Goal: Task Accomplishment & Management: Use online tool/utility

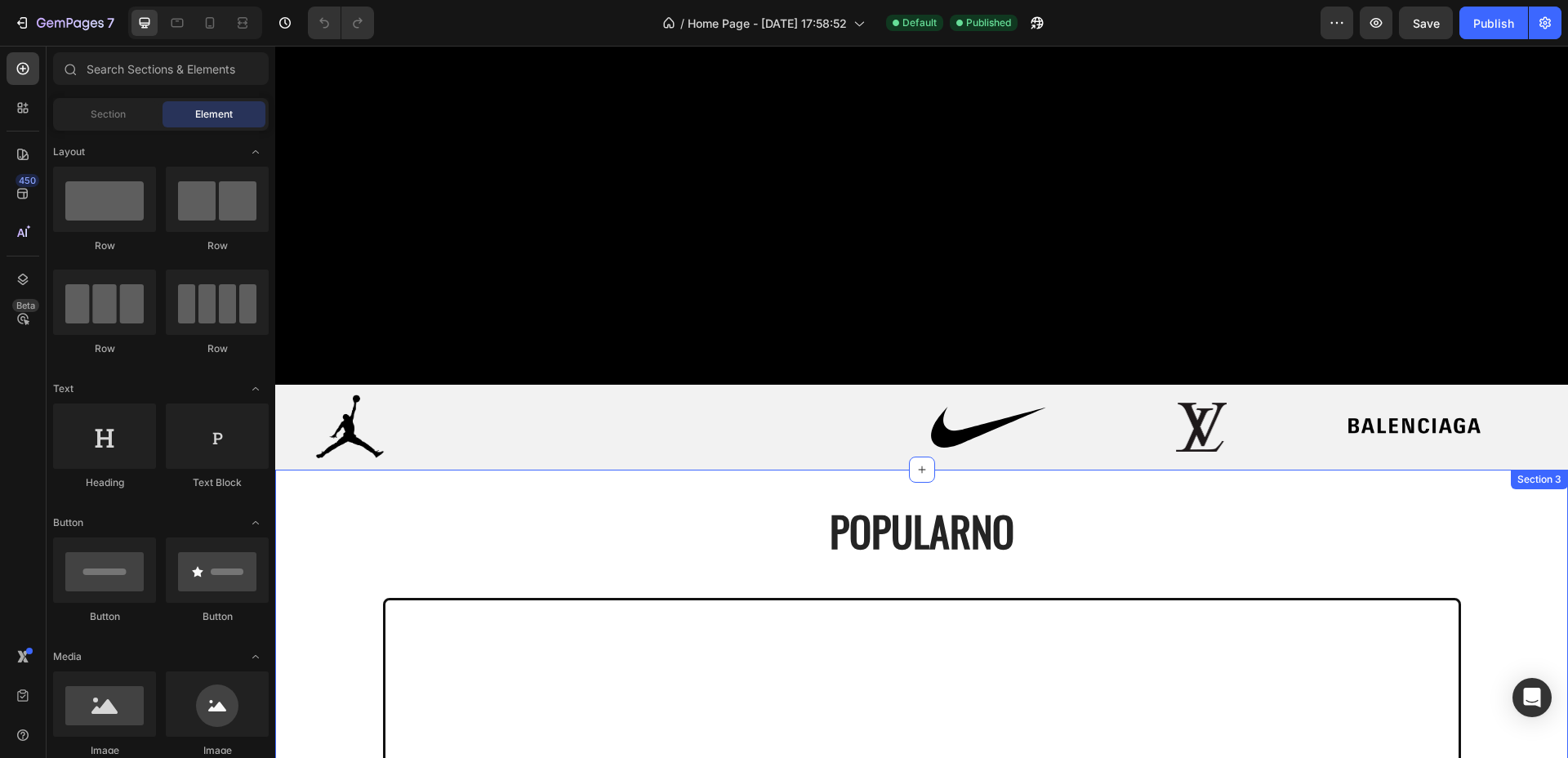
scroll to position [612, 0]
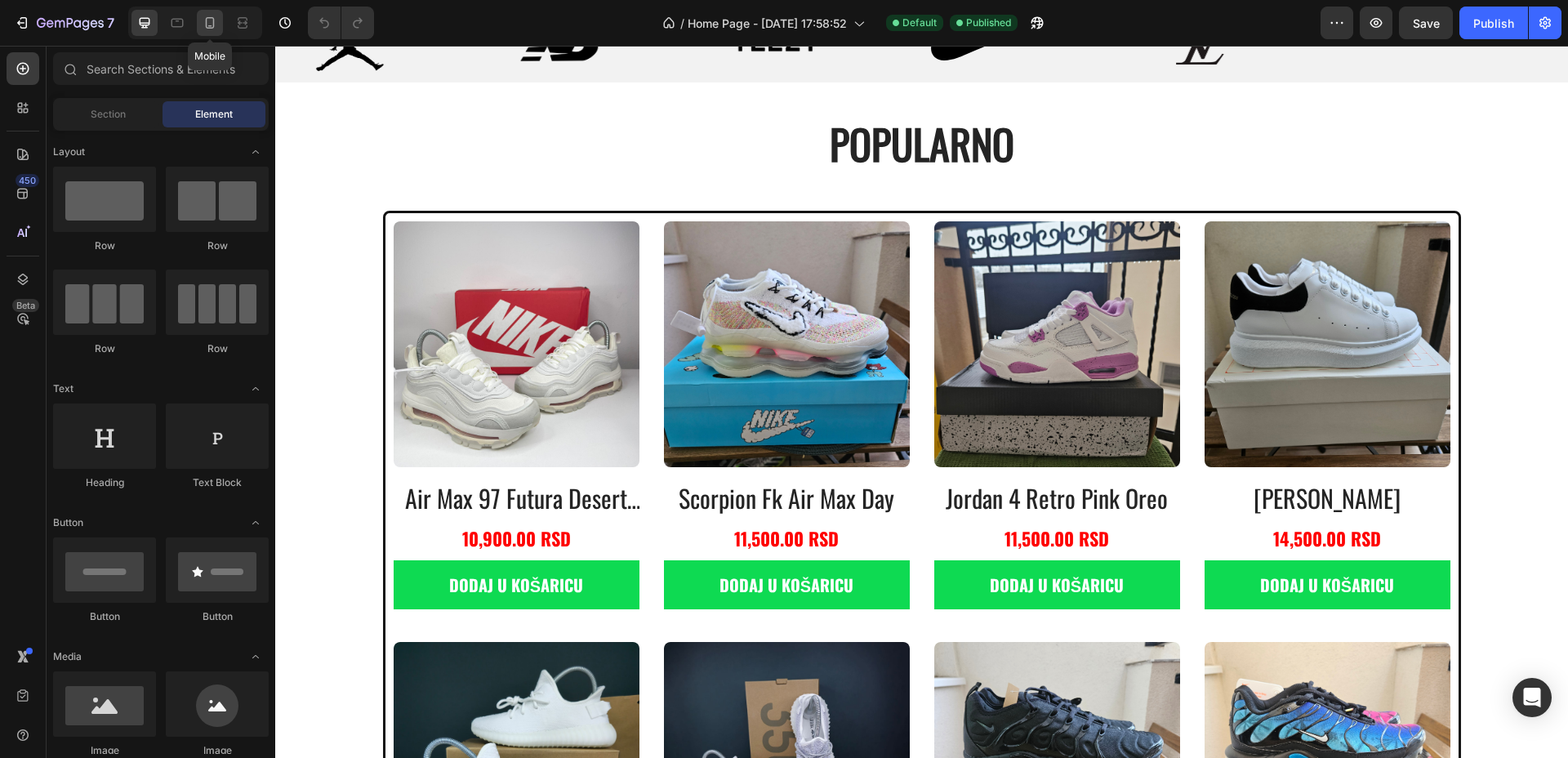
click at [210, 23] on icon at bounding box center [209, 23] width 17 height 17
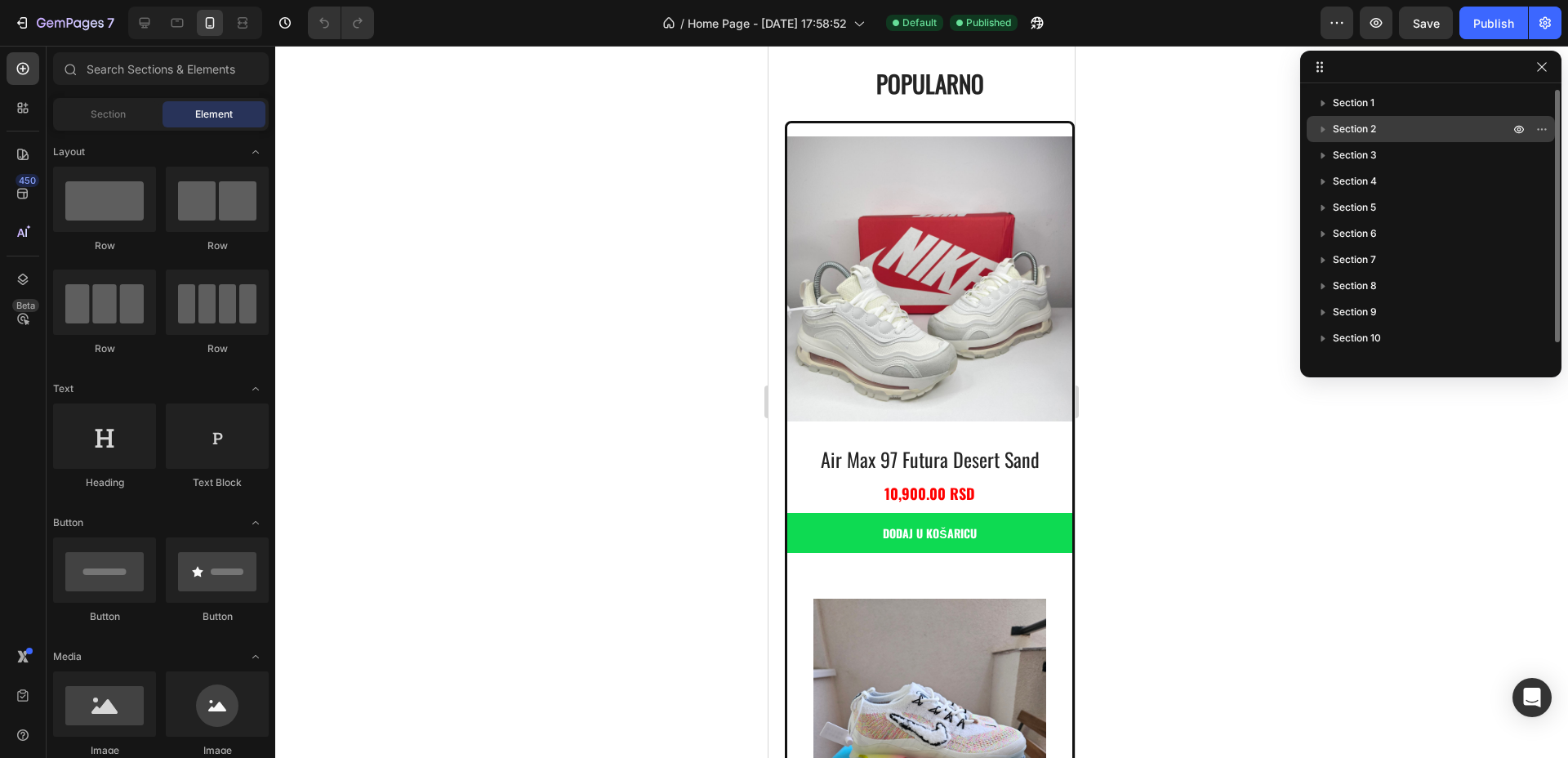
scroll to position [615, 0]
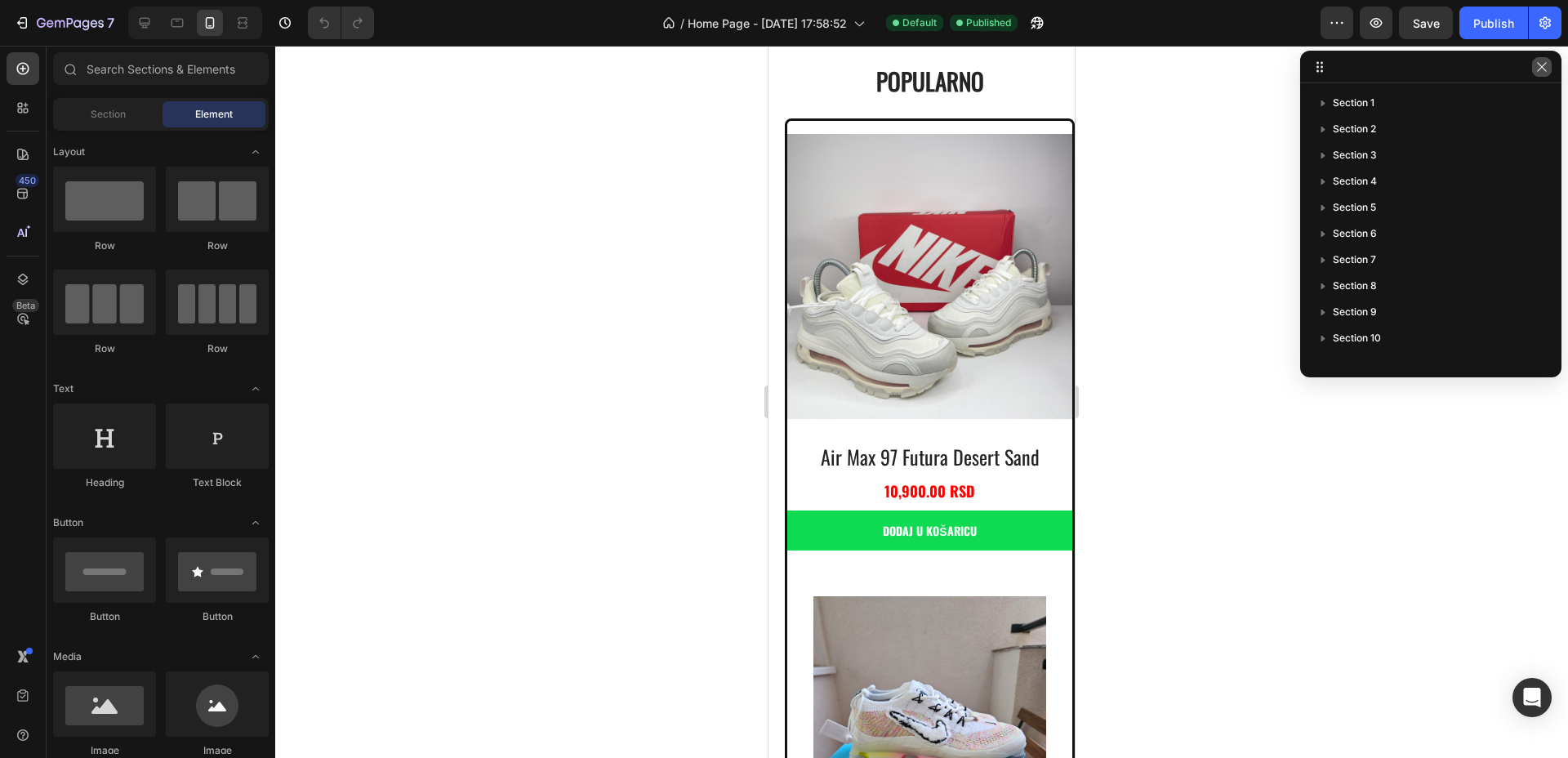
click at [1550, 66] on button "button" at bounding box center [1542, 67] width 19 height 19
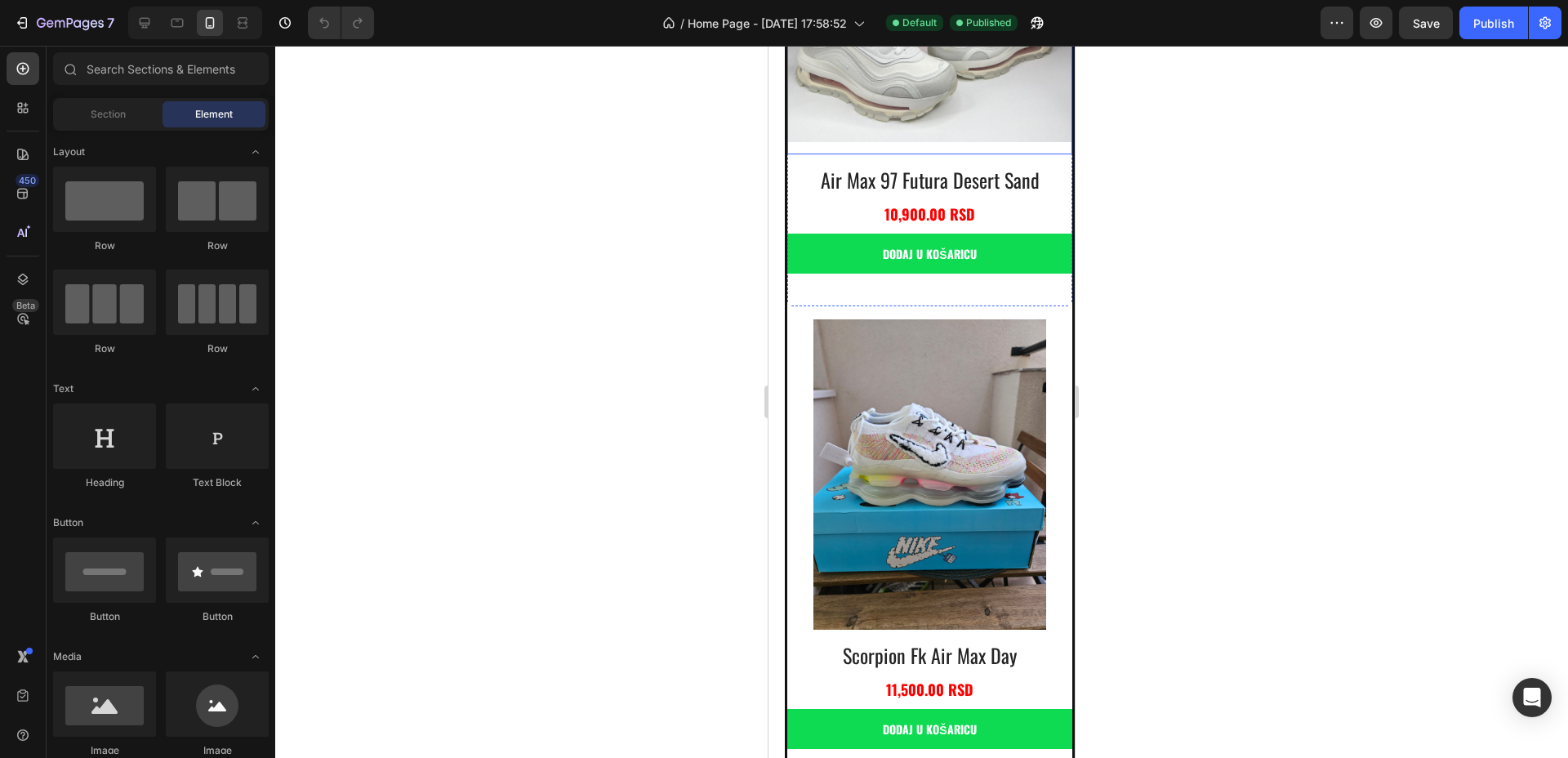
scroll to position [1023, 0]
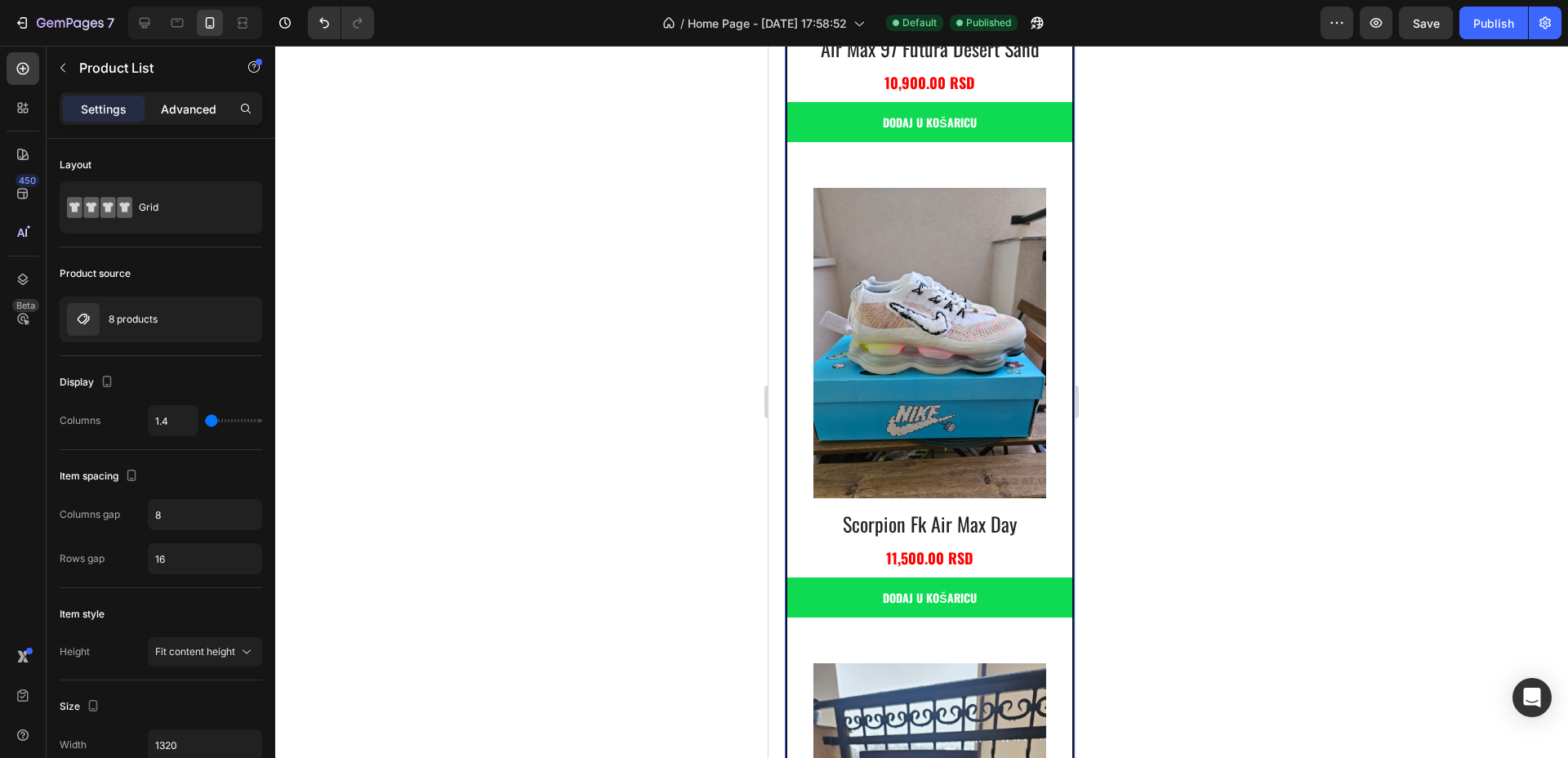
click at [191, 116] on p "Advanced" at bounding box center [188, 108] width 55 height 17
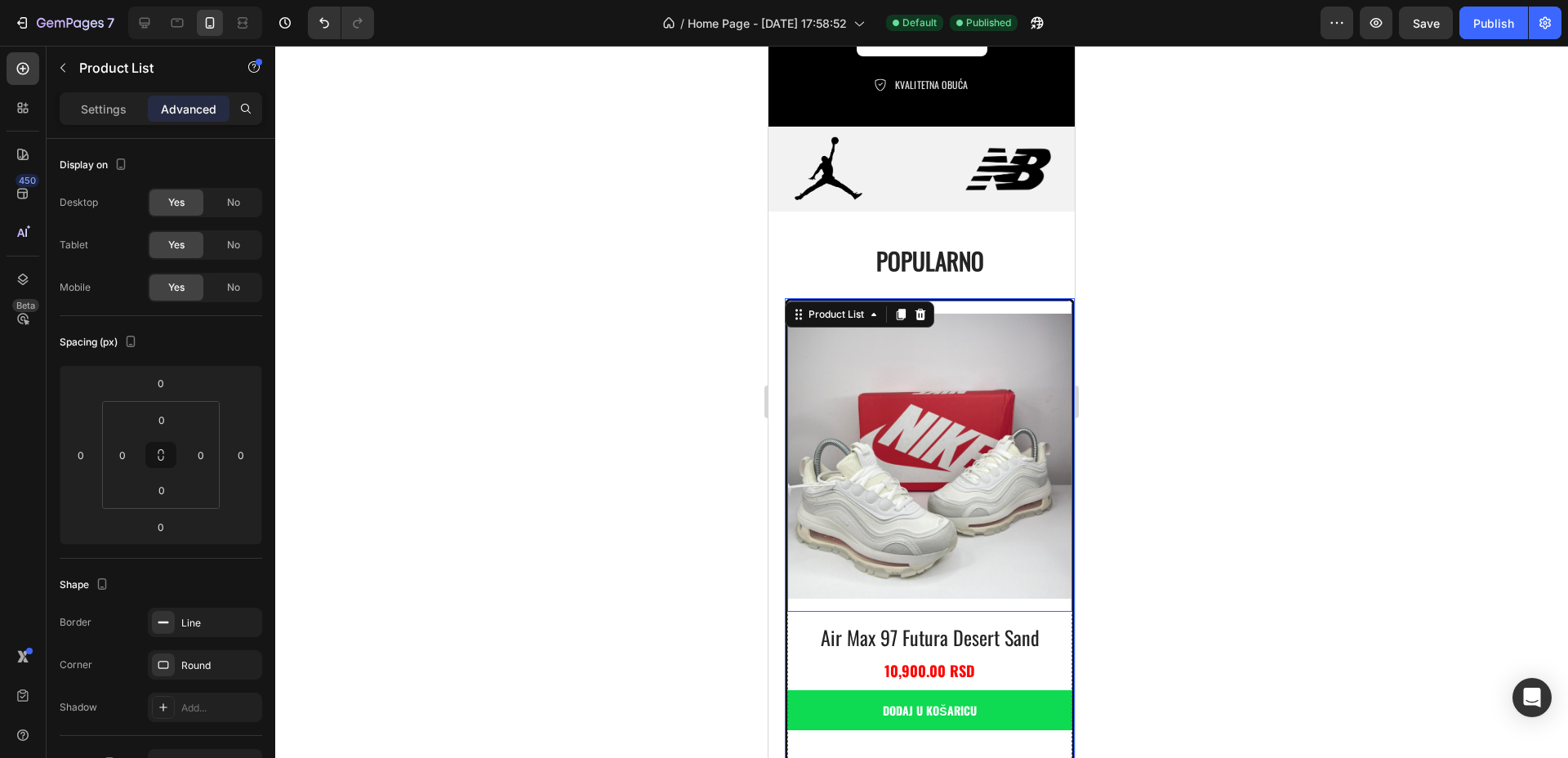
scroll to position [701, 0]
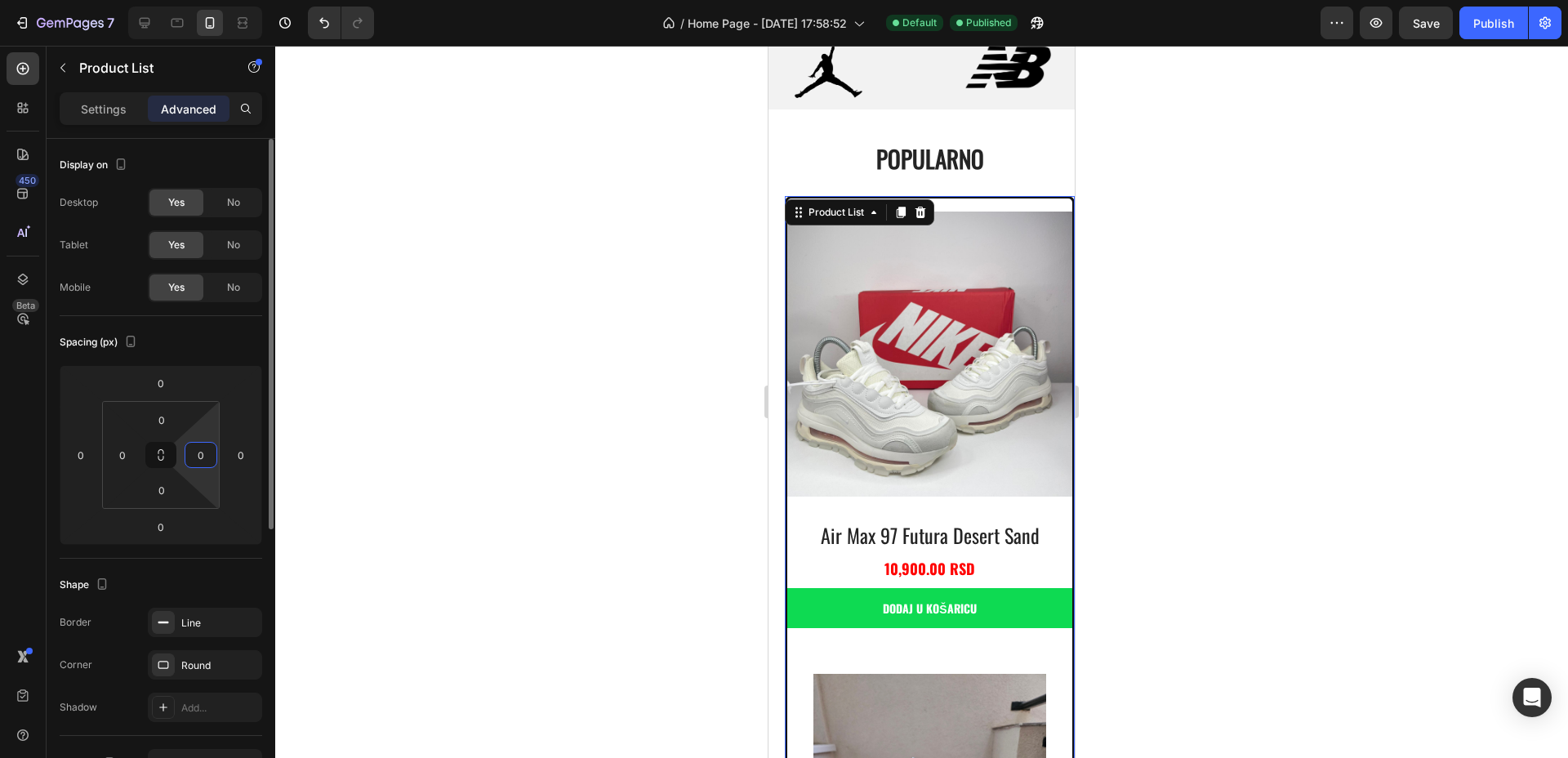
click at [205, 456] on input "0" at bounding box center [201, 455] width 25 height 25
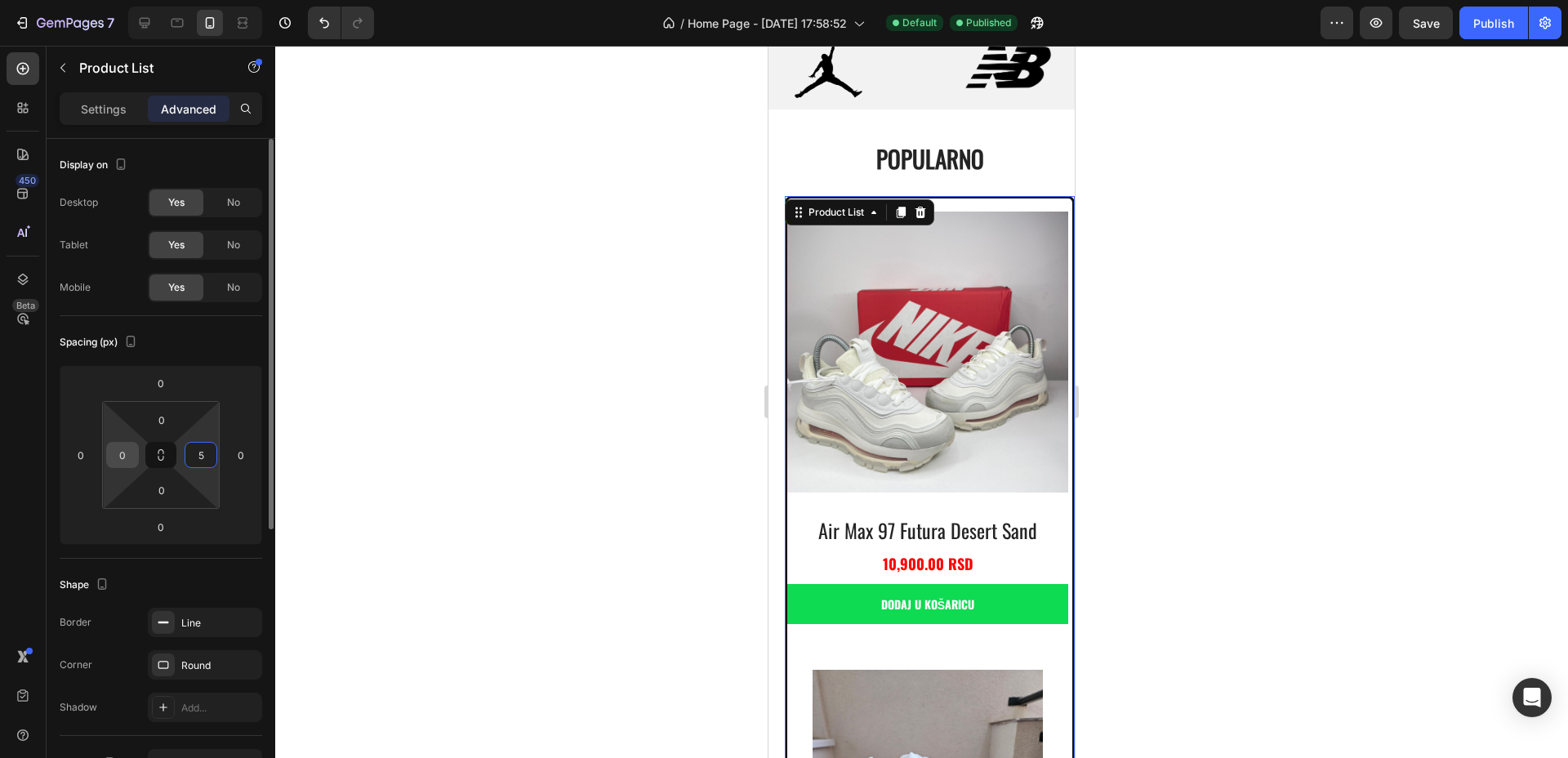
type input "5"
click at [128, 451] on input "0" at bounding box center [122, 455] width 25 height 25
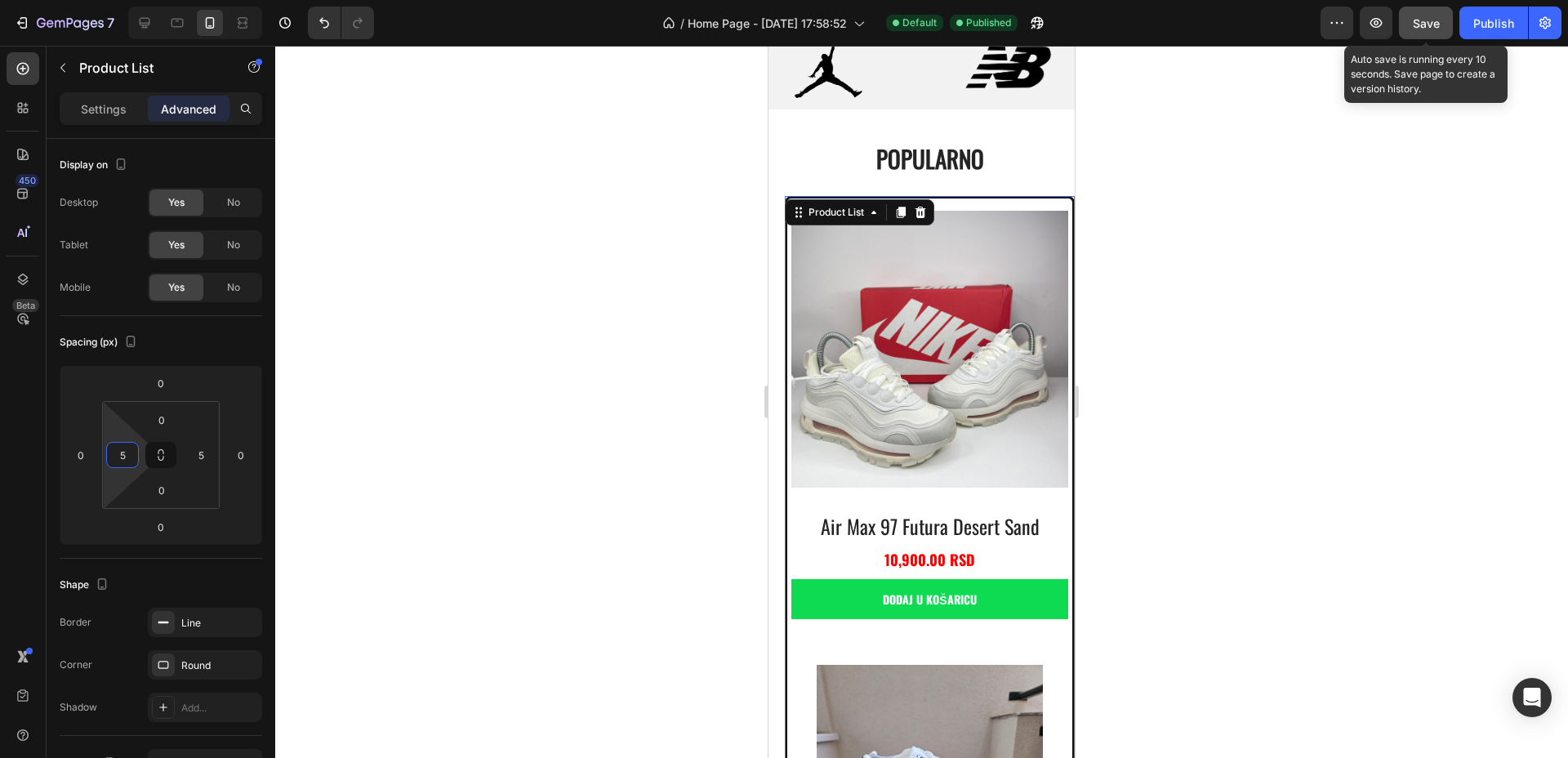
type input "5"
click at [1431, 26] on span "Save" at bounding box center [1426, 24] width 27 height 14
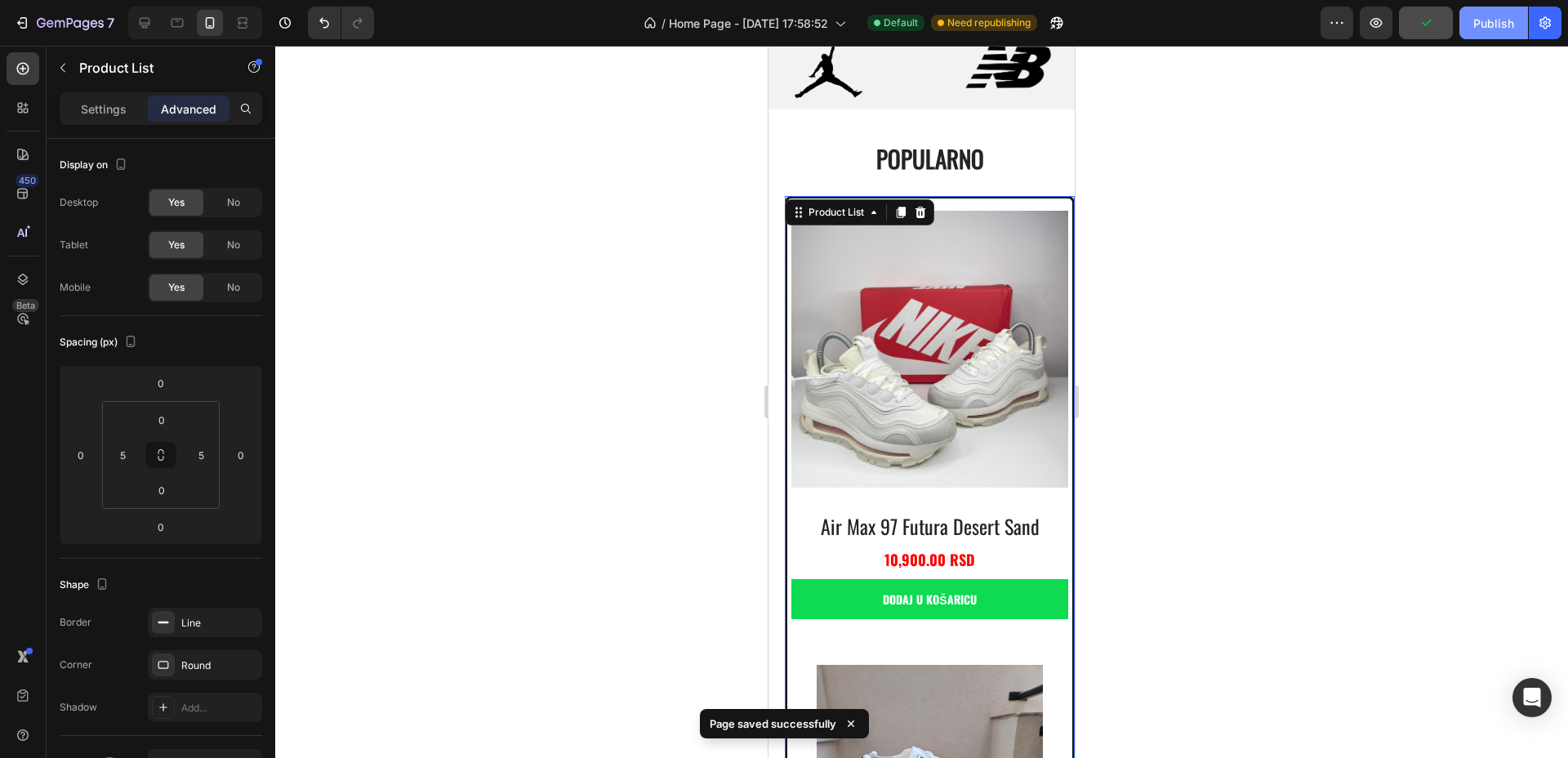
click at [1490, 25] on div "Publish" at bounding box center [1494, 23] width 40 height 17
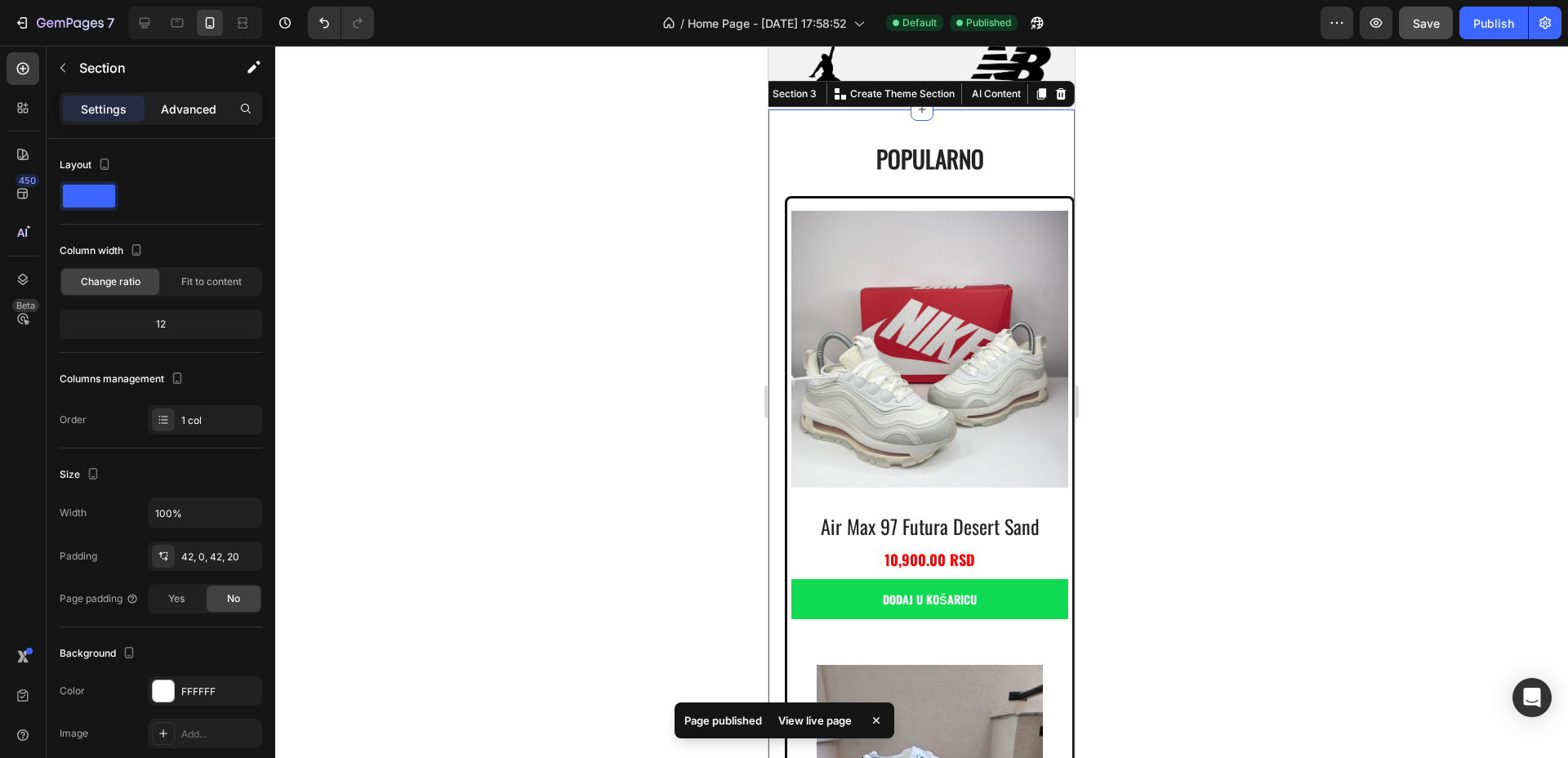
click at [177, 100] on p "Advanced" at bounding box center [188, 108] width 55 height 17
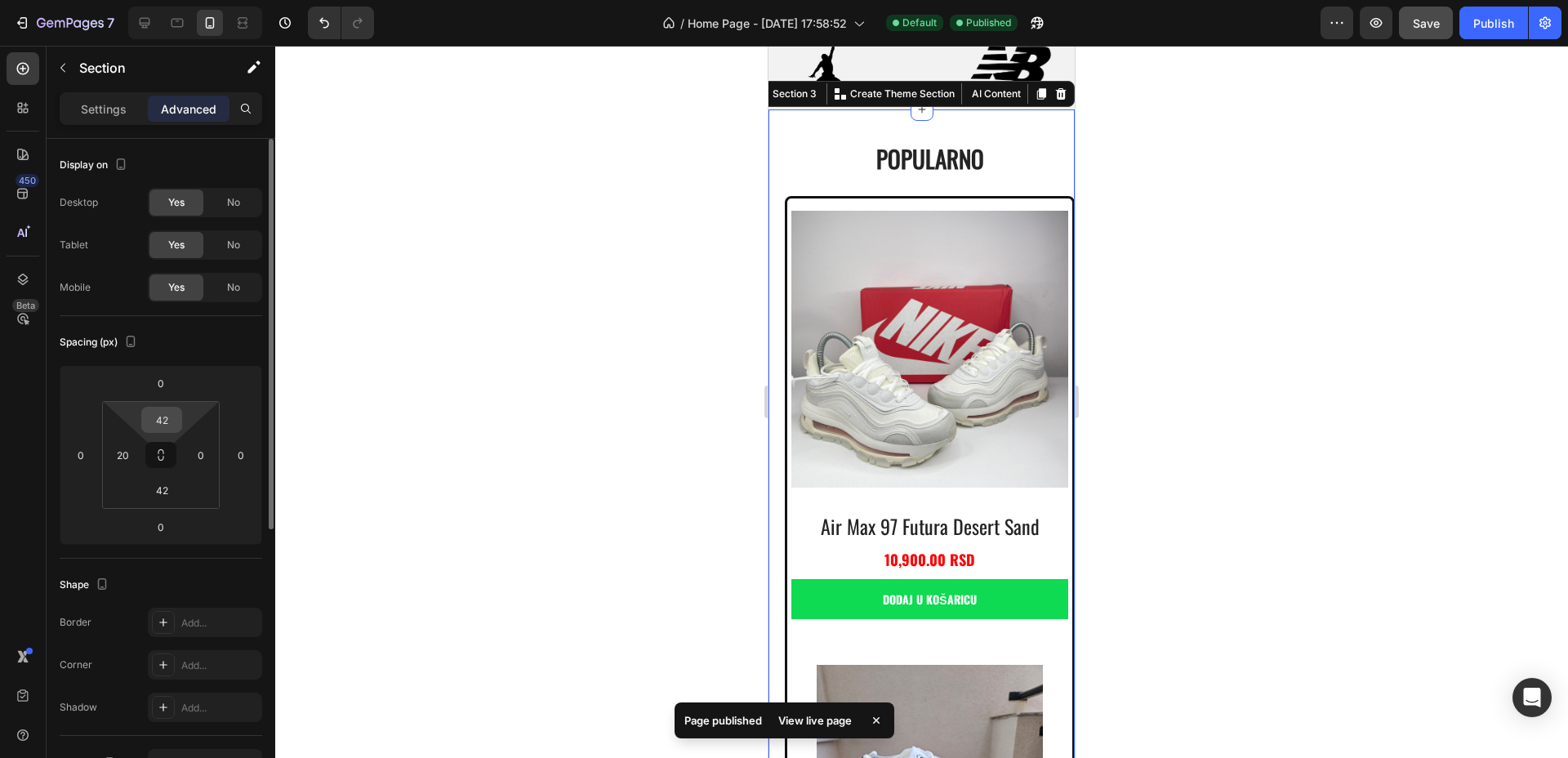
click at [177, 415] on input "42" at bounding box center [161, 419] width 33 height 25
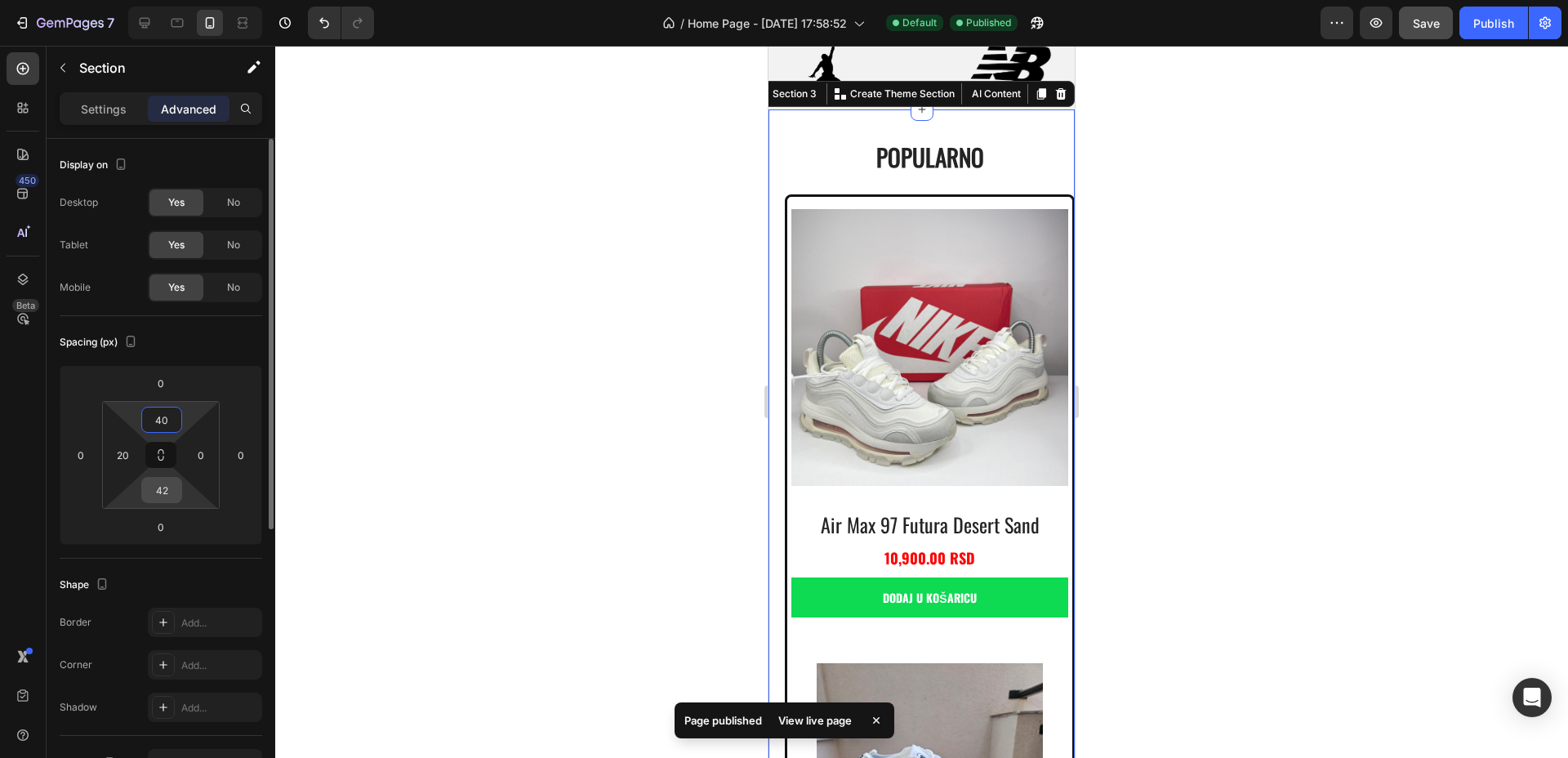
type input "40"
click at [171, 489] on input "42" at bounding box center [161, 490] width 33 height 25
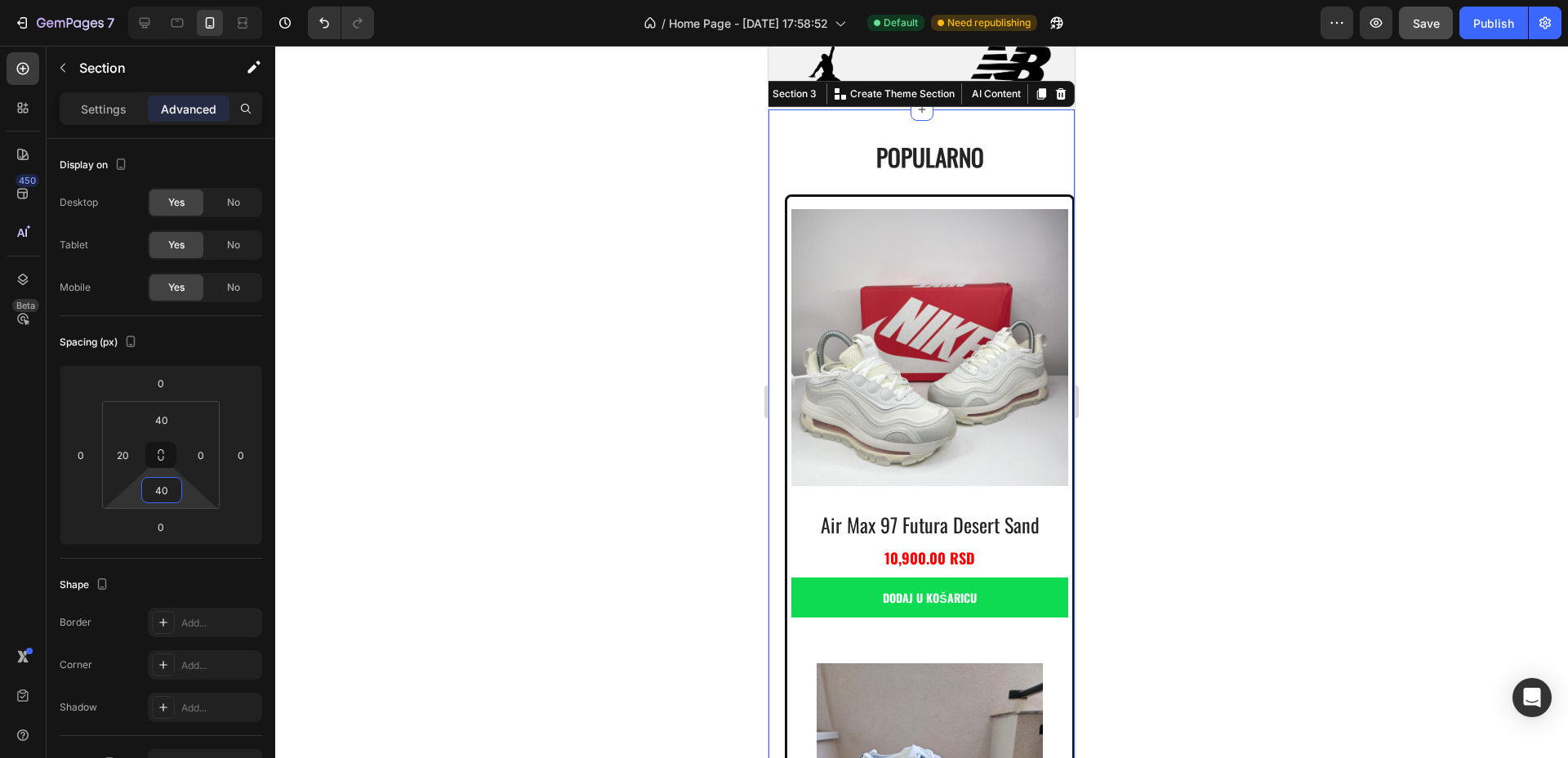
type input "40"
click at [121, 453] on input "20" at bounding box center [122, 455] width 25 height 25
type input "0"
click at [216, 332] on div "Spacing (px)" at bounding box center [161, 342] width 202 height 26
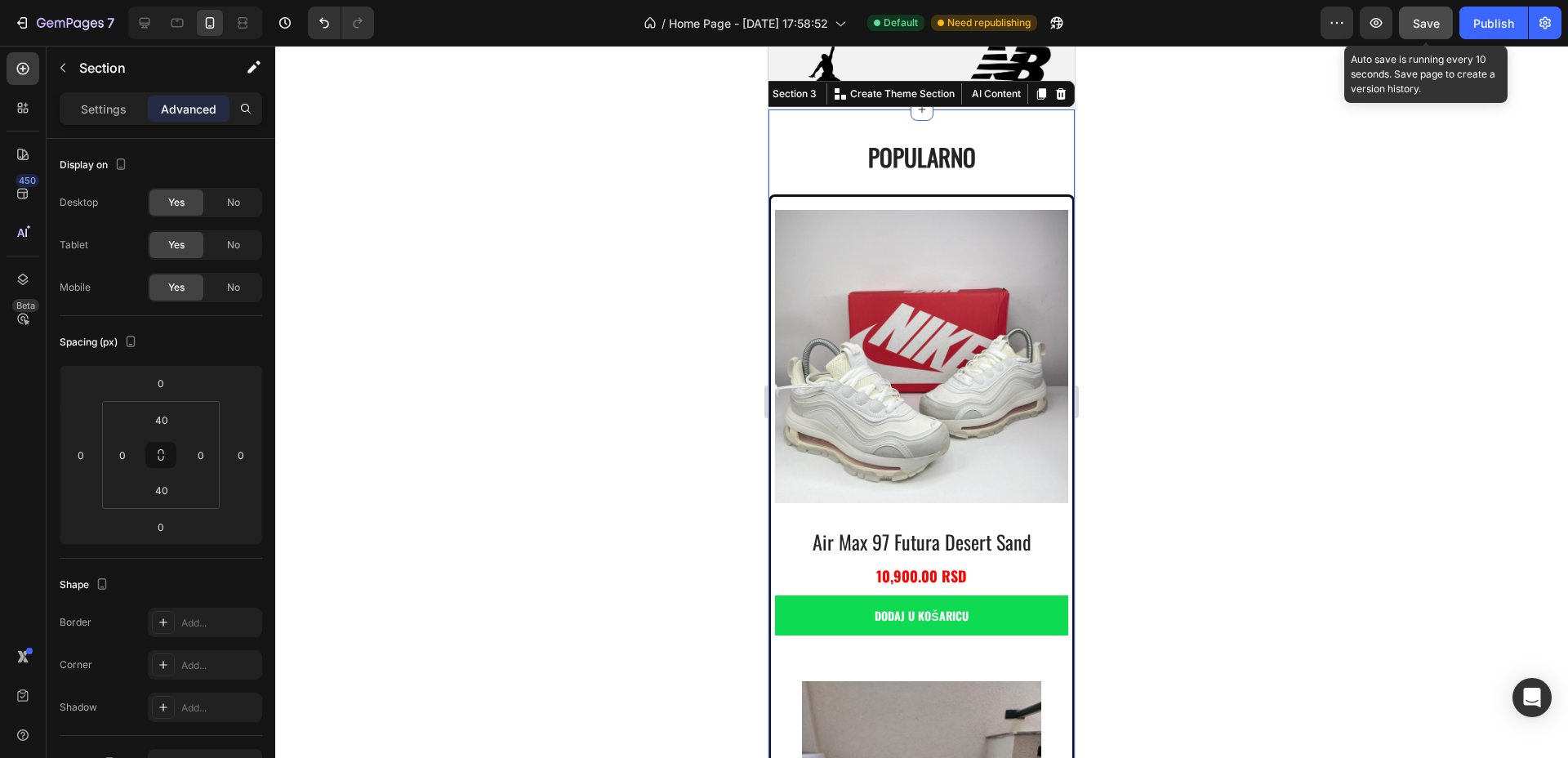
click at [1423, 28] on span "Save" at bounding box center [1426, 24] width 27 height 14
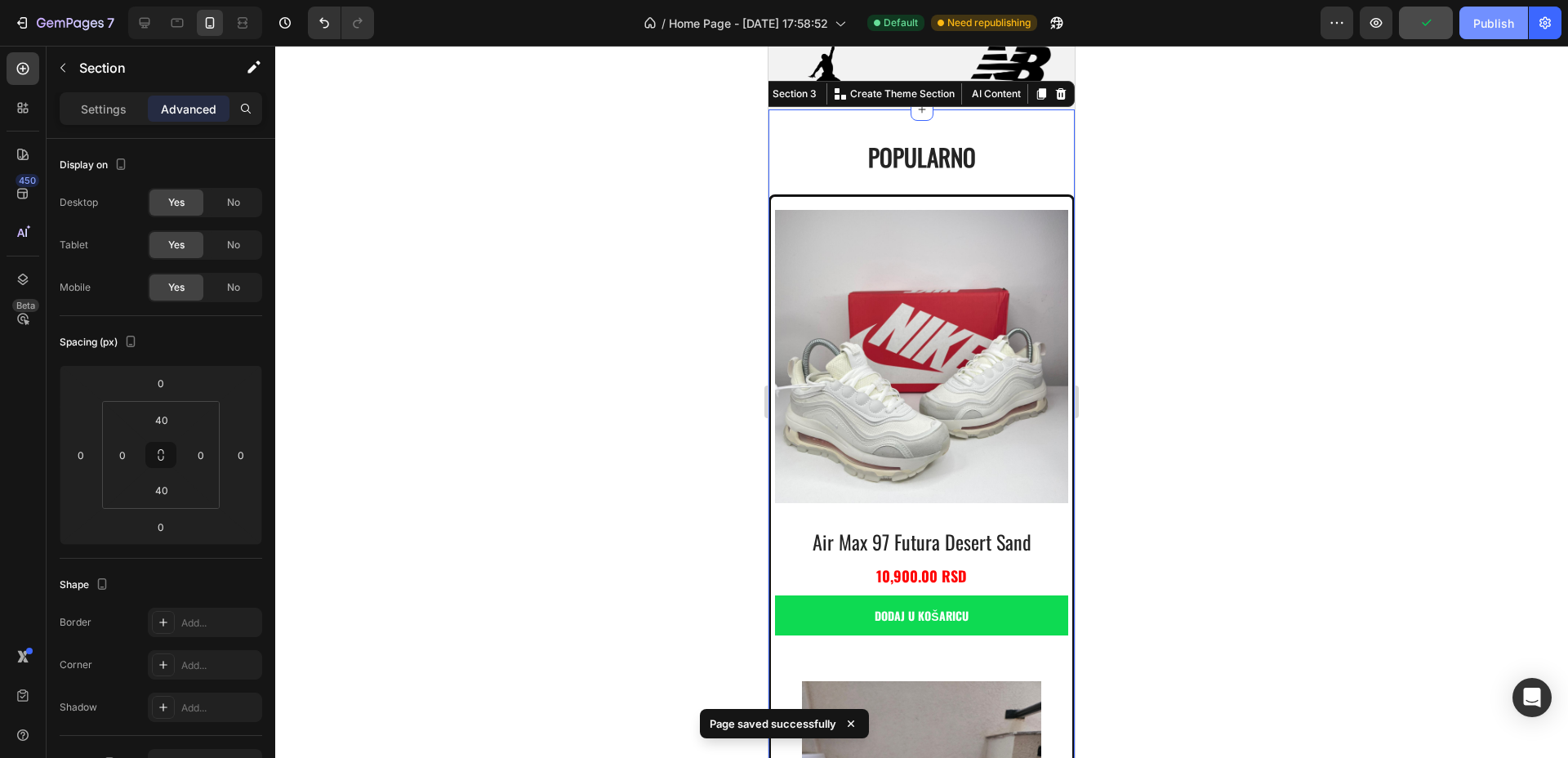
click at [1470, 26] on button "Publish" at bounding box center [1494, 22] width 69 height 33
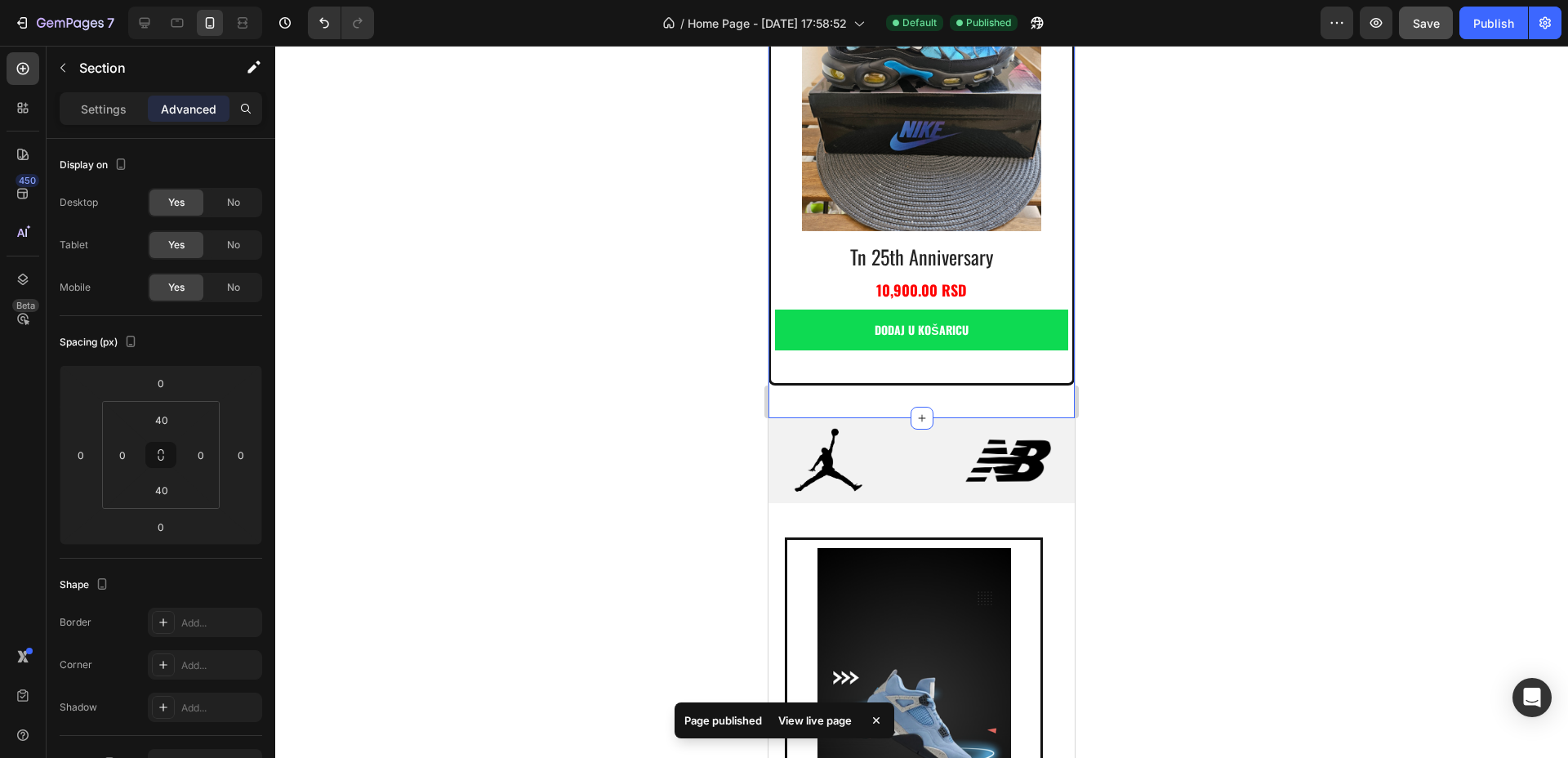
scroll to position [4579, 0]
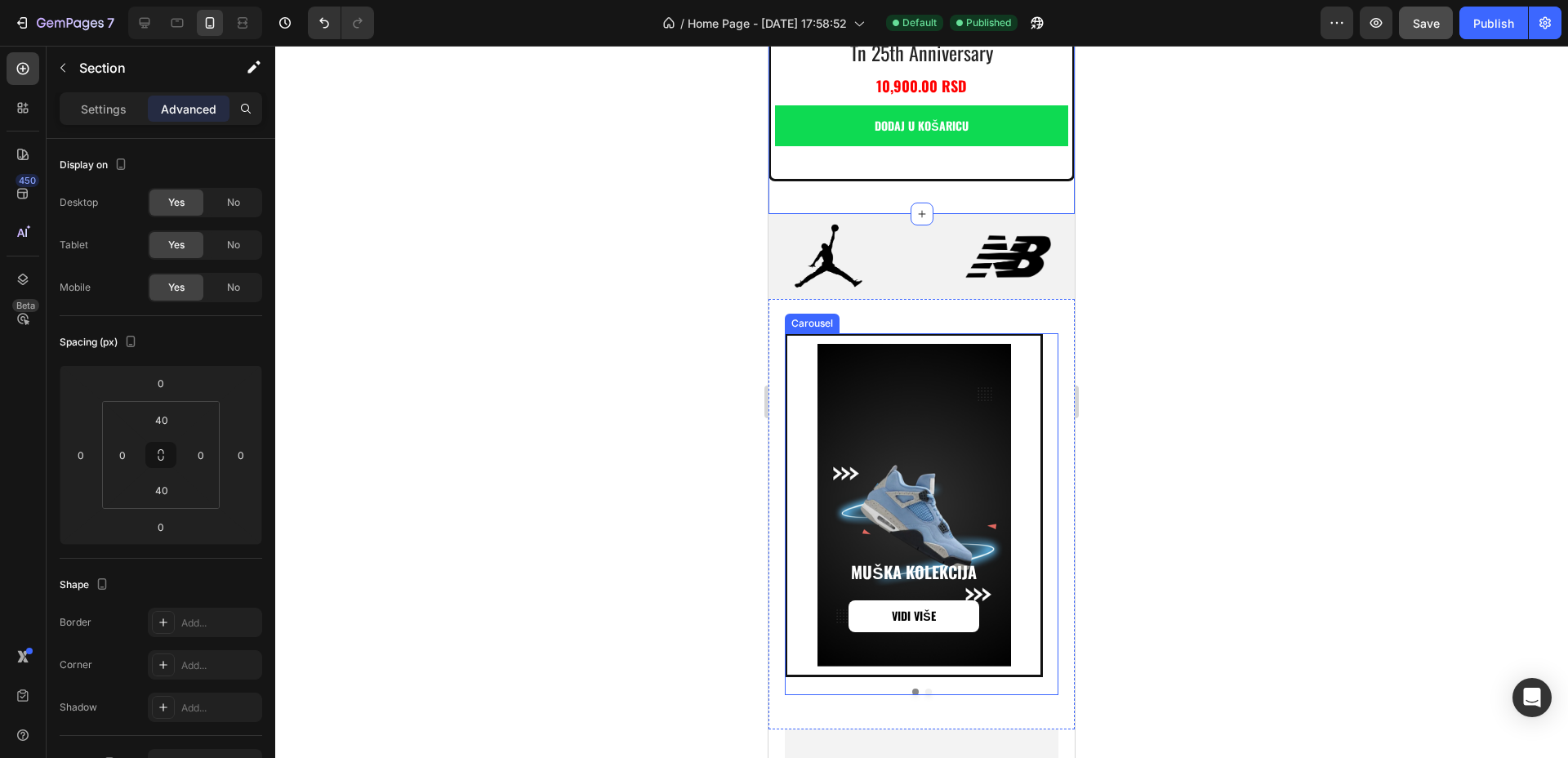
click at [982, 542] on div "Muška kolekcija Heading VIDI VIŠE Button Hero Banner Ženska kolekcija Heading V…" at bounding box center [921, 514] width 274 height 361
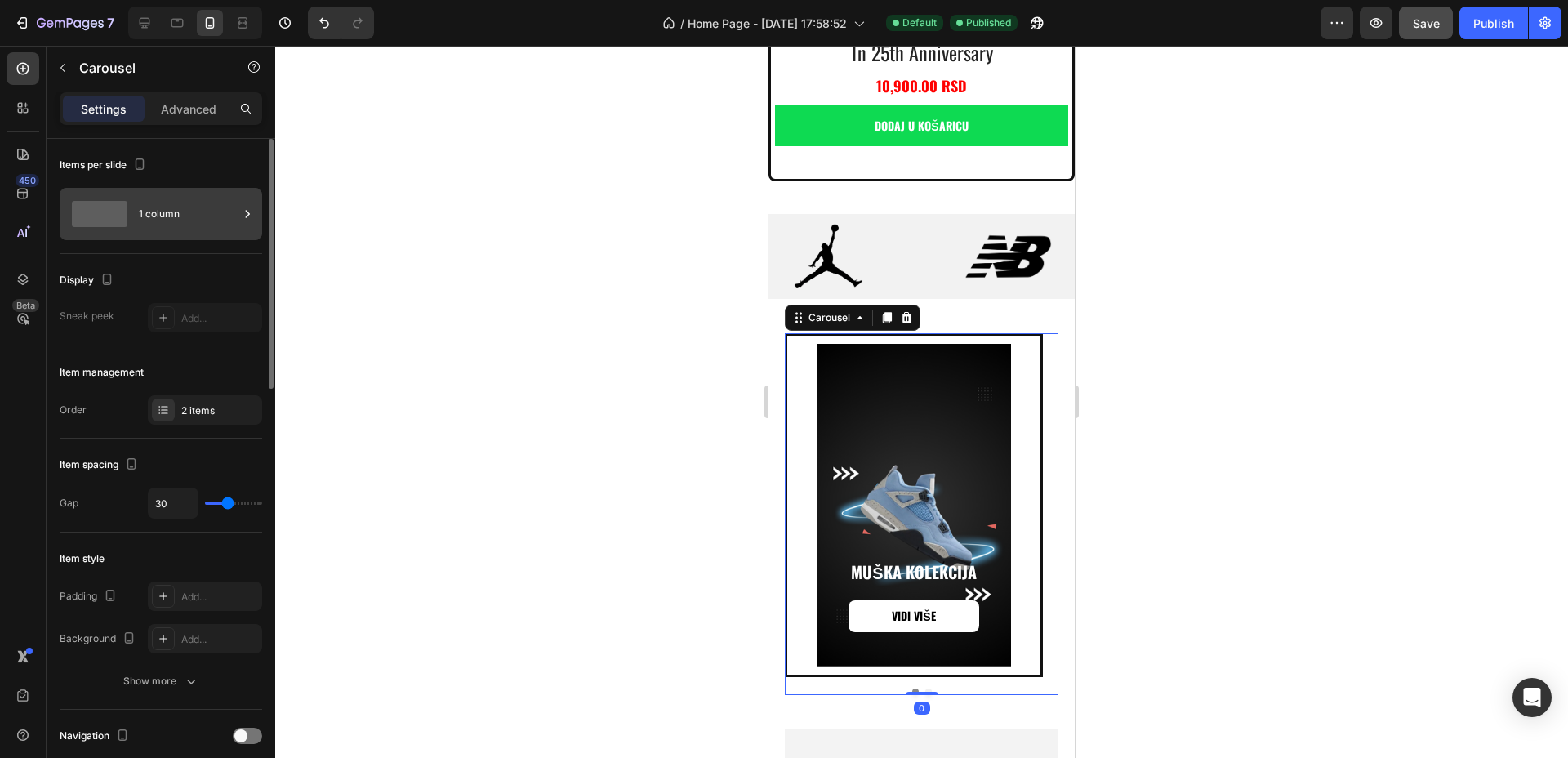
click at [199, 228] on div "1 column" at bounding box center [188, 214] width 99 height 38
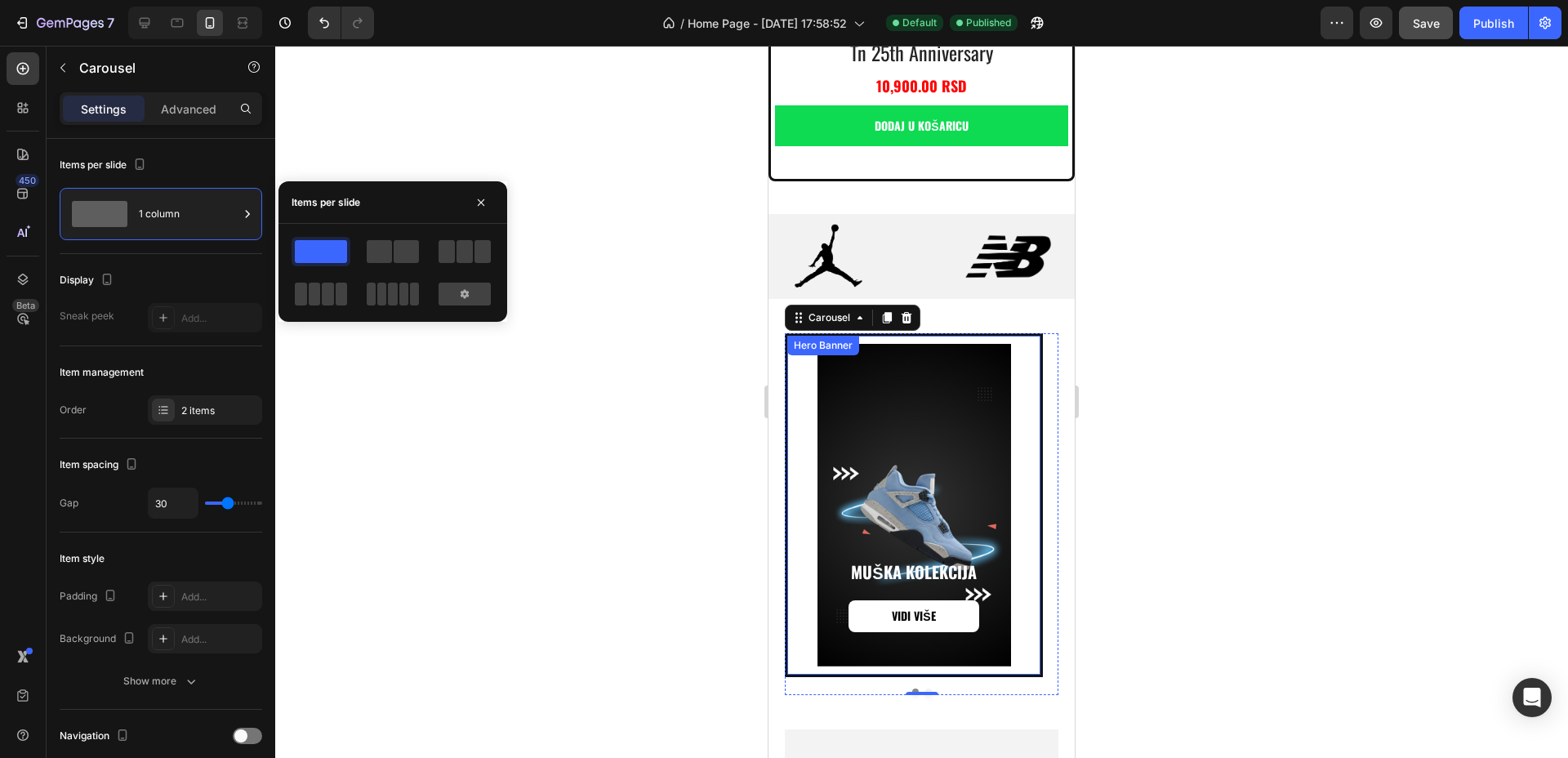
click at [898, 344] on div "Background Image" at bounding box center [914, 505] width 253 height 323
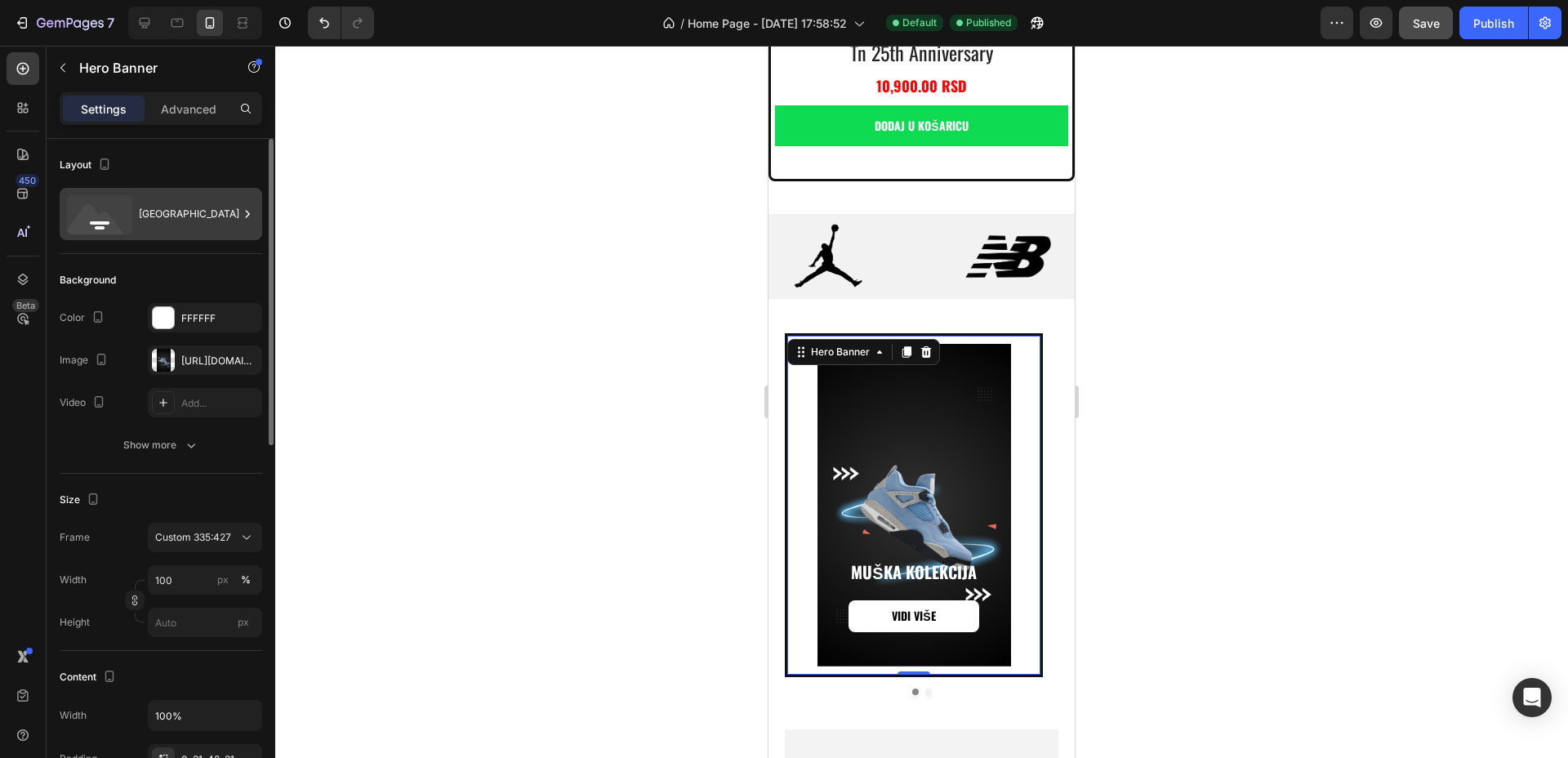
click at [175, 201] on div "[GEOGRAPHIC_DATA]" at bounding box center [188, 214] width 99 height 38
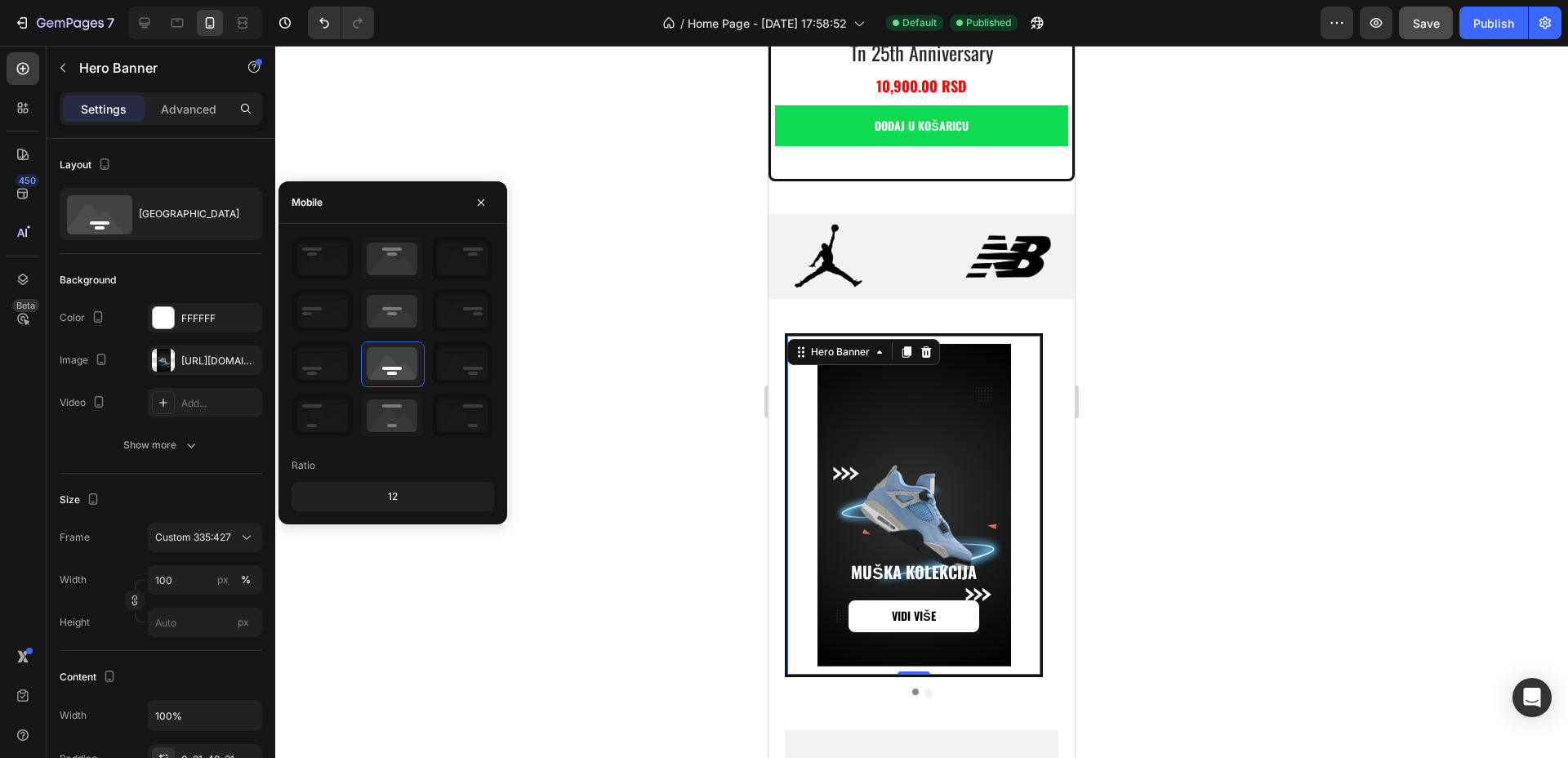
click at [1025, 358] on div "Background Image" at bounding box center [914, 505] width 253 height 323
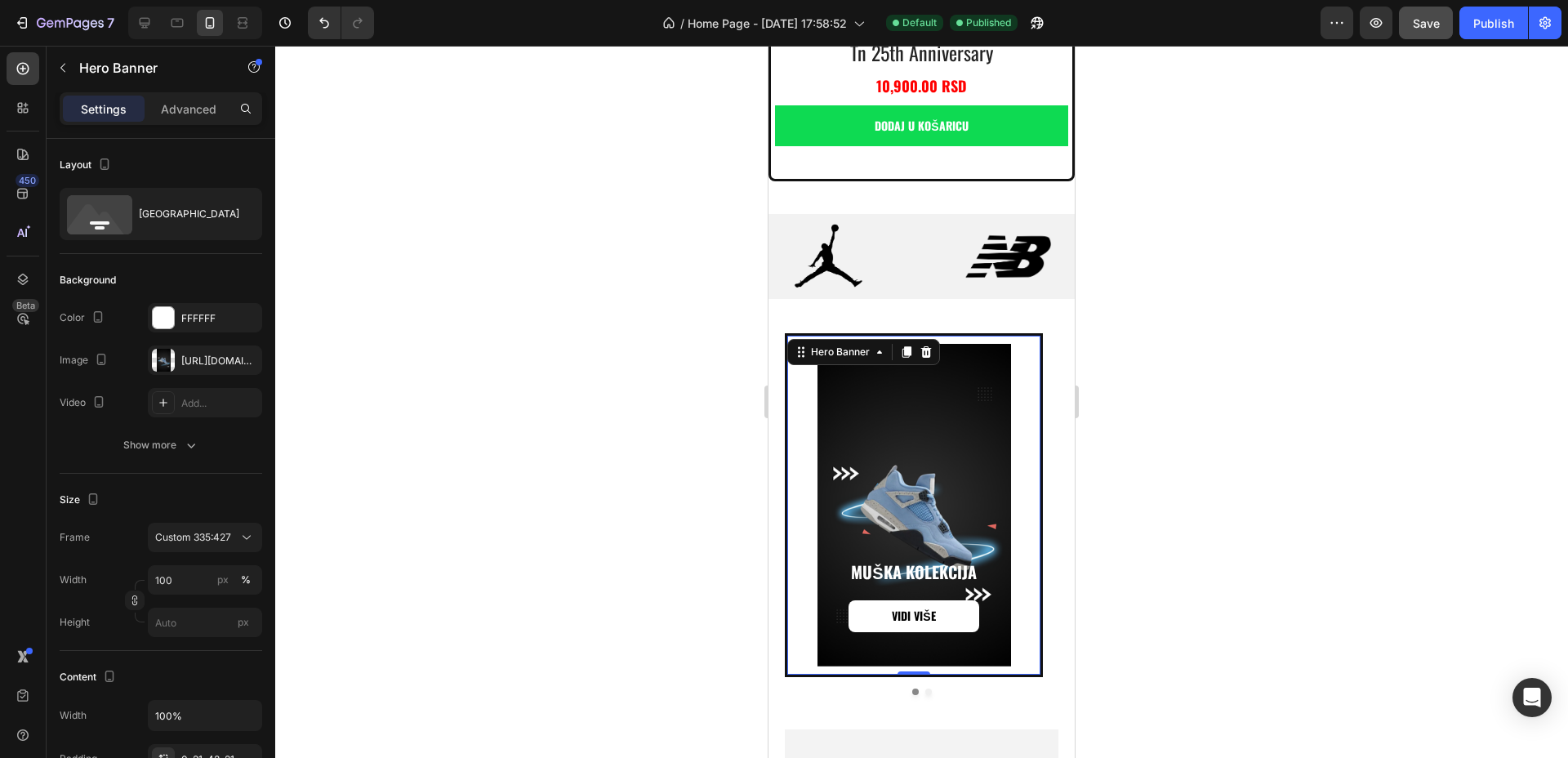
click at [1024, 560] on div "Muška kolekcija Heading VIDI VIŠE Button" at bounding box center [914, 613] width 253 height 106
click at [920, 548] on div "Muška kolekcija Heading VIDI VIŠE Button Hero Banner 0 Ženska kolekcija Heading…" at bounding box center [921, 514] width 274 height 361
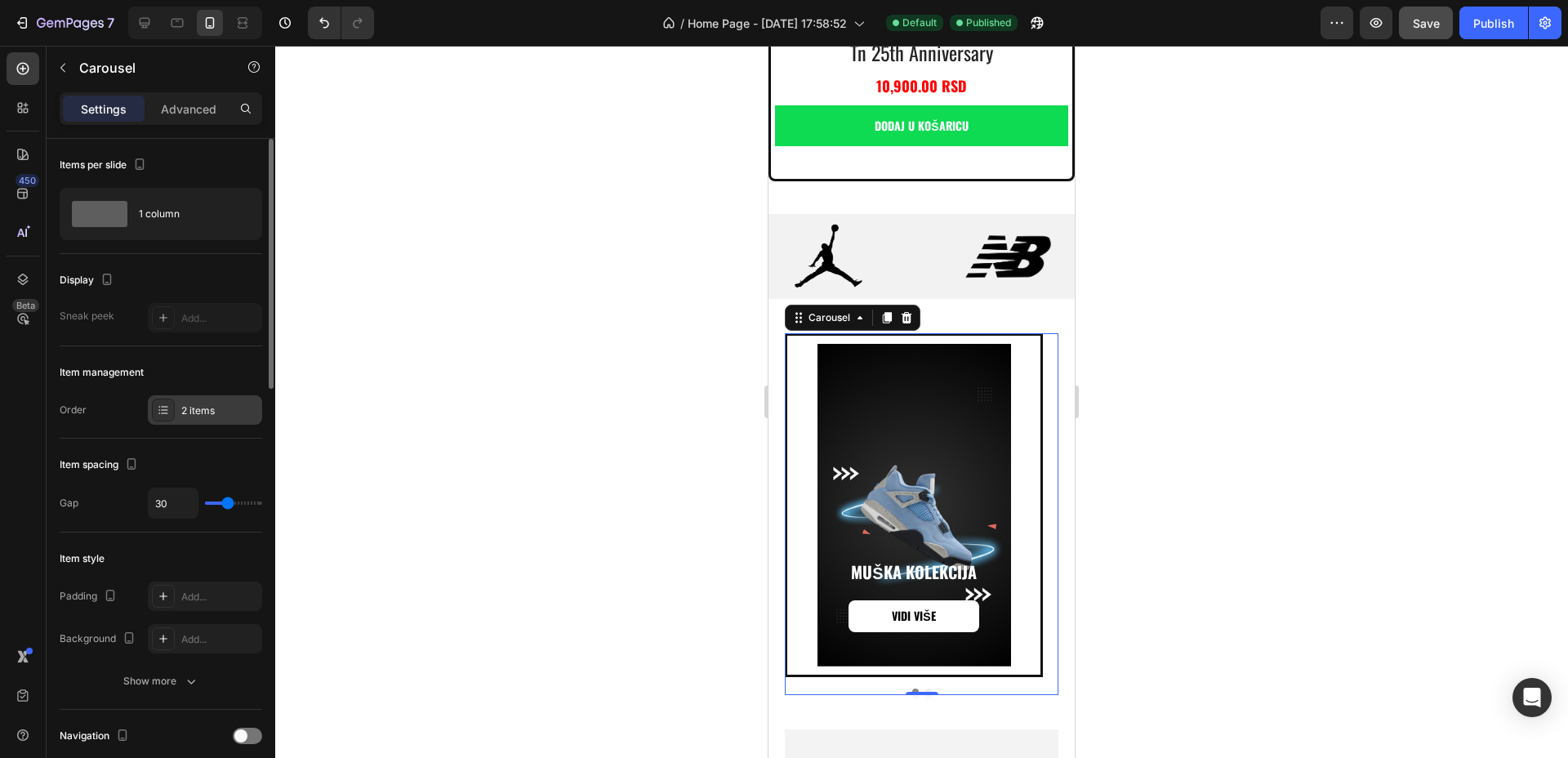
click at [207, 398] on div "2 items" at bounding box center [205, 409] width 114 height 29
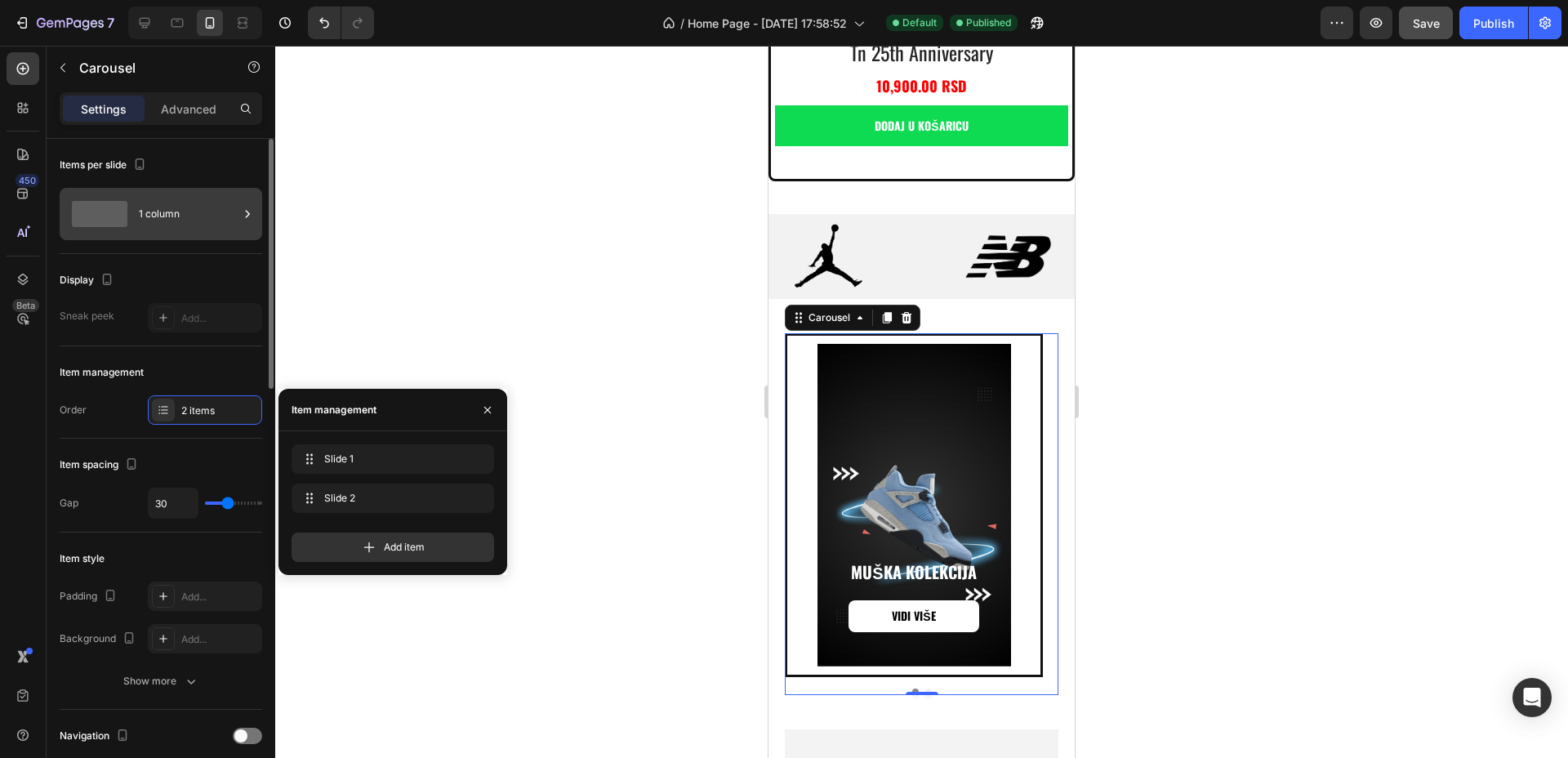
click at [165, 227] on div "1 column" at bounding box center [188, 214] width 99 height 38
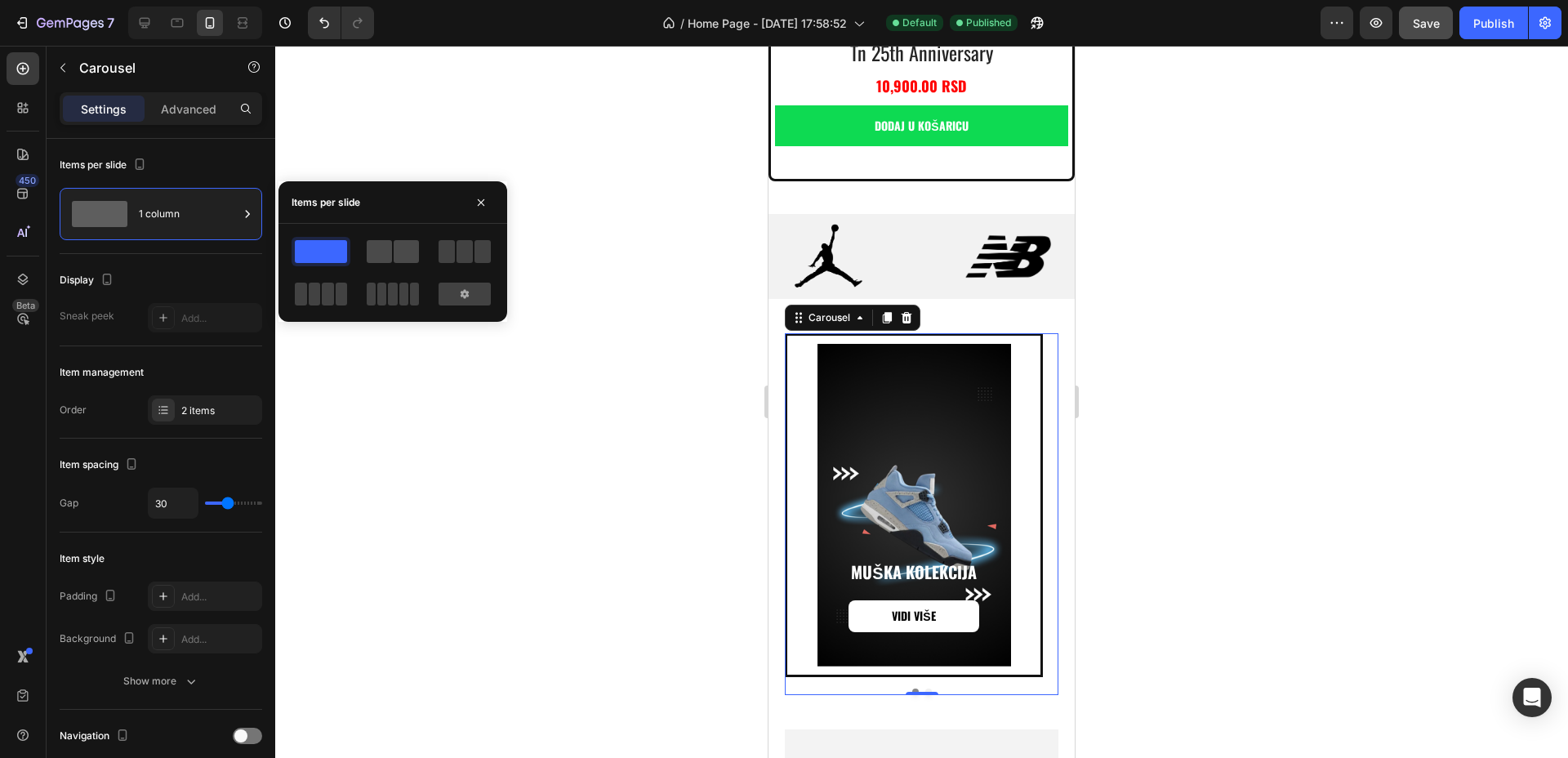
click at [407, 249] on span at bounding box center [406, 251] width 26 height 23
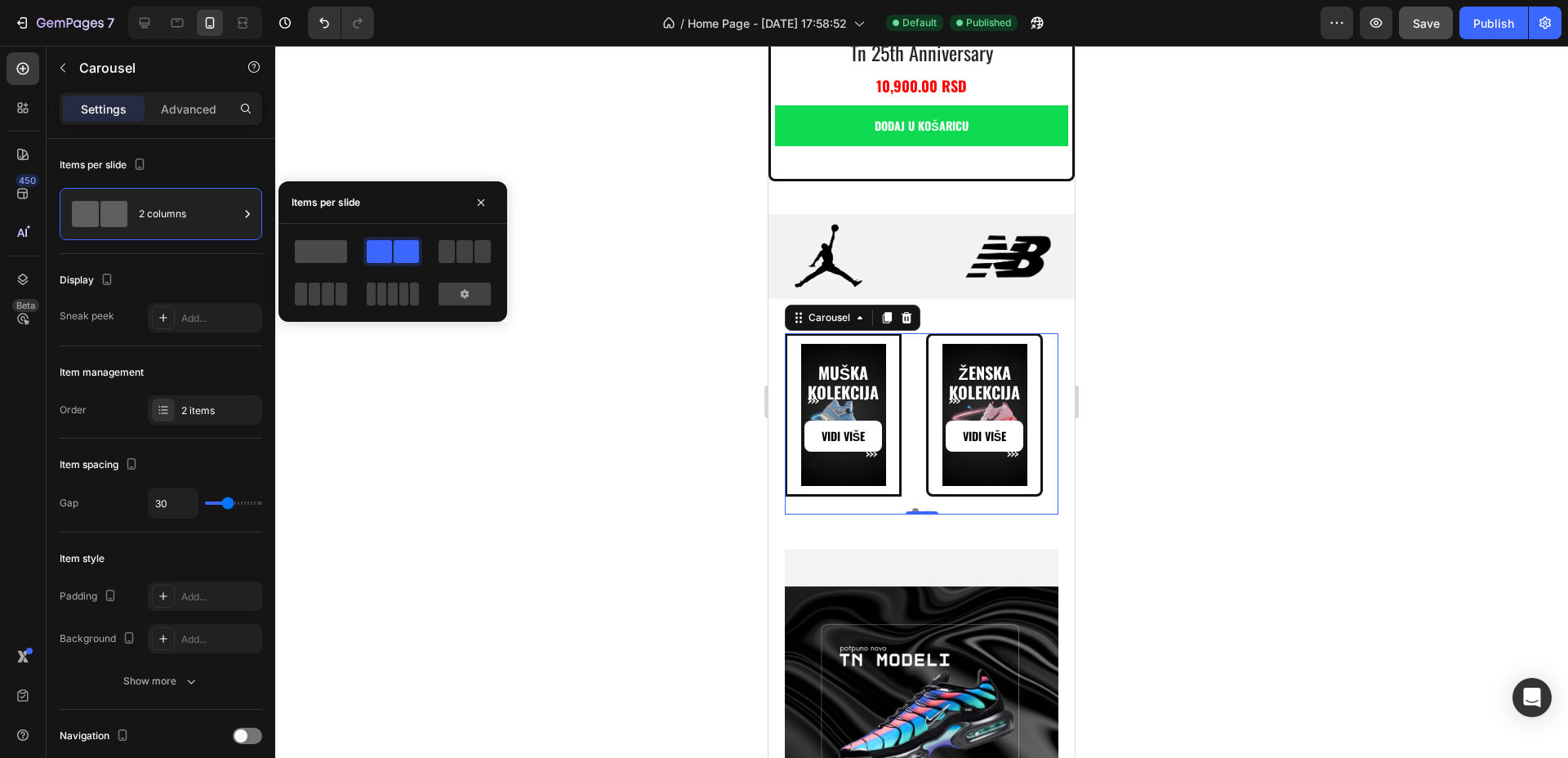
click at [319, 244] on span at bounding box center [320, 251] width 52 height 23
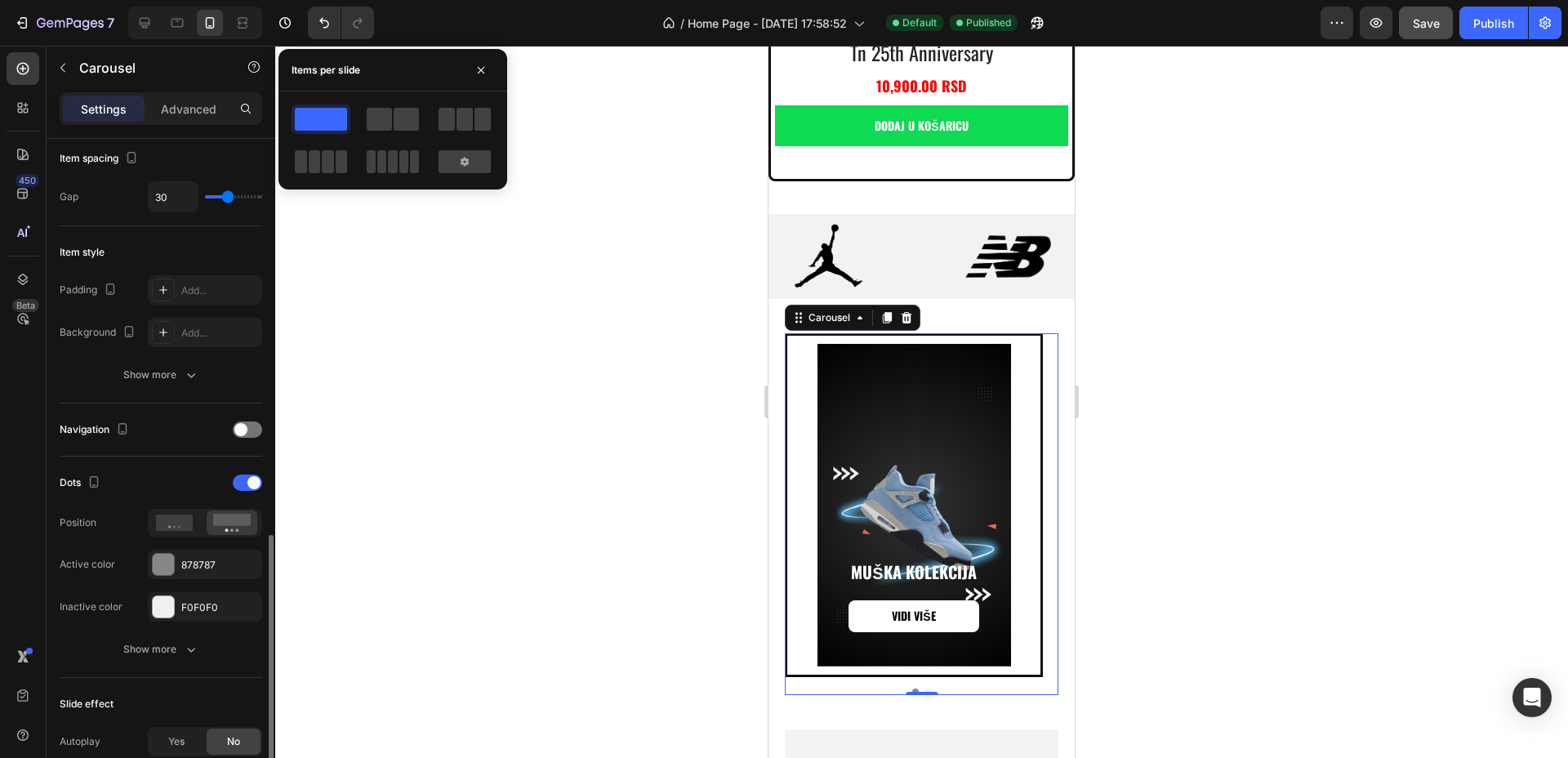
scroll to position [510, 0]
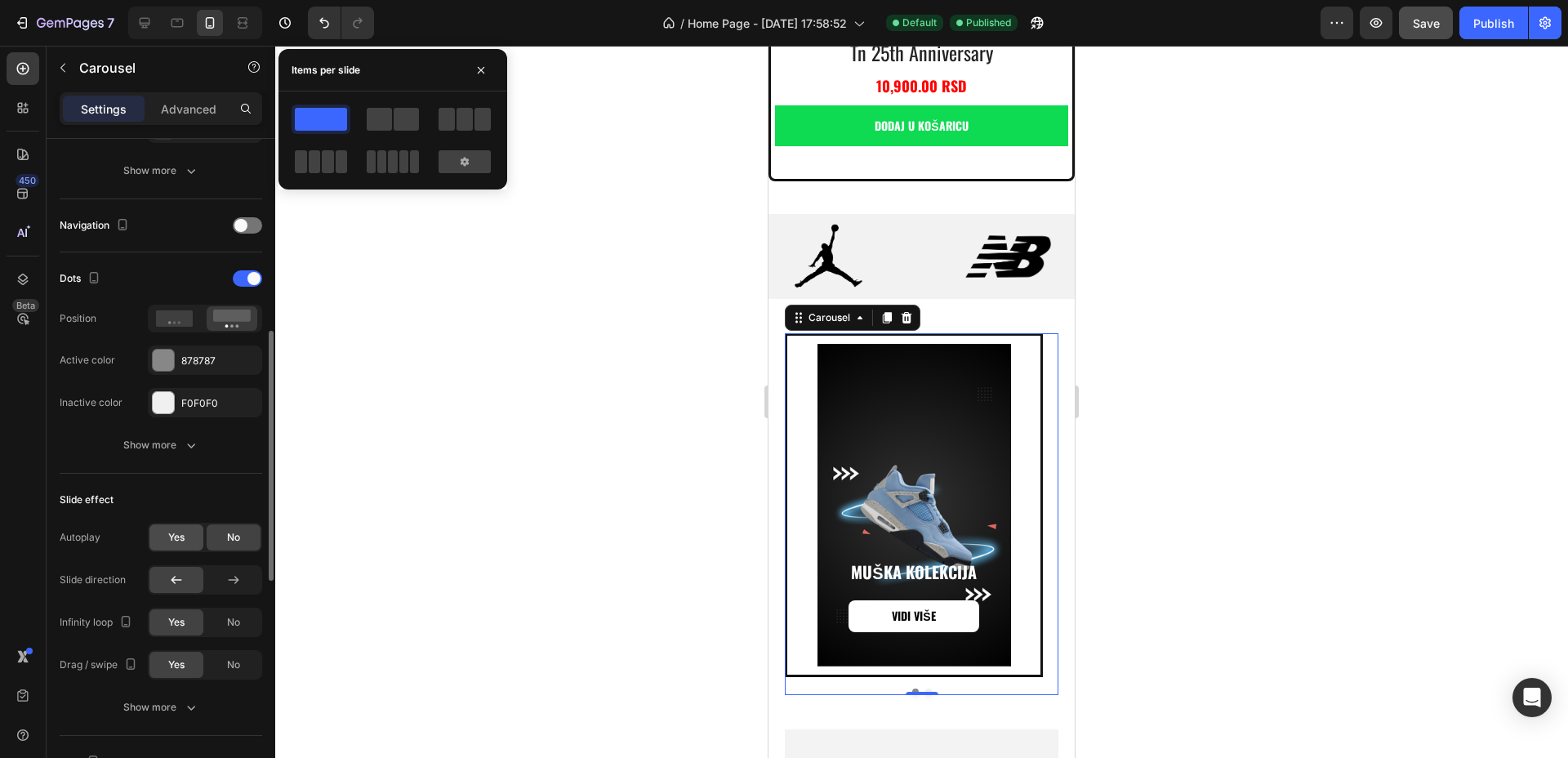
click at [183, 540] on span "Yes" at bounding box center [176, 537] width 17 height 15
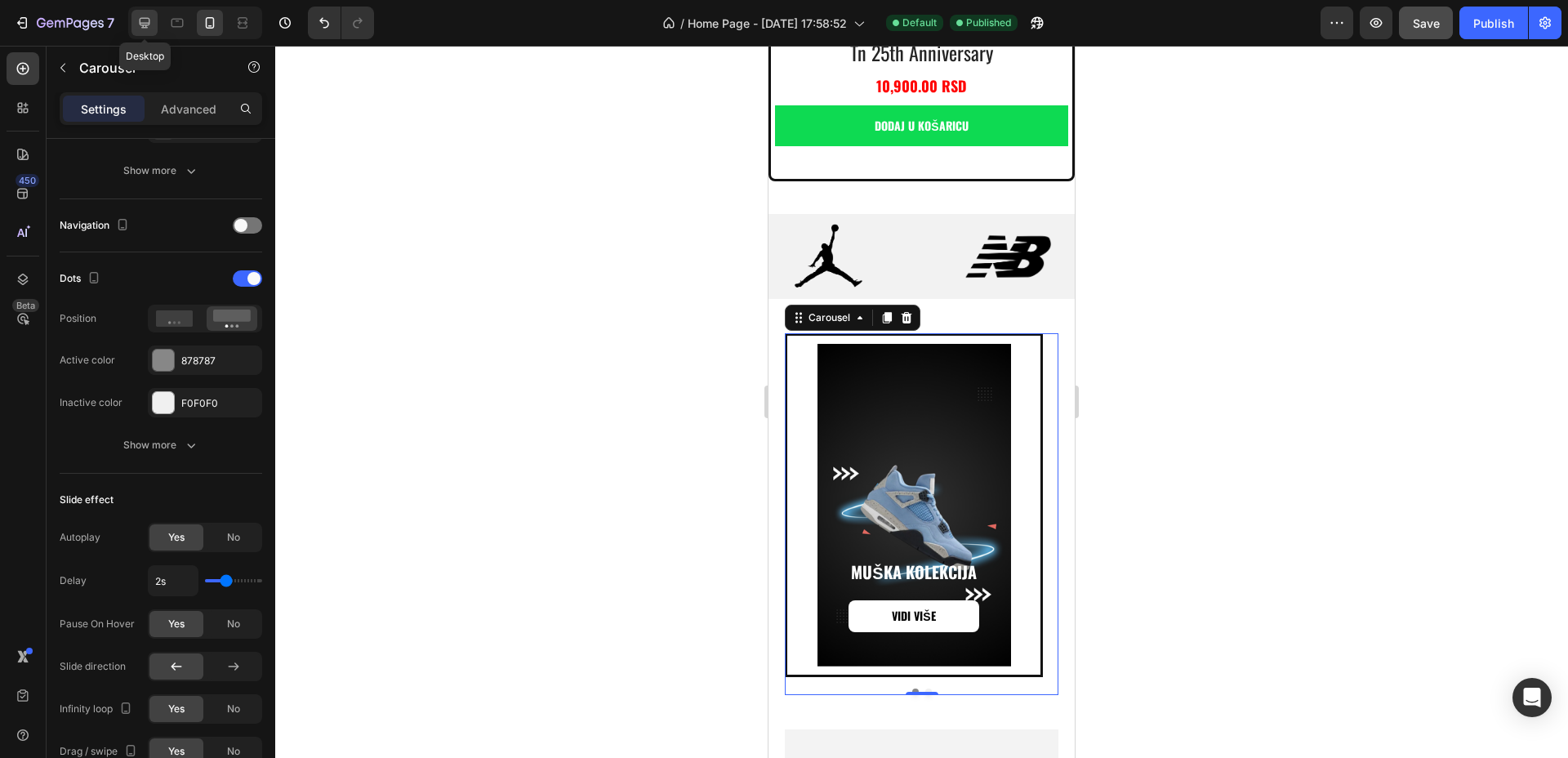
click at [146, 30] on icon at bounding box center [144, 23] width 17 height 17
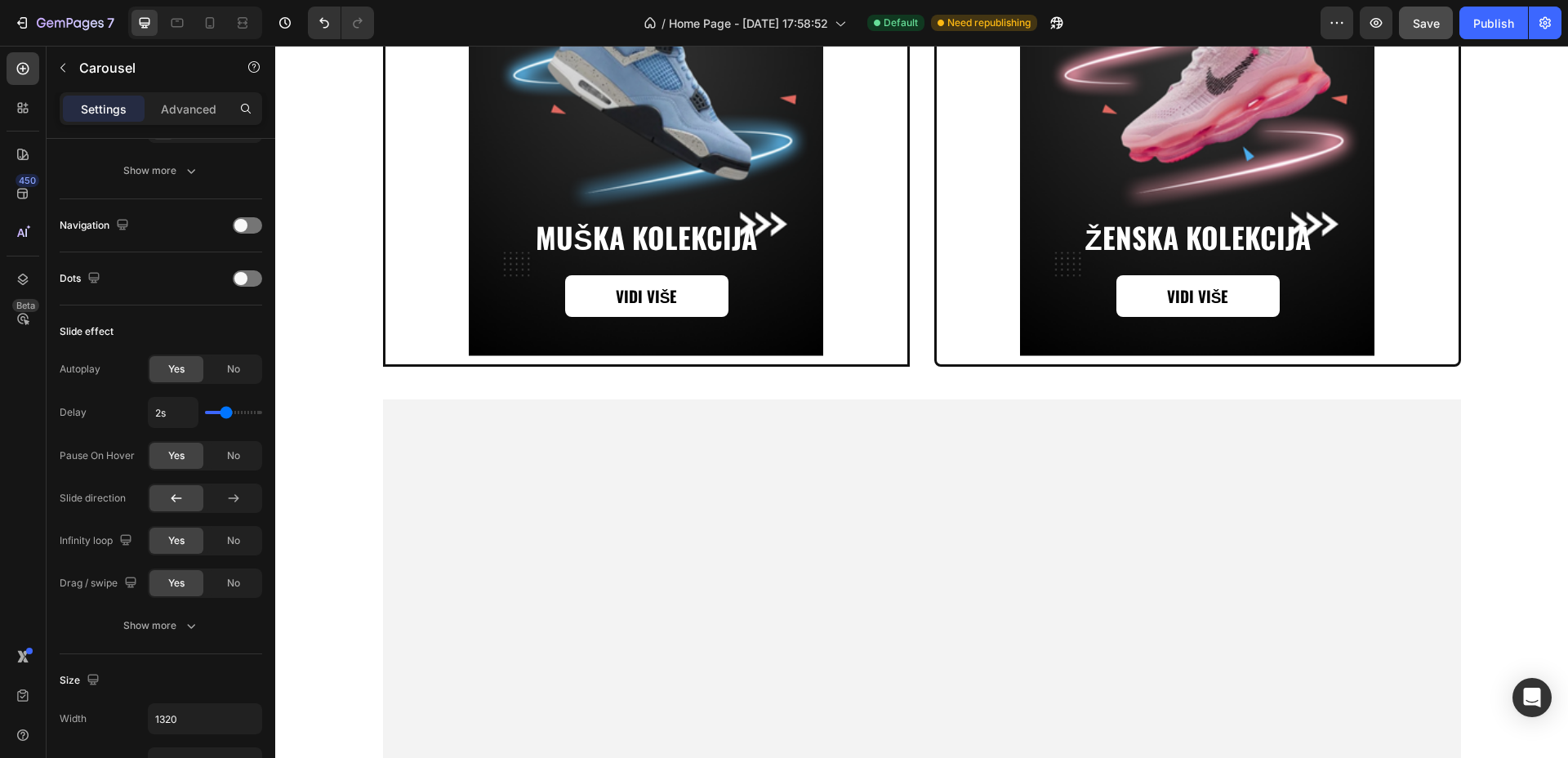
scroll to position [2194, 0]
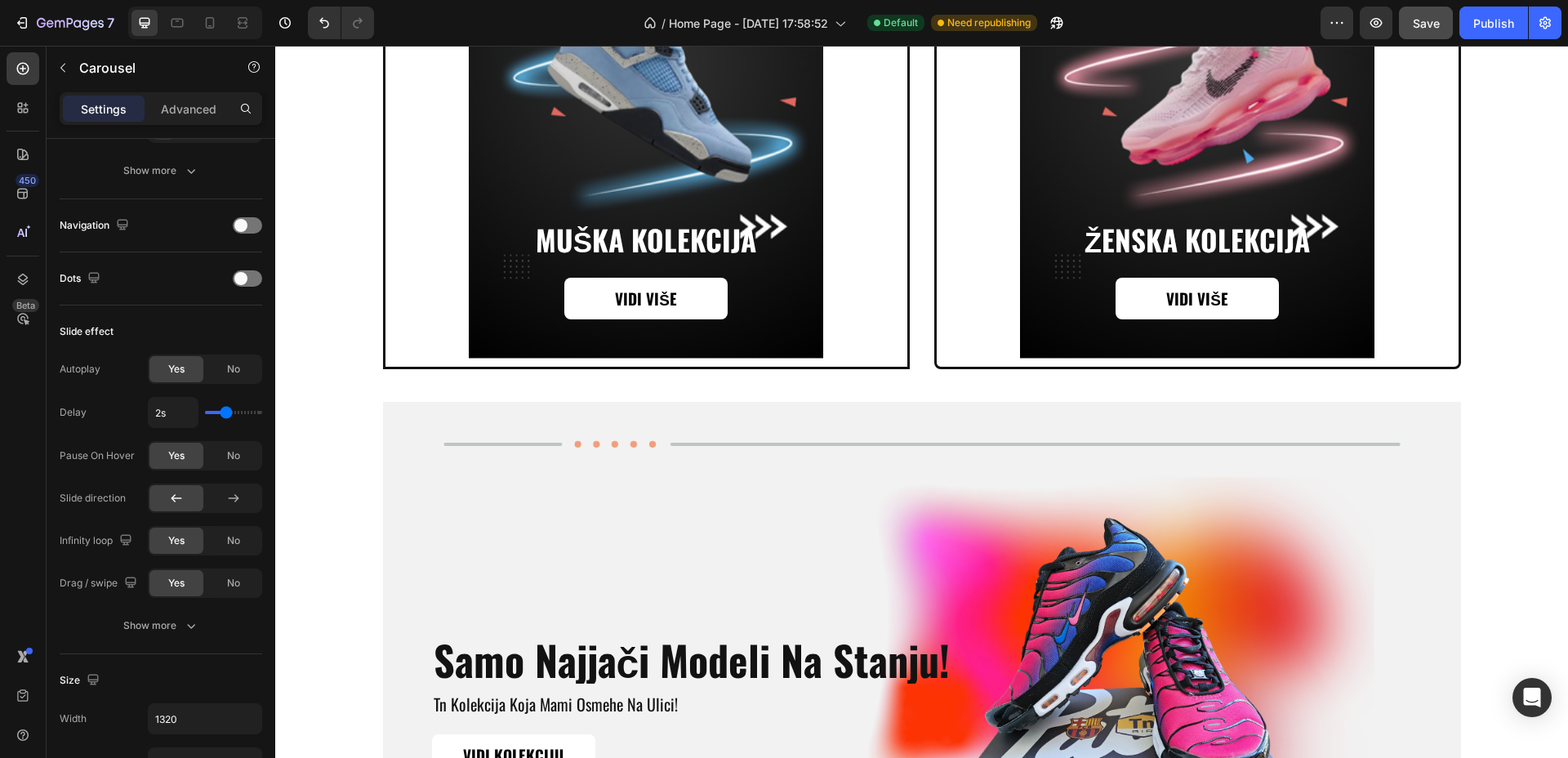
click at [912, 290] on div "Muška kolekcija Heading VIDI VIŠE Button Hero Banner Ženska kolekcija Heading V…" at bounding box center [921, 62] width 1078 height 612
click at [211, 18] on icon at bounding box center [209, 23] width 17 height 17
type input "100%"
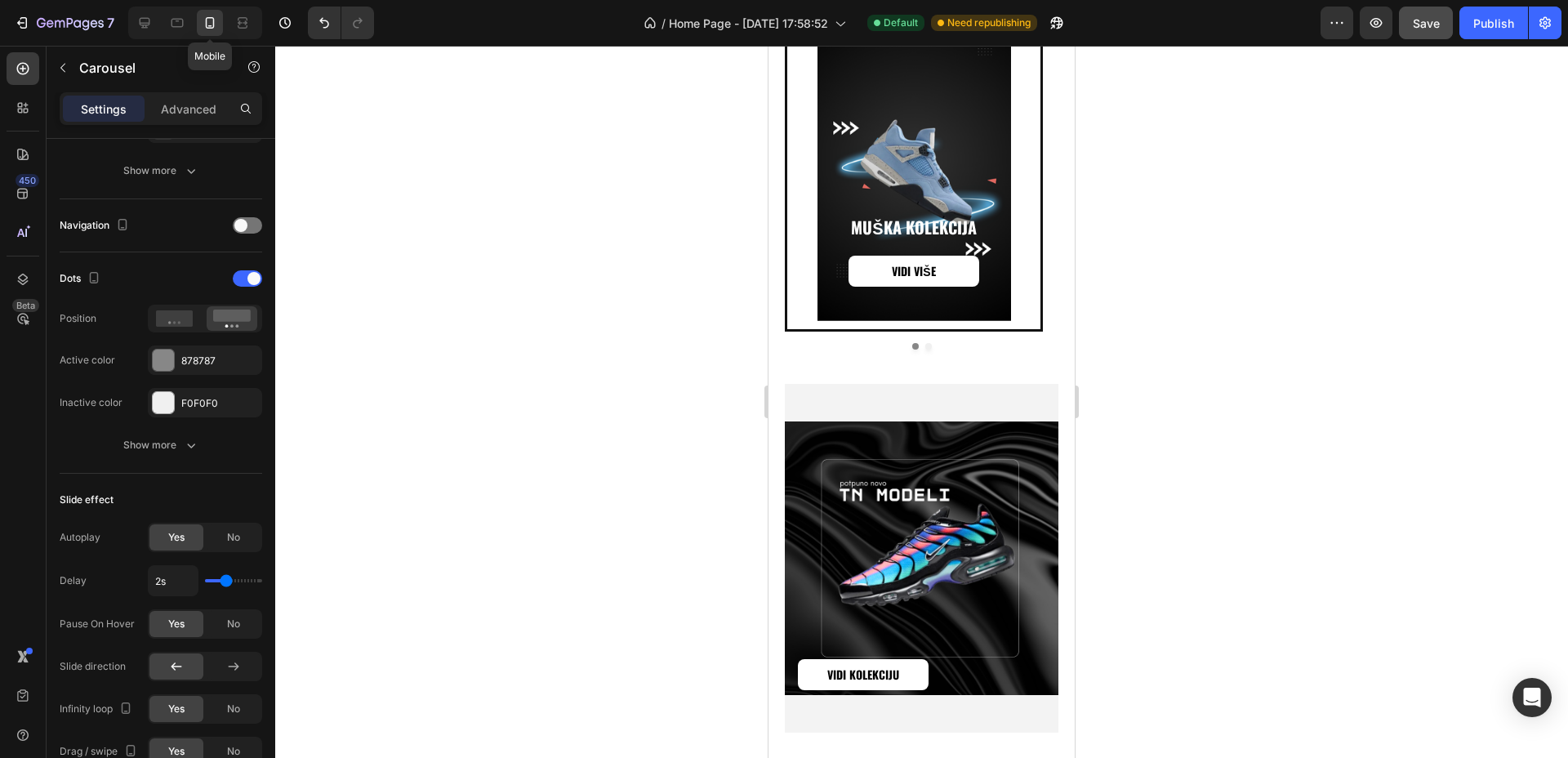
scroll to position [1850, 0]
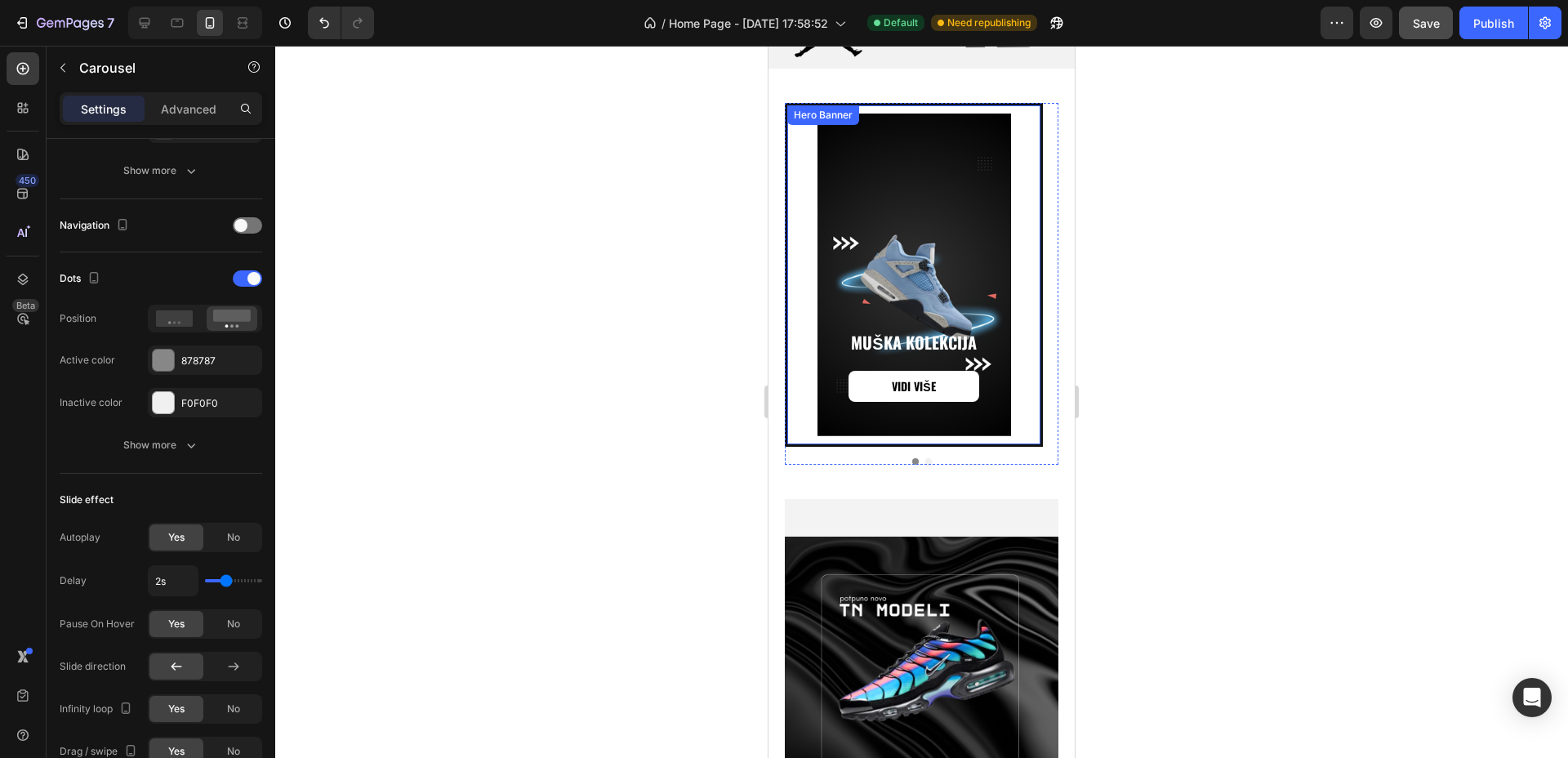
click at [862, 149] on div "Background Image" at bounding box center [914, 274] width 253 height 323
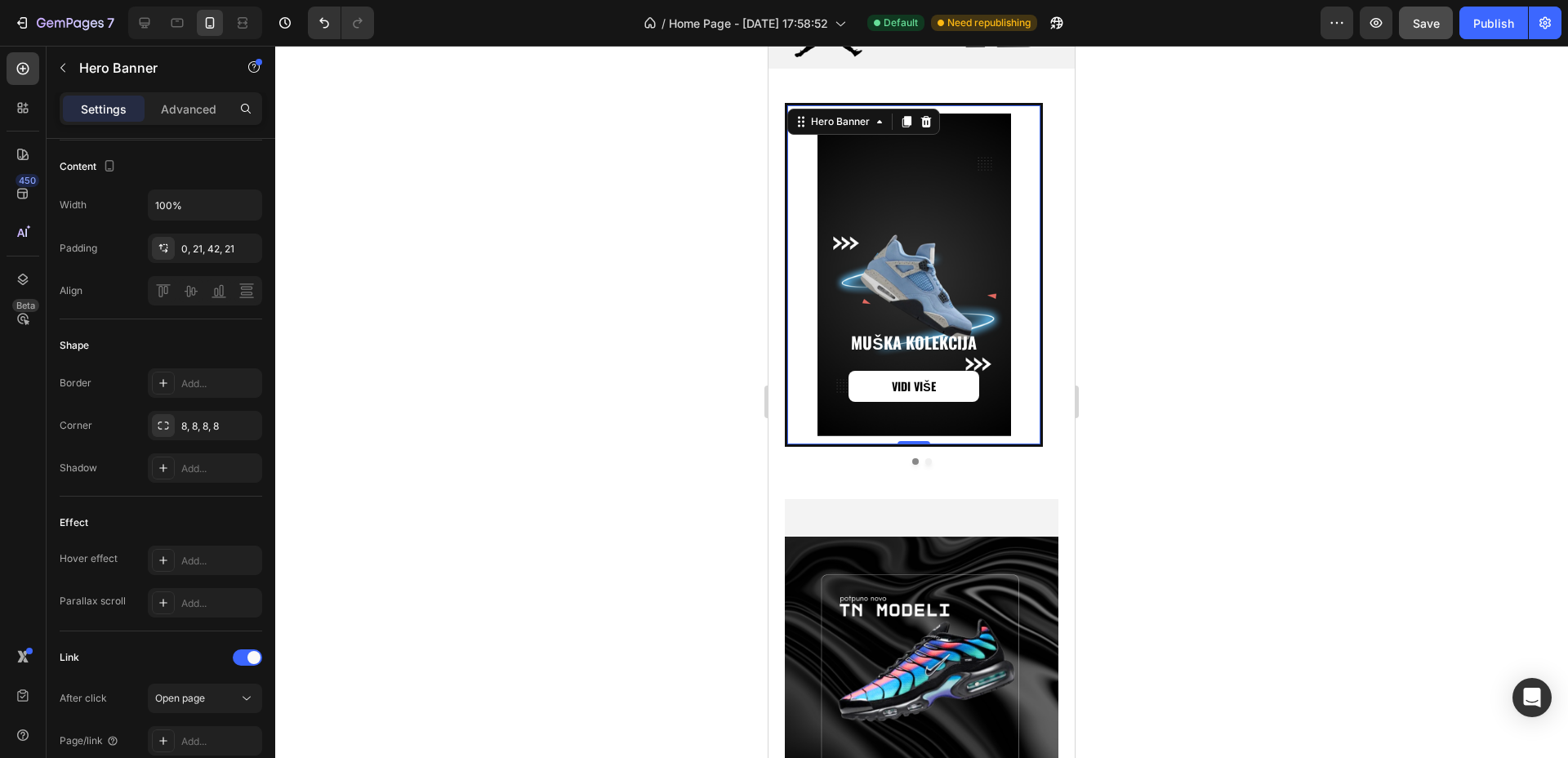
scroll to position [0, 0]
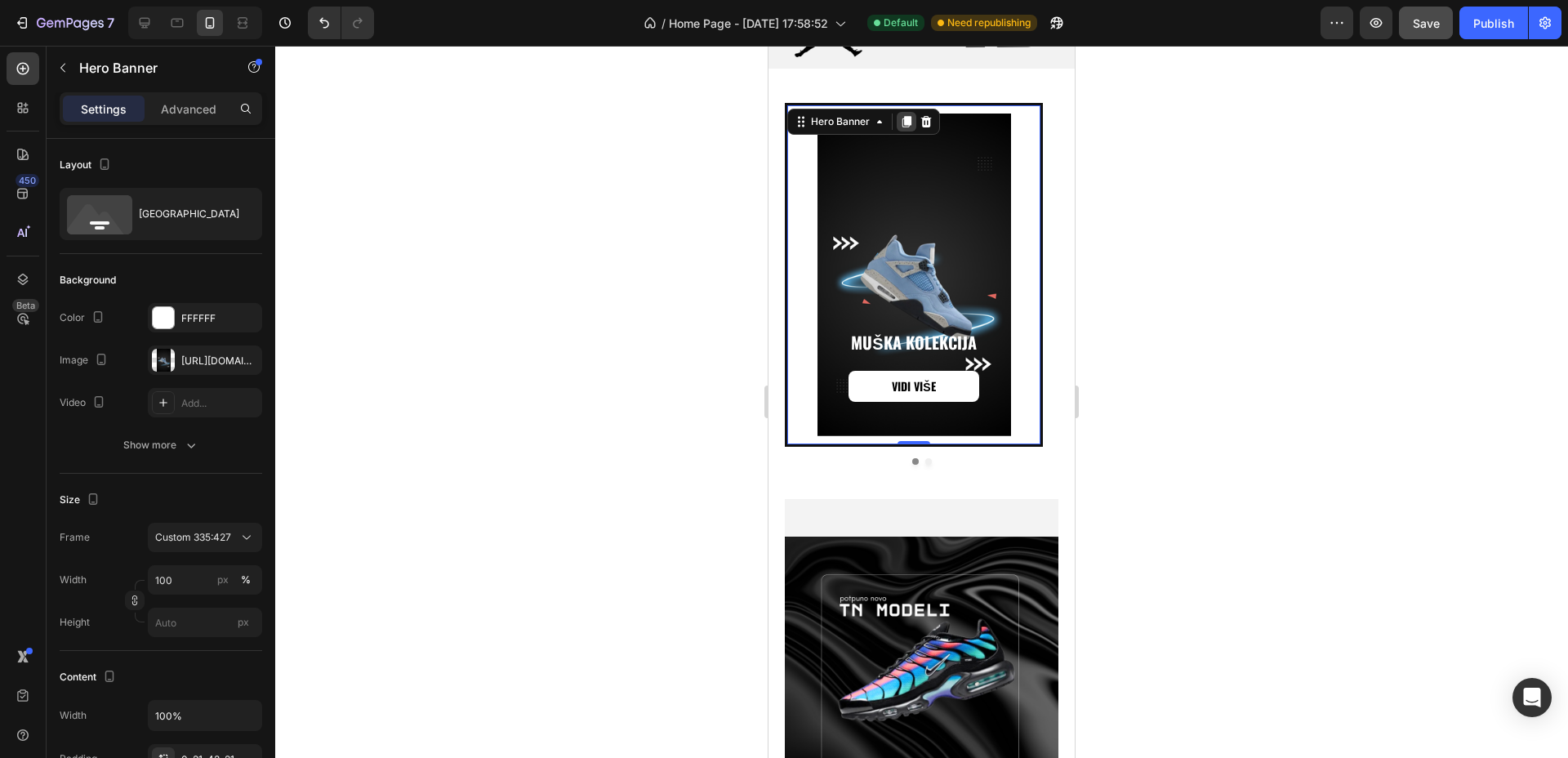
click at [906, 120] on icon at bounding box center [907, 121] width 9 height 11
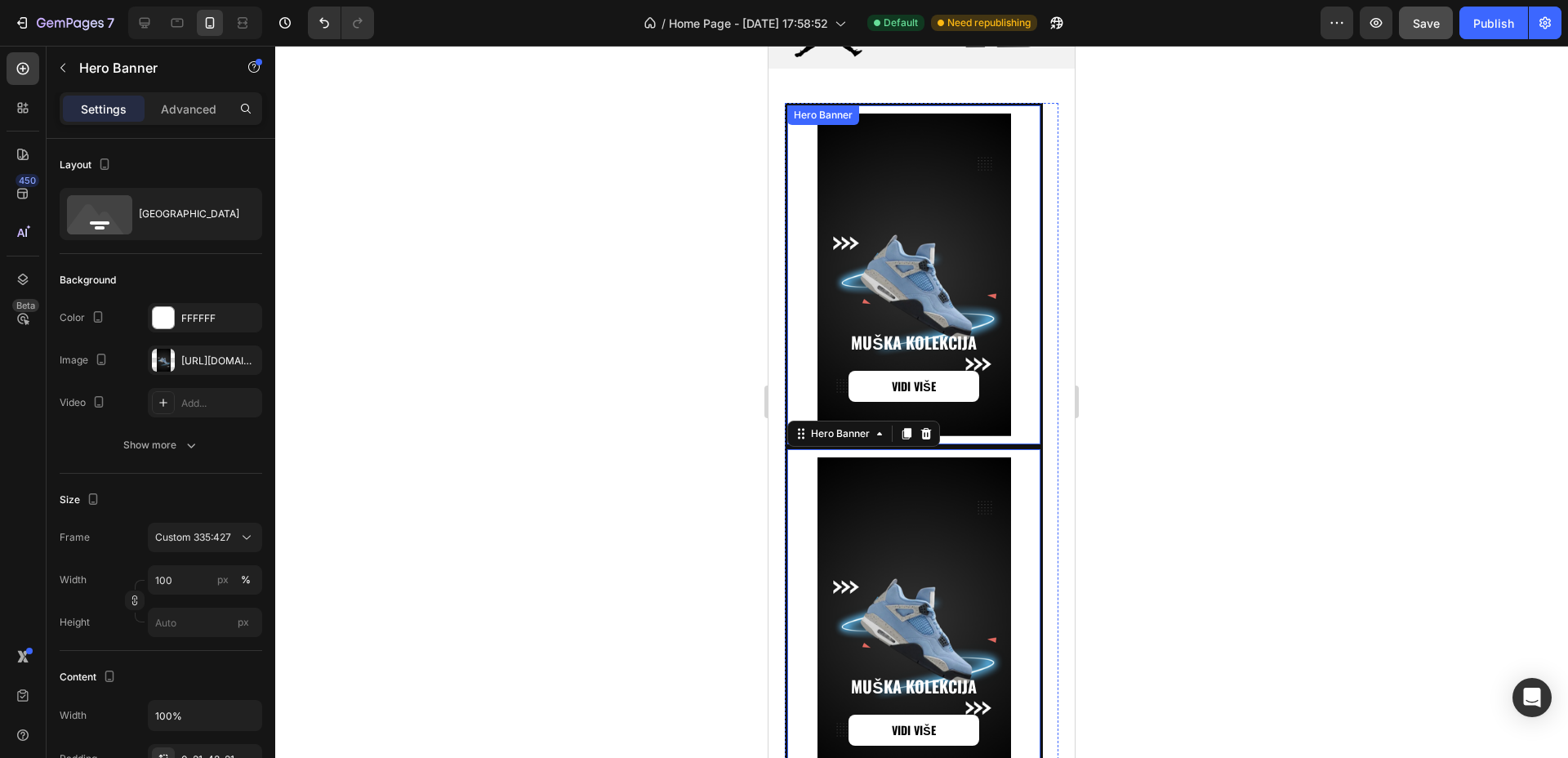
click at [927, 164] on div "Background Image" at bounding box center [914, 274] width 253 height 323
click at [202, 104] on p "Advanced" at bounding box center [188, 108] width 55 height 17
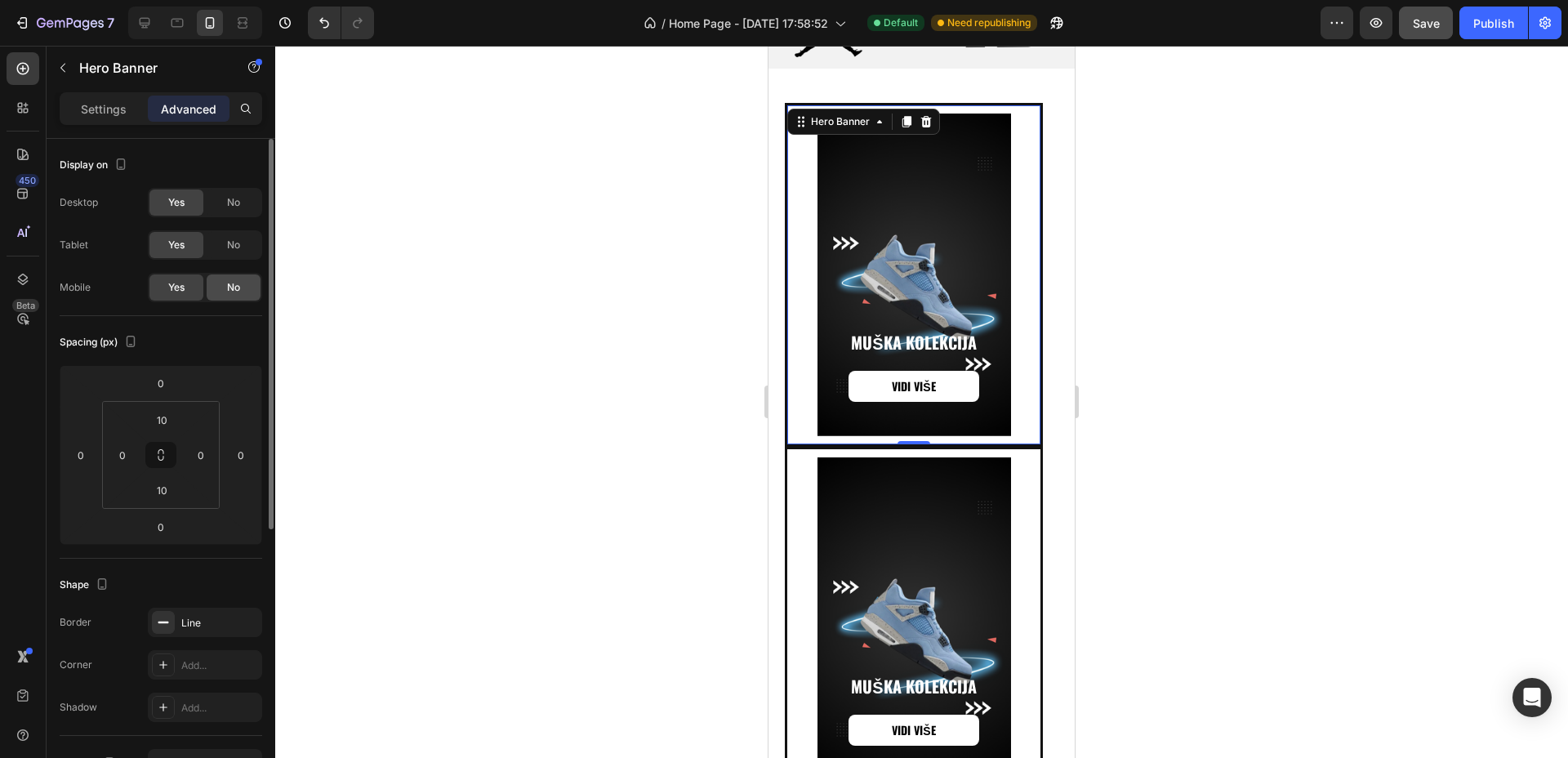
click at [233, 281] on span "No" at bounding box center [233, 287] width 13 height 15
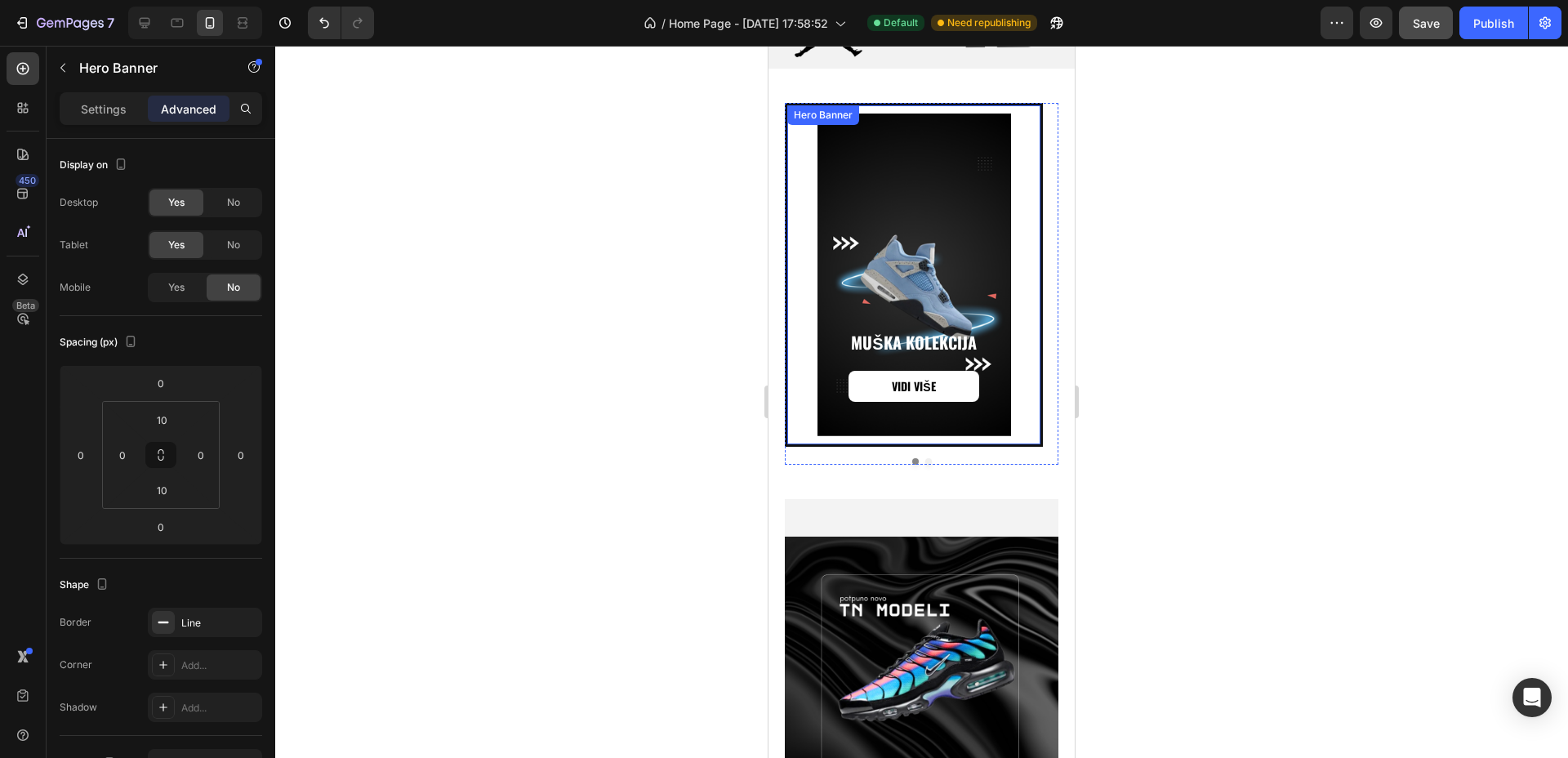
click at [943, 191] on div "Background Image" at bounding box center [914, 274] width 253 height 323
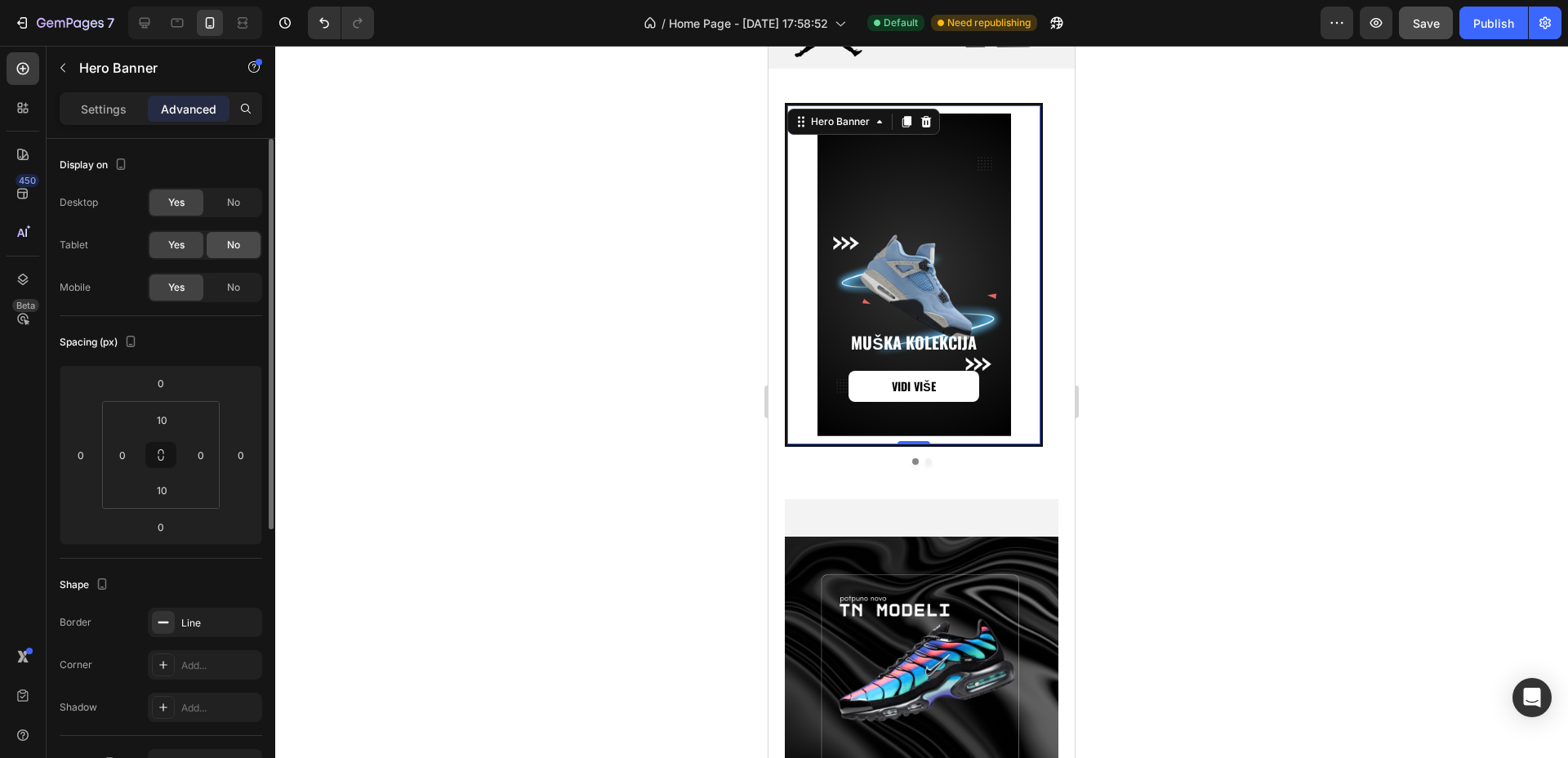
click at [241, 245] on div "No" at bounding box center [233, 245] width 54 height 26
click at [231, 200] on span "No" at bounding box center [233, 202] width 13 height 15
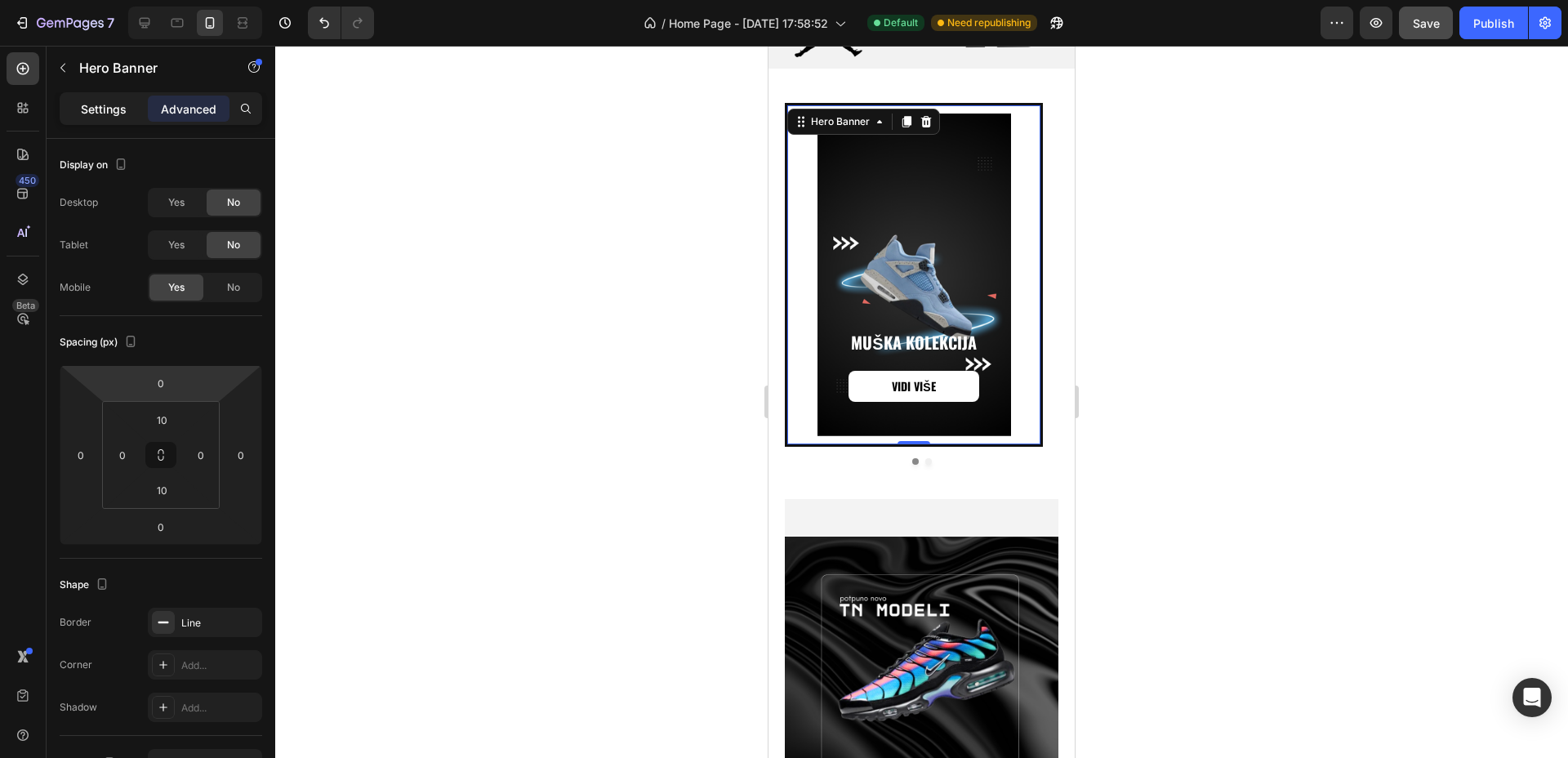
click at [119, 110] on p "Settings" at bounding box center [104, 108] width 46 height 17
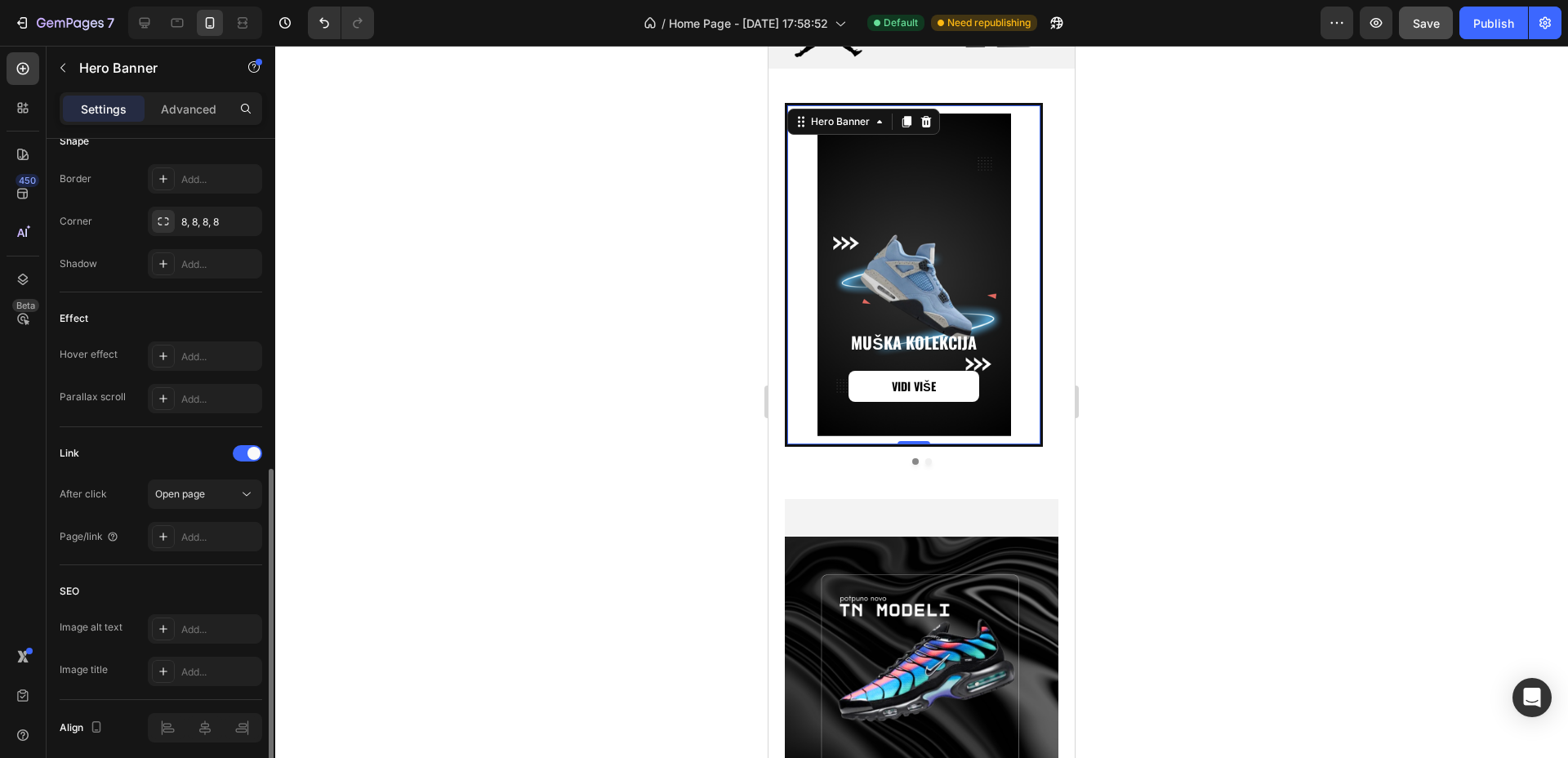
scroll to position [777, 0]
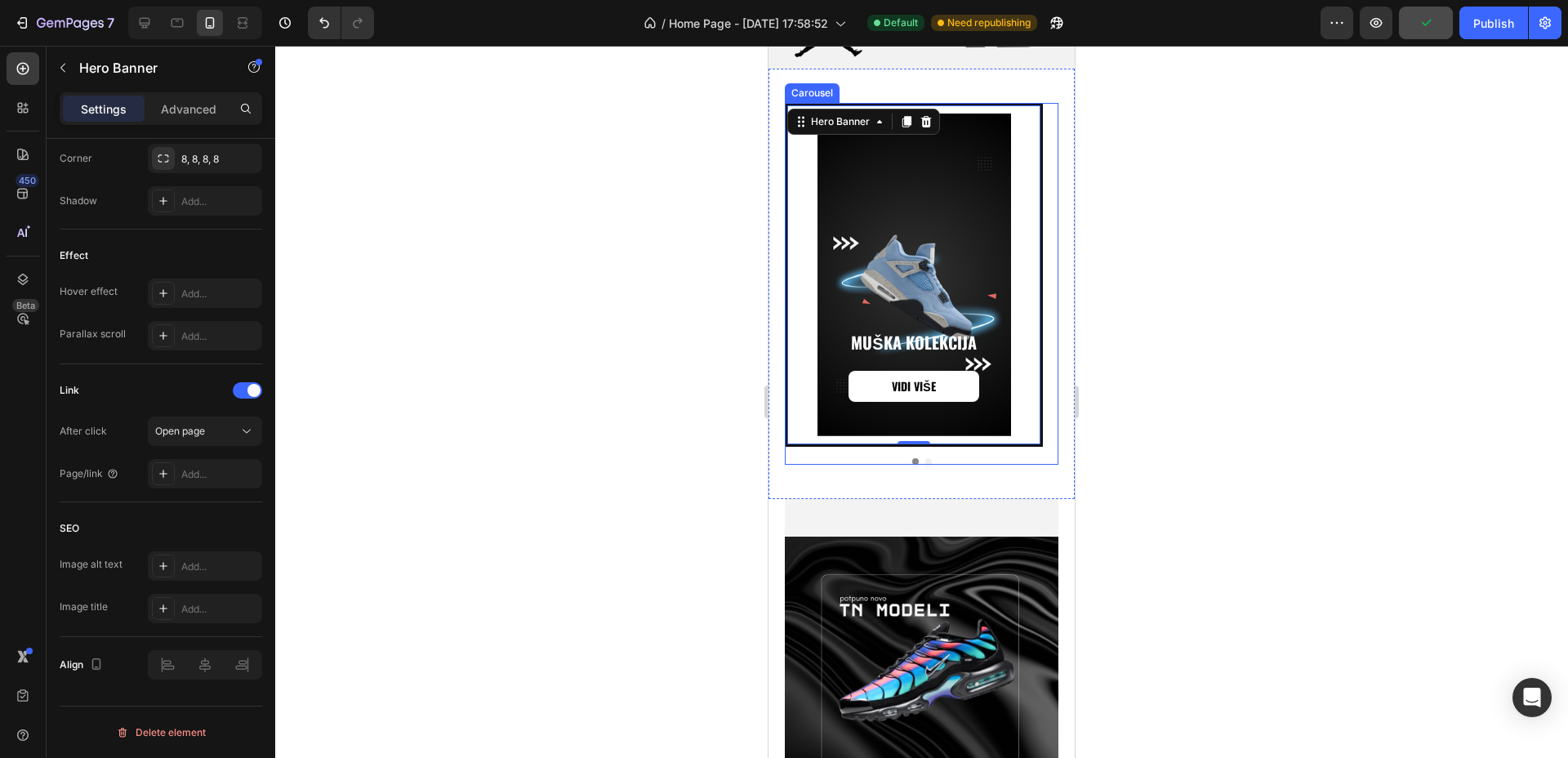
click at [1021, 452] on div "Muška kolekcija Heading VIDI VIŠE Button Hero Banner Muška kolekcija Heading VI…" at bounding box center [921, 283] width 274 height 361
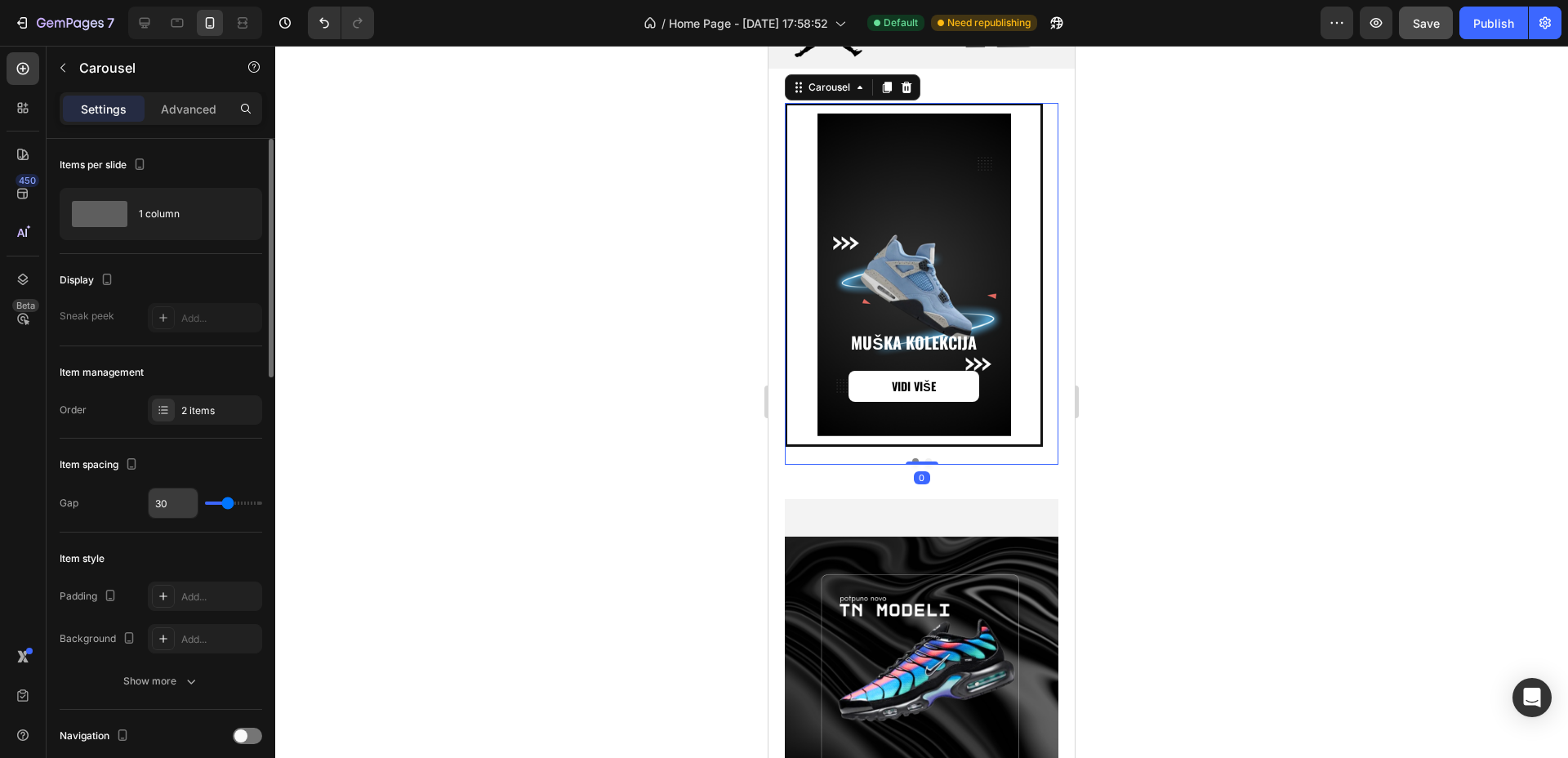
scroll to position [510, 0]
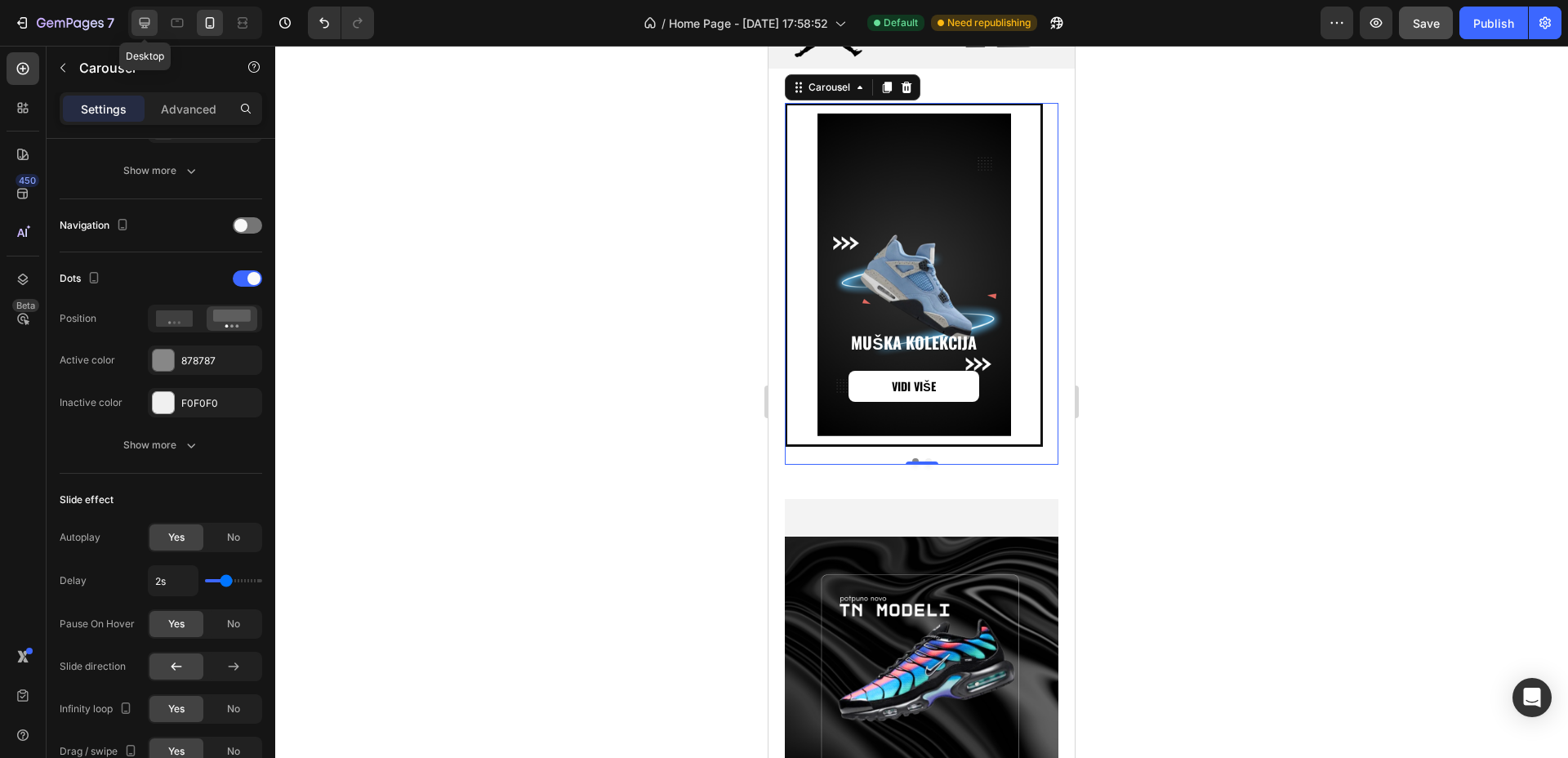
click at [141, 18] on icon at bounding box center [145, 23] width 11 height 11
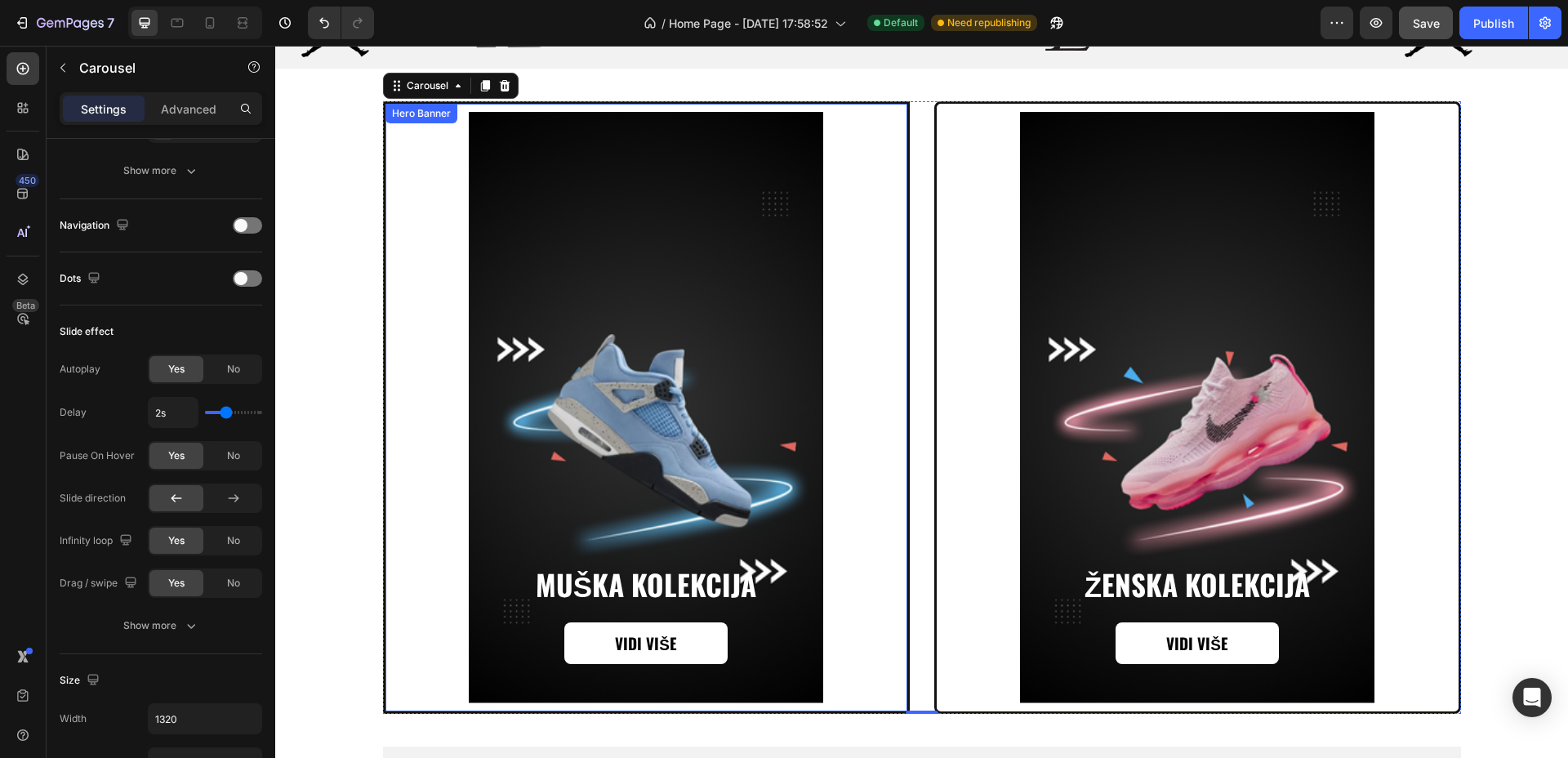
scroll to position [1848, 0]
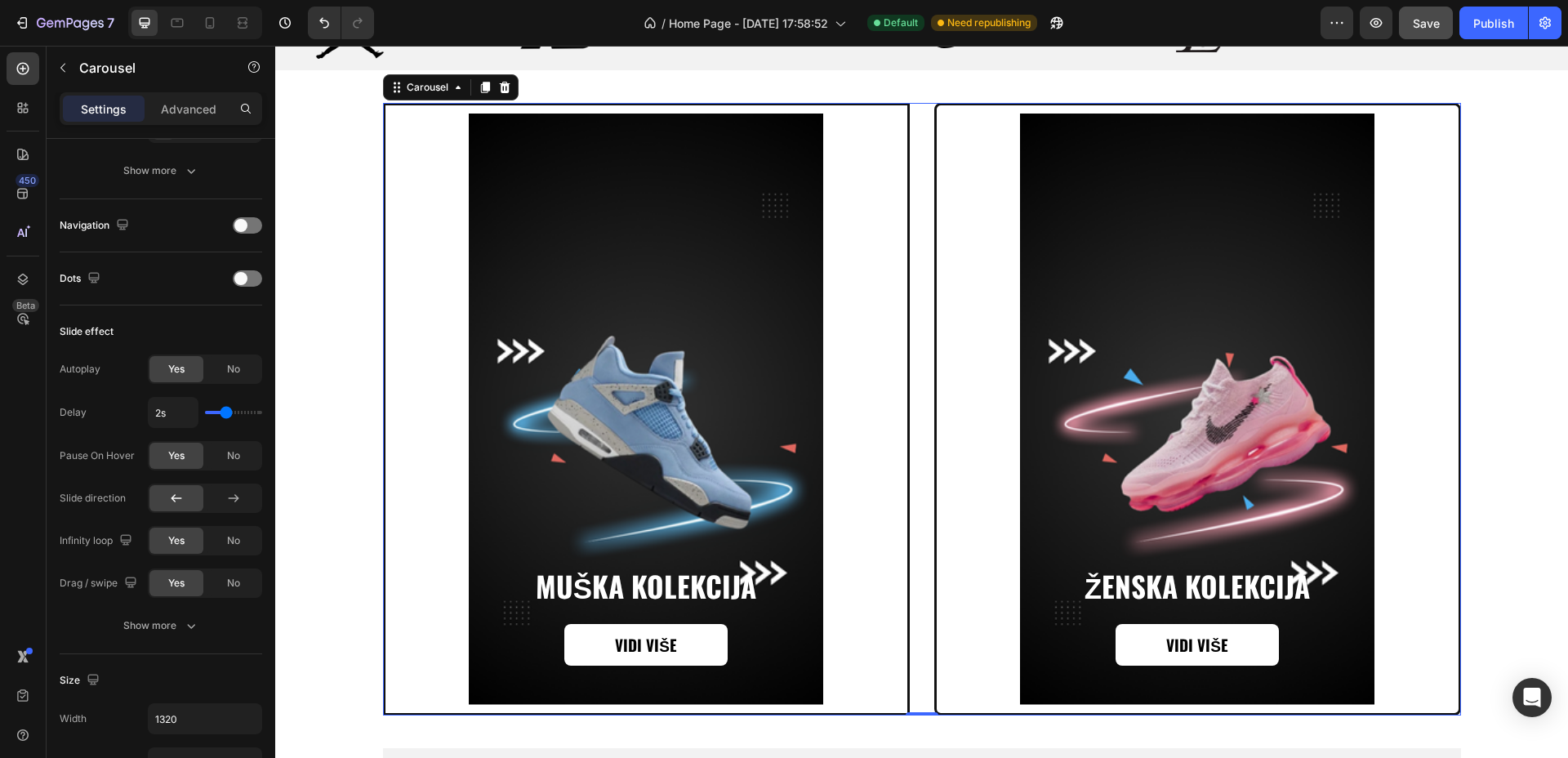
click at [912, 310] on div "Muška kolekcija Heading VIDI VIŠE Button Hero Banner Muška kolekcija Heading VI…" at bounding box center [921, 409] width 1078 height 612
click at [234, 369] on span "No" at bounding box center [233, 368] width 13 height 15
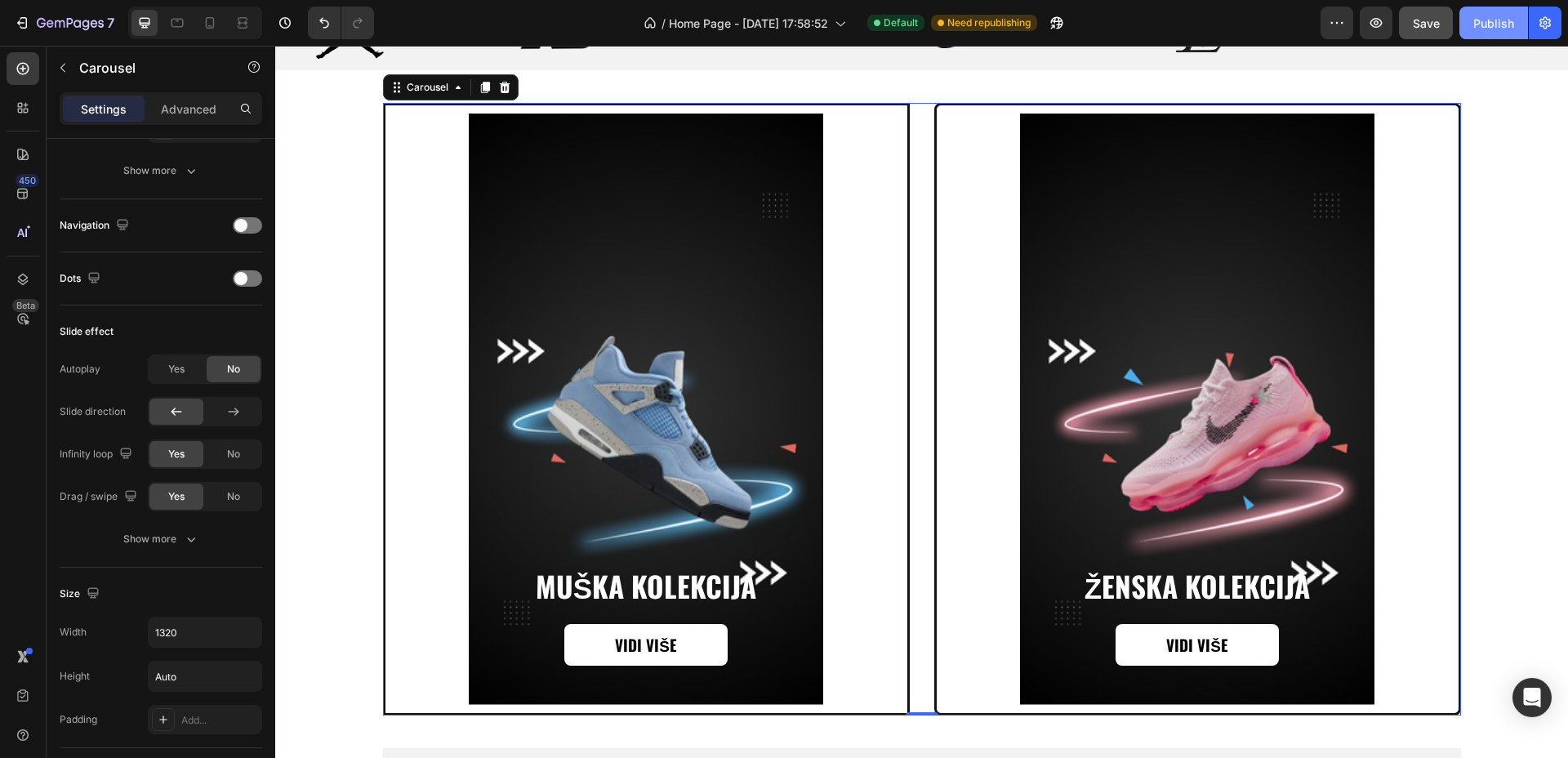
click at [1499, 33] on button "Publish" at bounding box center [1494, 22] width 69 height 33
click at [206, 18] on icon at bounding box center [209, 23] width 17 height 17
type input "100%"
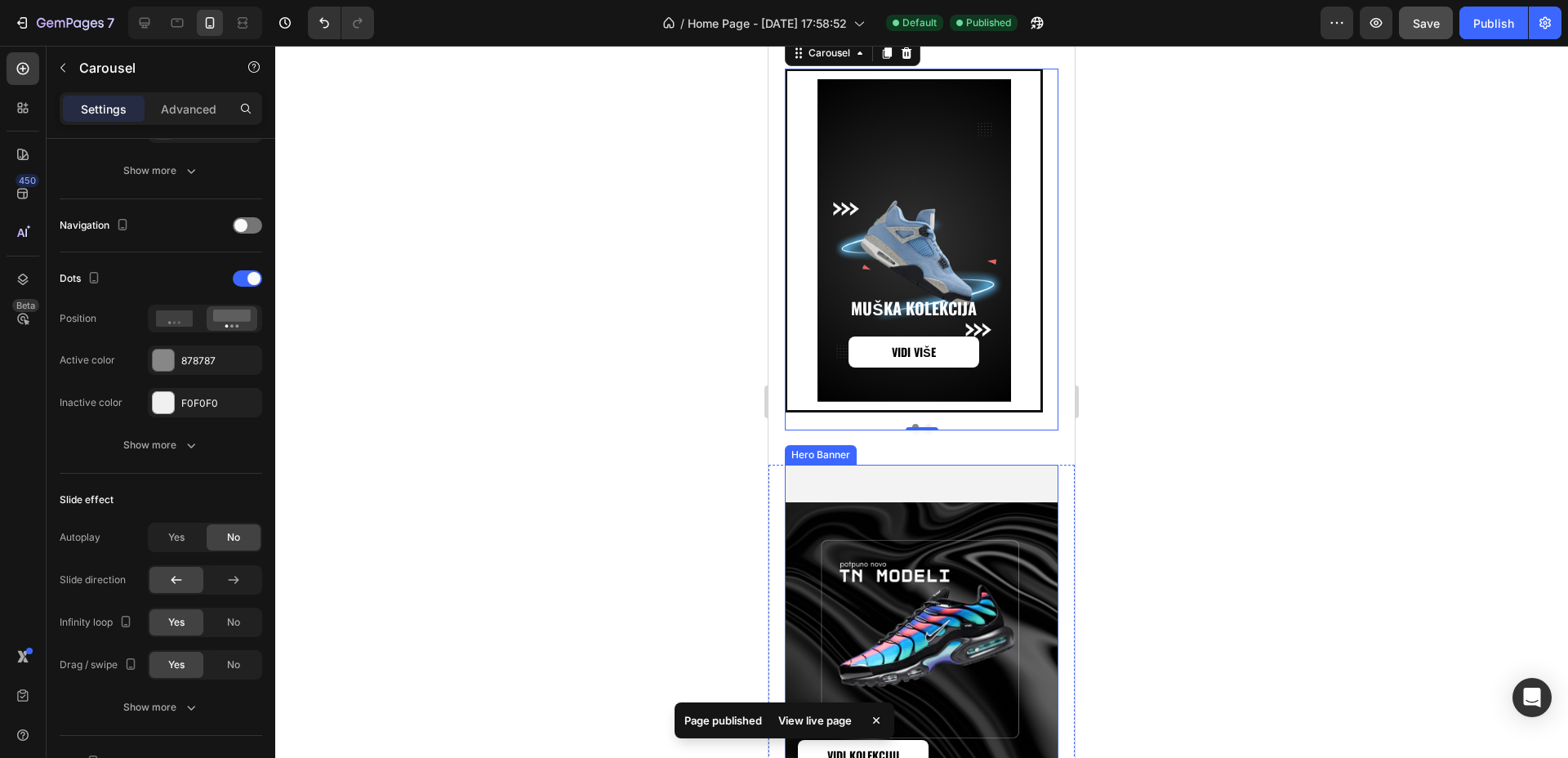
scroll to position [2226, 0]
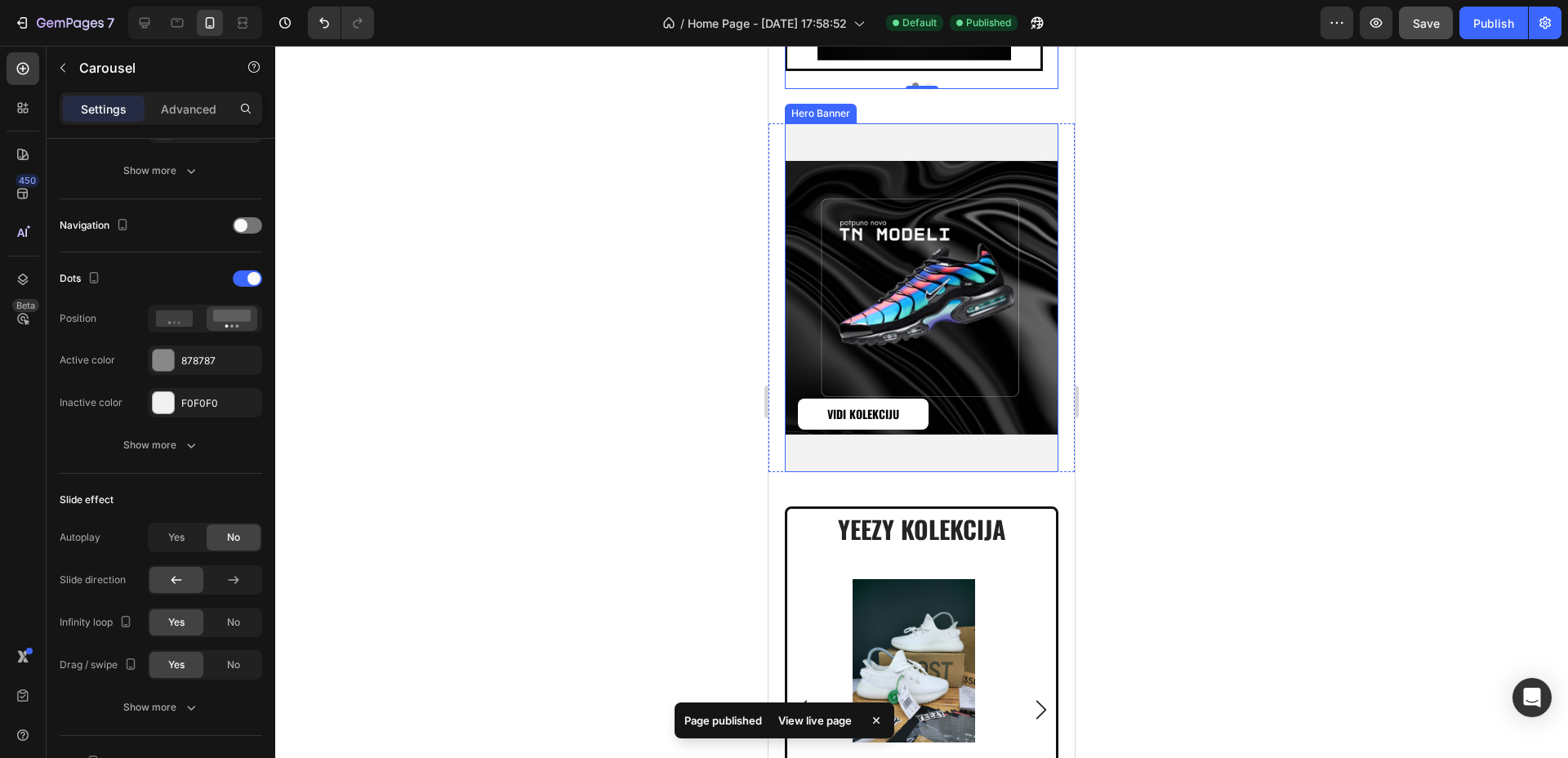
click at [980, 137] on div "Background Image" at bounding box center [921, 297] width 274 height 348
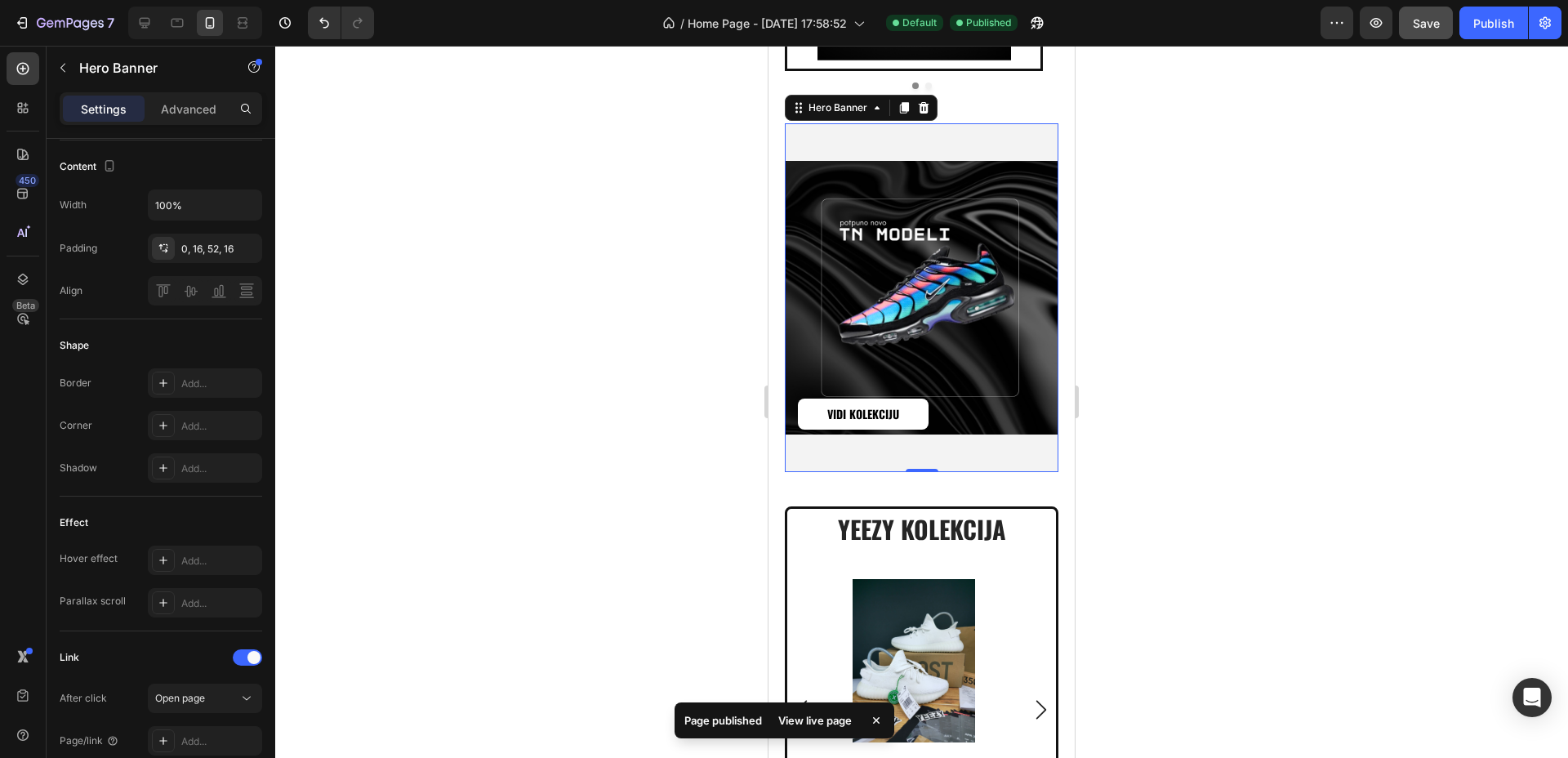
scroll to position [0, 0]
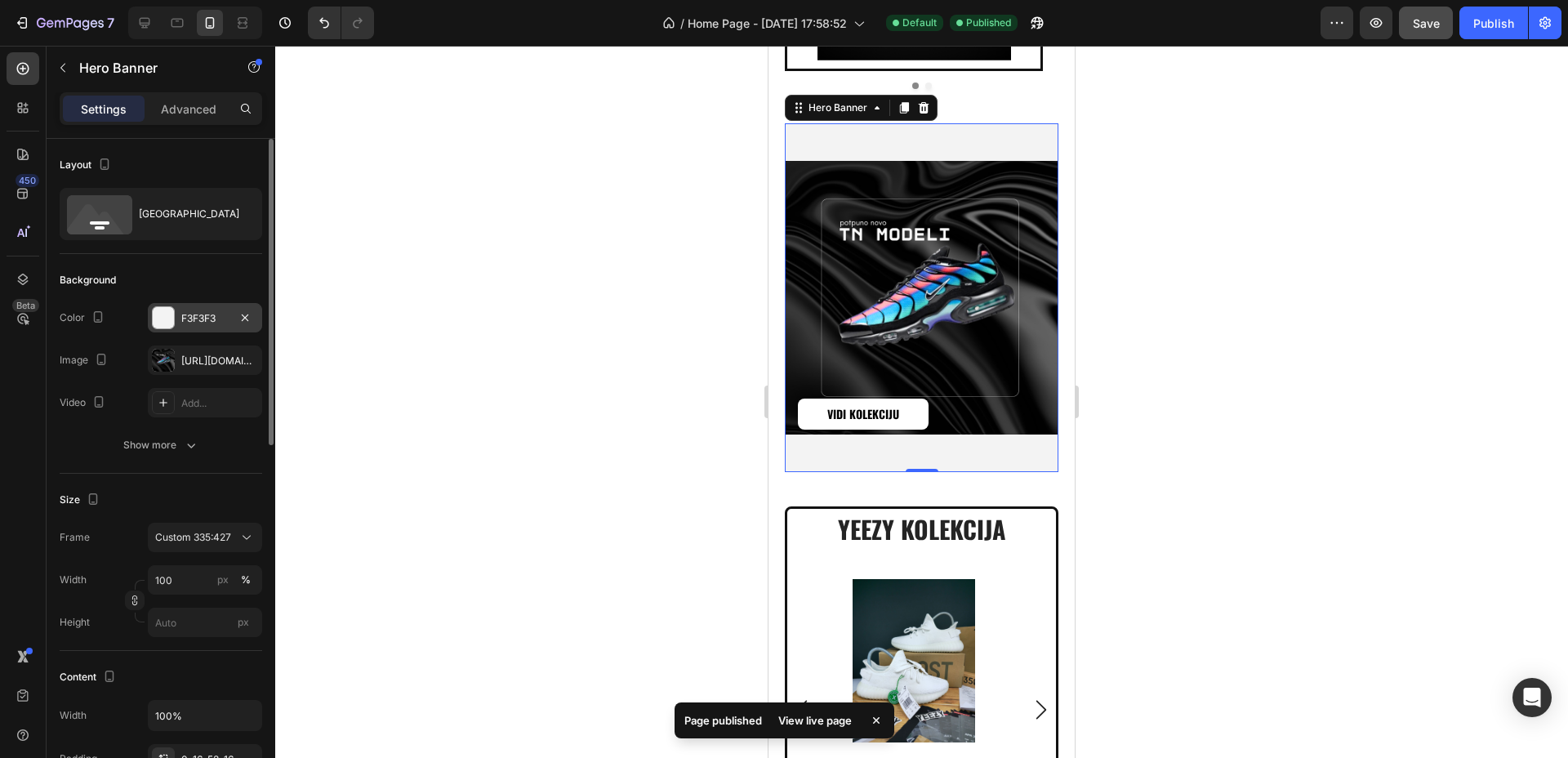
click at [223, 317] on div "F3F3F3" at bounding box center [205, 318] width 48 height 15
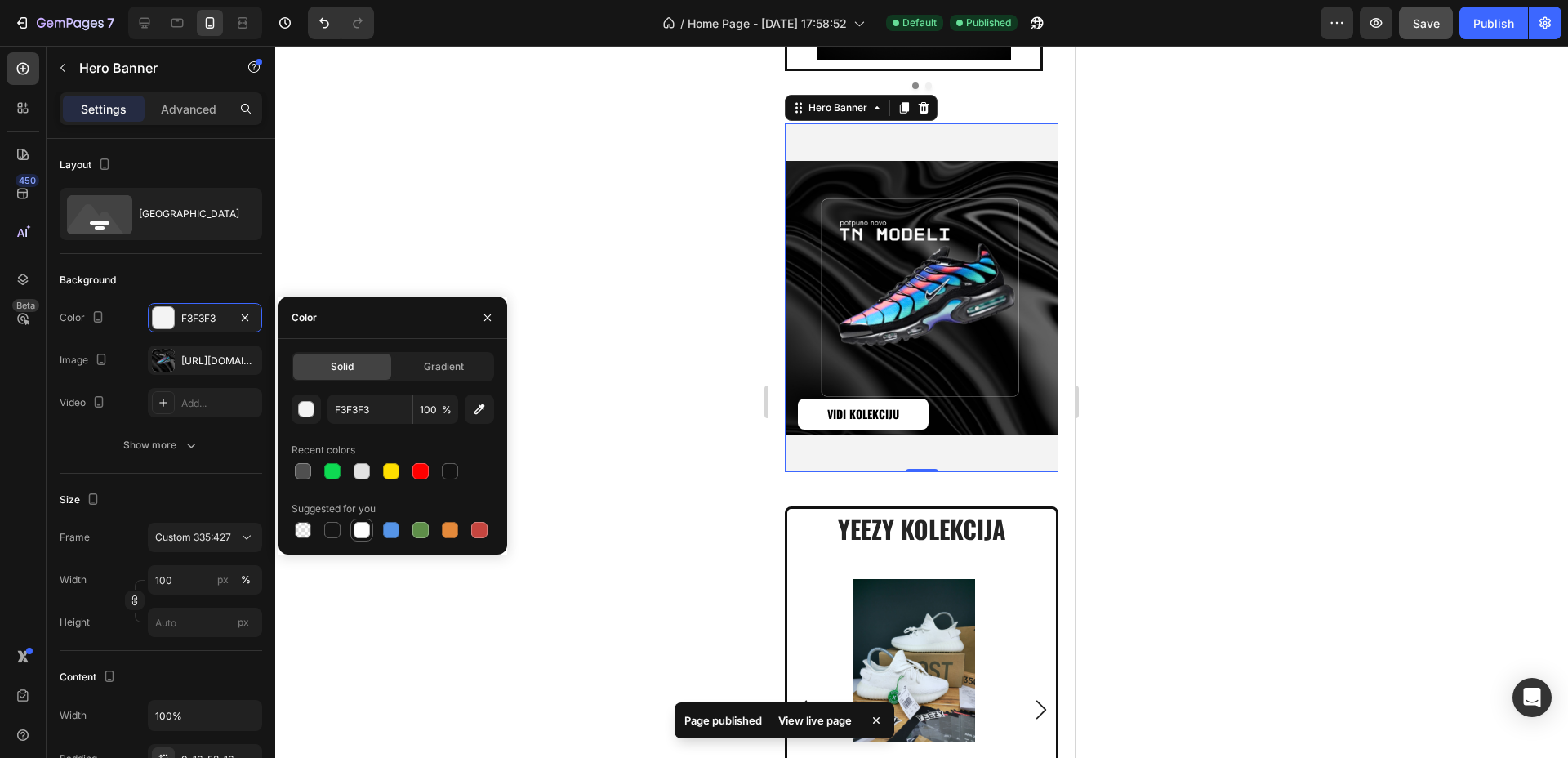
click at [370, 530] on div at bounding box center [362, 529] width 17 height 17
type input "FFFFFF"
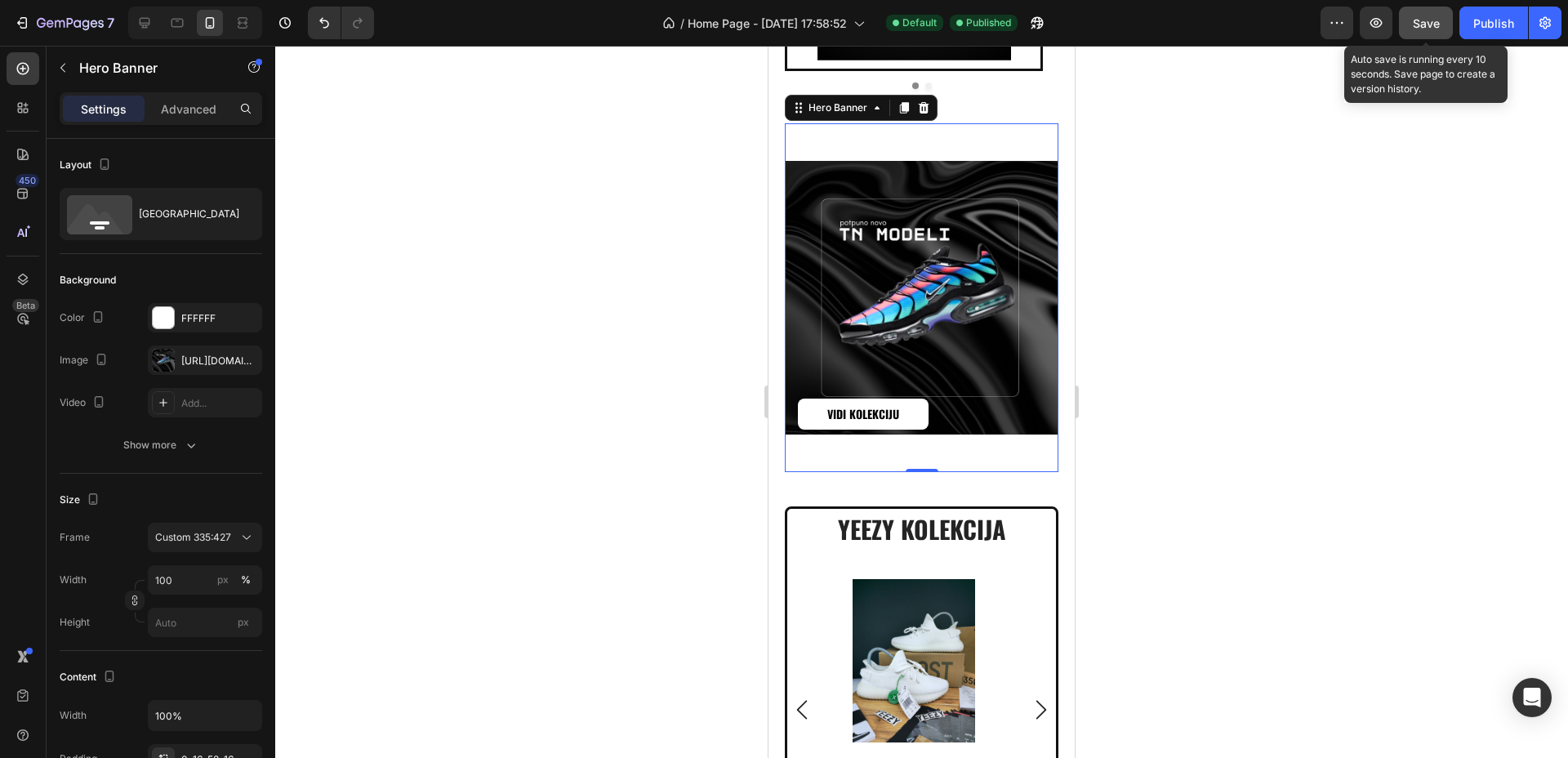
click at [1427, 19] on span "Save" at bounding box center [1426, 24] width 27 height 14
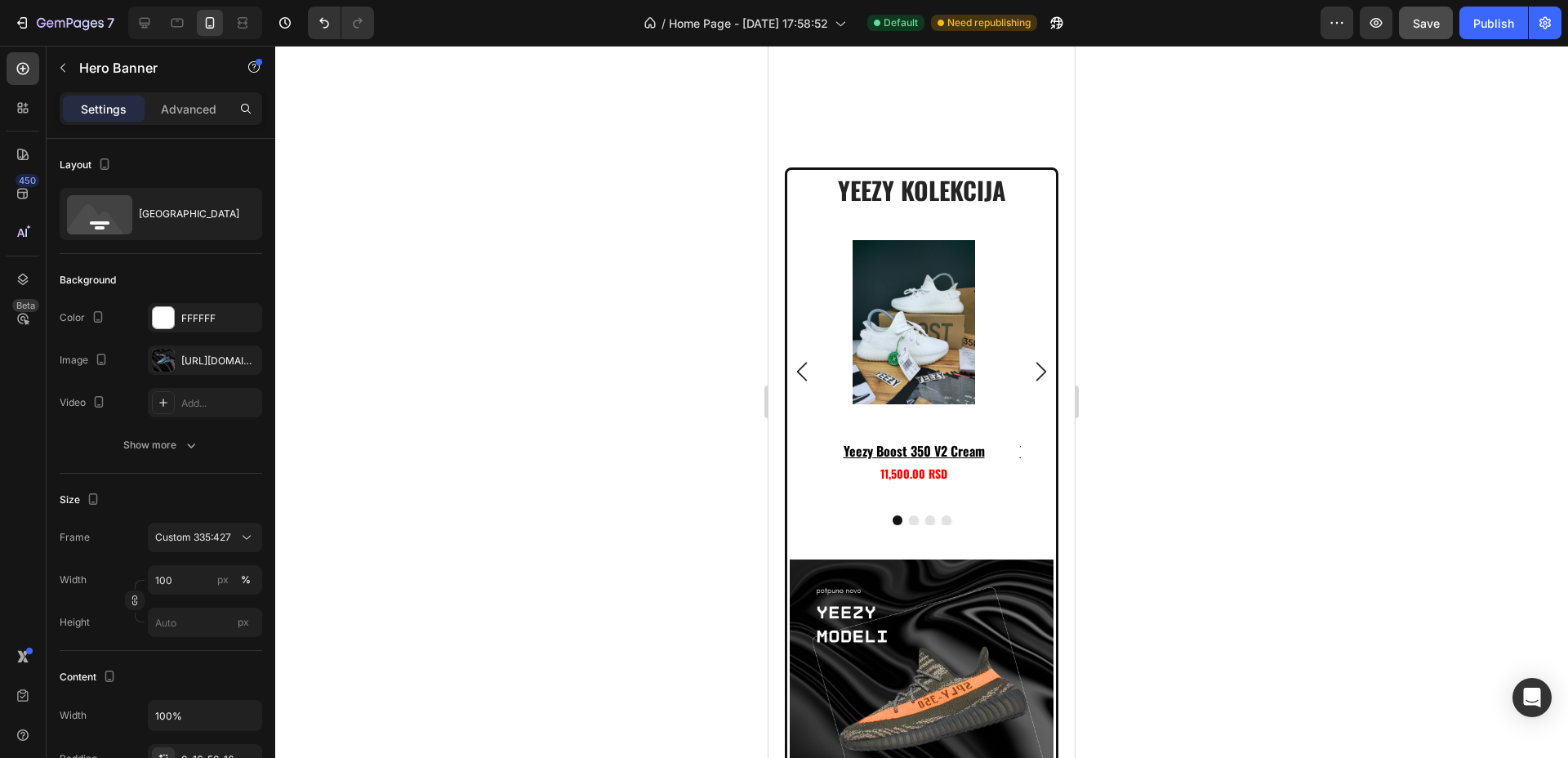
scroll to position [3042, 0]
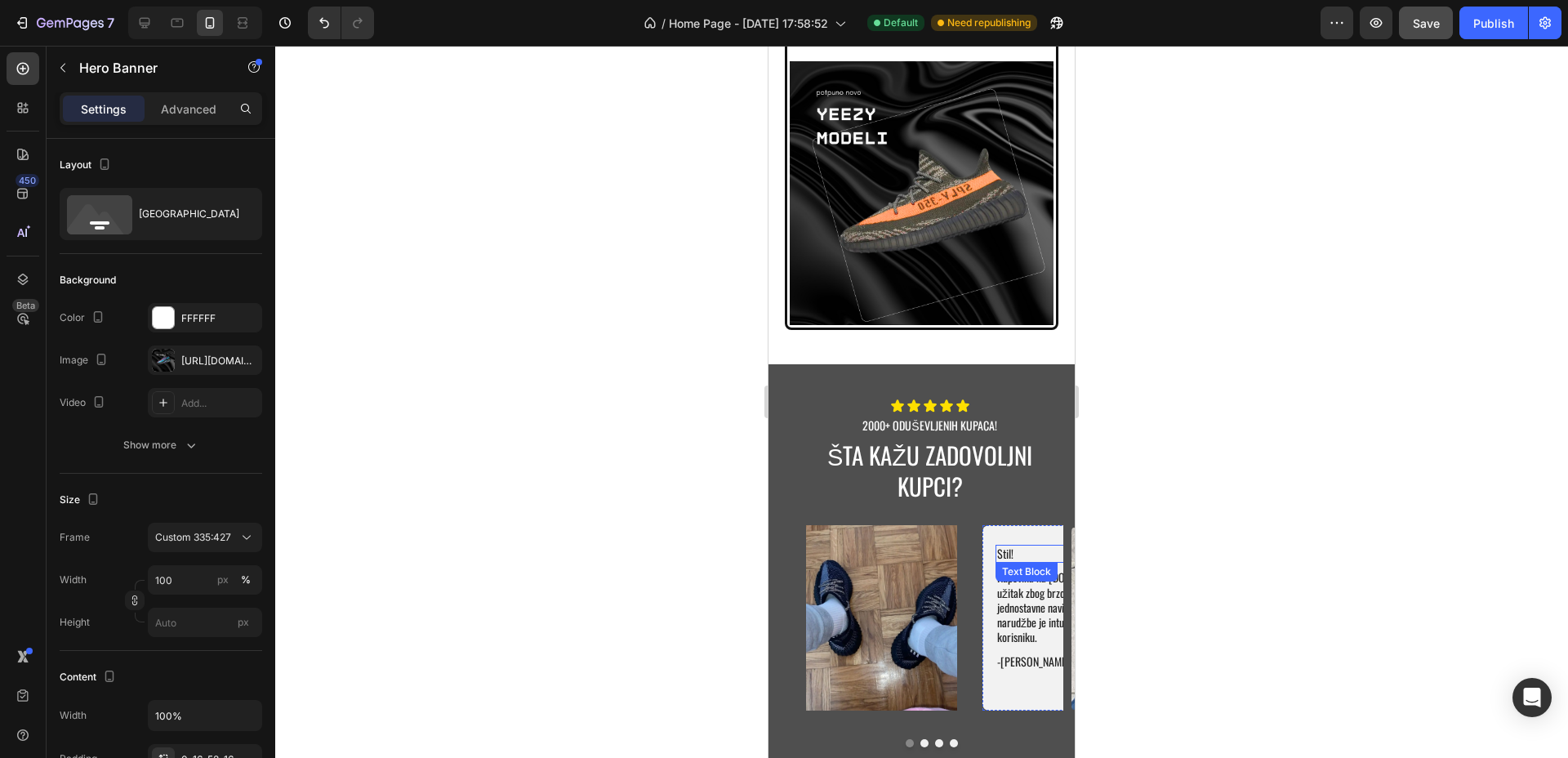
click at [1029, 546] on p "Stil!" at bounding box center [1075, 553] width 156 height 15
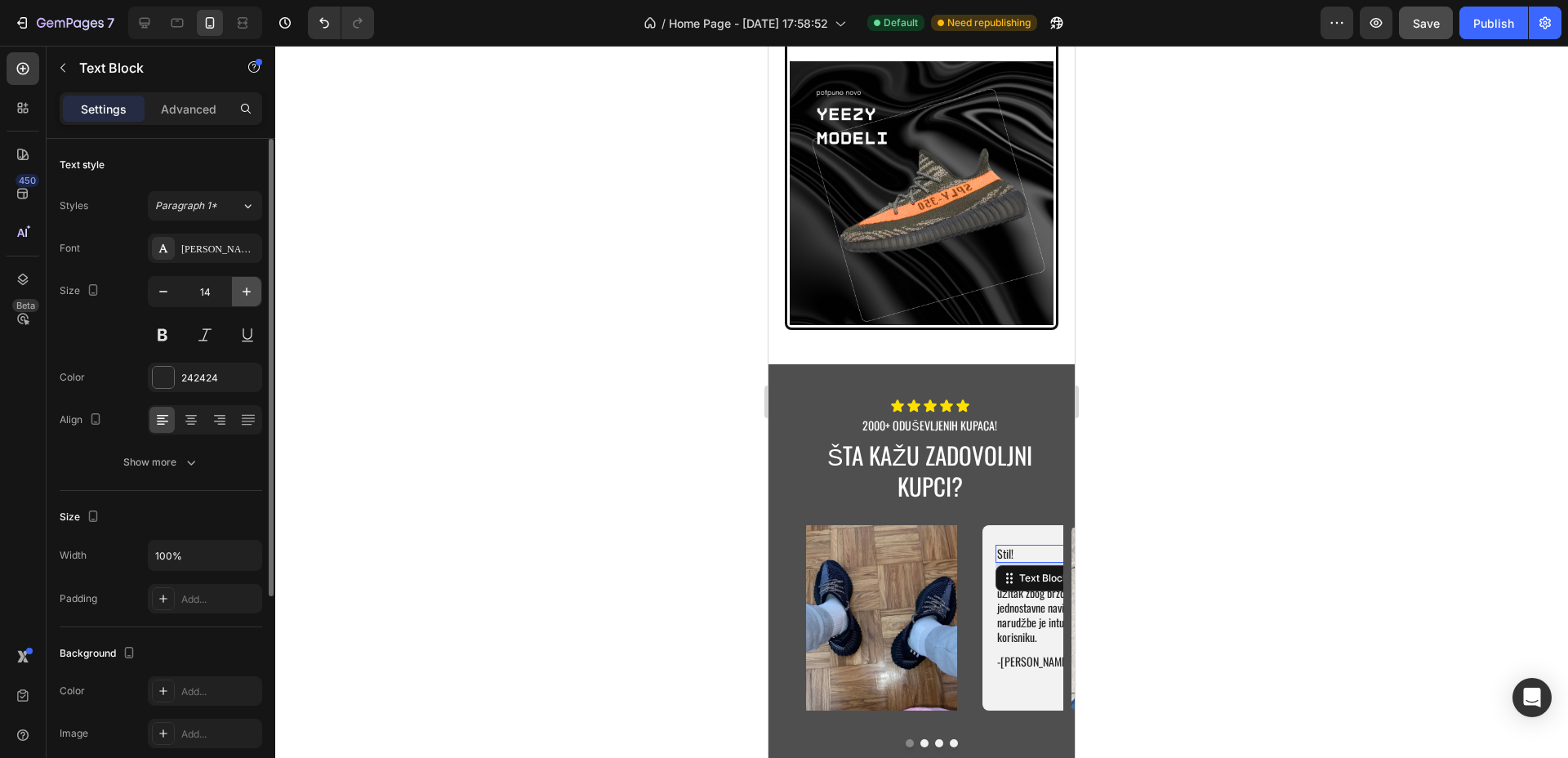
click at [240, 283] on icon "button" at bounding box center [246, 291] width 17 height 17
type input "18"
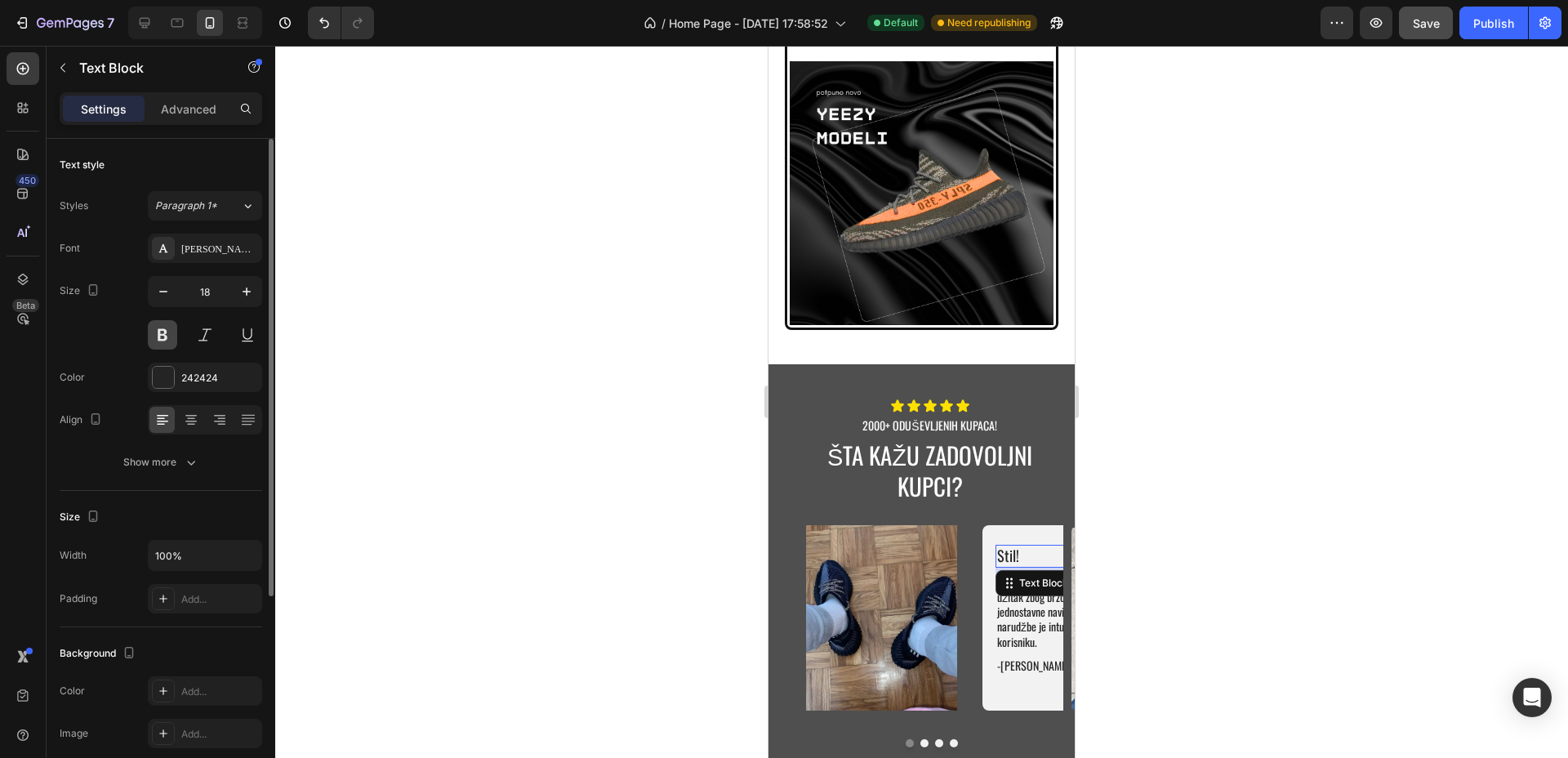
click at [164, 331] on button at bounding box center [162, 334] width 29 height 29
click at [1010, 576] on p "Kupovina na [DOMAIN_NAME] je pravi užitak zbog brzog isporučivanja i jednostavn…" at bounding box center [1075, 612] width 156 height 74
click at [251, 292] on icon "button" at bounding box center [246, 291] width 17 height 17
click at [250, 292] on icon "button" at bounding box center [246, 291] width 17 height 17
type input "16"
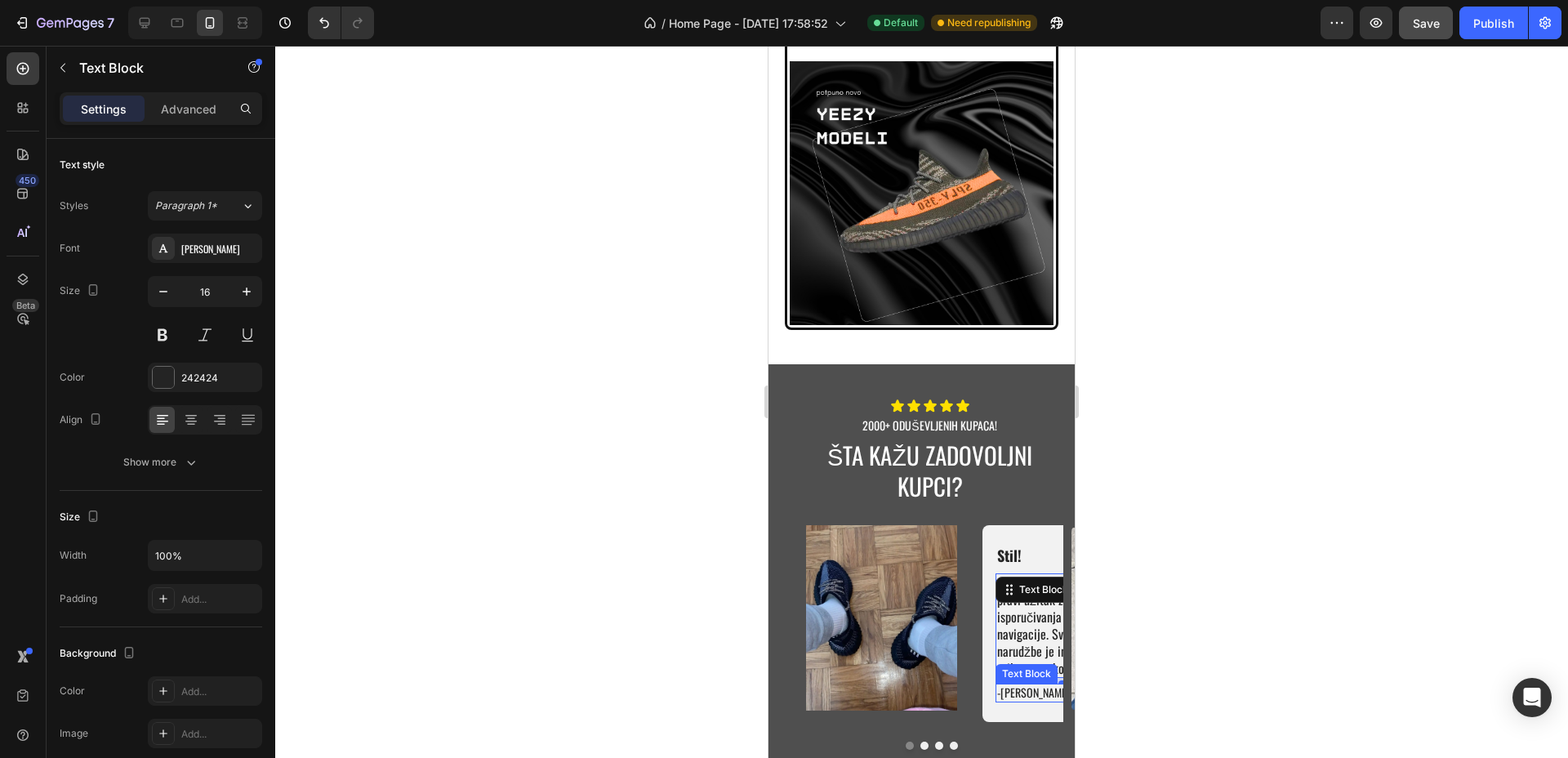
click at [1007, 685] on p "-[PERSON_NAME]" at bounding box center [1034, 692] width 73 height 15
click at [1014, 546] on p "Stil!" at bounding box center [1075, 555] width 156 height 18
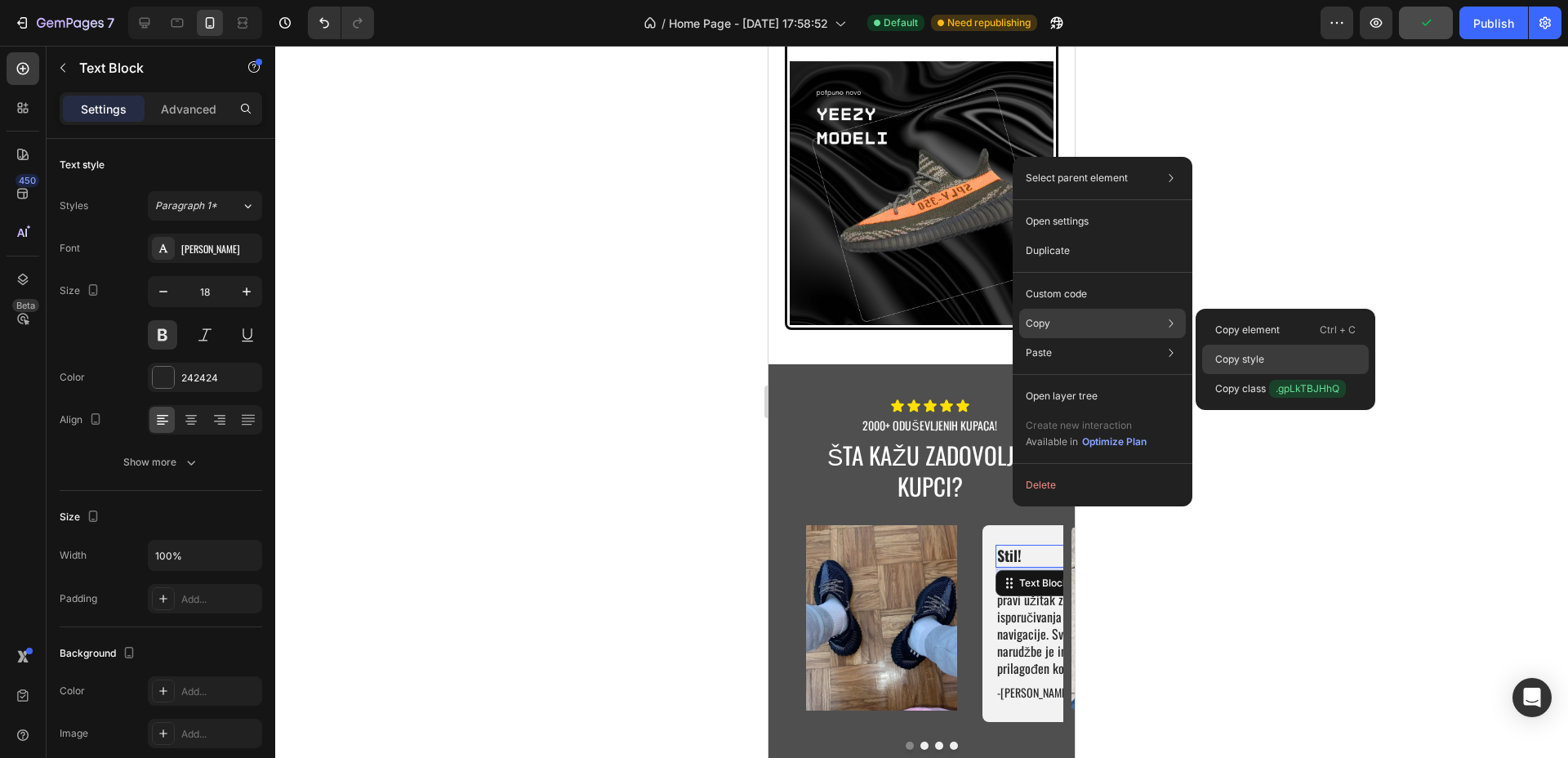
click at [1283, 374] on div "Copy style" at bounding box center [1286, 388] width 166 height 29
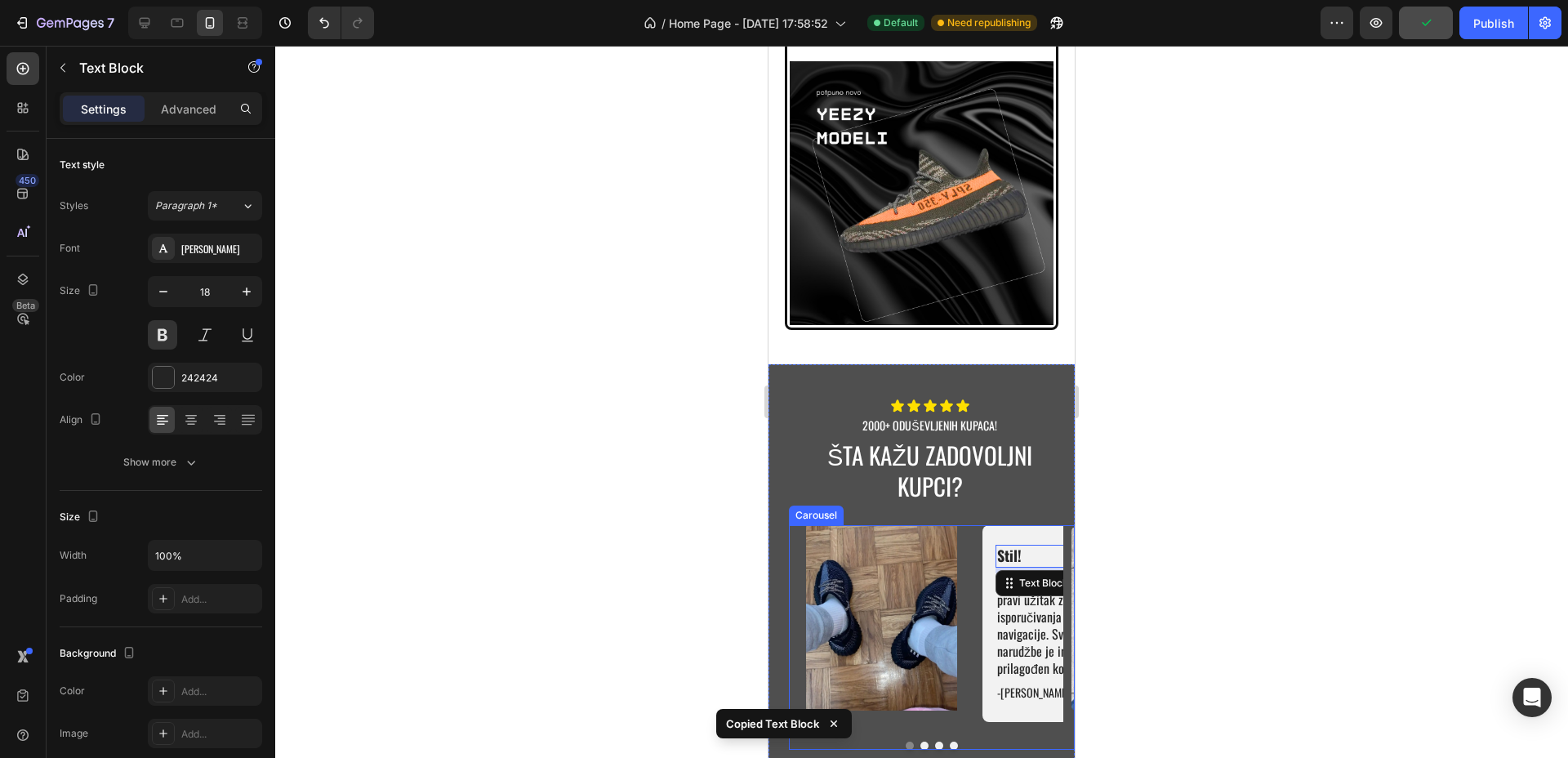
click at [920, 741] on button "Dot" at bounding box center [924, 745] width 8 height 8
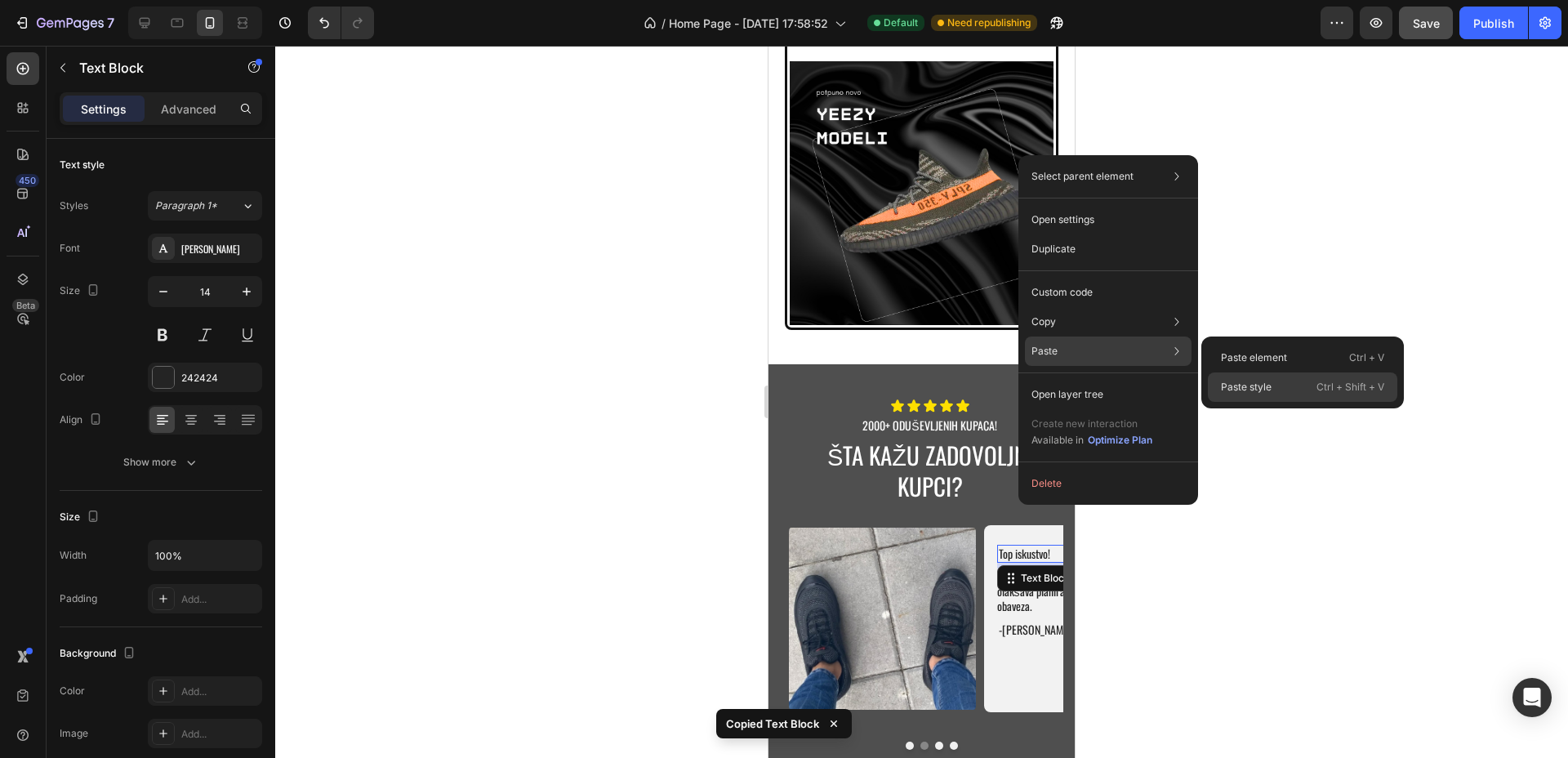
click at [1249, 380] on p "Paste style" at bounding box center [1247, 387] width 51 height 15
type input "18"
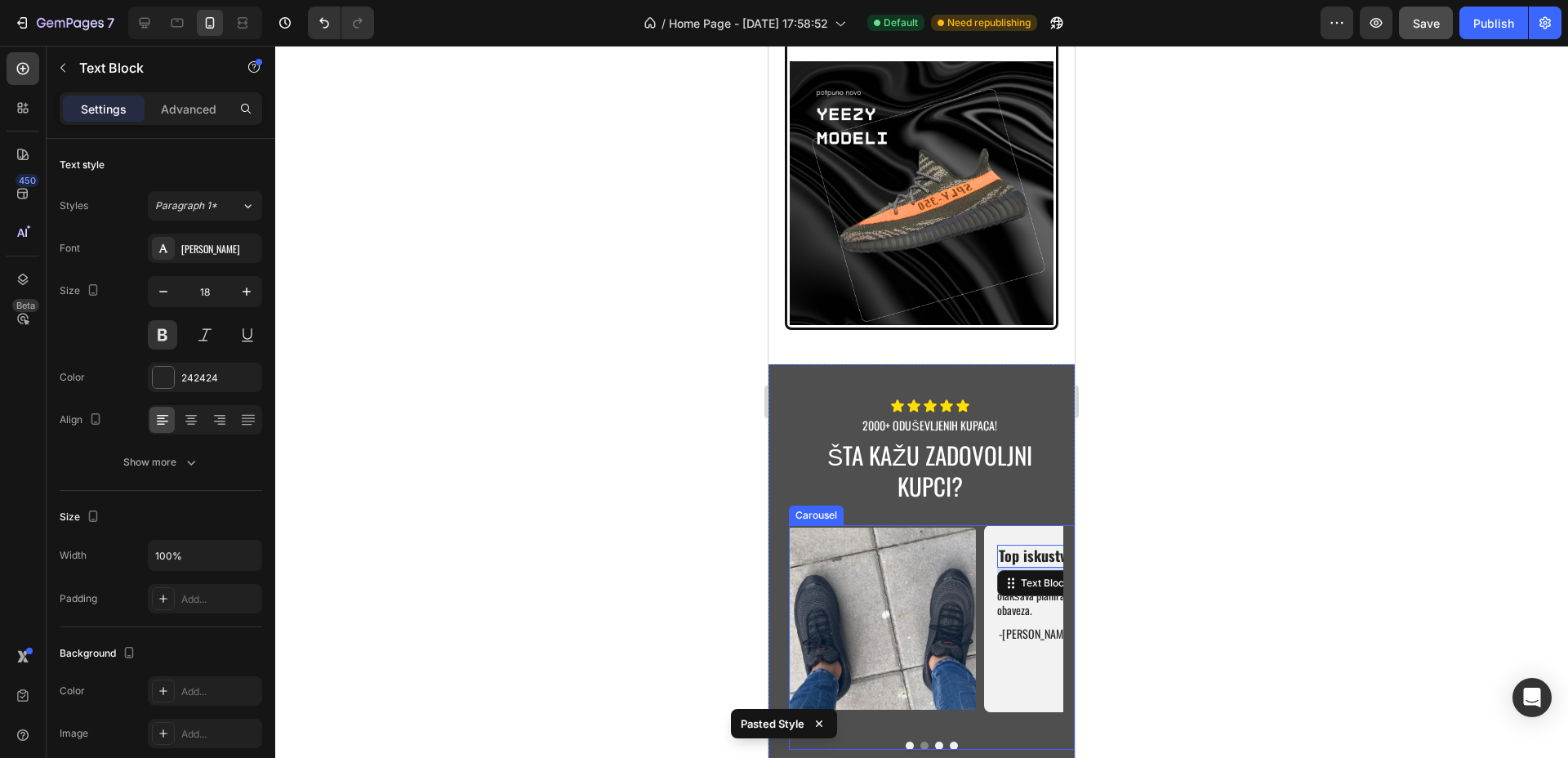
click at [935, 741] on button "Dot" at bounding box center [939, 745] width 8 height 8
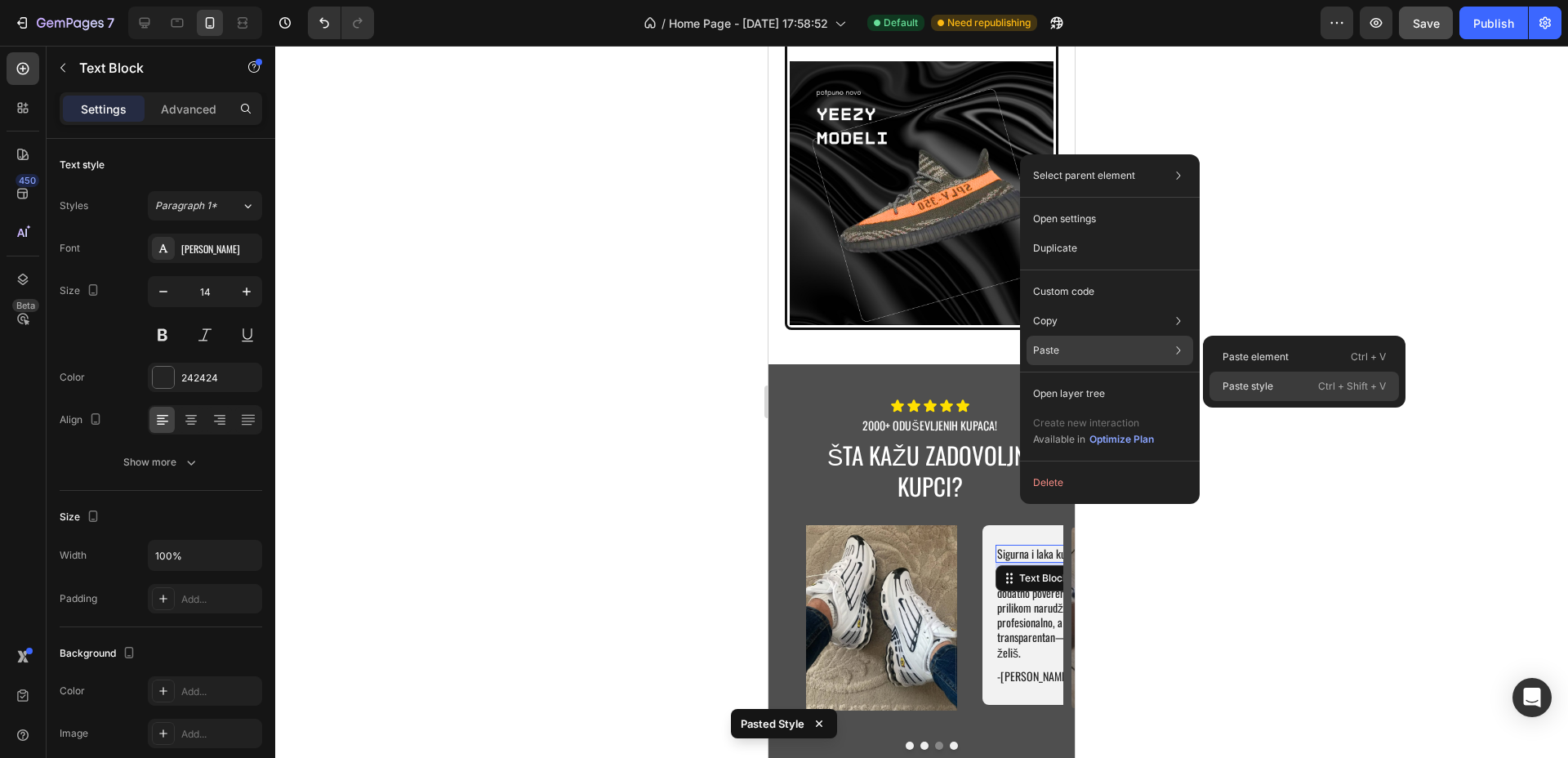
click at [1241, 377] on div "Paste style Ctrl + Shift + V" at bounding box center [1304, 385] width 189 height 29
type input "18"
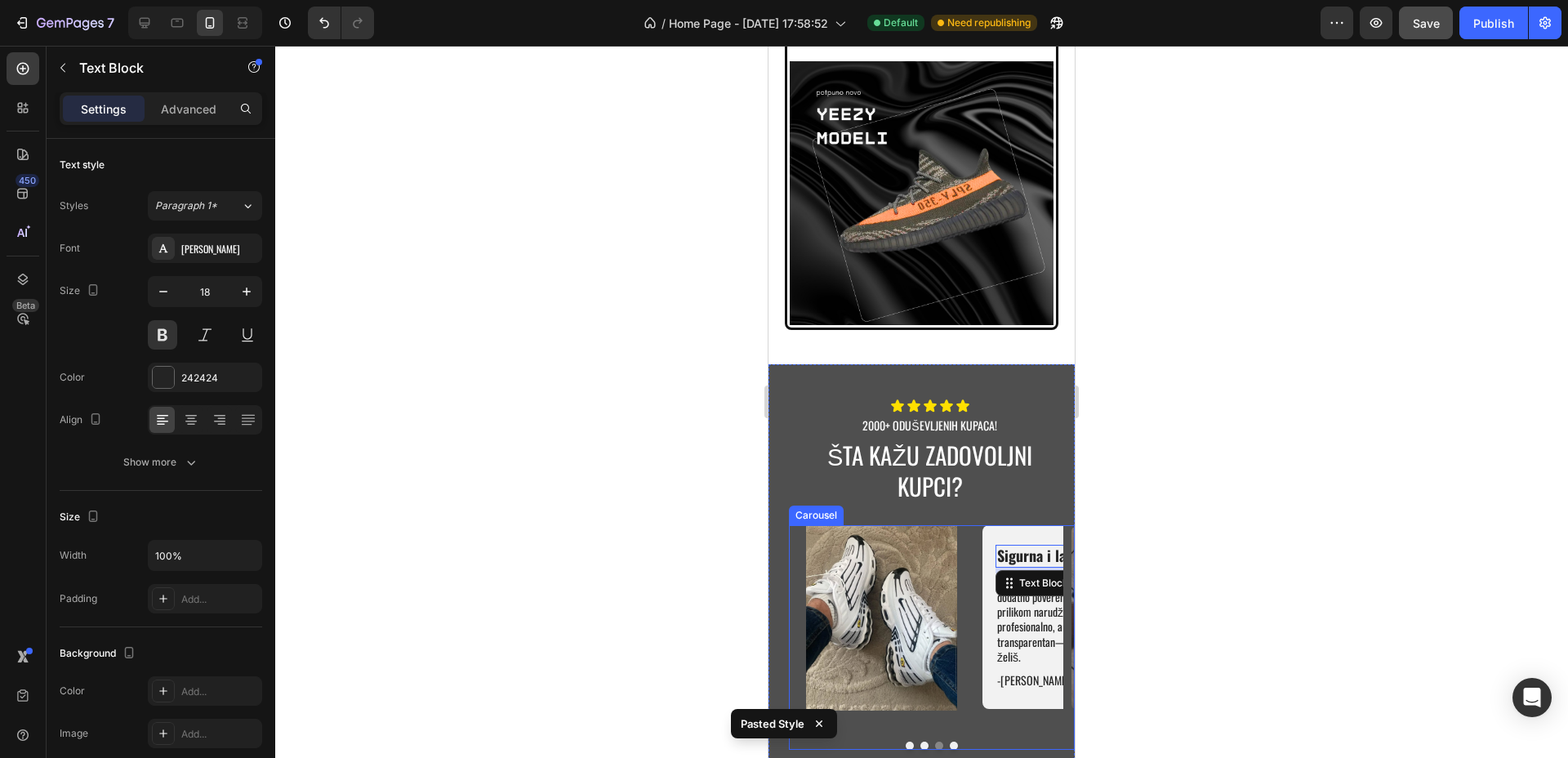
click at [950, 741] on button "Dot" at bounding box center [954, 745] width 8 height 8
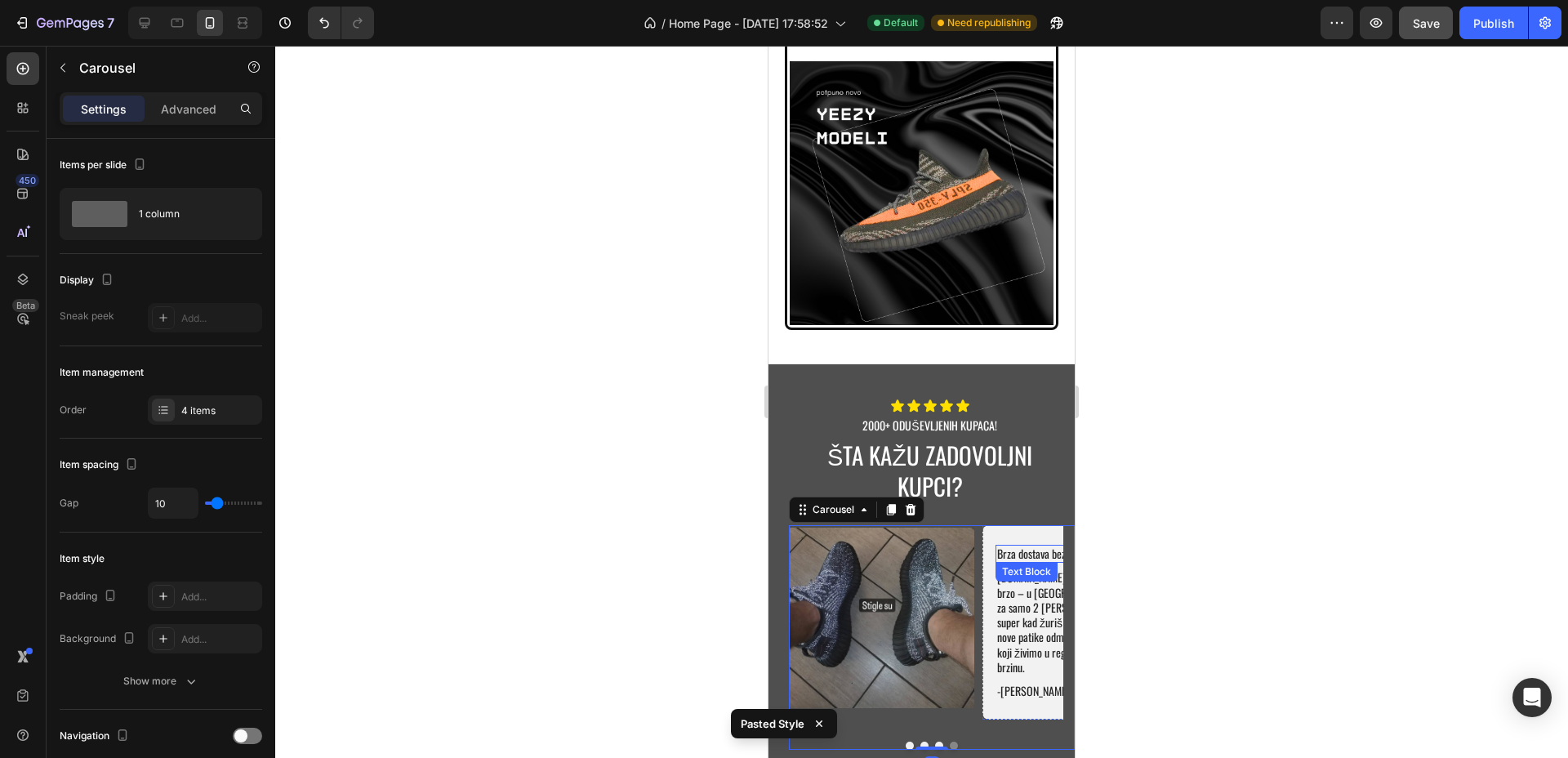
click at [1016, 546] on p "Brza dostava bez stresa!" at bounding box center [1075, 553] width 156 height 15
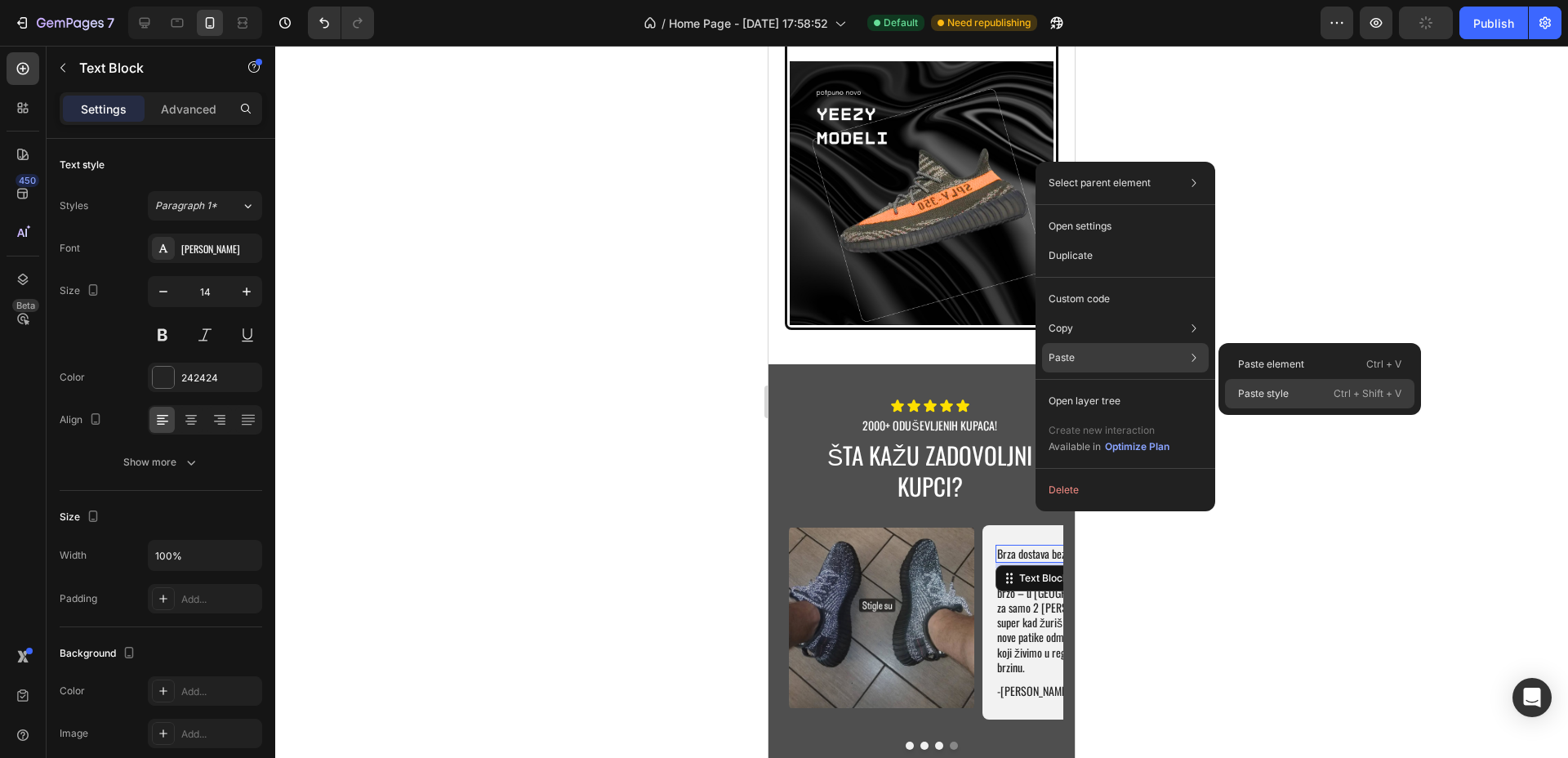
click at [1275, 384] on div "Paste style Ctrl + Shift + V" at bounding box center [1320, 393] width 189 height 29
type input "18"
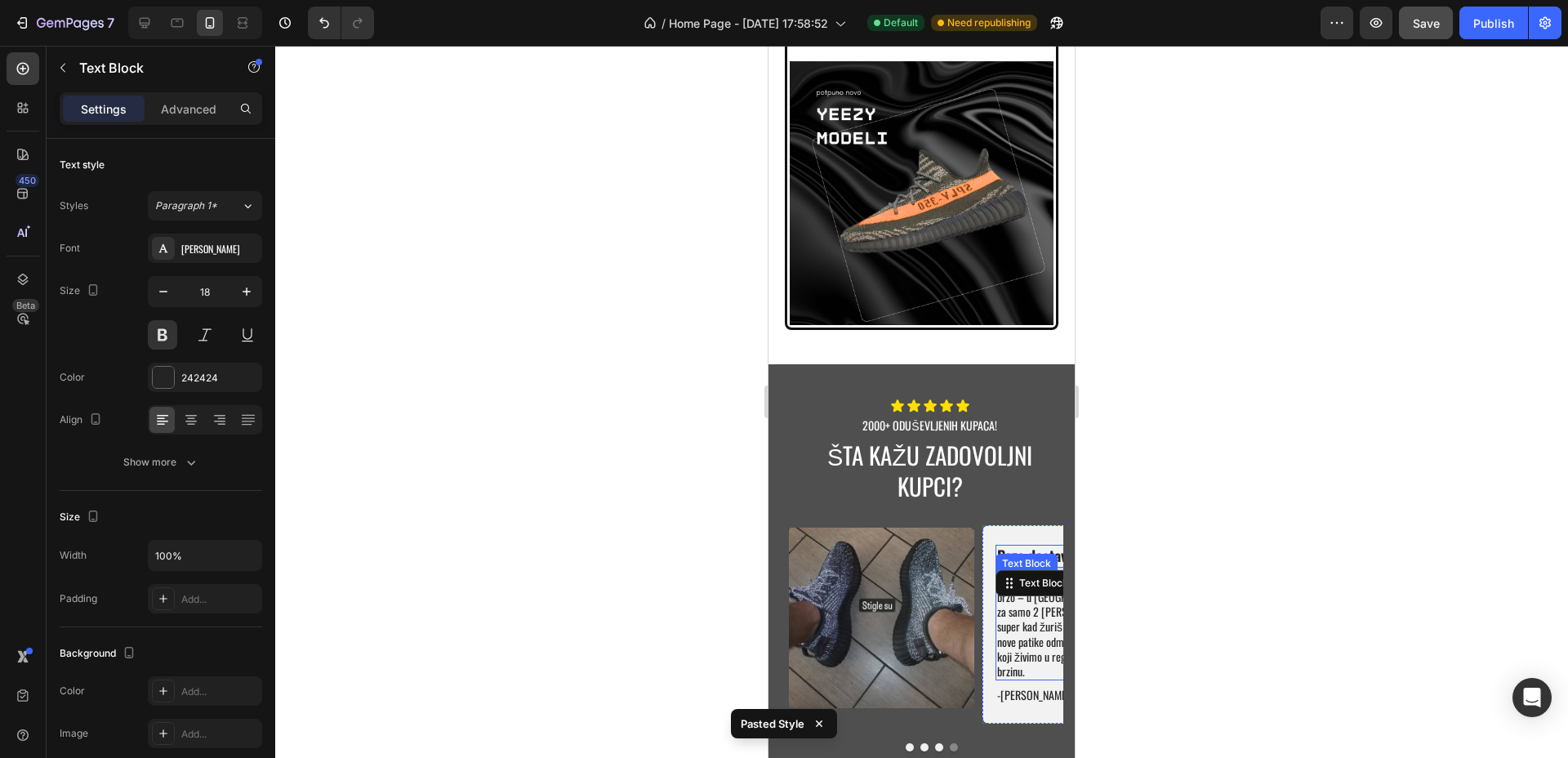
click at [1022, 585] on p "[DOMAIN_NAME] stvarno isporučuje brzo – u [GEOGRAPHIC_DATA] stiže za samo 2 [PE…" at bounding box center [1075, 627] width 156 height 104
click at [247, 295] on icon "button" at bounding box center [246, 291] width 17 height 17
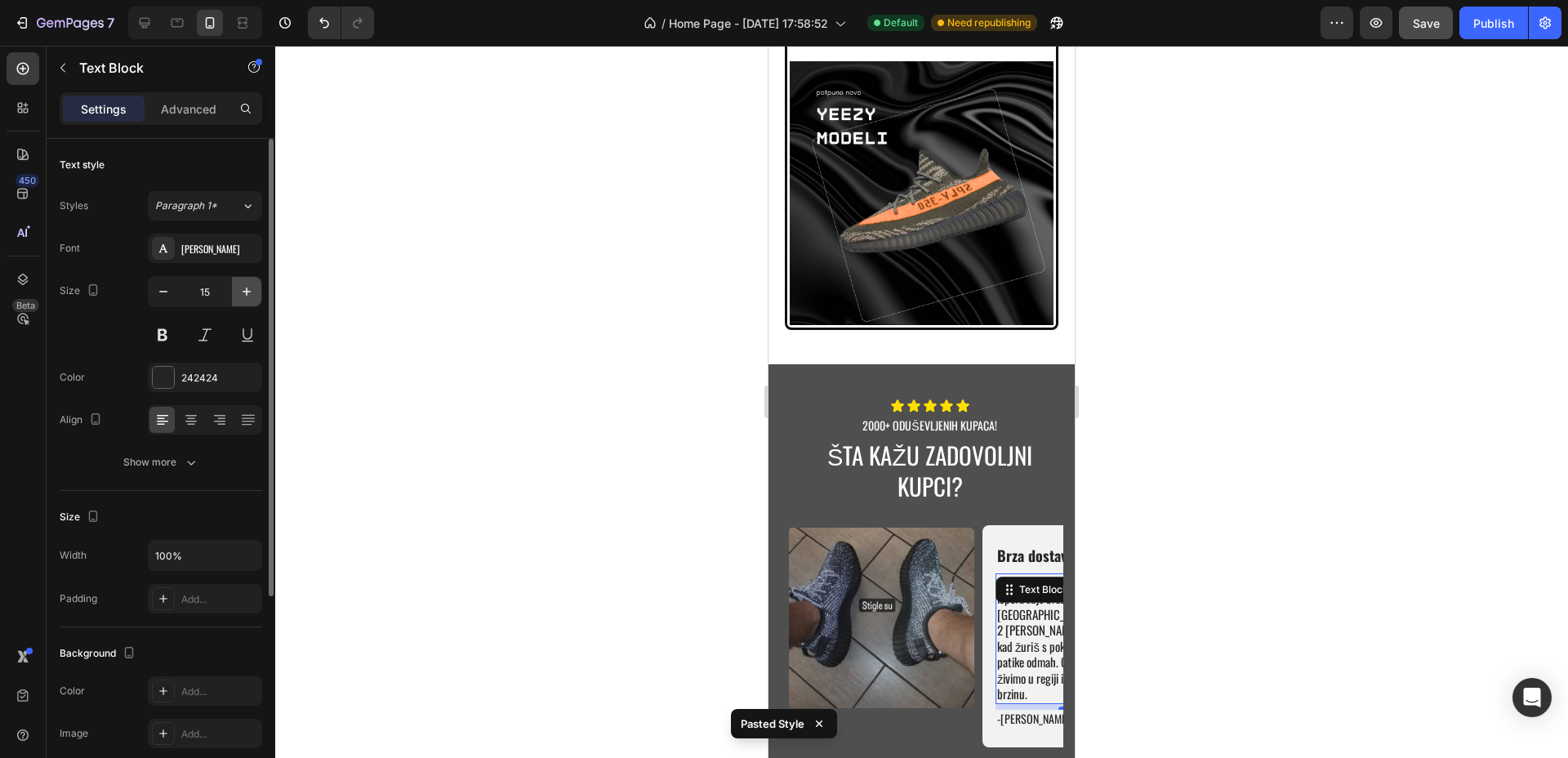
type input "16"
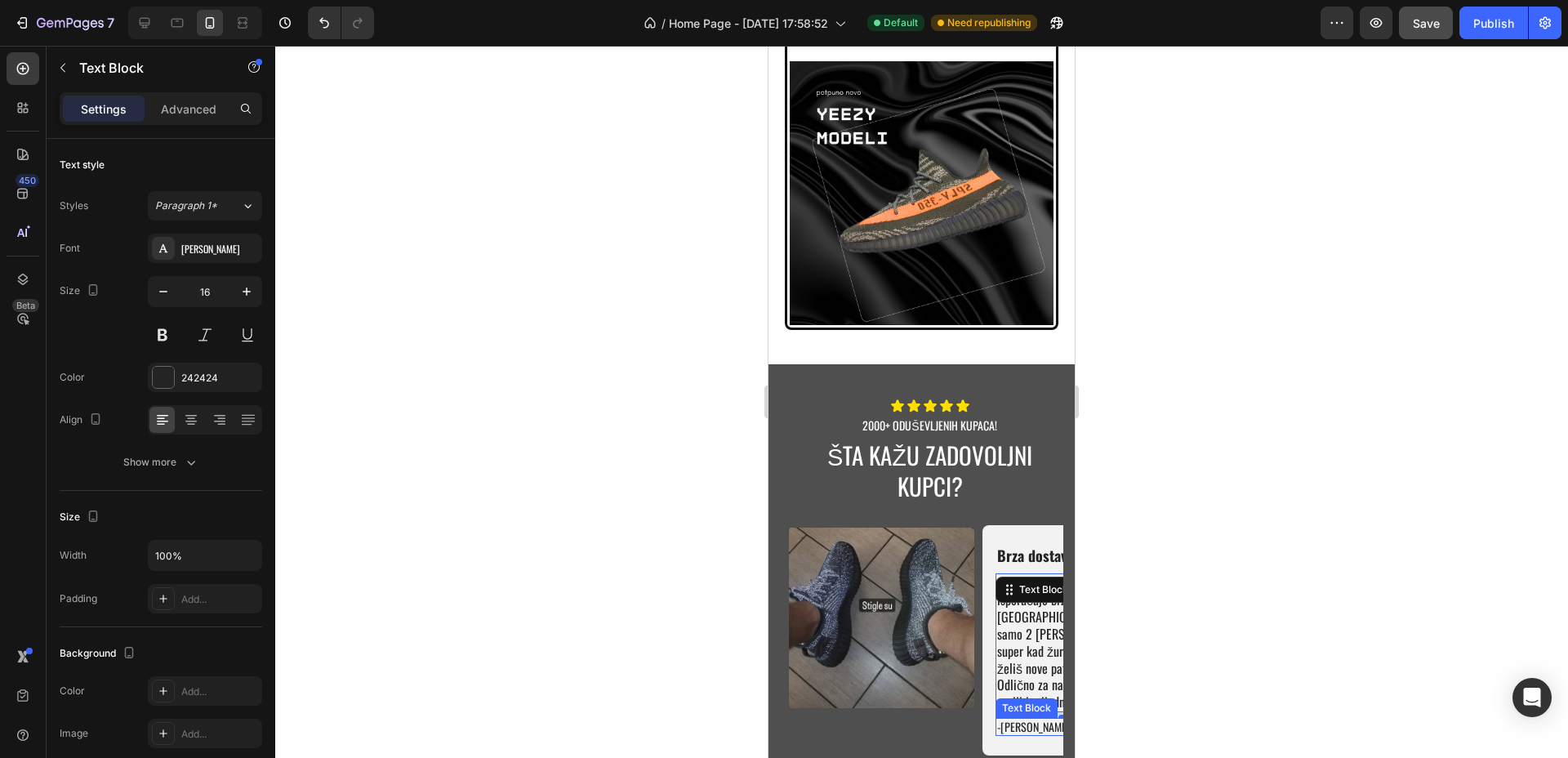
click at [1008, 719] on p "-[PERSON_NAME]" at bounding box center [1034, 726] width 73 height 15
click at [1023, 594] on p "[DOMAIN_NAME] stvarno isporučuje brzo – u [GEOGRAPHIC_DATA] stiže za samo 2 [PE…" at bounding box center [1075, 643] width 156 height 135
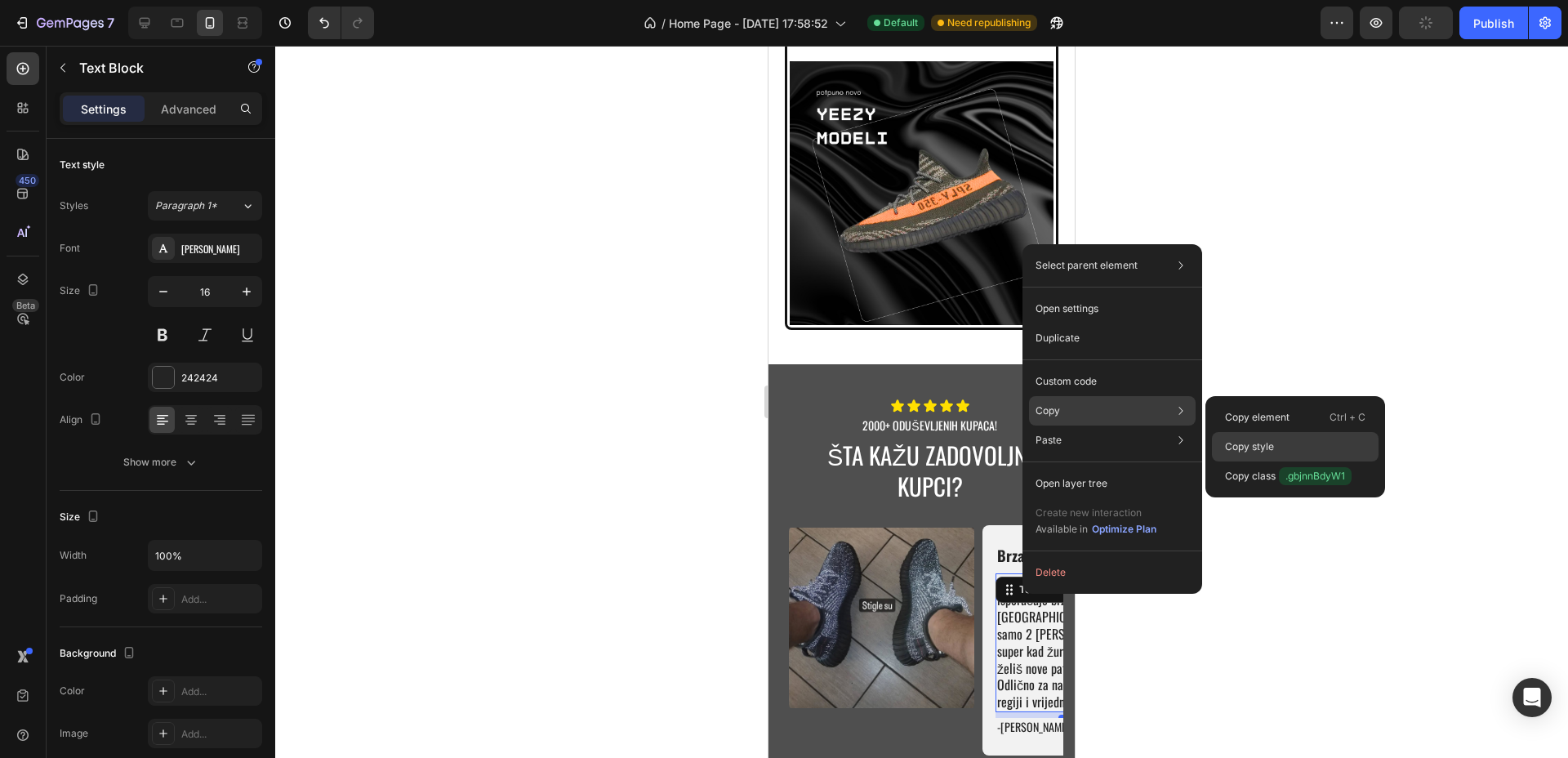
click at [1252, 448] on p "Copy style" at bounding box center [1250, 446] width 49 height 15
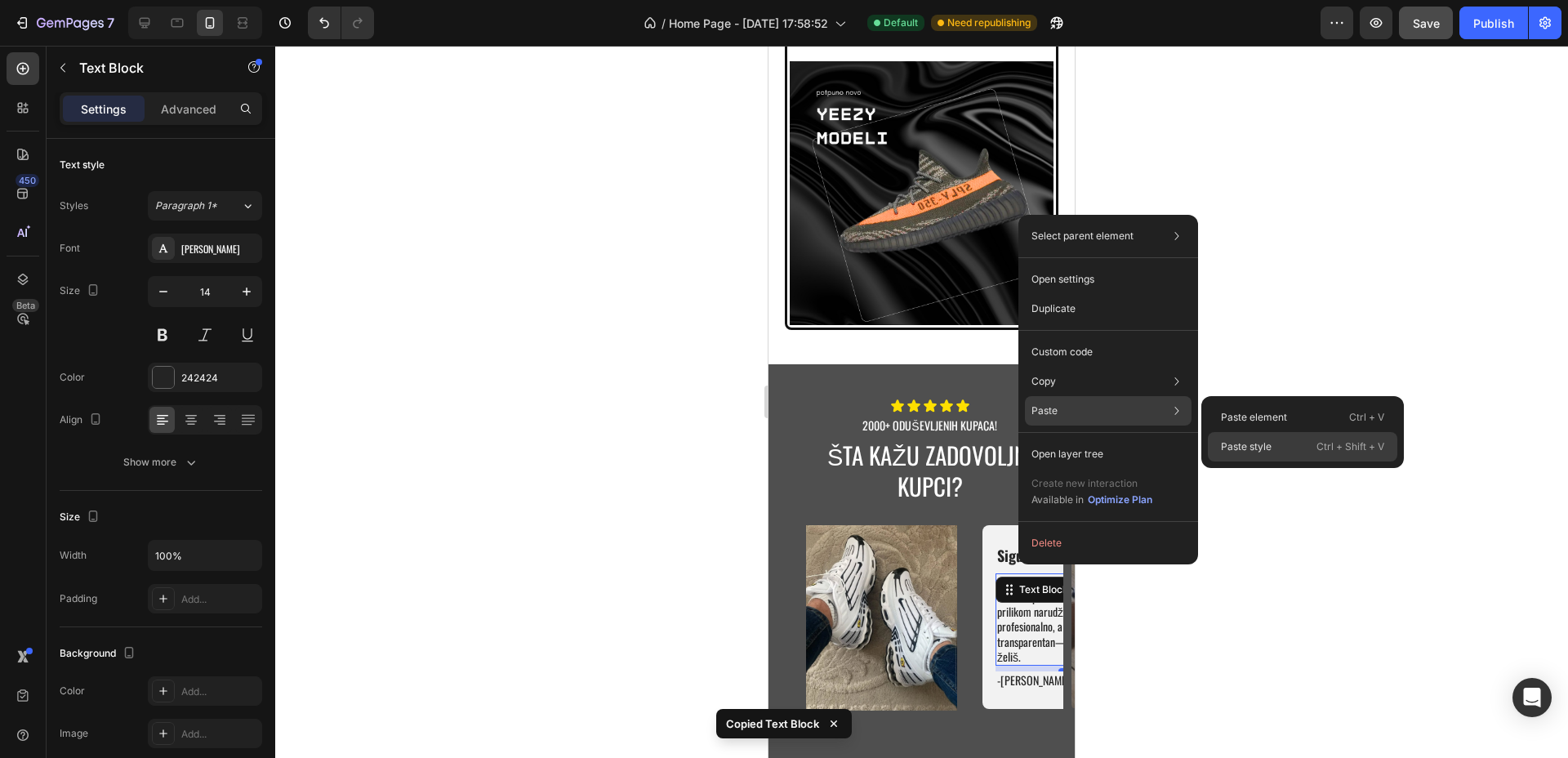
click at [1302, 453] on div "Paste style Ctrl + Shift + V" at bounding box center [1302, 446] width 189 height 29
type input "16"
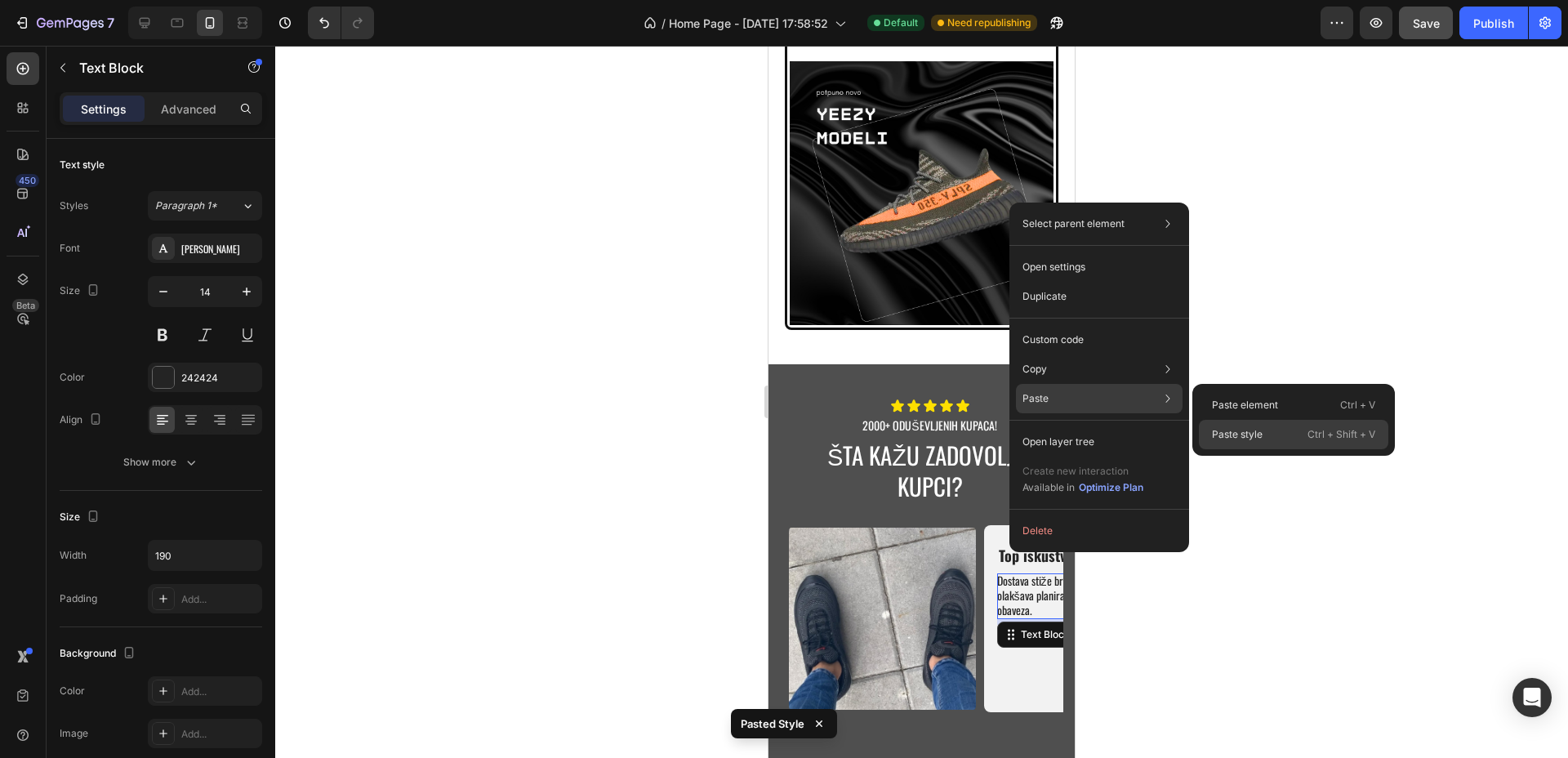
click at [1235, 429] on p "Paste style" at bounding box center [1238, 434] width 51 height 15
type input "16"
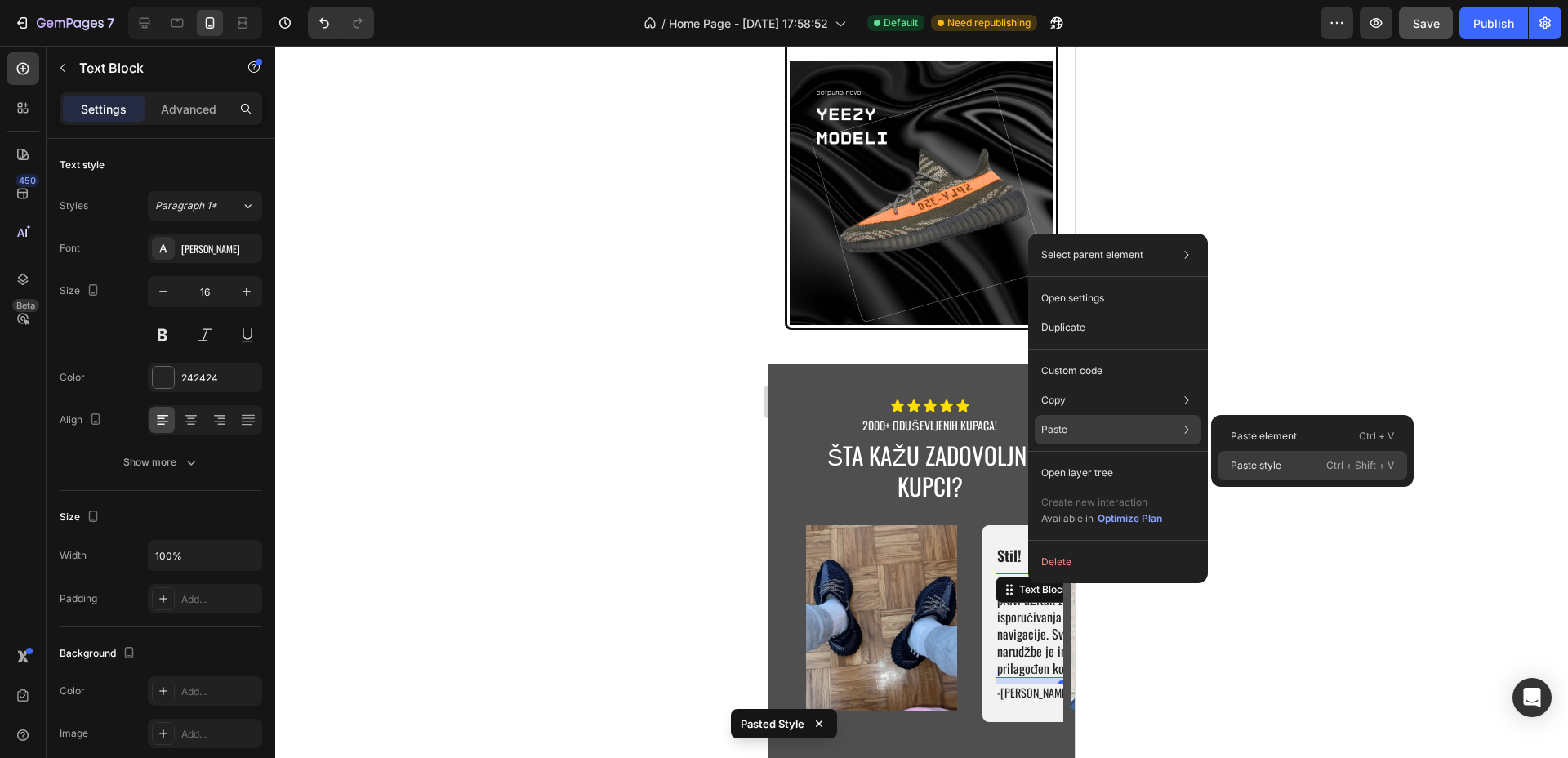
click at [1279, 458] on p "Paste style" at bounding box center [1257, 465] width 51 height 15
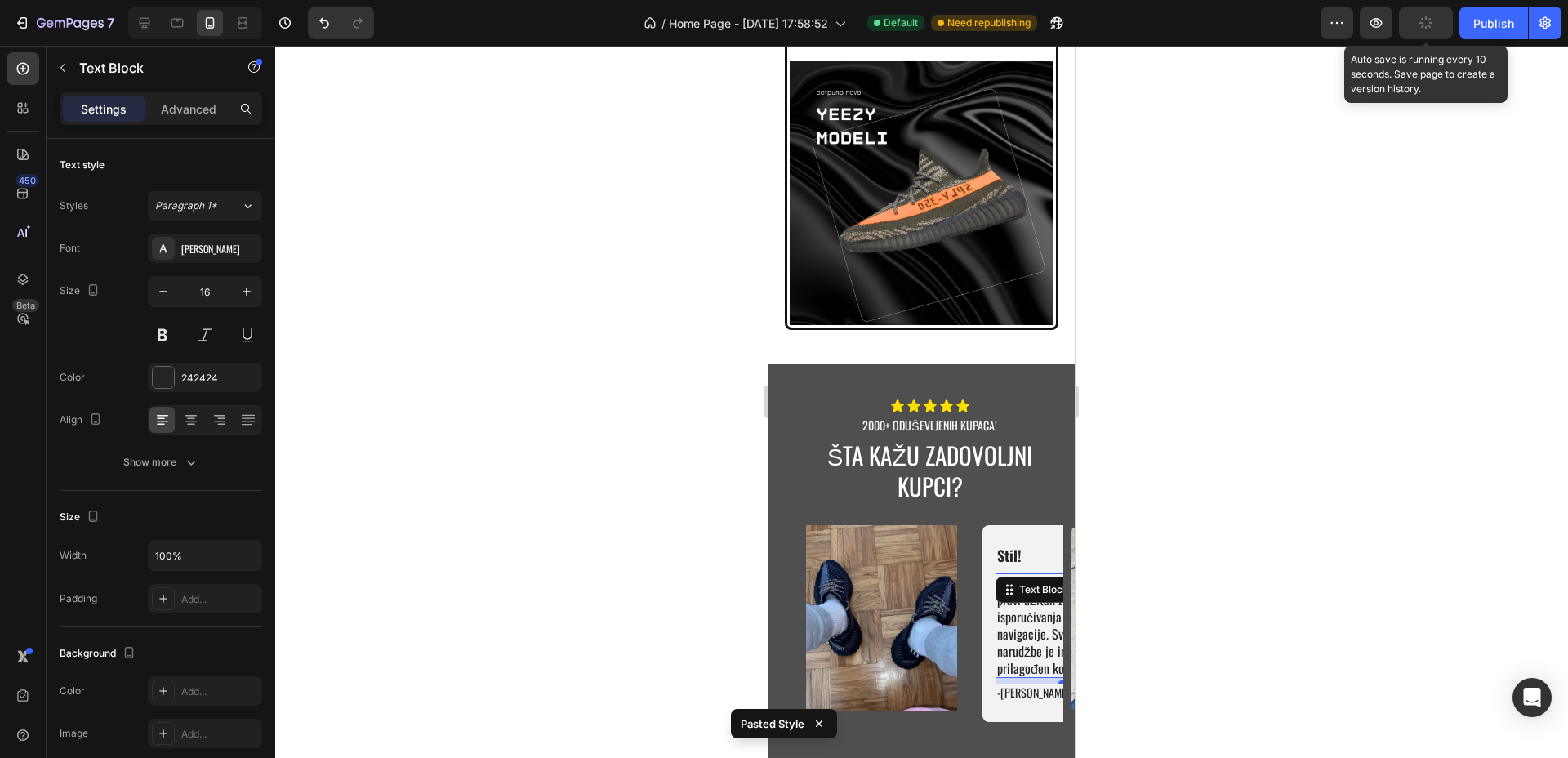
click at [1435, 30] on button "button" at bounding box center [1425, 22] width 54 height 33
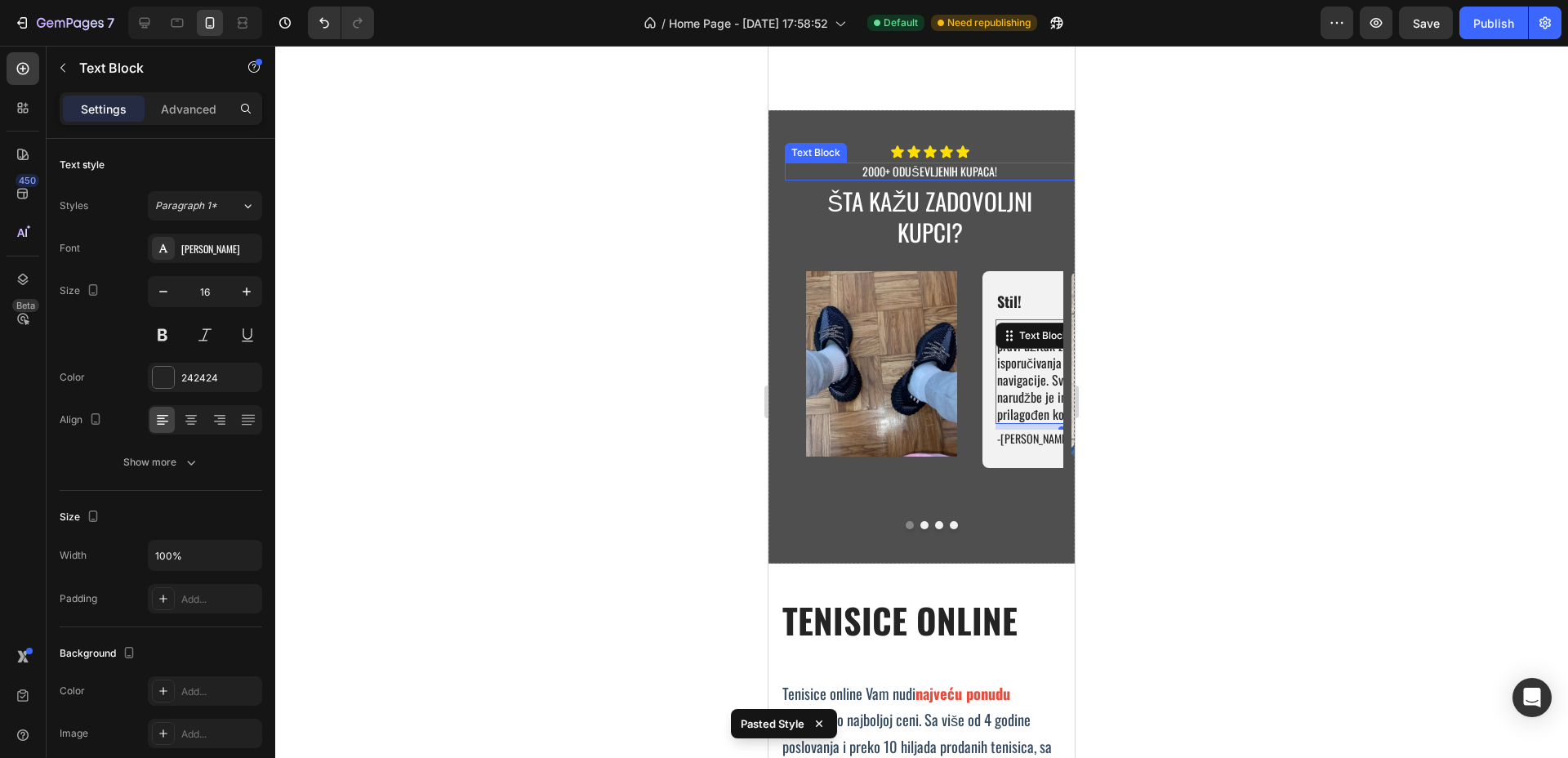
scroll to position [3450, 0]
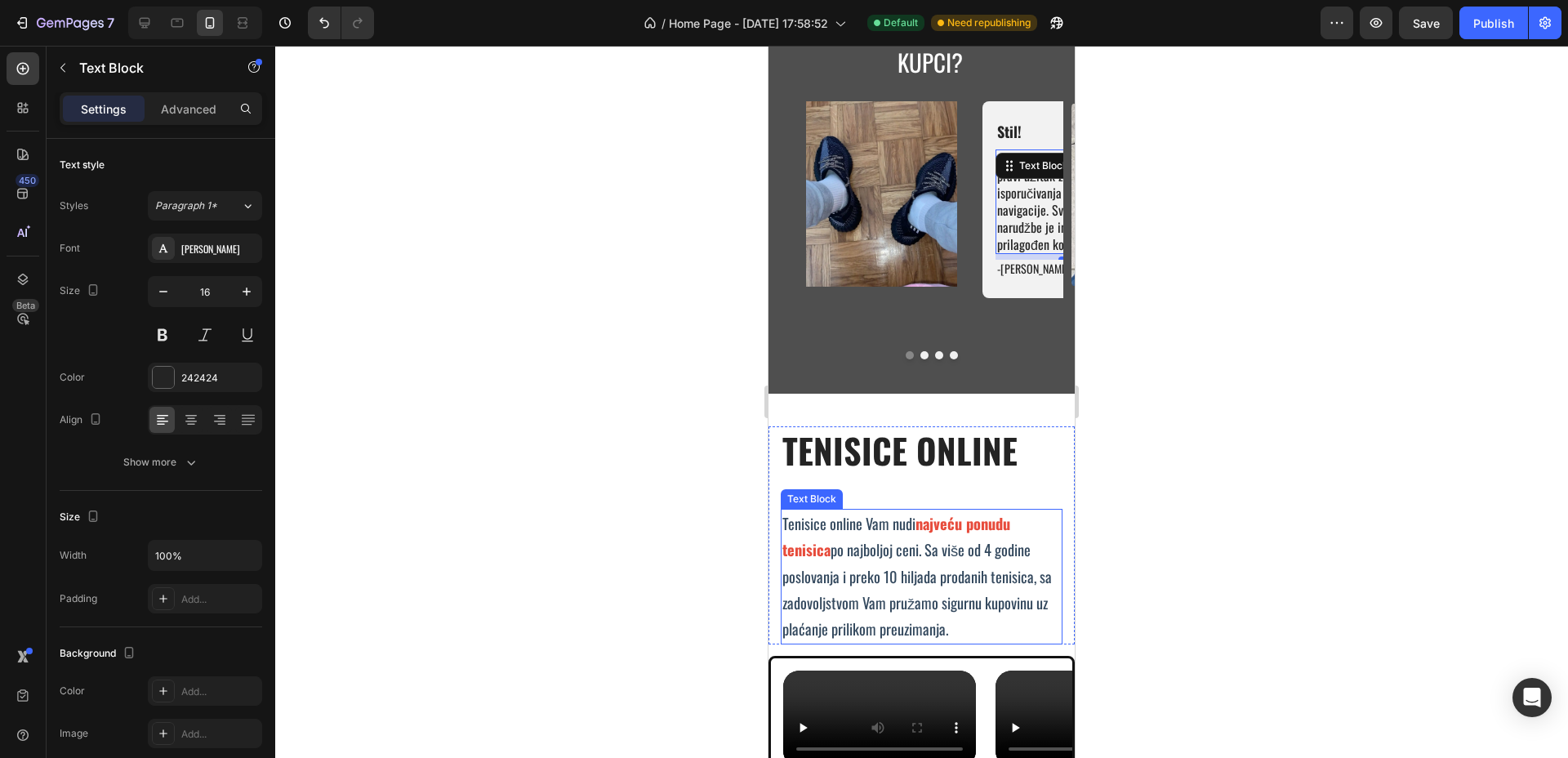
drag, startPoint x: 895, startPoint y: 492, endPoint x: 801, endPoint y: 458, distance: 100.0
click at [895, 538] on span "po najboljoj ceni. Sa više od 4 godine poslovanja i preko 10 hiljada prodanih t…" at bounding box center [917, 588] width 269 height 101
click at [186, 98] on div "Advanced" at bounding box center [188, 109] width 82 height 26
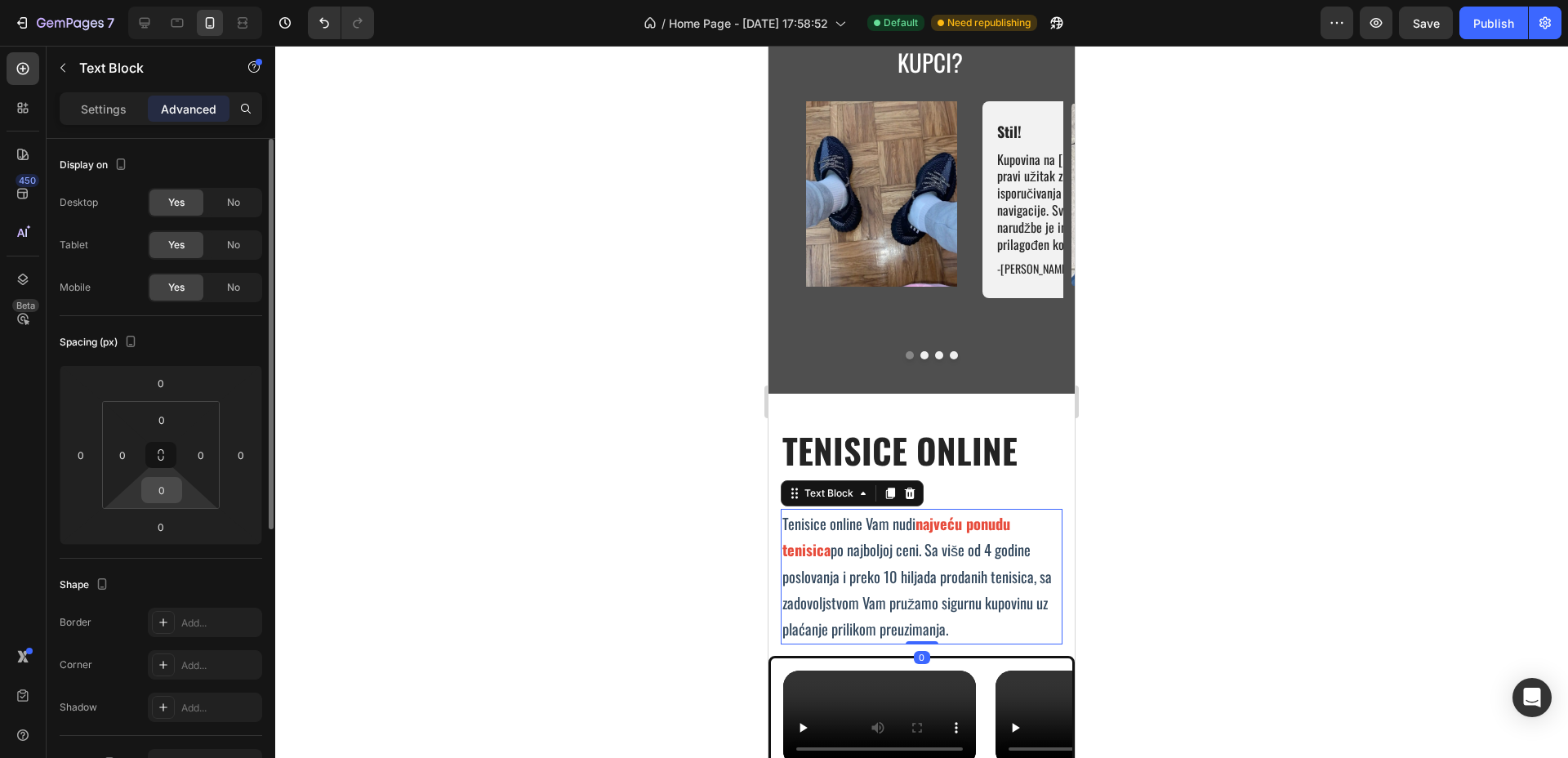
click at [164, 492] on input "0" at bounding box center [161, 490] width 33 height 25
type input "20"
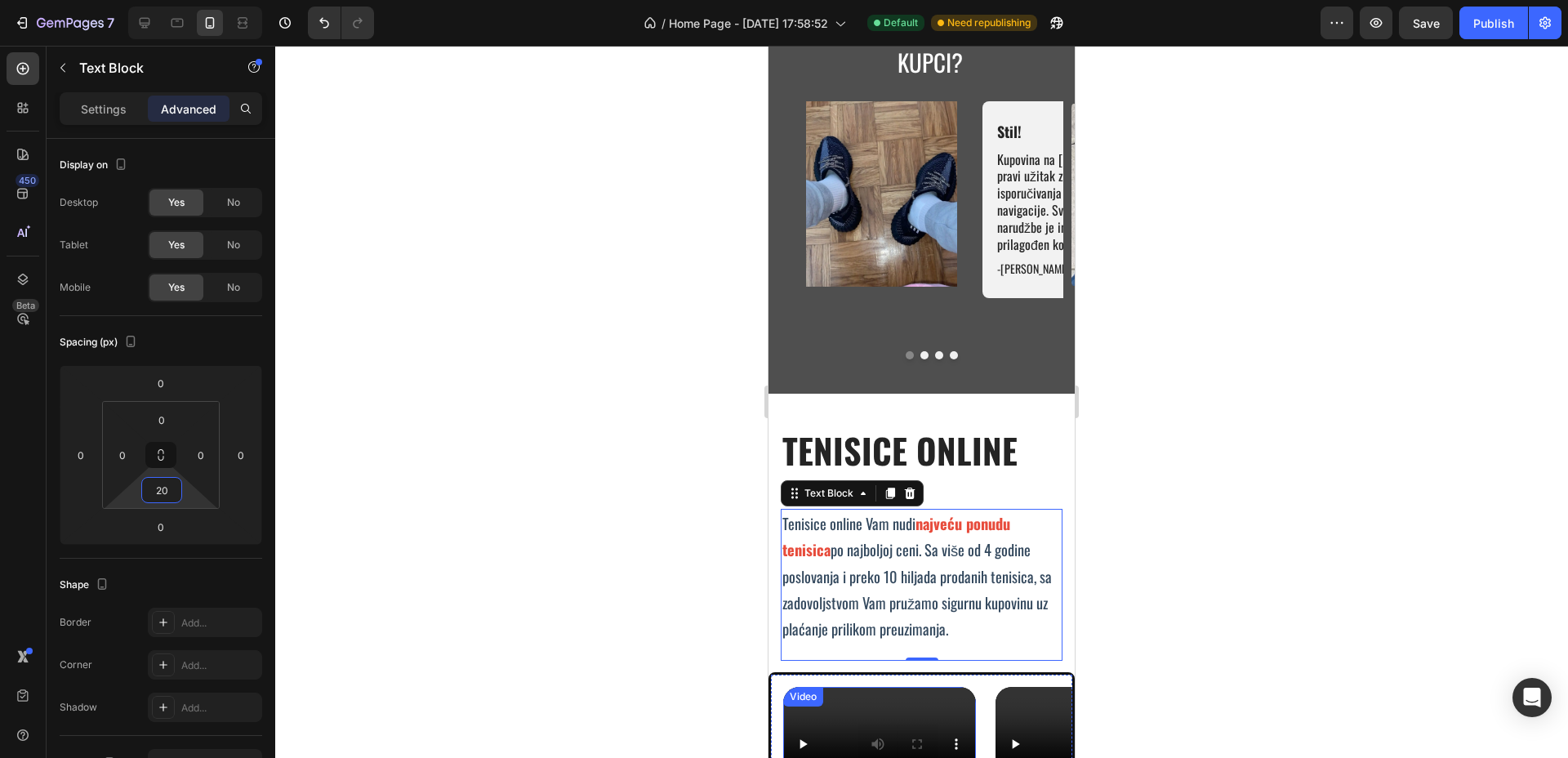
click at [849, 687] on video at bounding box center [879, 735] width 193 height 97
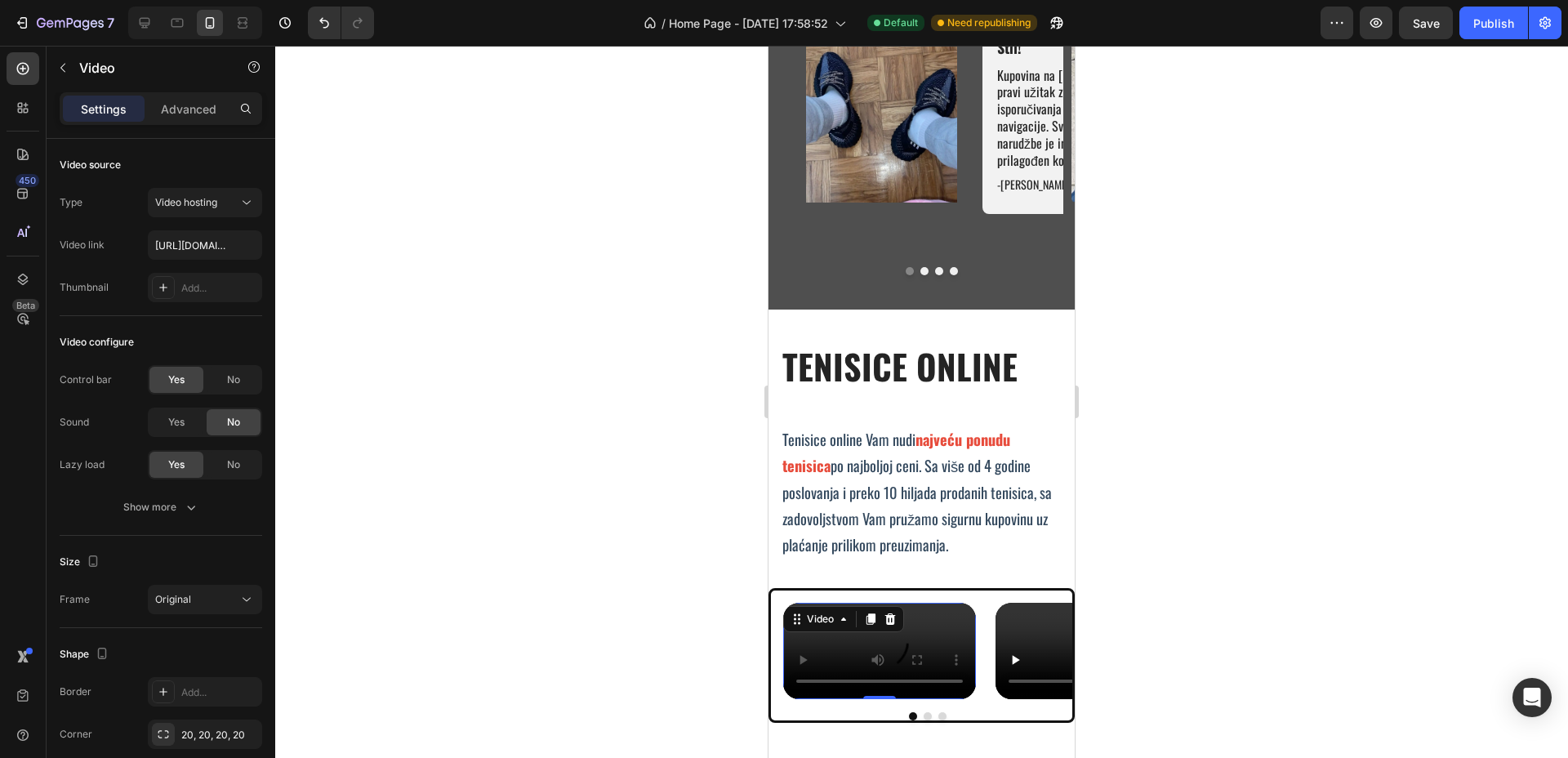
scroll to position [3654, 0]
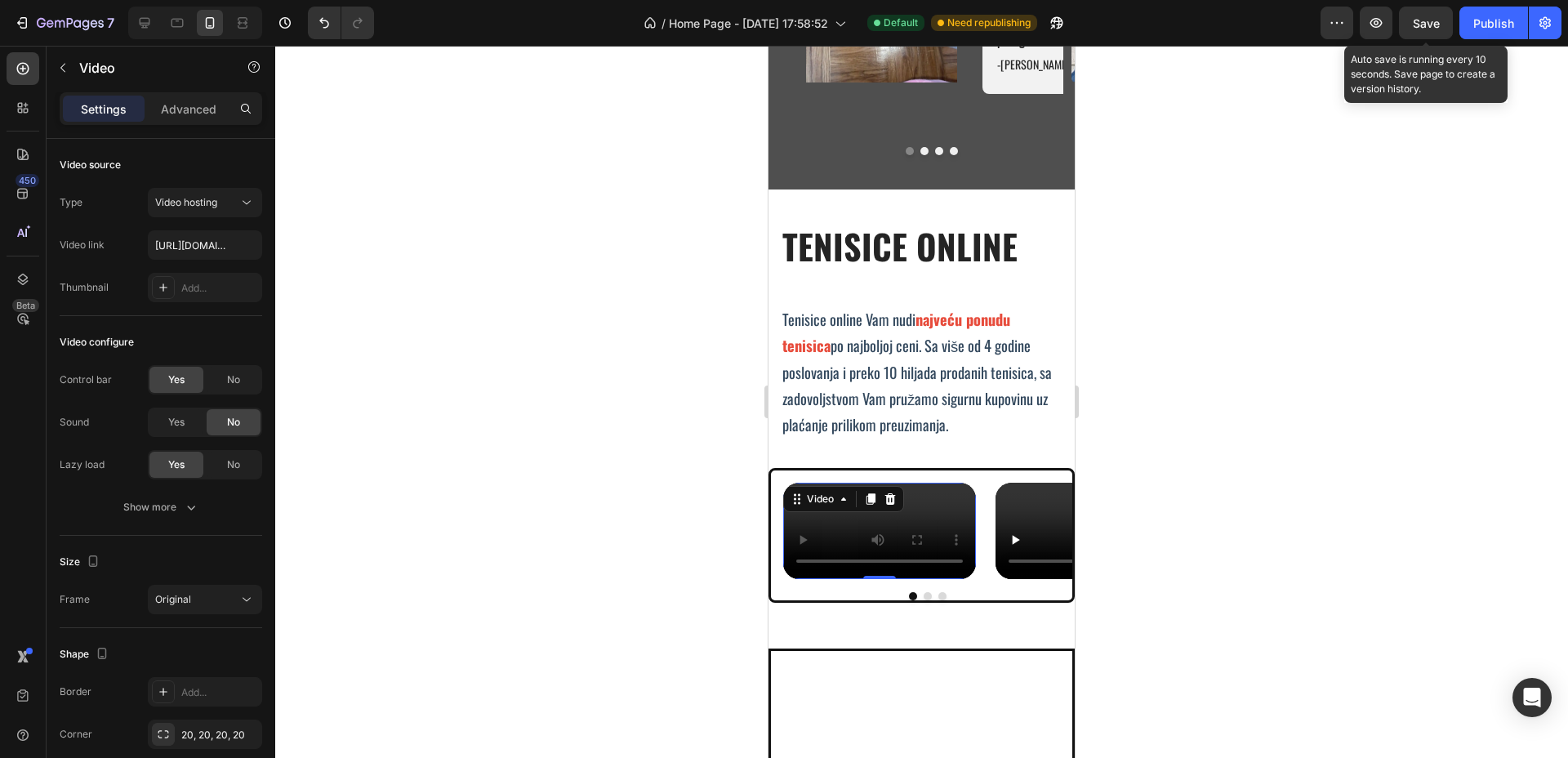
click at [1424, 26] on span "Save" at bounding box center [1426, 24] width 27 height 14
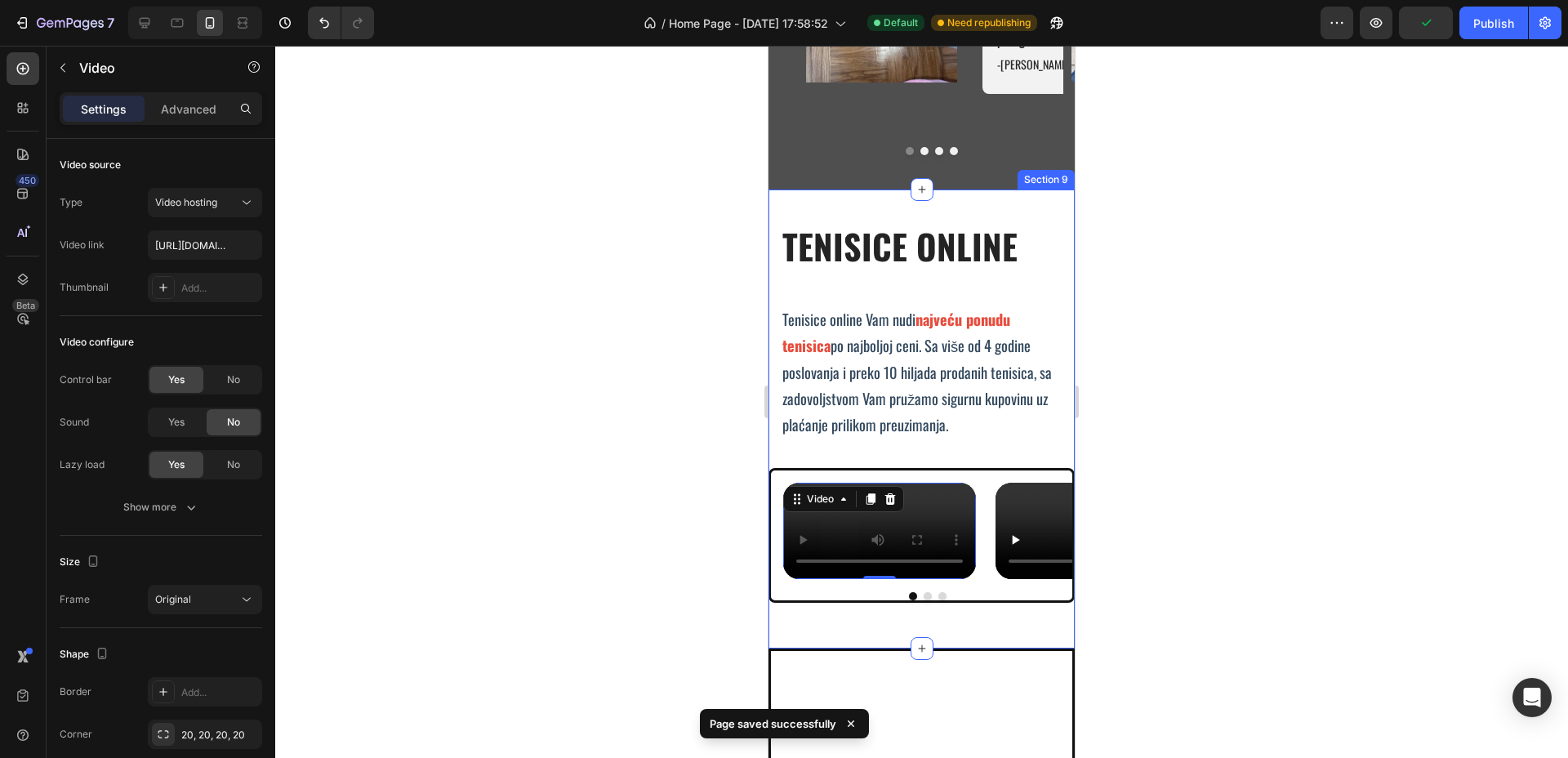
click at [914, 189] on div "TENISICE ONLINE Heading Tenisice online Vam nudi najveću ponudu tenisica po naj…" at bounding box center [922, 419] width 306 height 459
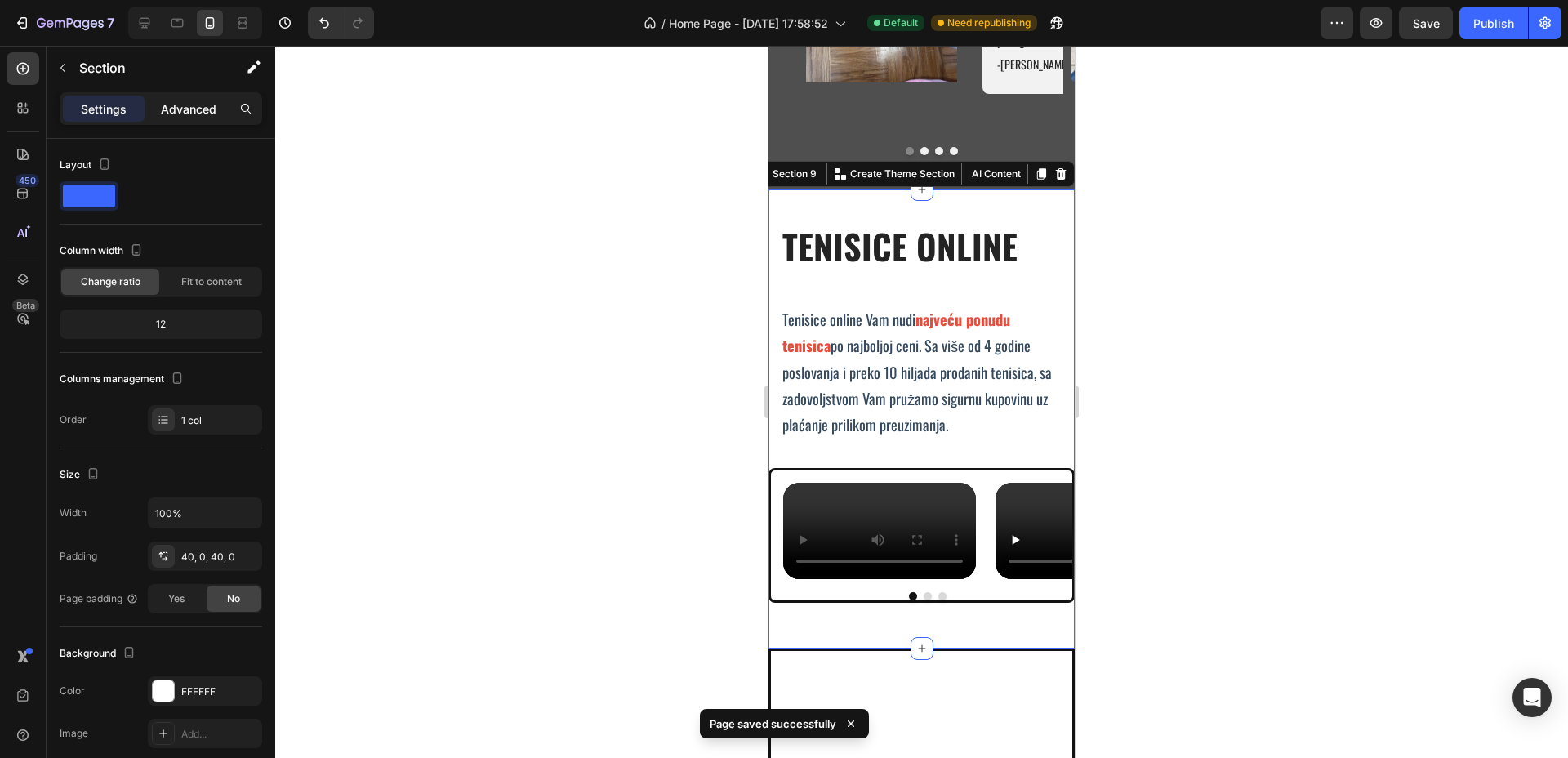
click at [207, 102] on p "Advanced" at bounding box center [188, 108] width 55 height 17
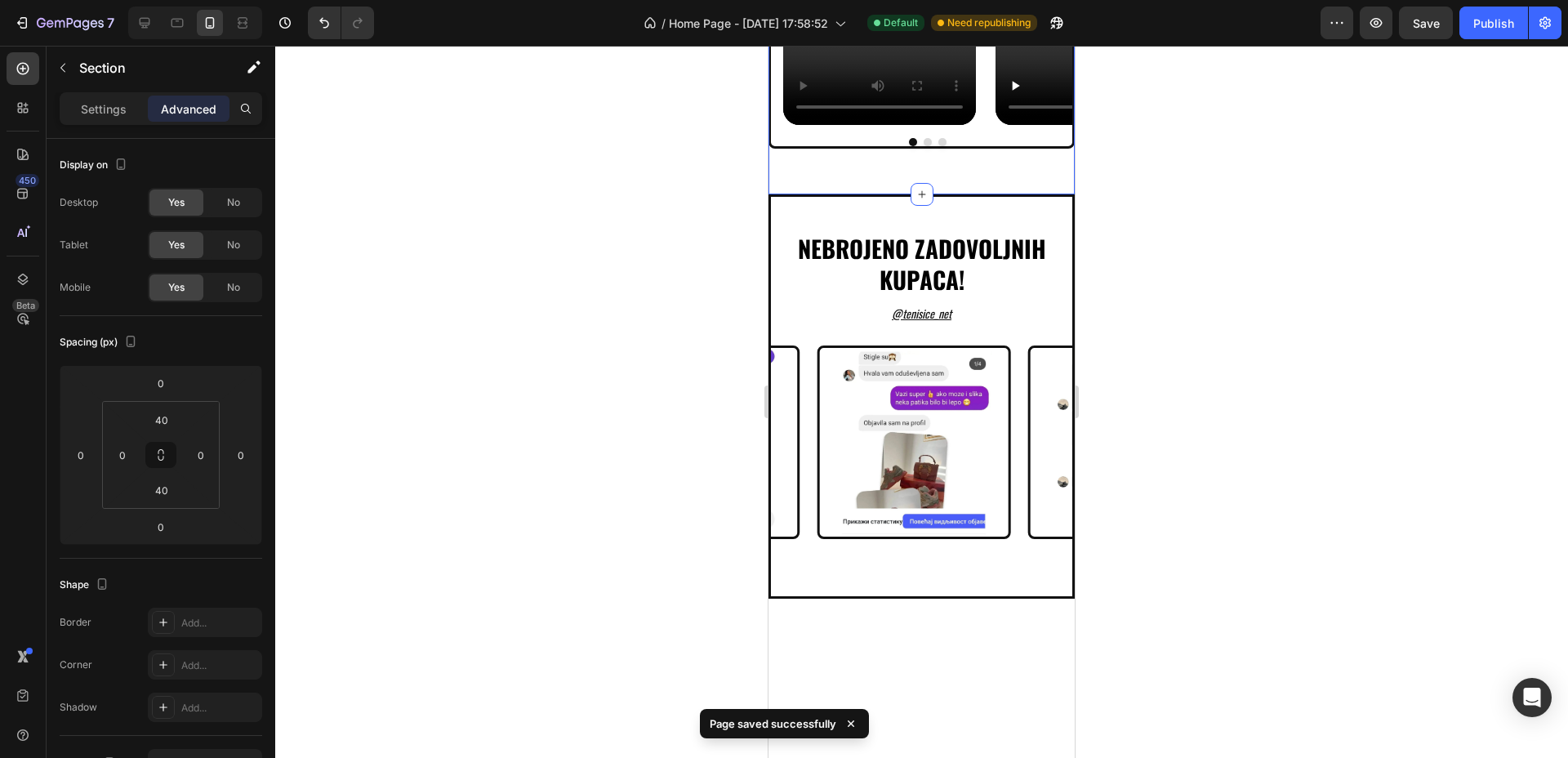
scroll to position [4062, 0]
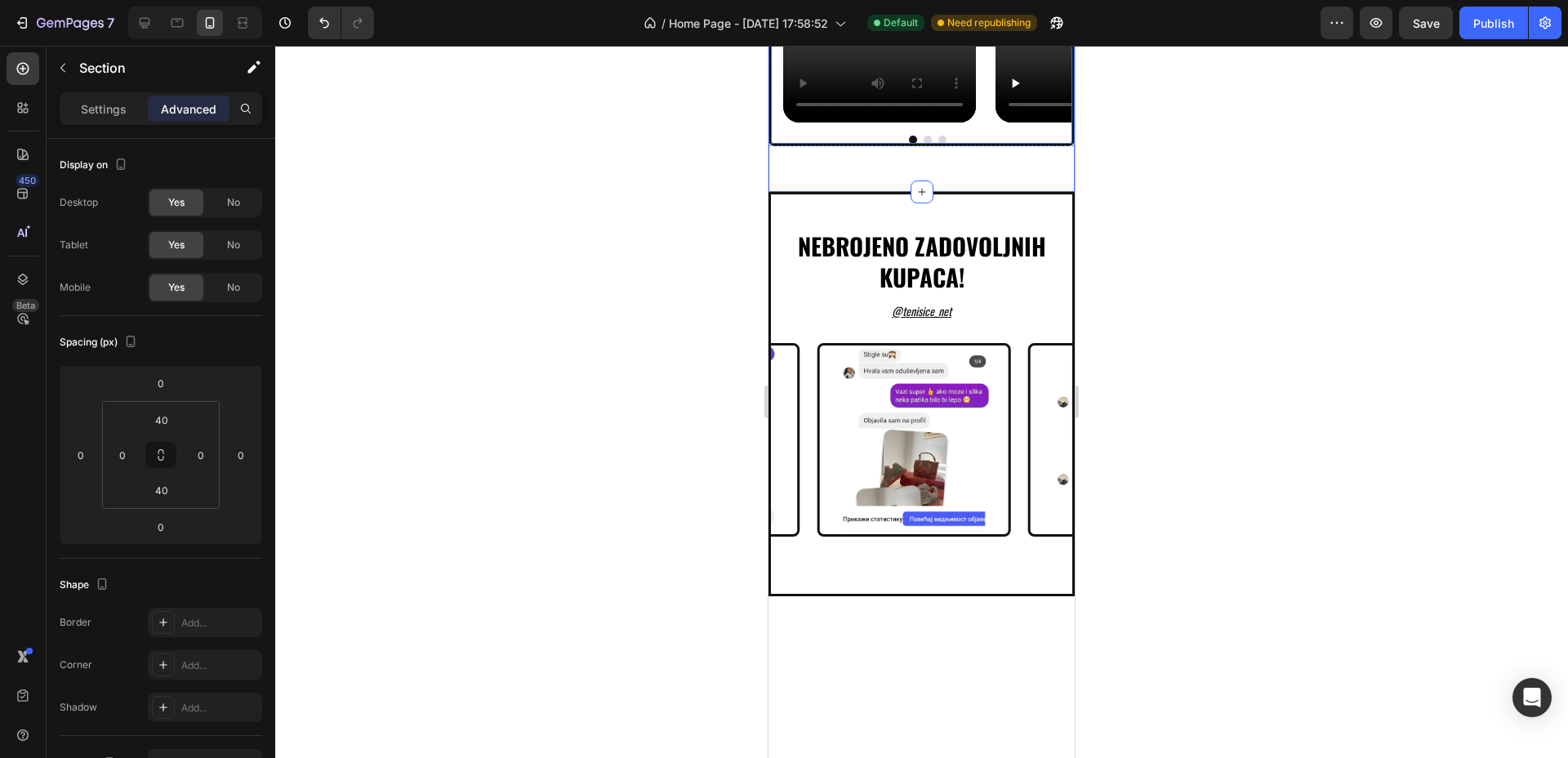
click at [841, 143] on div at bounding box center [927, 139] width 289 height 8
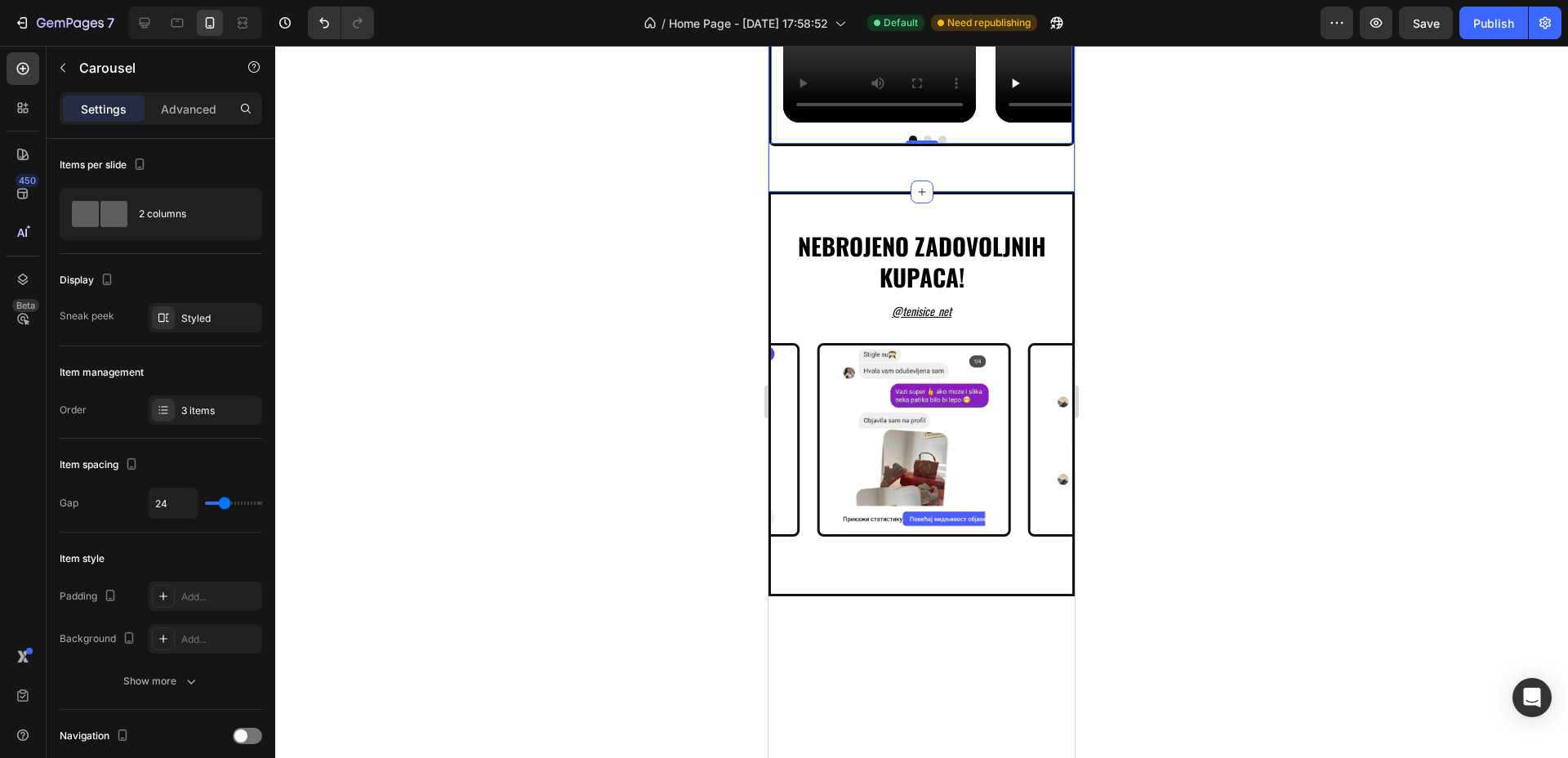
click at [197, 121] on div "Settings Advanced" at bounding box center [161, 108] width 202 height 33
click at [194, 125] on div "Settings Advanced" at bounding box center [161, 115] width 229 height 47
click at [189, 108] on p "Advanced" at bounding box center [188, 108] width 55 height 17
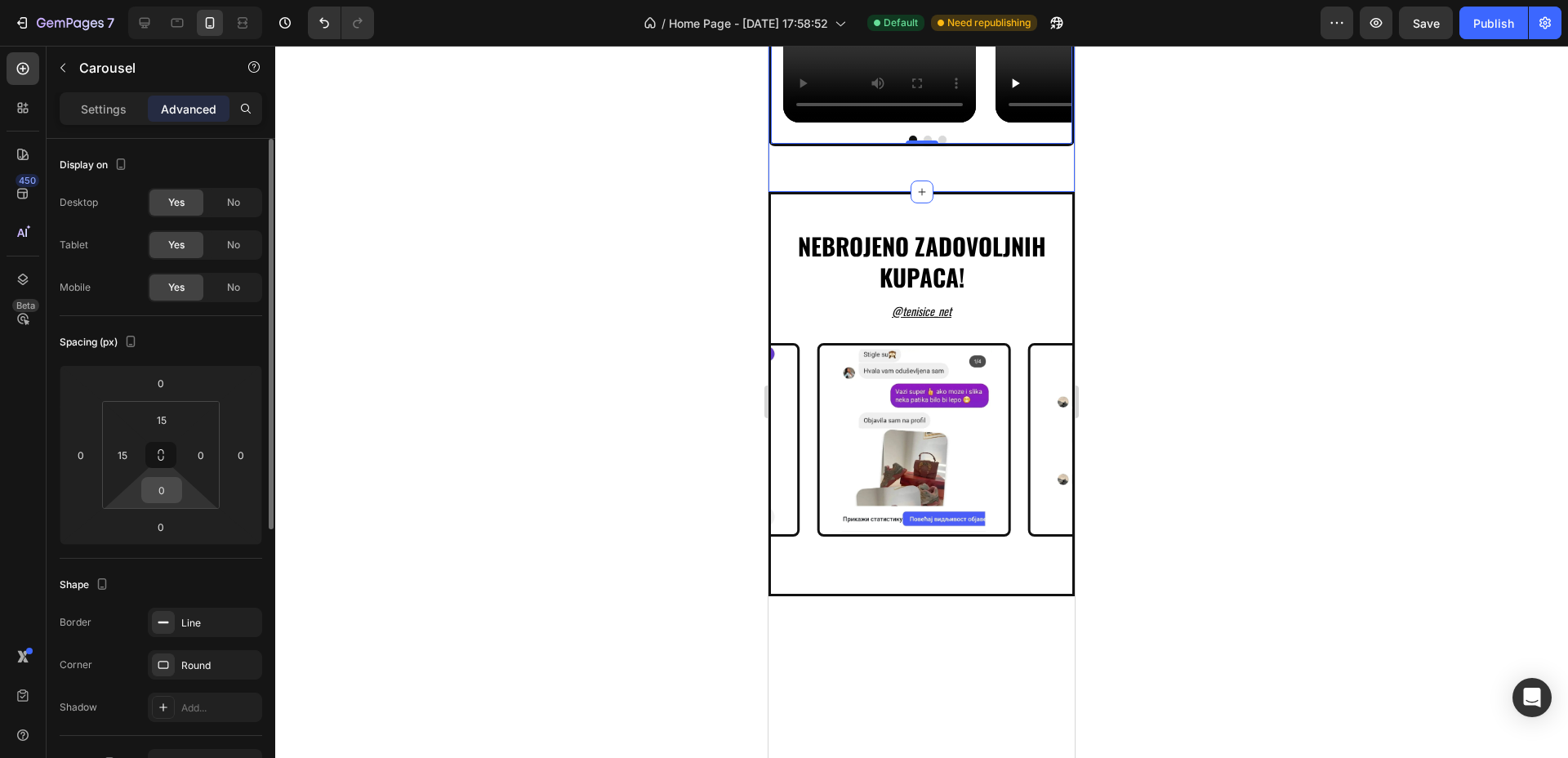
click at [167, 485] on input "0" at bounding box center [161, 490] width 33 height 25
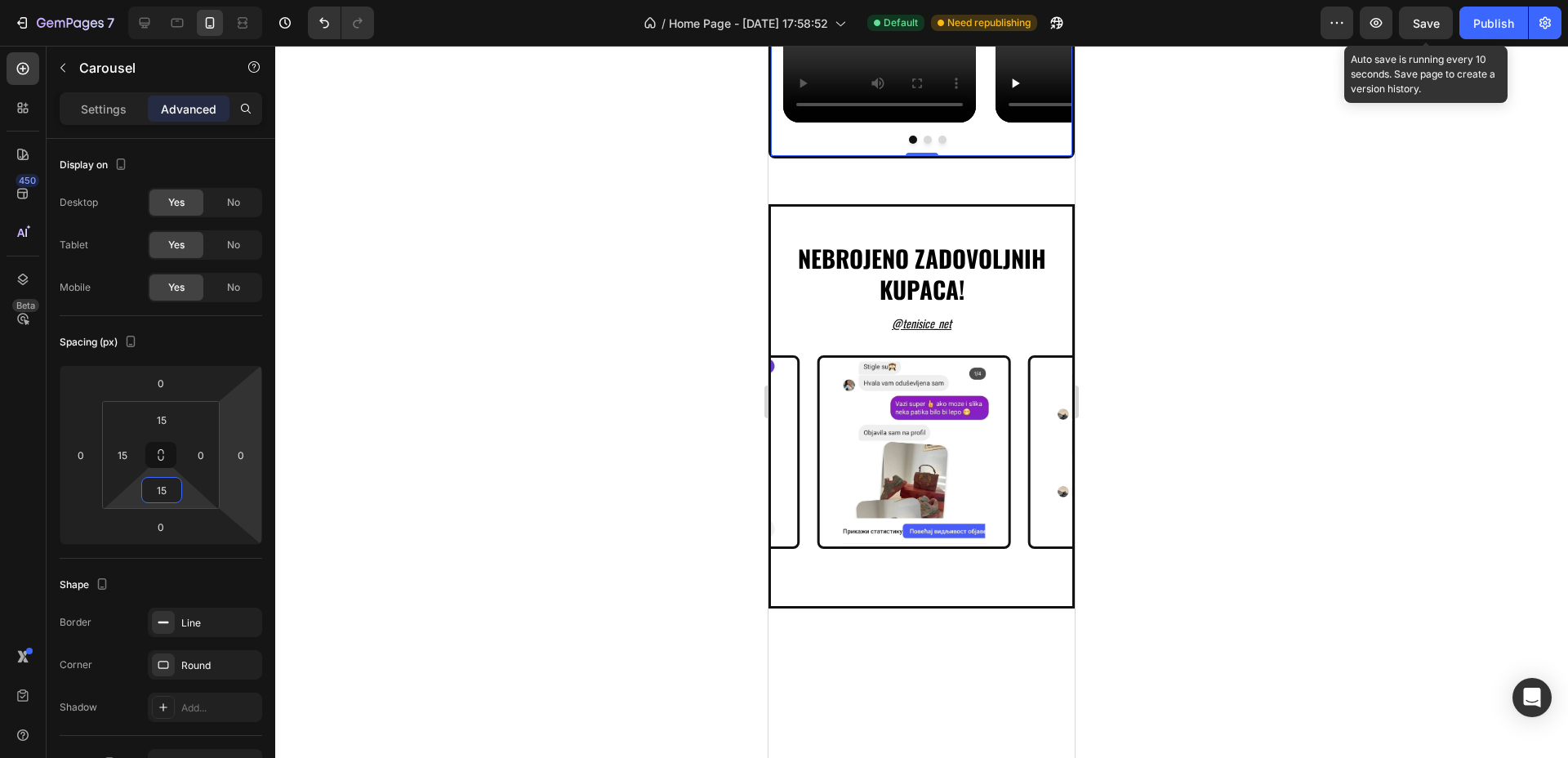
type input "15"
click at [1425, 20] on span "Save" at bounding box center [1426, 24] width 27 height 14
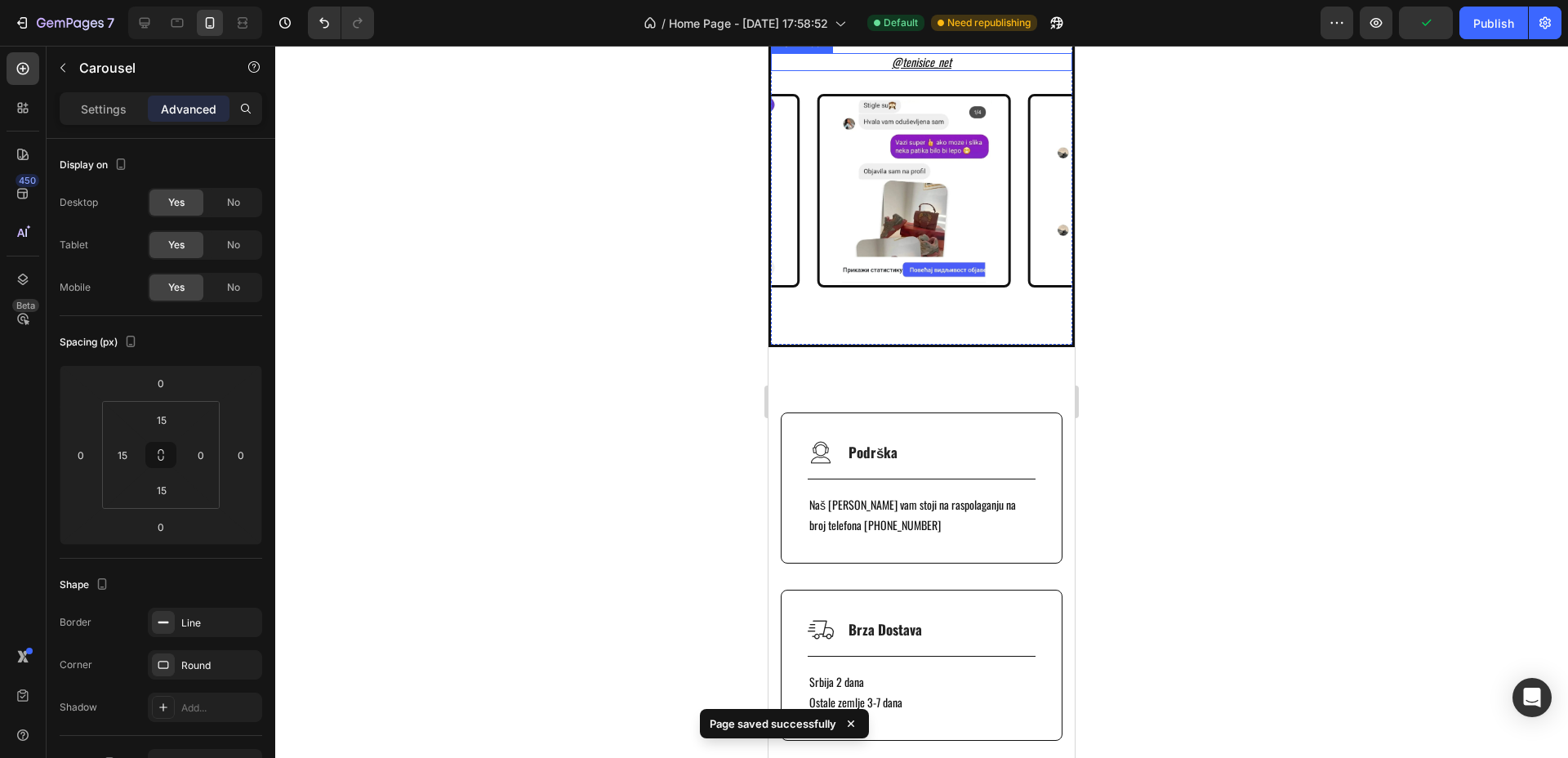
scroll to position [4369, 0]
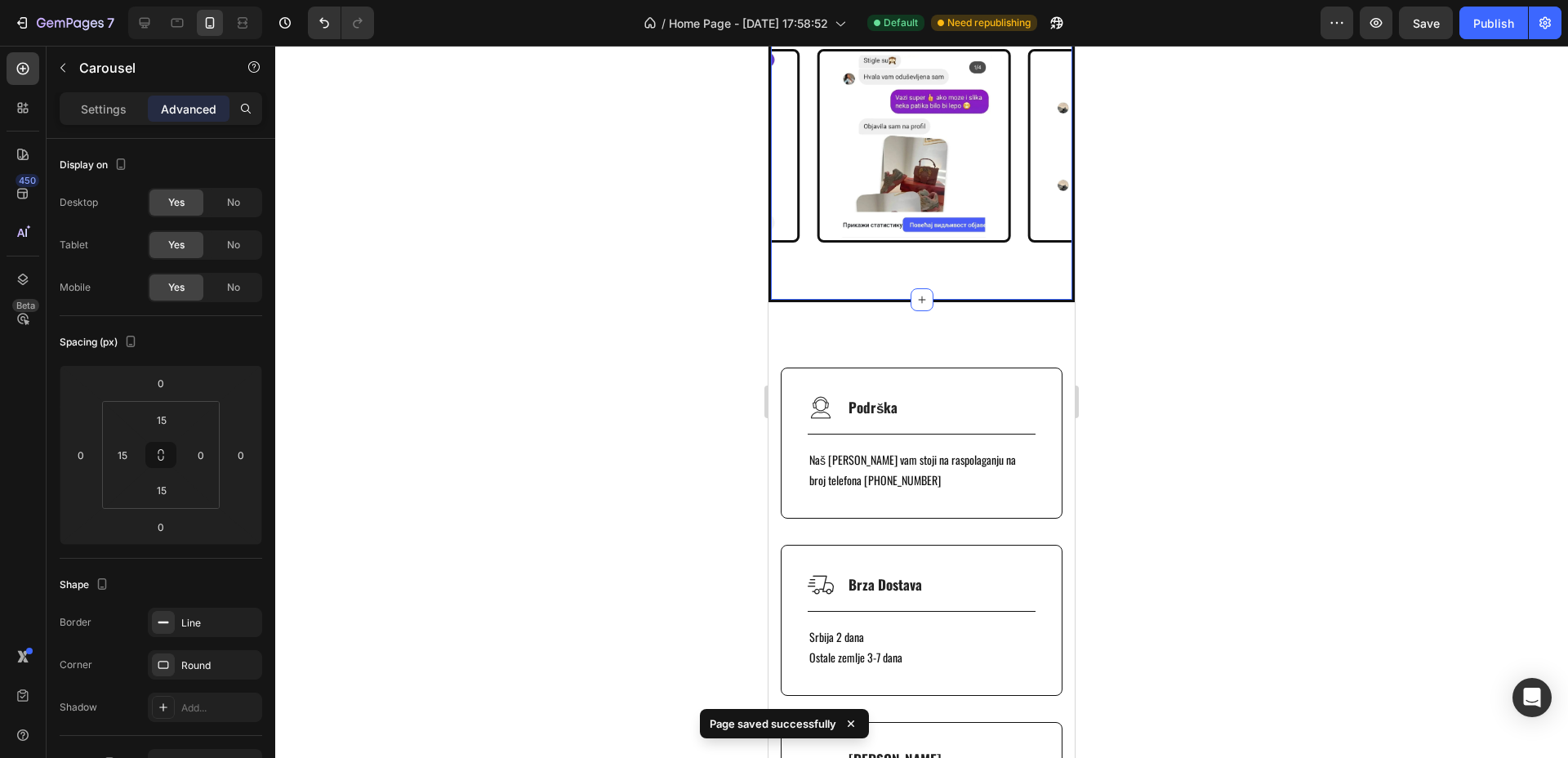
click at [917, 302] on div "nebrojeno zadovoljnih kupaca! Heading @ TENISICE_NET Text Block Image Image Ima…" at bounding box center [922, 99] width 306 height 404
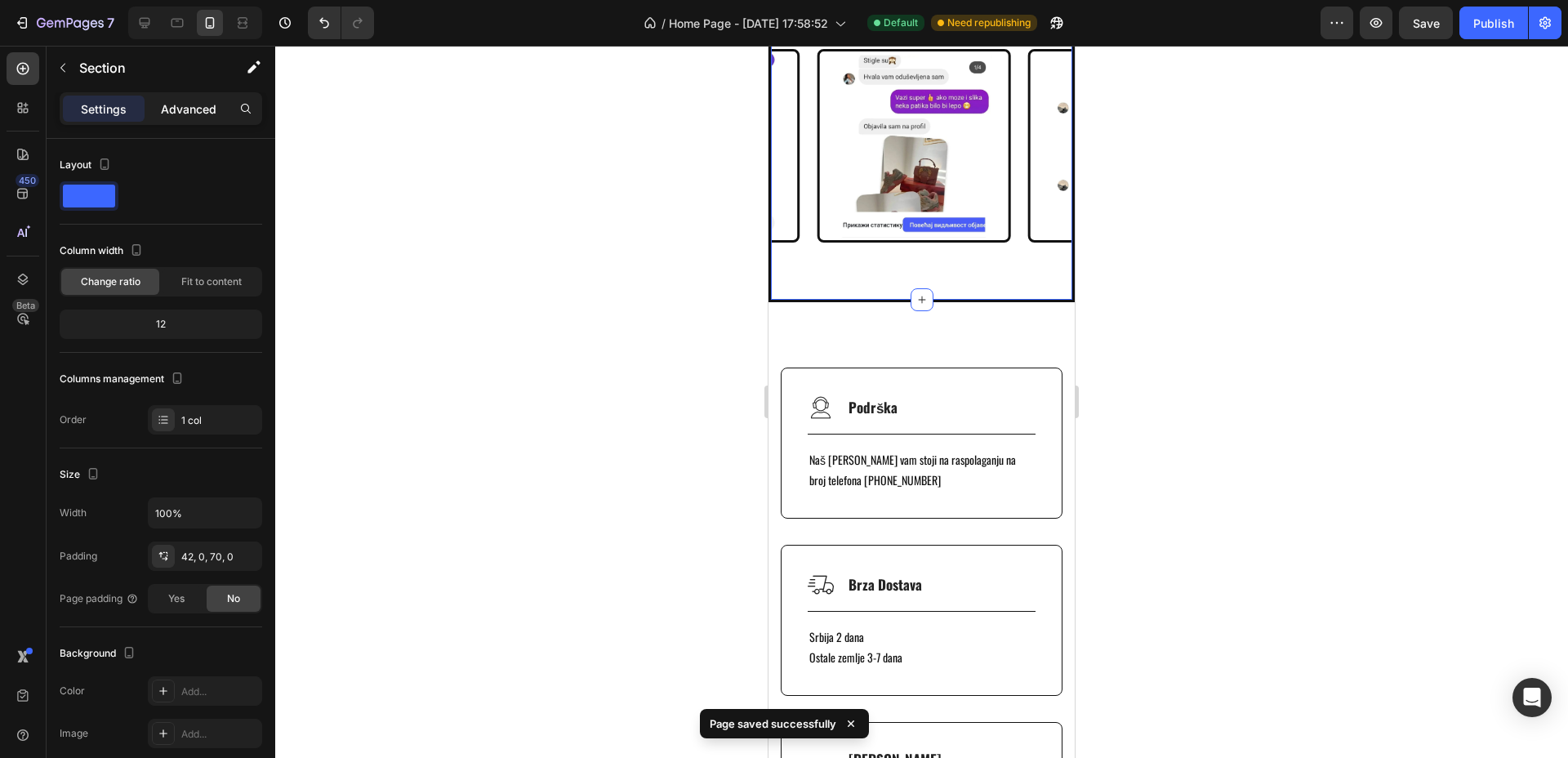
click at [184, 106] on p "Advanced" at bounding box center [188, 108] width 55 height 17
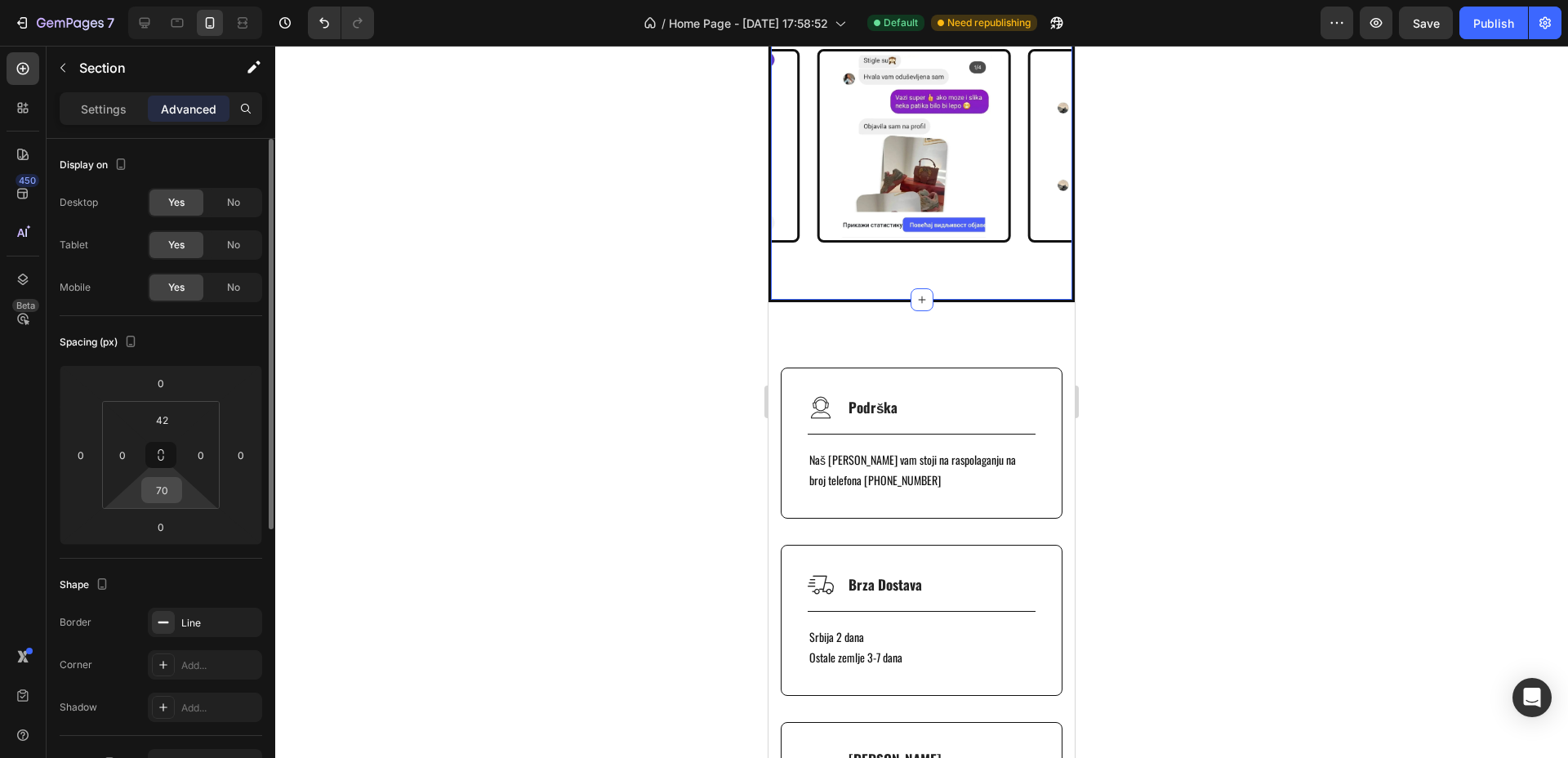
click at [167, 489] on input "70" at bounding box center [161, 490] width 33 height 25
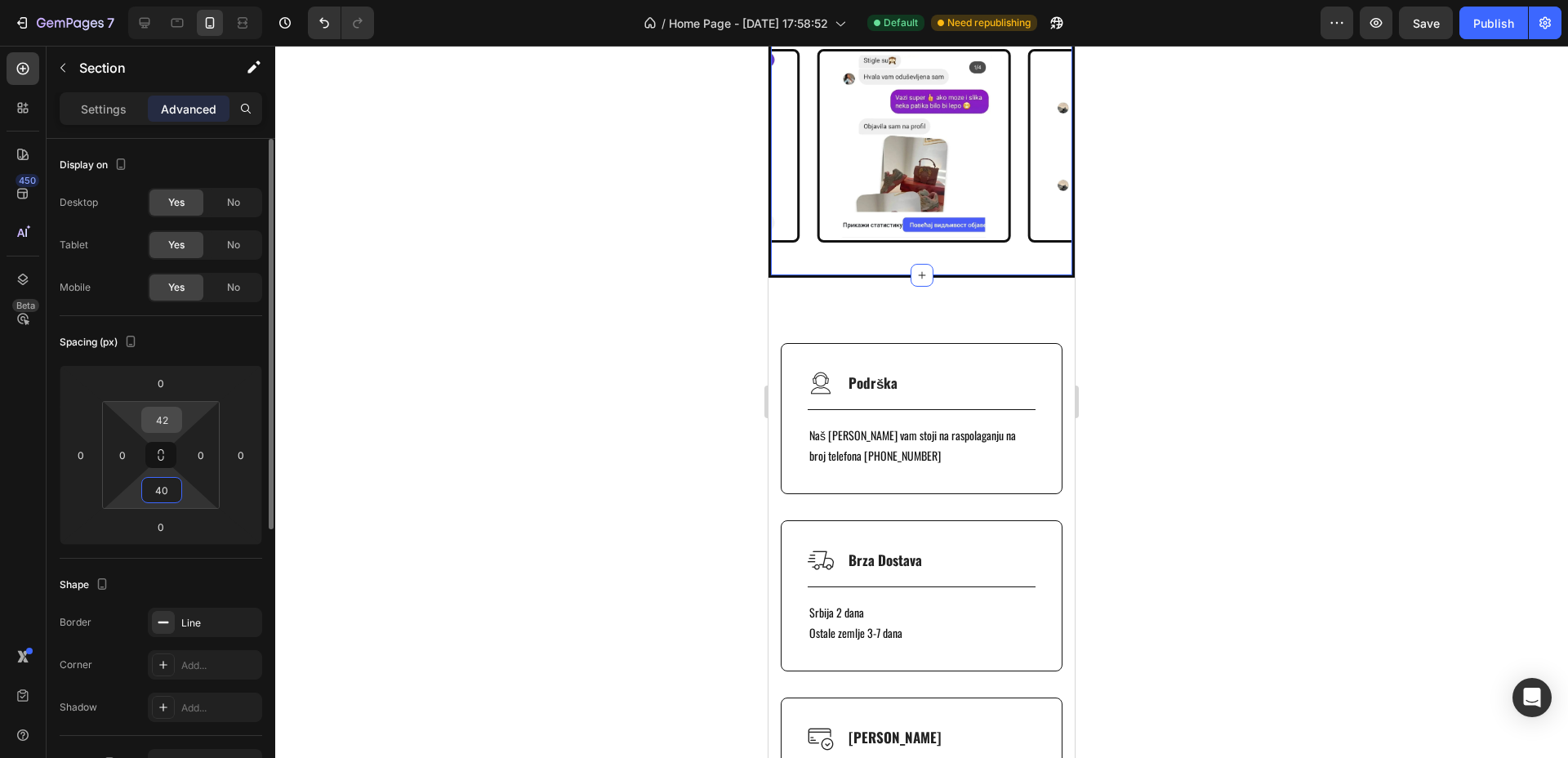
type input "40"
click at [165, 416] on input "42" at bounding box center [161, 419] width 33 height 25
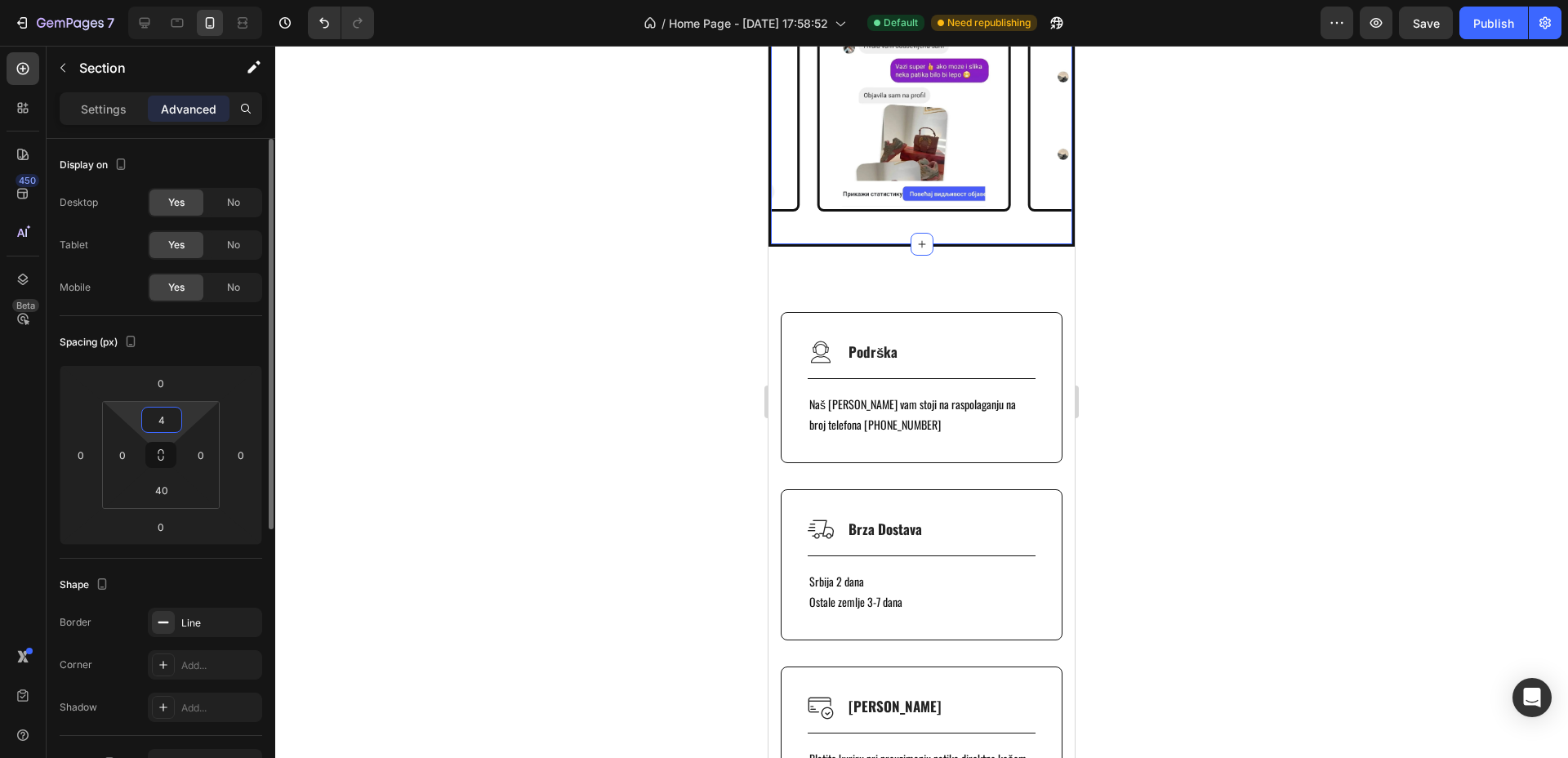
type input "40"
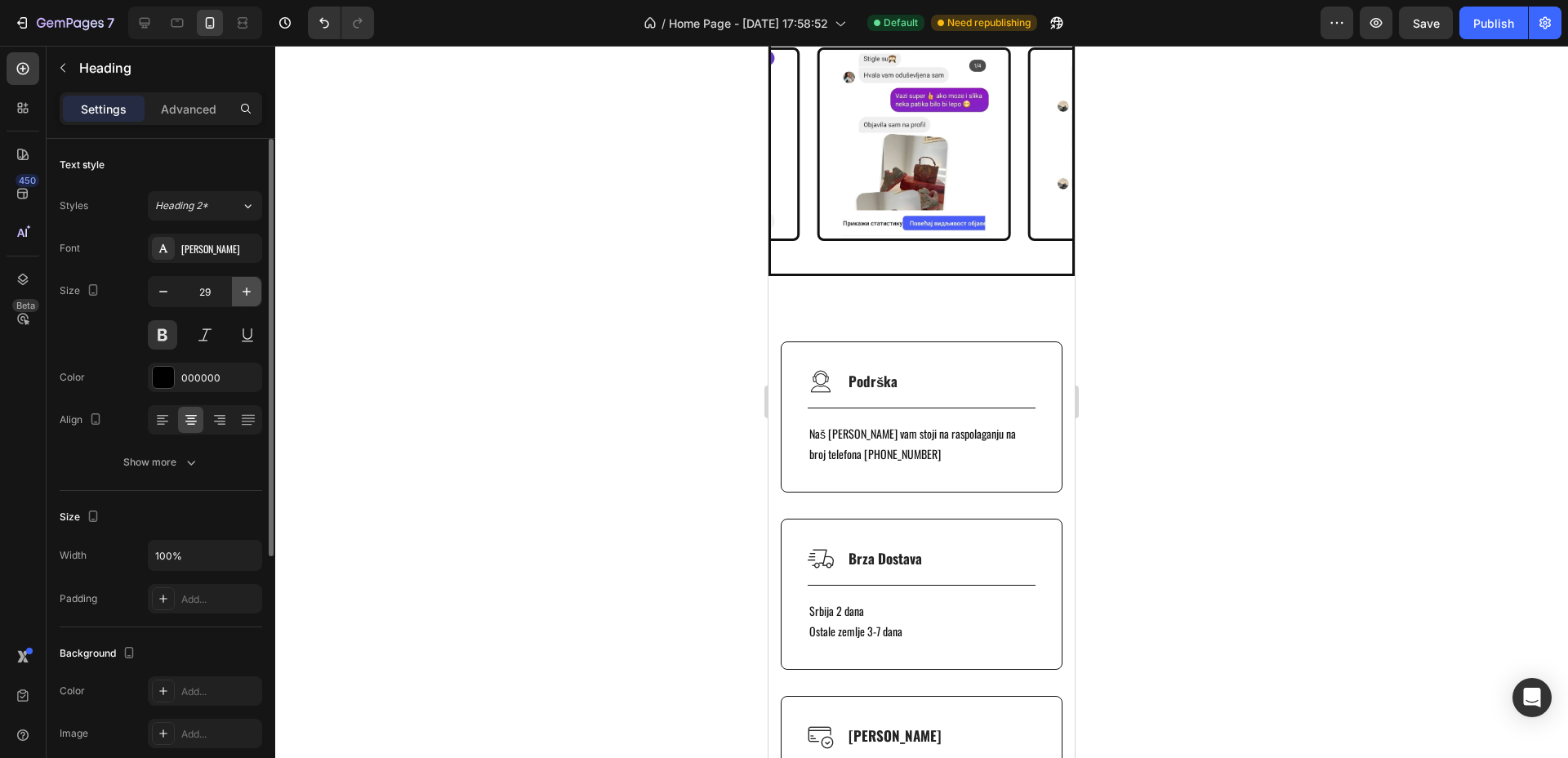
click at [248, 281] on button "button" at bounding box center [246, 291] width 29 height 29
type input "30"
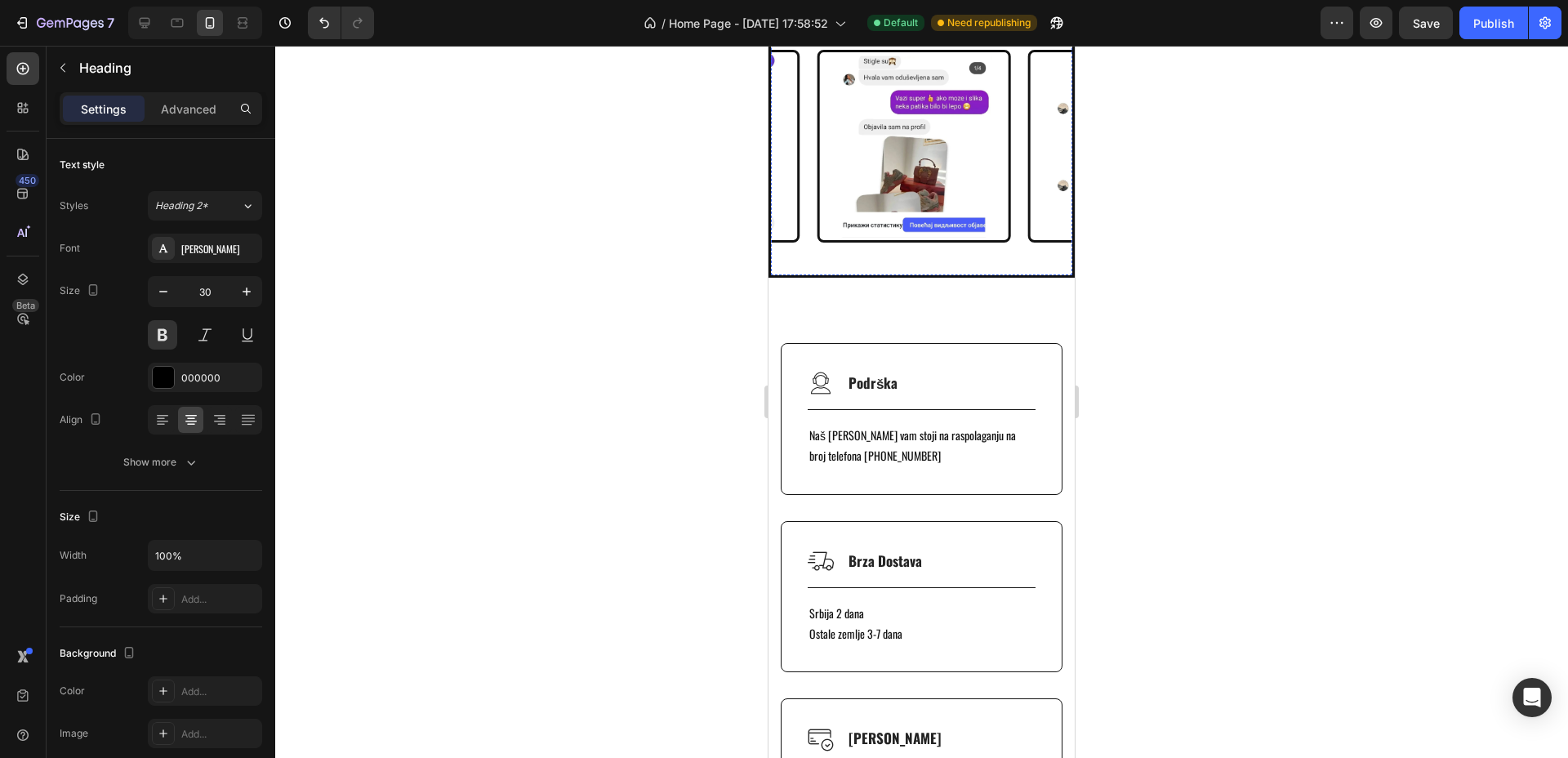
click at [838, 25] on p "@ TENISICE_NET" at bounding box center [921, 17] width 298 height 15
click at [257, 288] on button "button" at bounding box center [246, 291] width 29 height 29
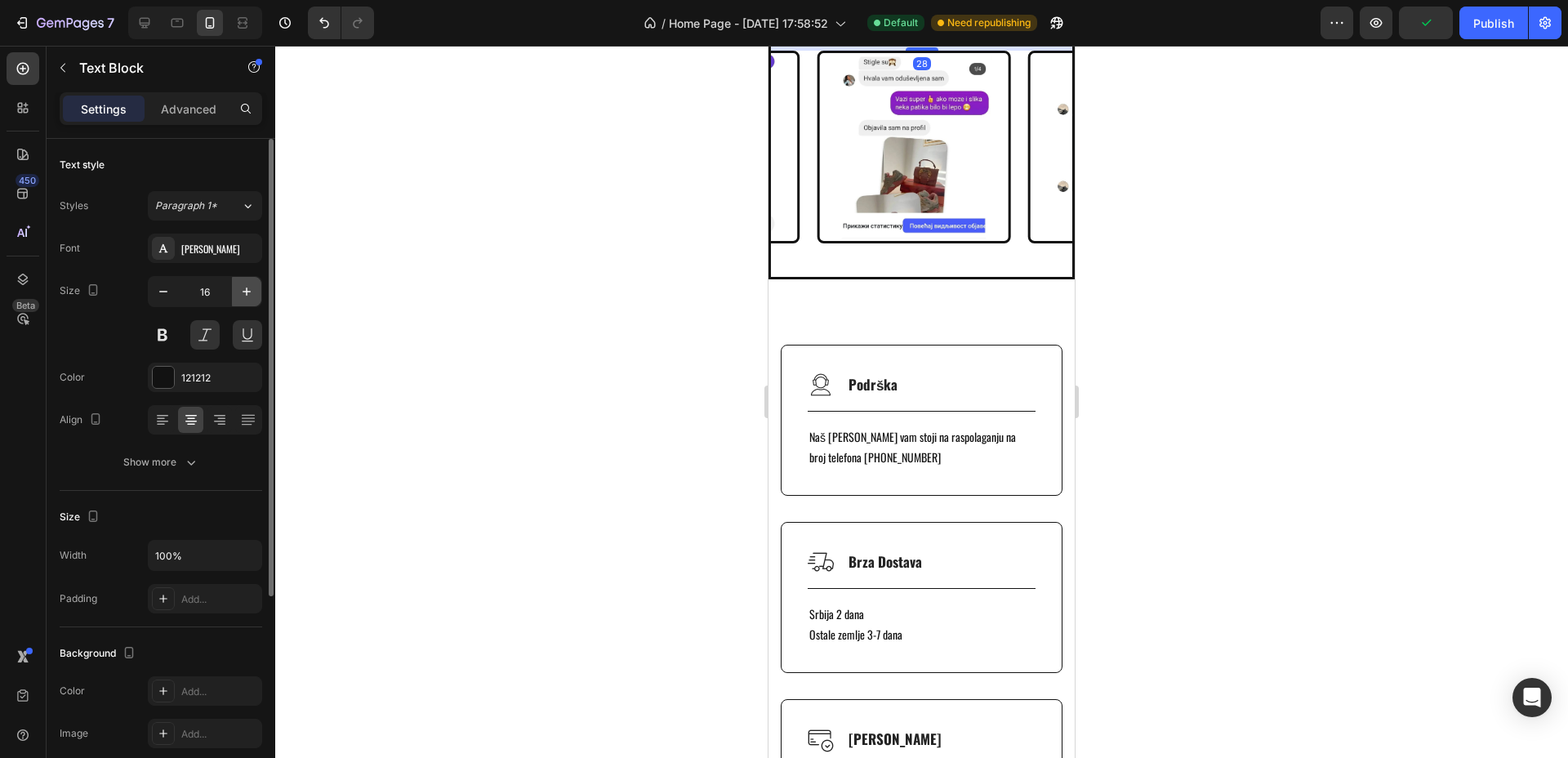
click at [257, 288] on button "button" at bounding box center [246, 291] width 29 height 29
type input "18"
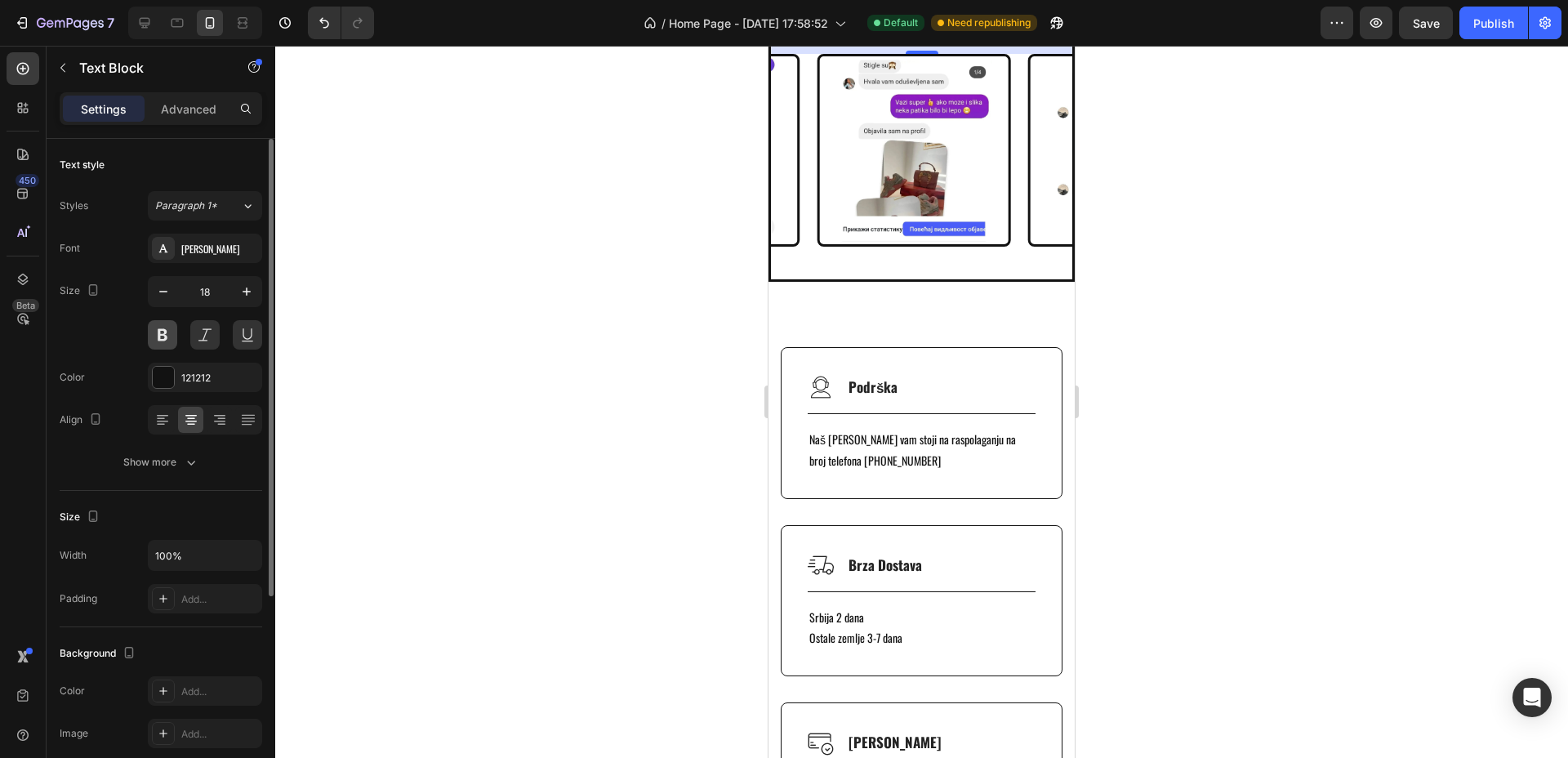
click at [164, 330] on button at bounding box center [162, 334] width 29 height 29
click at [845, 548] on div "Image Podrška Text Block Row Title Line Naš [PERSON_NAME] vam stoji na raspolag…" at bounding box center [922, 602] width 306 height 643
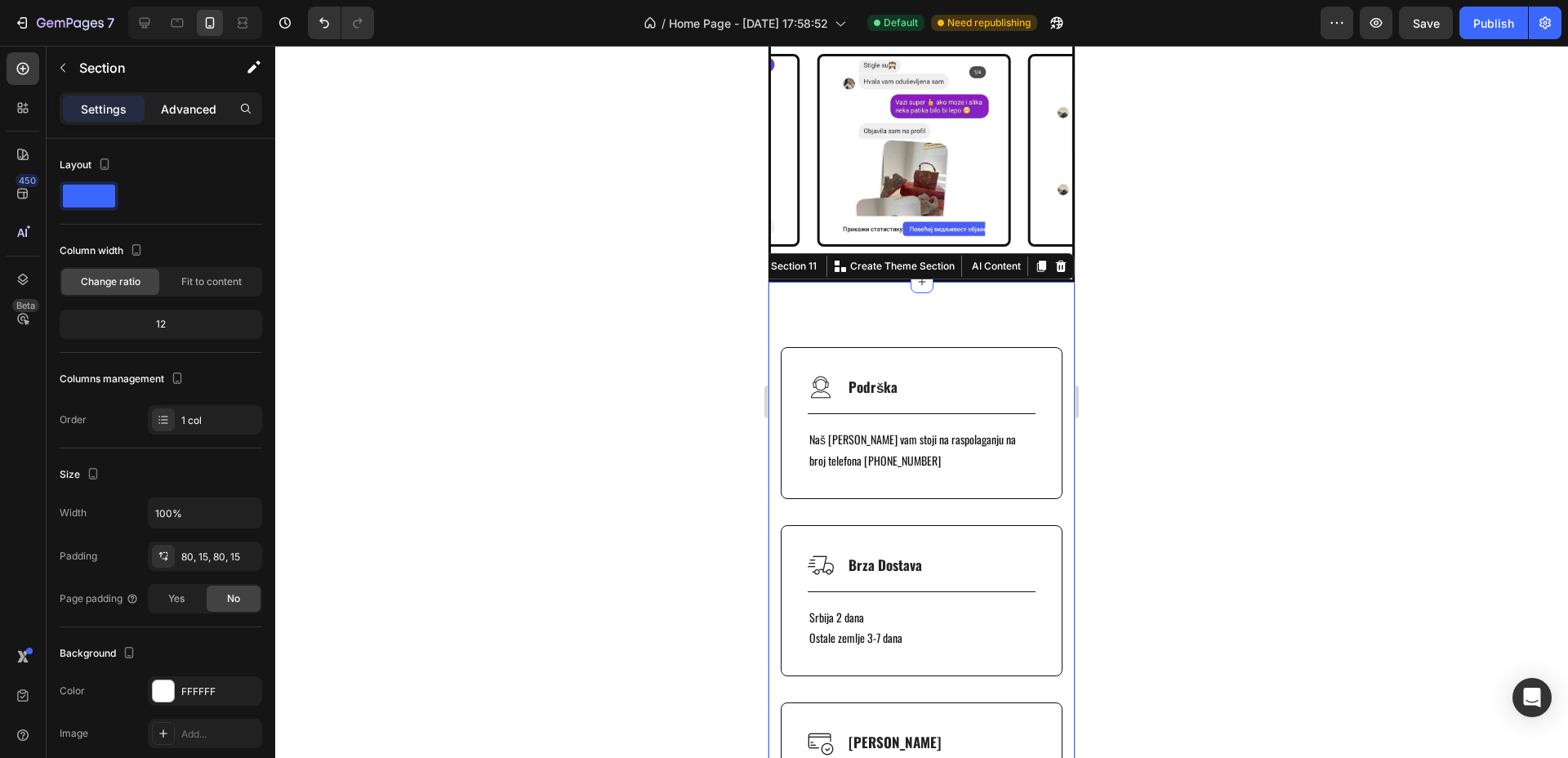
click at [196, 108] on p "Advanced" at bounding box center [188, 108] width 55 height 17
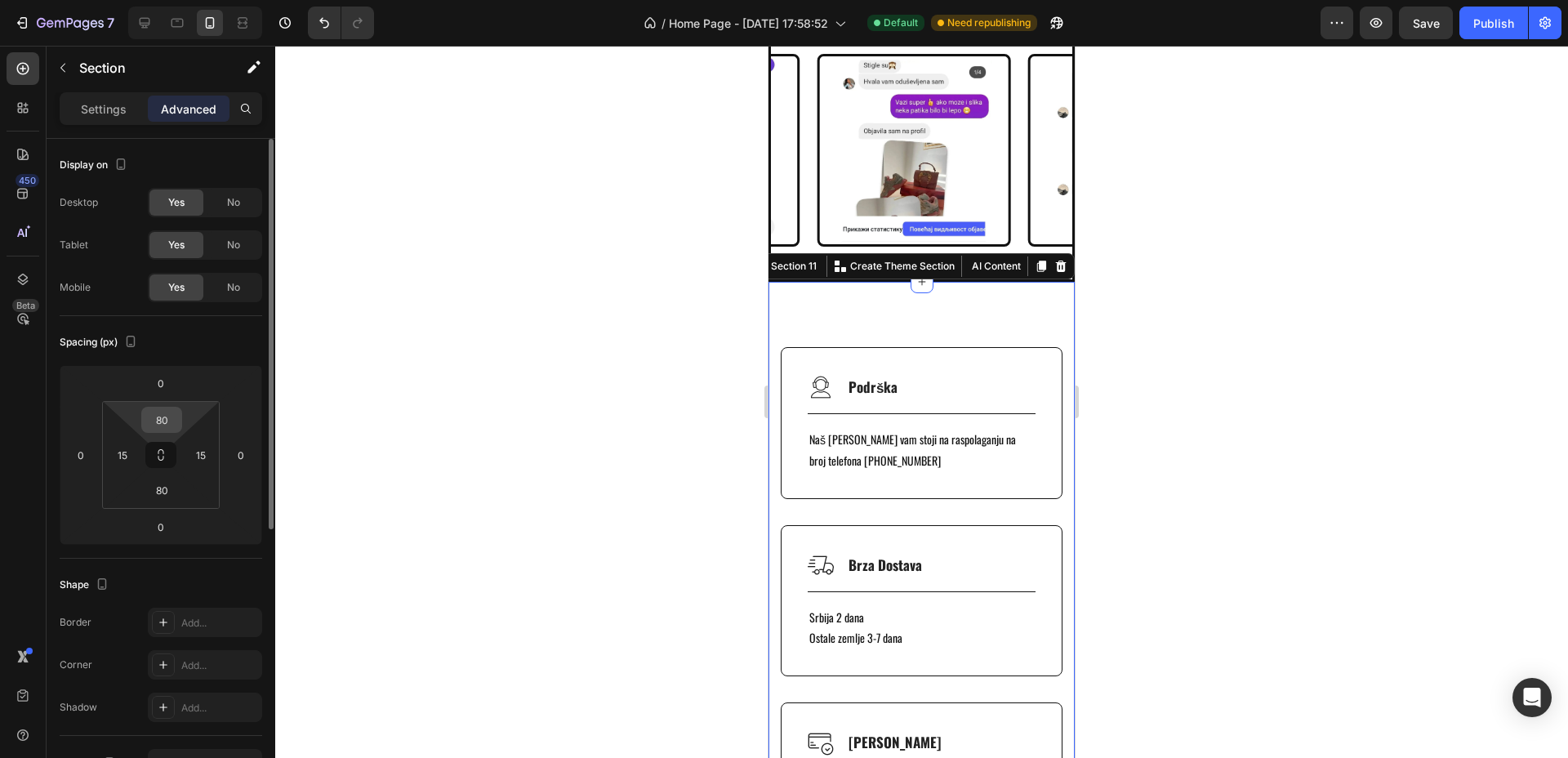
click at [168, 413] on input "80" at bounding box center [161, 419] width 33 height 25
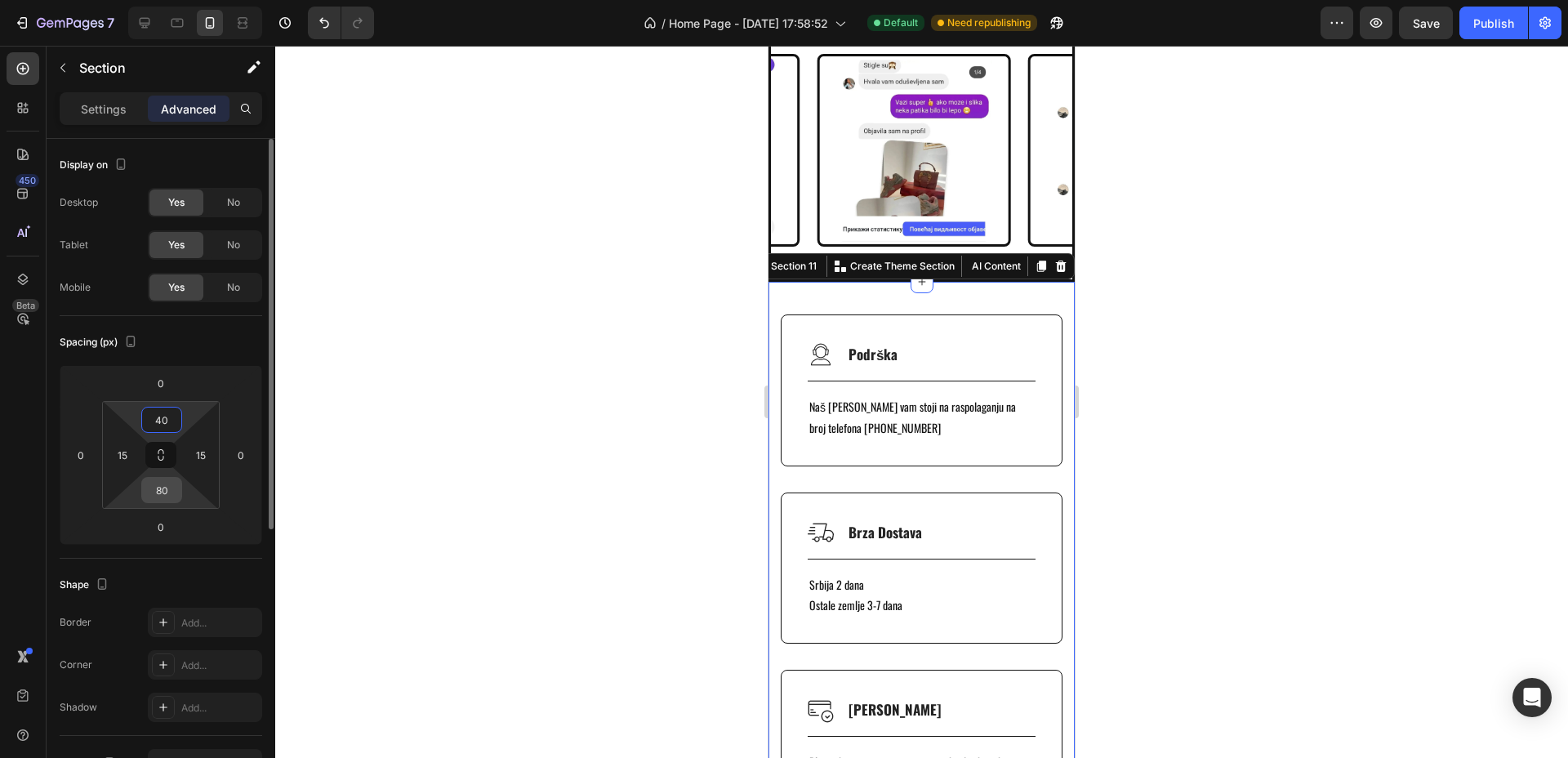
type input "40"
click at [166, 485] on input "80" at bounding box center [161, 490] width 33 height 25
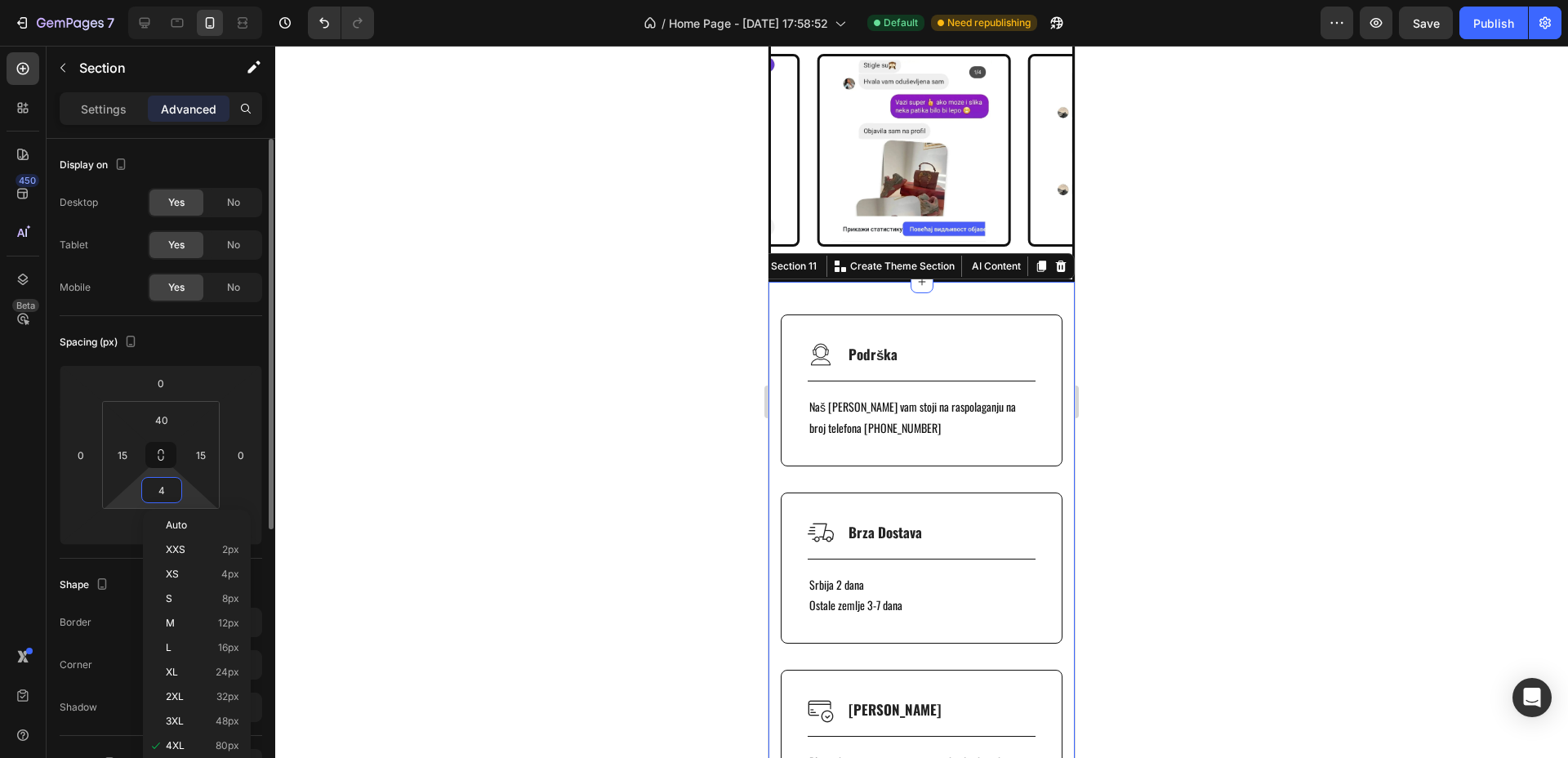
type input "40"
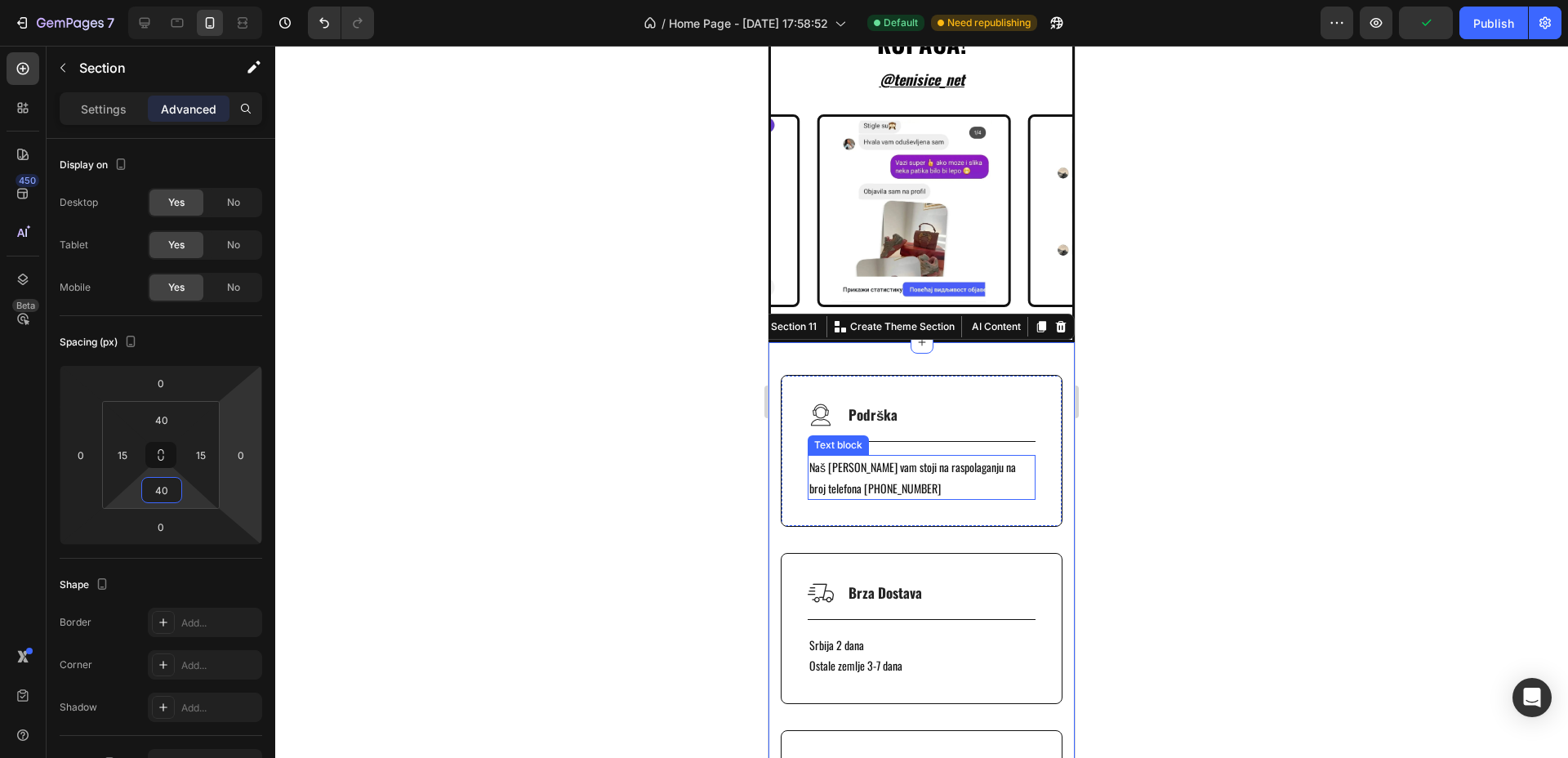
scroll to position [4573, 0]
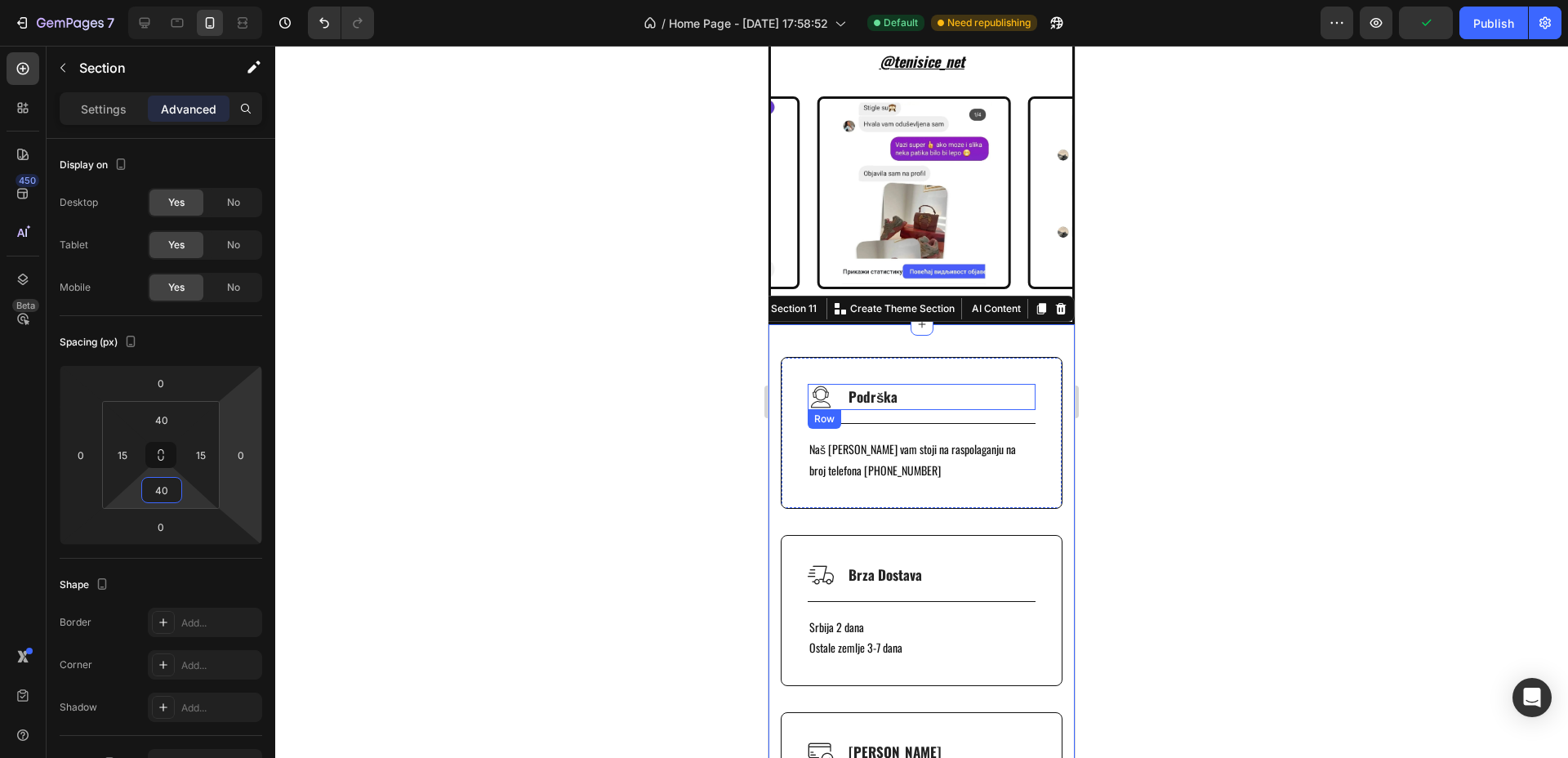
click at [907, 399] on div "Image Podrška Text Block Row" at bounding box center [921, 397] width 228 height 26
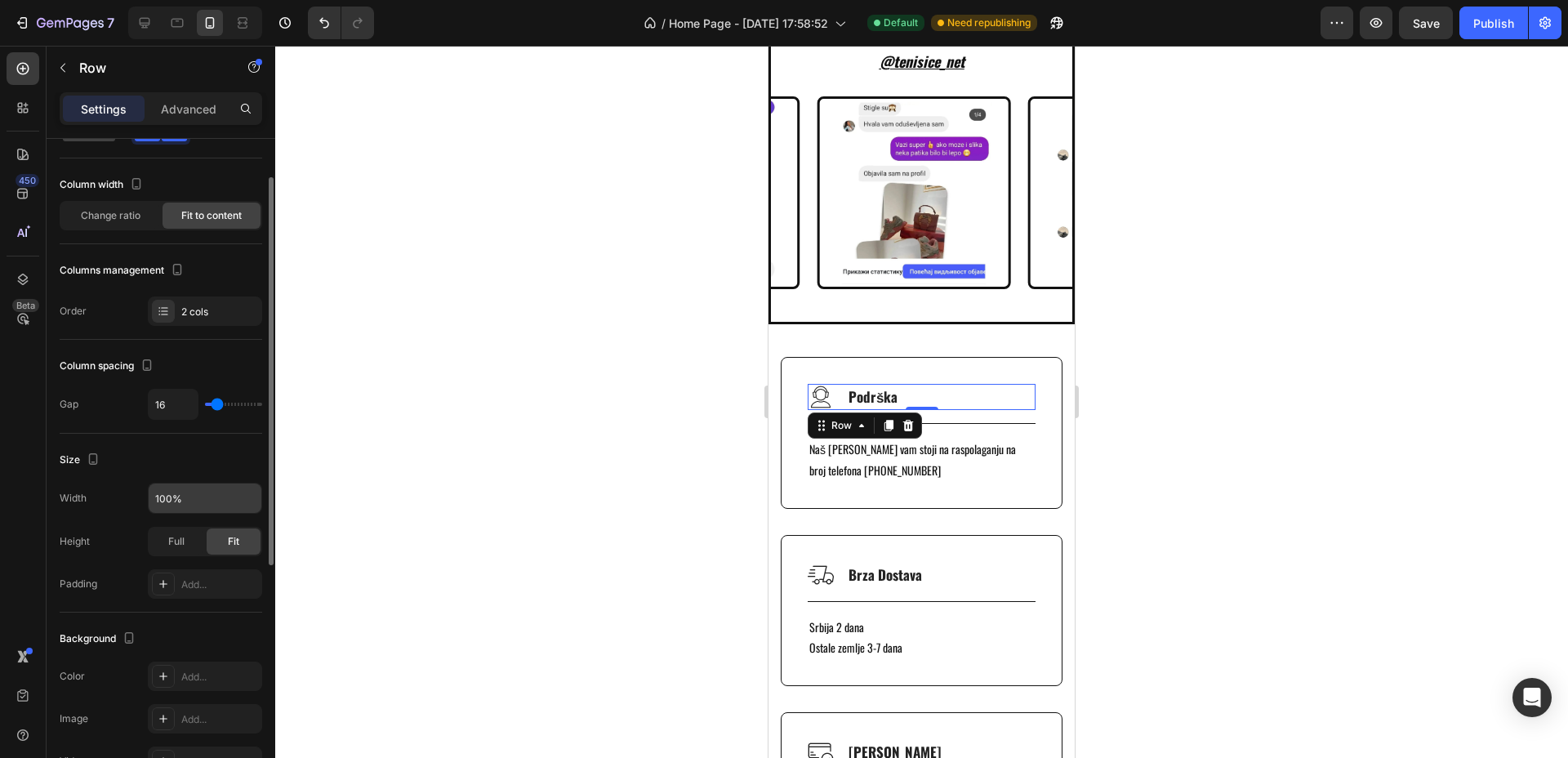
scroll to position [0, 0]
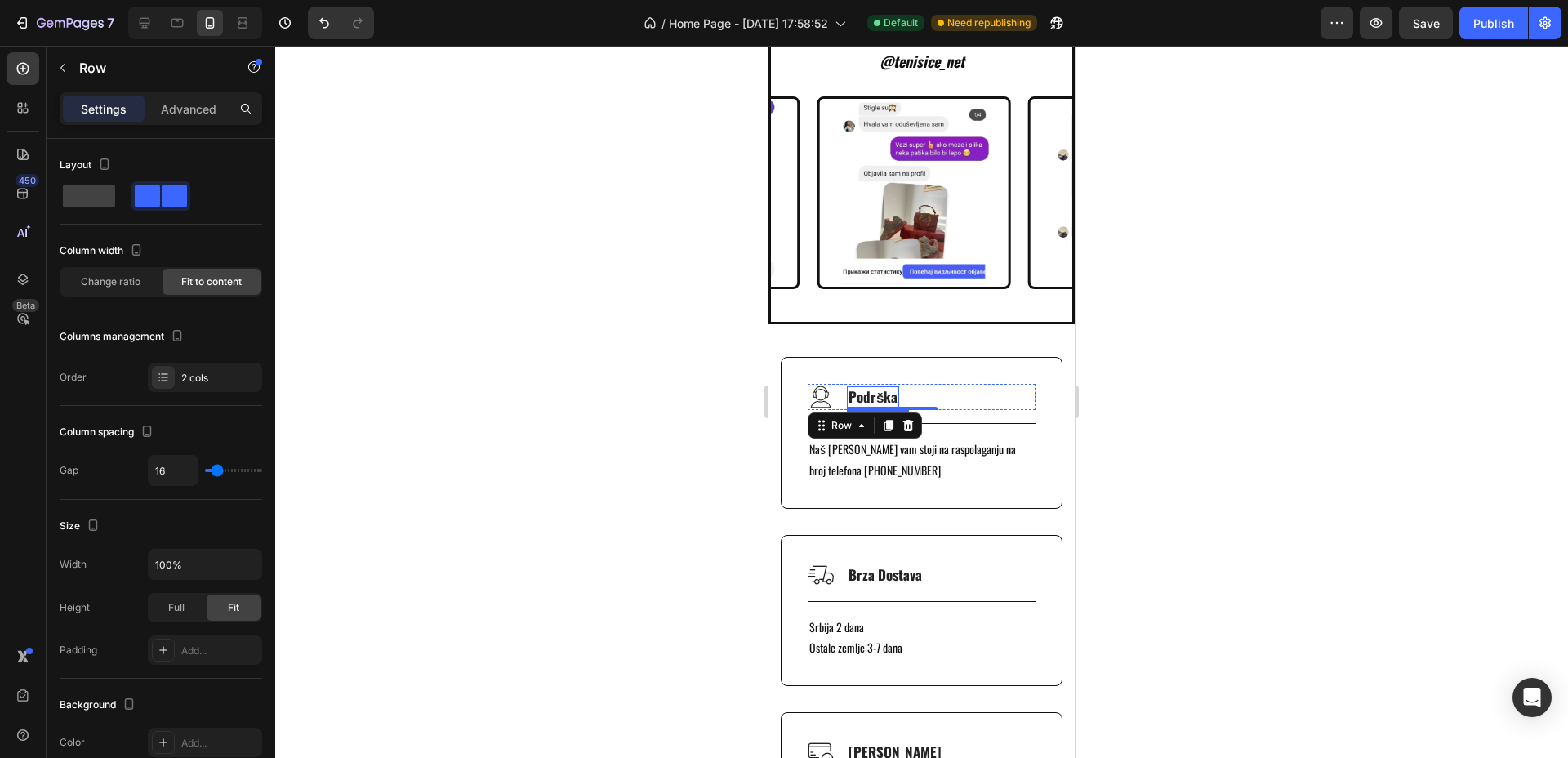
click at [892, 390] on p "Podrška" at bounding box center [874, 397] width 49 height 18
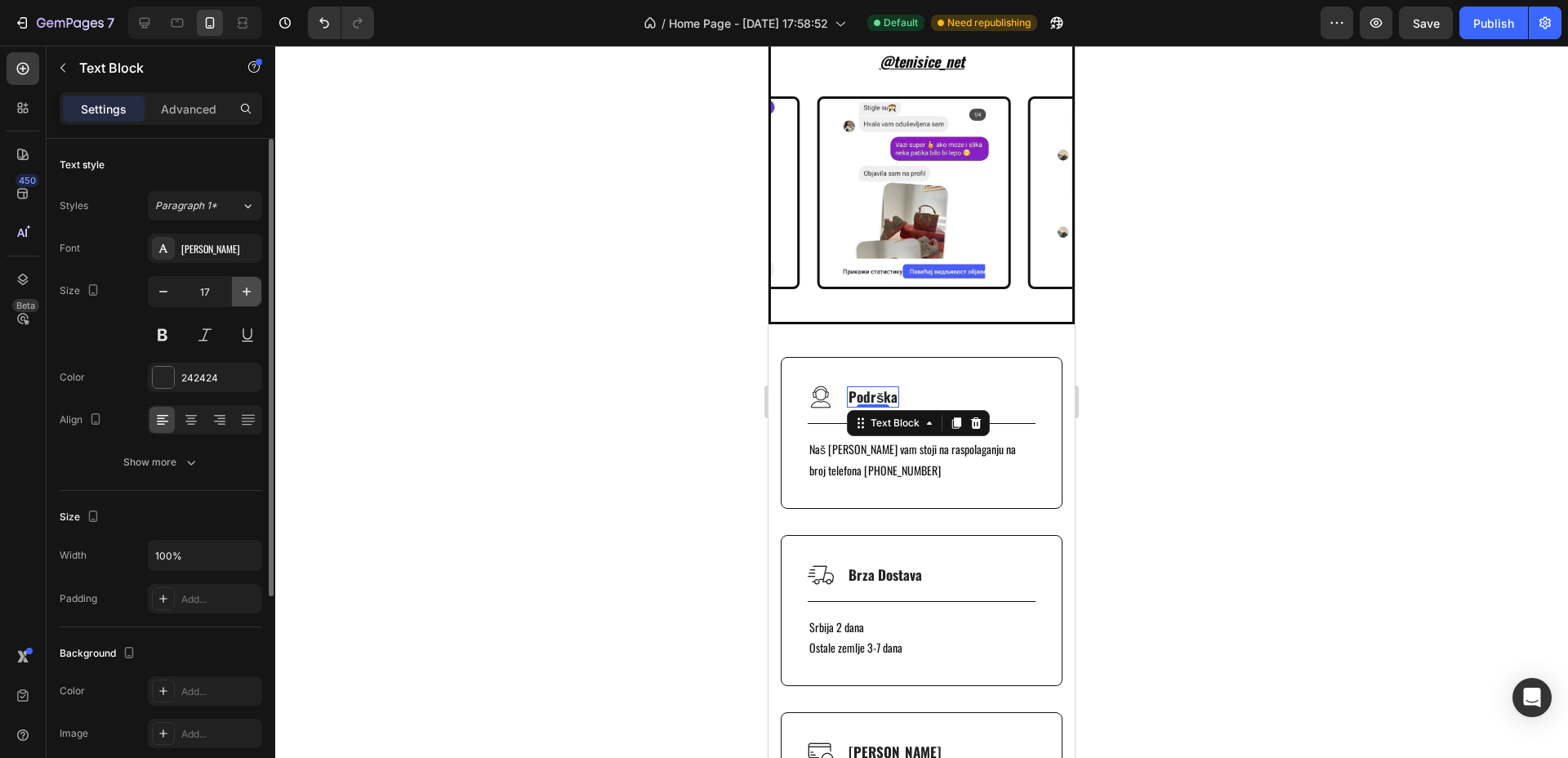
click at [241, 291] on icon "button" at bounding box center [246, 291] width 17 height 17
click at [237, 283] on button "button" at bounding box center [246, 291] width 29 height 29
type input "20"
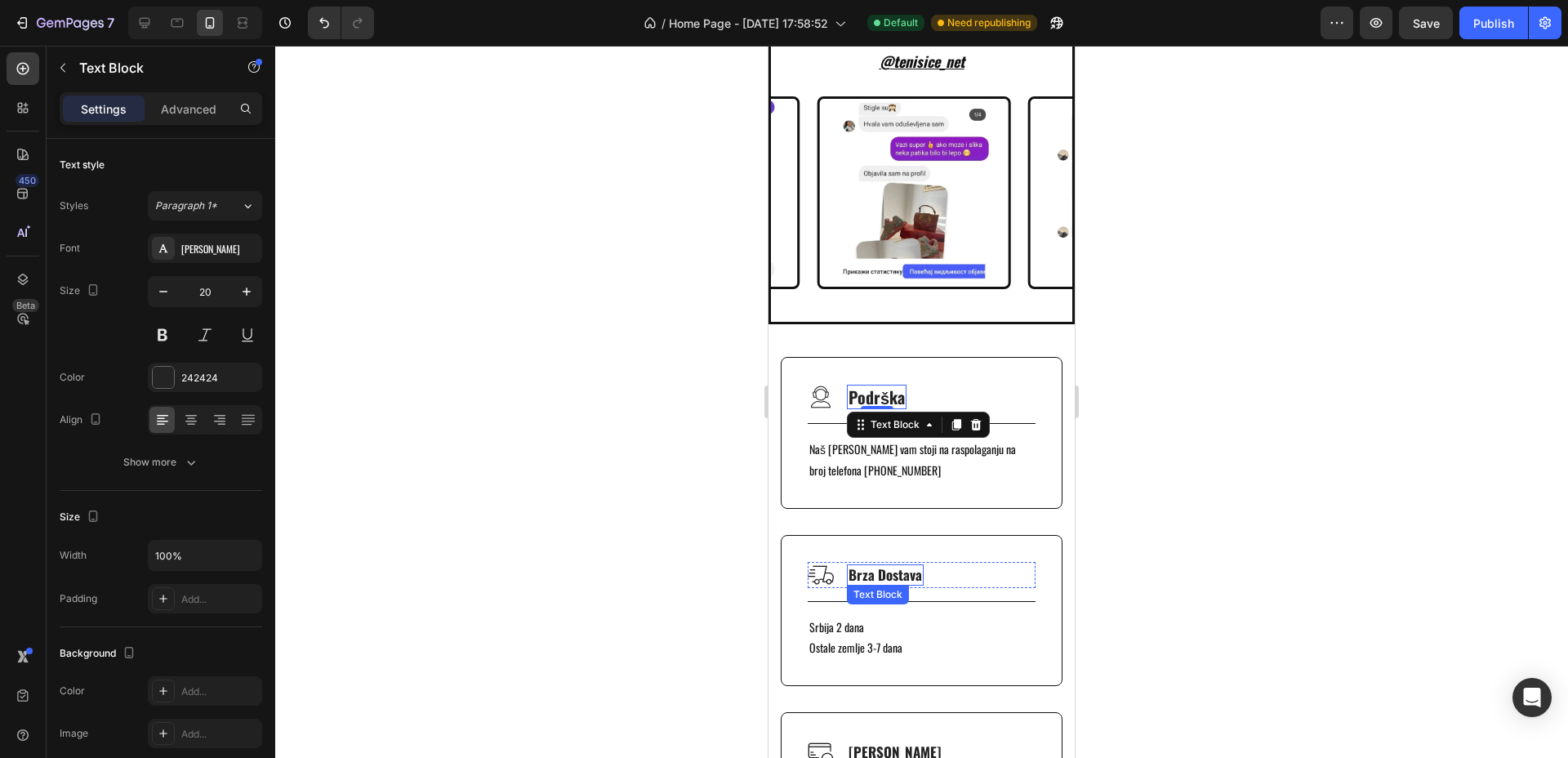
click at [879, 573] on p "Brza Dostava" at bounding box center [886, 574] width 74 height 18
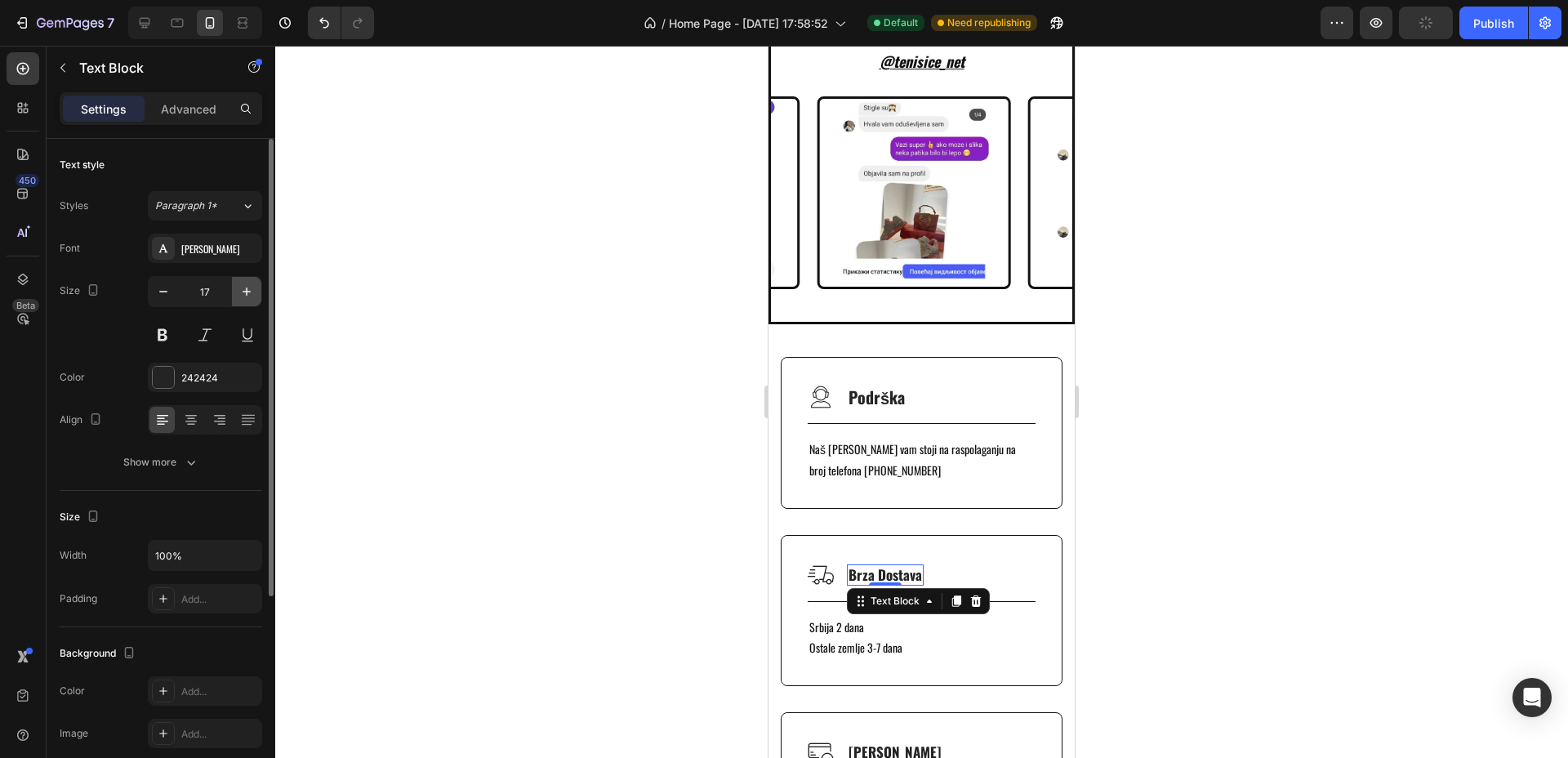
click at [245, 287] on icon "button" at bounding box center [246, 291] width 17 height 17
type input "20"
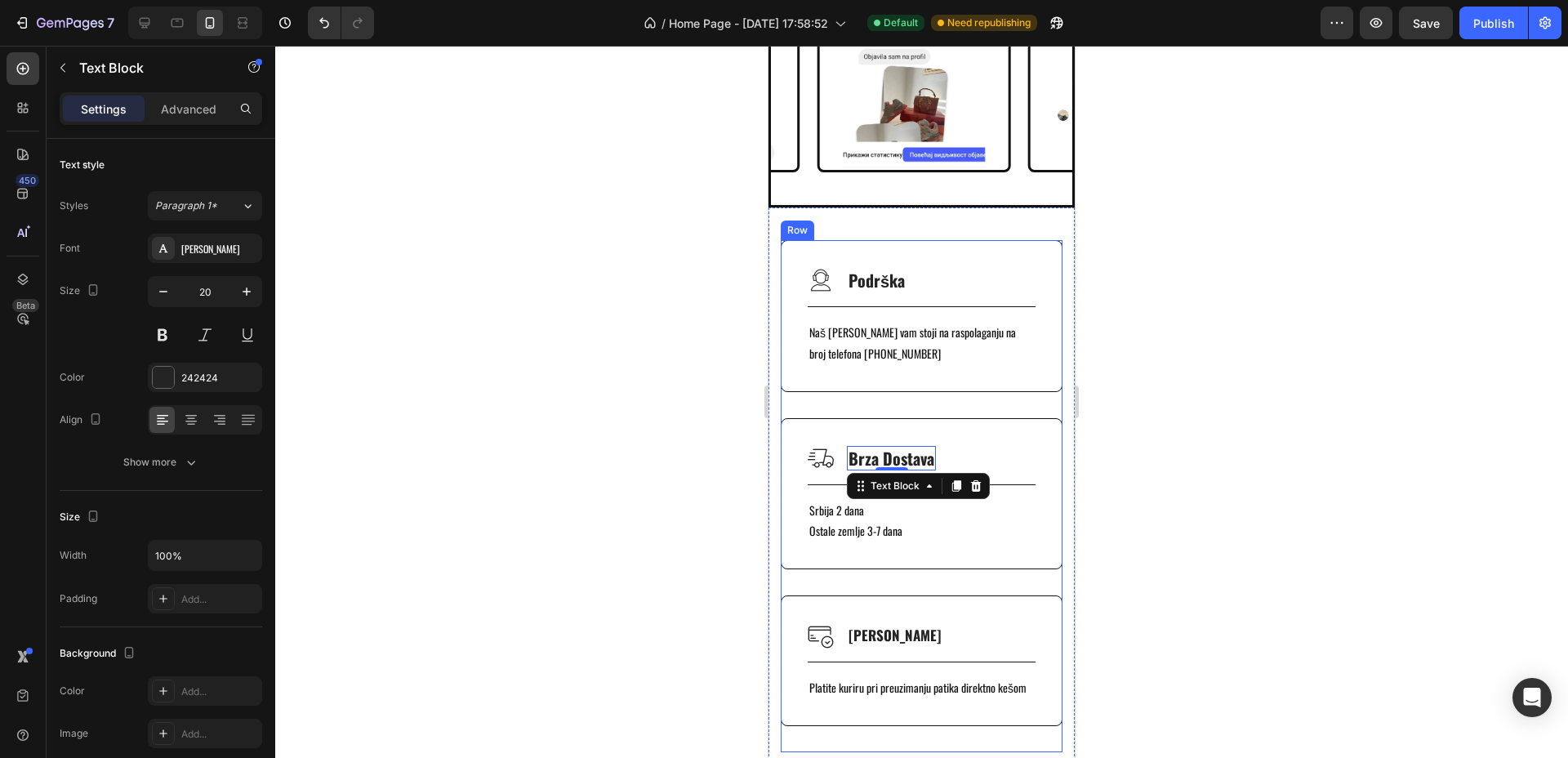
scroll to position [4777, 0]
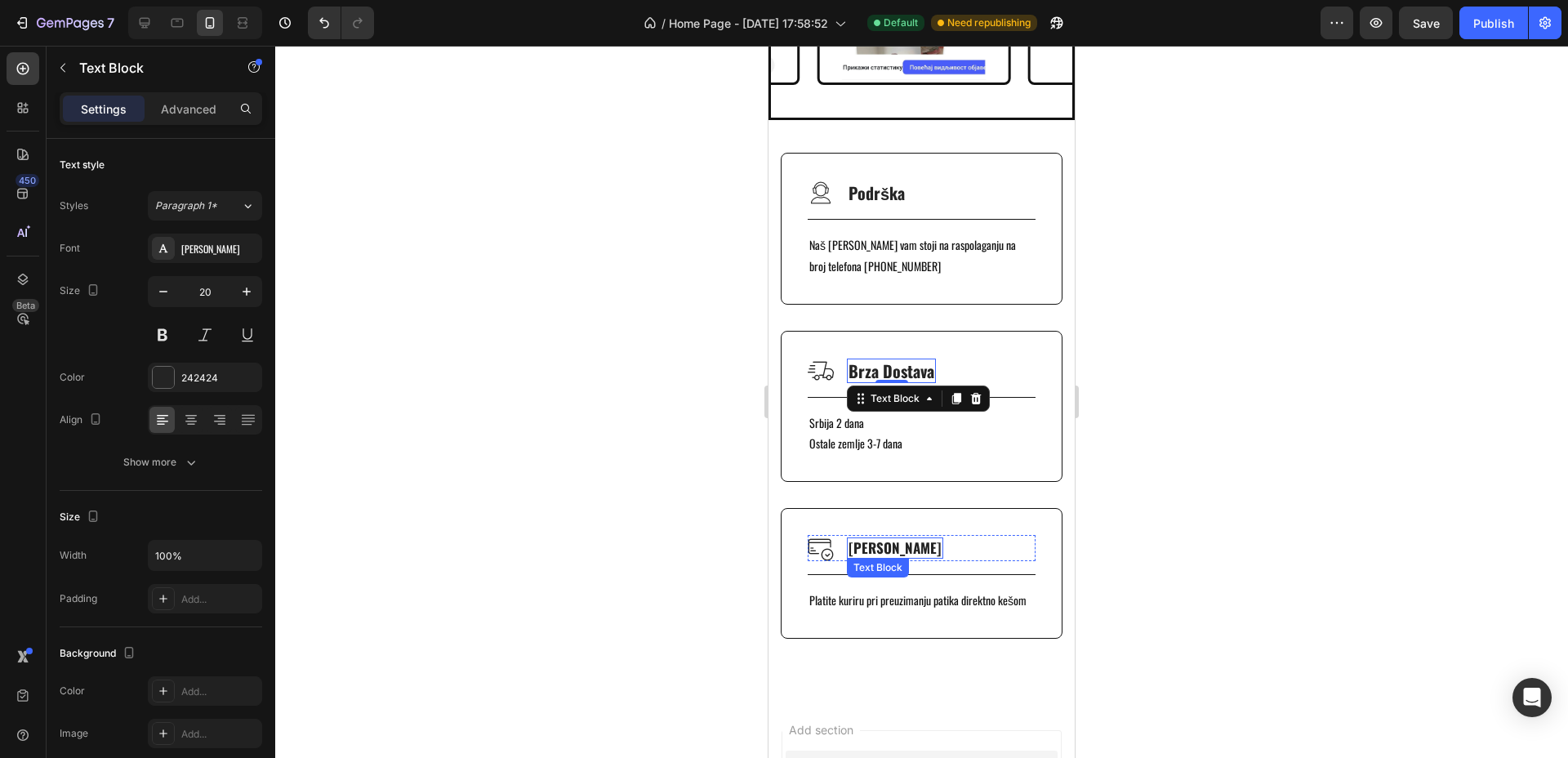
click at [910, 543] on p "[PERSON_NAME]" at bounding box center [896, 548] width 93 height 18
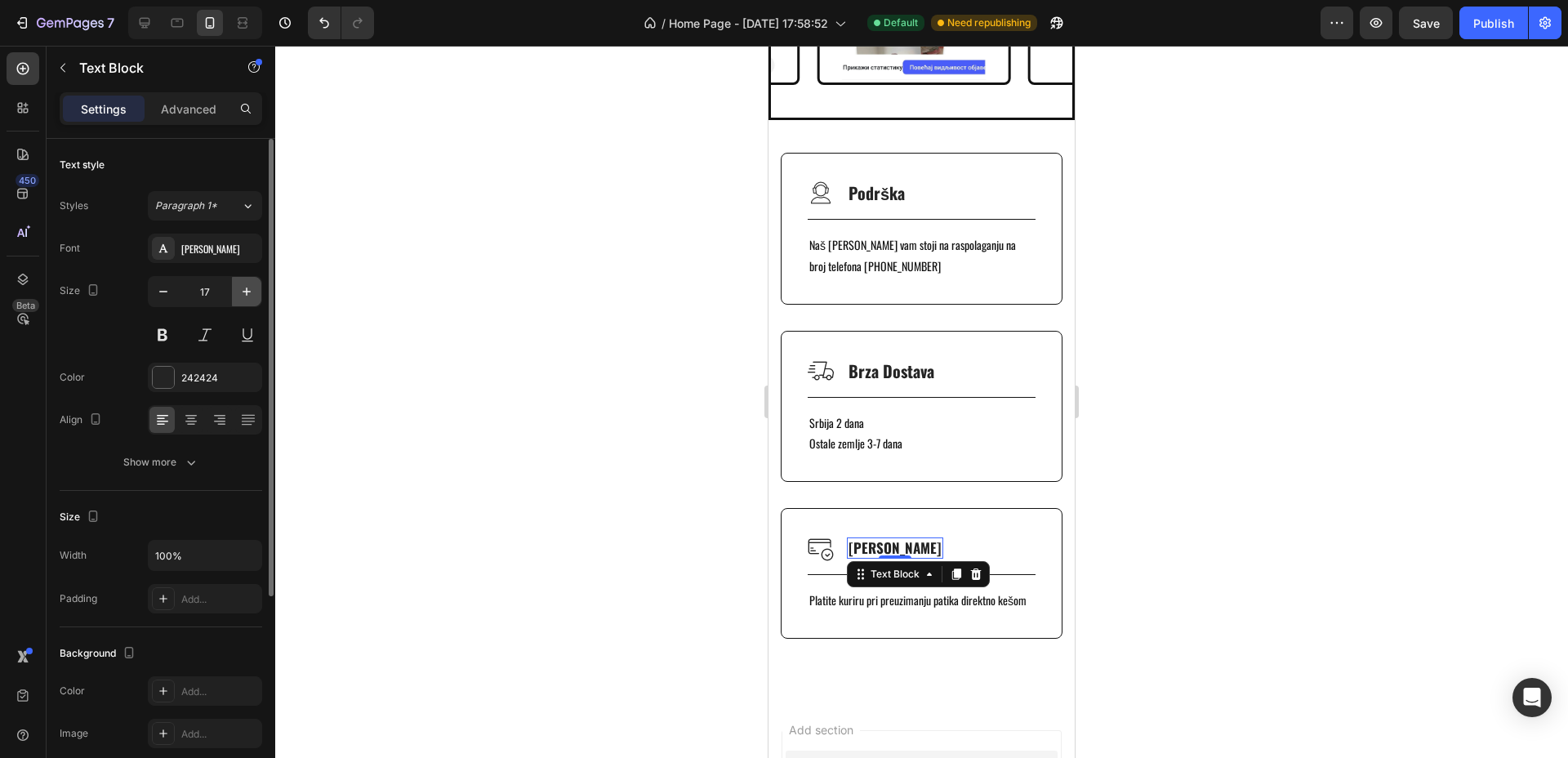
click at [245, 281] on button "button" at bounding box center [246, 291] width 29 height 29
type input "20"
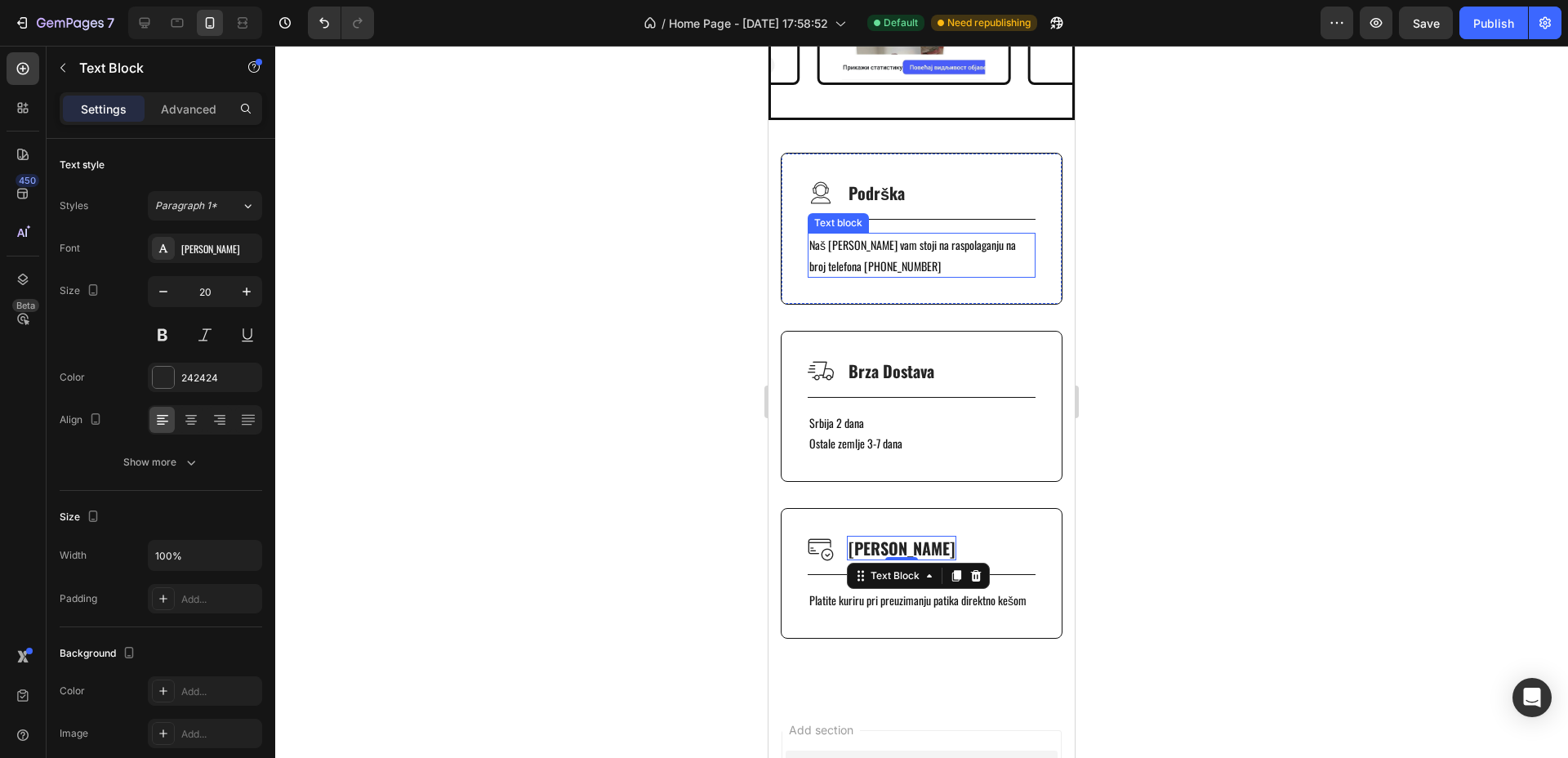
click at [864, 259] on p "Naš [PERSON_NAME] vam stoji na raspolaganju na broj telefona [PHONE_NUMBER]" at bounding box center [921, 254] width 224 height 40
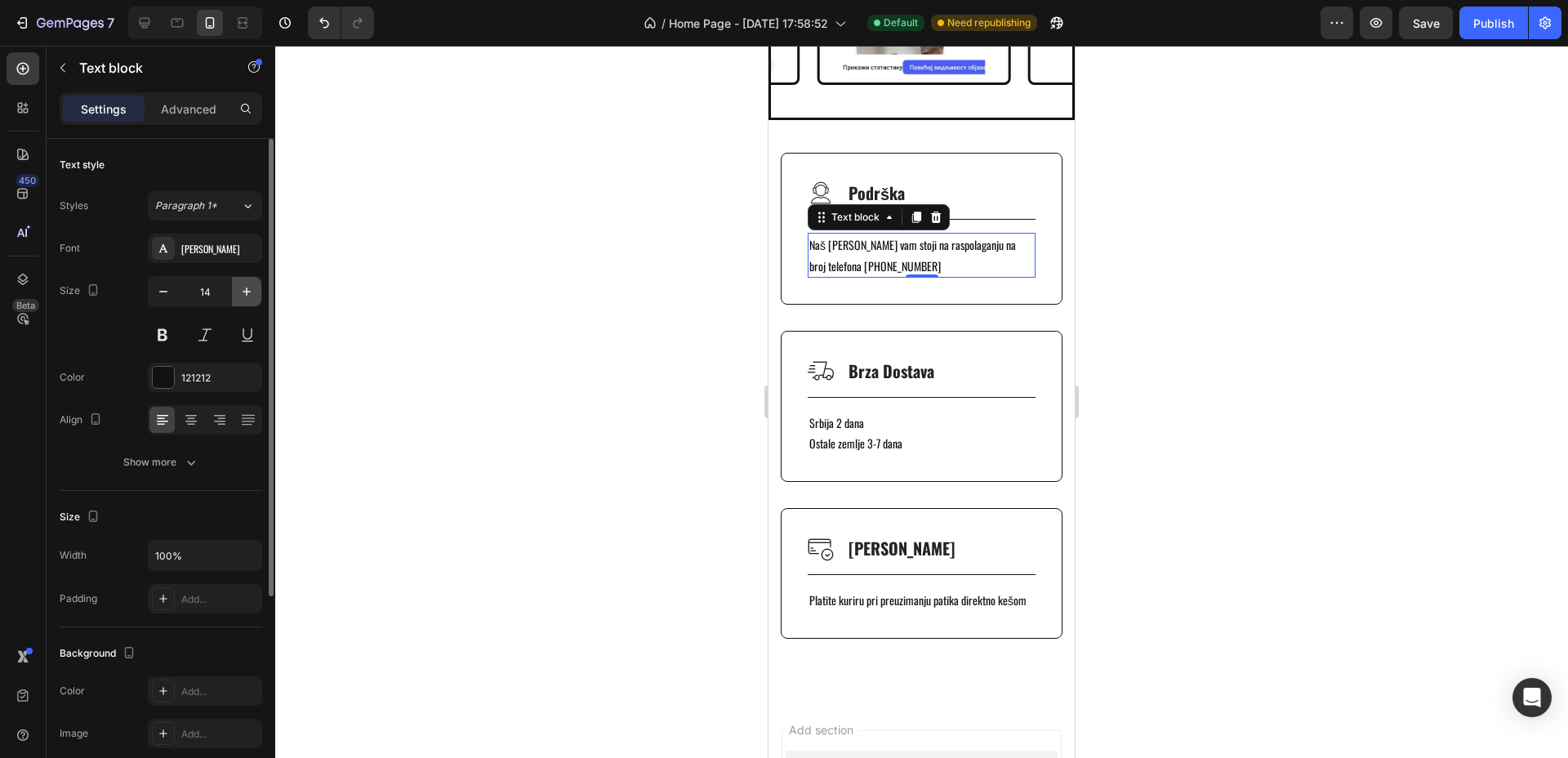
click at [241, 291] on icon "button" at bounding box center [246, 291] width 17 height 17
type input "16"
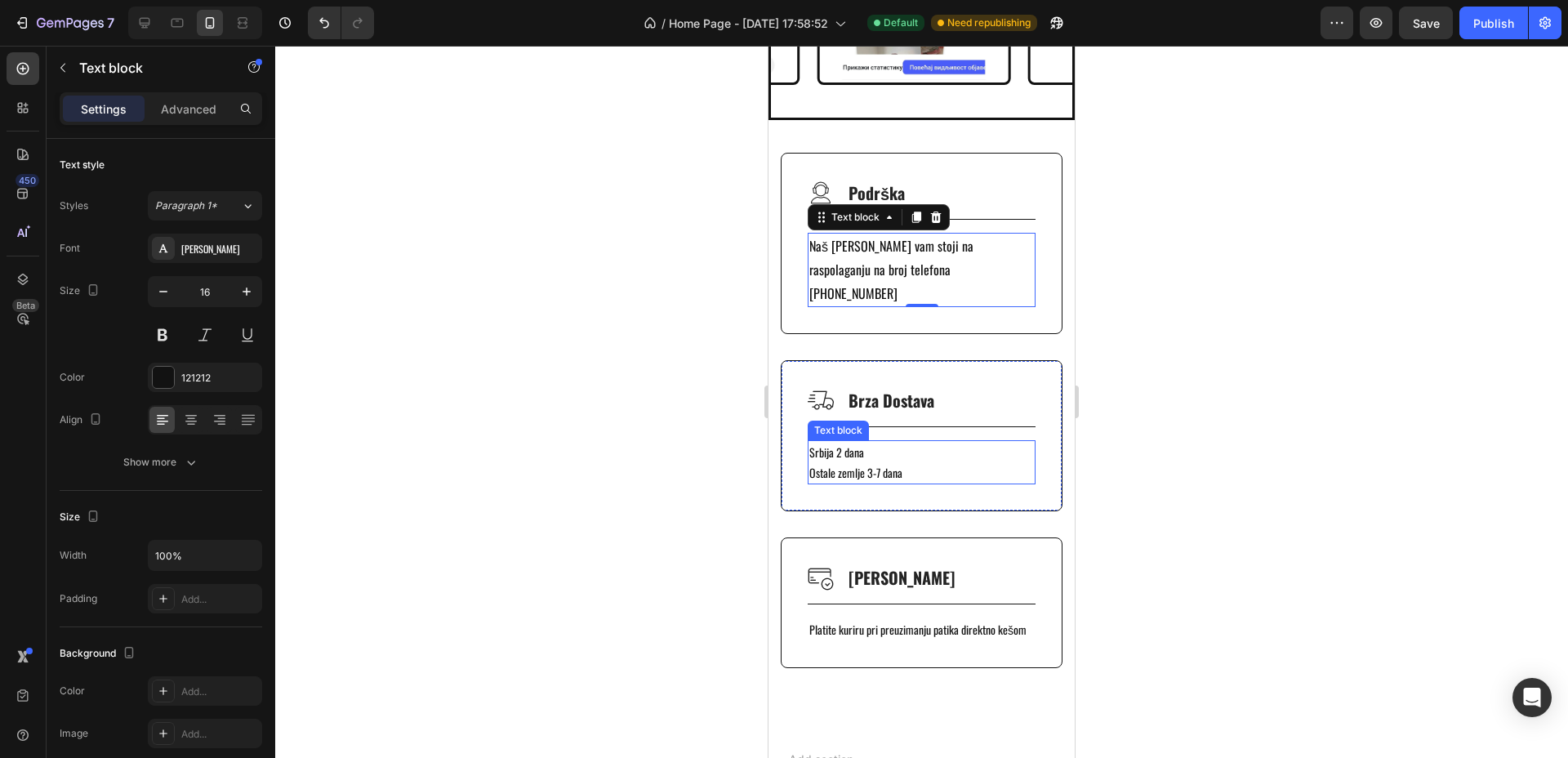
click at [872, 462] on p "Ostale zemlje 3-7 dana" at bounding box center [921, 471] width 224 height 20
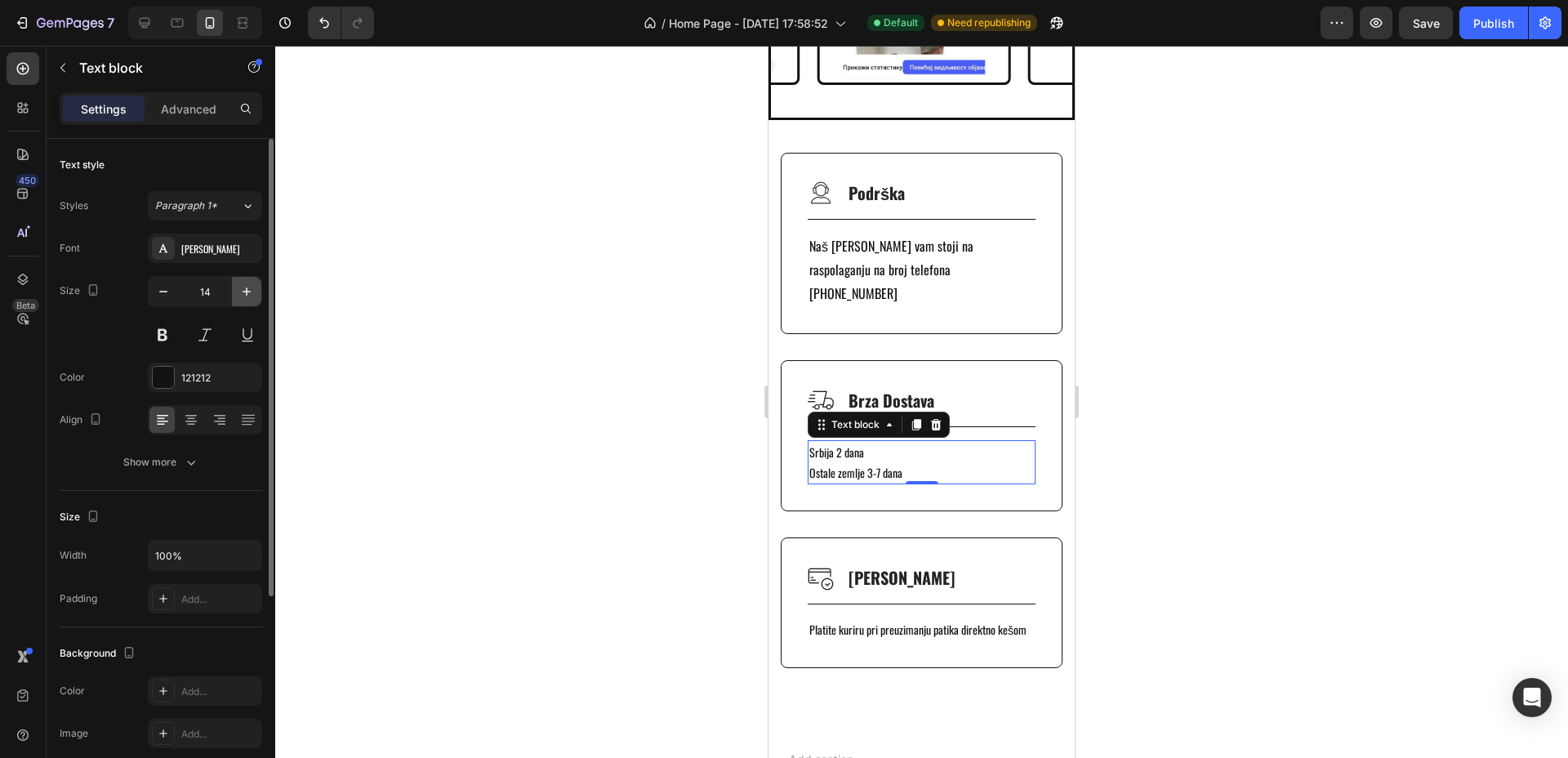
click at [253, 293] on icon "button" at bounding box center [246, 291] width 17 height 17
type input "16"
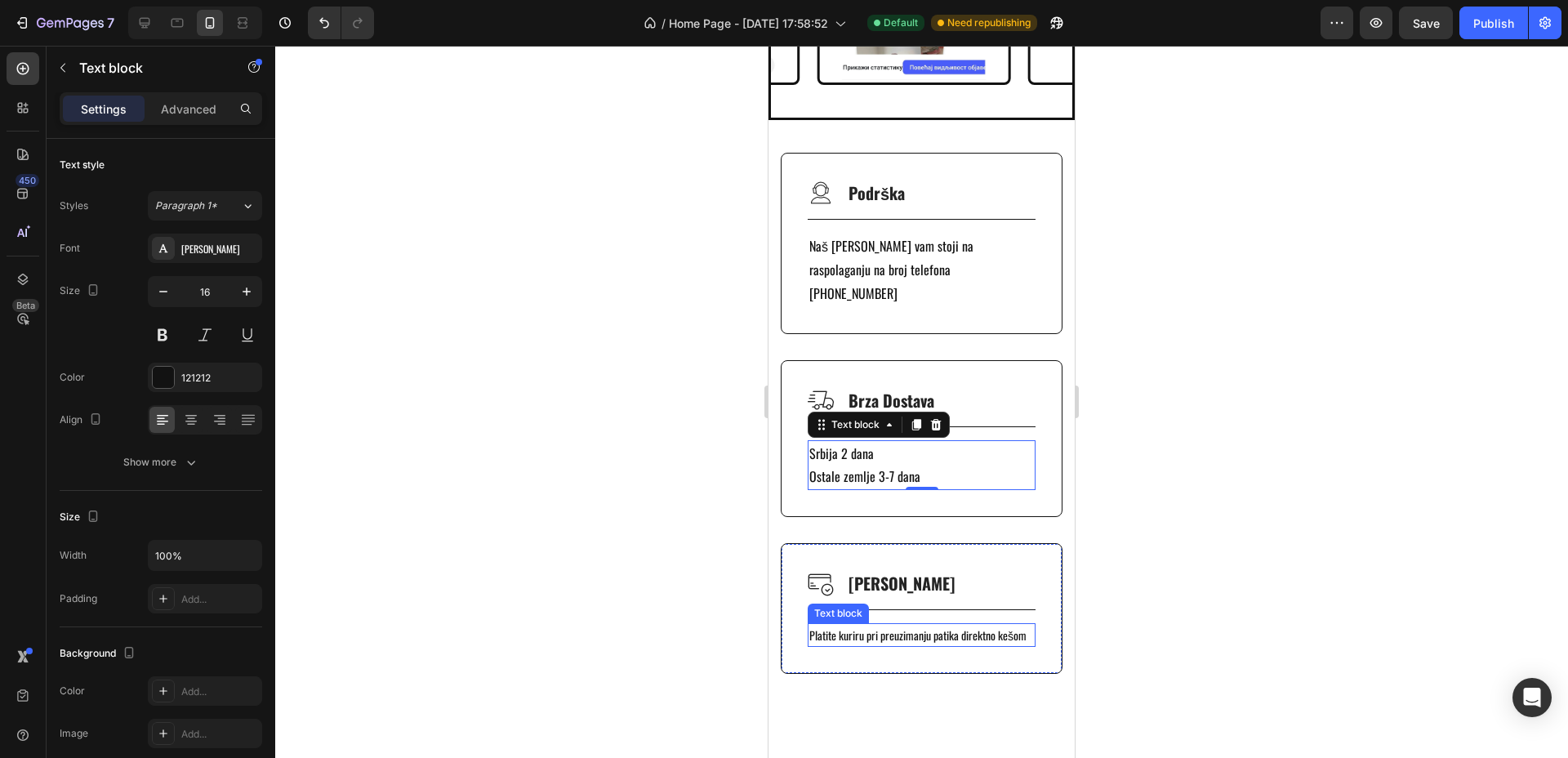
click at [853, 632] on p "Platite kuriru pri preuzimanju patika direktno kešom" at bounding box center [921, 634] width 224 height 20
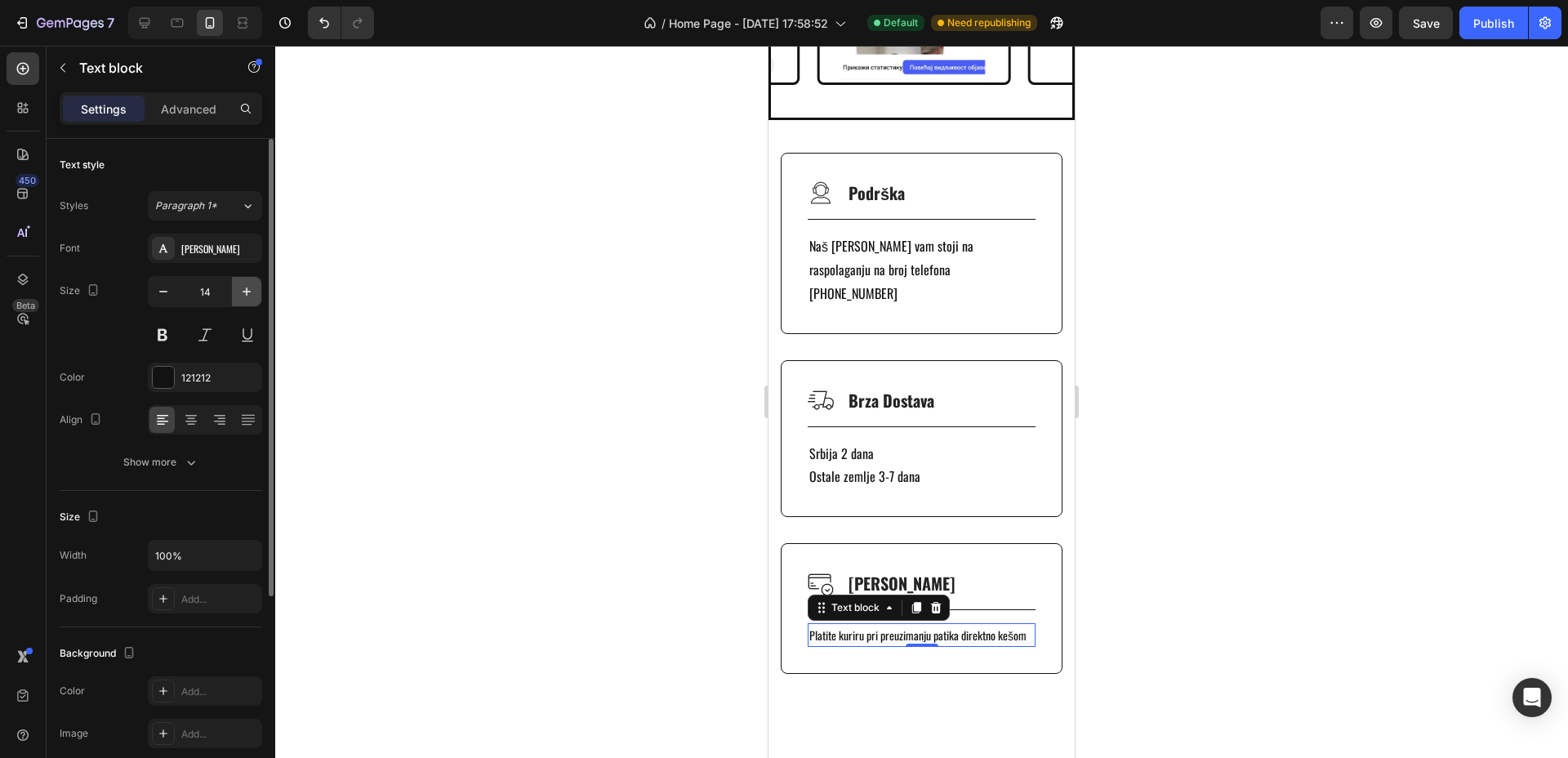
click at [252, 291] on icon "button" at bounding box center [246, 291] width 17 height 17
type input "16"
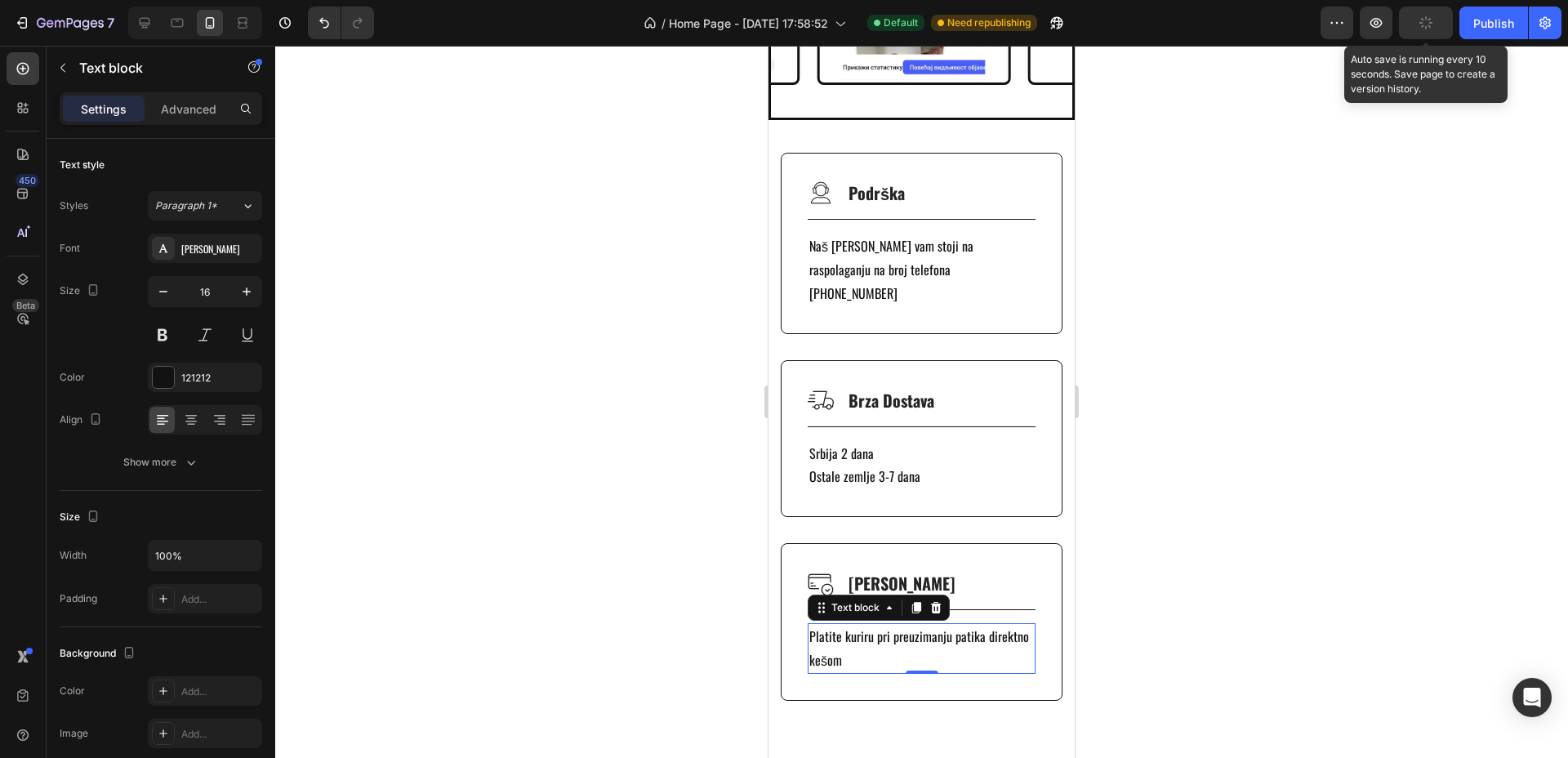
click at [1432, 21] on icon "button" at bounding box center [1425, 23] width 13 height 13
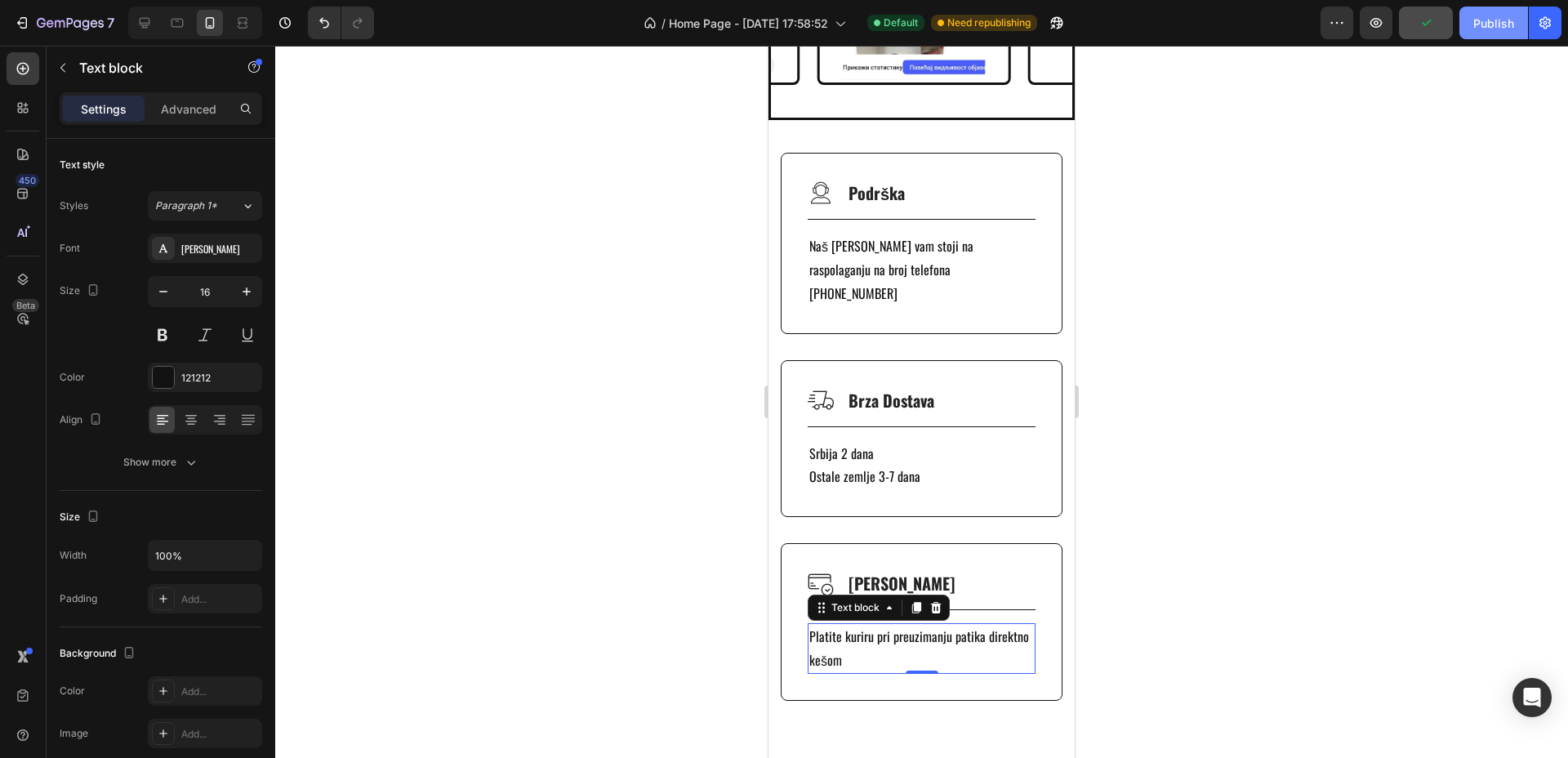
click at [1492, 31] on button "Publish" at bounding box center [1494, 22] width 69 height 33
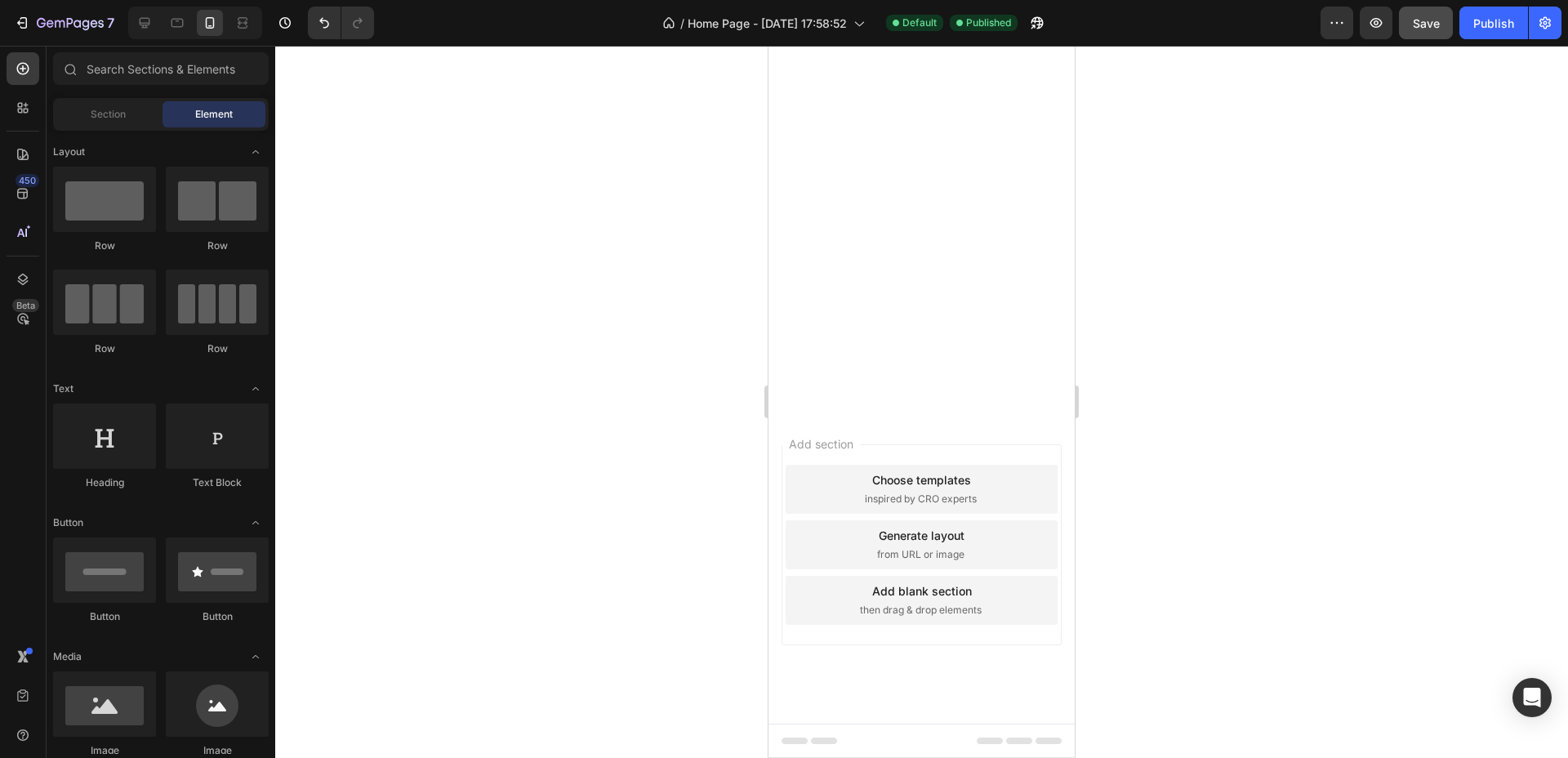
scroll to position [0, 0]
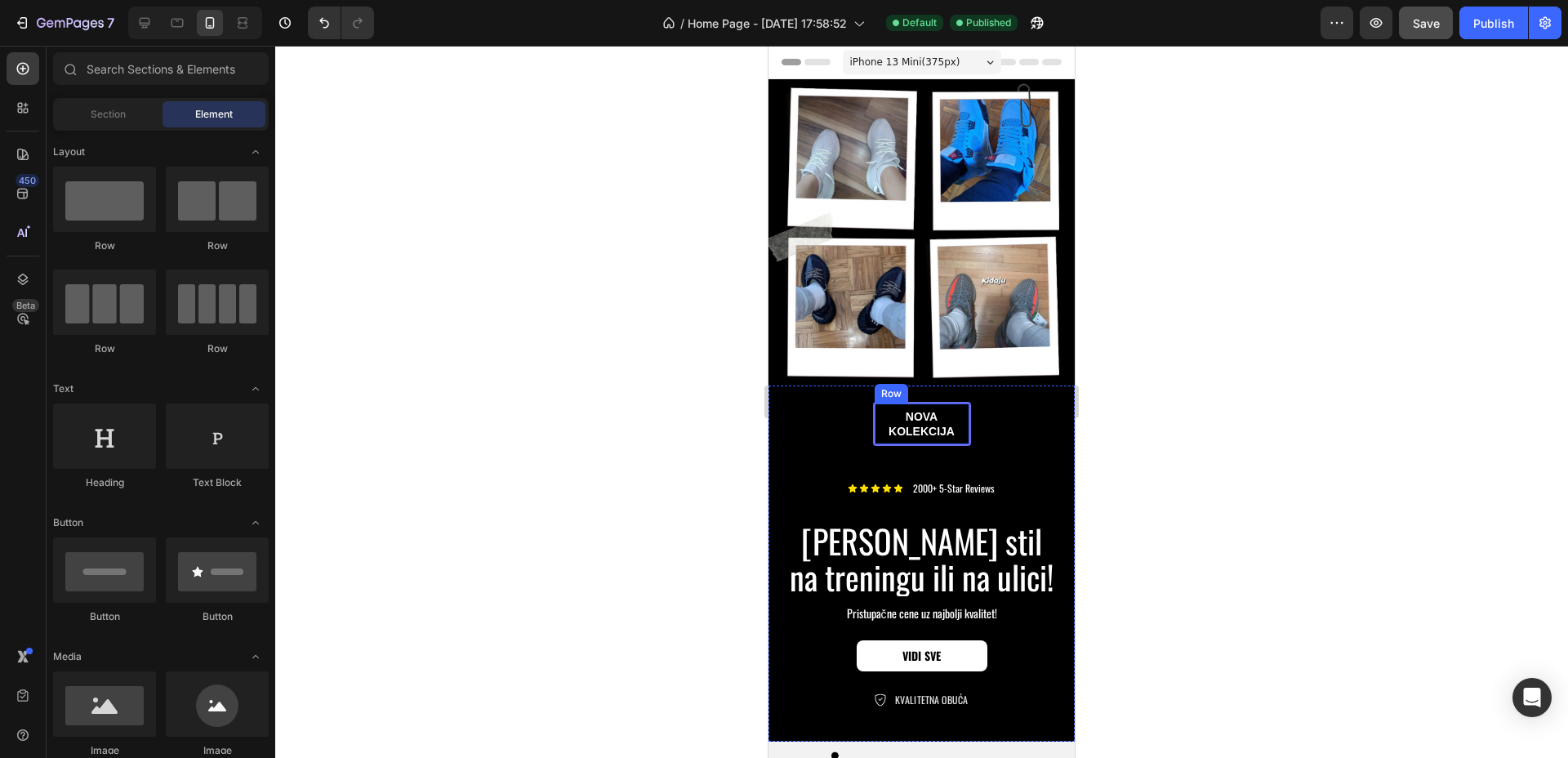
click at [960, 425] on div "nova kolekcija Text Block Row" at bounding box center [921, 424] width 98 height 44
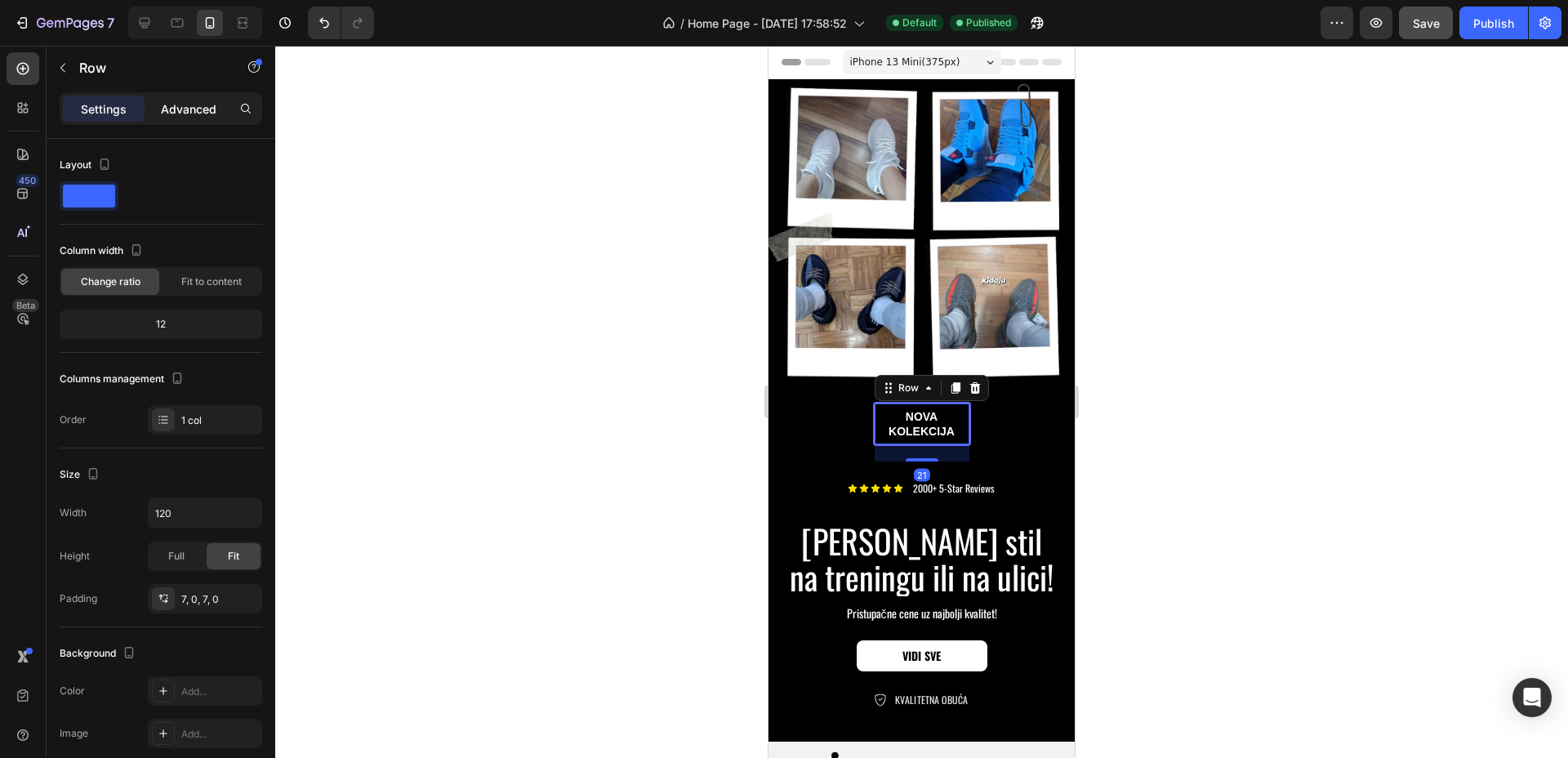
click at [206, 100] on p "Advanced" at bounding box center [188, 108] width 55 height 17
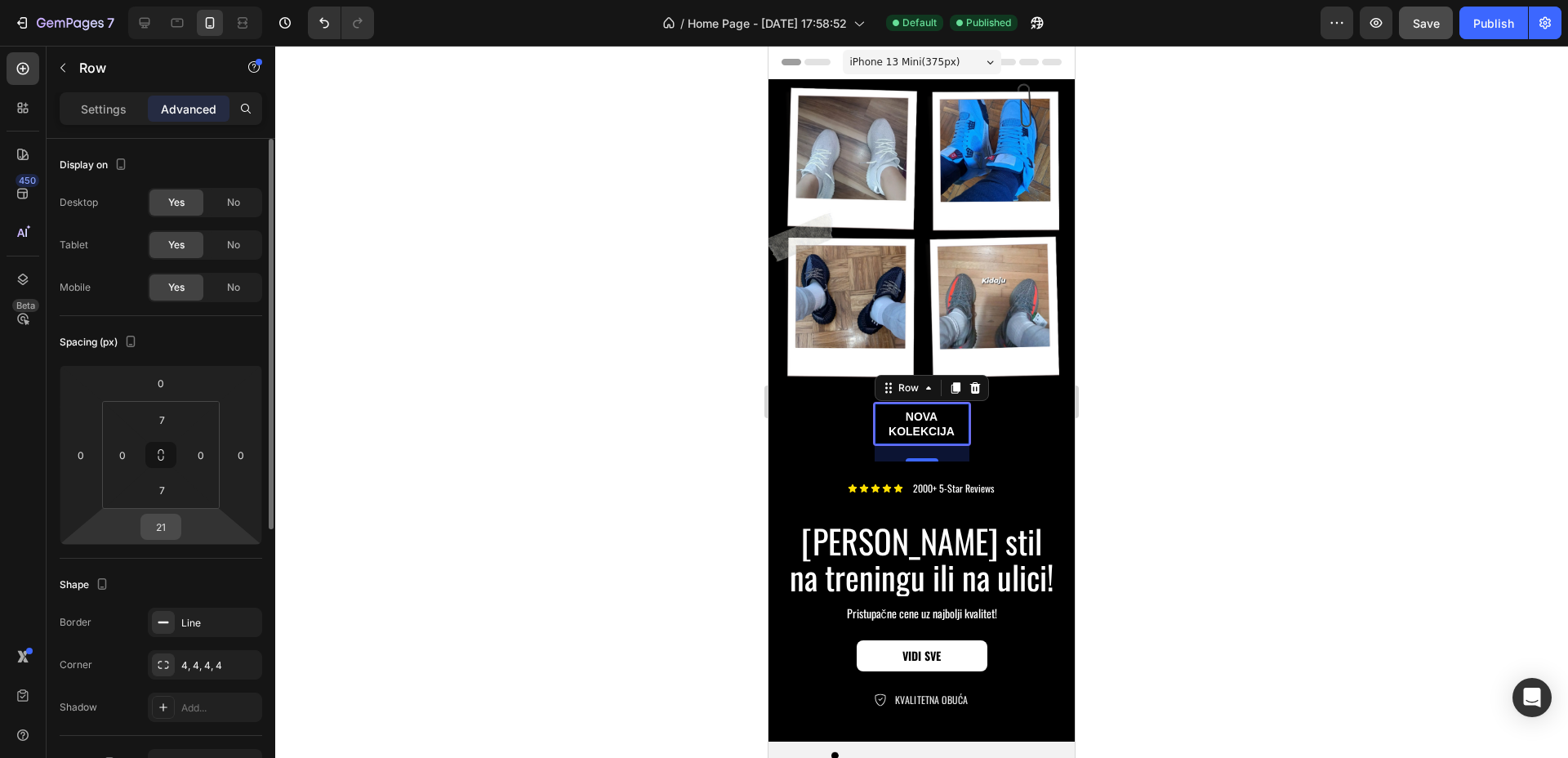
click at [176, 530] on input "21" at bounding box center [160, 527] width 33 height 25
type input "0"
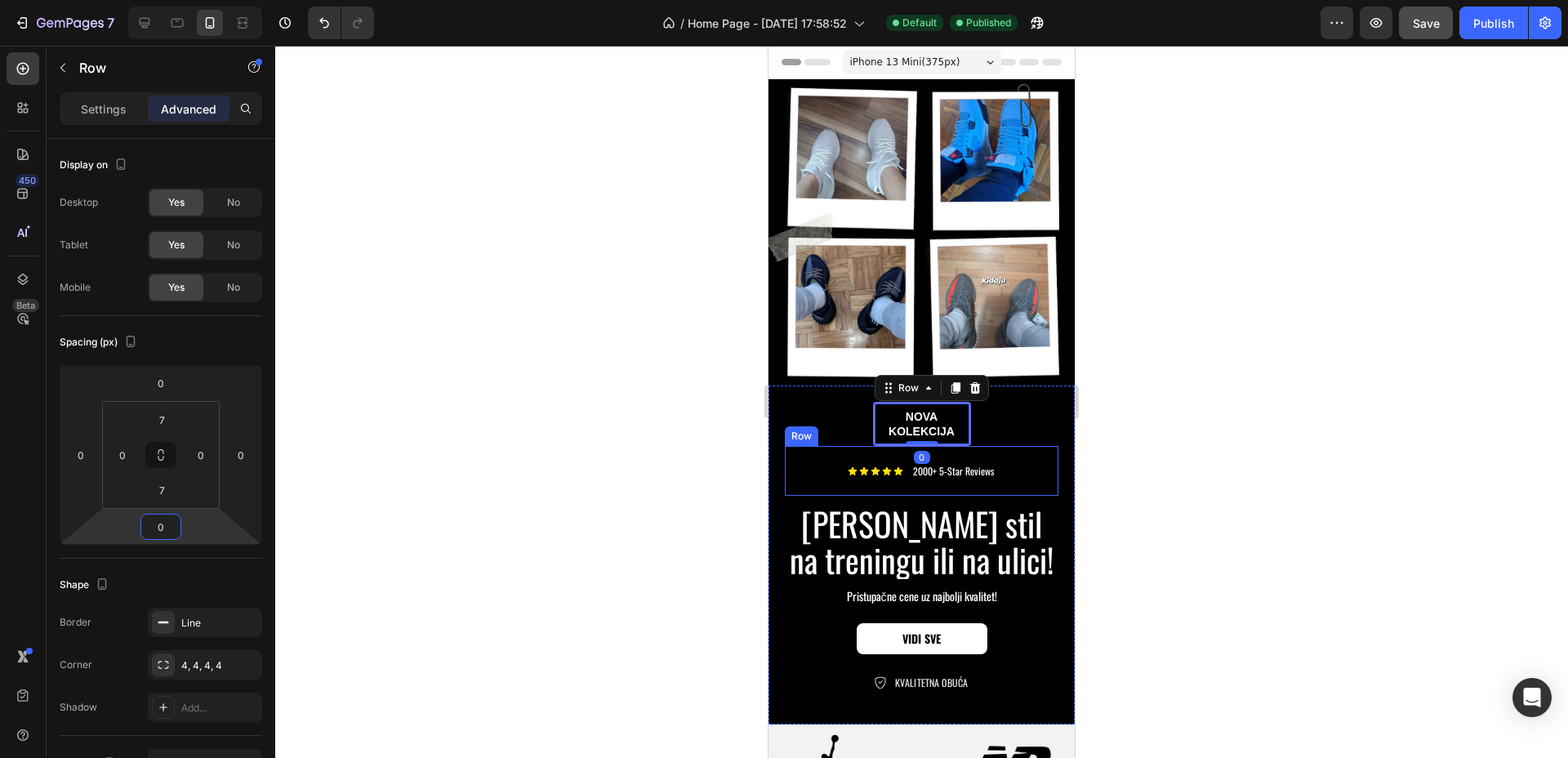
drag, startPoint x: 1002, startPoint y: 458, endPoint x: 956, endPoint y: 464, distance: 46.4
click at [1002, 458] on div "Icon Icon Icon Icon Icon Icon List 2000+ 5-Star Reviews Text Block Row" at bounding box center [921, 470] width 274 height 50
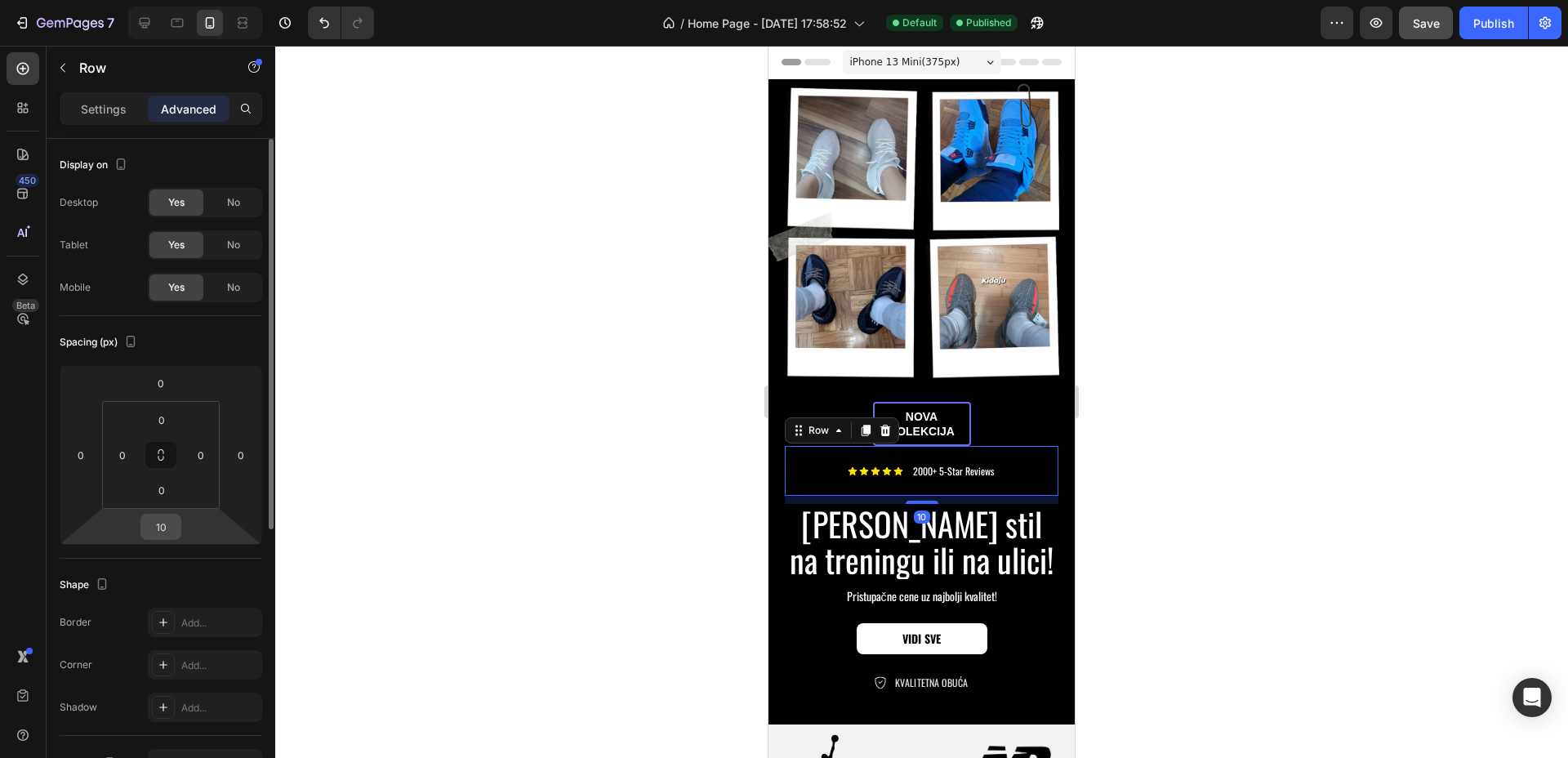
click at [174, 532] on input "10" at bounding box center [160, 527] width 33 height 25
type input "0"
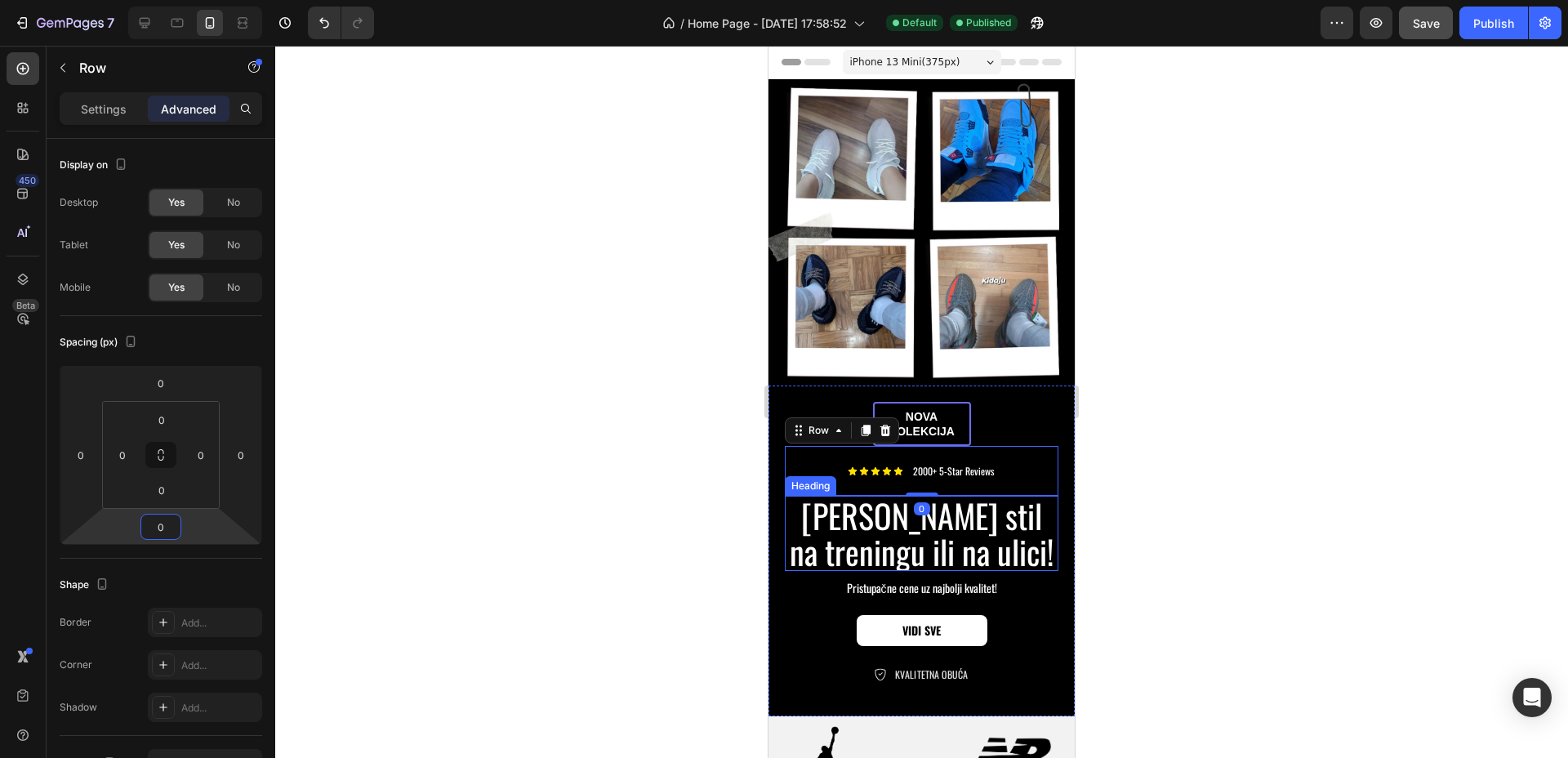
click at [1024, 530] on h2 "[PERSON_NAME] stil na treningu ili na ulici!" at bounding box center [921, 533] width 274 height 75
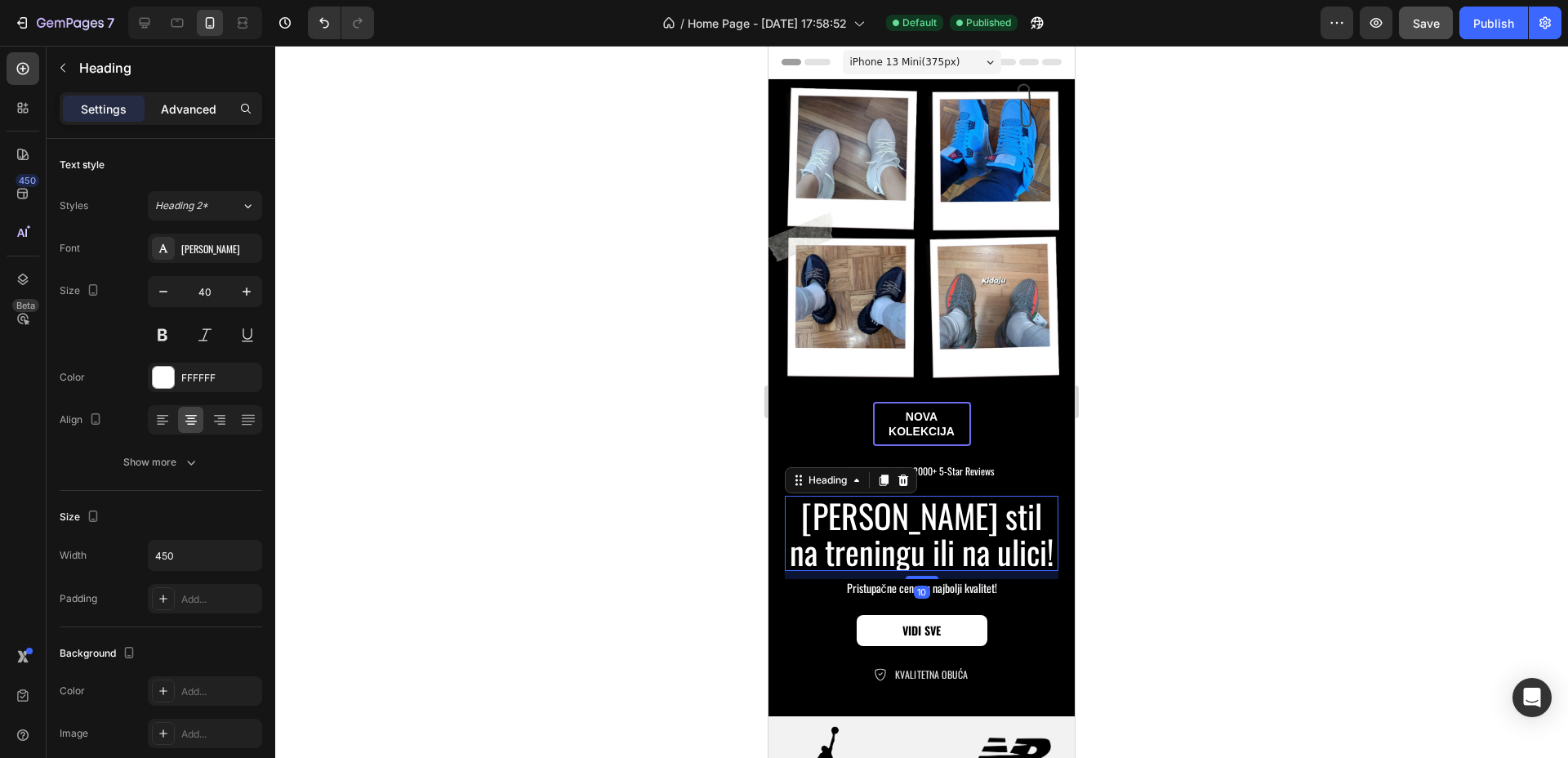
click at [178, 108] on p "Advanced" at bounding box center [188, 108] width 55 height 17
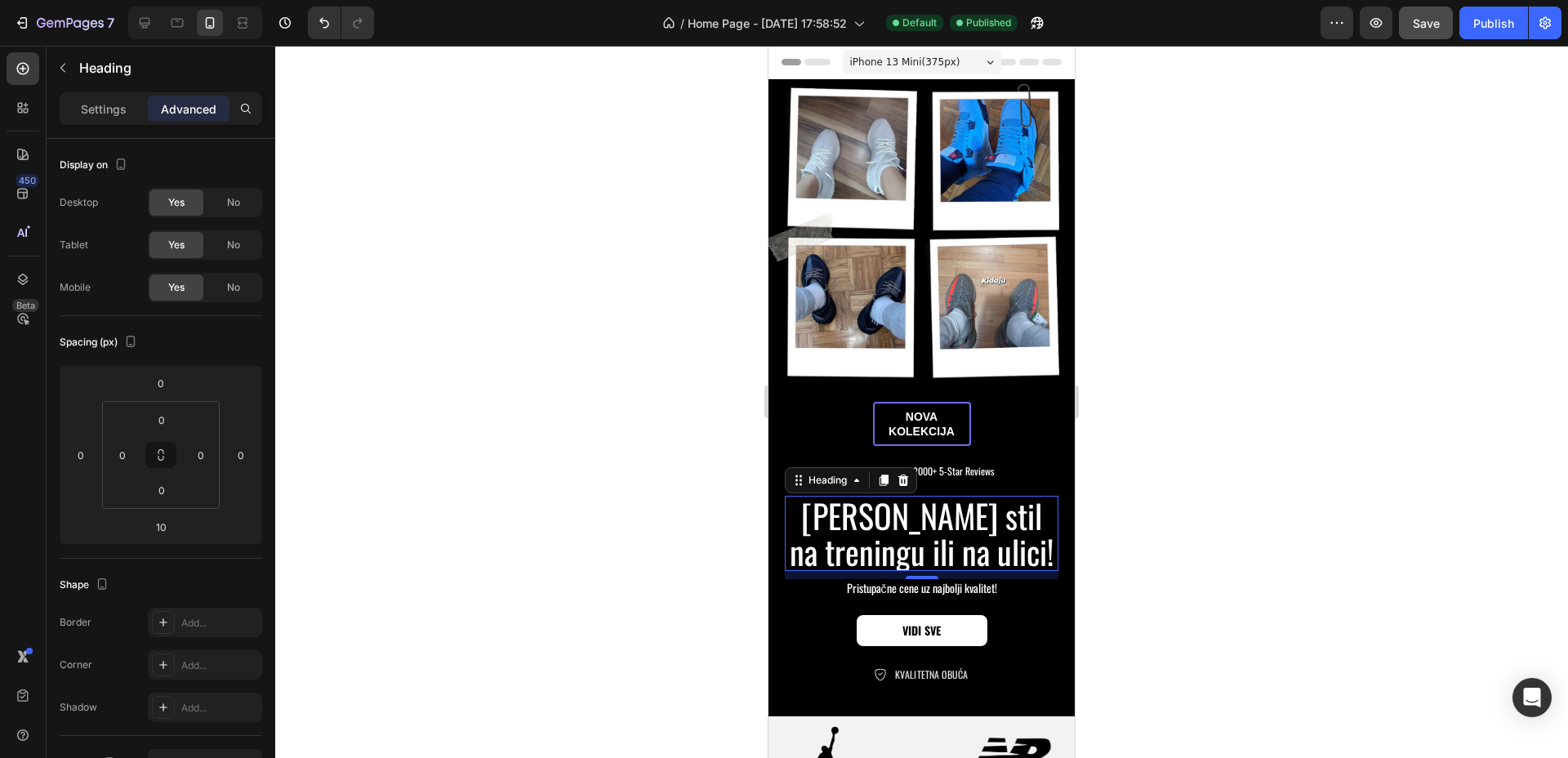
click at [1037, 496] on h2 "[PERSON_NAME] stil na treningu ili na ulici!" at bounding box center [921, 533] width 274 height 75
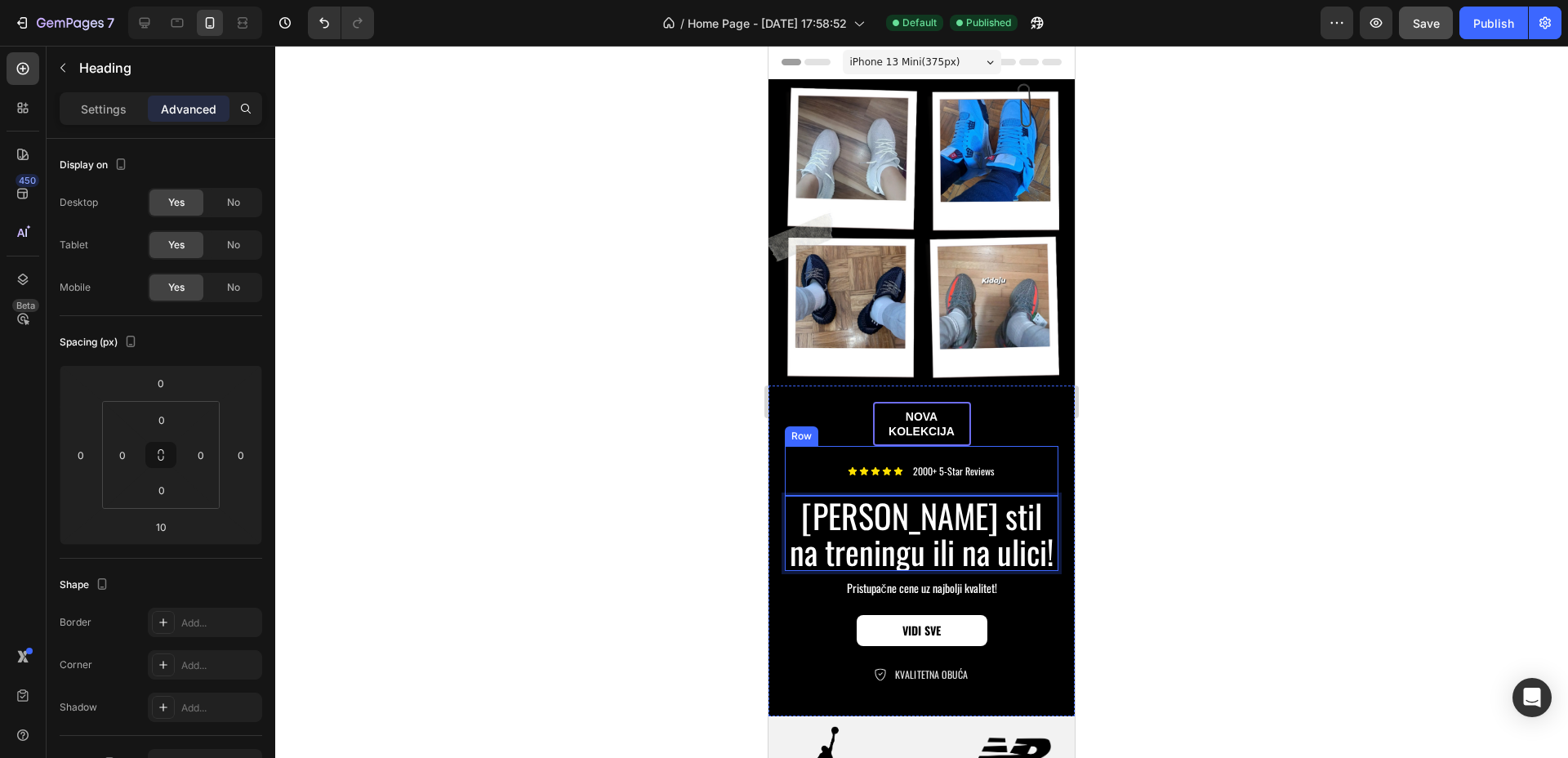
click at [1033, 461] on div "Icon Icon Icon Icon Icon Icon List 2000+ 5-Star Reviews Text Block Row" at bounding box center [921, 470] width 274 height 50
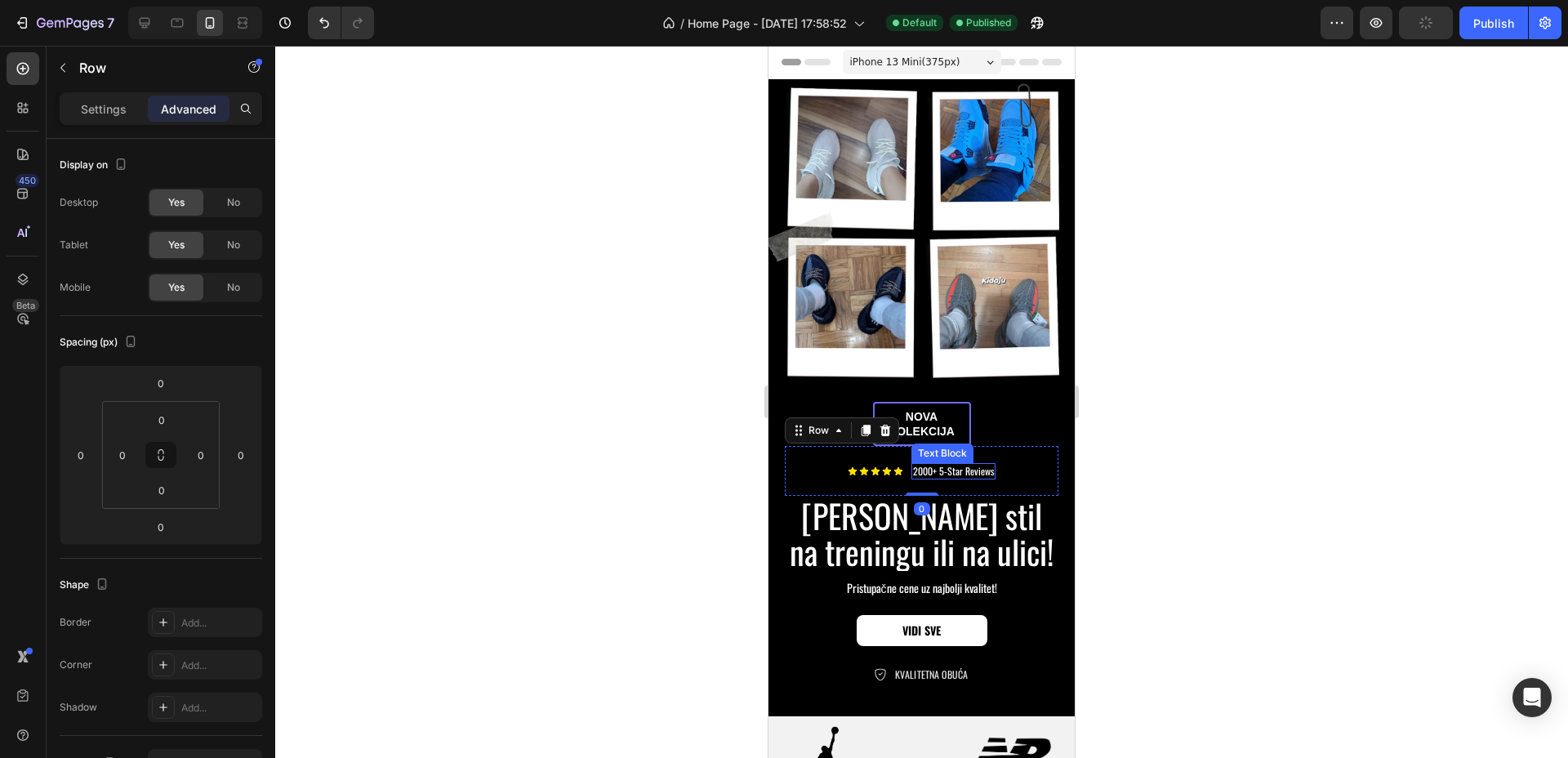
click at [975, 464] on p "2000+ 5-Star Reviews" at bounding box center [954, 470] width 81 height 13
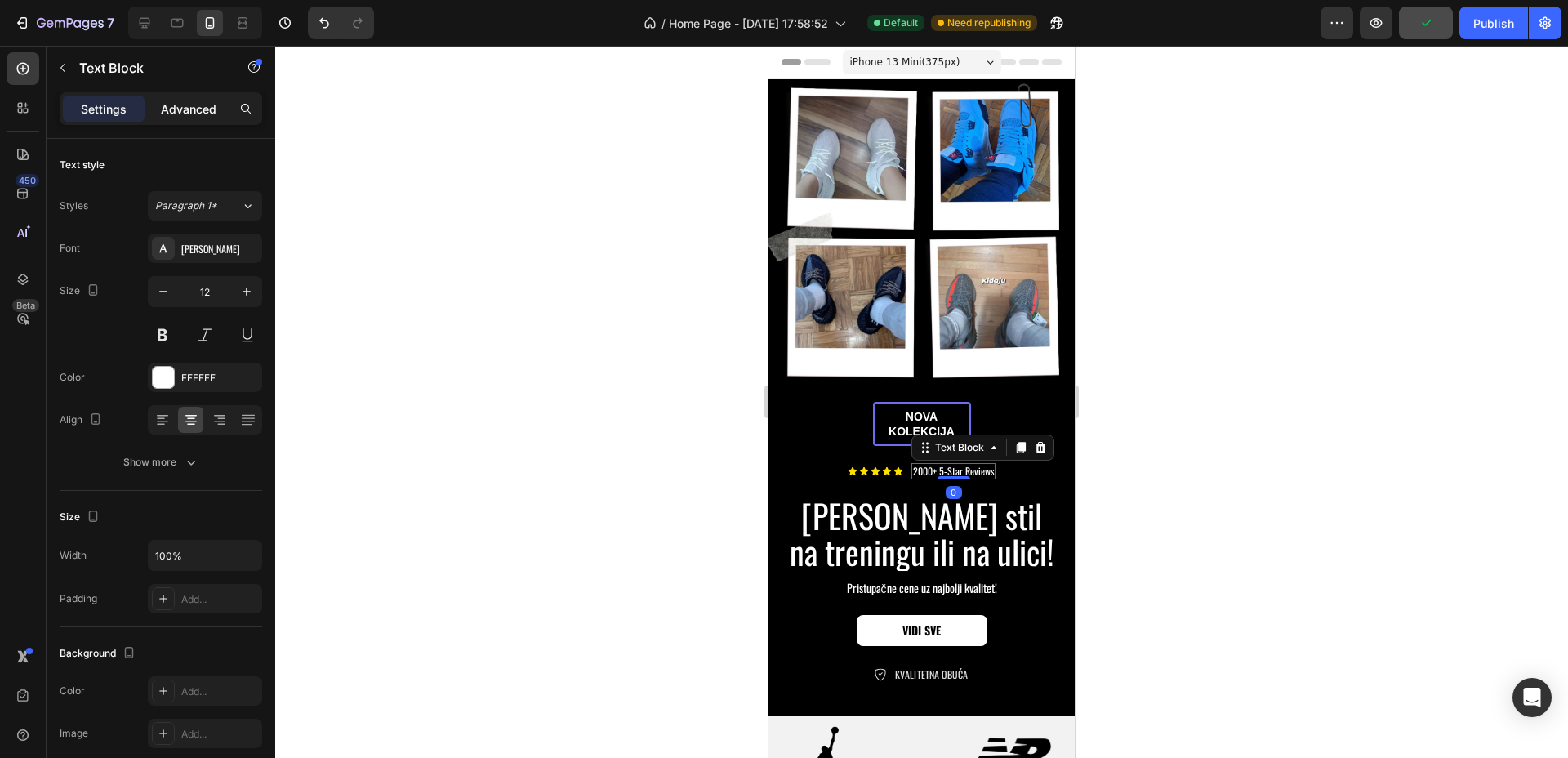
click at [187, 119] on div "Advanced" at bounding box center [188, 109] width 82 height 26
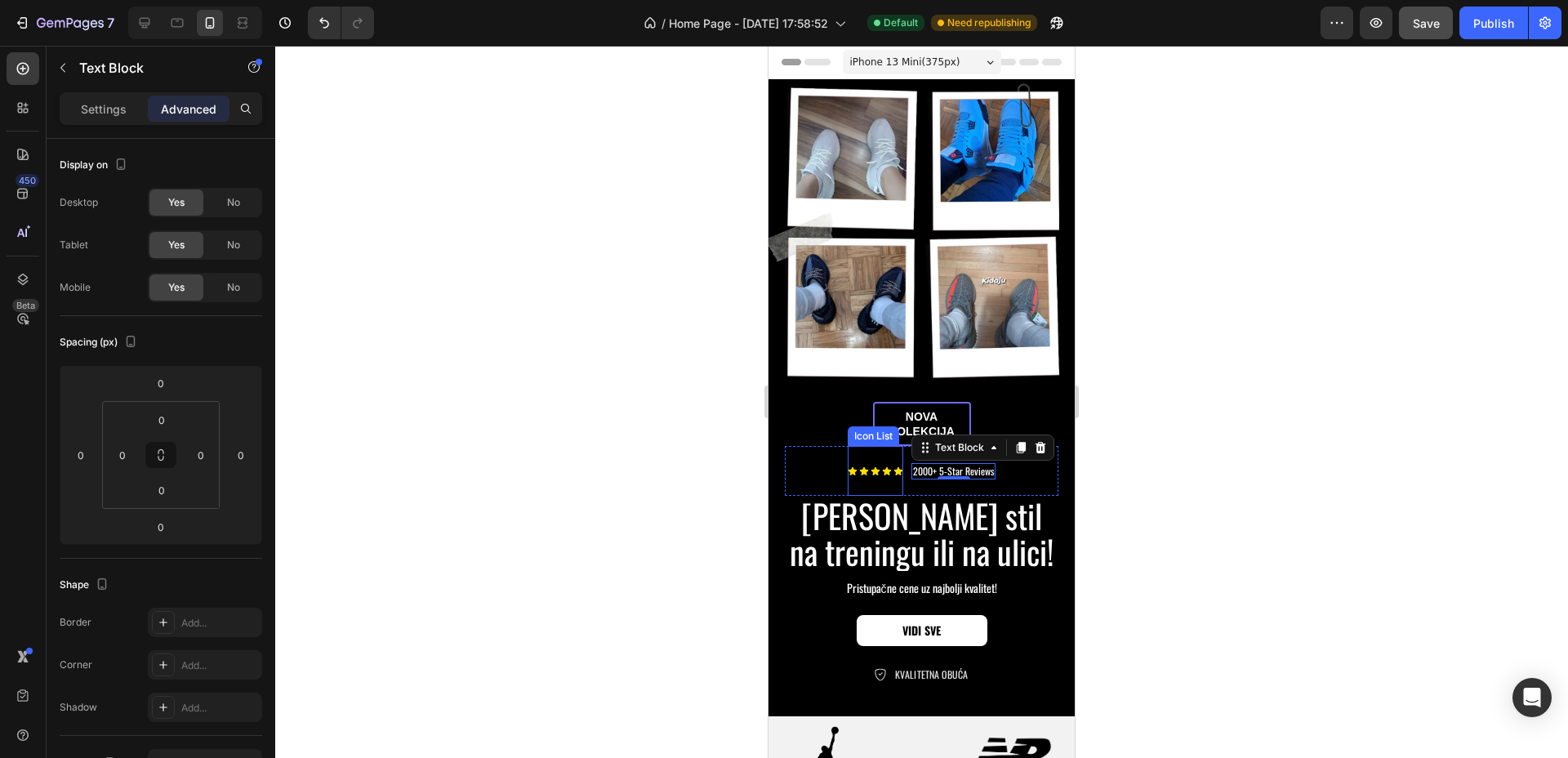
click at [885, 466] on div "Icon Icon Icon Icon Icon" at bounding box center [876, 480] width 55 height 29
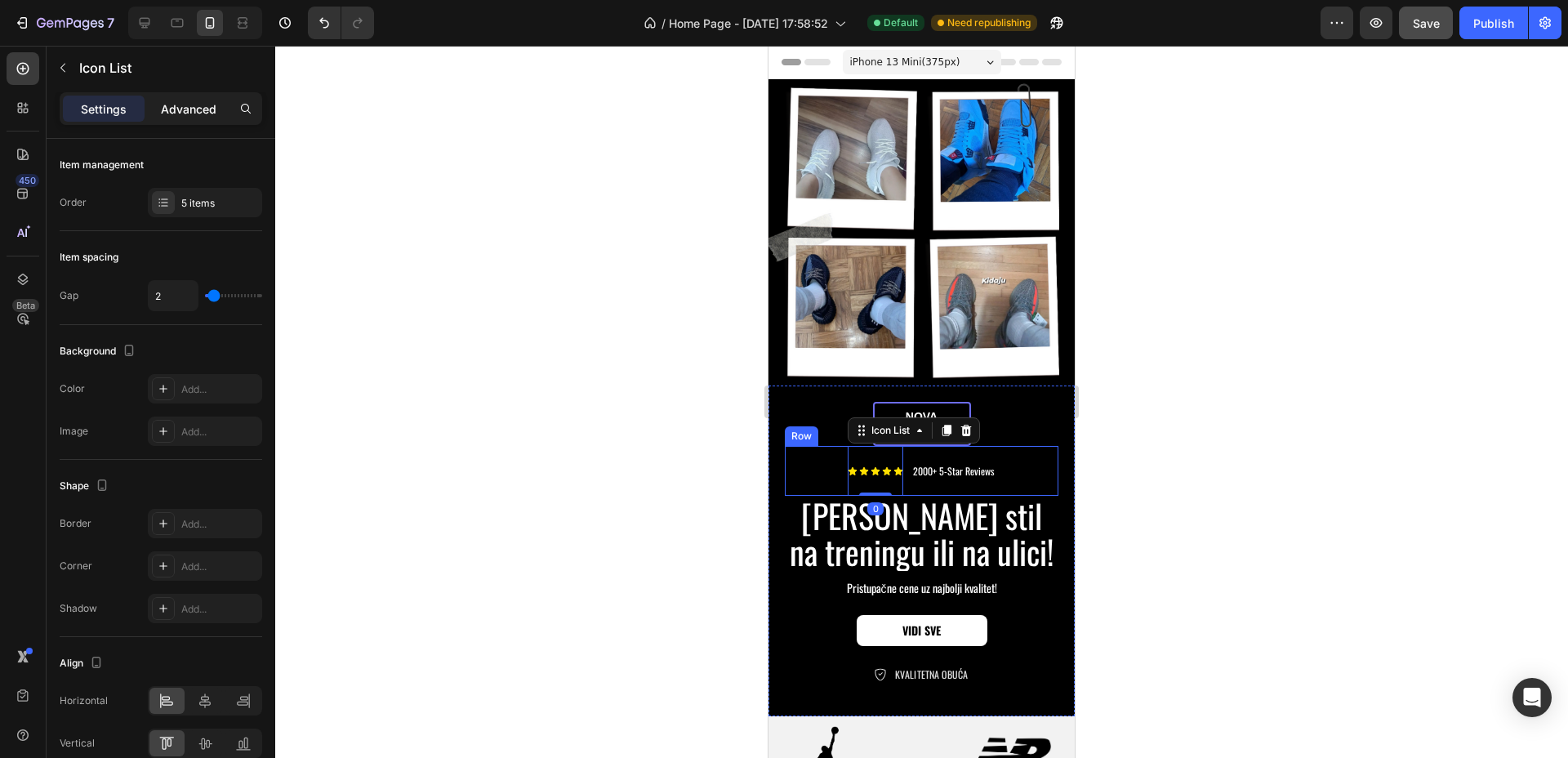
click at [201, 120] on div "Advanced" at bounding box center [188, 109] width 82 height 26
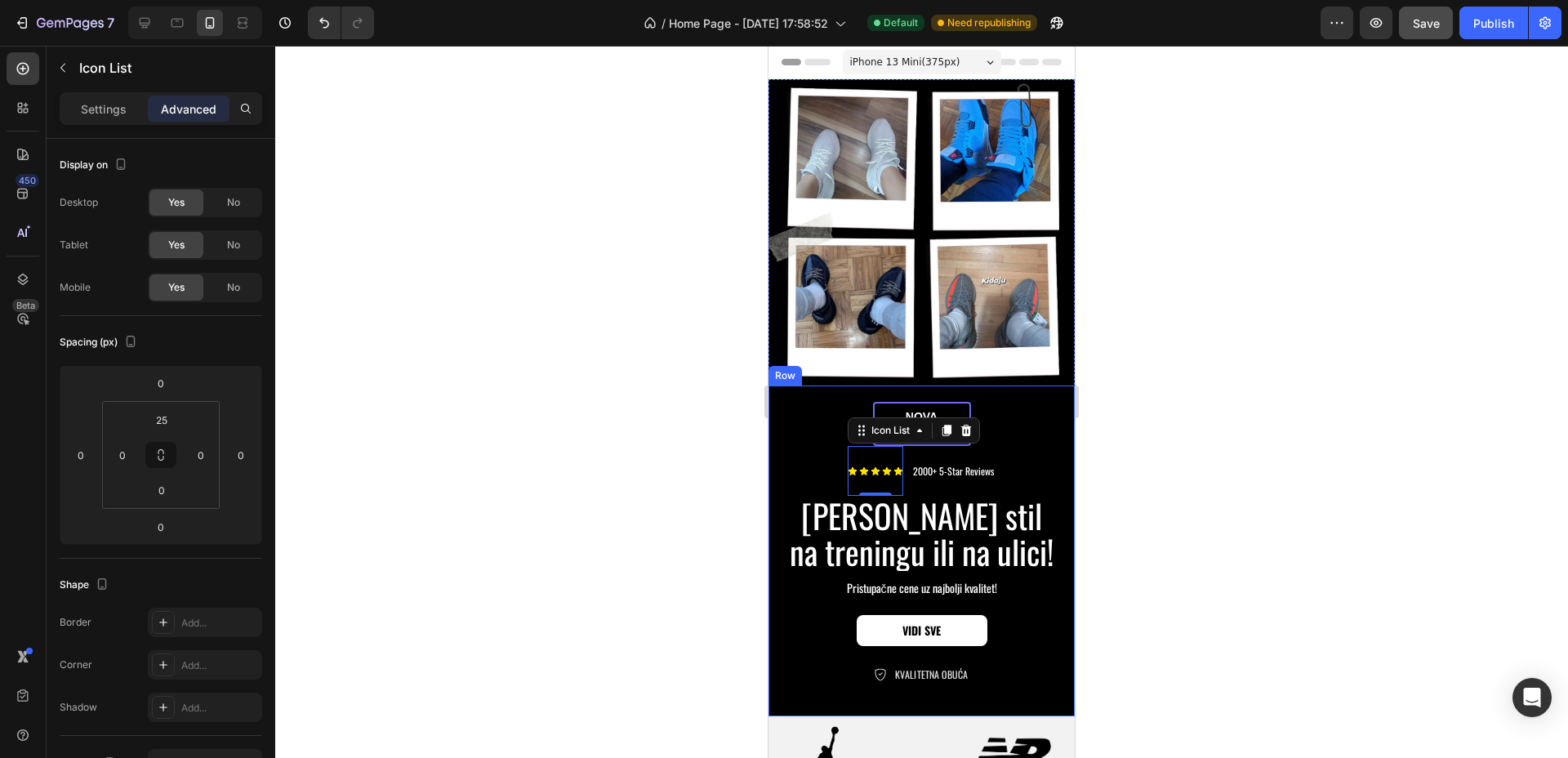
click at [1017, 404] on div "nova kolekcija Text Block Row Icon Icon Icon Icon Icon Icon List 0 2000+ 5-Star…" at bounding box center [921, 542] width 274 height 280
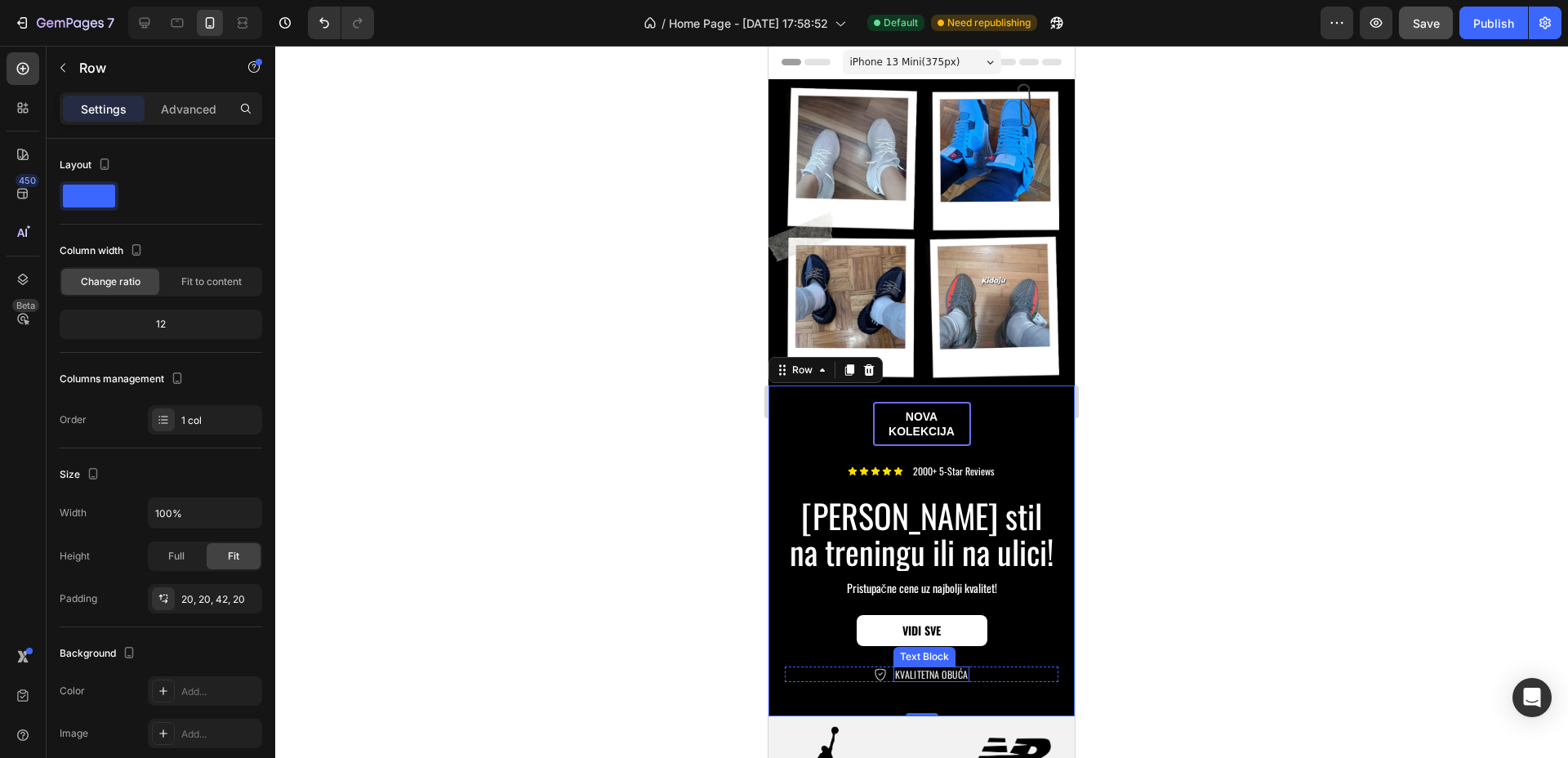
click at [925, 667] on p "KVALITETNA OBUĆA" at bounding box center [931, 674] width 73 height 13
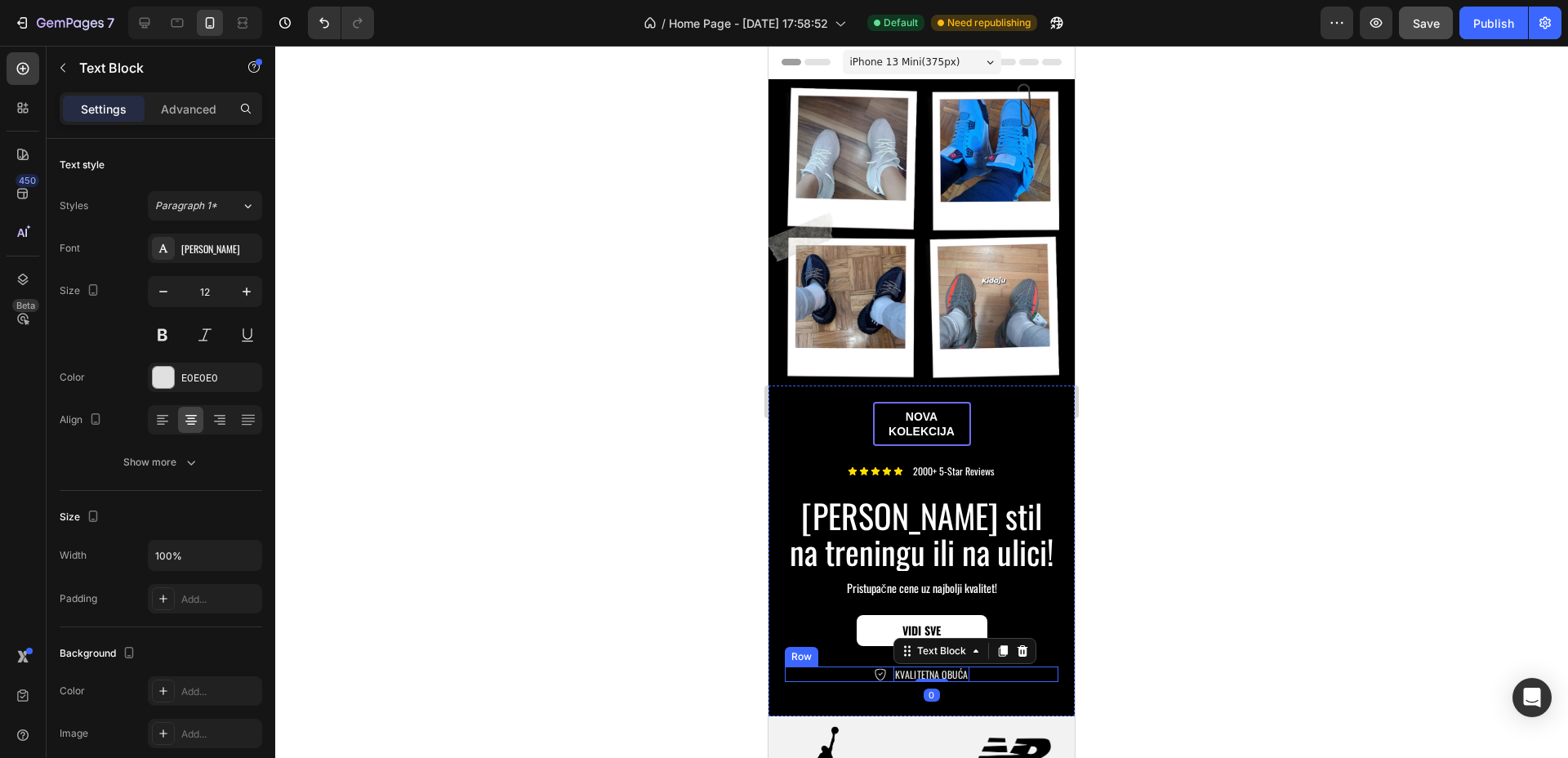
click at [997, 667] on div "Icon KVALITETNA OBUĆA Text Block 0 Row" at bounding box center [921, 674] width 274 height 17
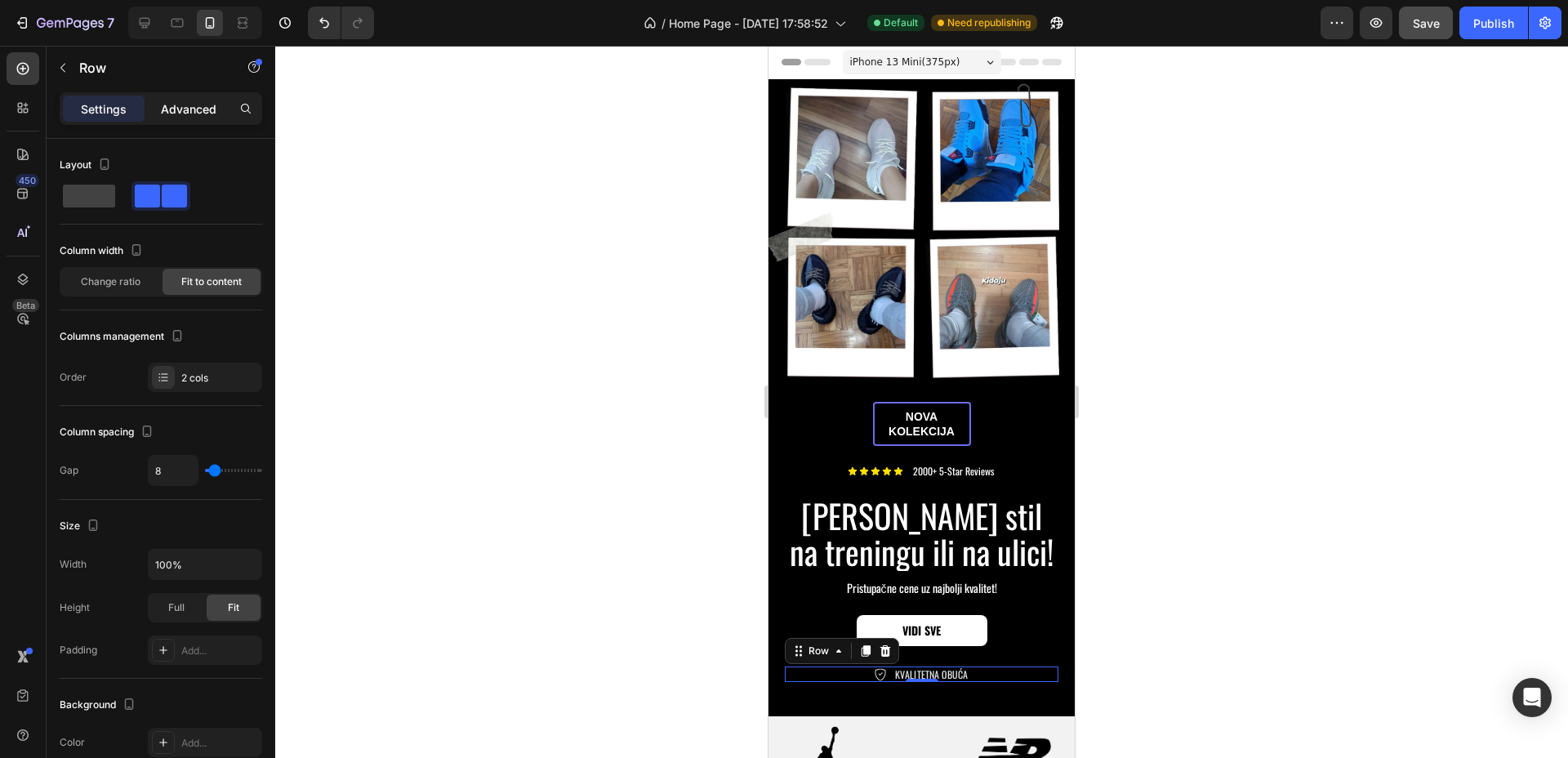
click at [194, 100] on p "Advanced" at bounding box center [188, 108] width 55 height 17
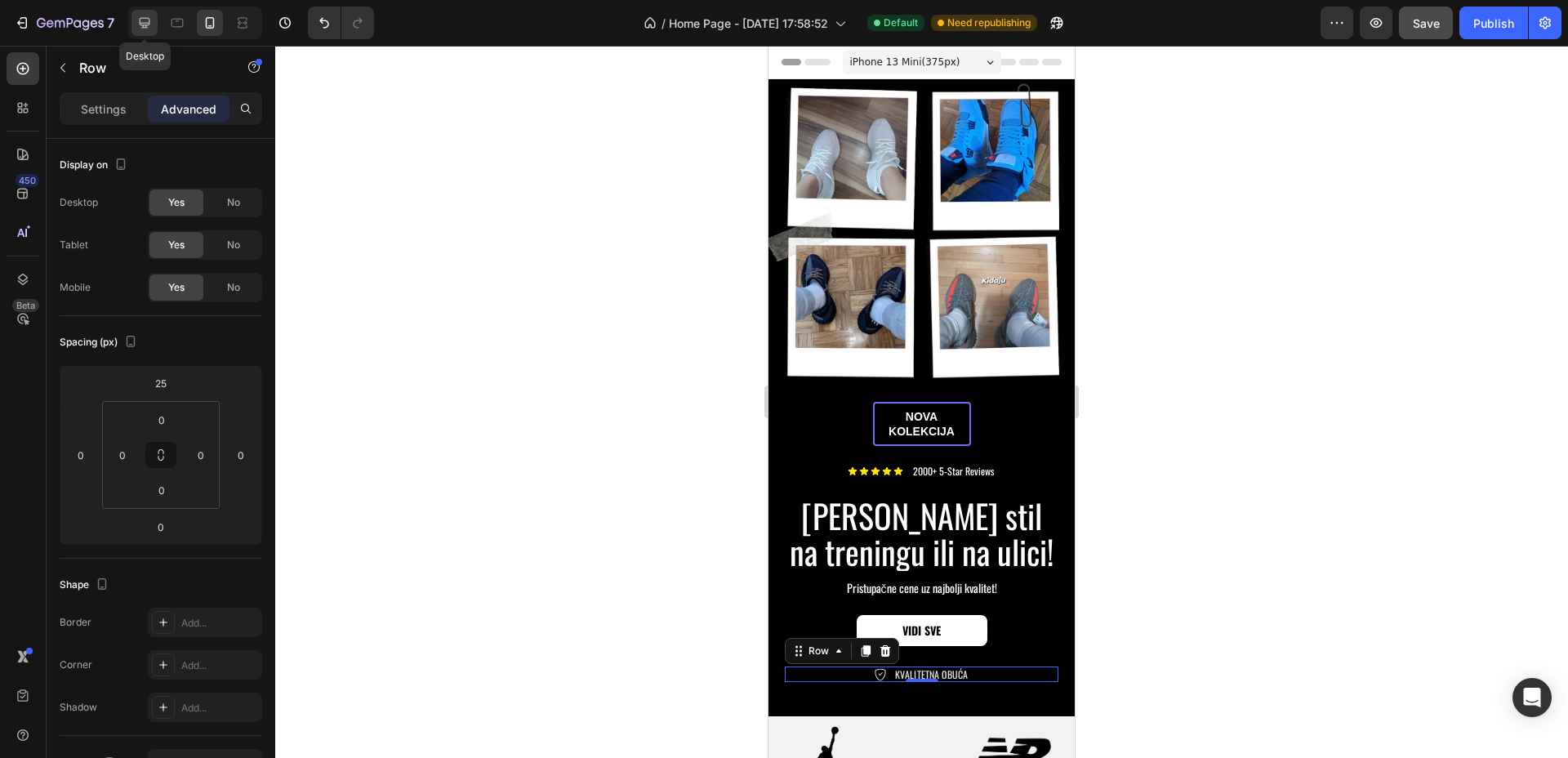
click at [140, 26] on icon at bounding box center [144, 23] width 17 height 17
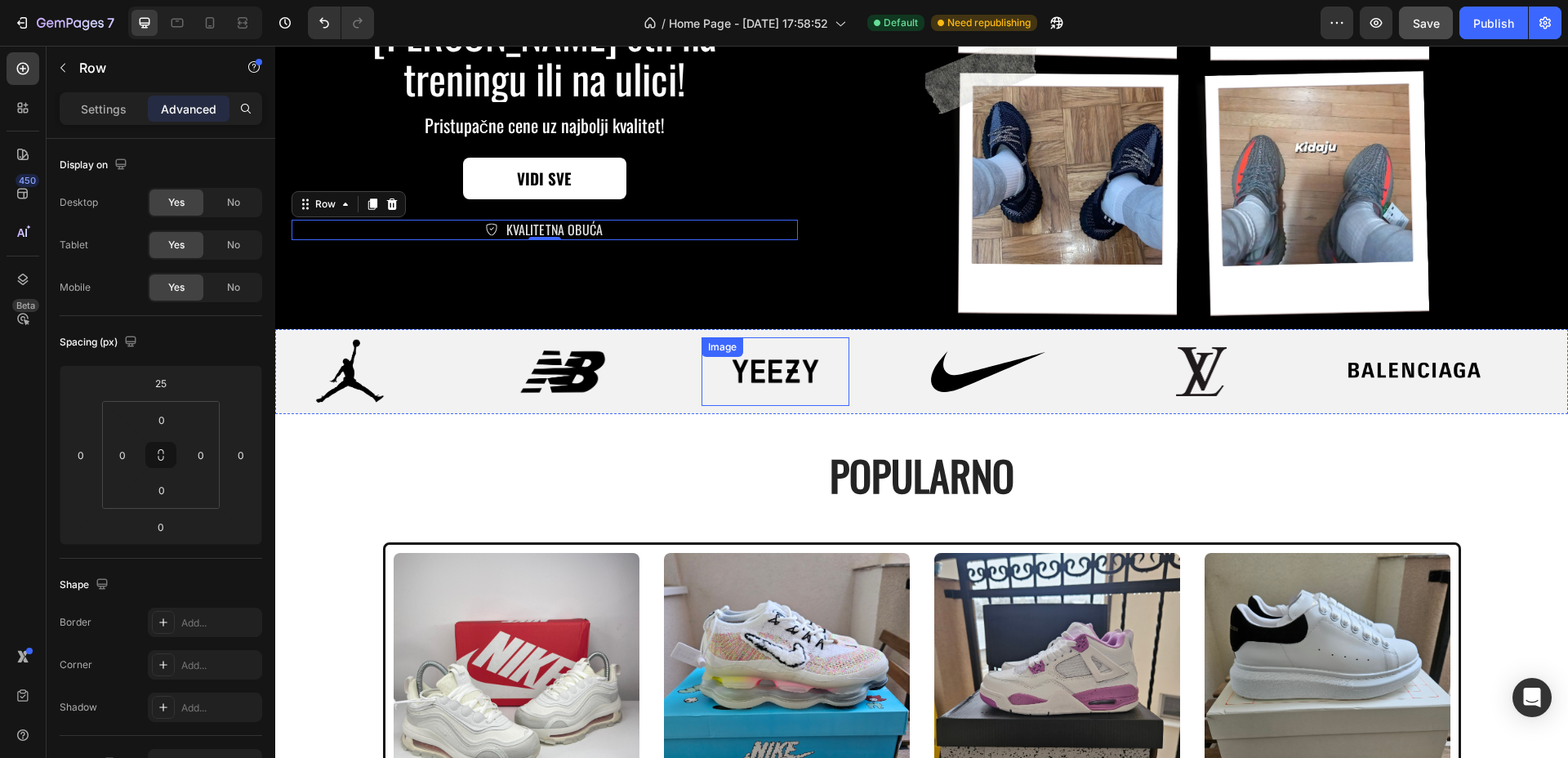
scroll to position [3, 0]
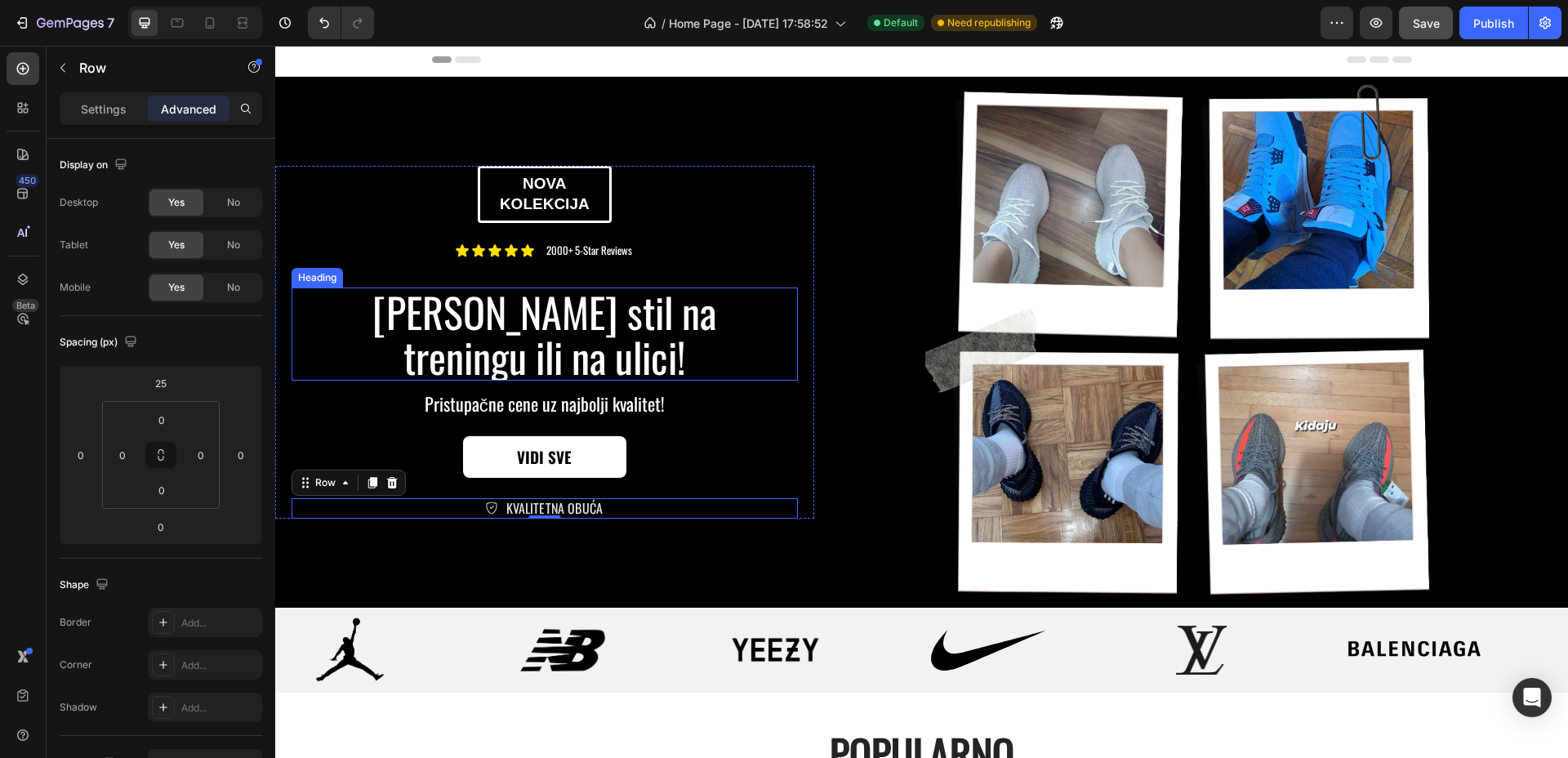
click at [618, 346] on p "[PERSON_NAME] stil na treningu ili na ulici!" at bounding box center [545, 334] width 364 height 90
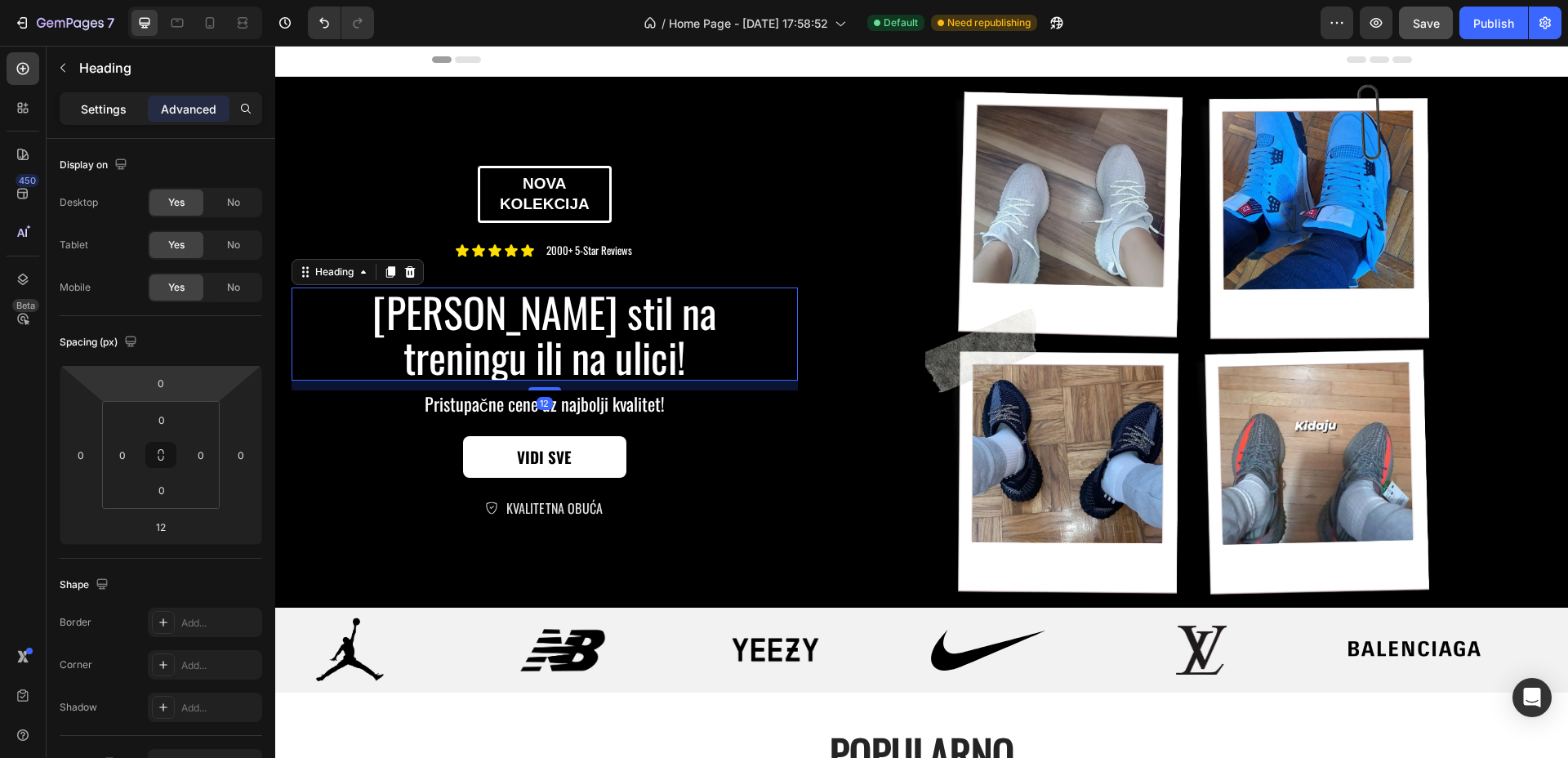
click at [96, 111] on p "Settings" at bounding box center [104, 108] width 46 height 17
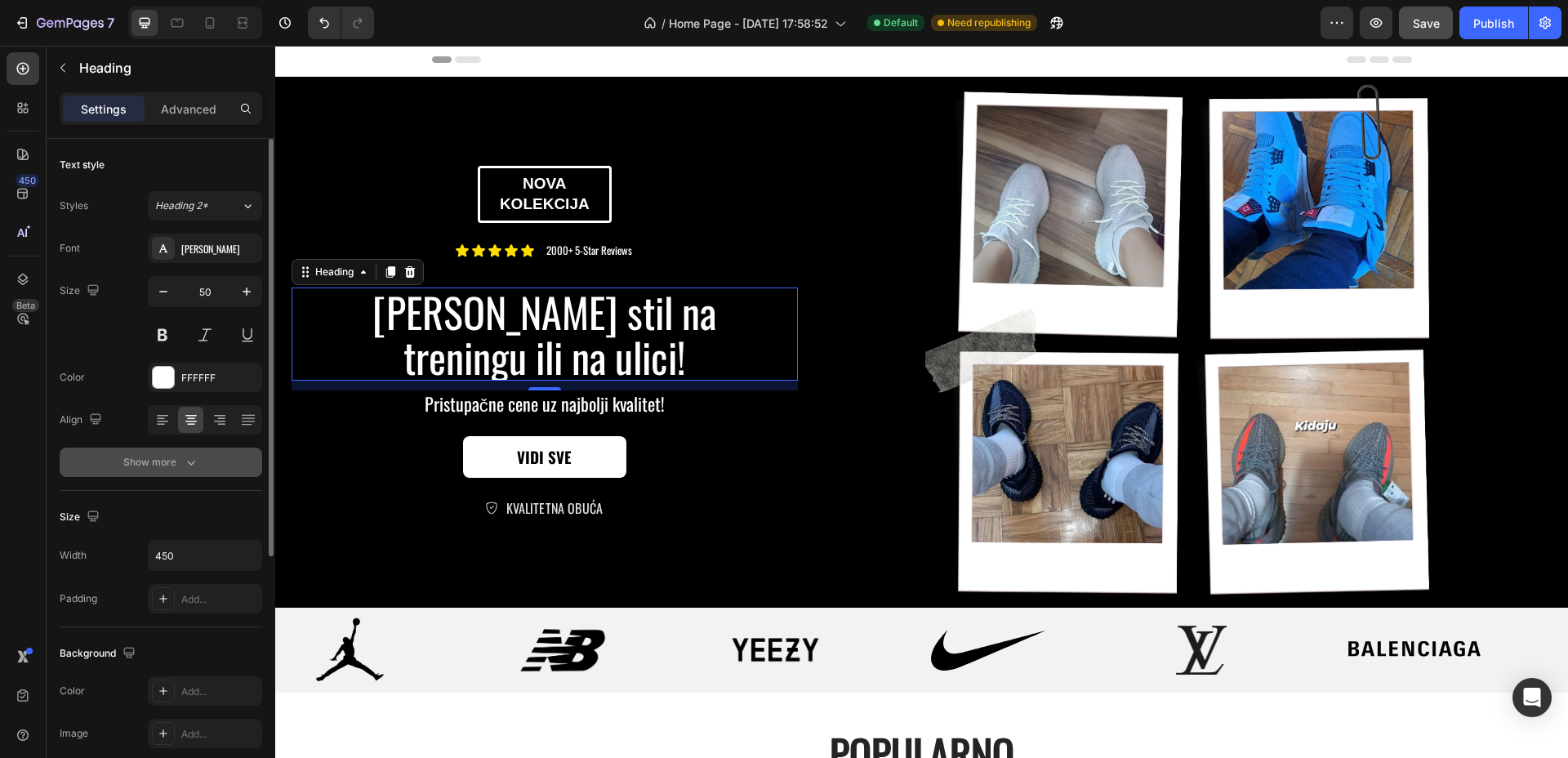
click at [183, 464] on icon "button" at bounding box center [191, 462] width 17 height 17
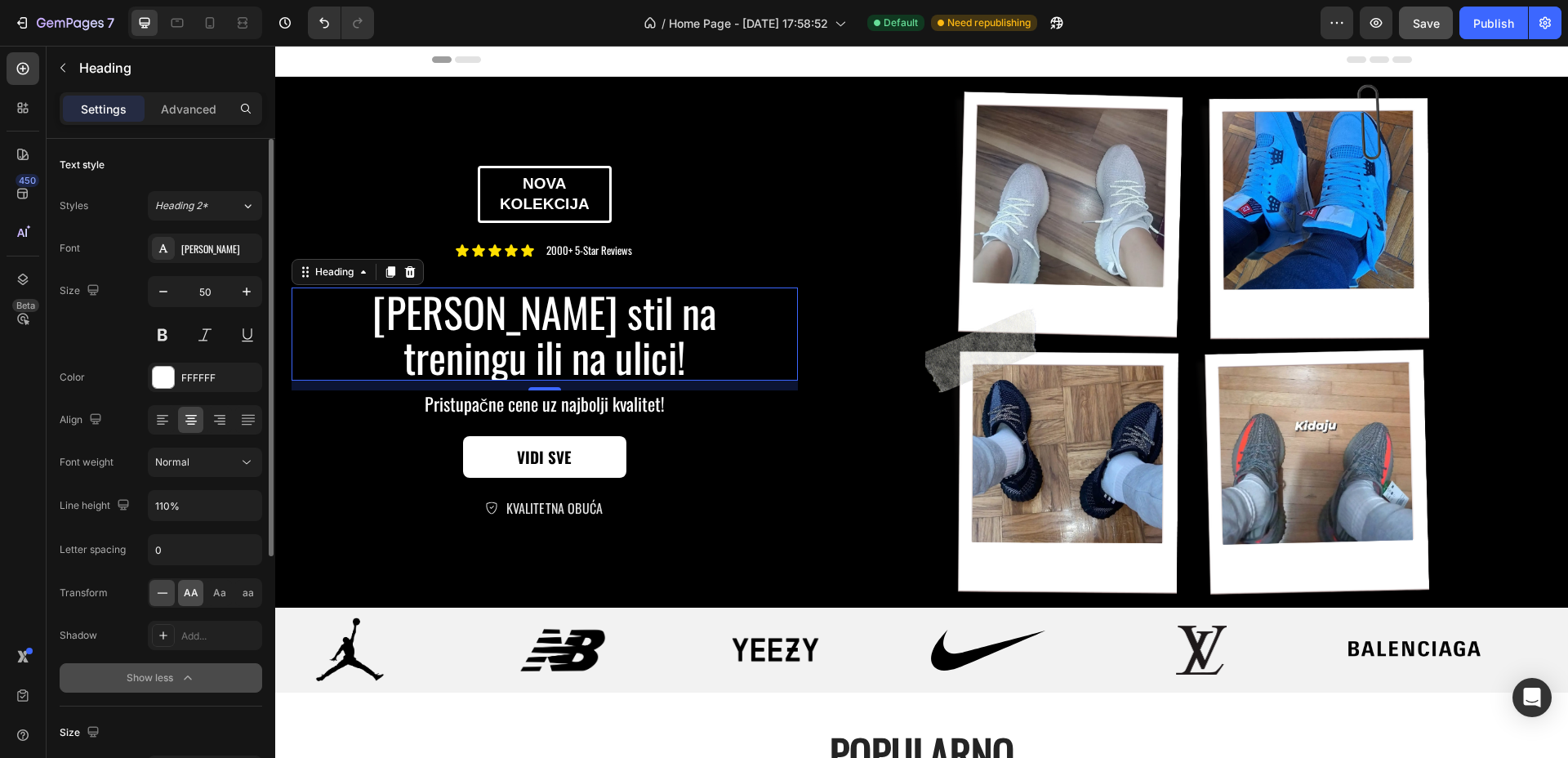
click at [182, 590] on div "AA" at bounding box center [190, 593] width 26 height 26
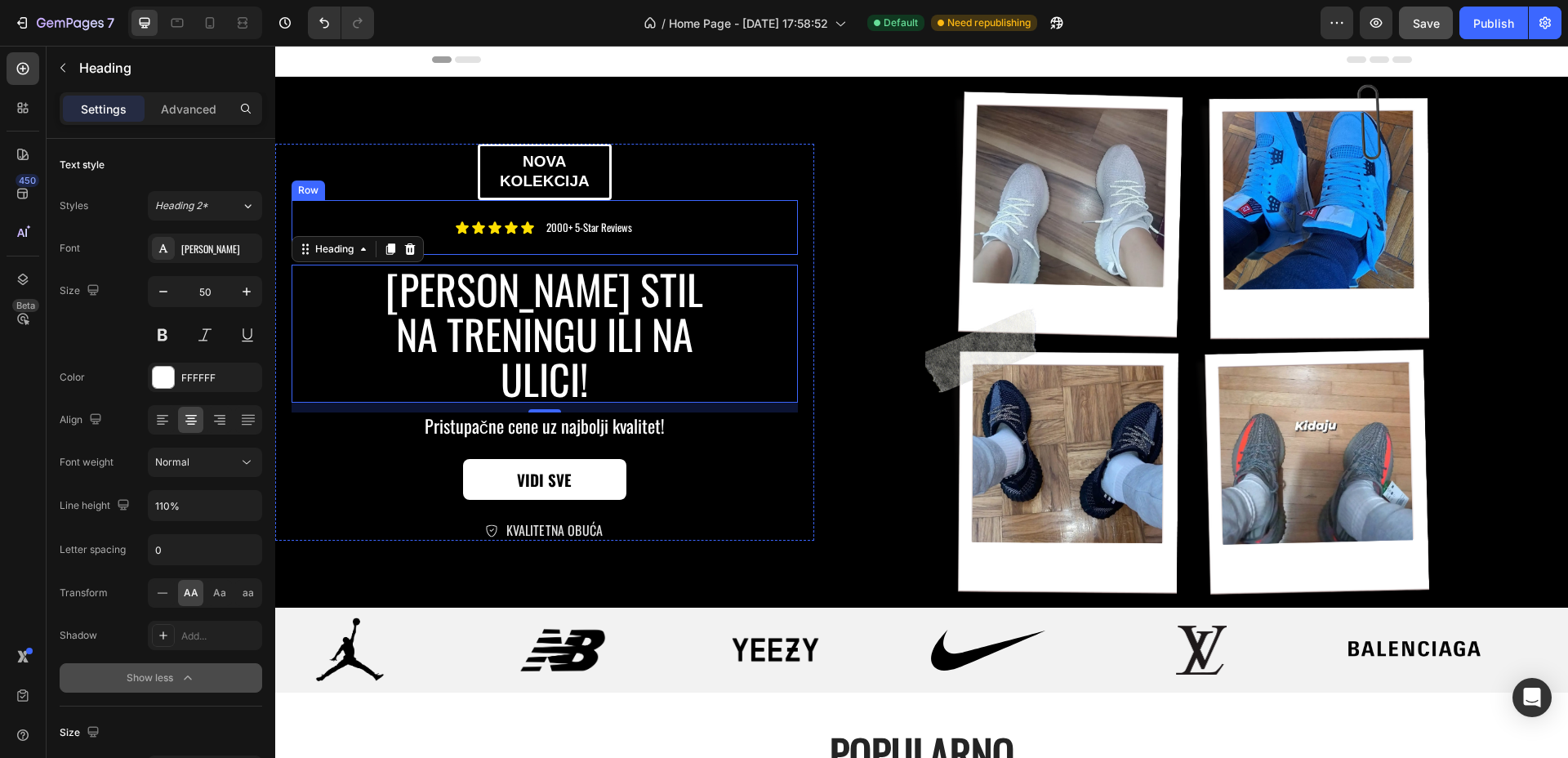
drag, startPoint x: 674, startPoint y: 244, endPoint x: 575, endPoint y: 241, distance: 99.0
click at [674, 244] on div "Icon Icon Icon Icon Icon Icon List 2000+ 5-Star Reviews Text Block Row" at bounding box center [545, 227] width 507 height 55
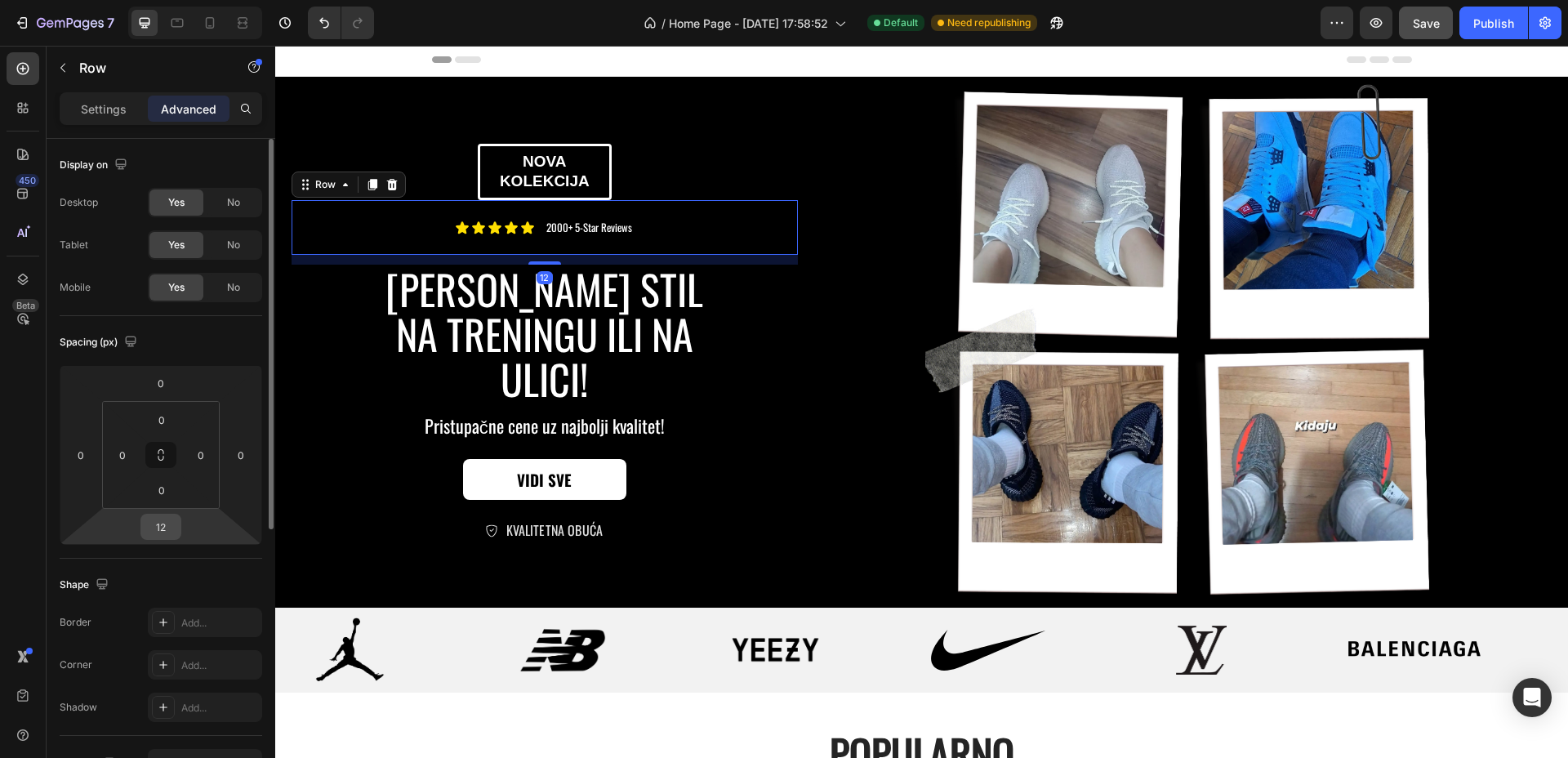
click at [165, 522] on input "12" at bounding box center [160, 527] width 33 height 25
type input "0"
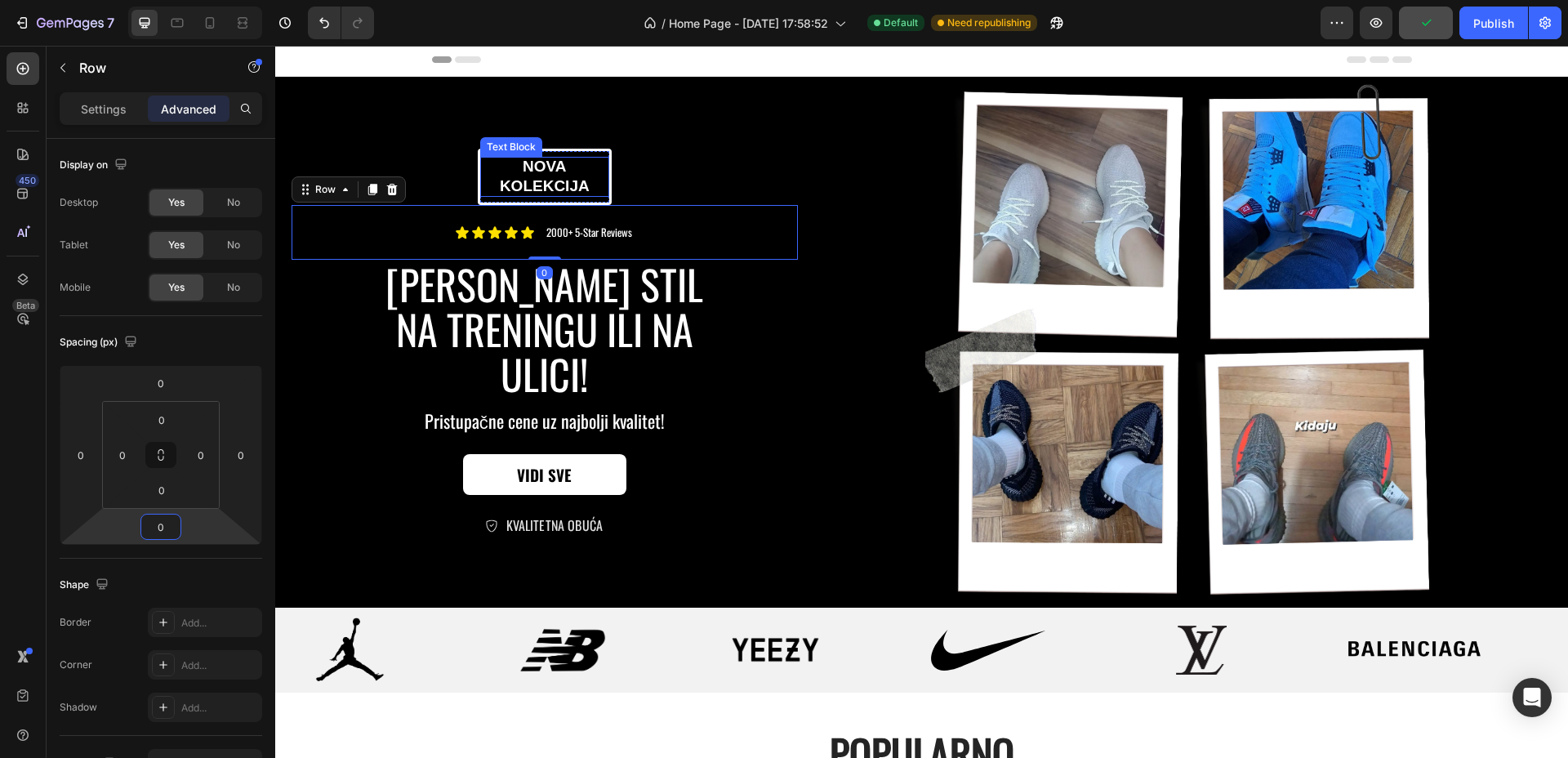
click at [600, 190] on p "nova kolekcija" at bounding box center [545, 176] width 126 height 40
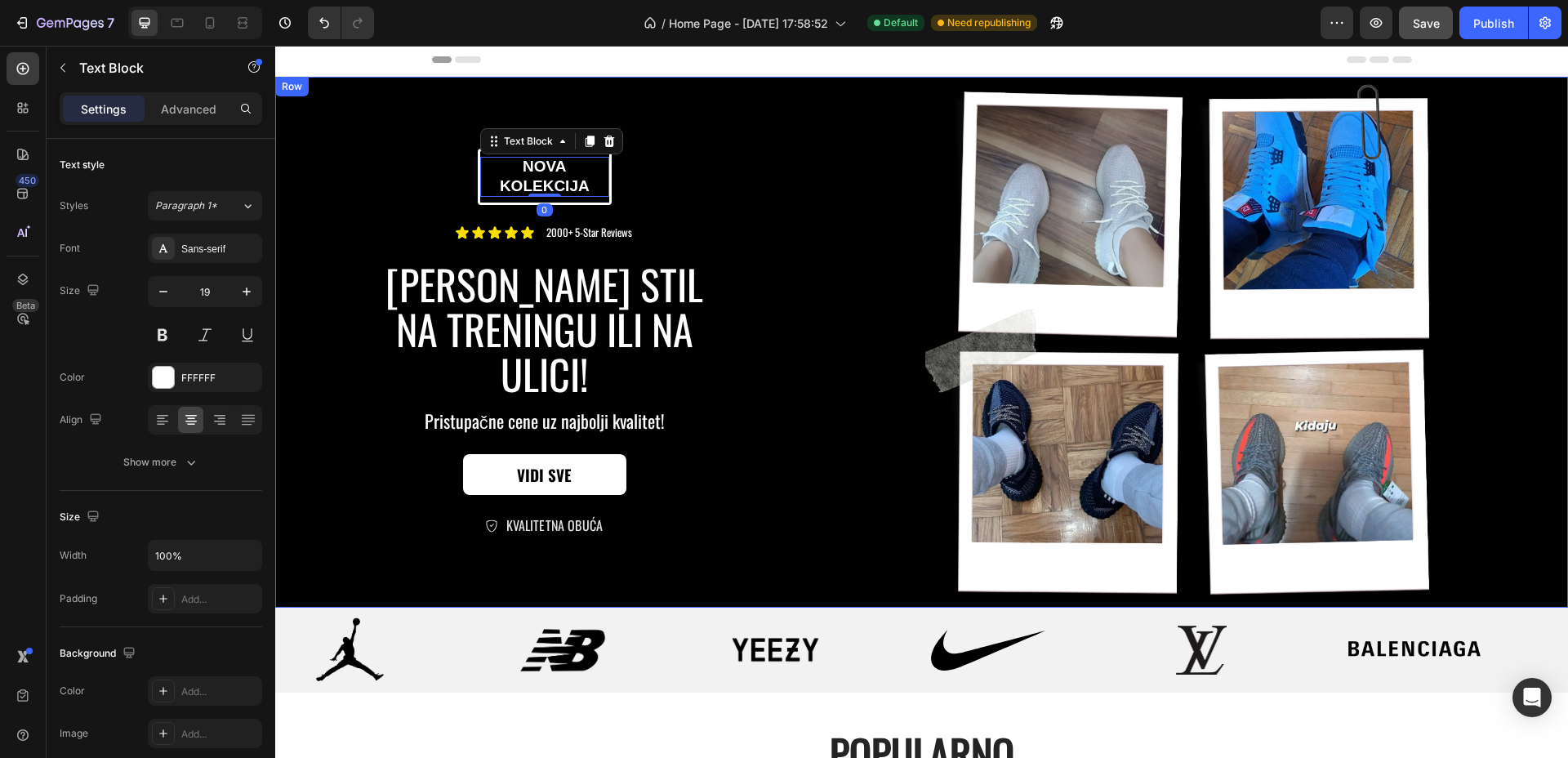
click at [641, 168] on div "nova kolekcija Text Block 0 Row Icon Icon Icon Icon Icon Icon List 2000+ 5-Star…" at bounding box center [545, 341] width 539 height 530
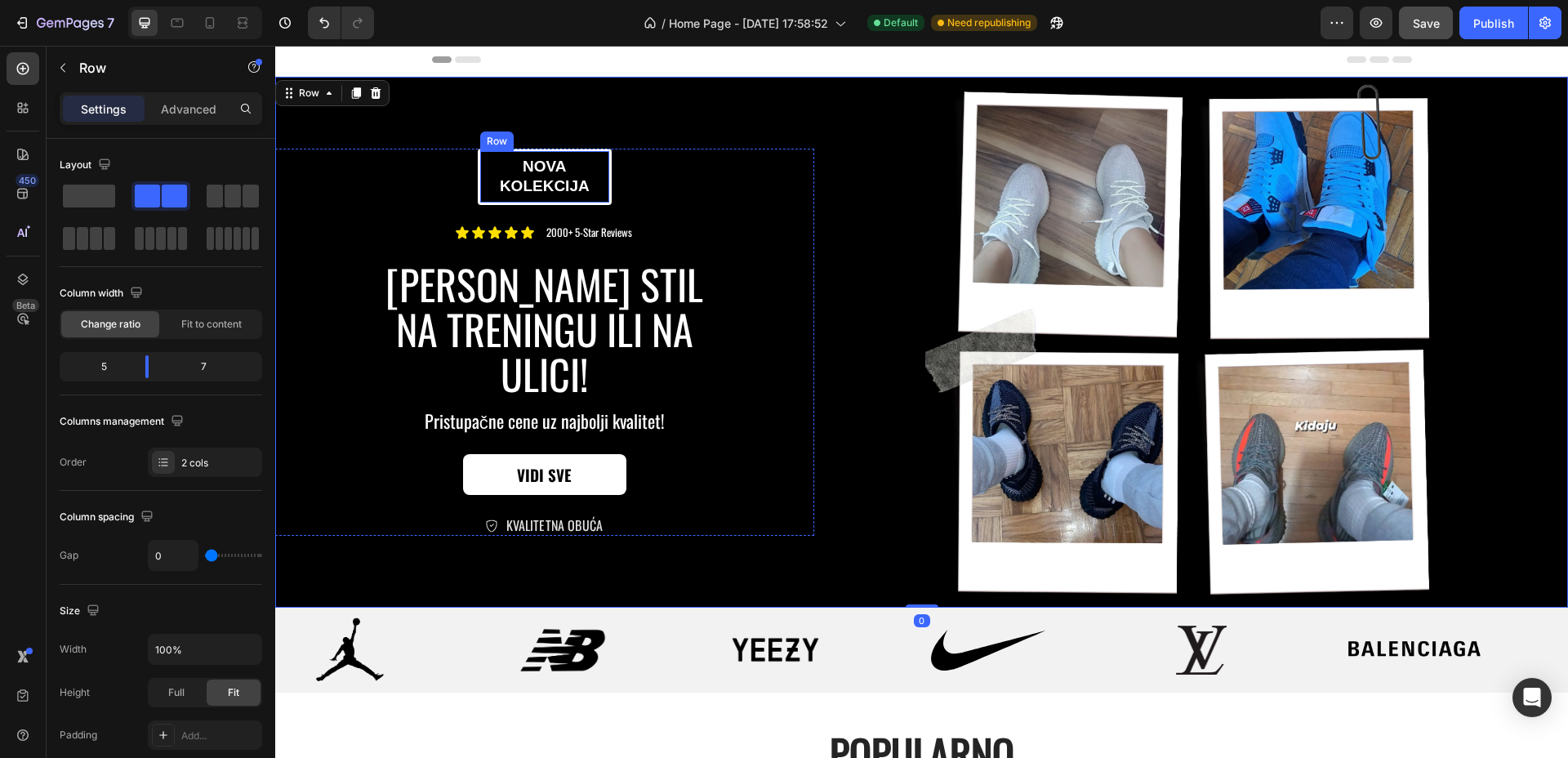
click at [592, 176] on div "nova kolekcija Text Block Row" at bounding box center [545, 177] width 134 height 56
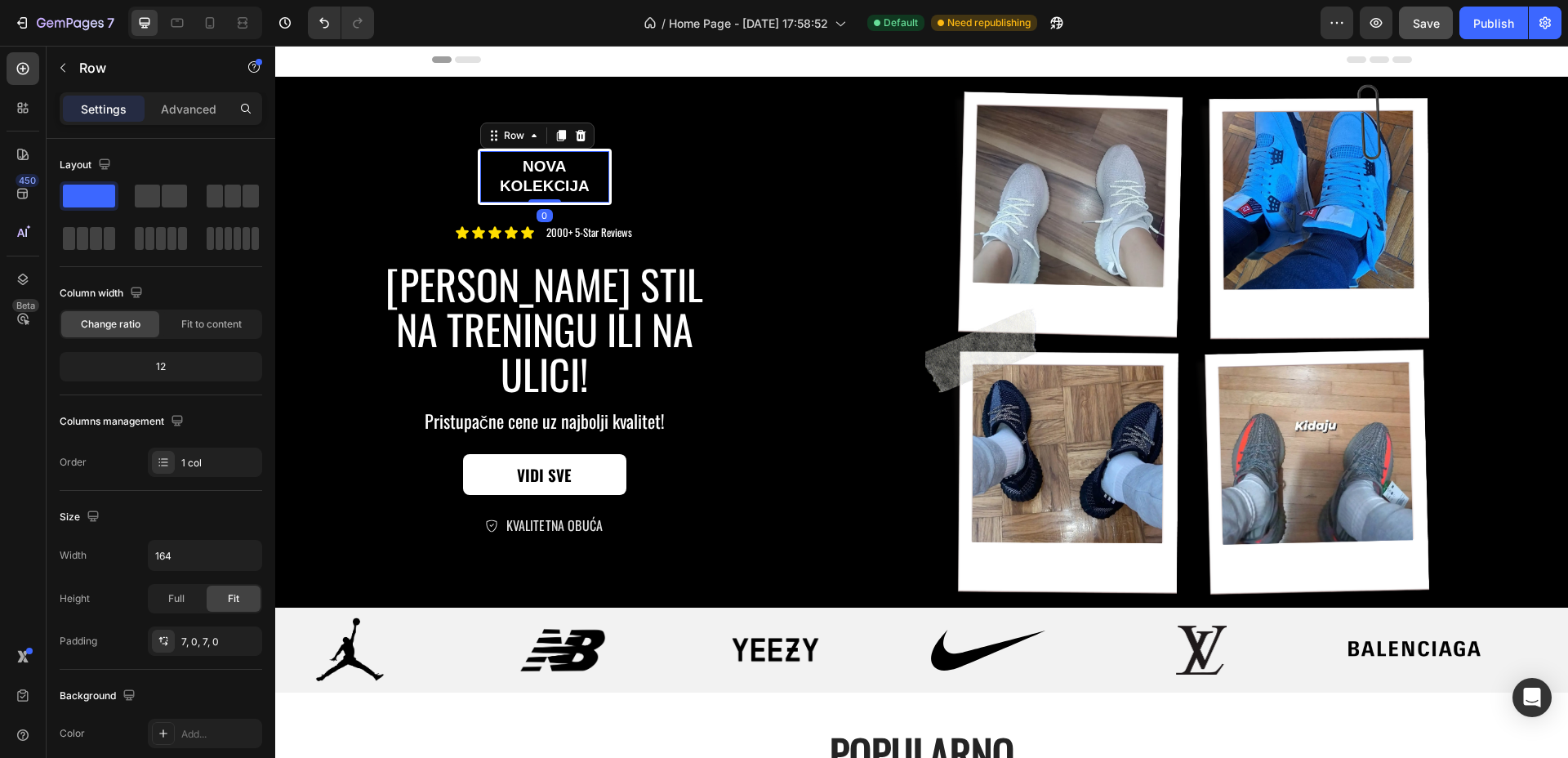
click at [604, 177] on div "nova kolekcija Text Block Row 0" at bounding box center [545, 177] width 134 height 56
click at [165, 91] on div "Row" at bounding box center [140, 69] width 187 height 47
click at [193, 106] on p "Advanced" at bounding box center [188, 108] width 55 height 17
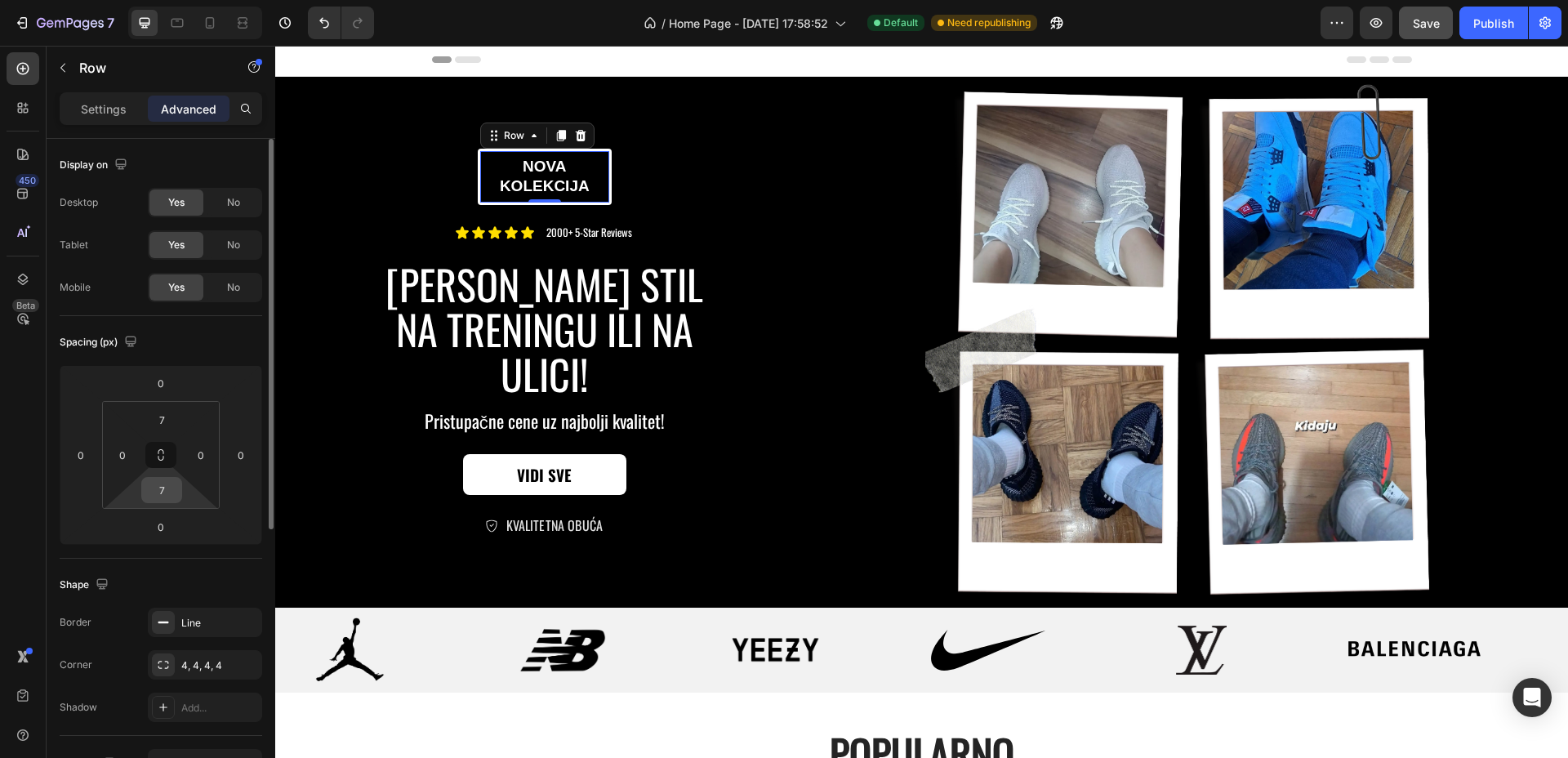
click at [167, 492] on input "7" at bounding box center [161, 490] width 33 height 25
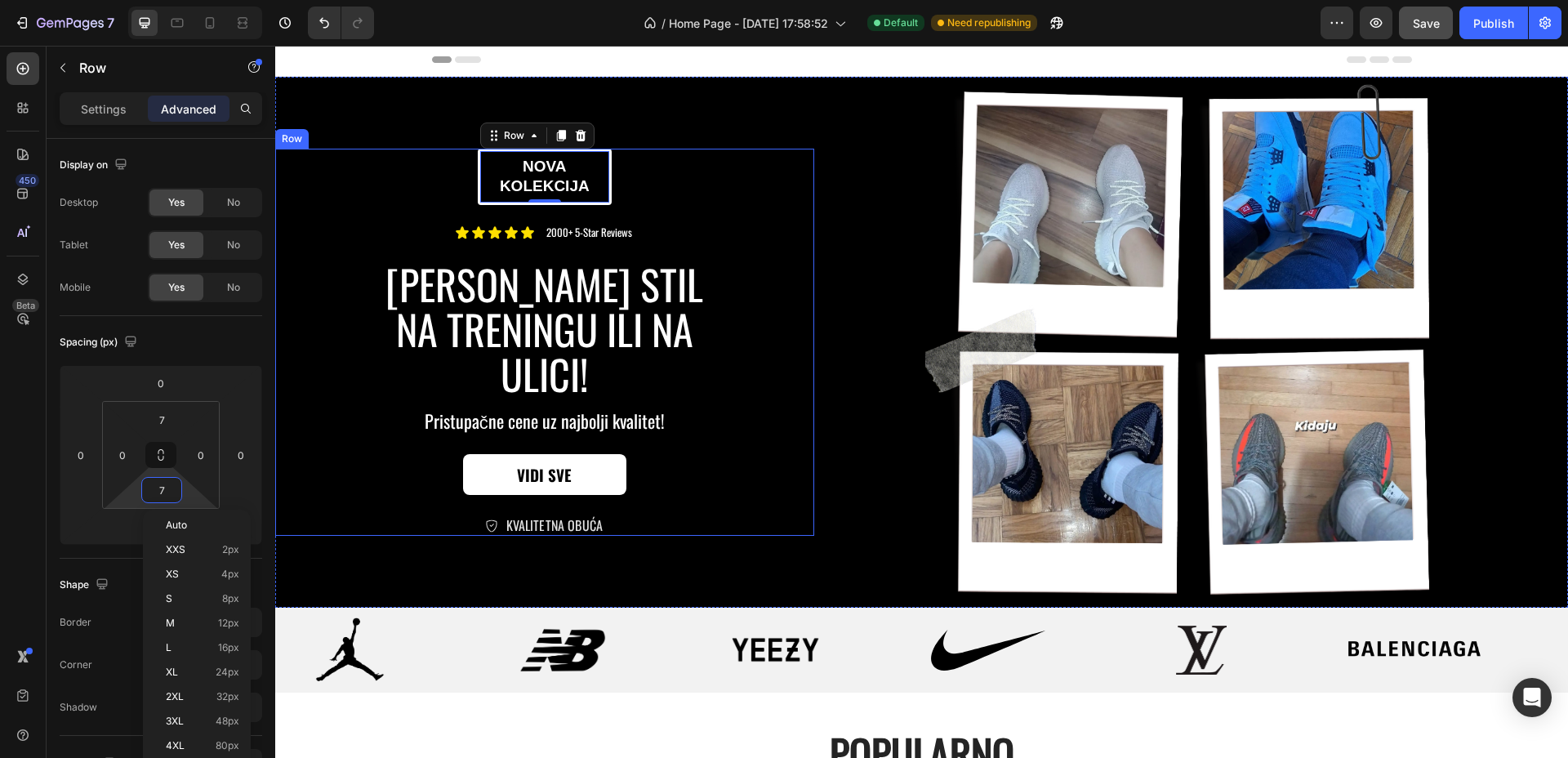
click at [674, 193] on div "nova kolekcija Text Block Row 0 Icon Icon Icon Icon Icon Icon List 2000+ 5-Star…" at bounding box center [545, 342] width 507 height 388
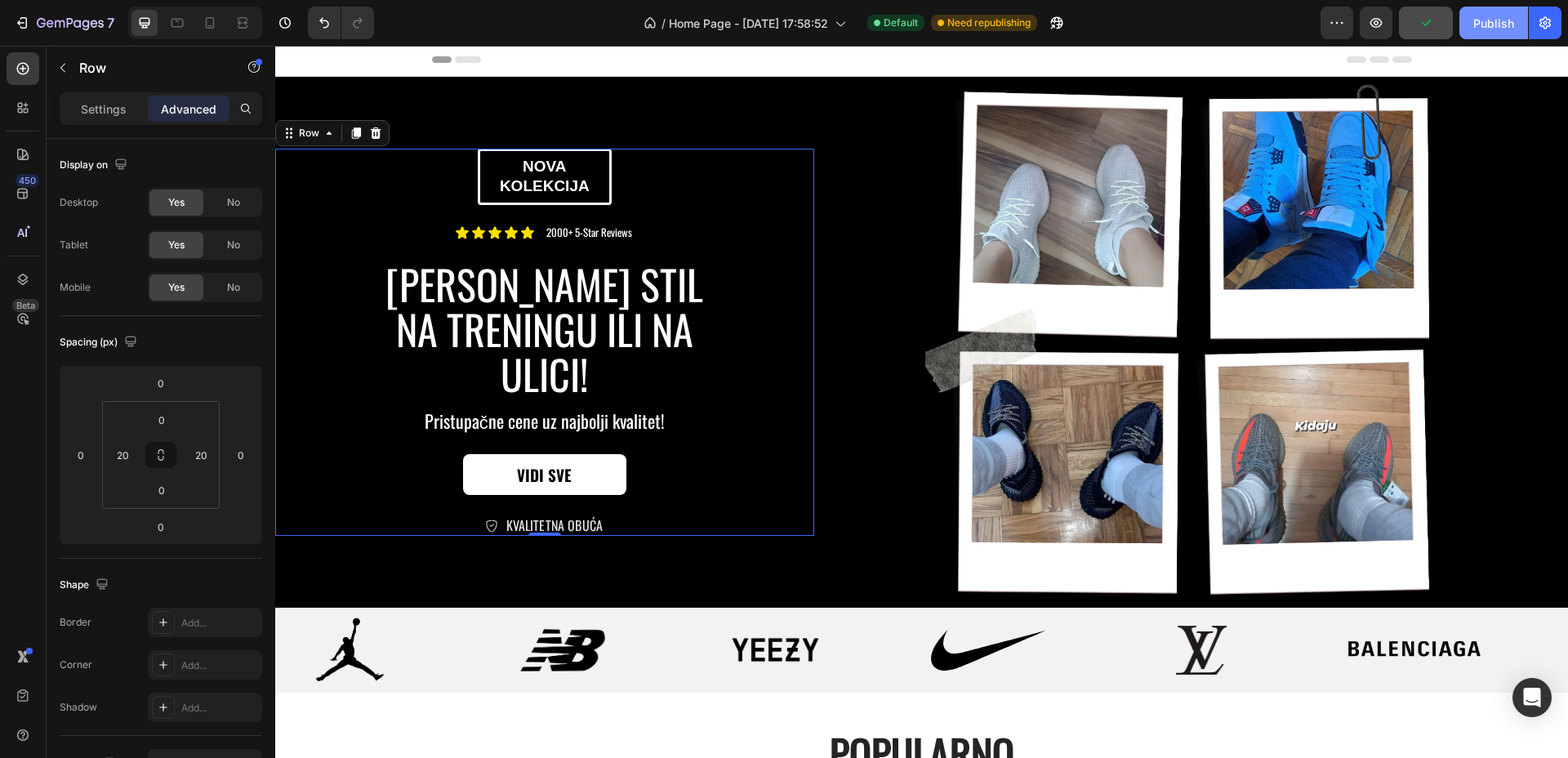
click at [1484, 19] on div "Publish" at bounding box center [1494, 23] width 40 height 17
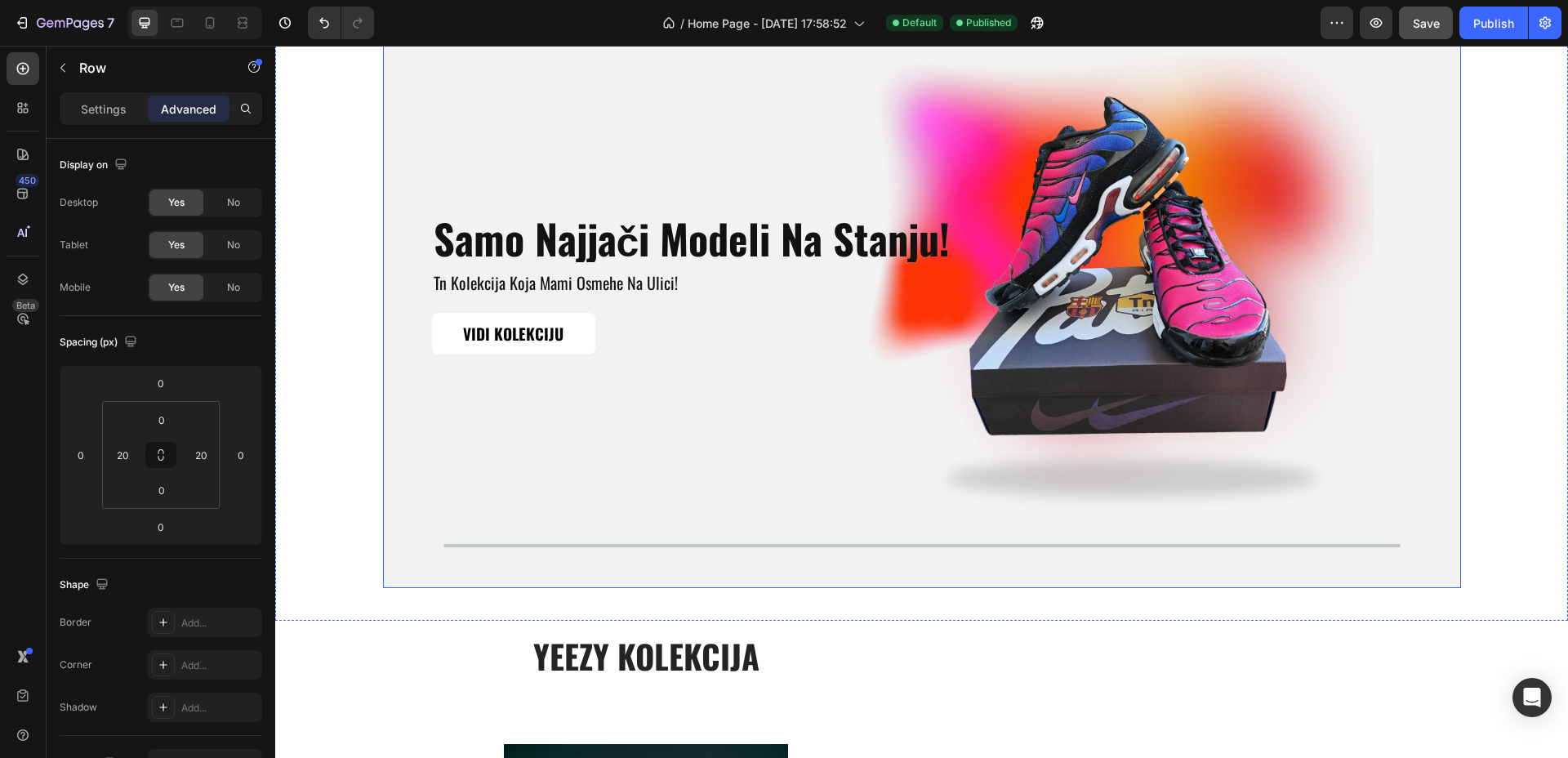
scroll to position [2497, 0]
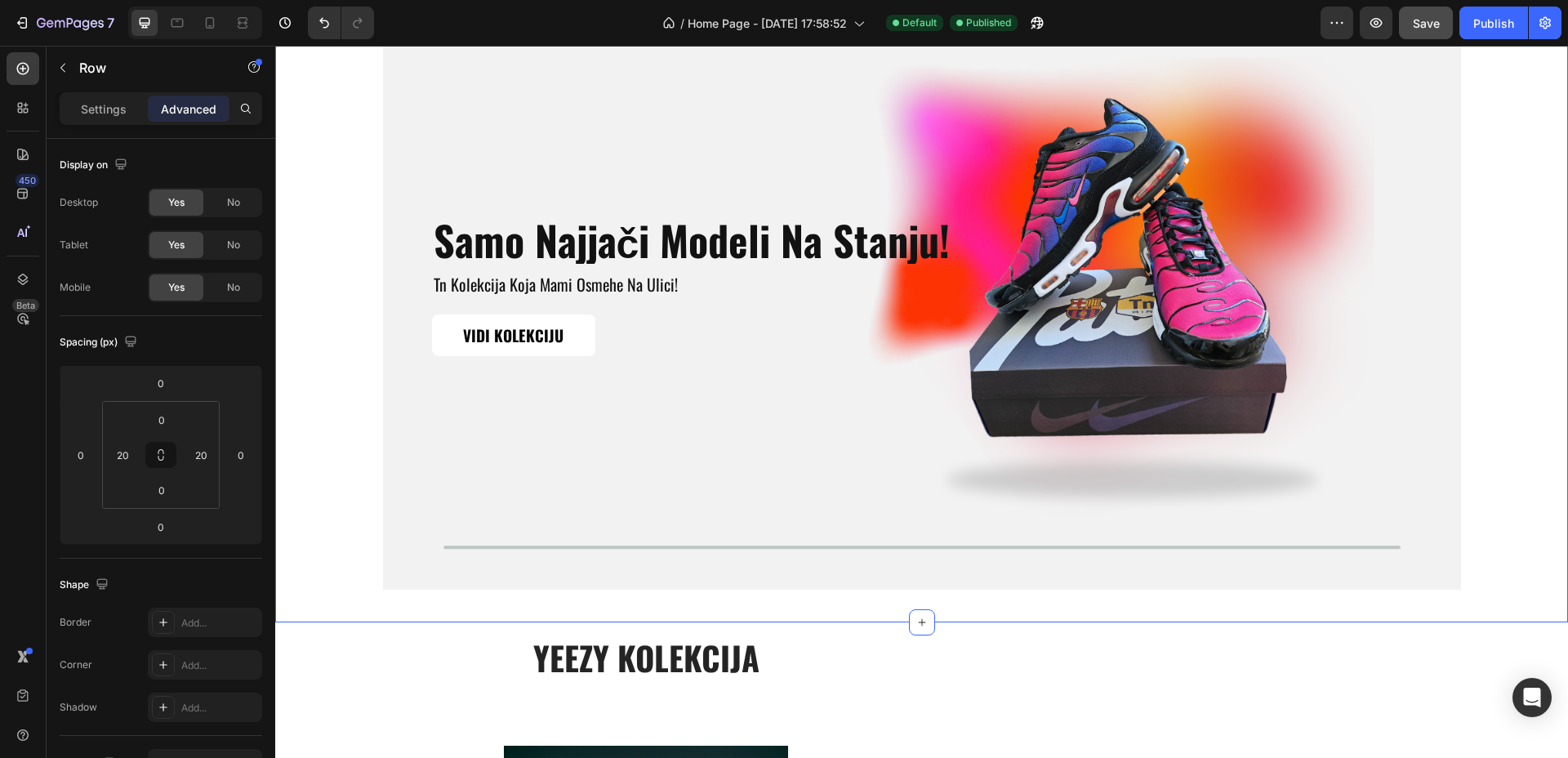
click at [344, 311] on div "samo najjači modeli na stanju! Heading tn kolekcija koja mami osmehe na ulici! …" at bounding box center [921, 286] width 1260 height 608
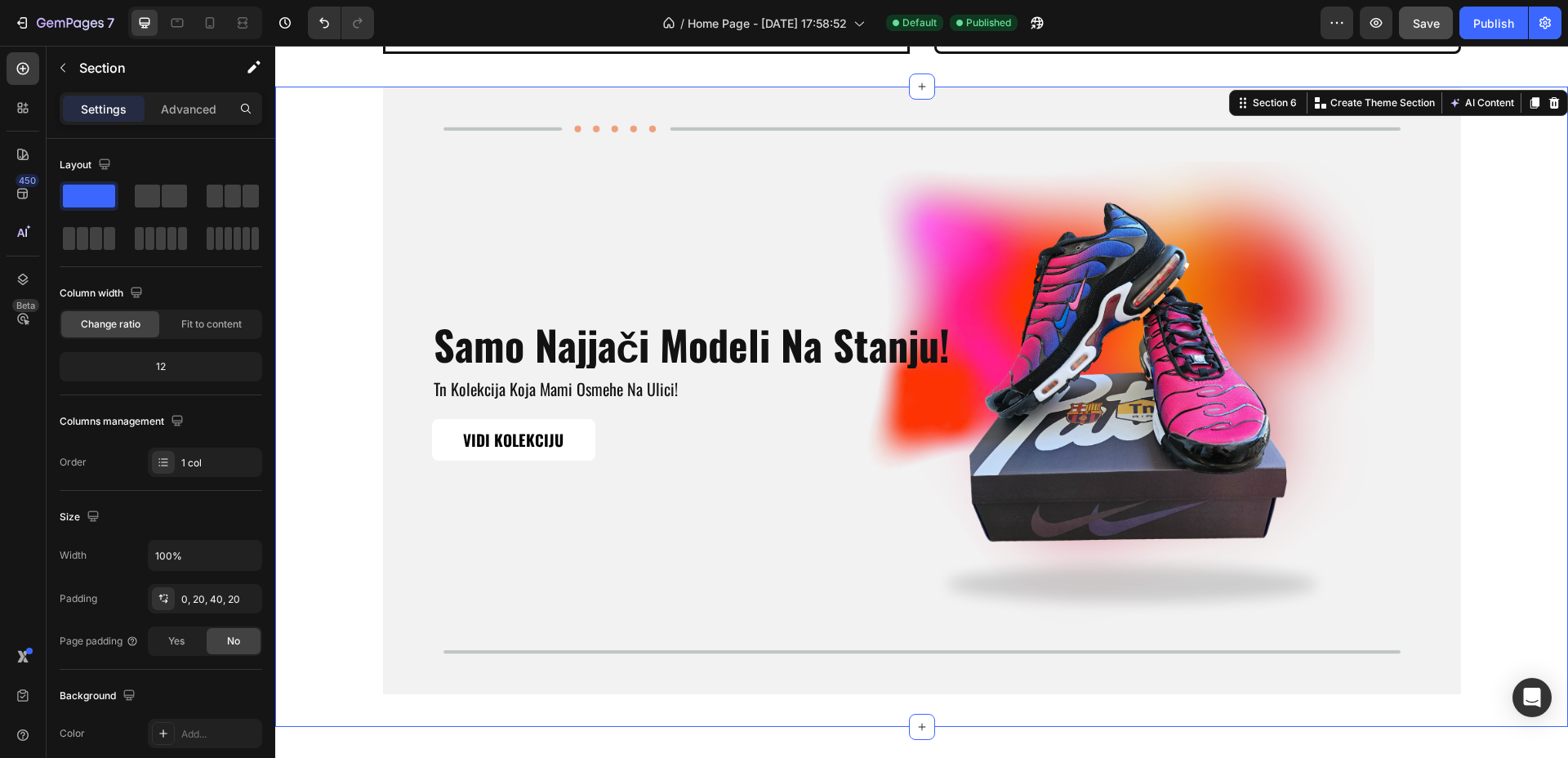
scroll to position [2293, 0]
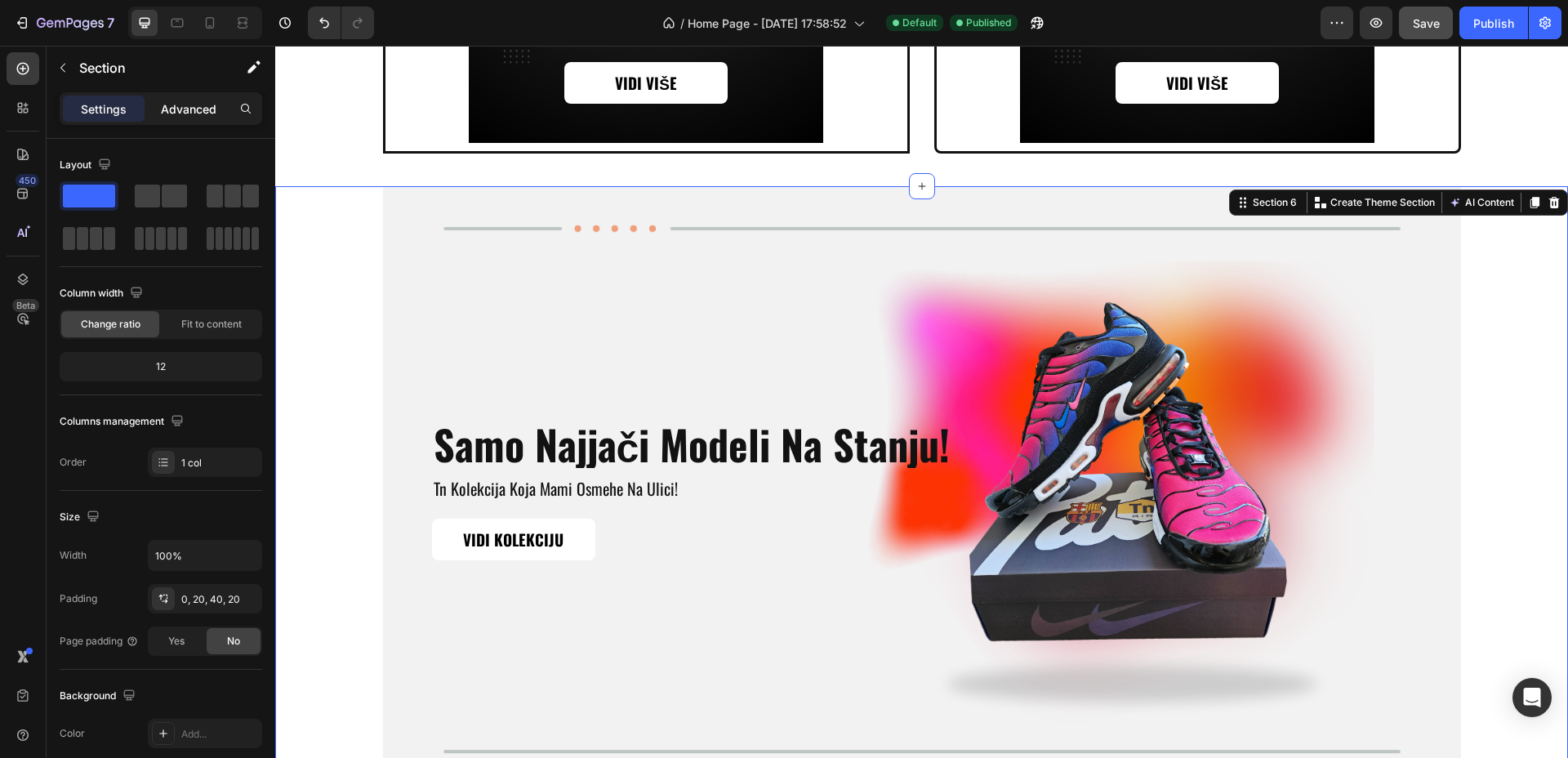
click at [178, 104] on p "Advanced" at bounding box center [188, 108] width 55 height 17
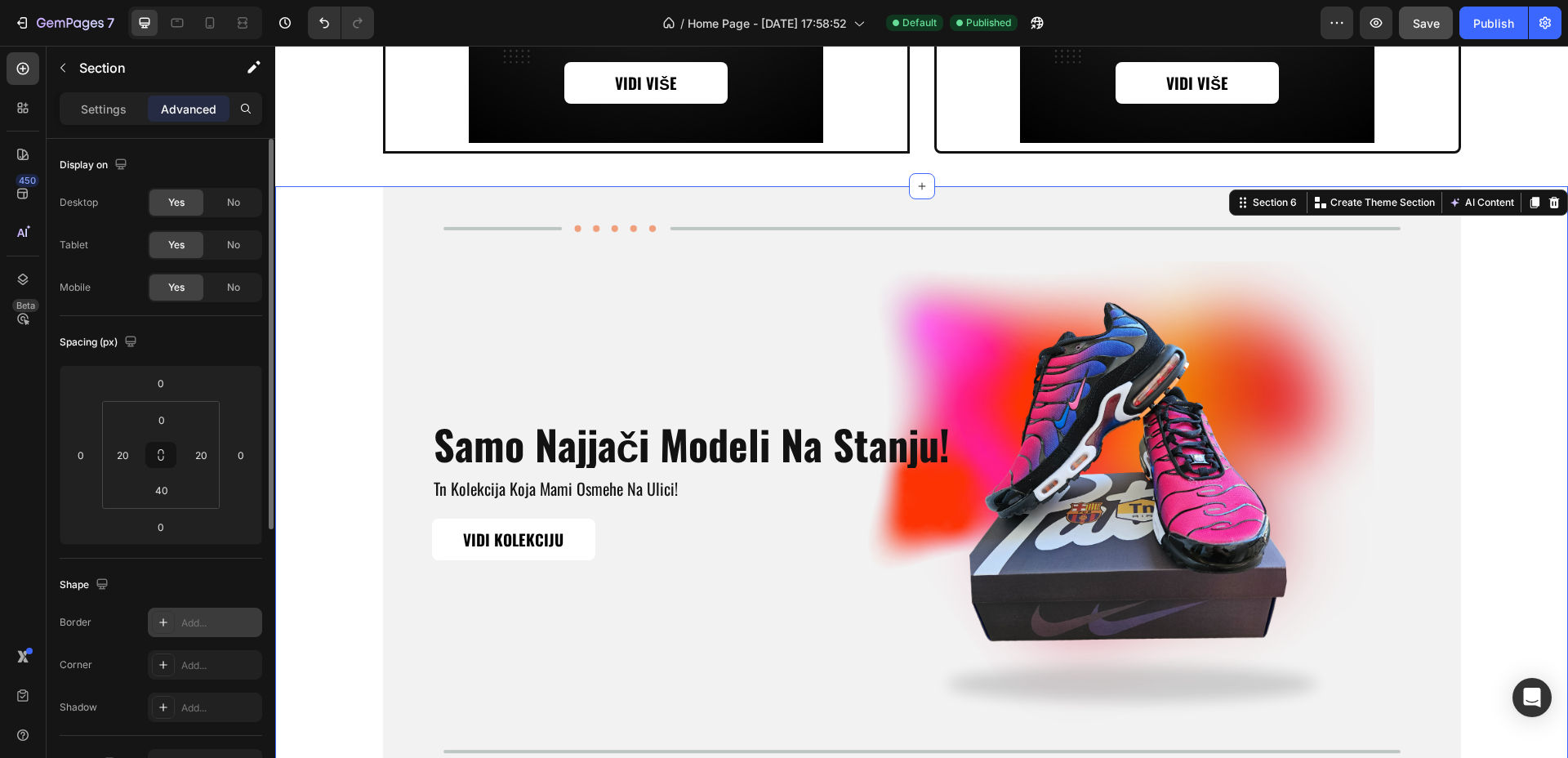
click at [202, 628] on div "Add..." at bounding box center [219, 623] width 77 height 15
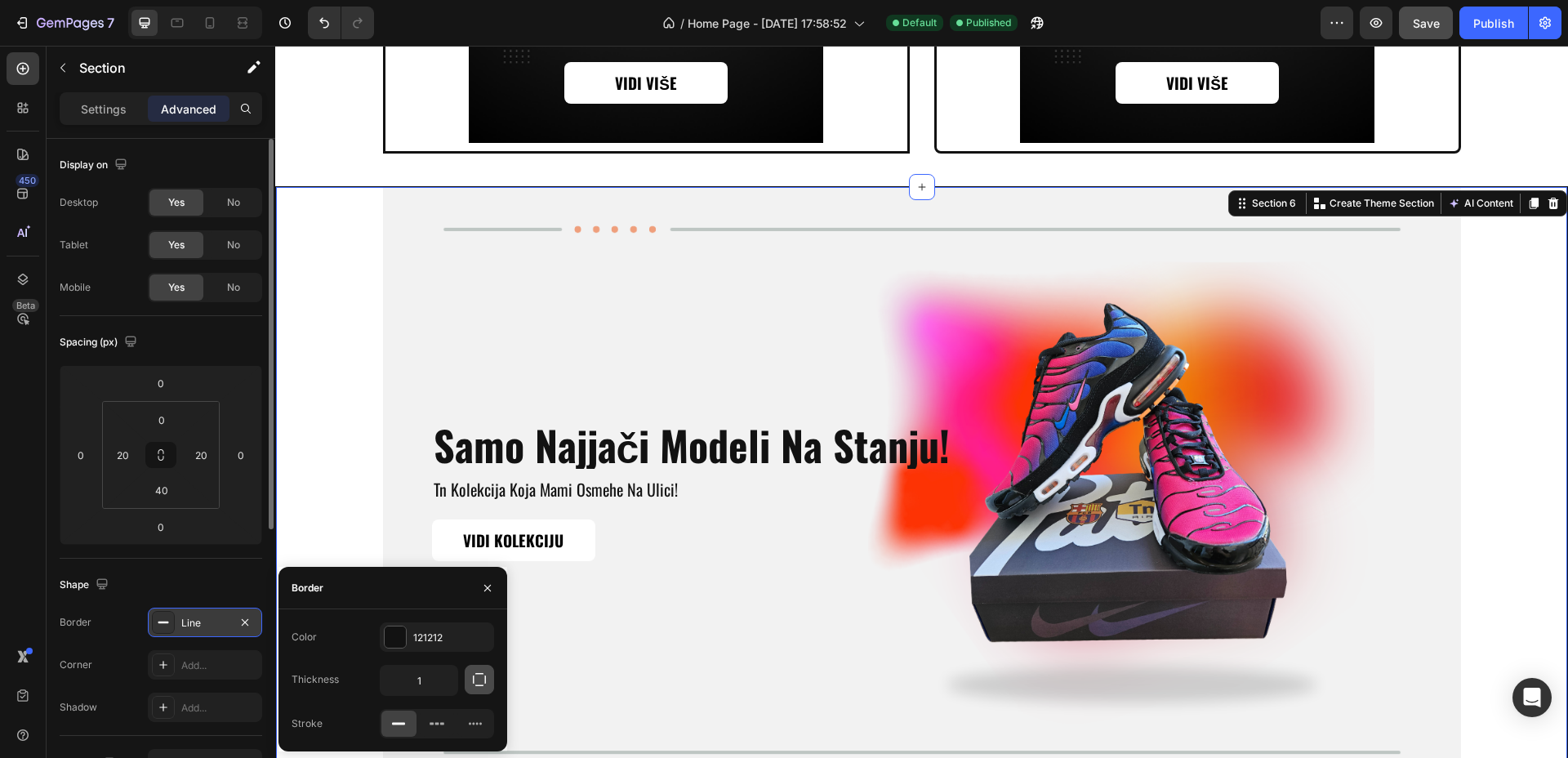
click at [480, 683] on icon "button" at bounding box center [480, 679] width 17 height 17
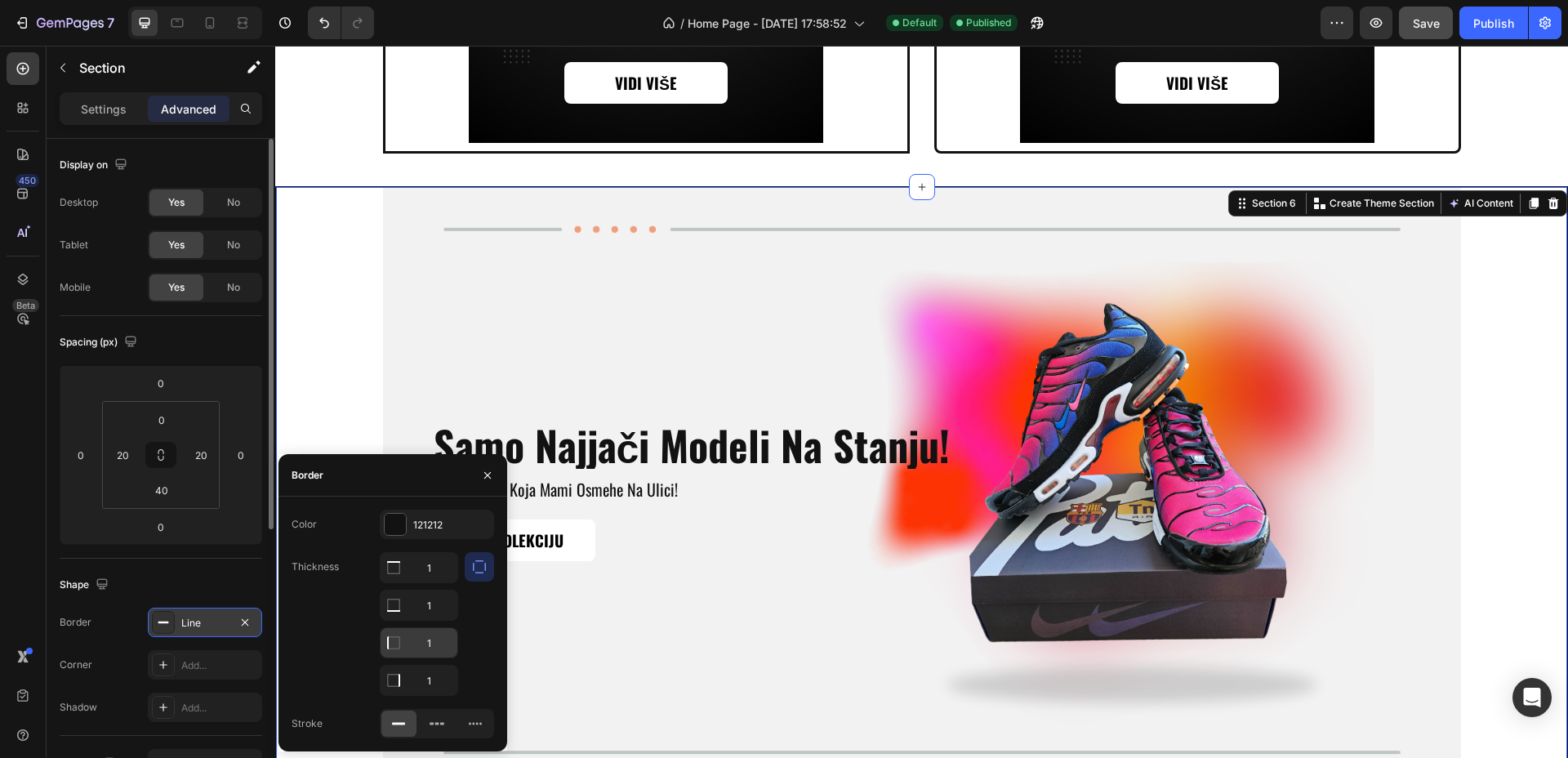
click at [428, 582] on input "1" at bounding box center [419, 566] width 77 height 29
type input "0"
click at [433, 582] on input "1" at bounding box center [419, 566] width 77 height 29
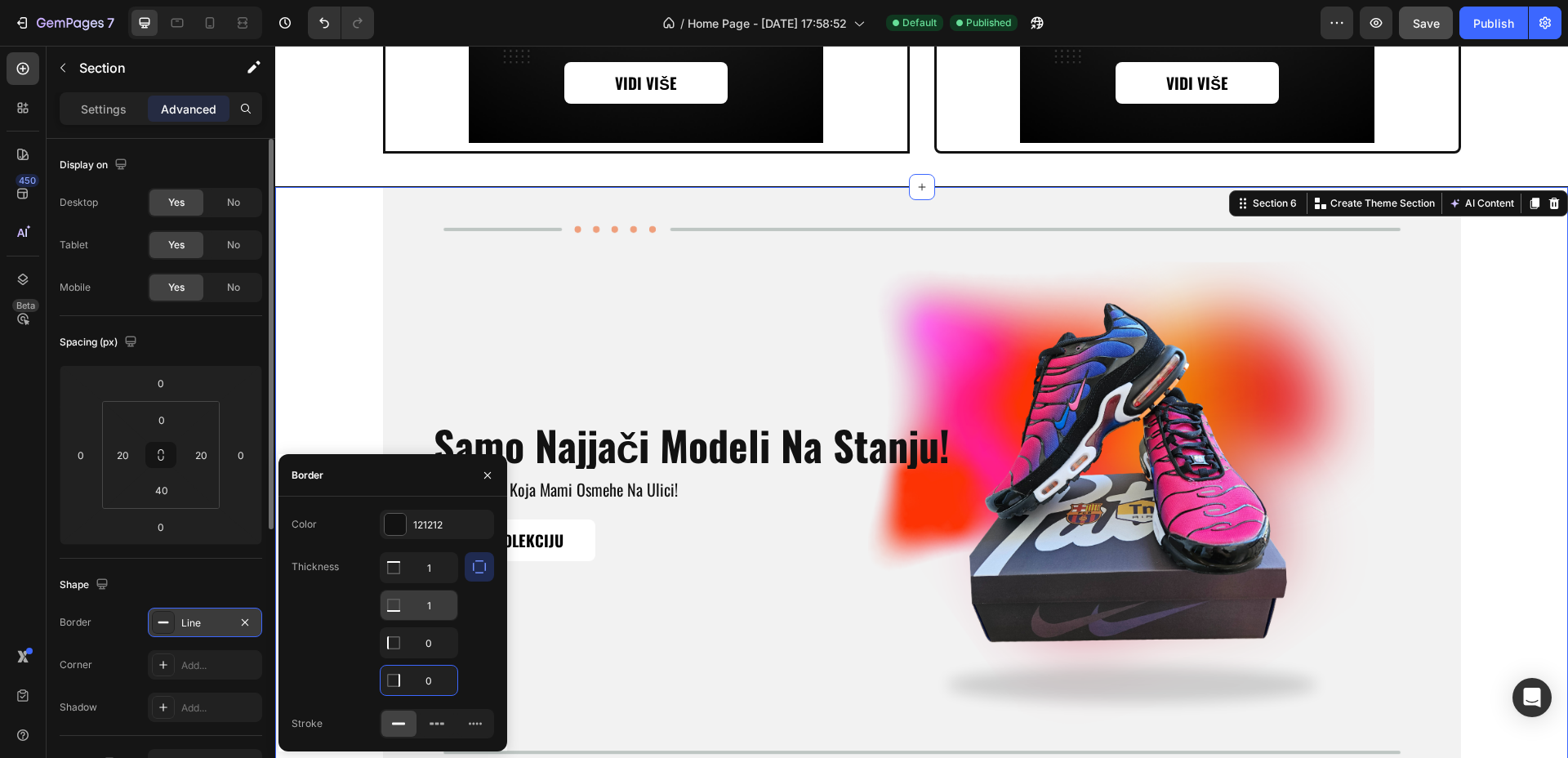
type input "0"
click at [431, 582] on input "1" at bounding box center [419, 566] width 77 height 29
type input "3"
click at [426, 565] on input "1" at bounding box center [419, 566] width 77 height 29
type input "3"
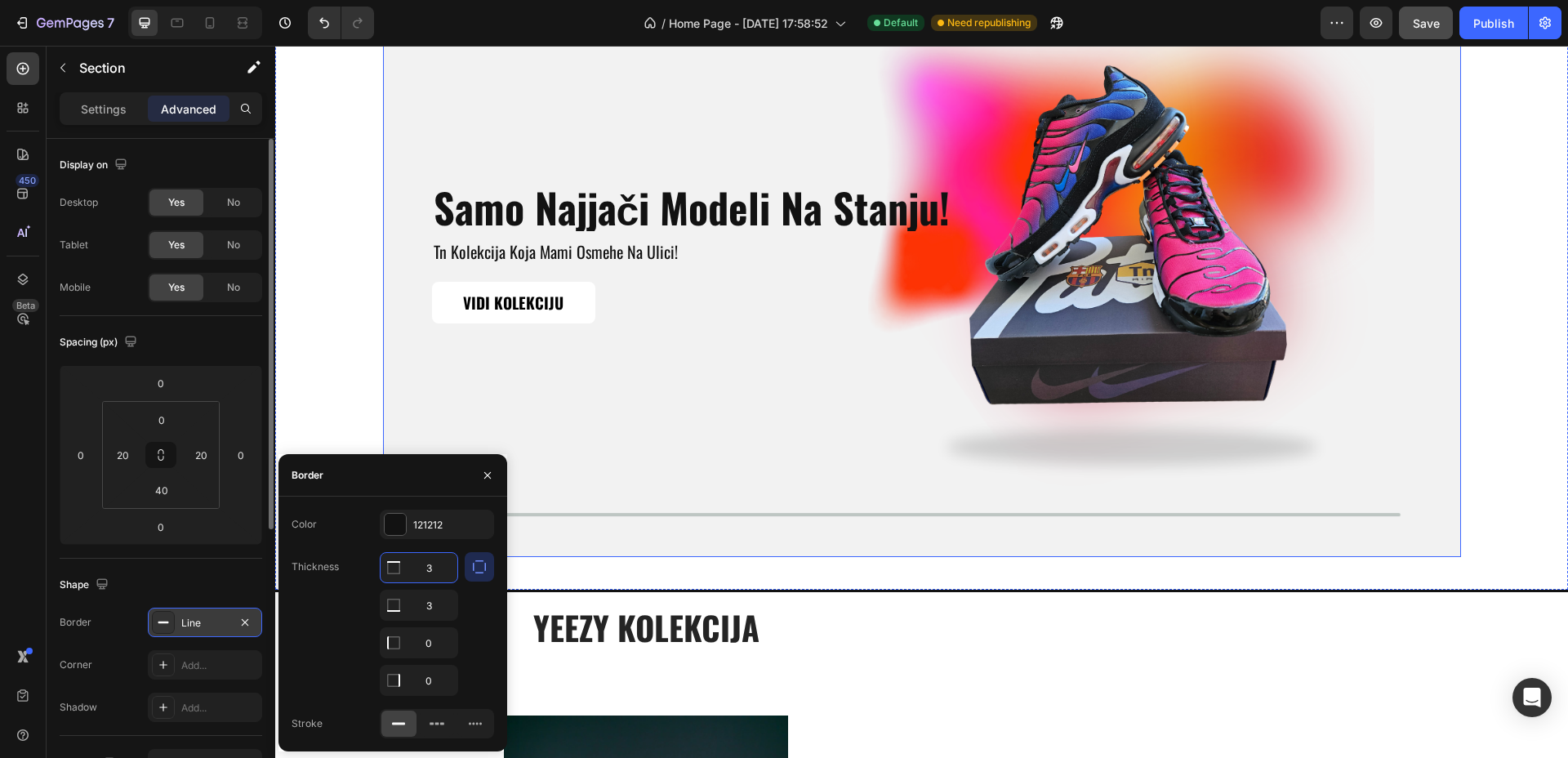
scroll to position [1680, 0]
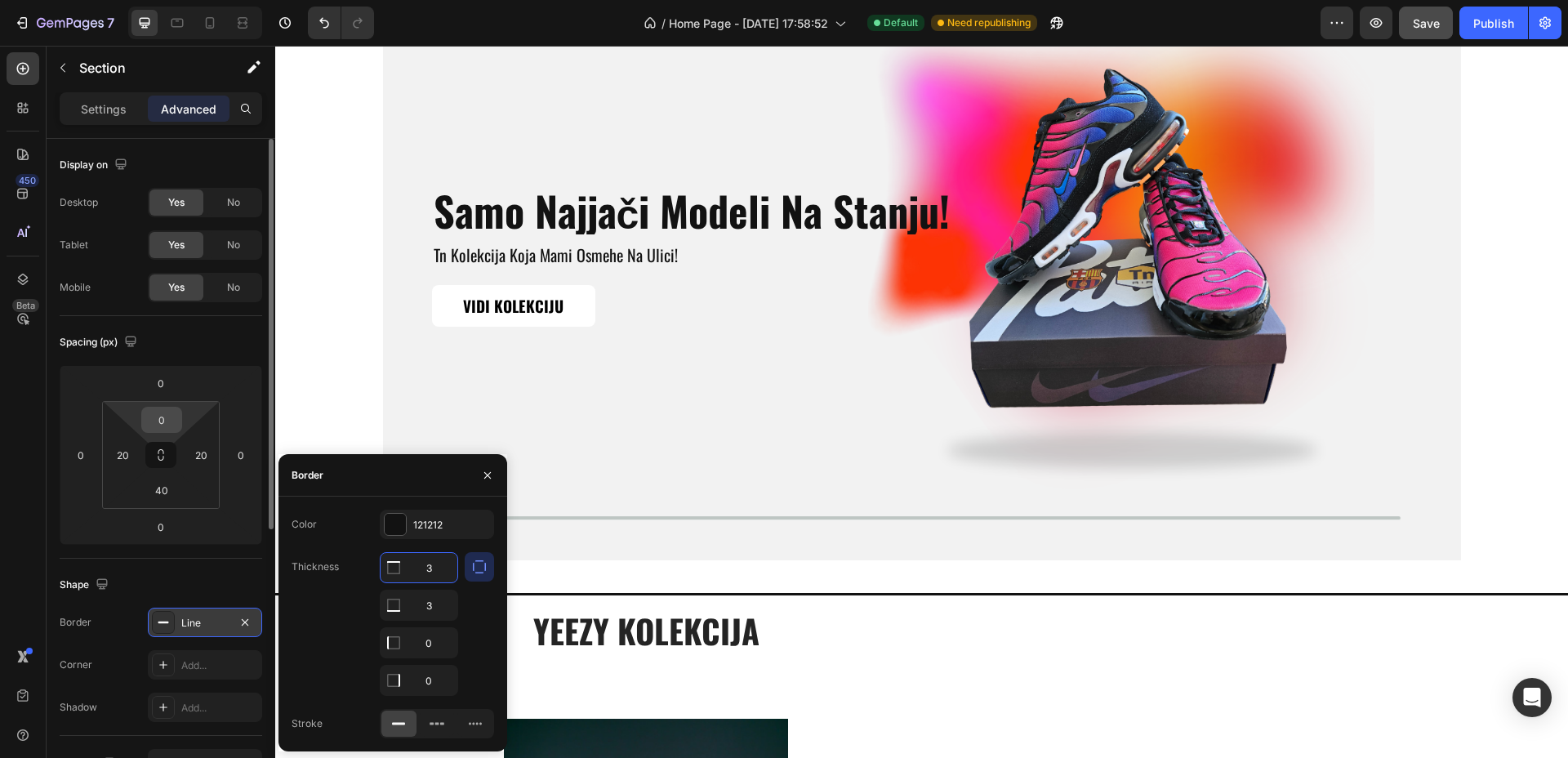
click at [166, 420] on input "0" at bounding box center [161, 419] width 33 height 25
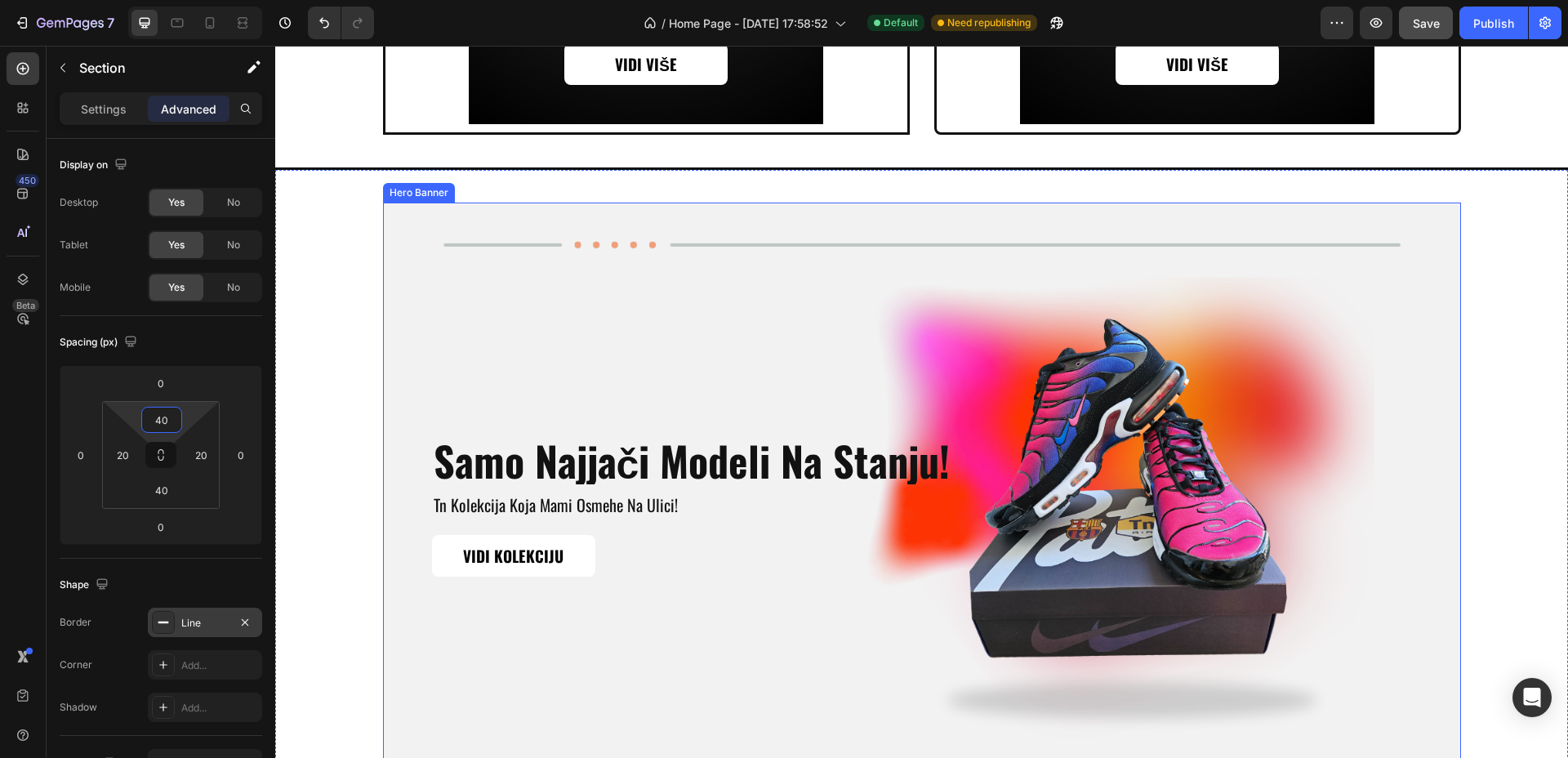
scroll to position [1464, 0]
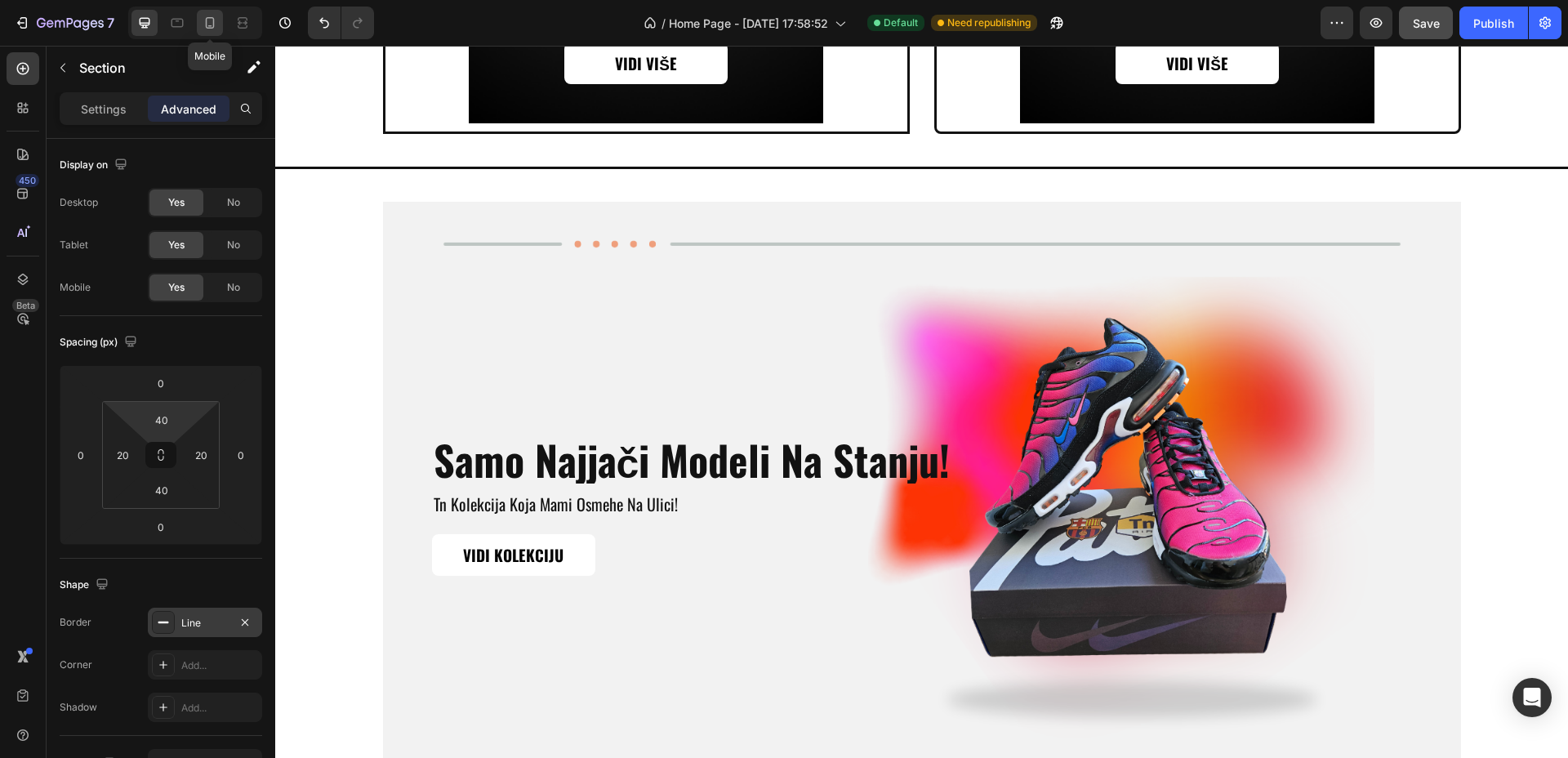
click at [219, 30] on div at bounding box center [210, 23] width 26 height 26
type input "0"
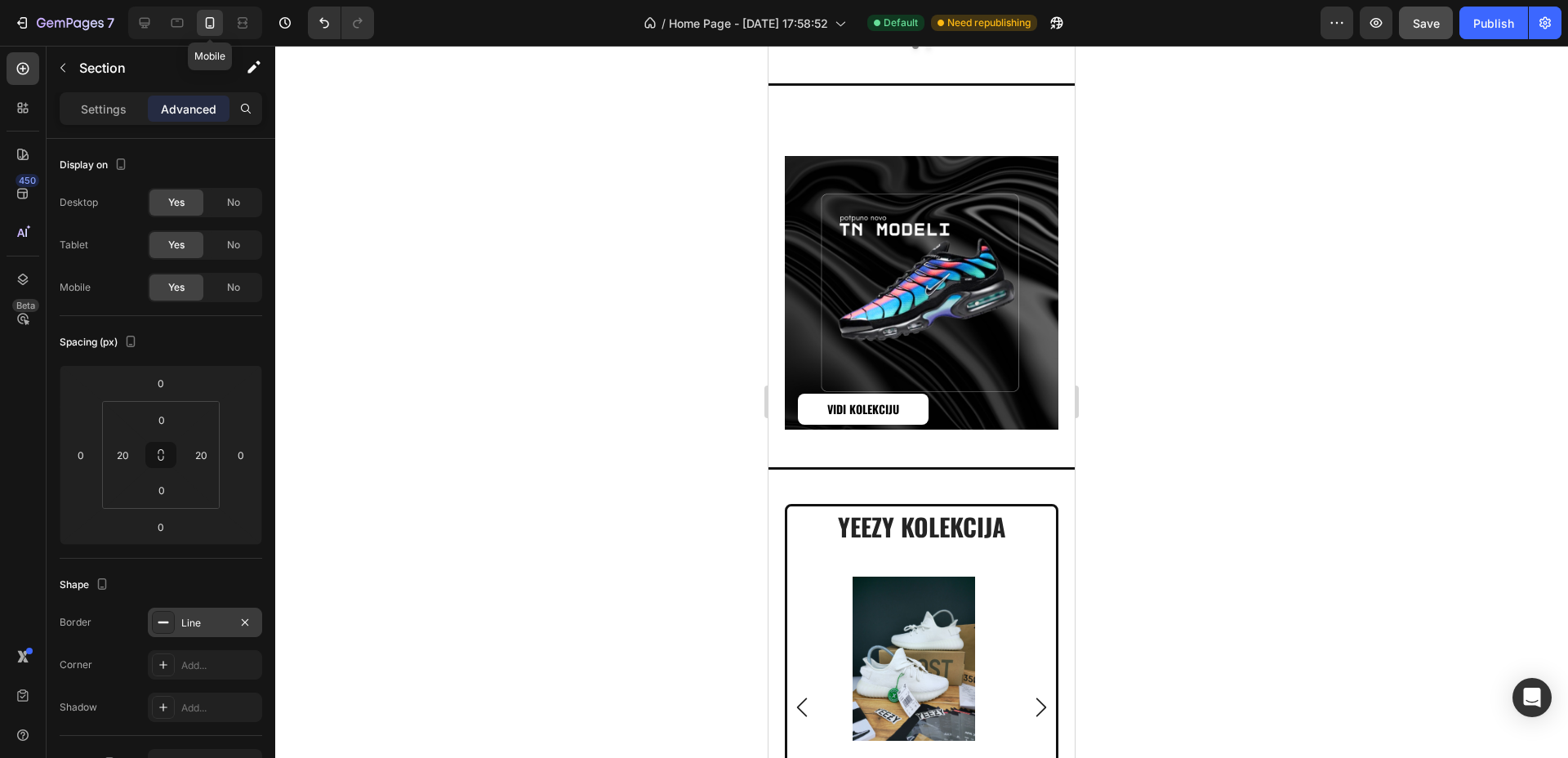
scroll to position [1263, 0]
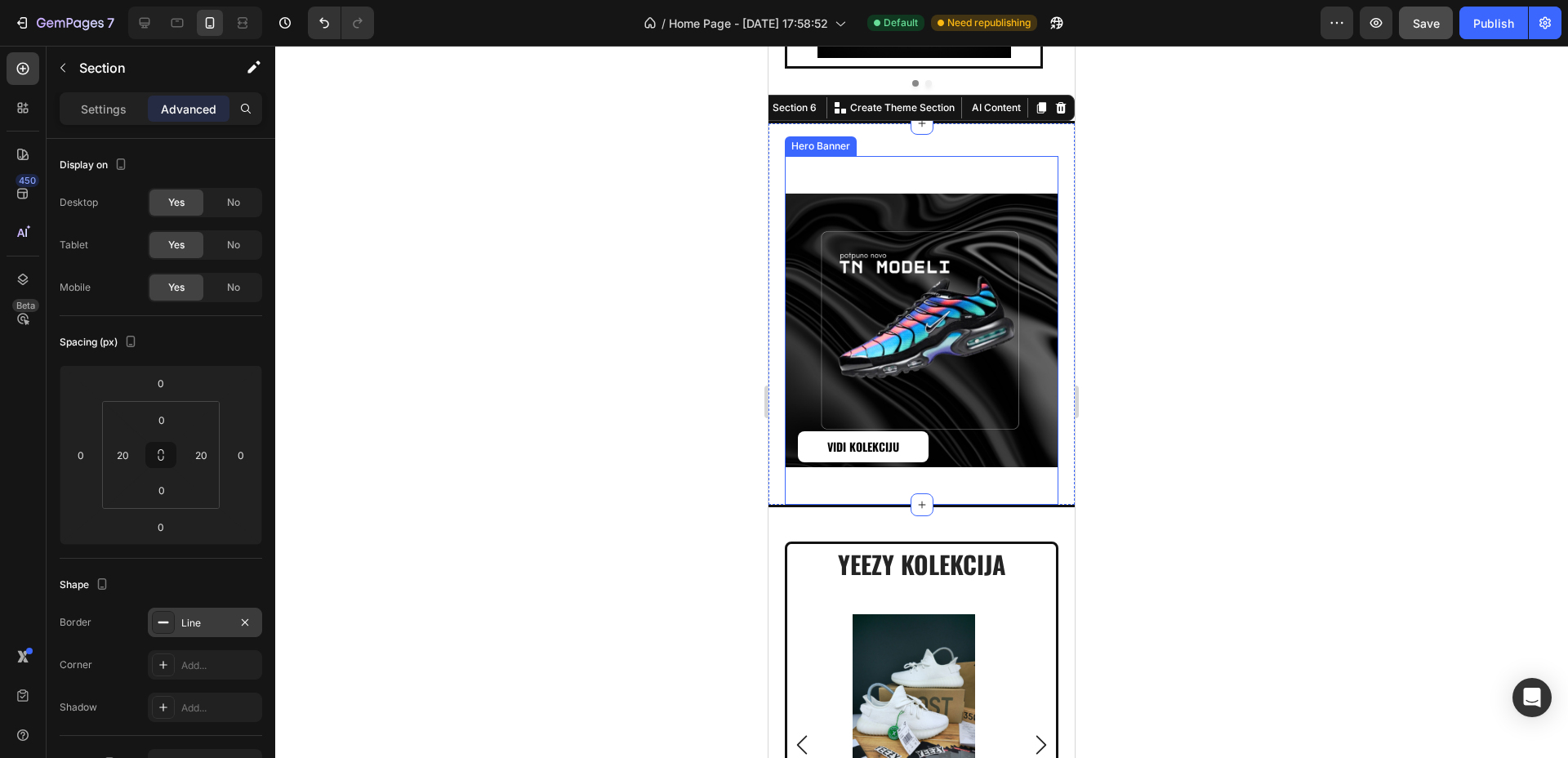
click at [985, 472] on div "samo najjači modeli na stanju! Heading tn kolekcija koja mami osmehe na ulici! …" at bounding box center [921, 468] width 274 height 74
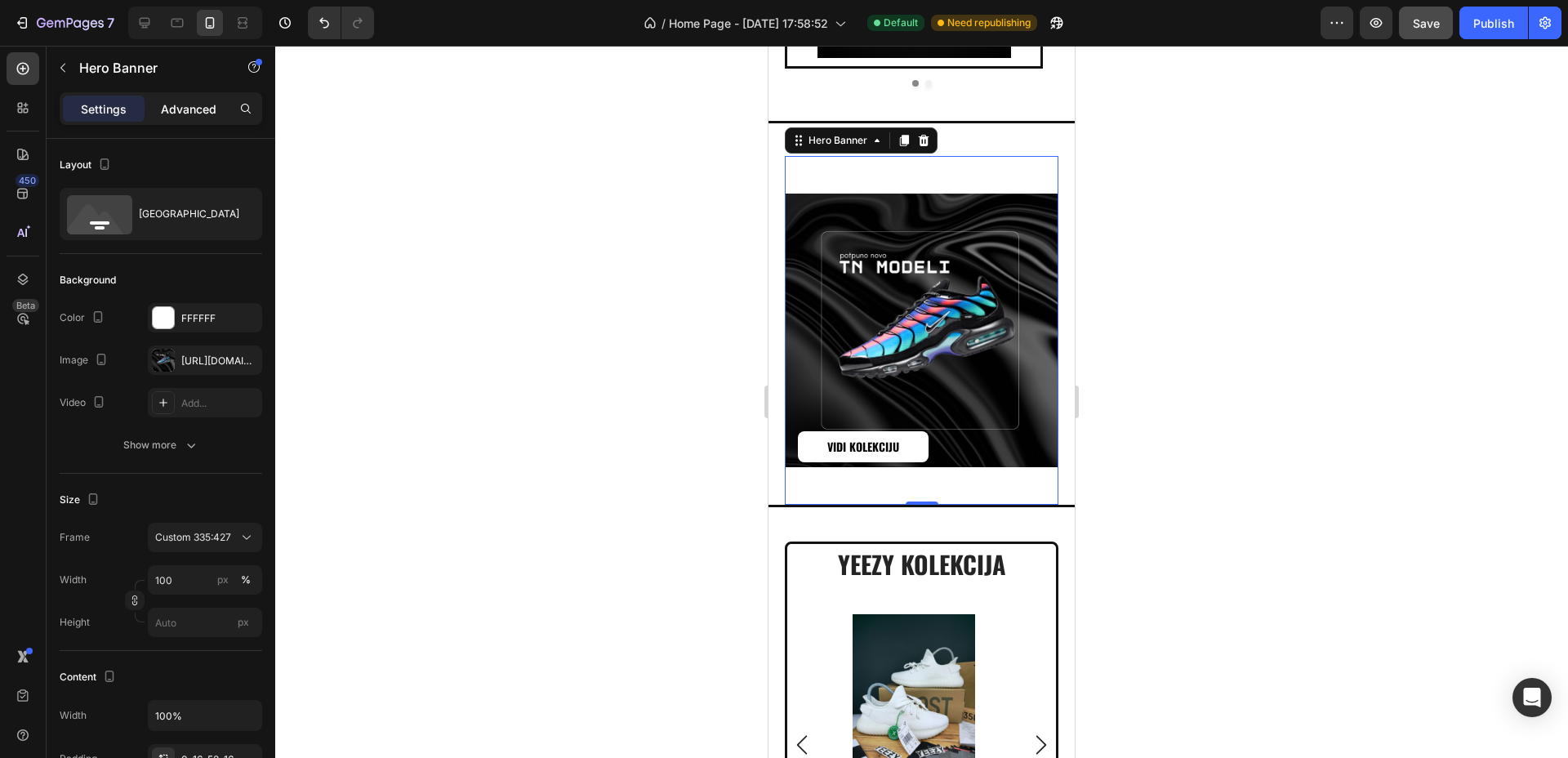
click at [188, 100] on p "Advanced" at bounding box center [188, 108] width 55 height 17
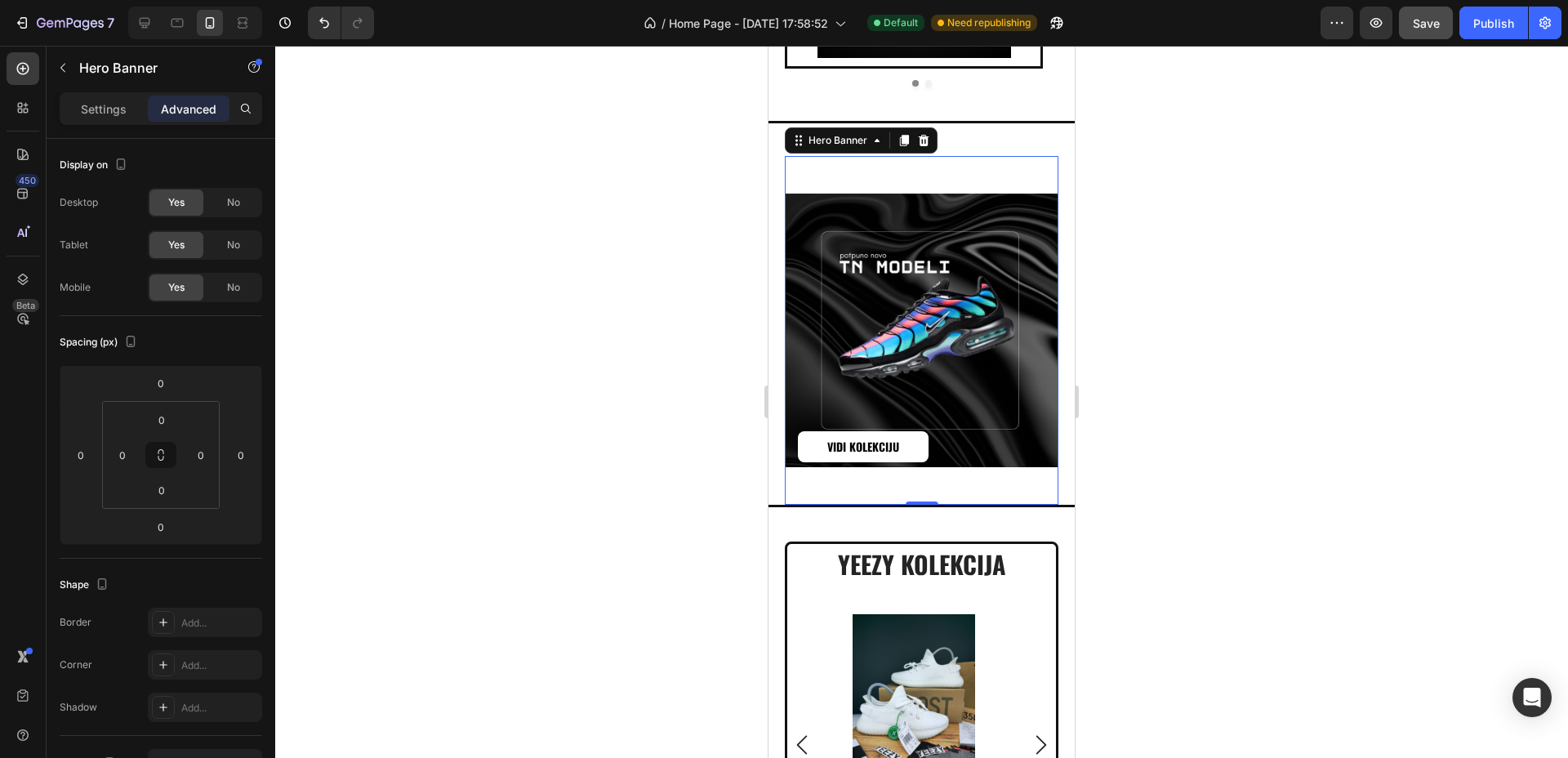
click at [943, 304] on div "Background Image" at bounding box center [921, 330] width 274 height 348
click at [913, 169] on div "Background Image" at bounding box center [921, 330] width 274 height 348
click at [1018, 125] on div "samo najjači modeli na stanju! Heading tn kolekcija koja mami osmehe na ulici! …" at bounding box center [922, 313] width 306 height 386
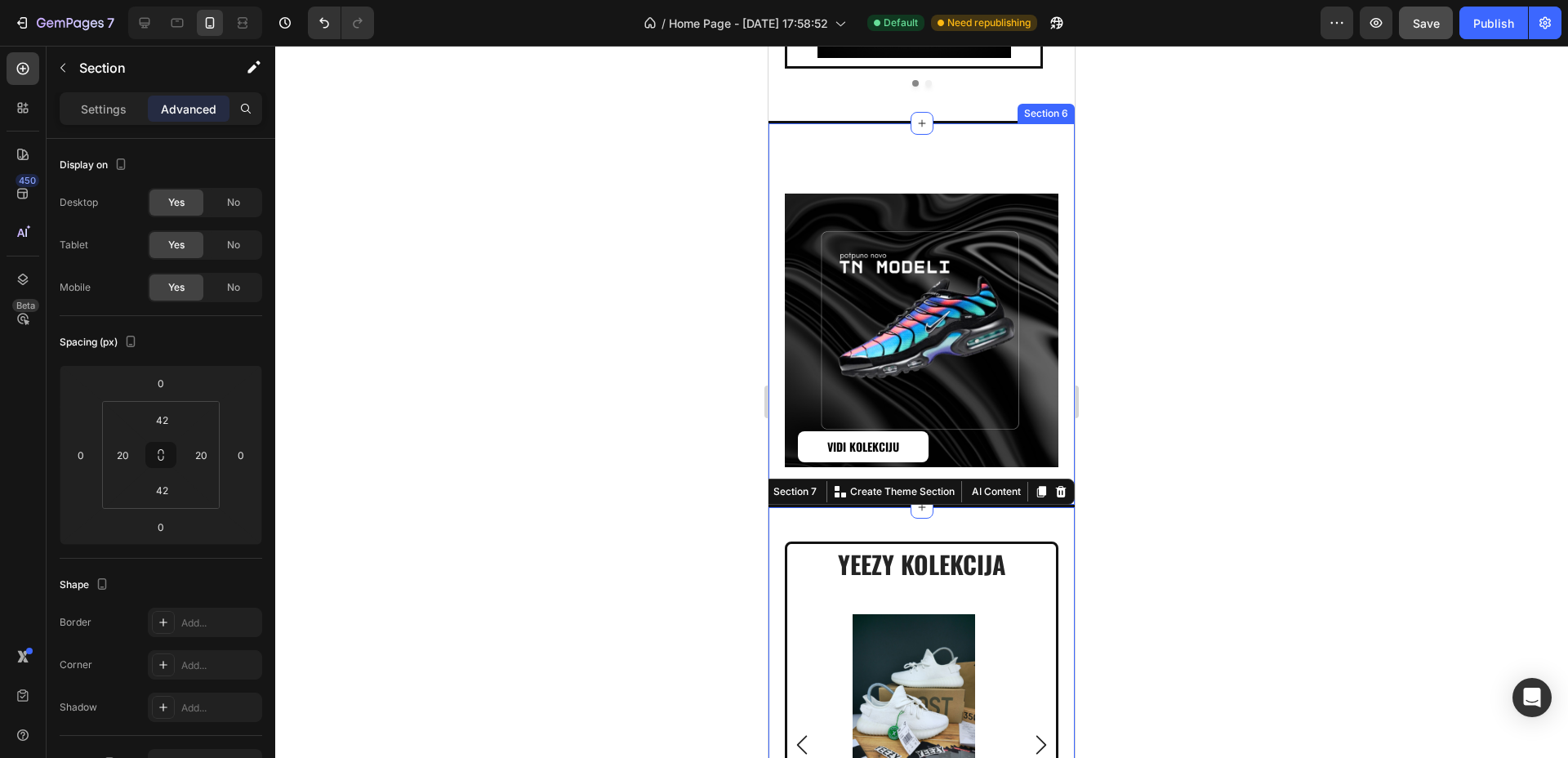
click at [979, 140] on div "samo najjači modeli na stanju! Heading tn kolekcija koja mami osmehe na ulici! …" at bounding box center [922, 313] width 306 height 386
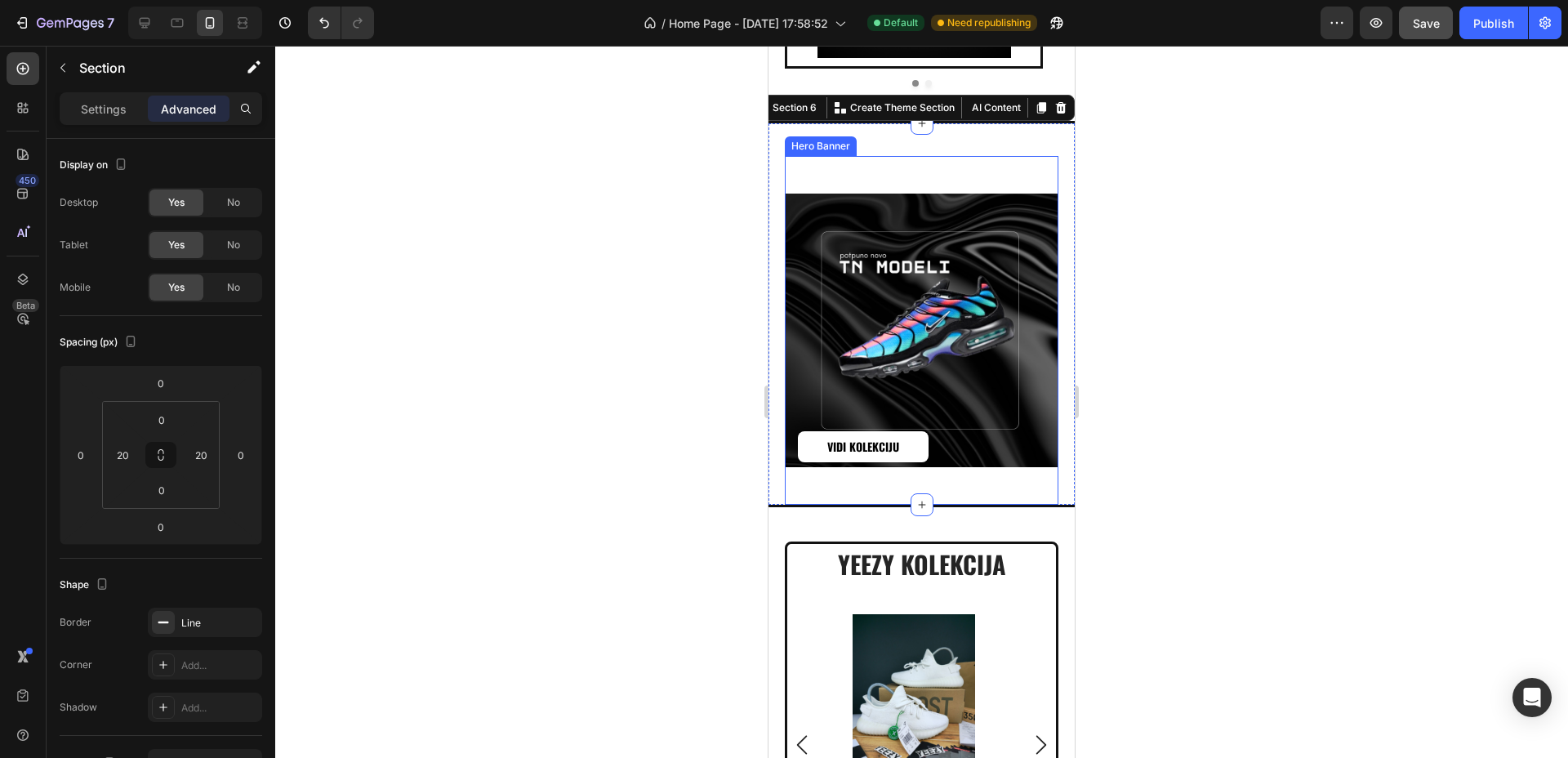
click at [985, 175] on div "Background Image" at bounding box center [921, 330] width 274 height 348
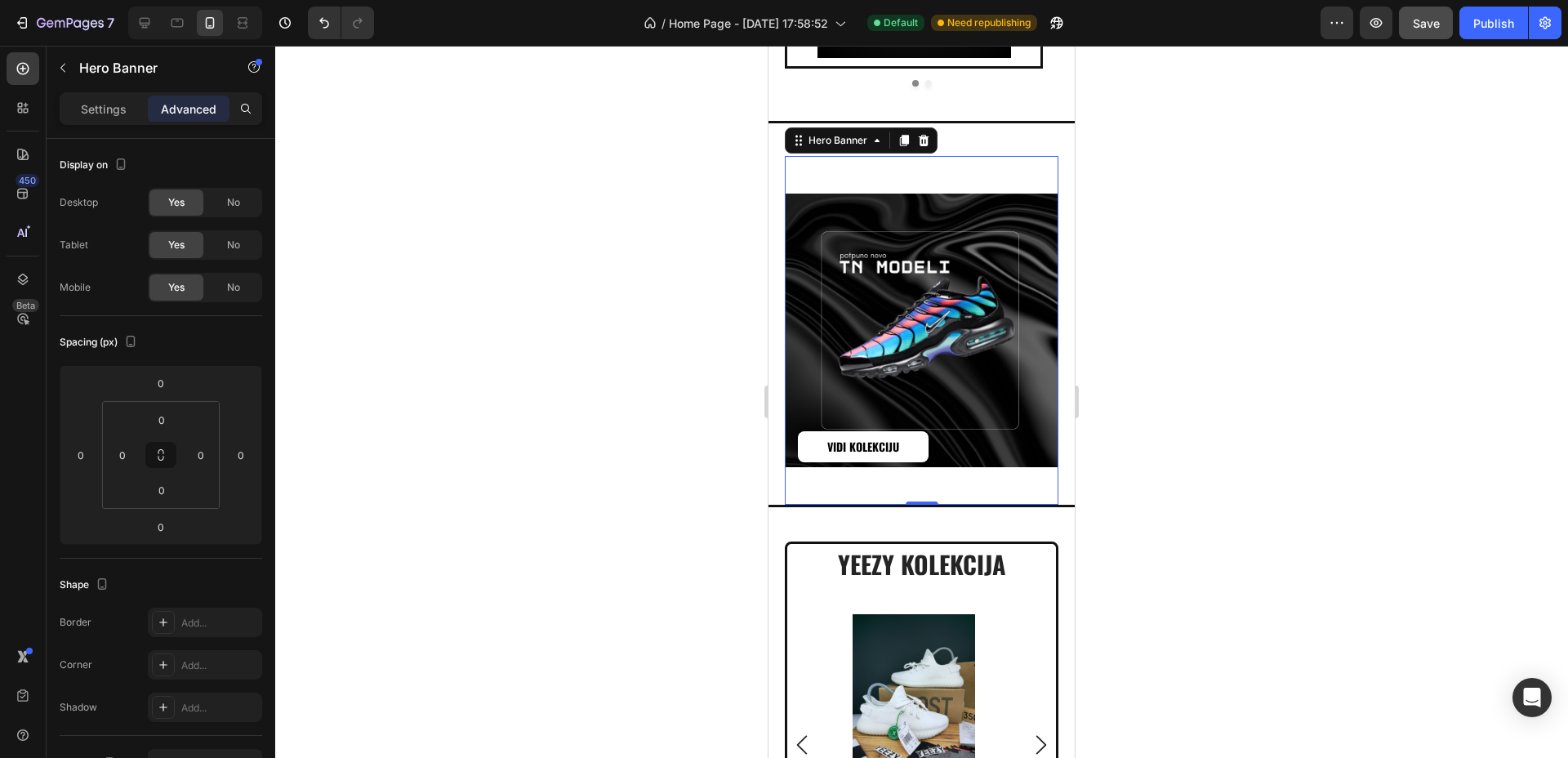
click at [983, 206] on div "Background Image" at bounding box center [921, 330] width 274 height 348
click at [120, 102] on p "Settings" at bounding box center [104, 108] width 46 height 17
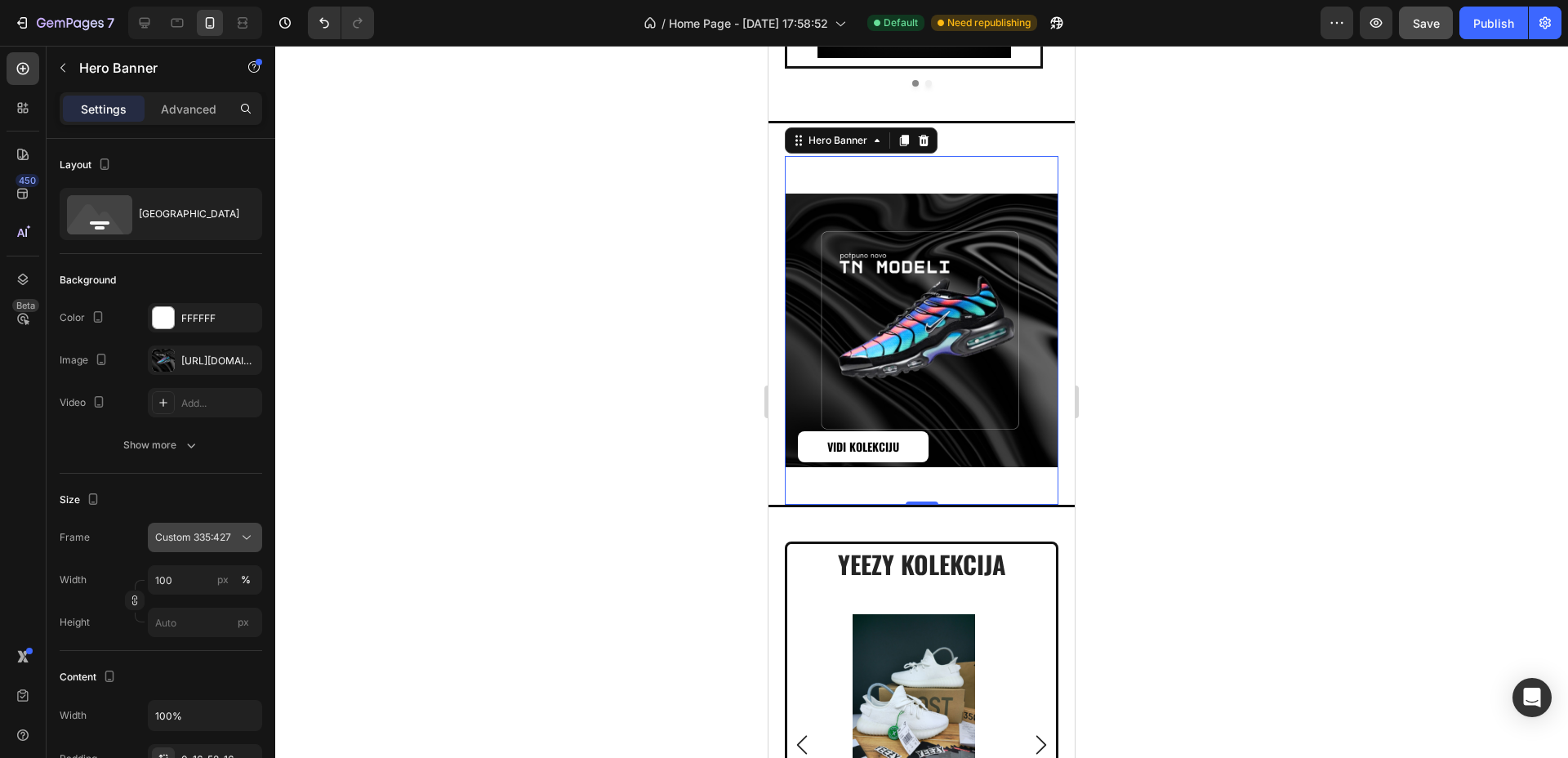
click at [194, 541] on span "Custom 335:427" at bounding box center [193, 537] width 76 height 15
click at [191, 576] on span "As banner source" at bounding box center [194, 576] width 81 height 15
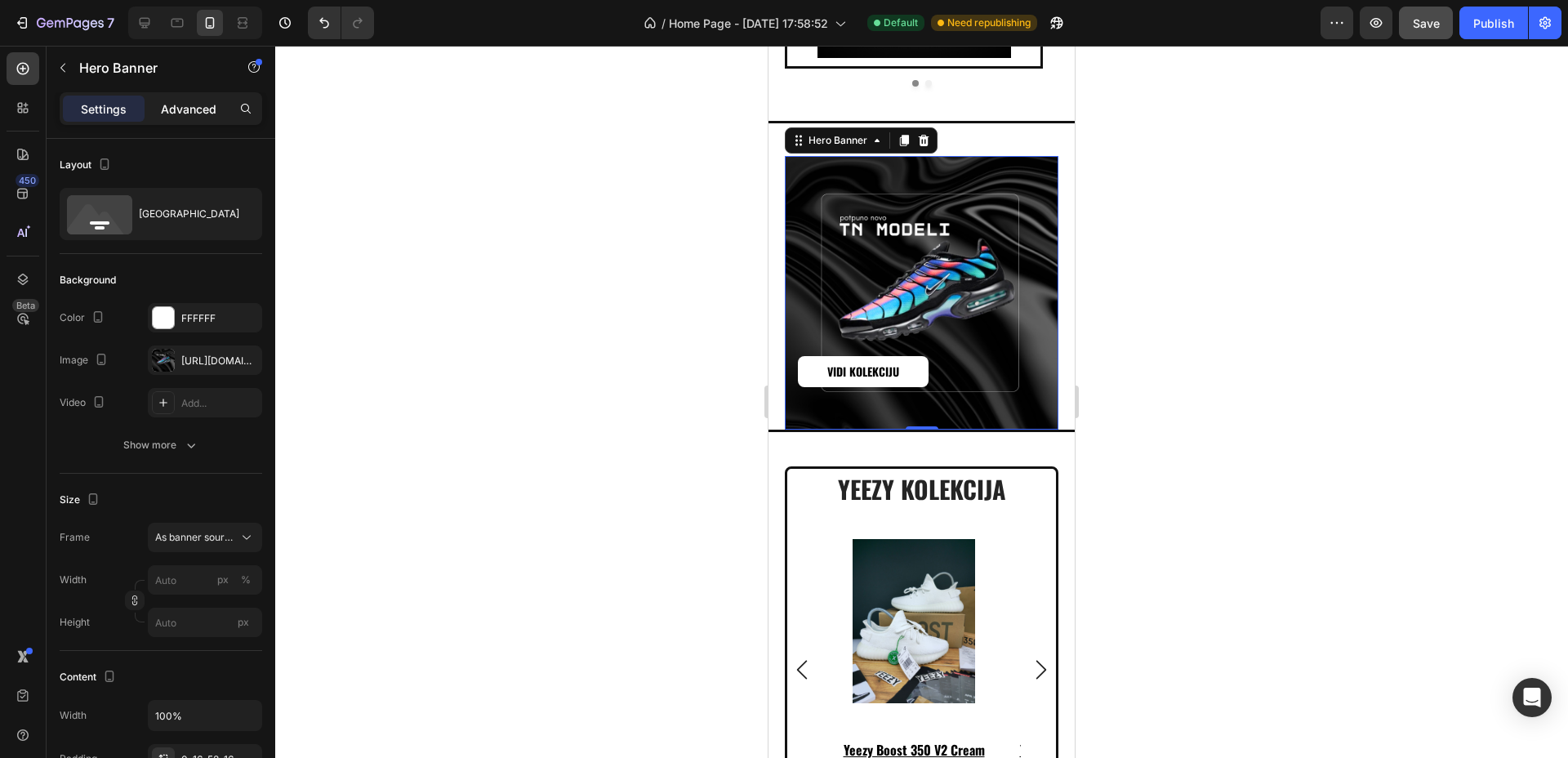
click at [200, 100] on p "Advanced" at bounding box center [188, 108] width 55 height 17
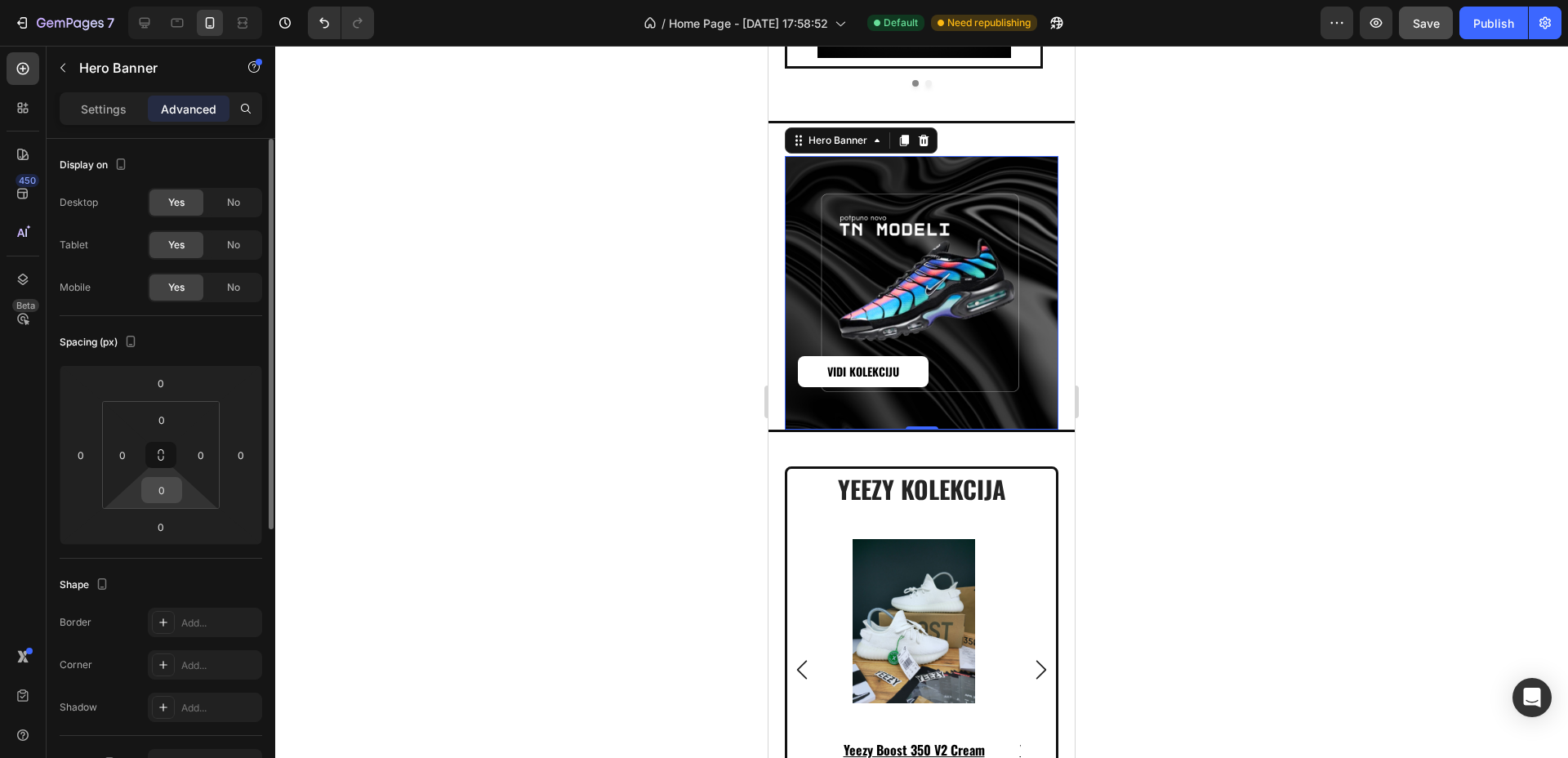
click at [168, 482] on input "0" at bounding box center [161, 490] width 33 height 25
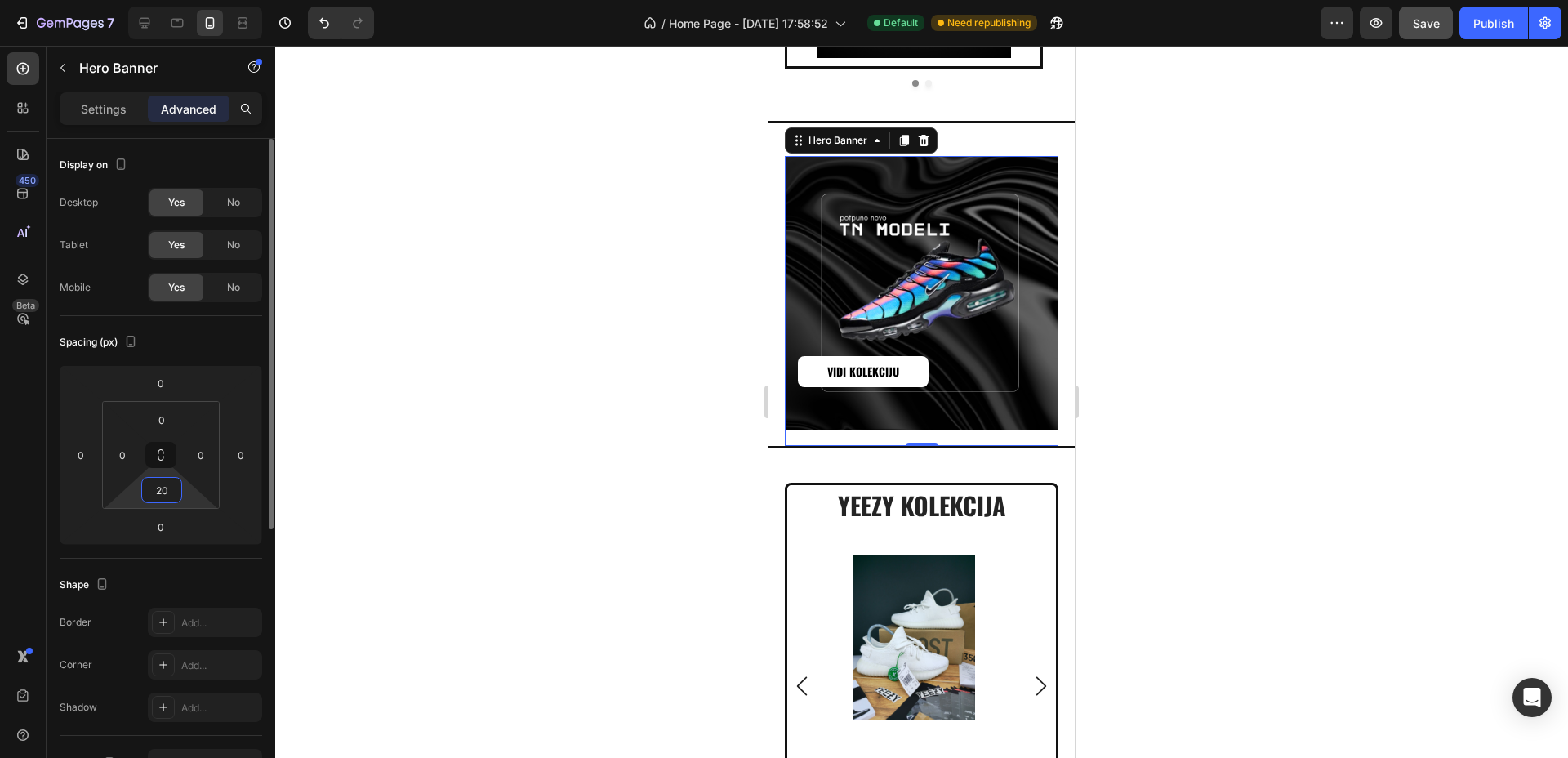
type input "2"
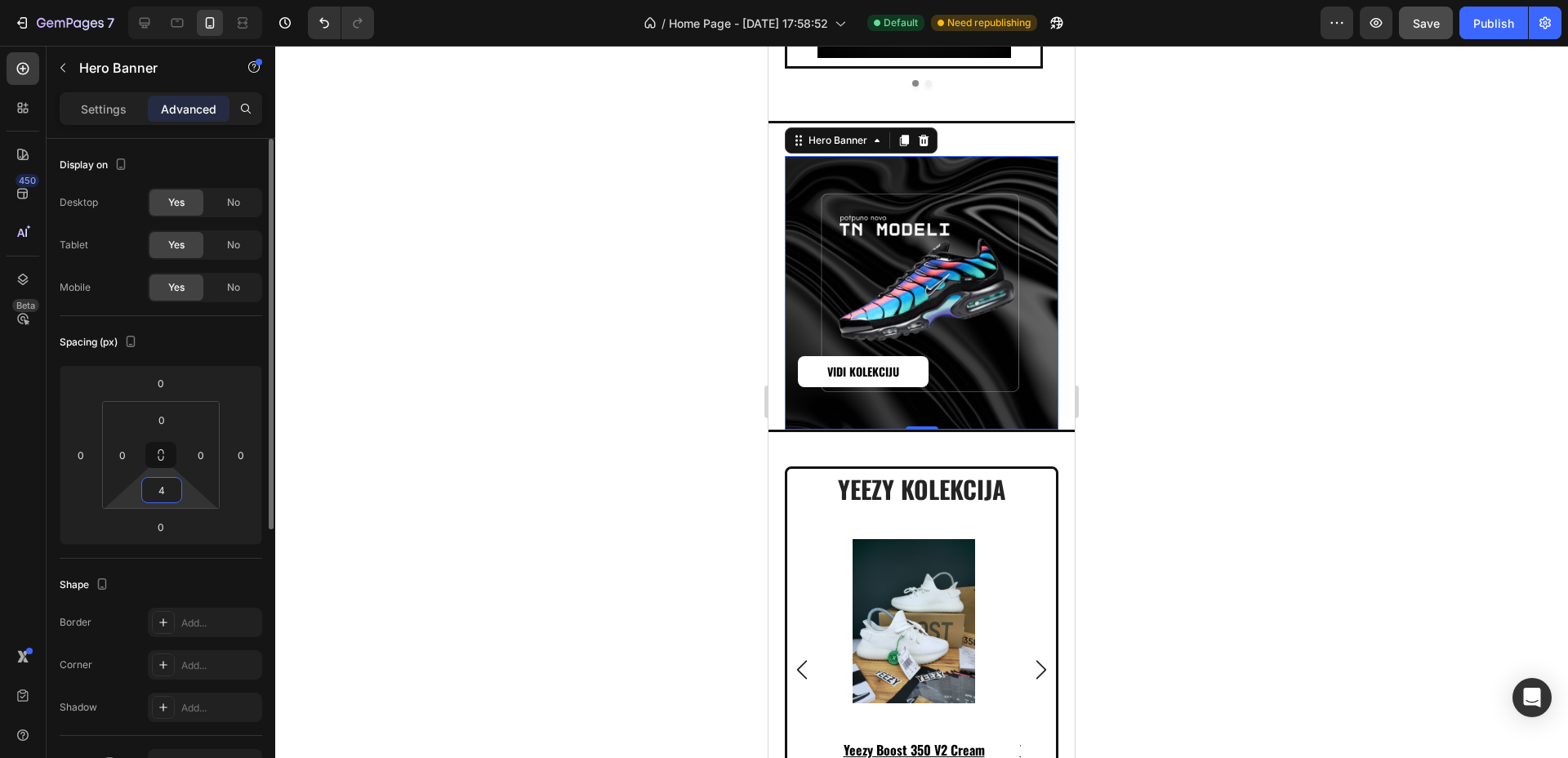
type input "40"
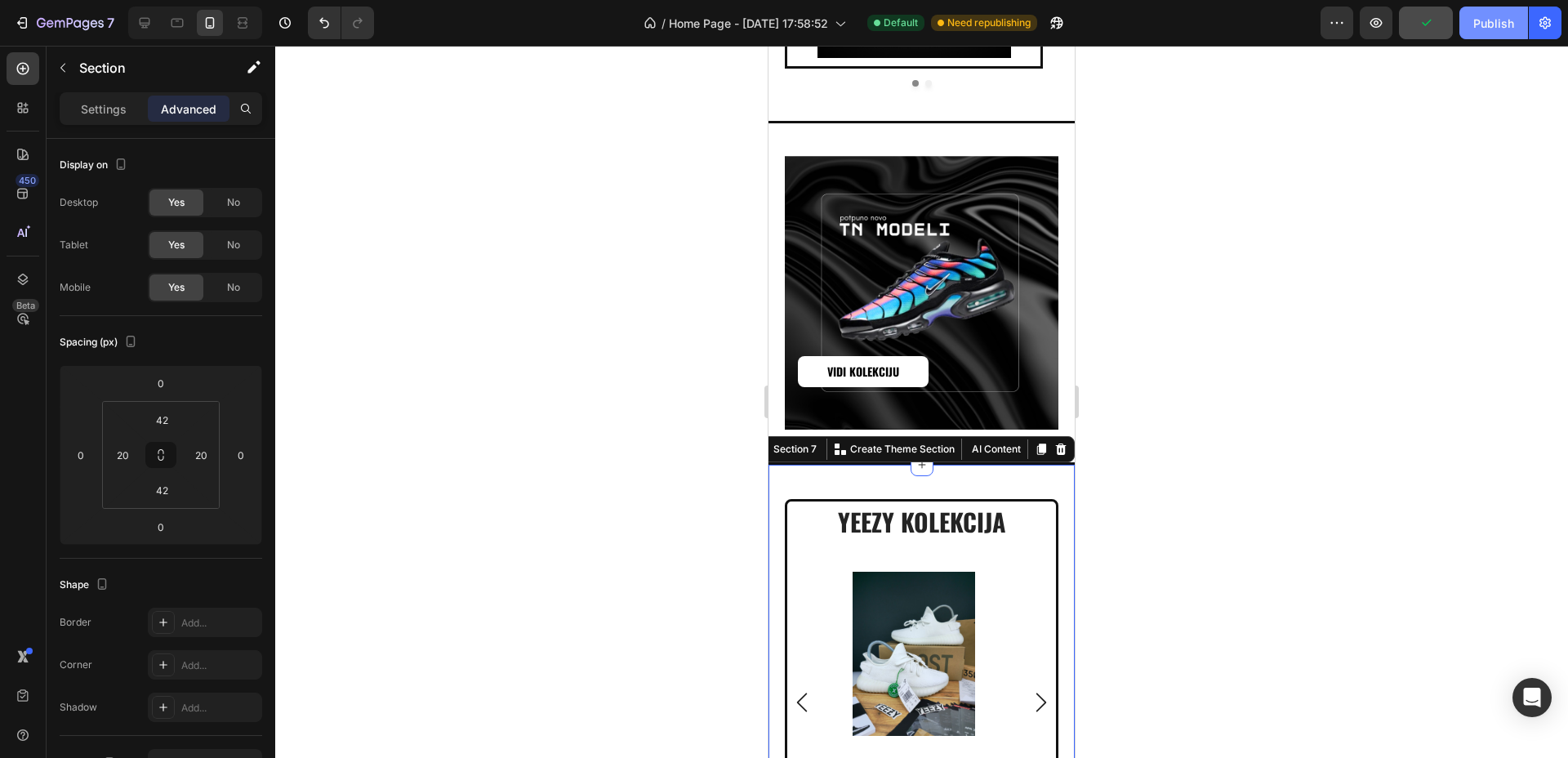
click at [1494, 33] on button "Publish" at bounding box center [1494, 22] width 69 height 33
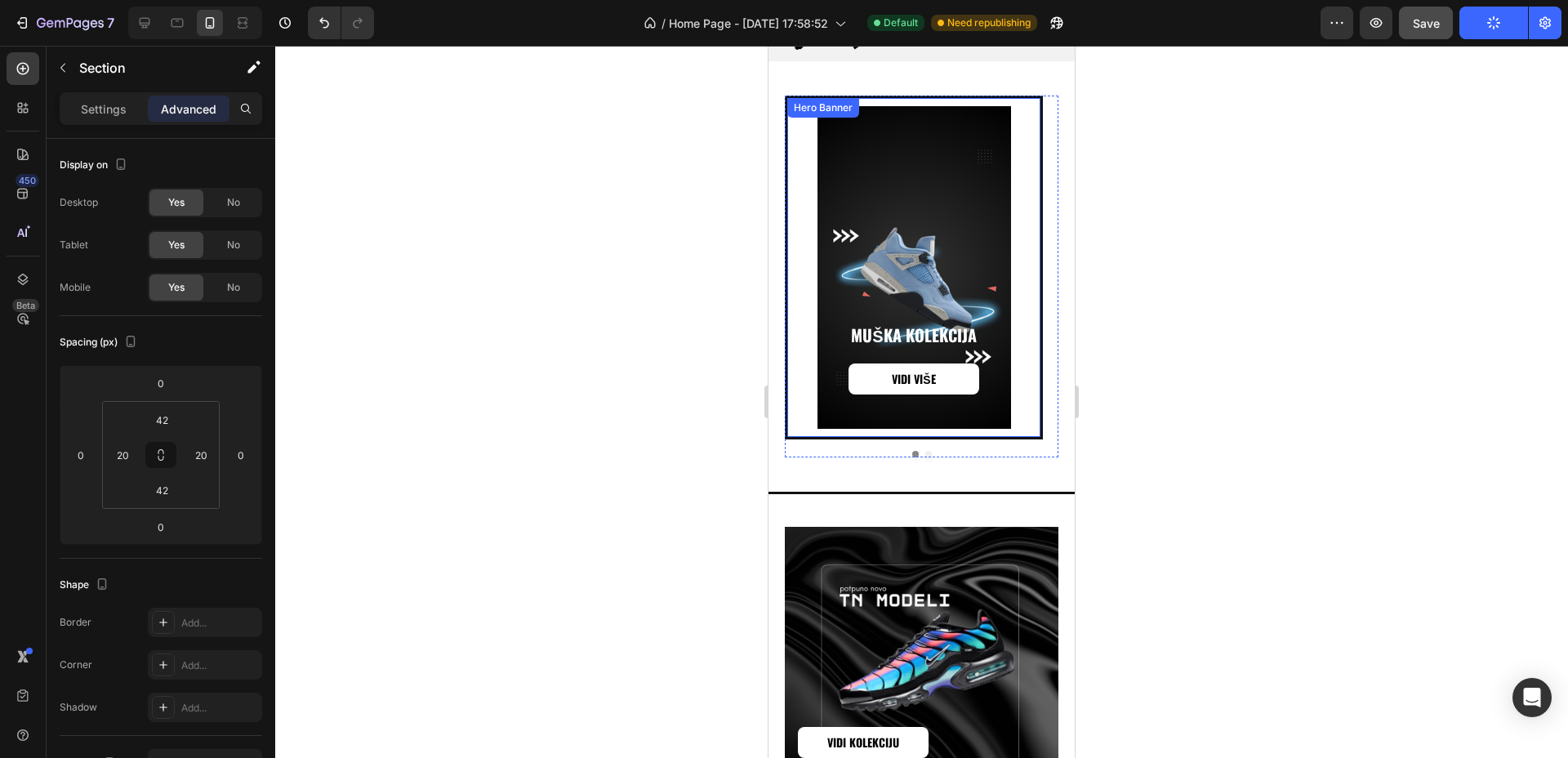
scroll to position [699, 0]
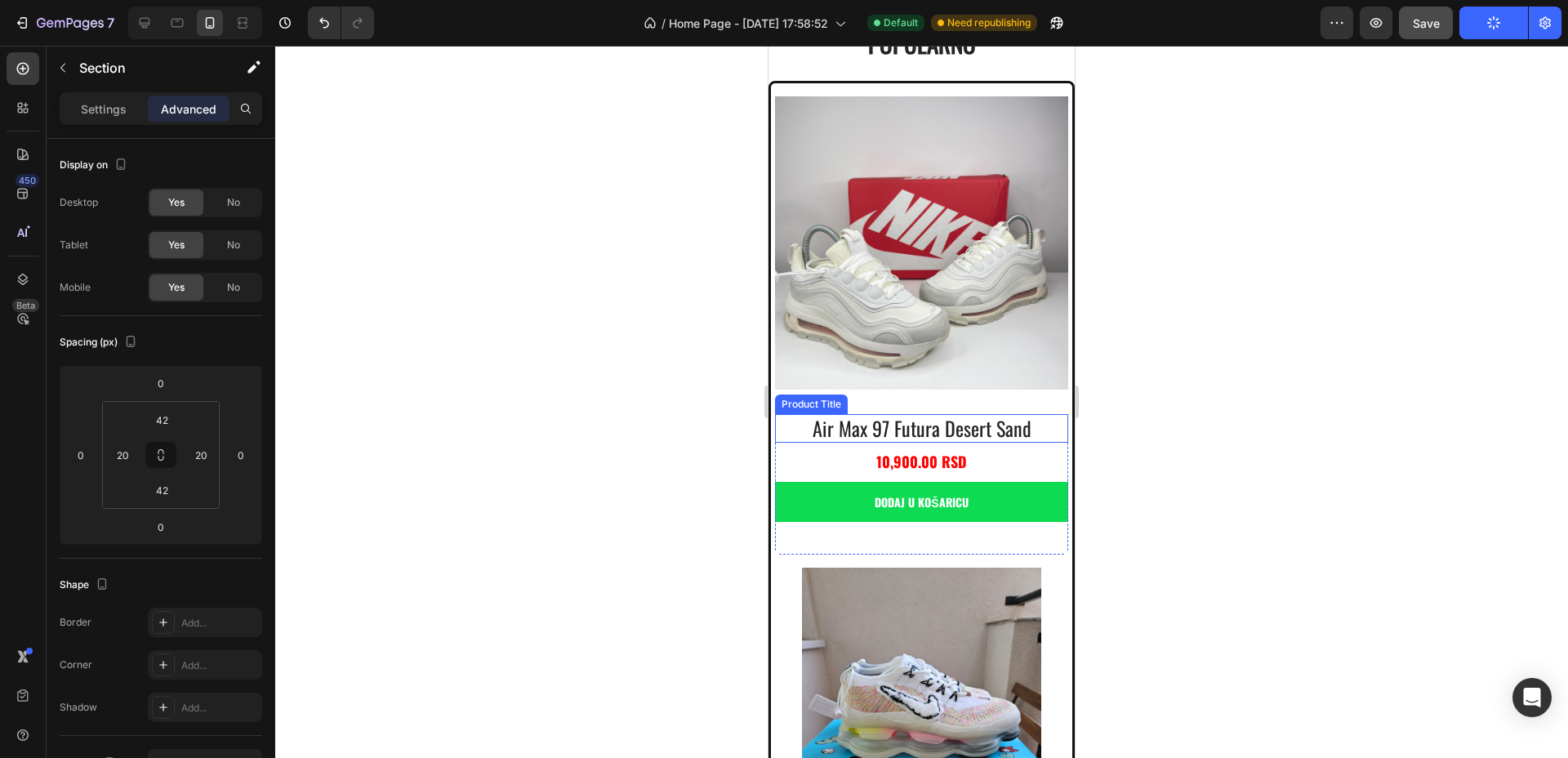
click at [856, 414] on h2 "air max 97 futura desert sand" at bounding box center [921, 428] width 293 height 28
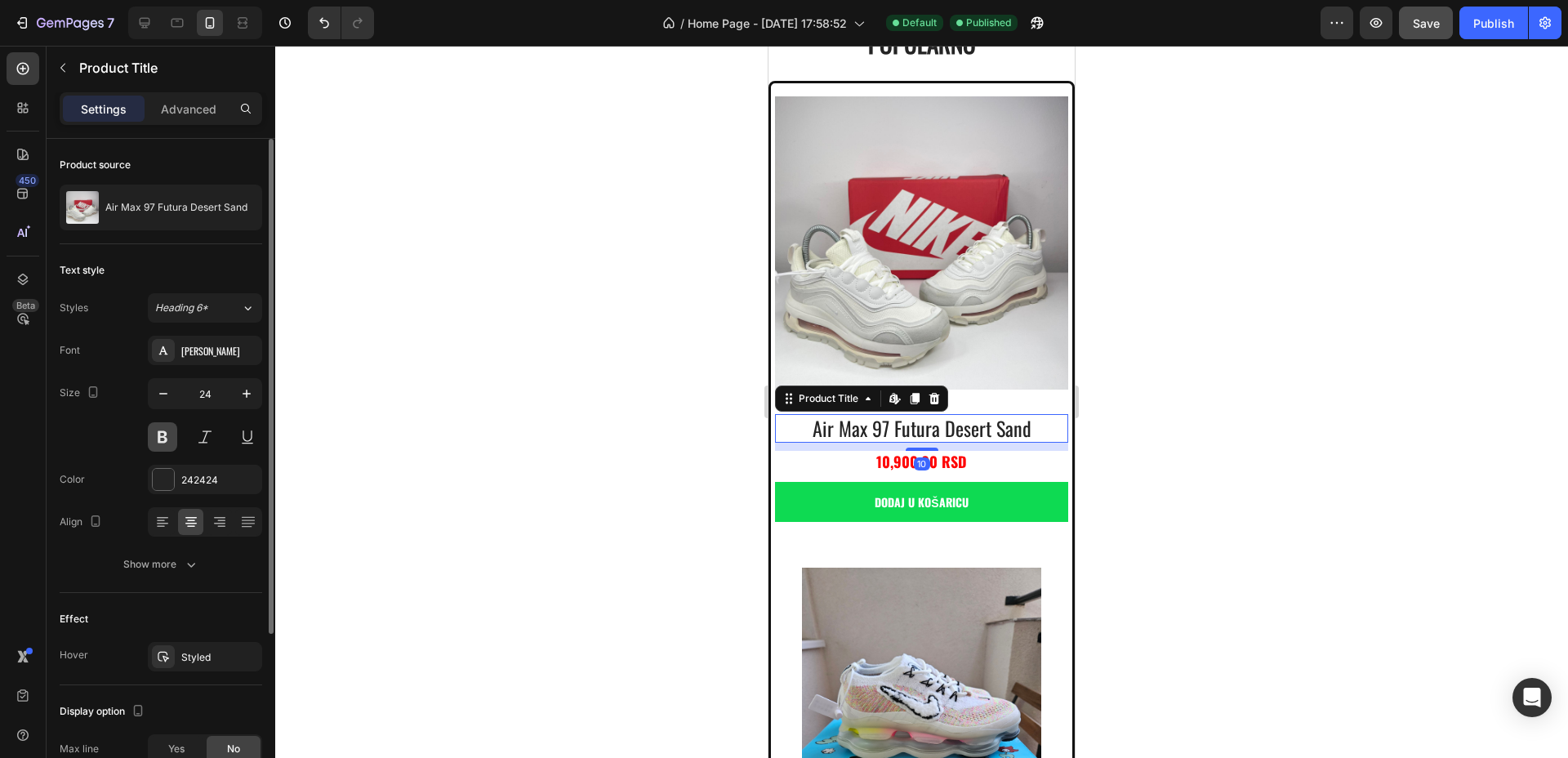
click at [165, 436] on button at bounding box center [162, 436] width 29 height 29
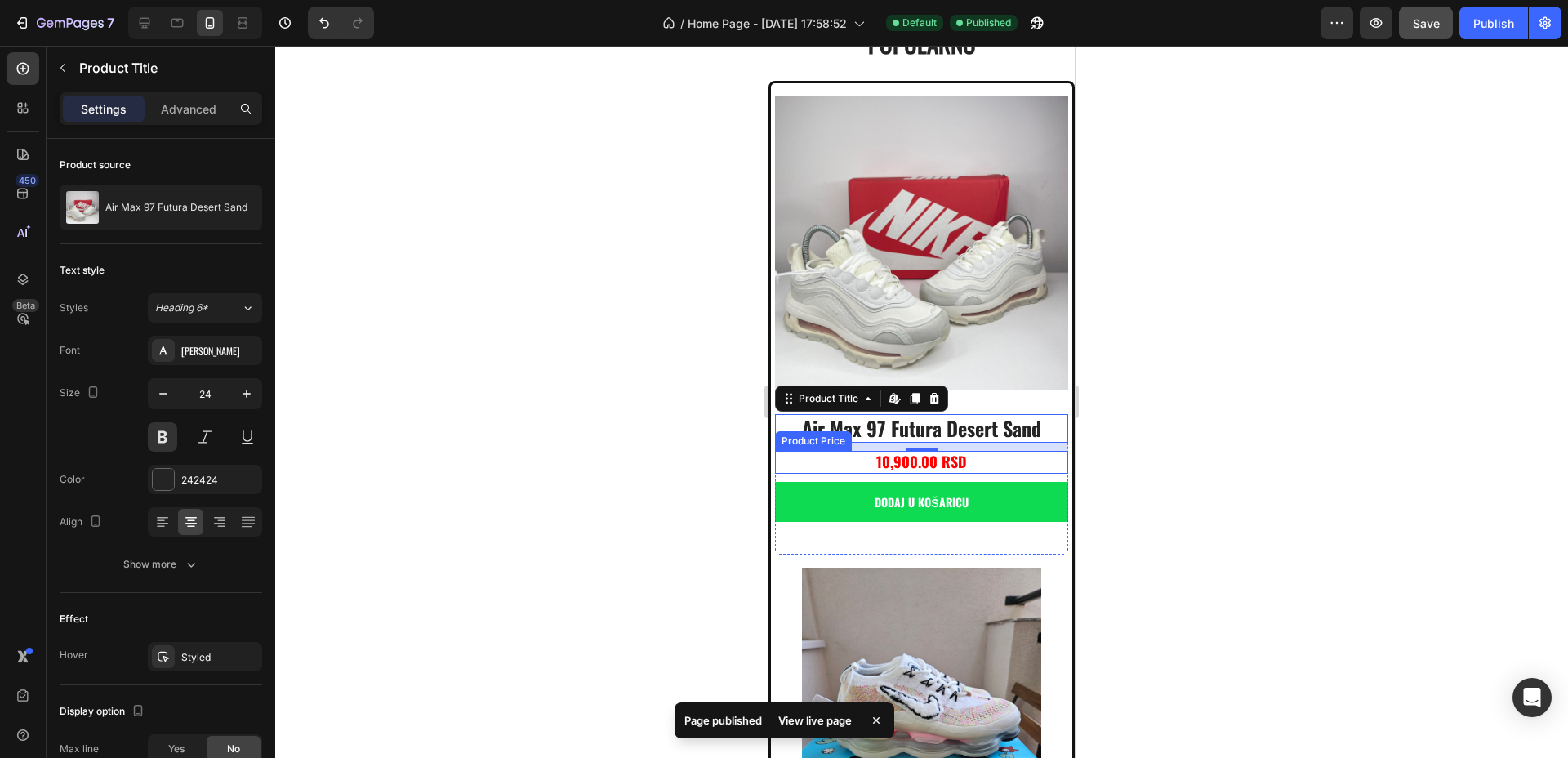
click at [973, 450] on div "10,900.00 RSD" at bounding box center [921, 461] width 293 height 22
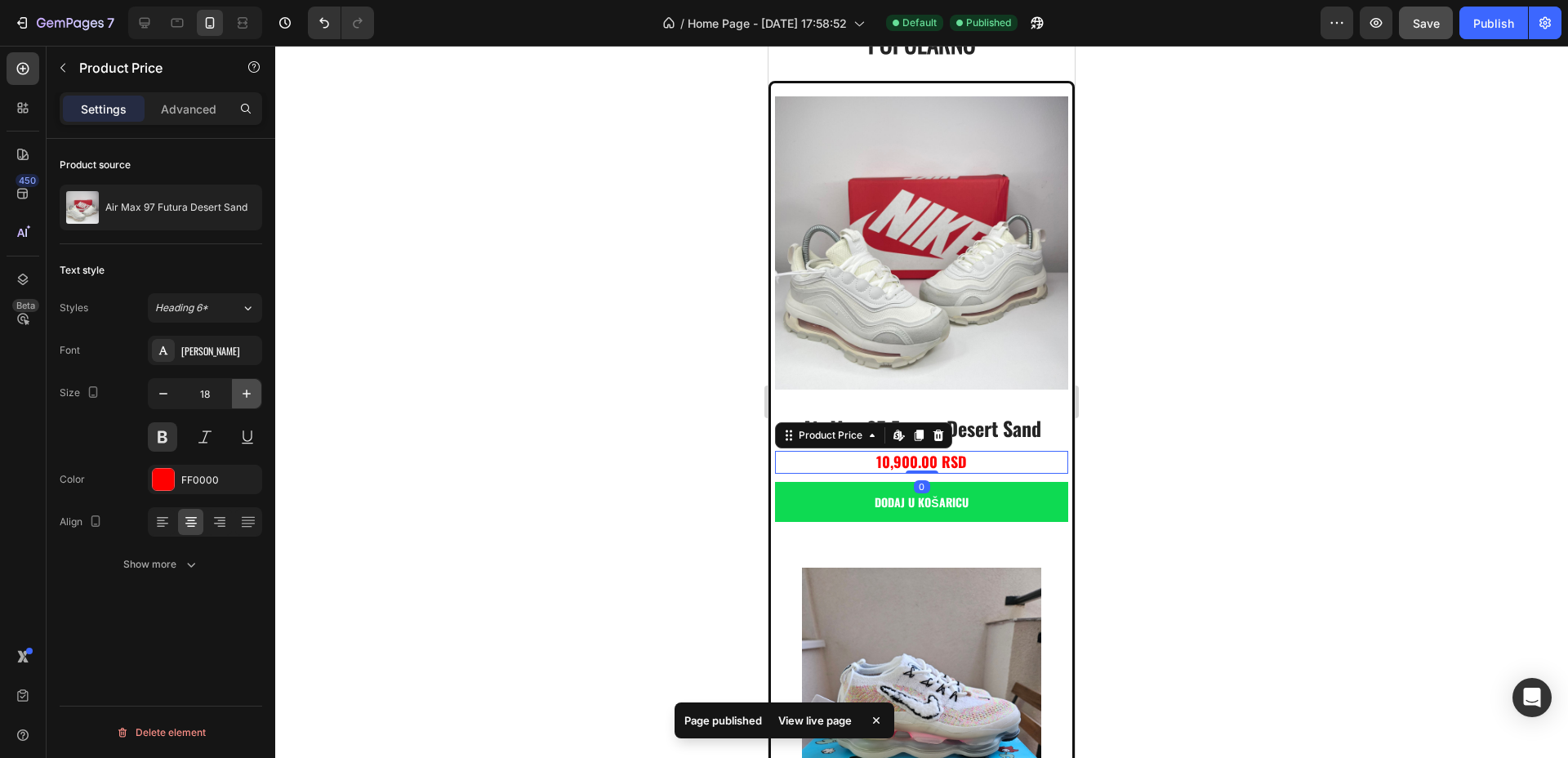
click at [248, 398] on icon "button" at bounding box center [246, 393] width 17 height 17
type input "20"
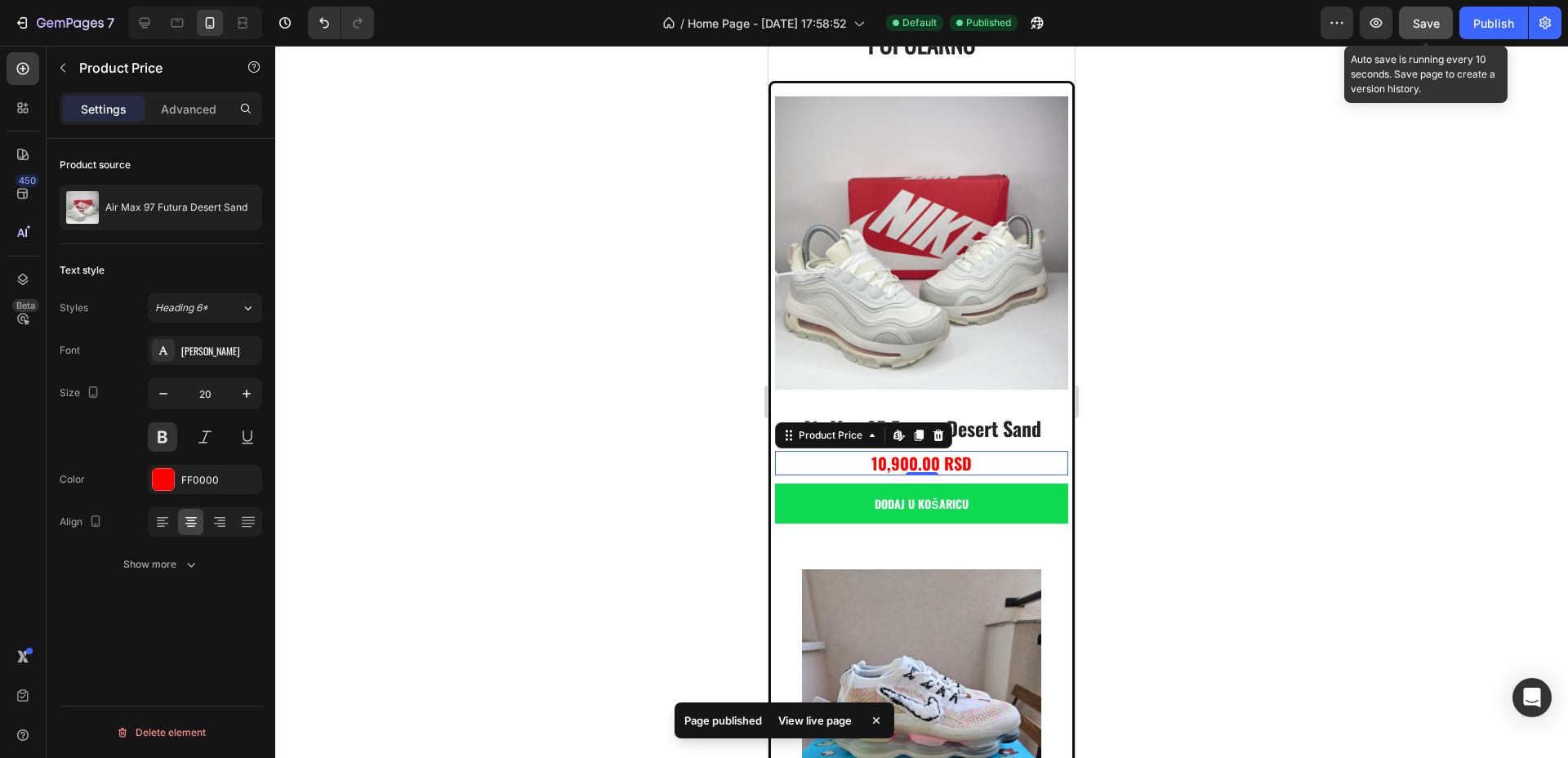
click at [1445, 17] on button "Save" at bounding box center [1425, 22] width 54 height 33
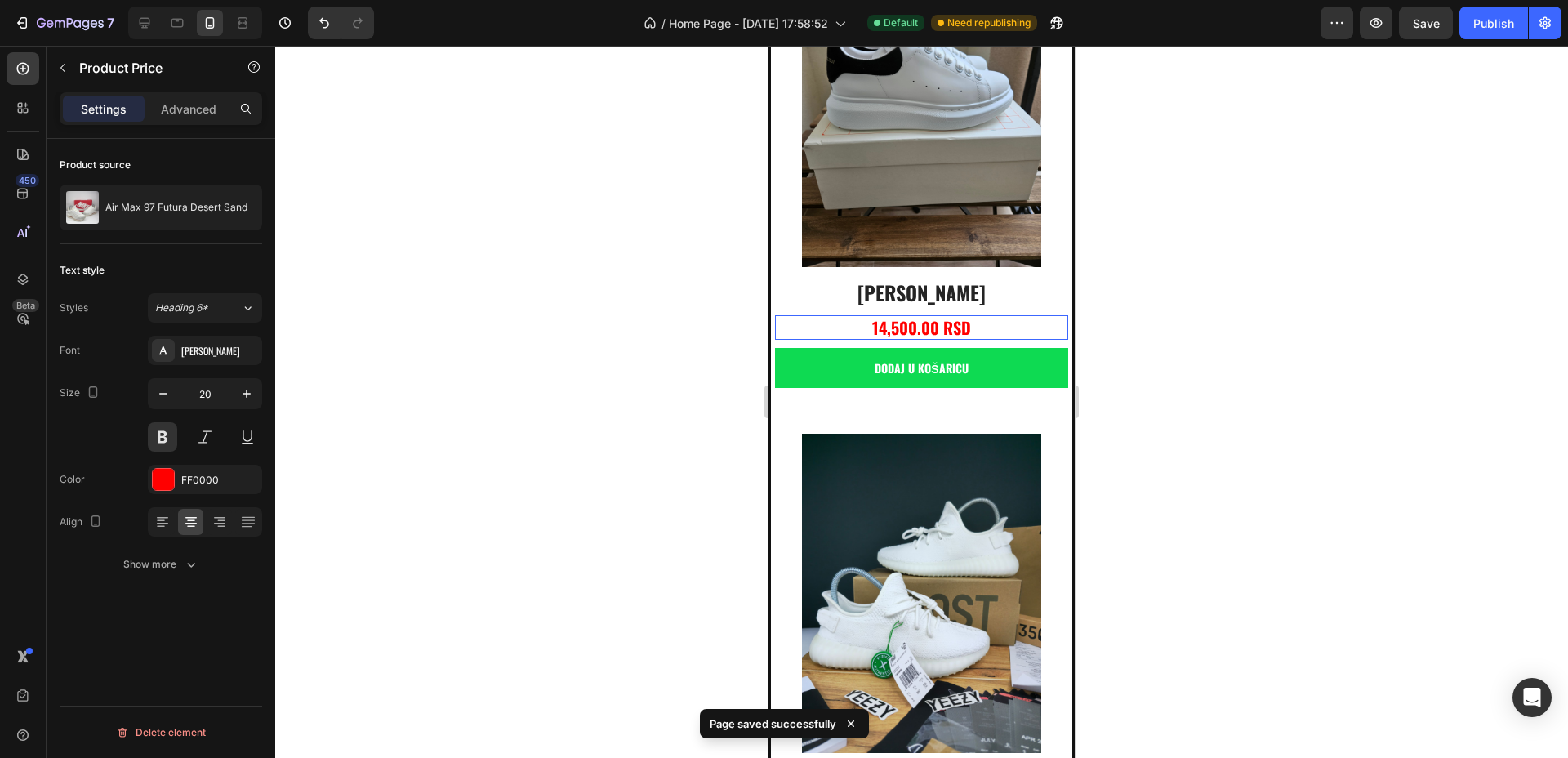
scroll to position [2331, 0]
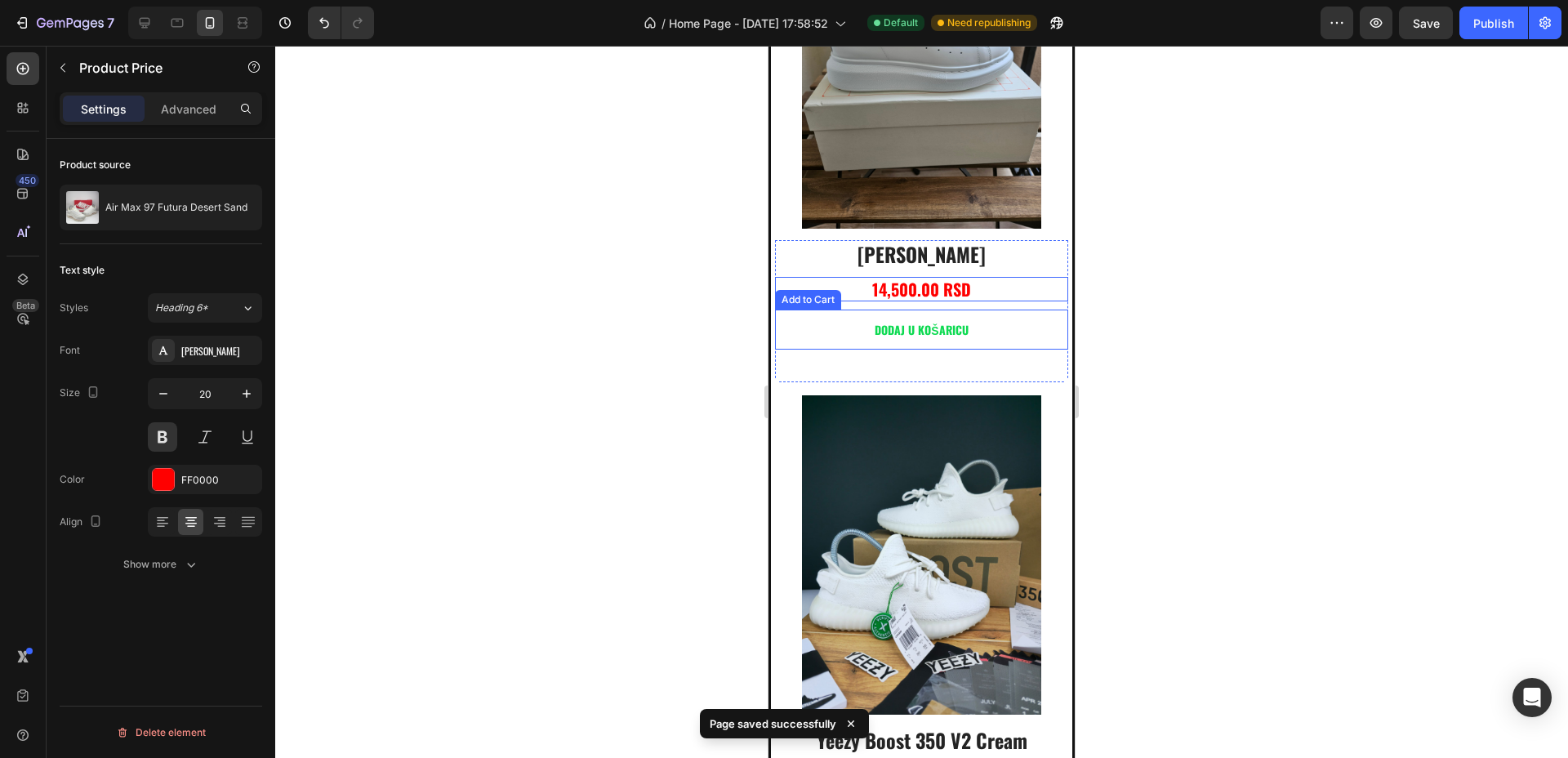
drag, startPoint x: 934, startPoint y: 253, endPoint x: 865, endPoint y: 254, distance: 69.0
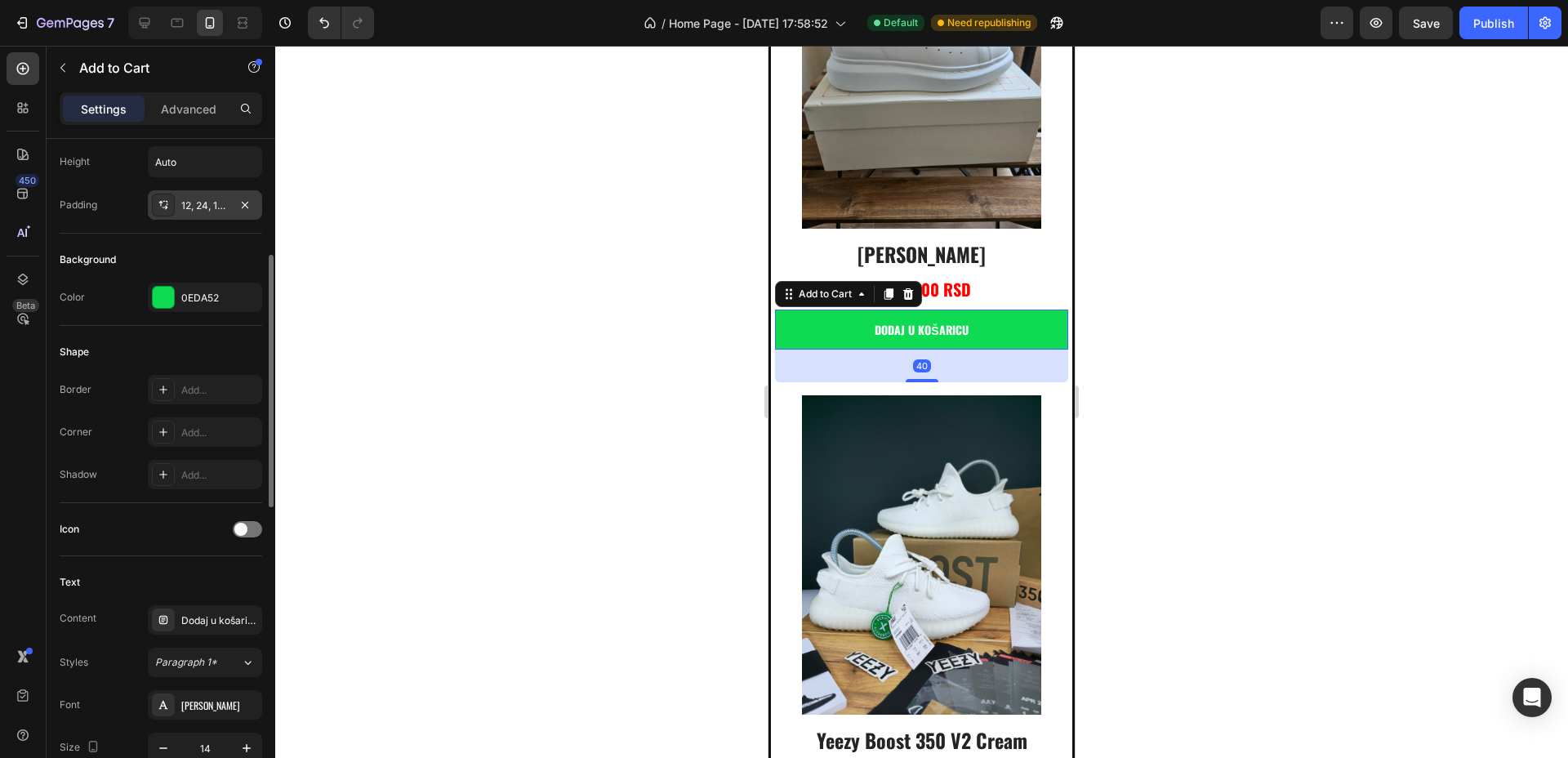
scroll to position [612, 0]
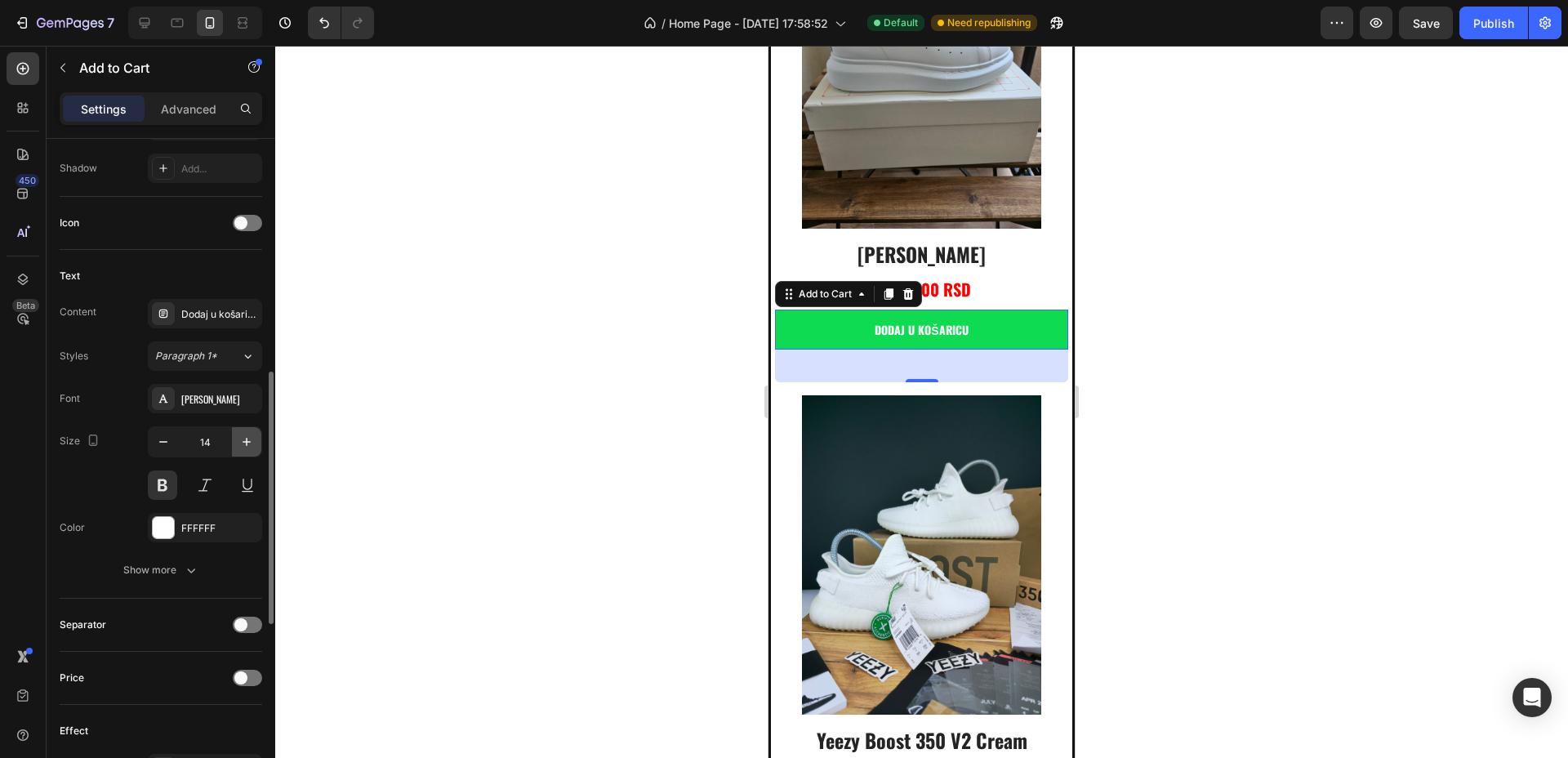
click at [251, 442] on icon "button" at bounding box center [246, 441] width 17 height 17
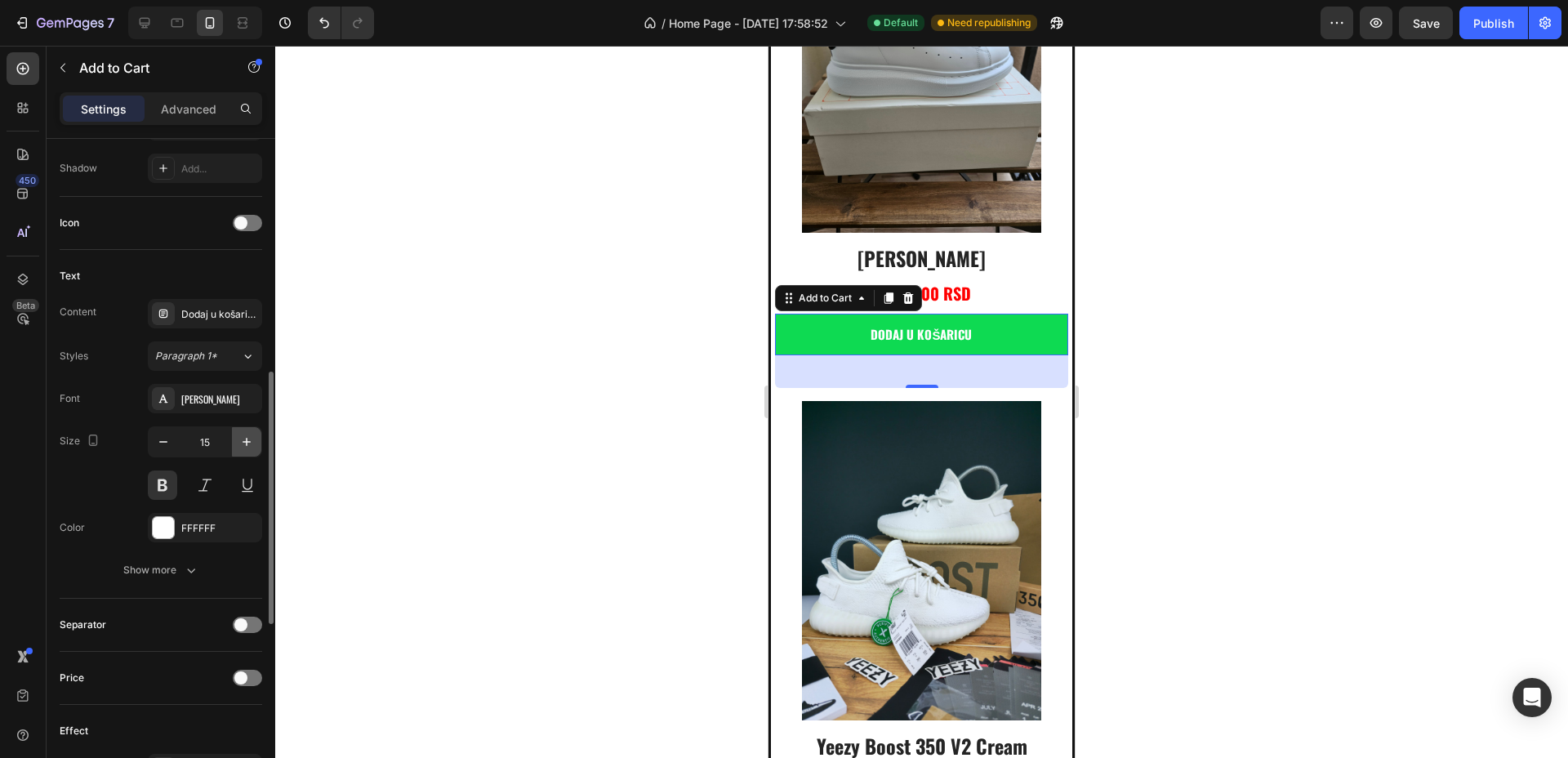
click at [251, 442] on icon "button" at bounding box center [246, 441] width 17 height 17
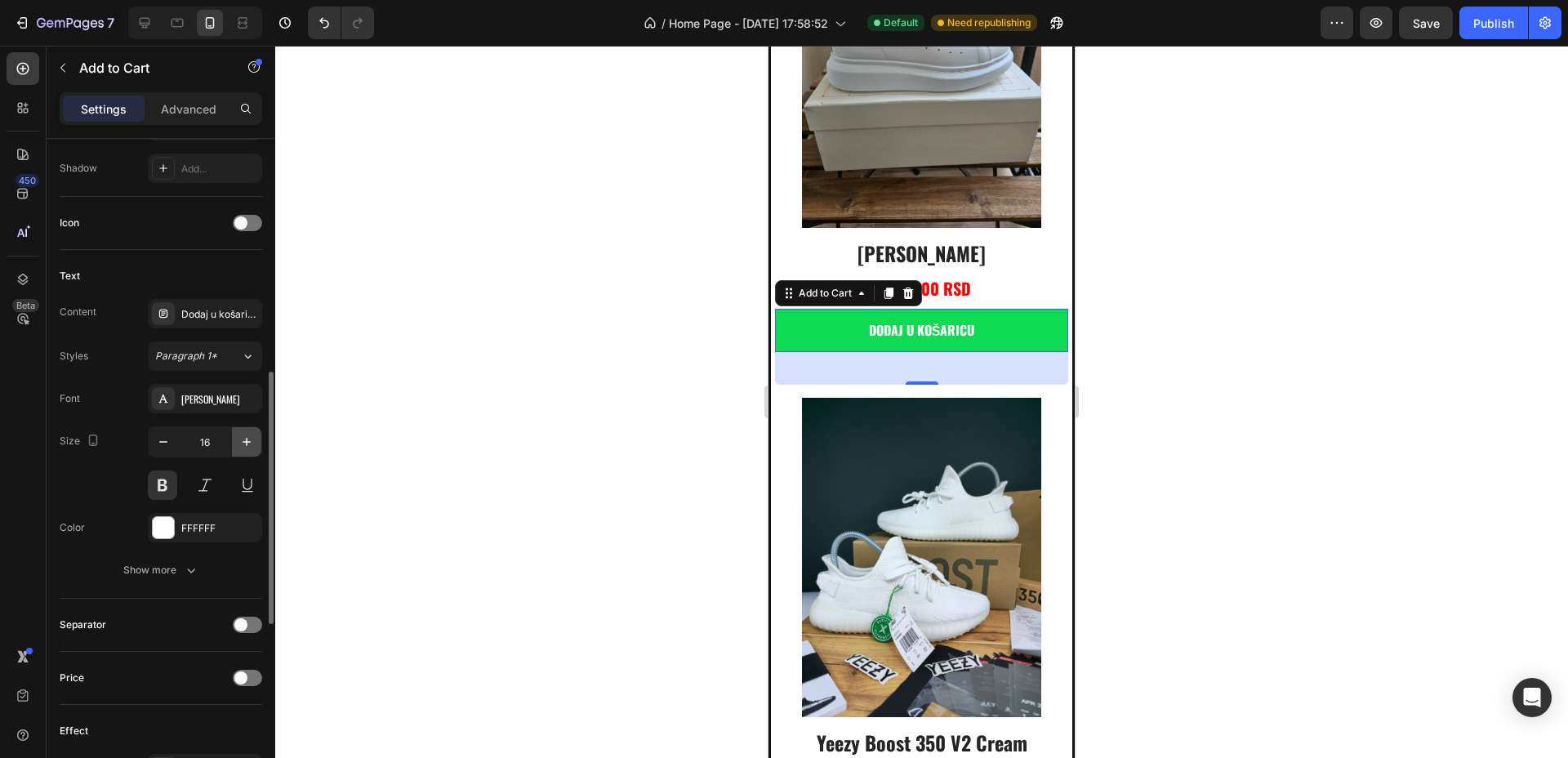
click at [251, 442] on icon "button" at bounding box center [246, 441] width 17 height 17
type input "18"
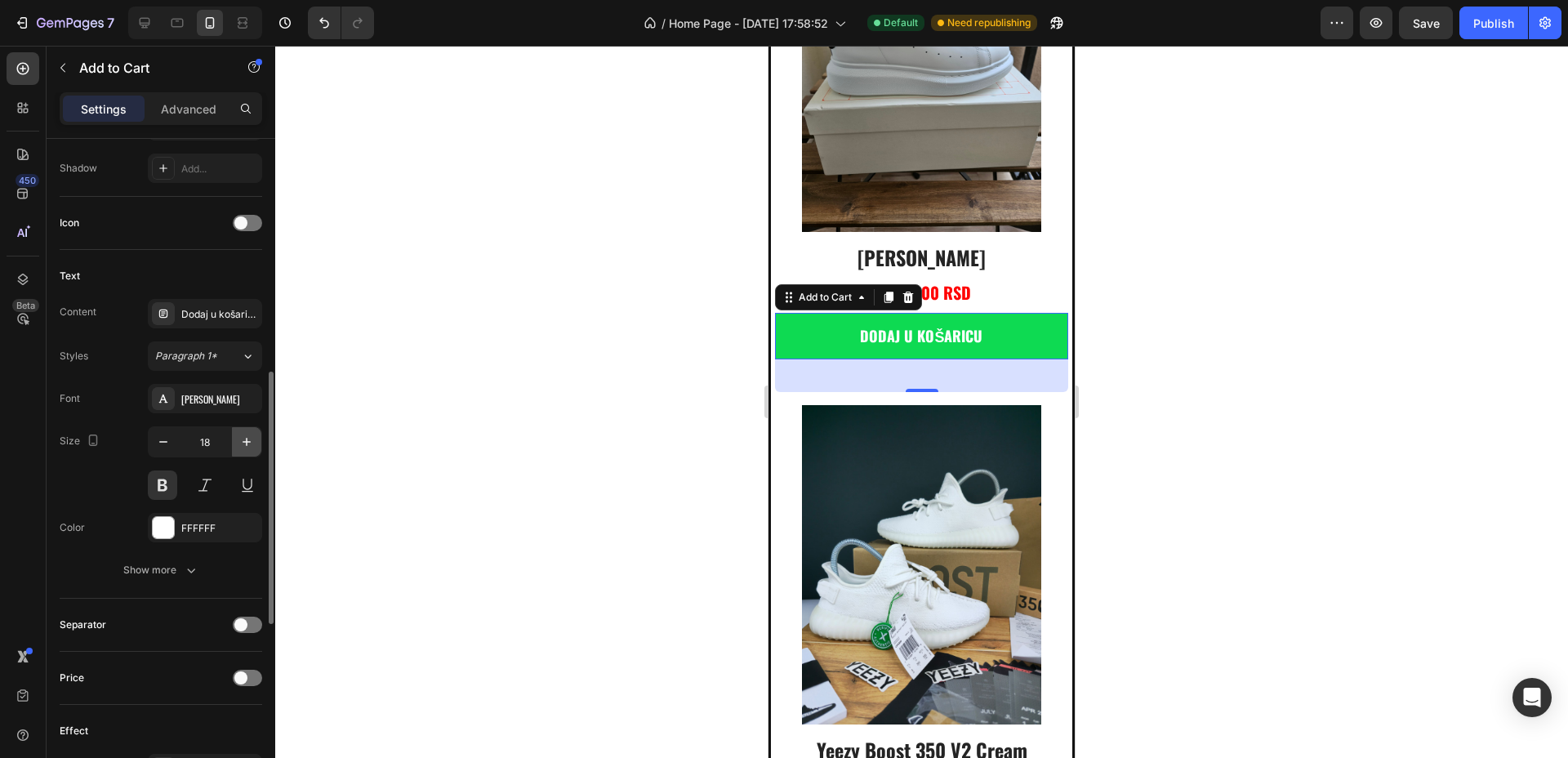
scroll to position [2350, 0]
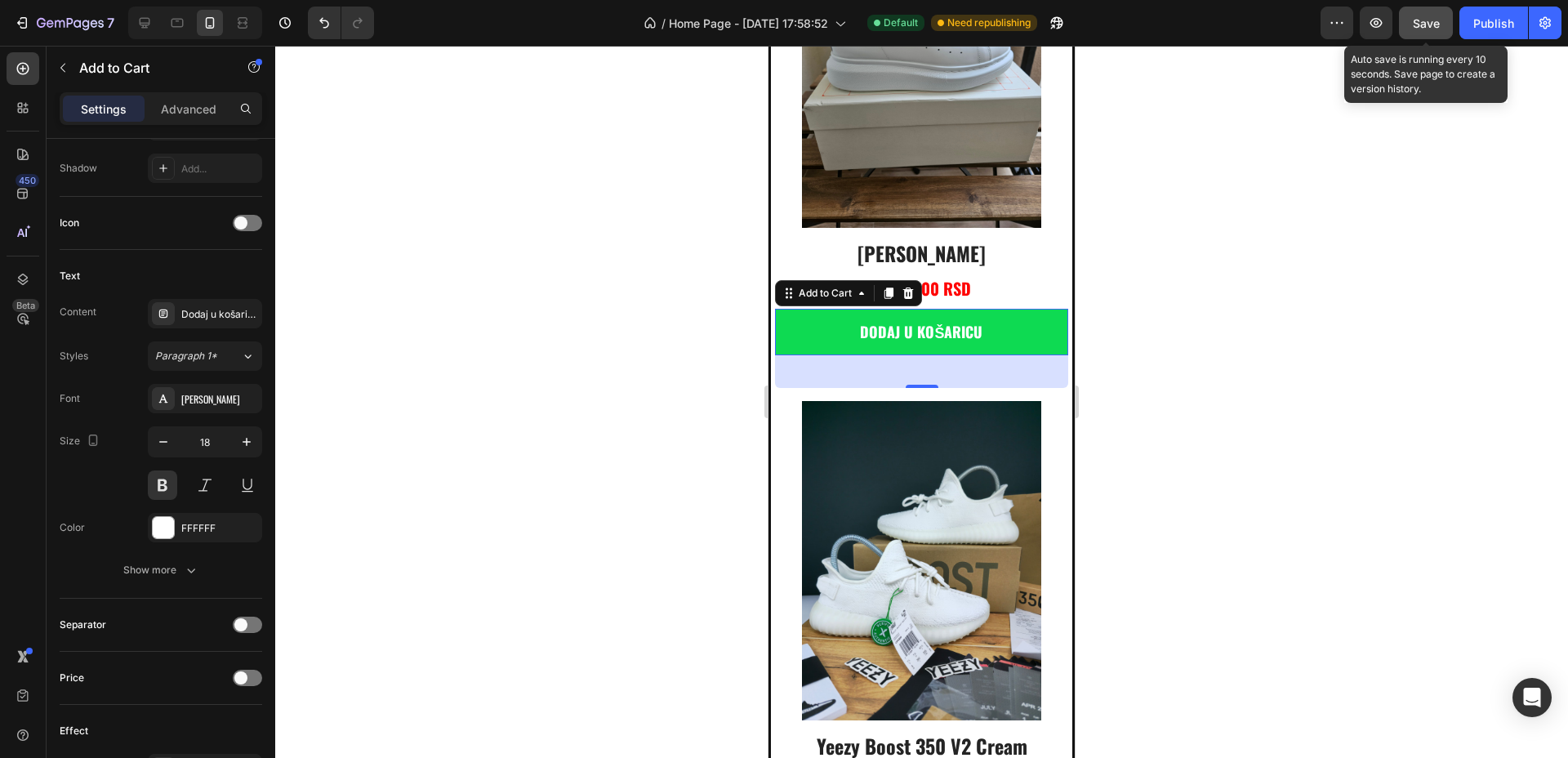
click at [1442, 33] on button "Save" at bounding box center [1425, 22] width 54 height 33
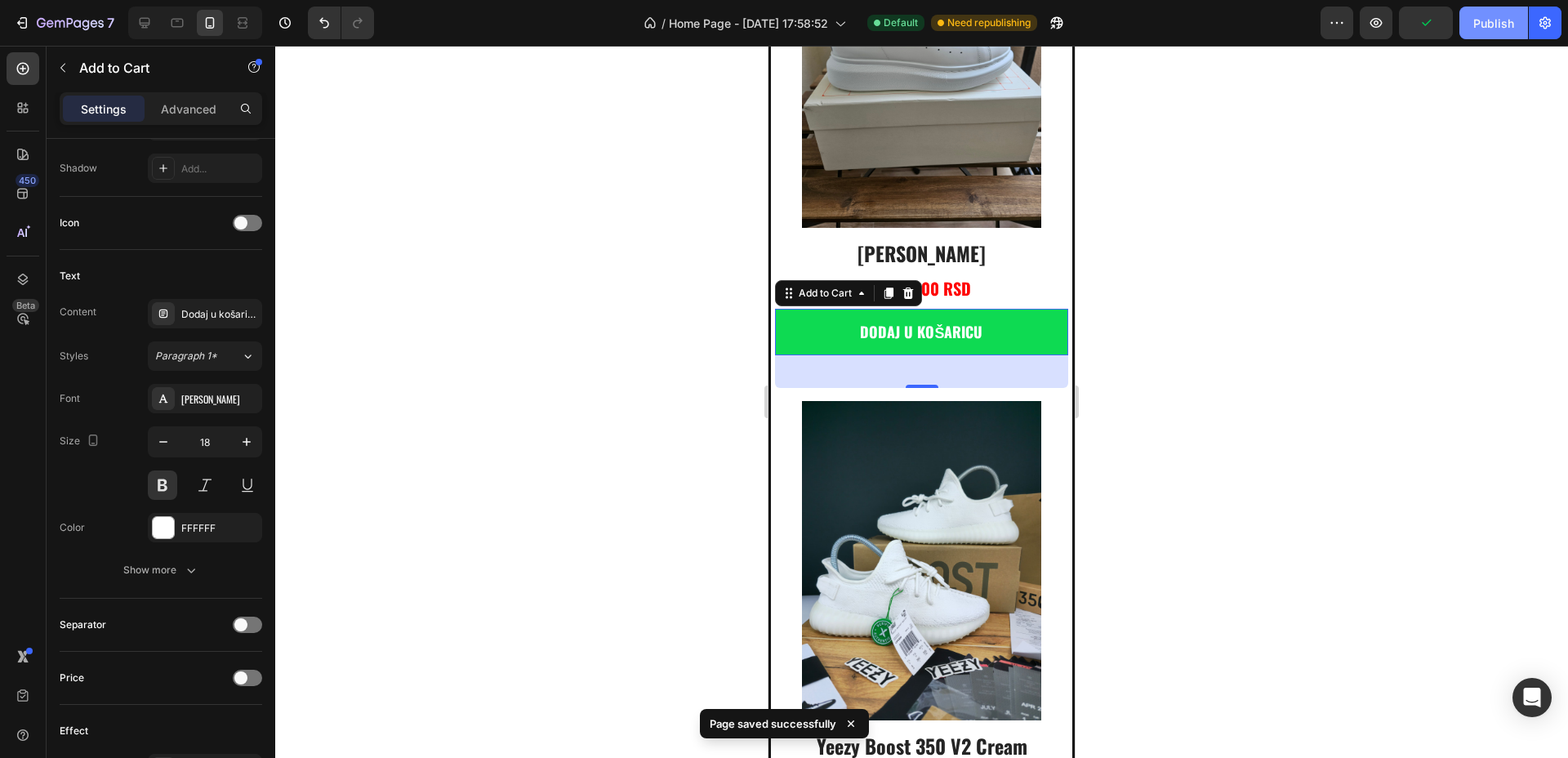
click at [1487, 30] on div "Publish" at bounding box center [1494, 23] width 40 height 17
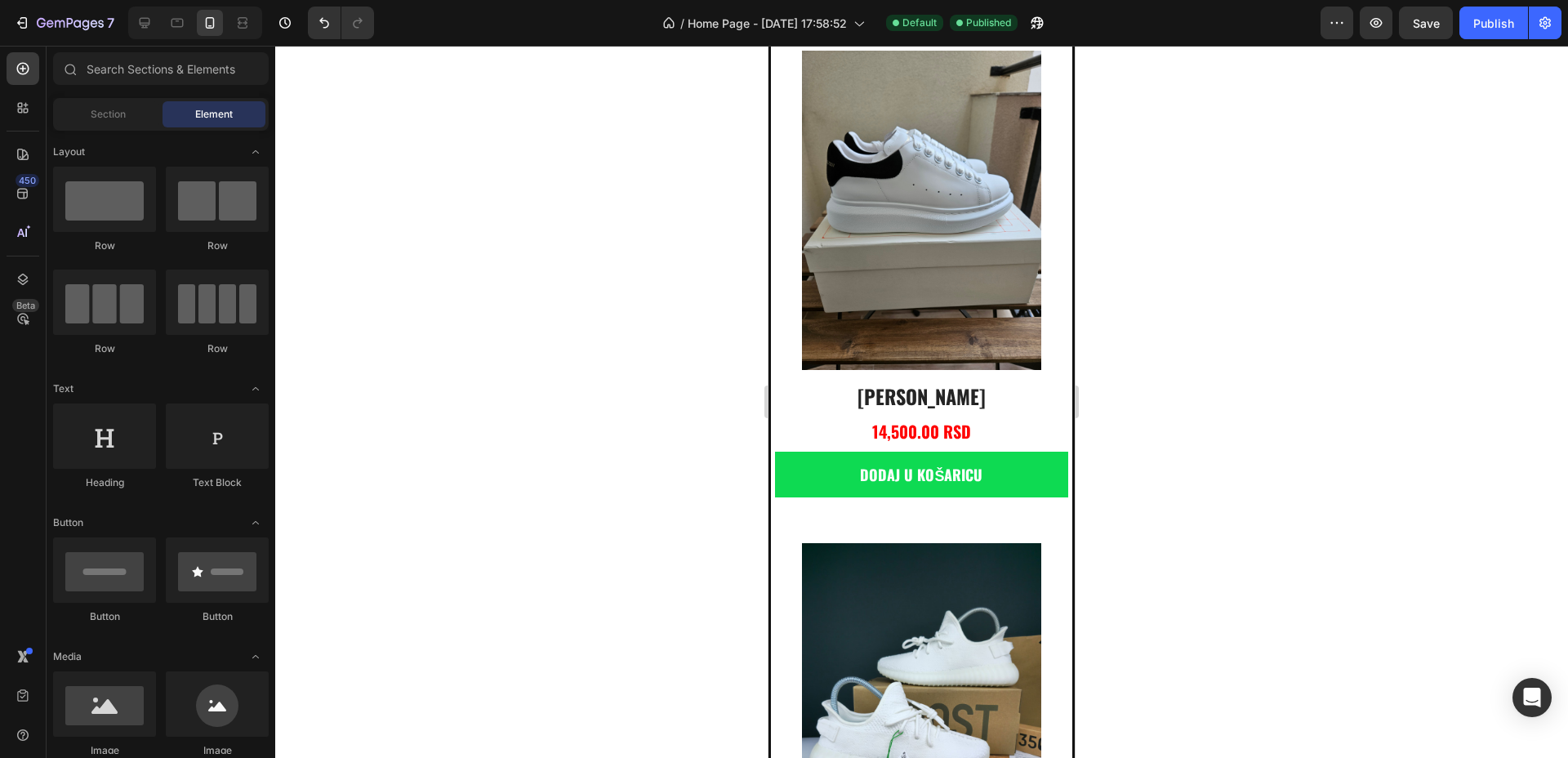
scroll to position [4, 0]
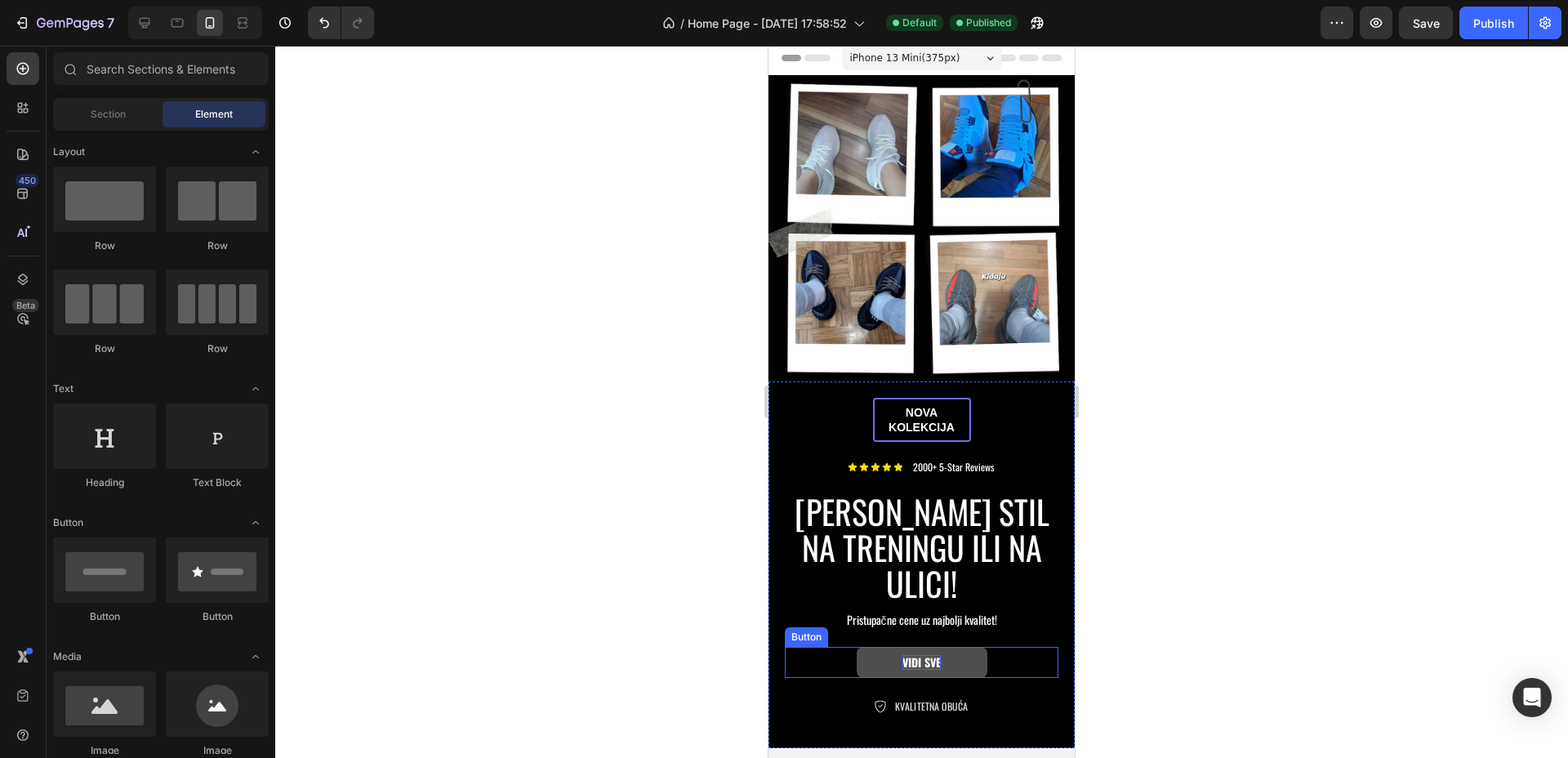
click at [928, 655] on p "VIDI SVE" at bounding box center [922, 662] width 39 height 15
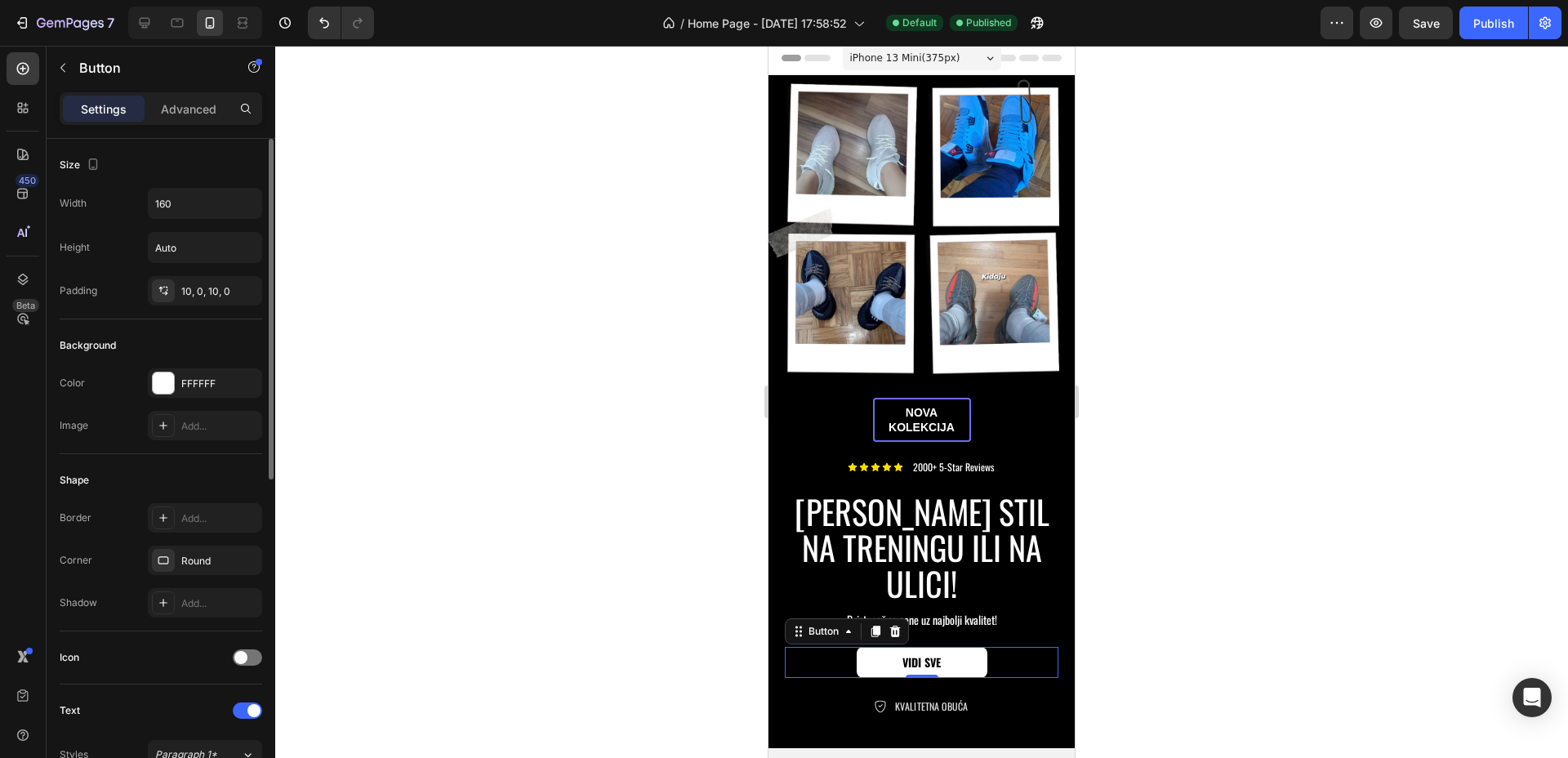
scroll to position [306, 0]
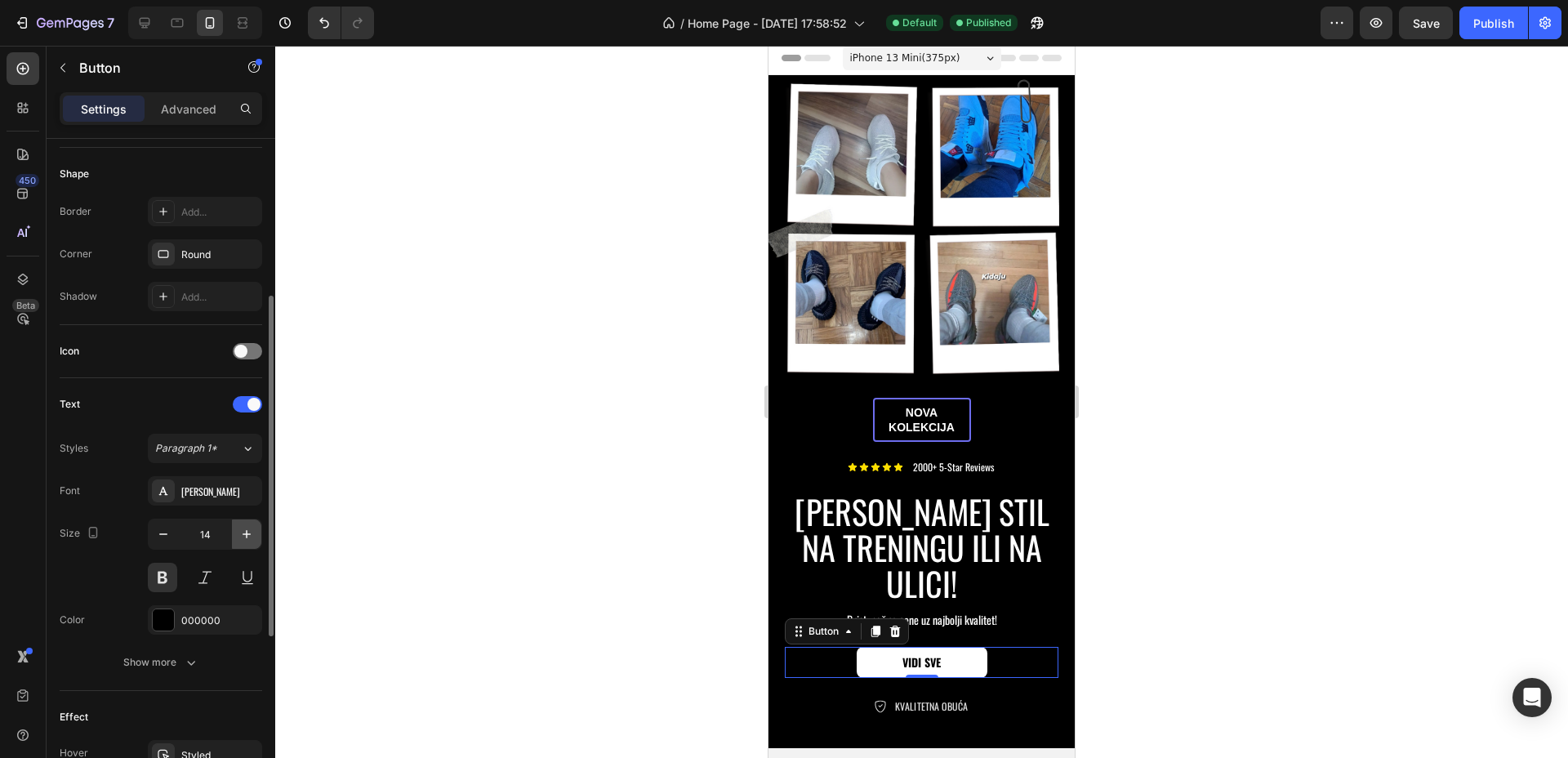
click at [243, 536] on icon "button" at bounding box center [246, 534] width 17 height 17
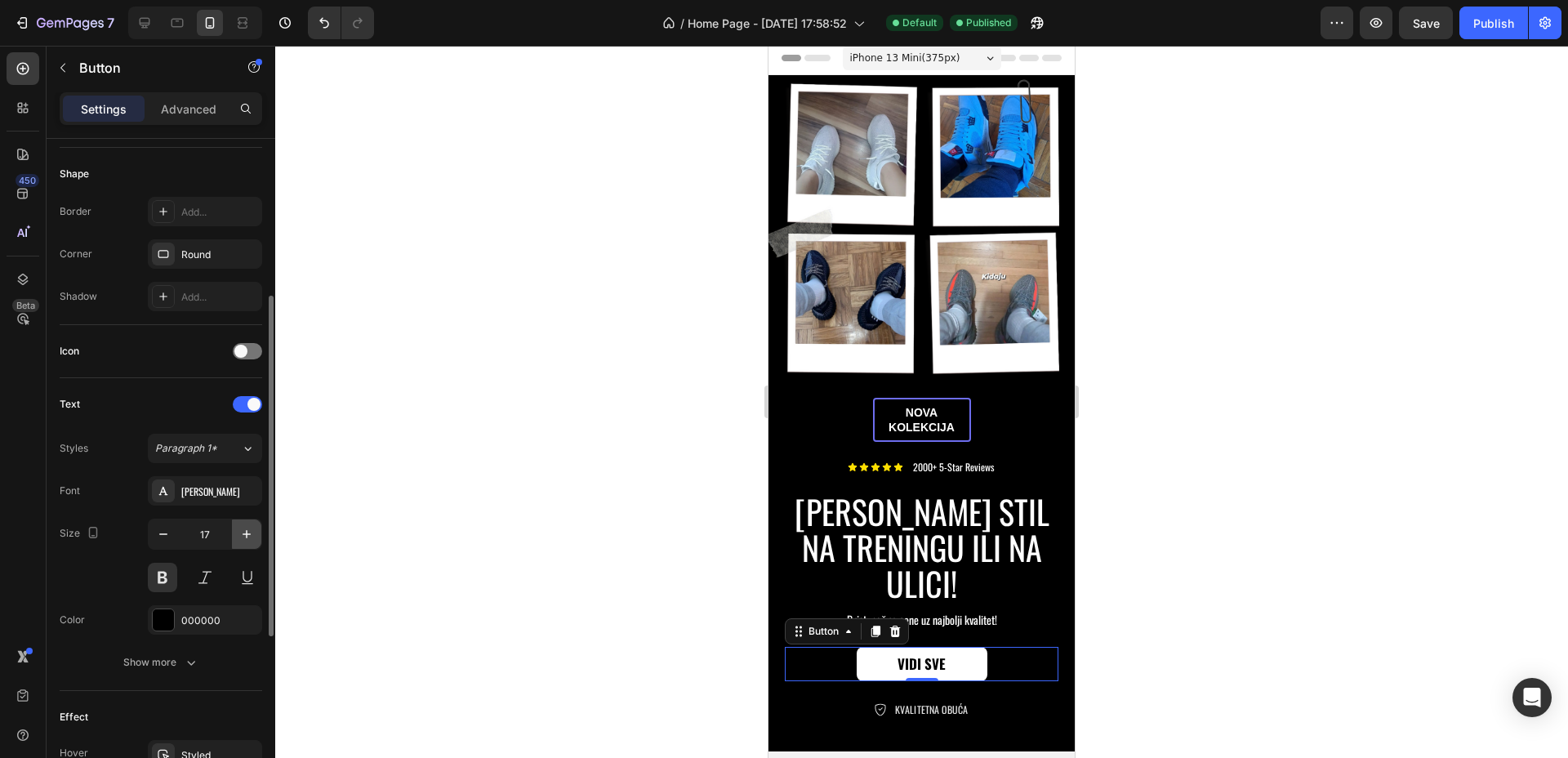
type input "18"
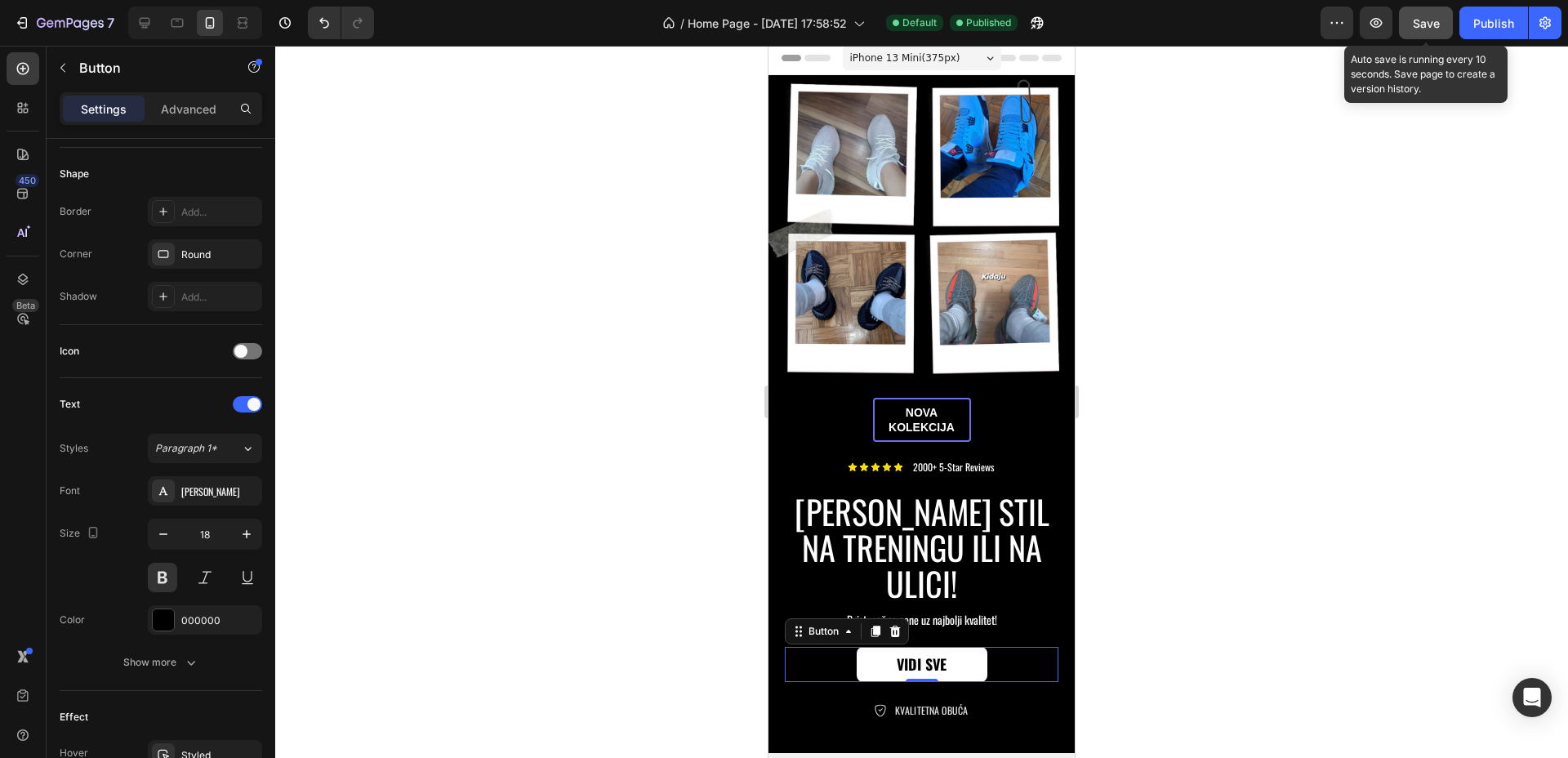
click at [1432, 32] on button "Save" at bounding box center [1425, 22] width 54 height 33
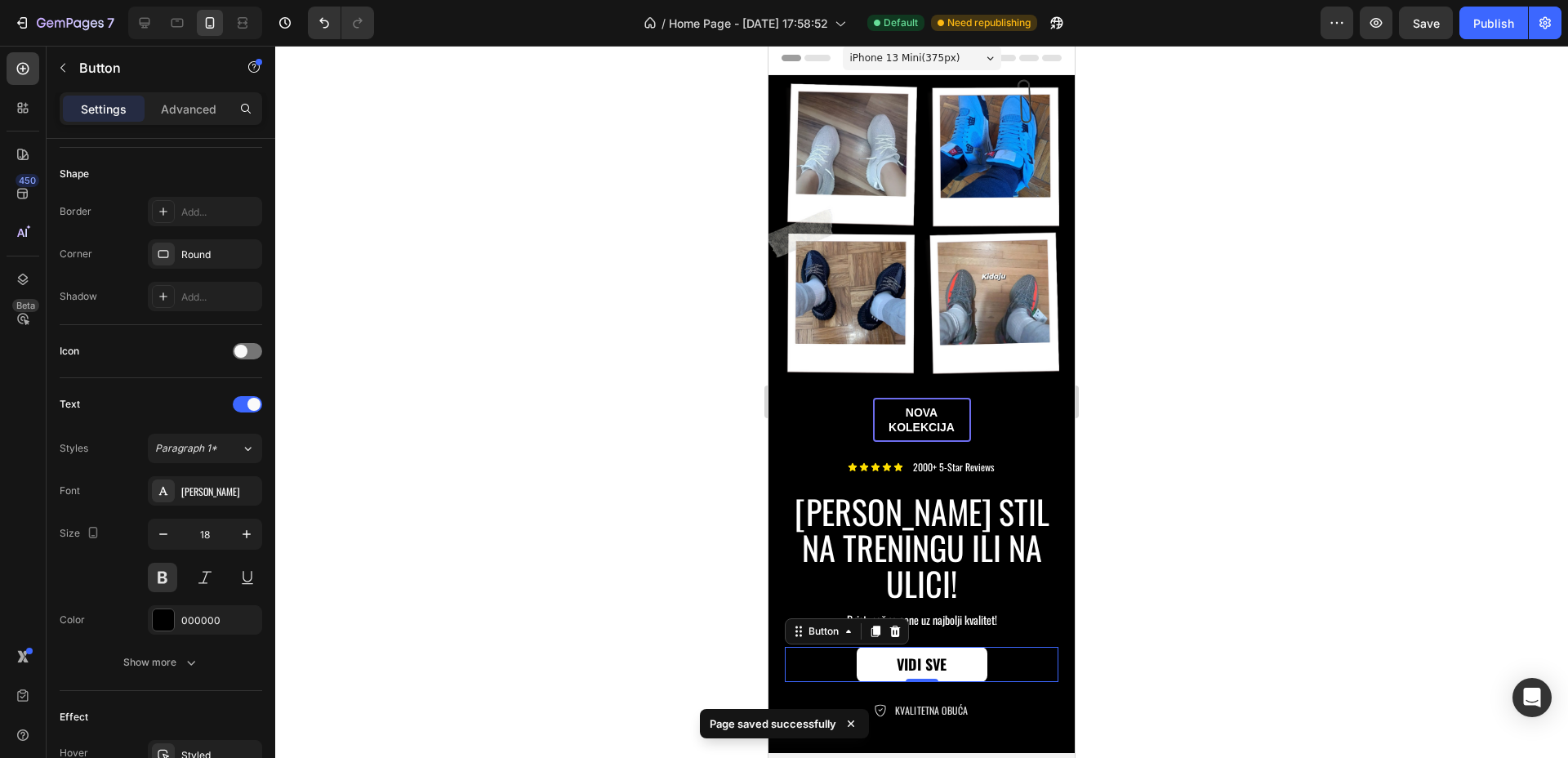
scroll to position [616, 0]
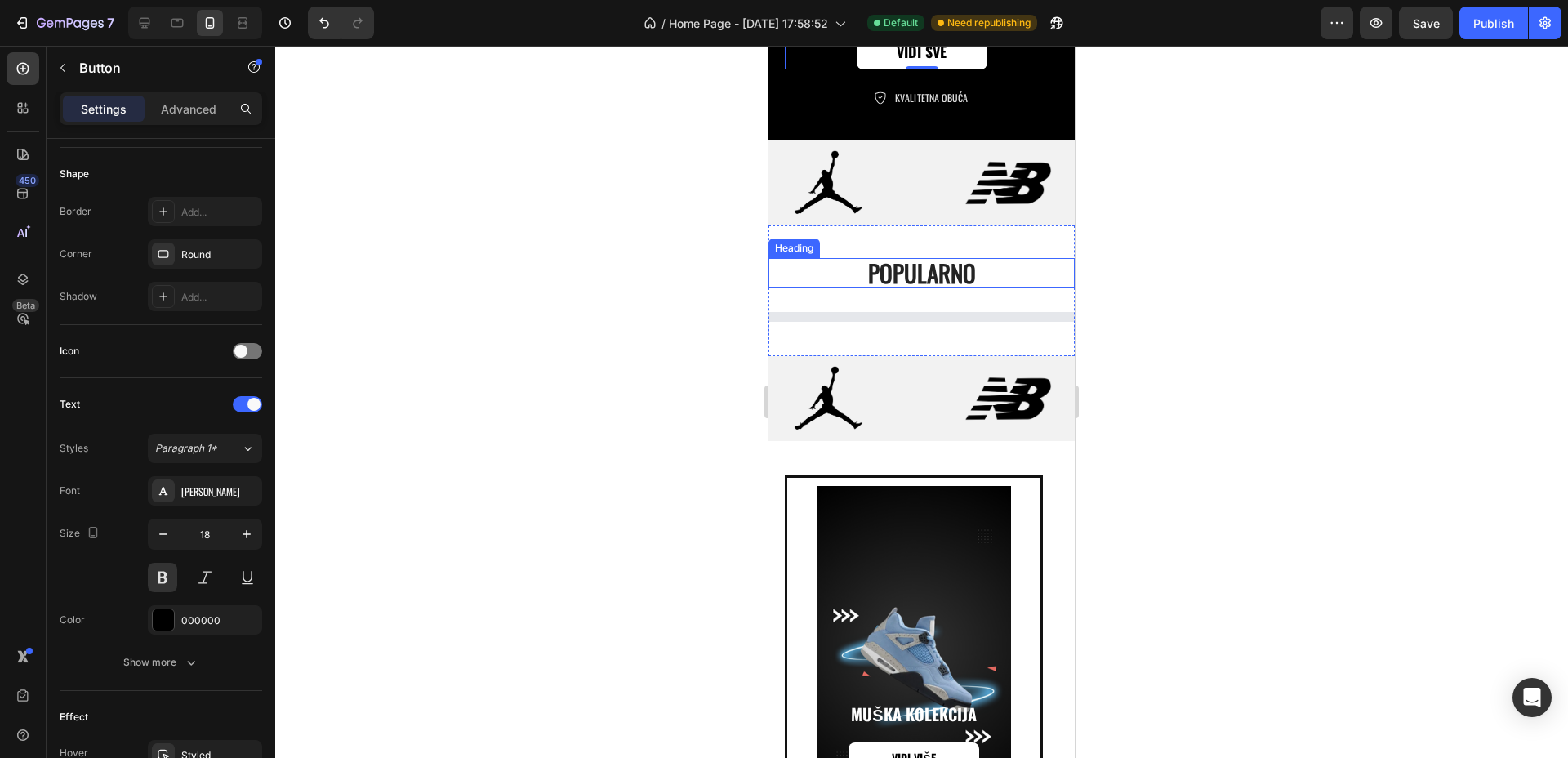
click at [927, 258] on h2 "Popularno" at bounding box center [922, 272] width 306 height 29
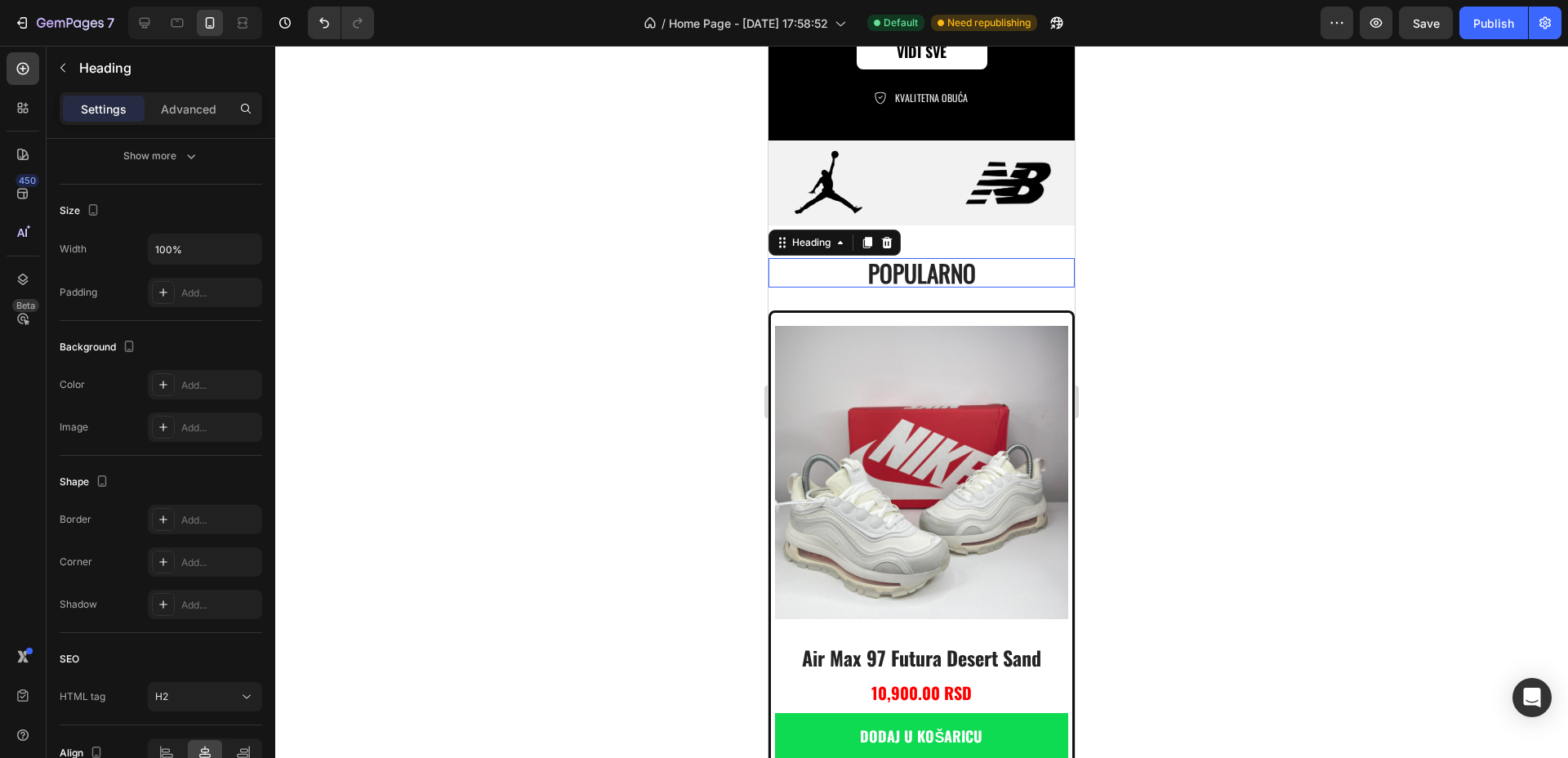
scroll to position [0, 0]
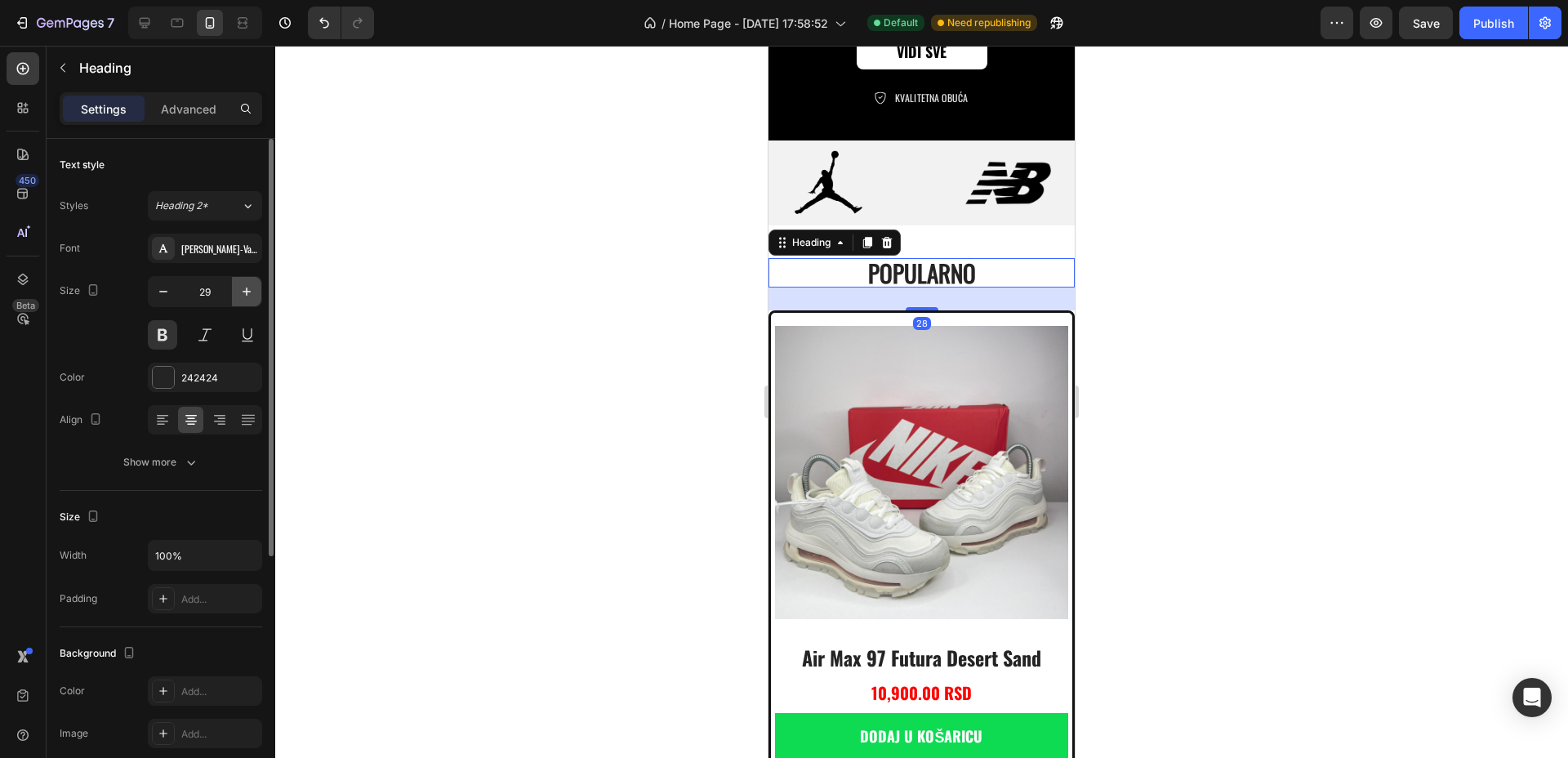
click at [235, 292] on button "button" at bounding box center [246, 291] width 29 height 29
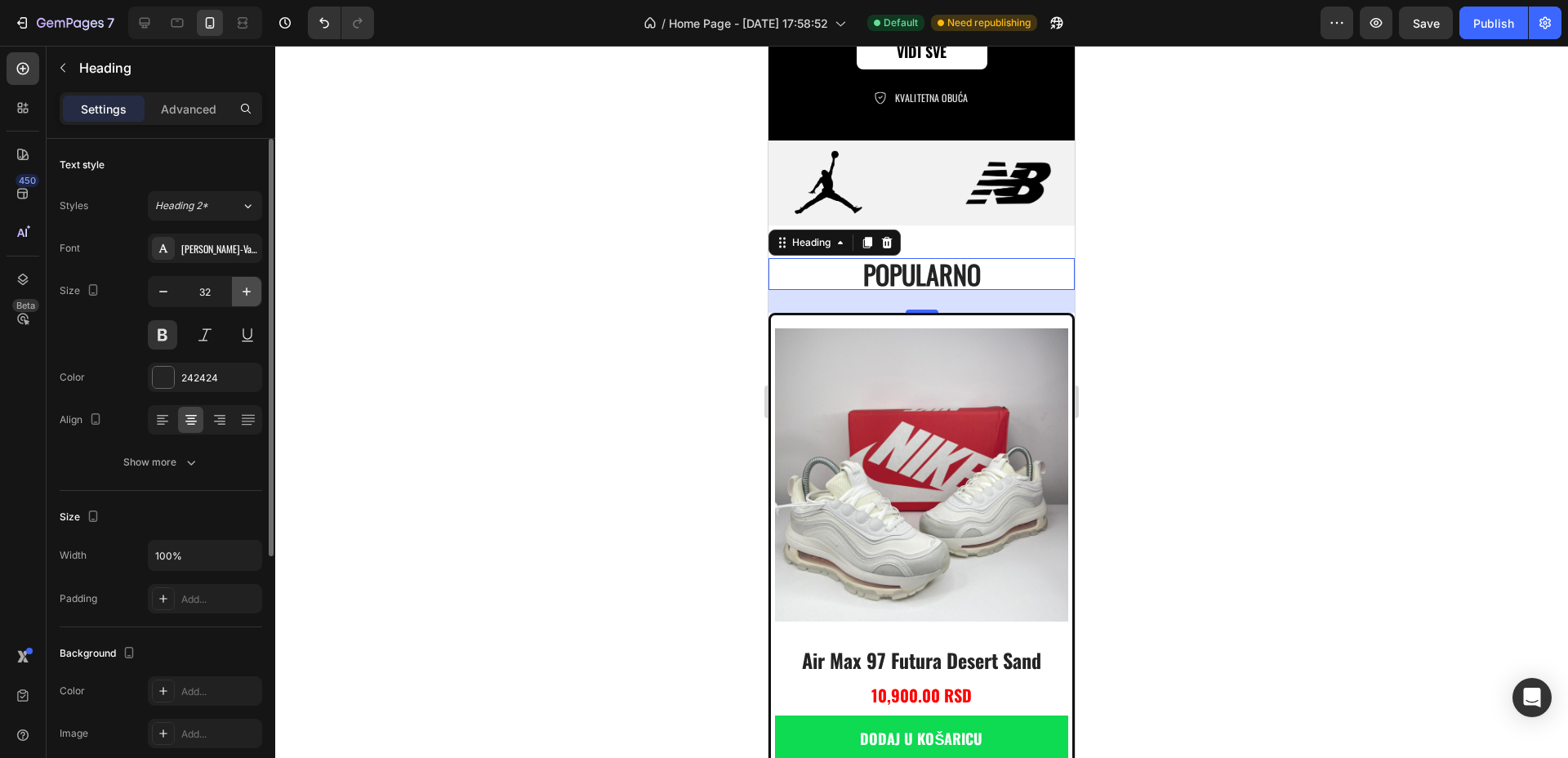
click at [235, 292] on button "button" at bounding box center [246, 291] width 29 height 29
type input "35"
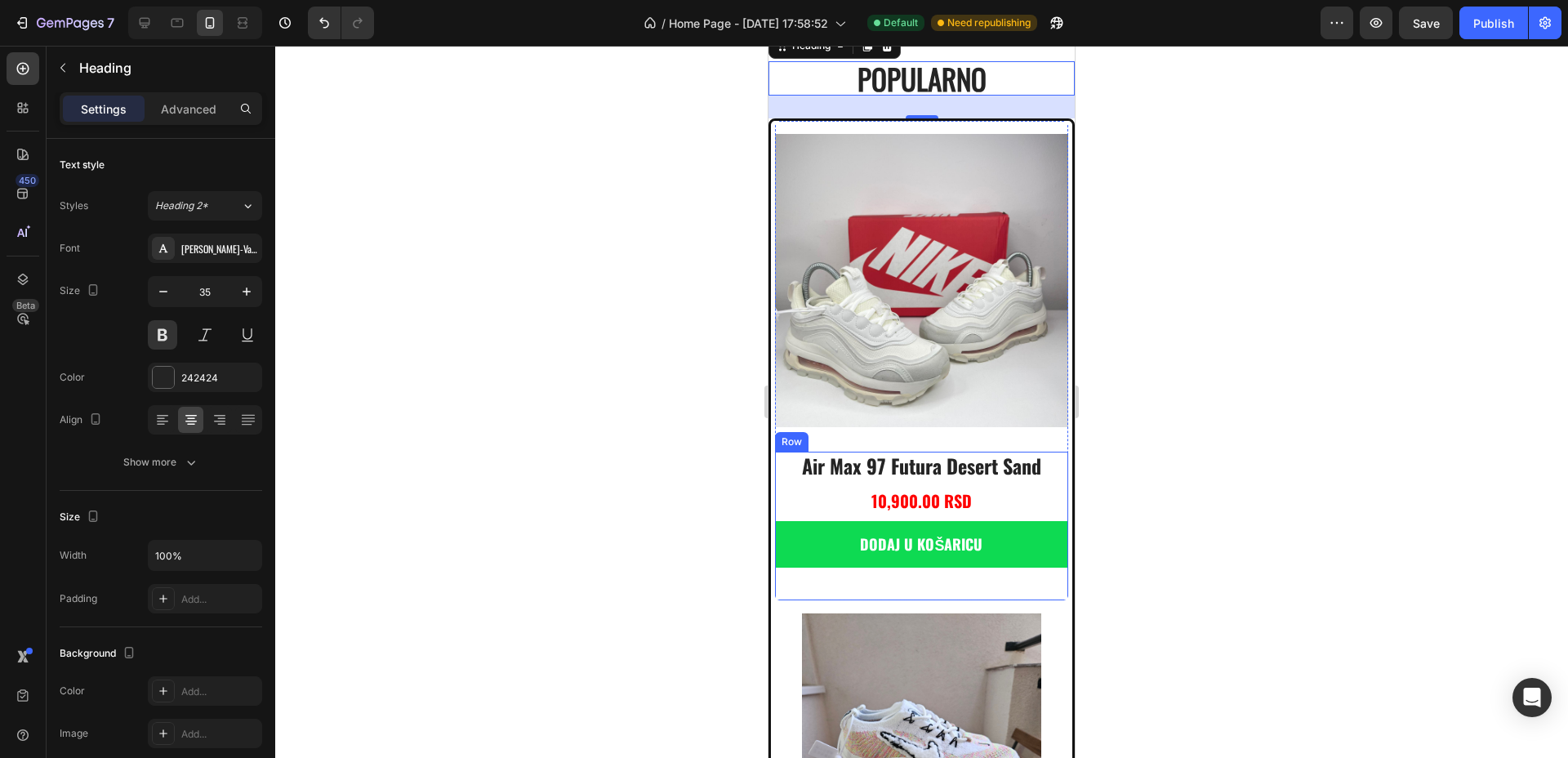
scroll to position [922, 0]
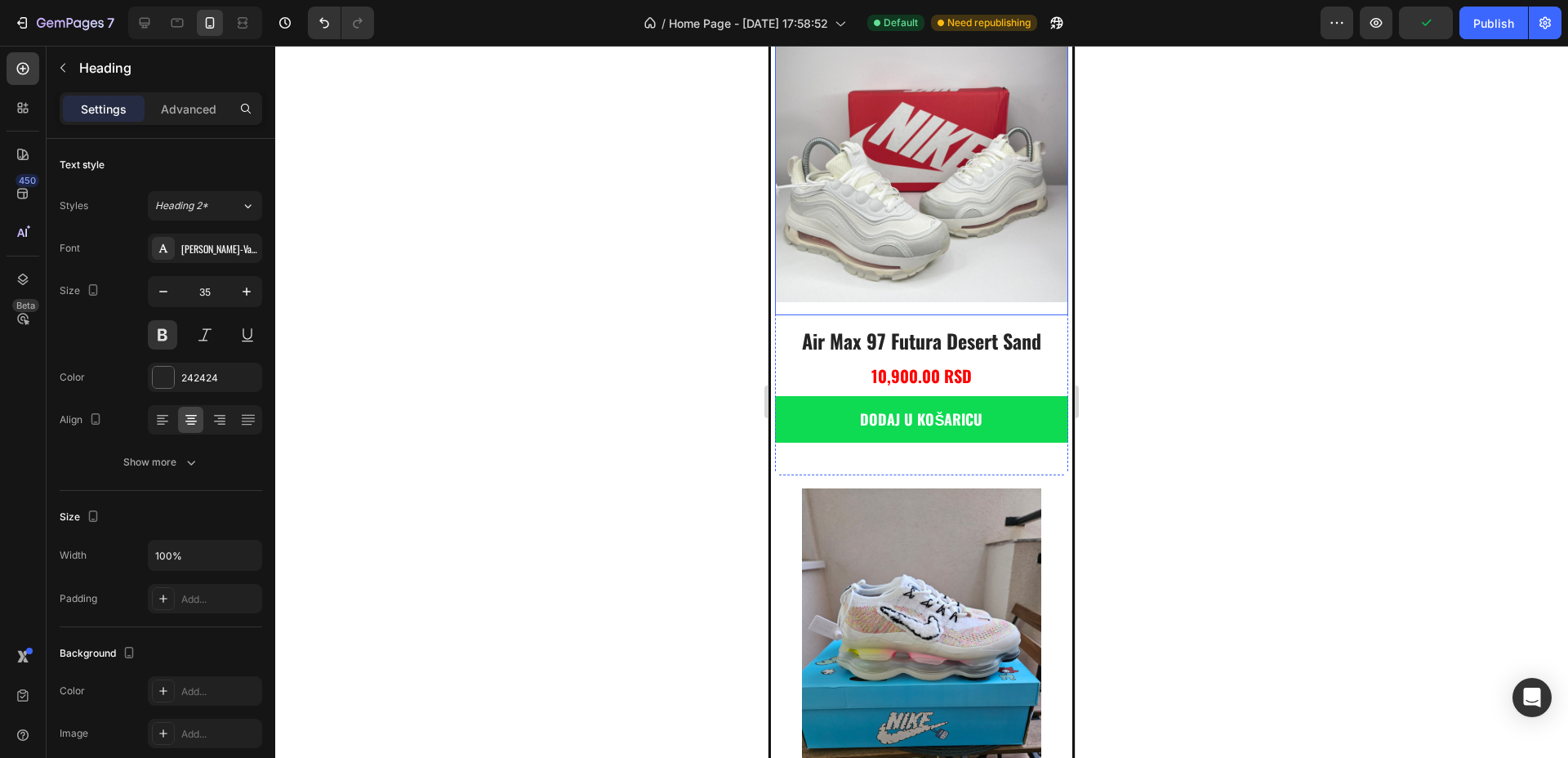
click at [904, 200] on img at bounding box center [921, 155] width 293 height 319
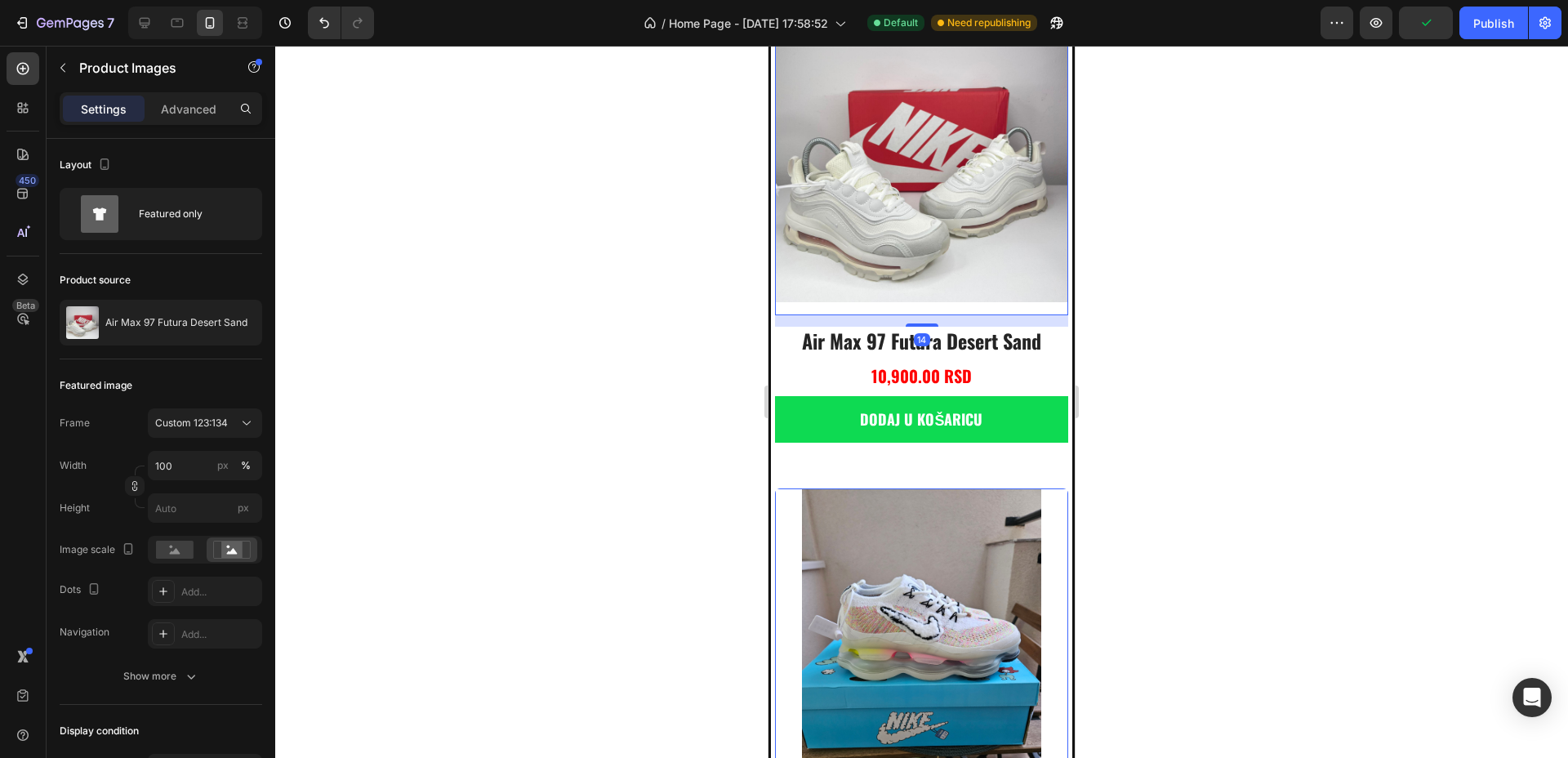
click at [903, 564] on img at bounding box center [921, 647] width 293 height 319
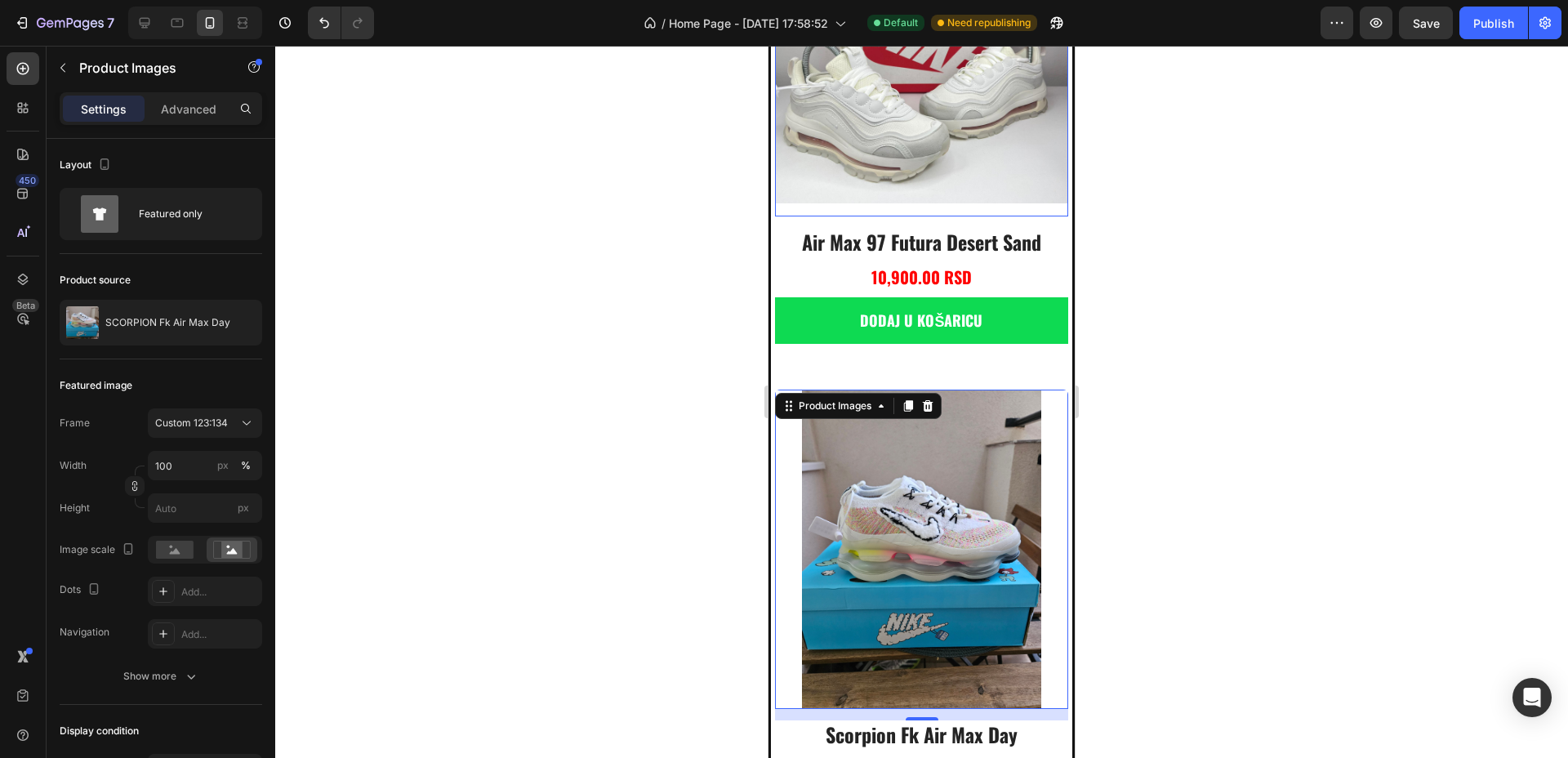
scroll to position [1126, 0]
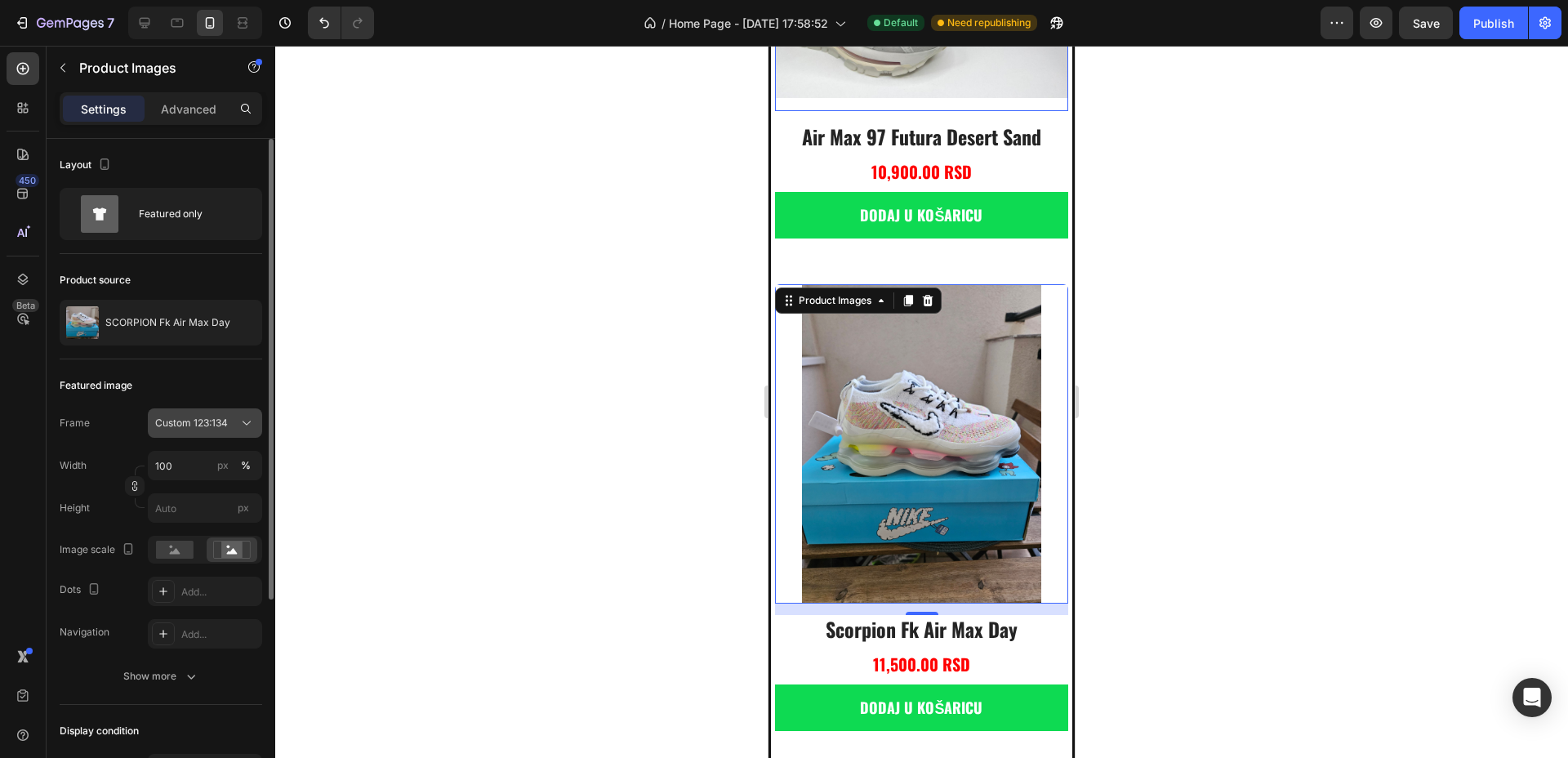
click at [223, 412] on button "Custom 123:134" at bounding box center [205, 422] width 114 height 29
click at [195, 460] on div "Square" at bounding box center [201, 463] width 95 height 17
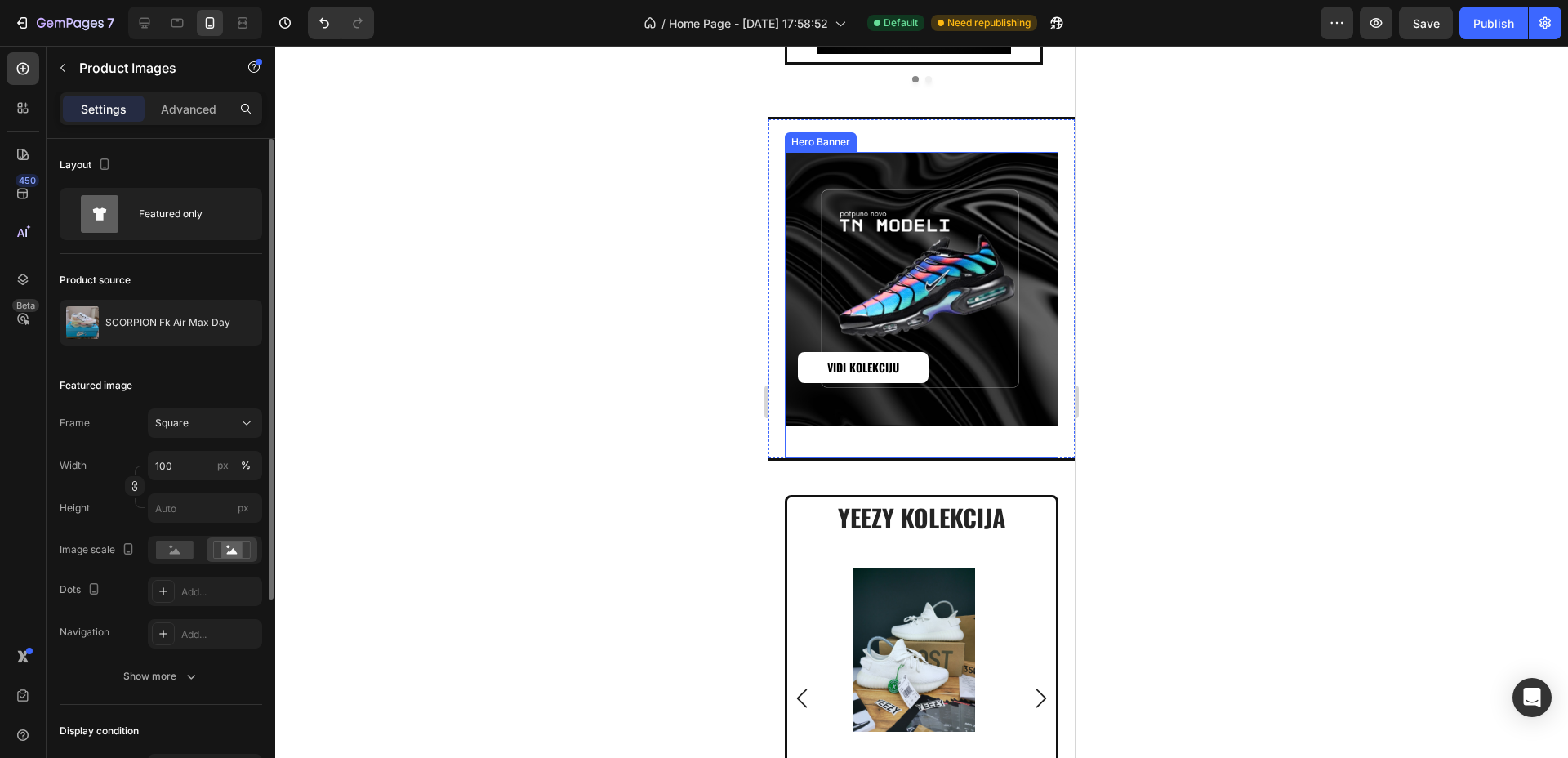
scroll to position [4902, 0]
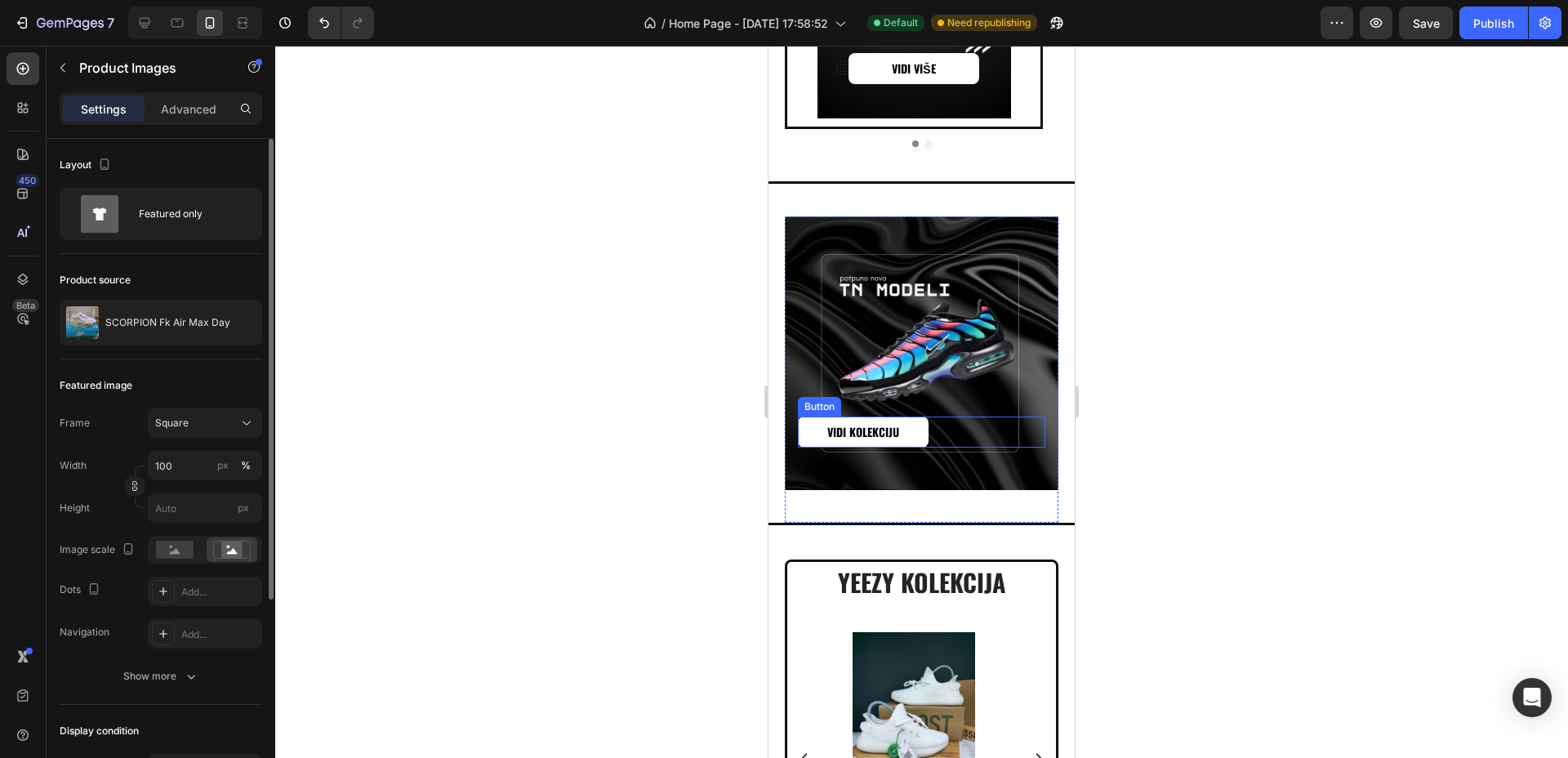
drag, startPoint x: 886, startPoint y: 418, endPoint x: 793, endPoint y: 414, distance: 93.1
click at [886, 425] on p "VIDI KOLEKCIJU" at bounding box center [863, 432] width 72 height 15
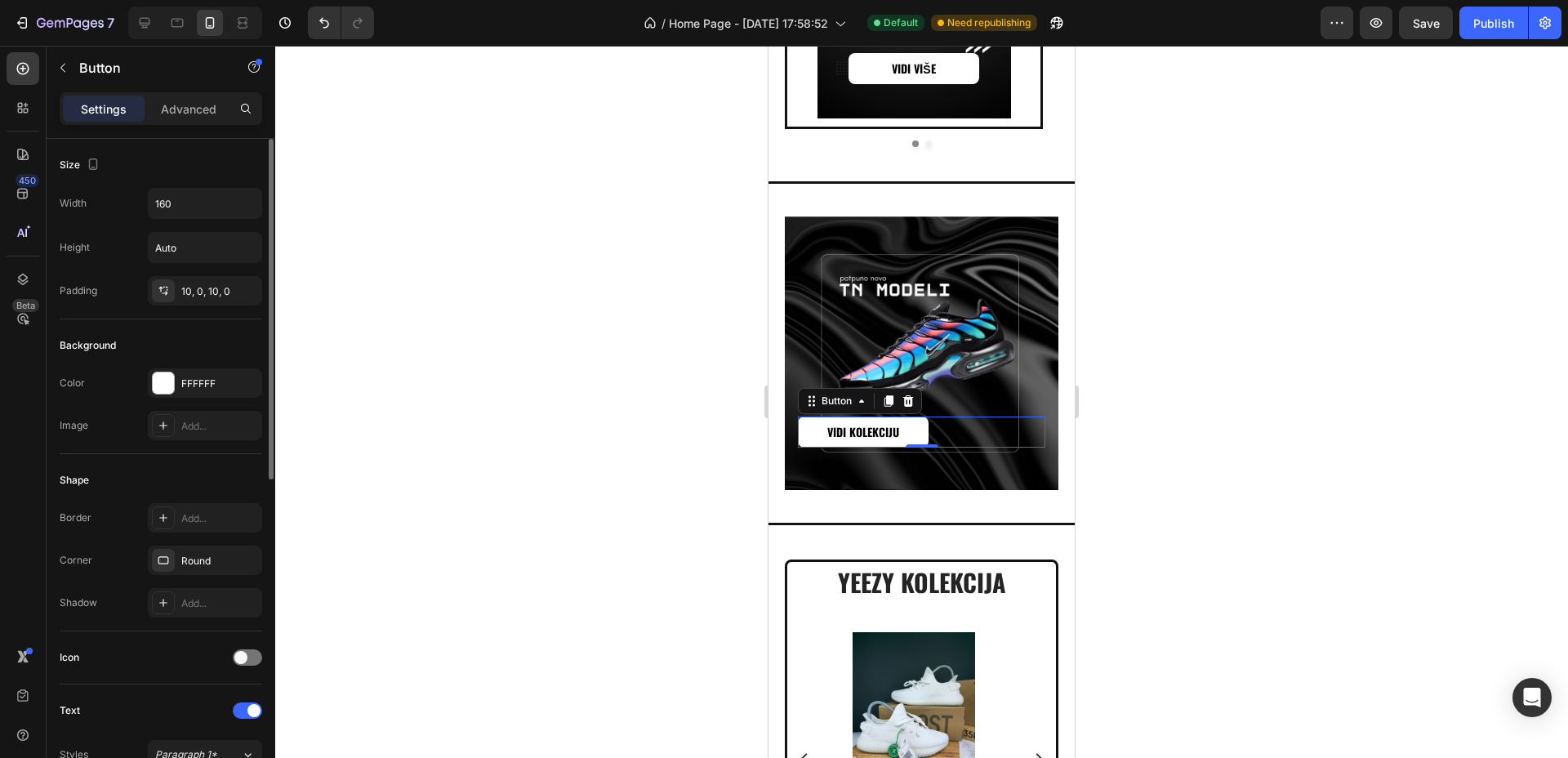
scroll to position [408, 0]
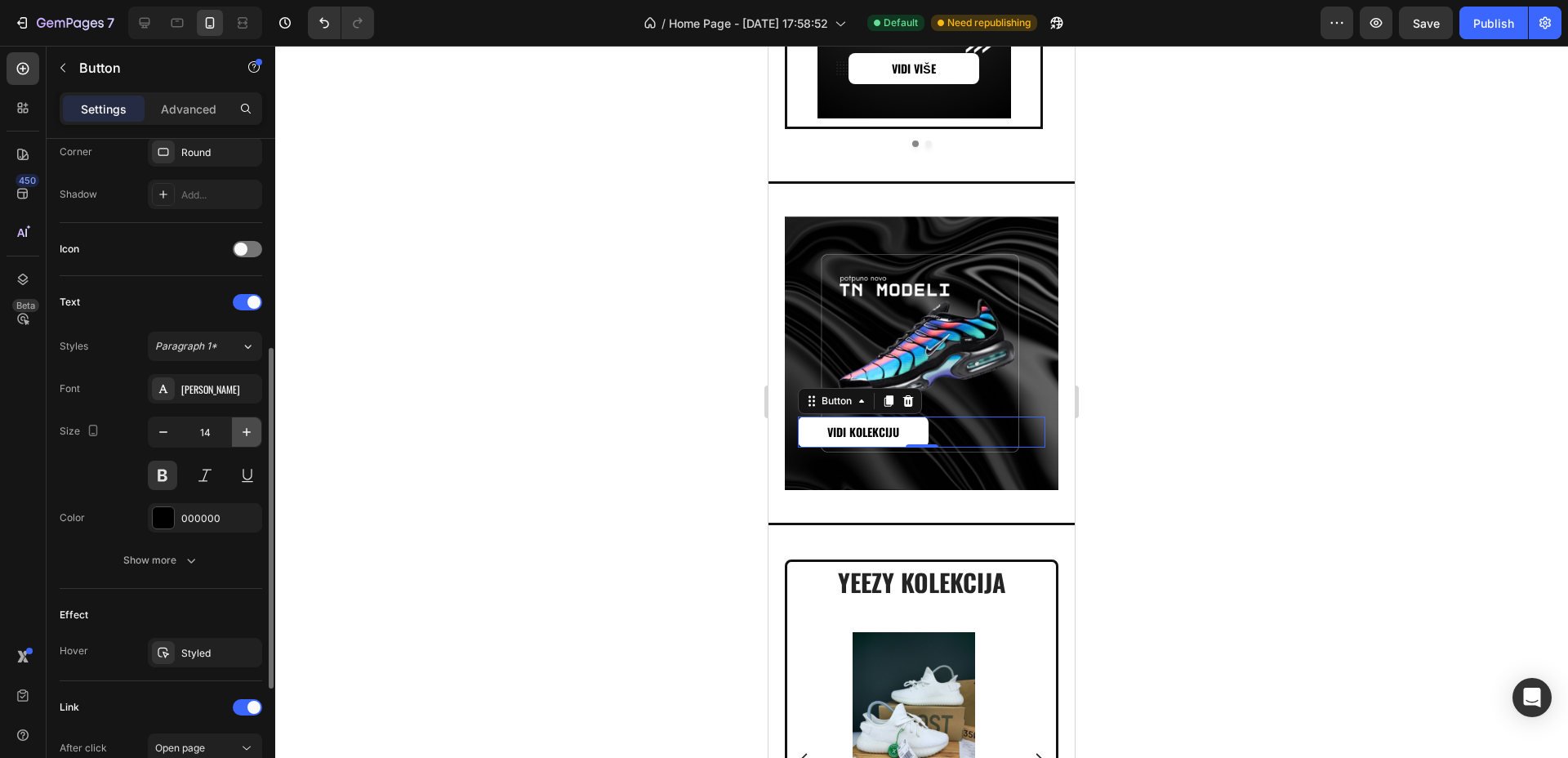
click at [252, 435] on icon "button" at bounding box center [246, 432] width 17 height 17
type input "16"
click at [252, 435] on icon "button" at bounding box center [246, 432] width 17 height 17
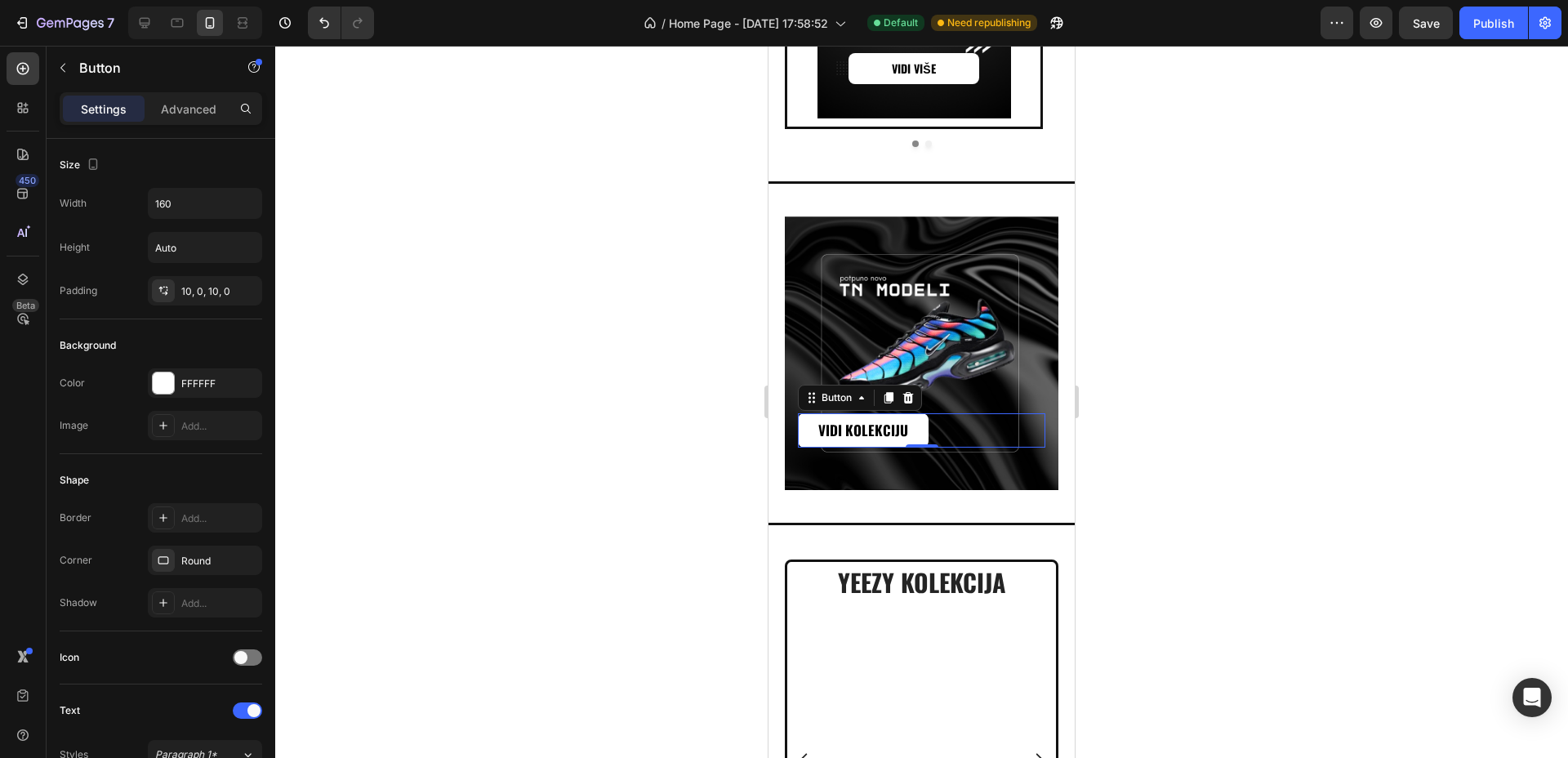
scroll to position [408, 0]
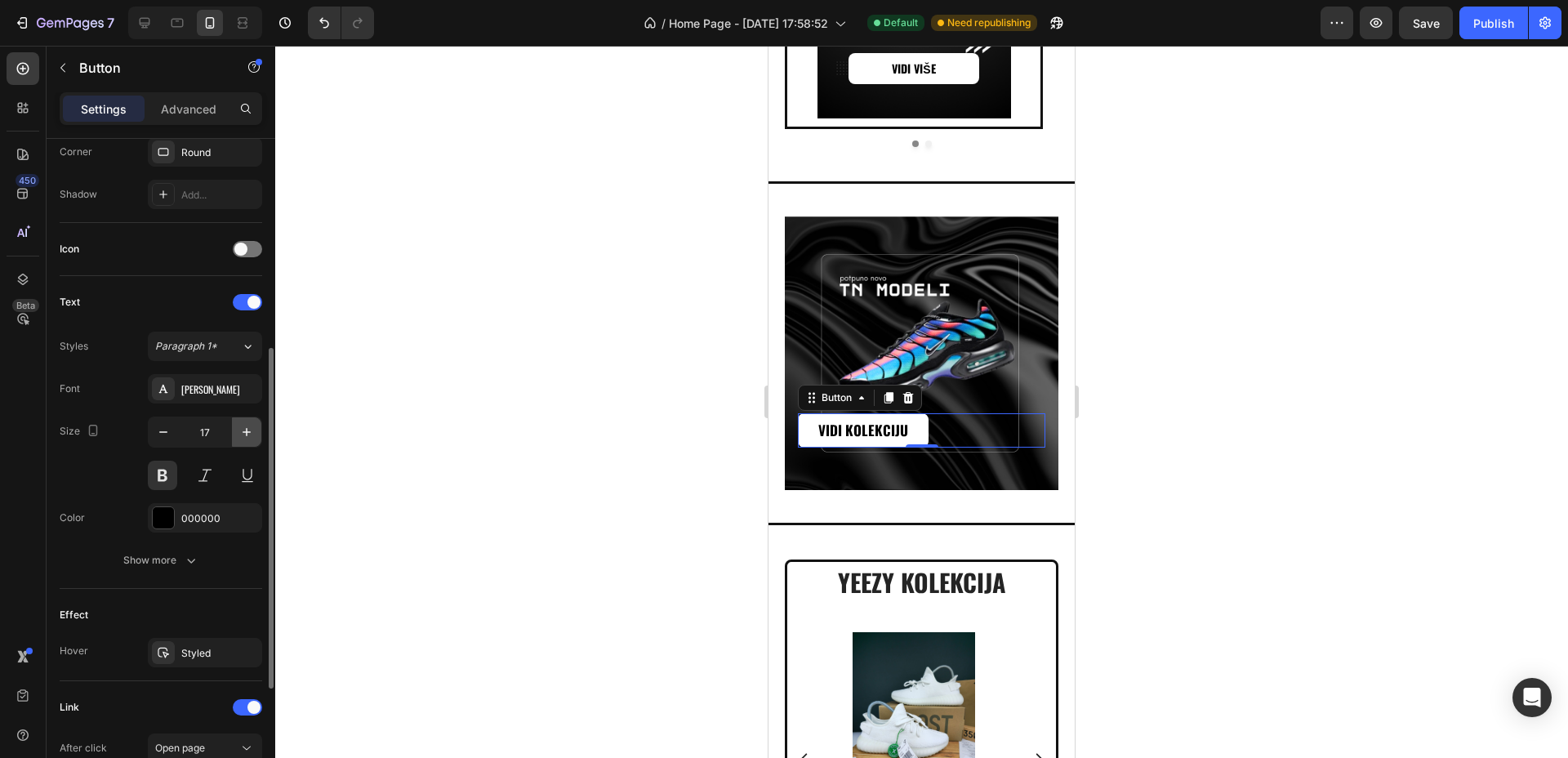
click at [250, 427] on icon "button" at bounding box center [246, 432] width 17 height 17
type input "18"
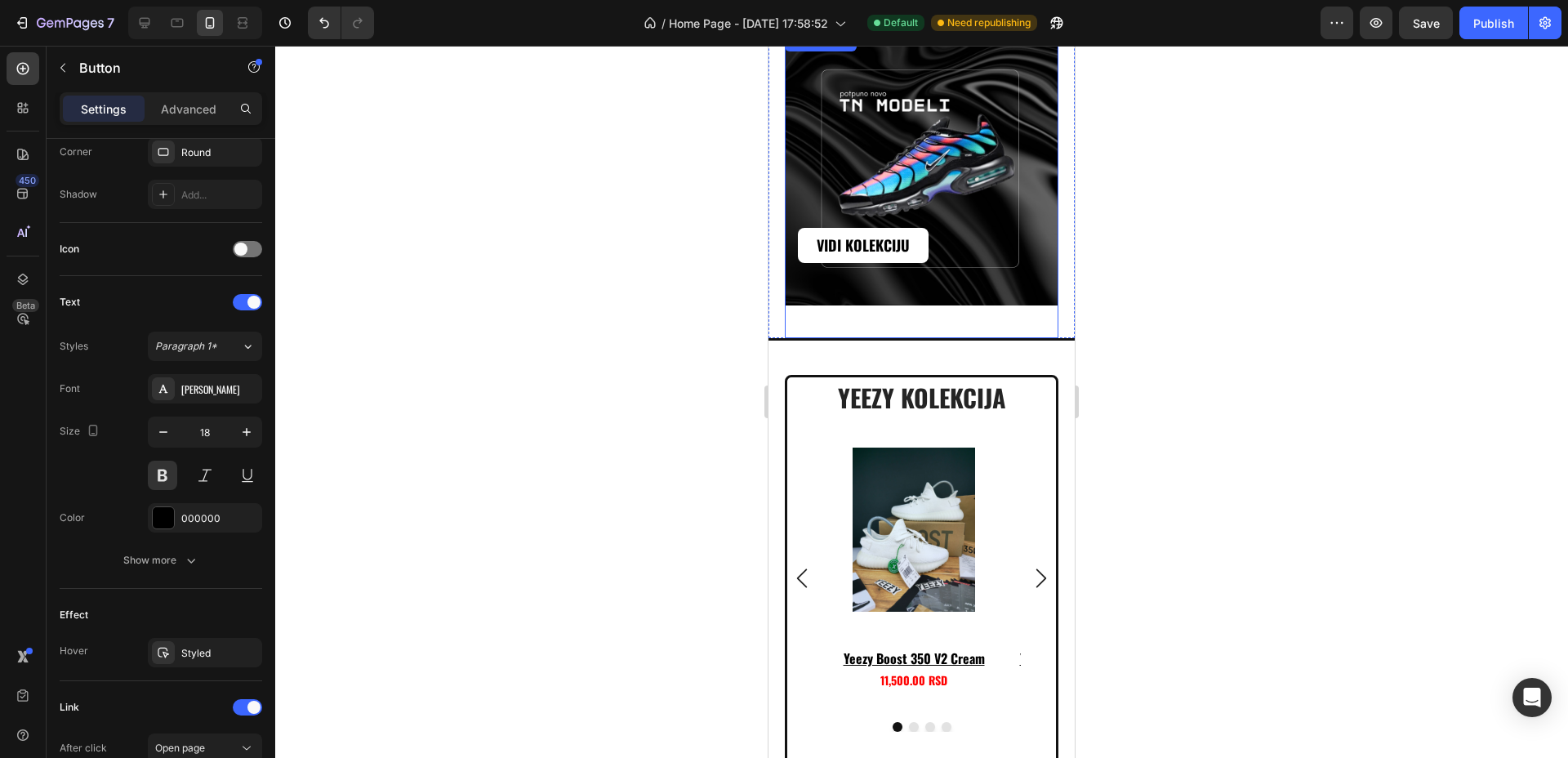
scroll to position [1182, 0]
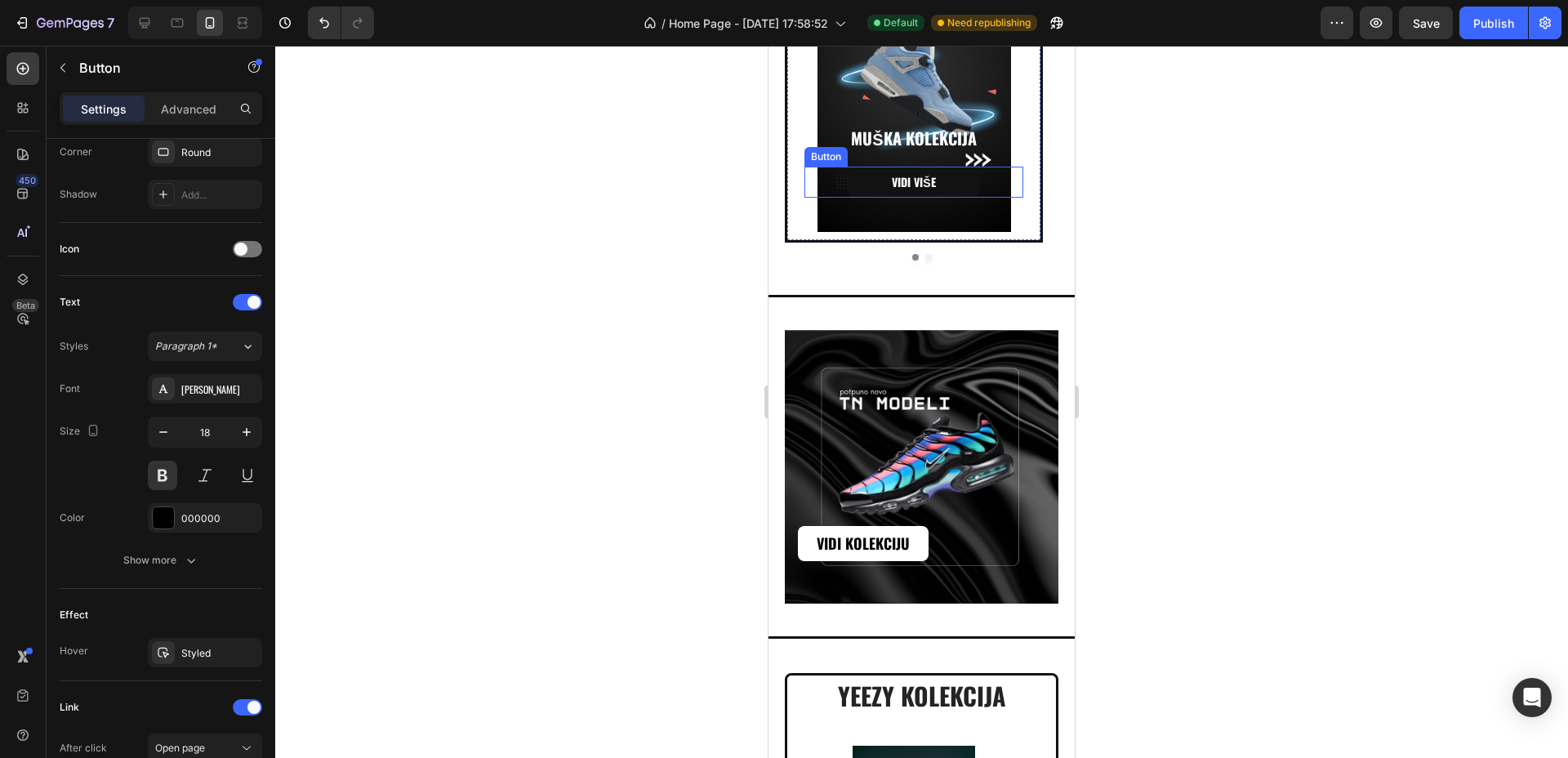
drag, startPoint x: 935, startPoint y: 179, endPoint x: 876, endPoint y: 188, distance: 59.7
click at [934, 179] on p "VIDI VIŠE" at bounding box center [913, 182] width 43 height 15
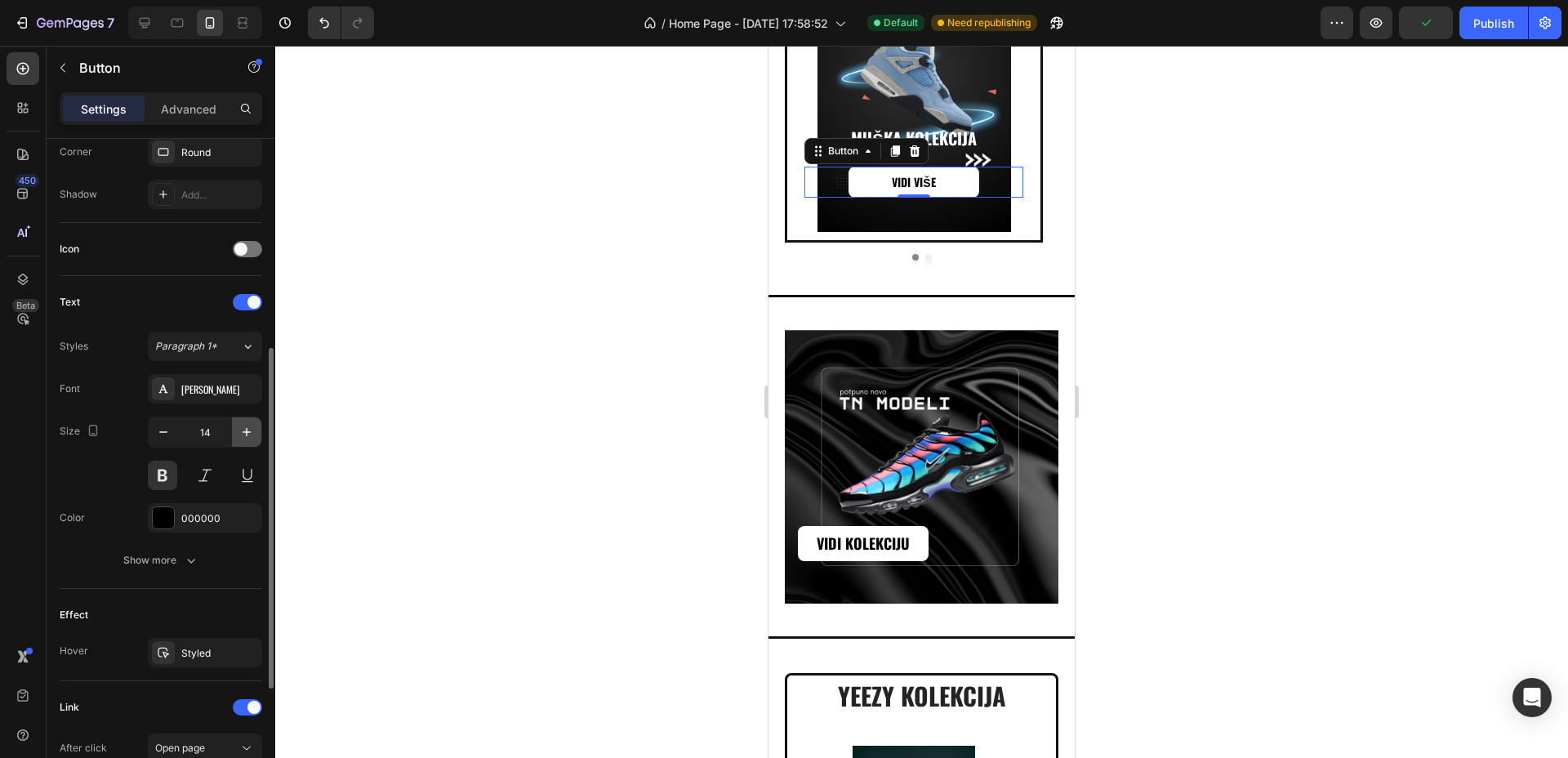
click at [254, 434] on icon "button" at bounding box center [246, 432] width 17 height 17
click at [253, 432] on icon "button" at bounding box center [246, 432] width 17 height 17
type input "18"
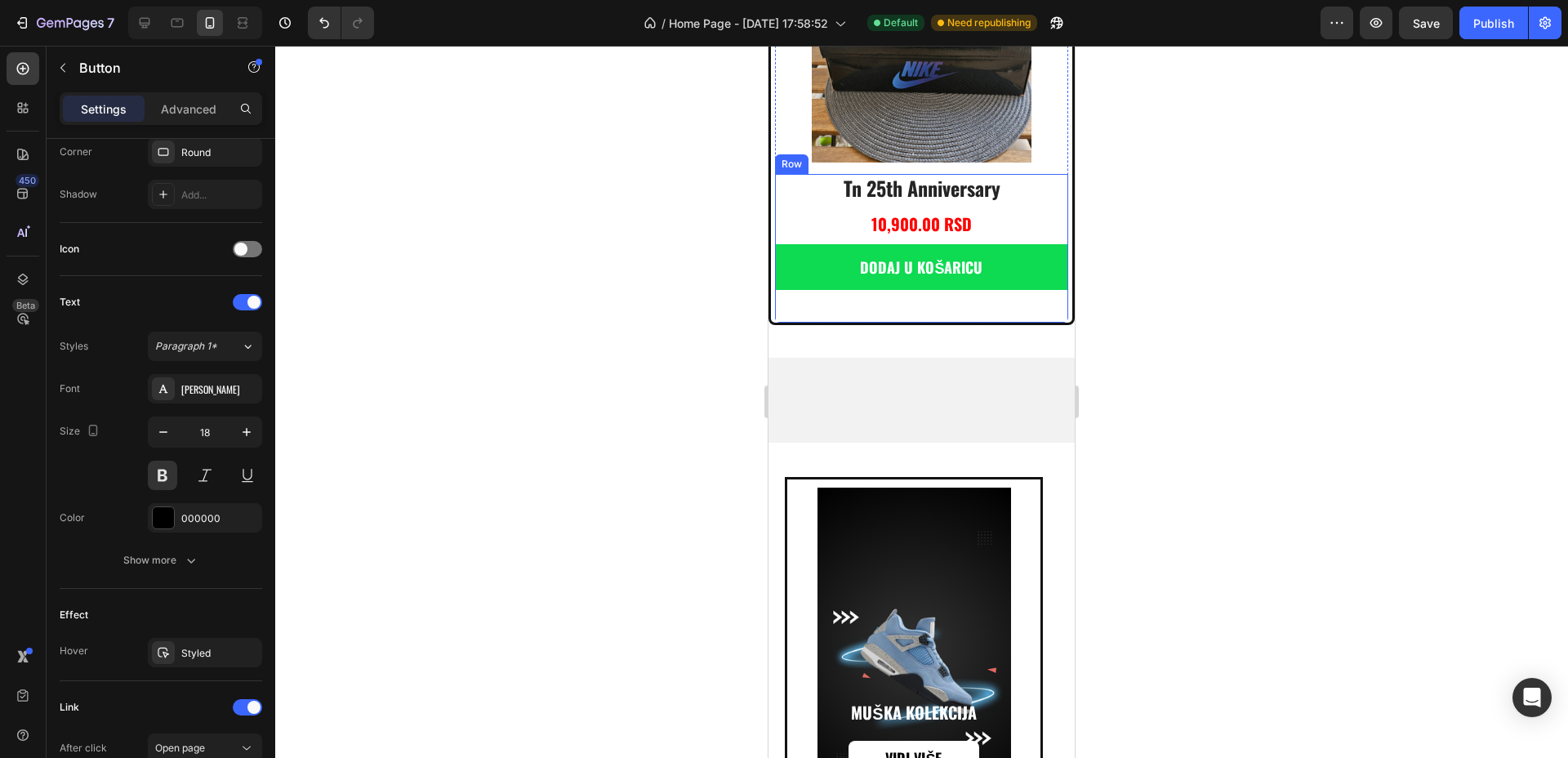
scroll to position [4448, 0]
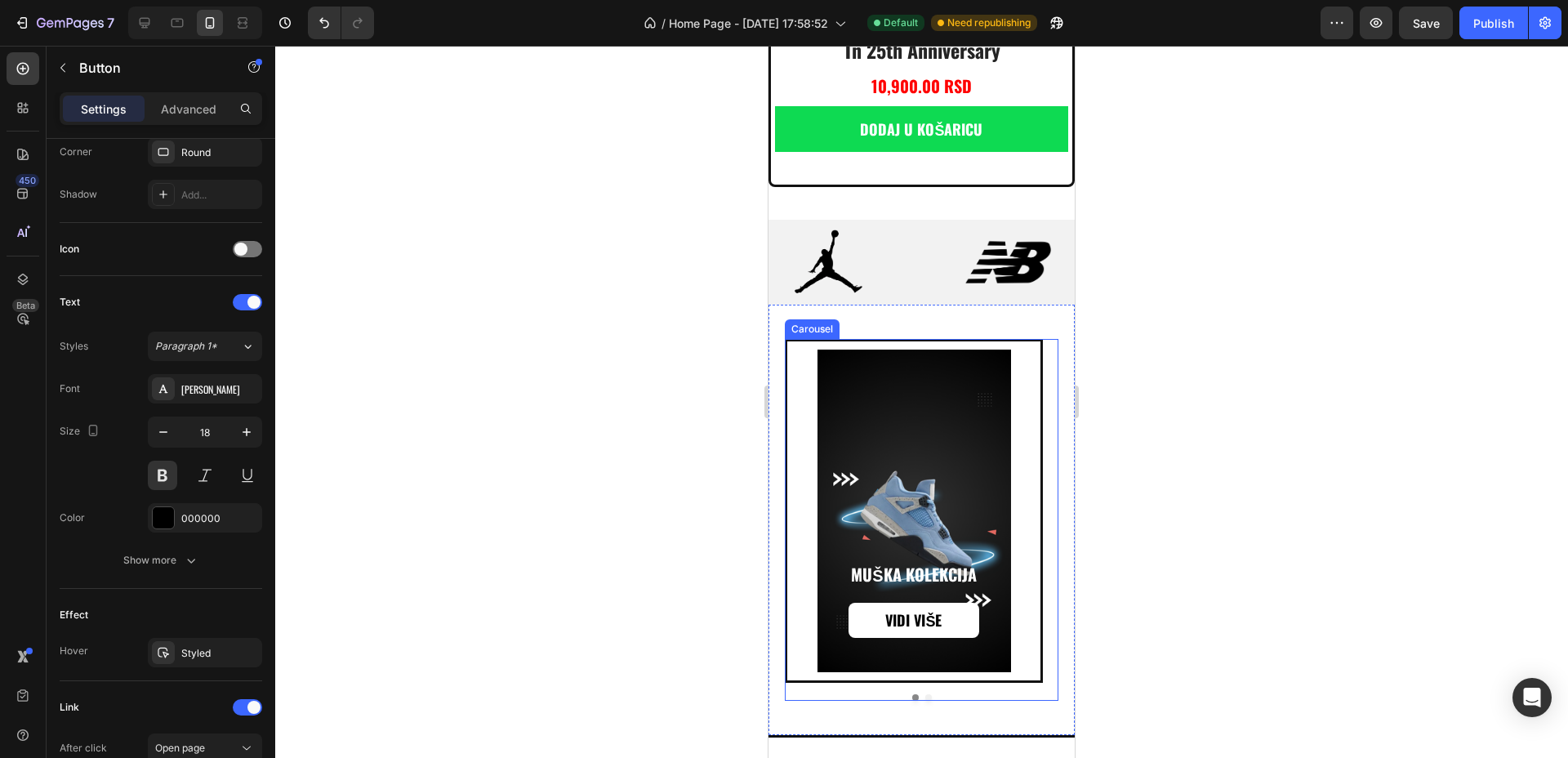
click at [926, 694] on button "Dot" at bounding box center [928, 696] width 6 height 6
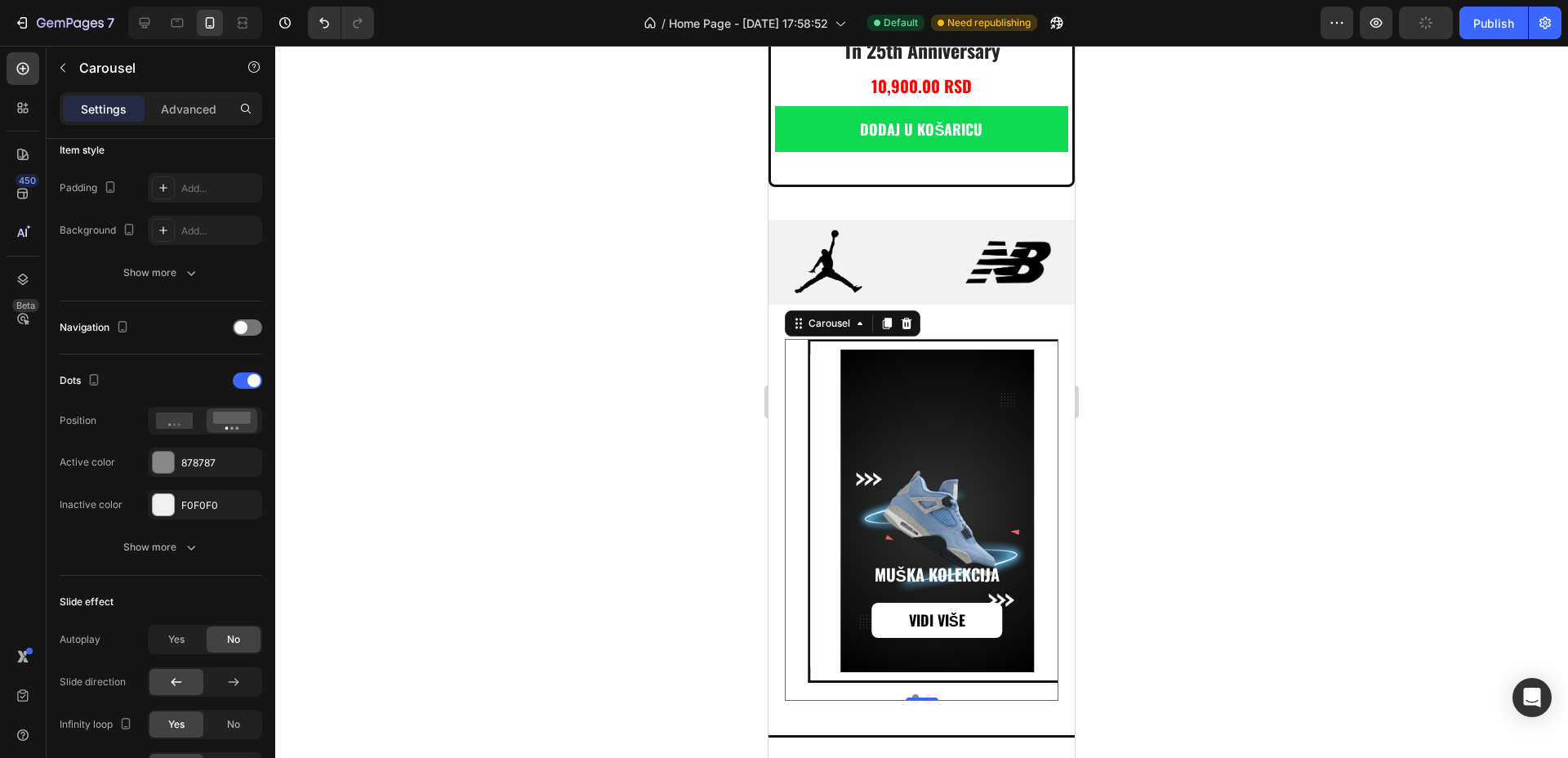
scroll to position [0, 0]
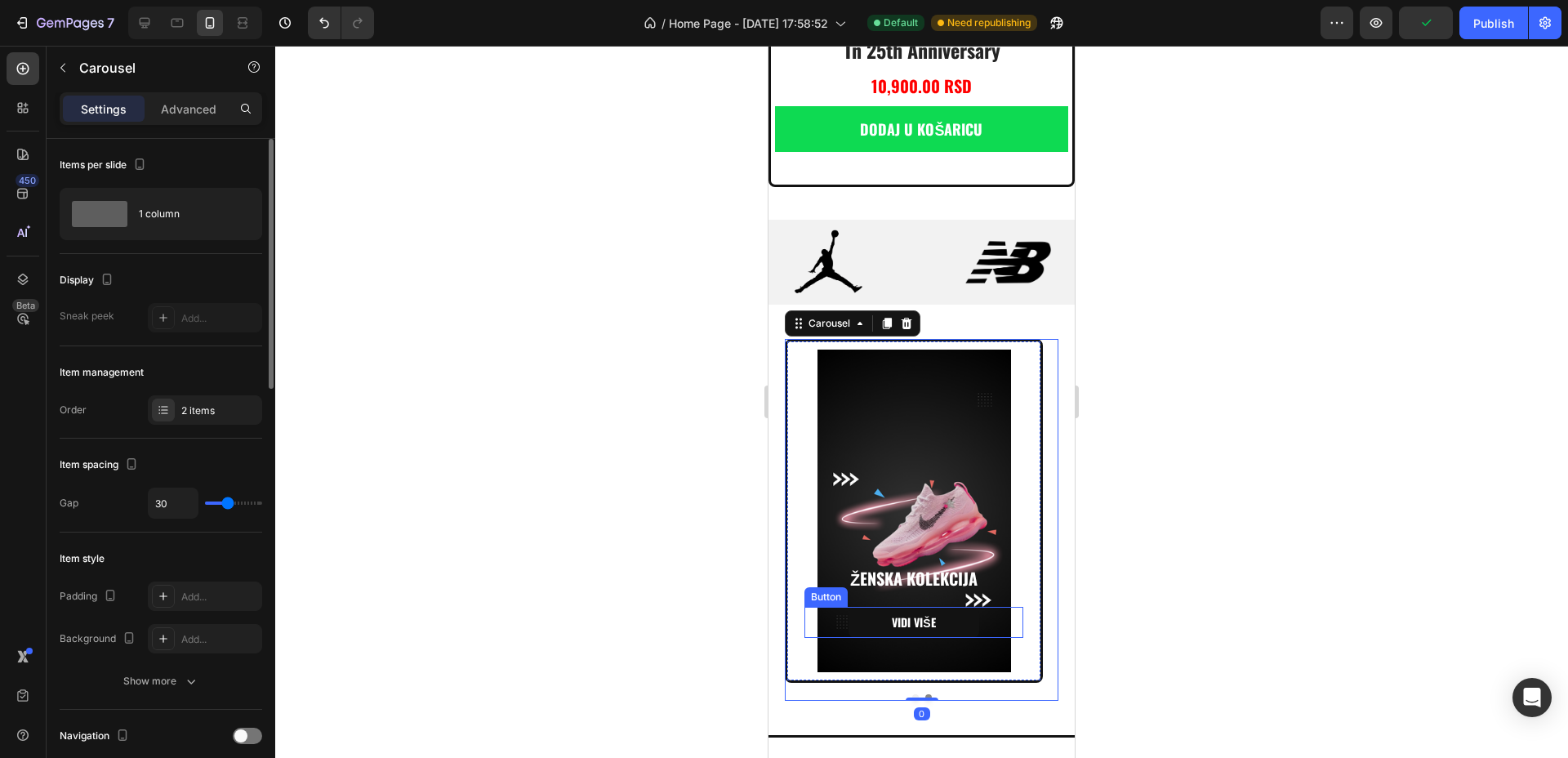
click at [931, 615] on p "VIDI VIŠE" at bounding box center [913, 622] width 43 height 15
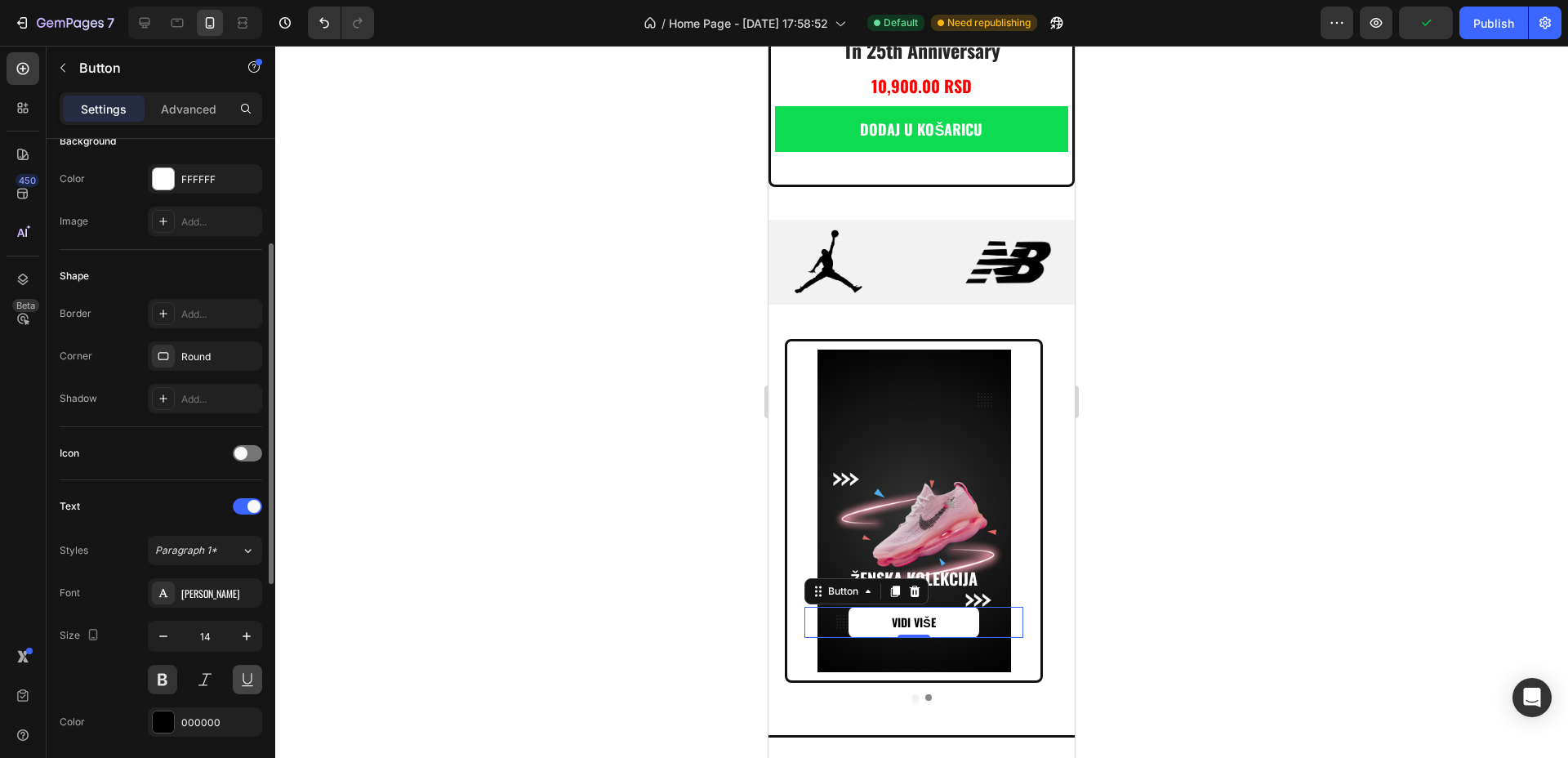
scroll to position [408, 0]
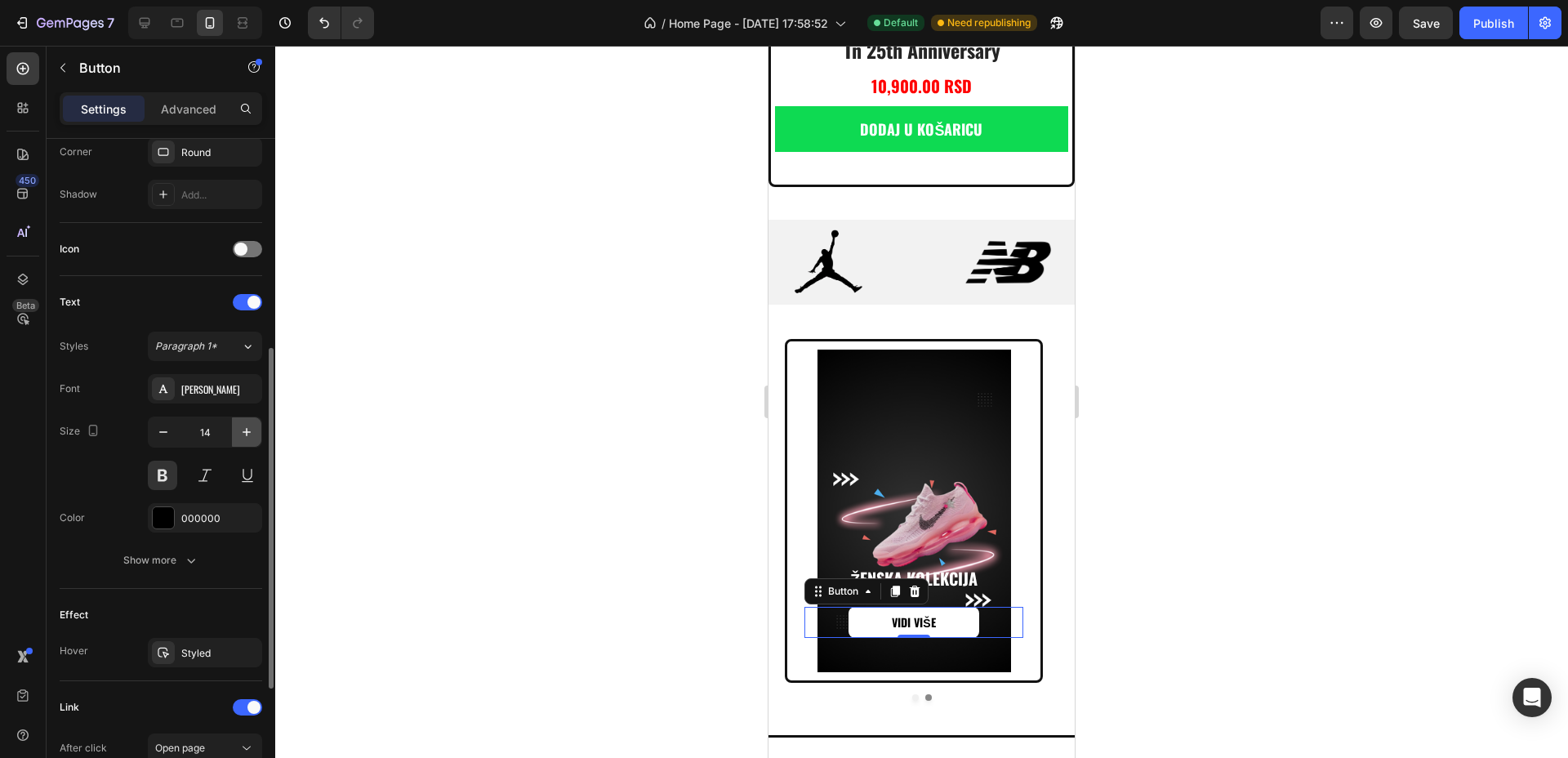
click at [248, 432] on icon "button" at bounding box center [246, 431] width 8 height 8
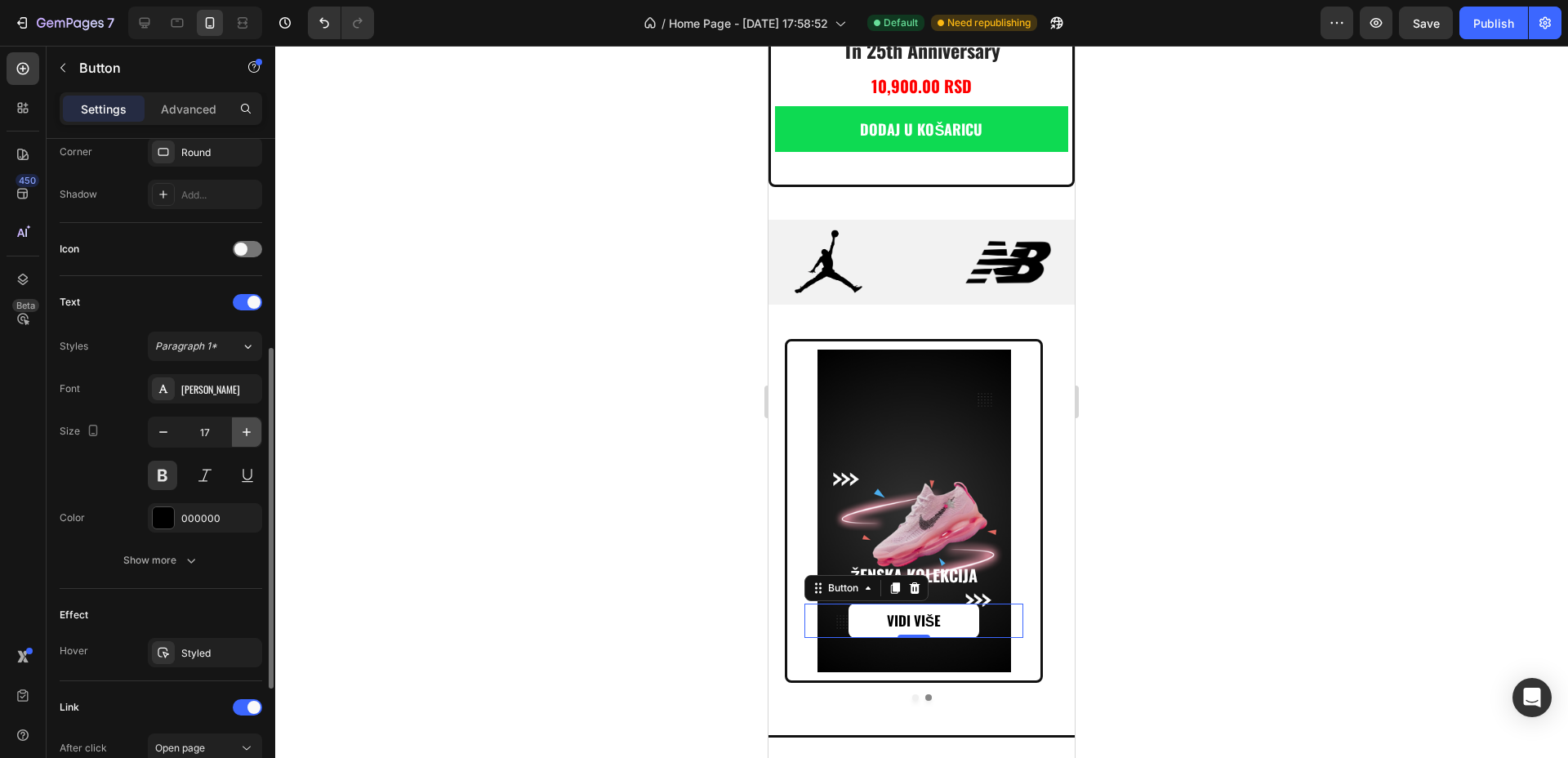
type input "18"
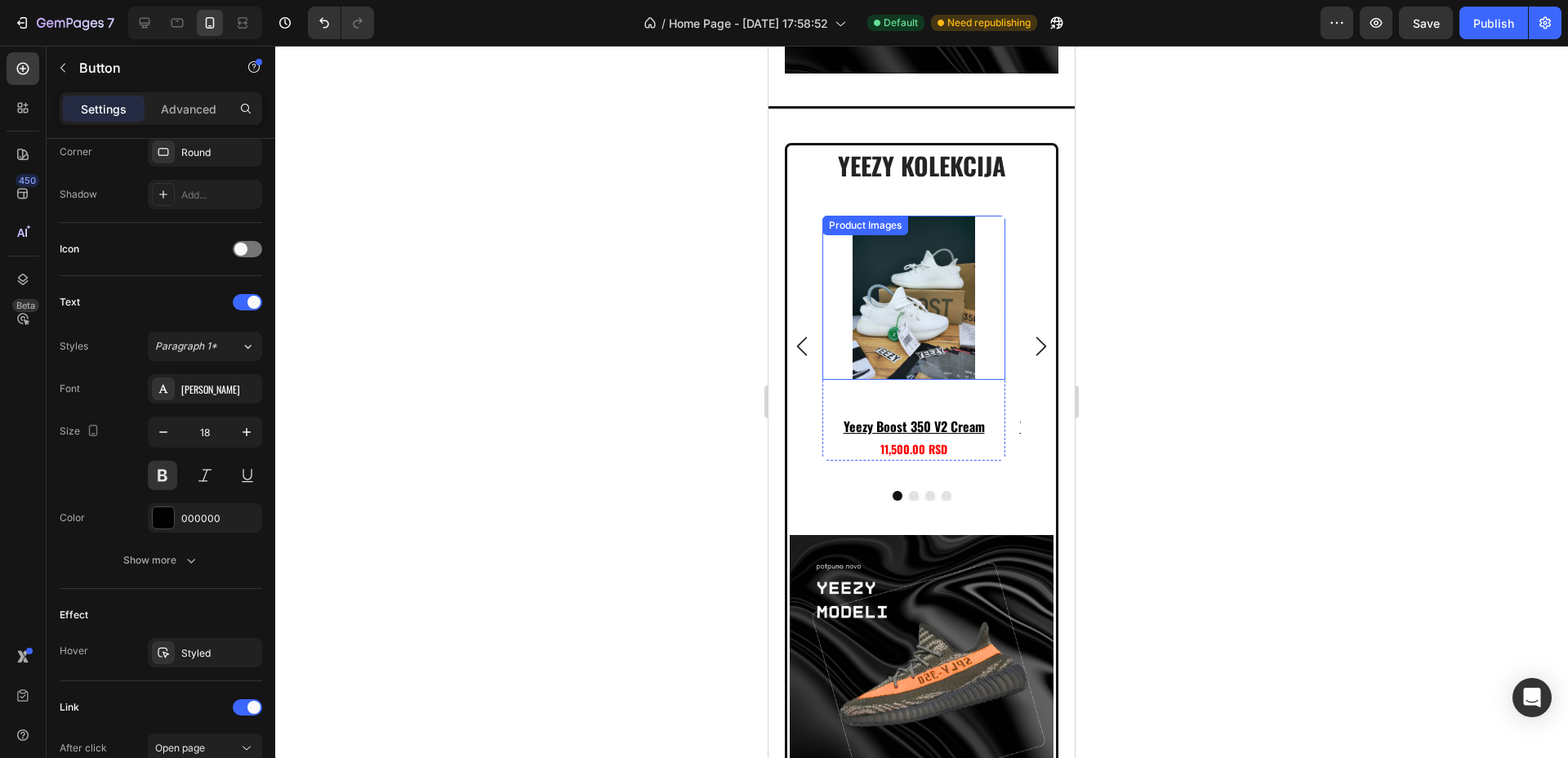
scroll to position [5366, 0]
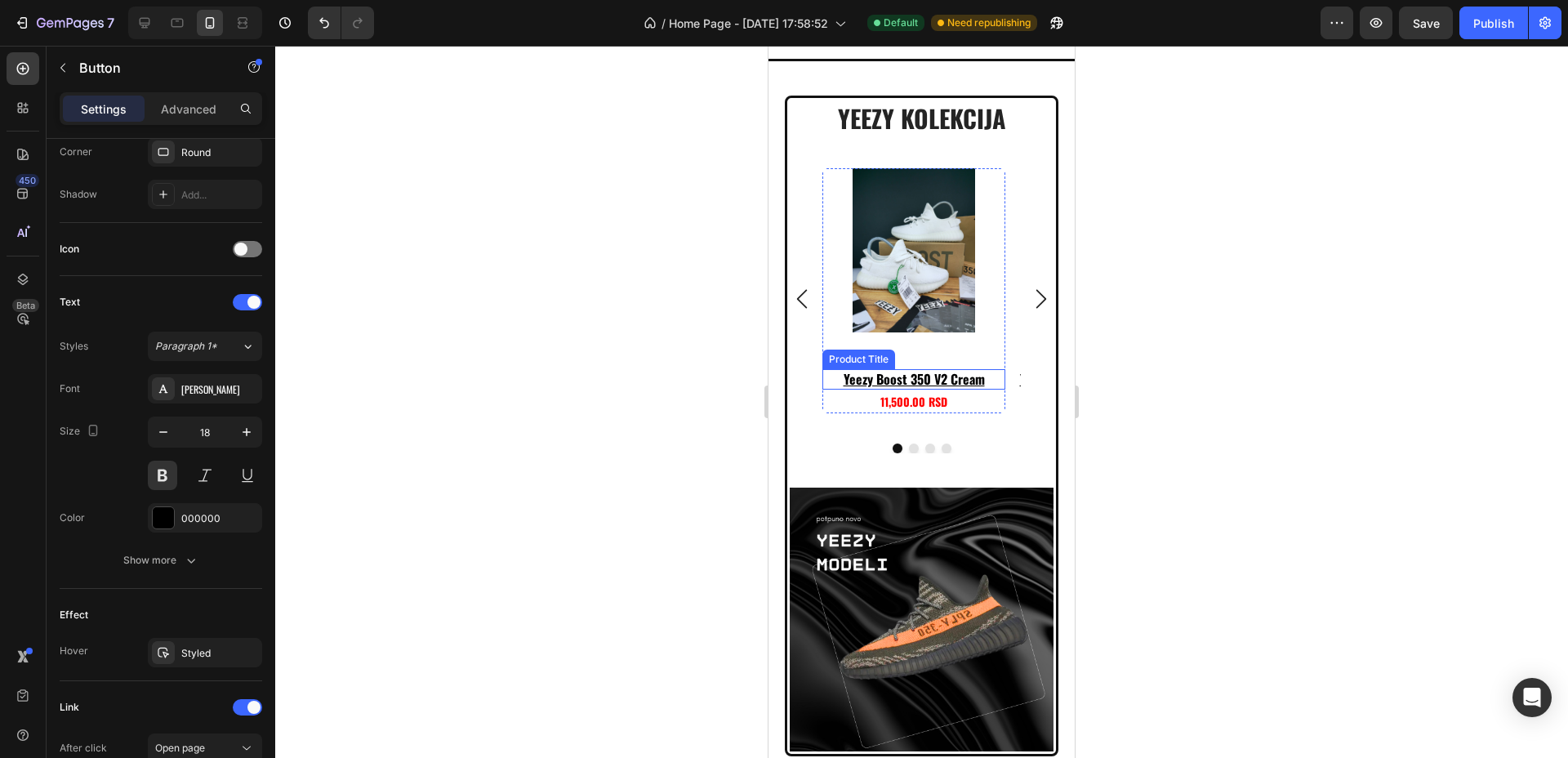
click at [945, 369] on h3 "yeezy boost 350 v2 cream" at bounding box center [914, 379] width 183 height 20
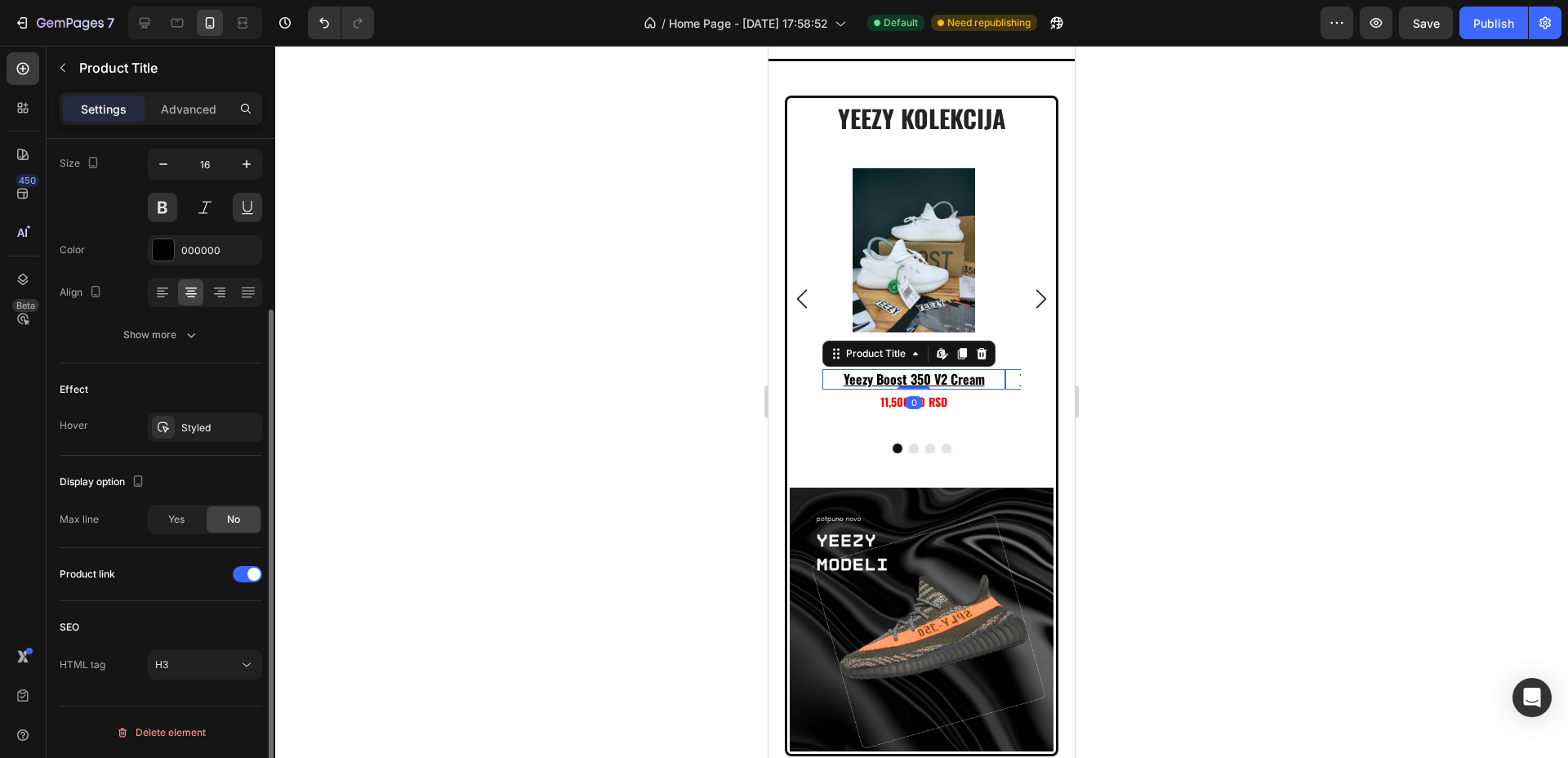
scroll to position [0, 0]
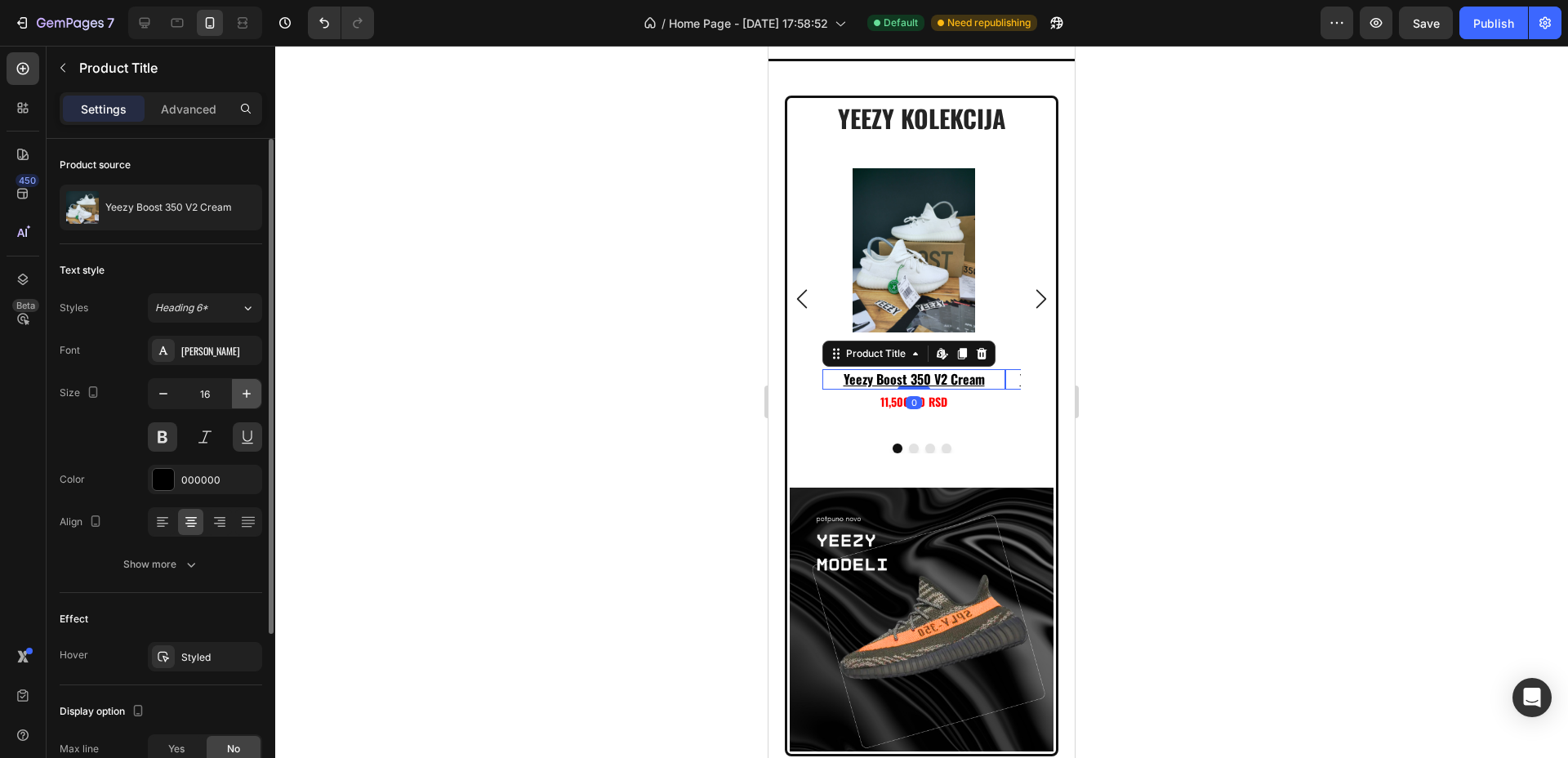
click at [242, 393] on icon "button" at bounding box center [246, 393] width 17 height 17
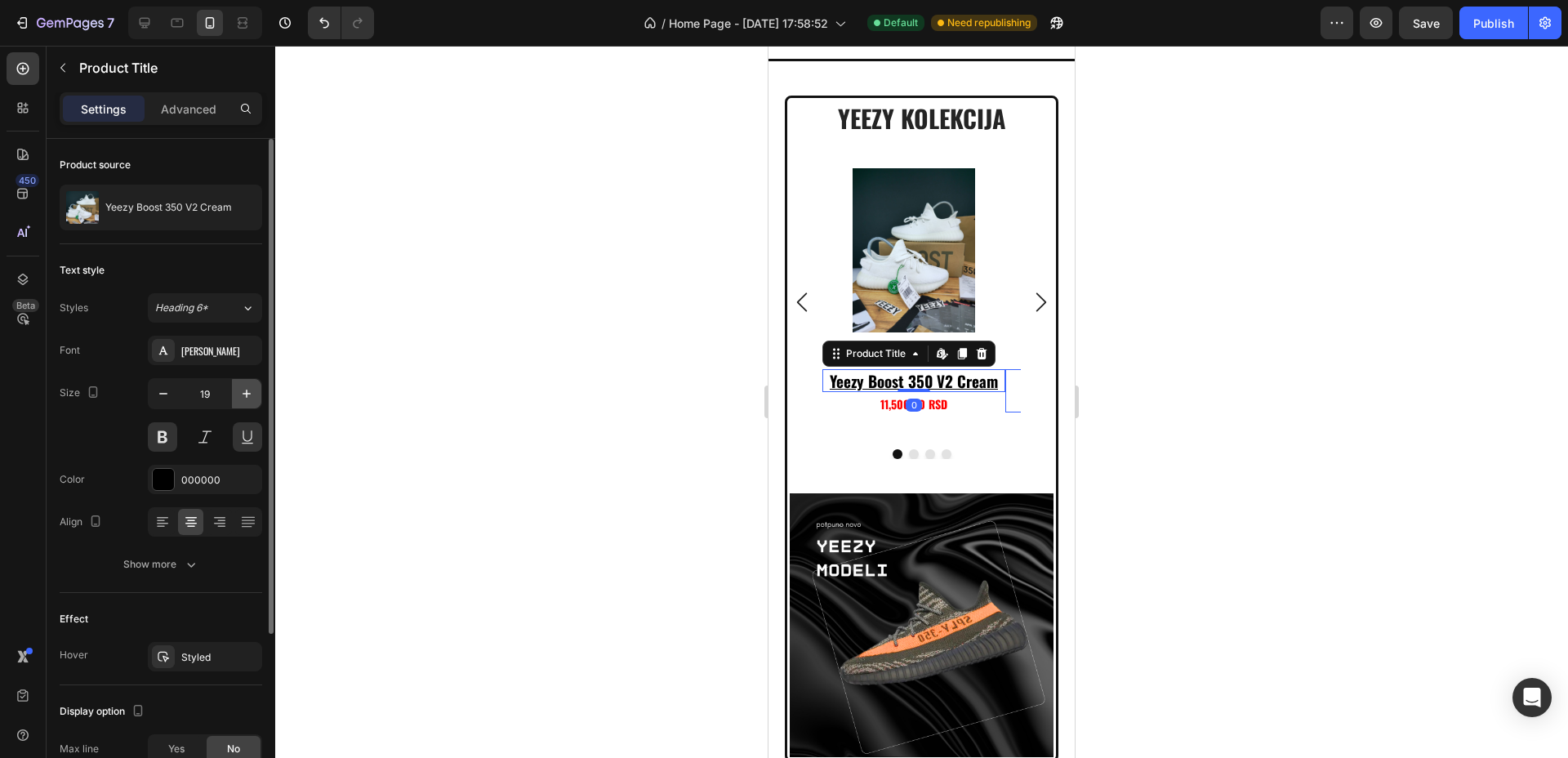
click at [242, 393] on icon "button" at bounding box center [246, 393] width 17 height 17
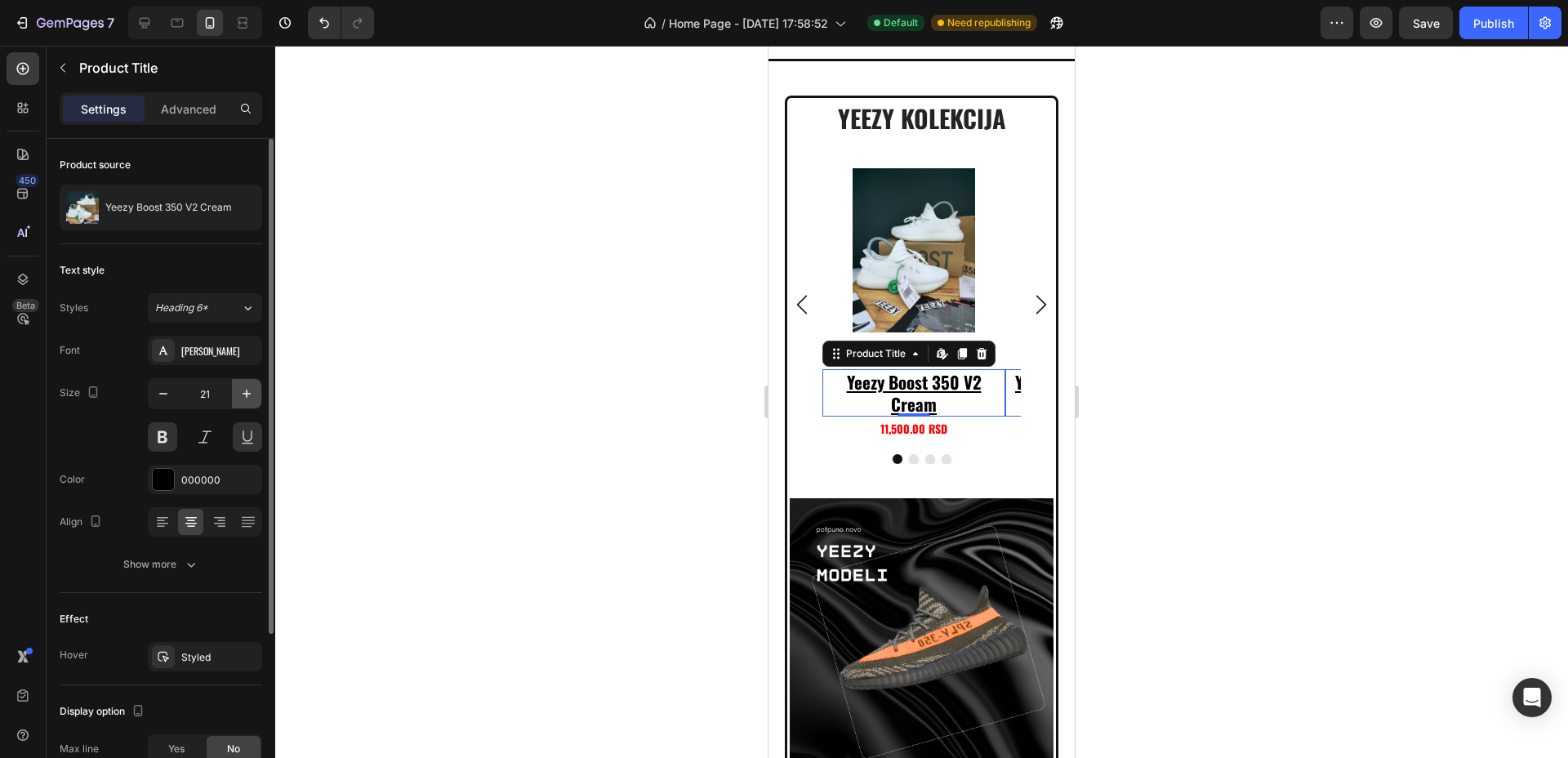
click at [242, 393] on icon "button" at bounding box center [246, 393] width 17 height 17
type input "22"
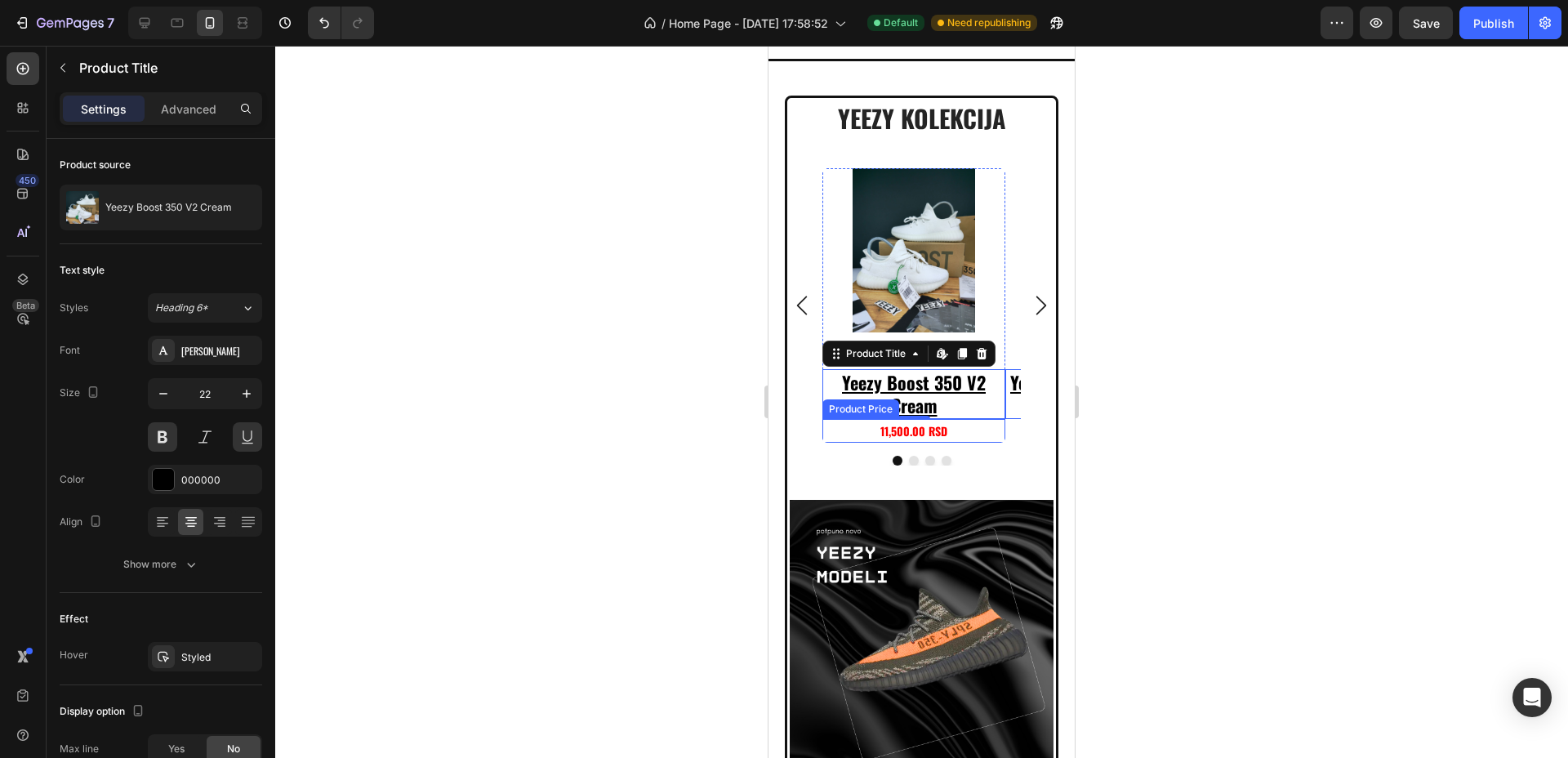
click at [934, 419] on div "11,500.00 RSD" at bounding box center [914, 430] width 183 height 24
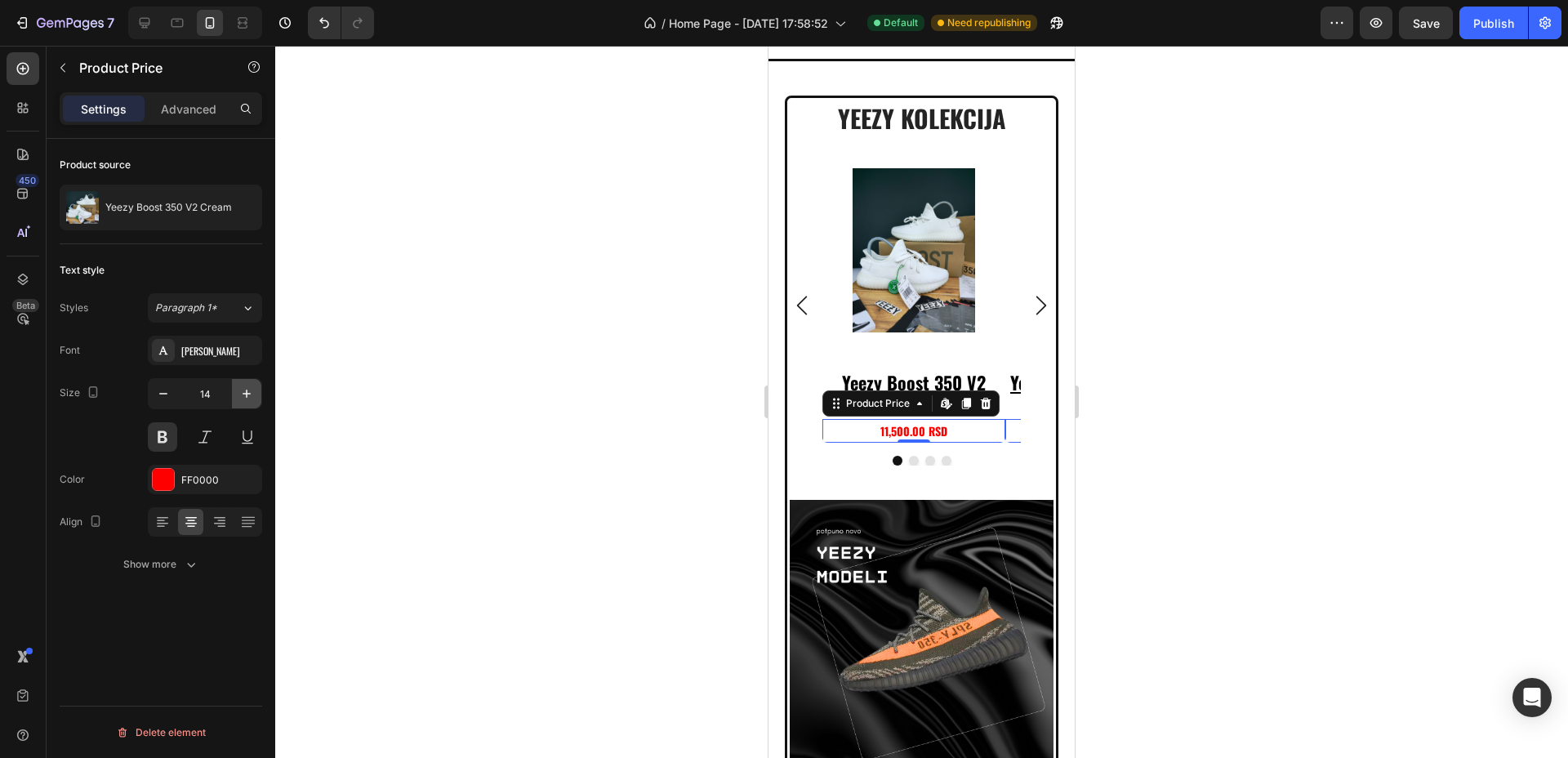
click at [239, 391] on icon "button" at bounding box center [246, 393] width 17 height 17
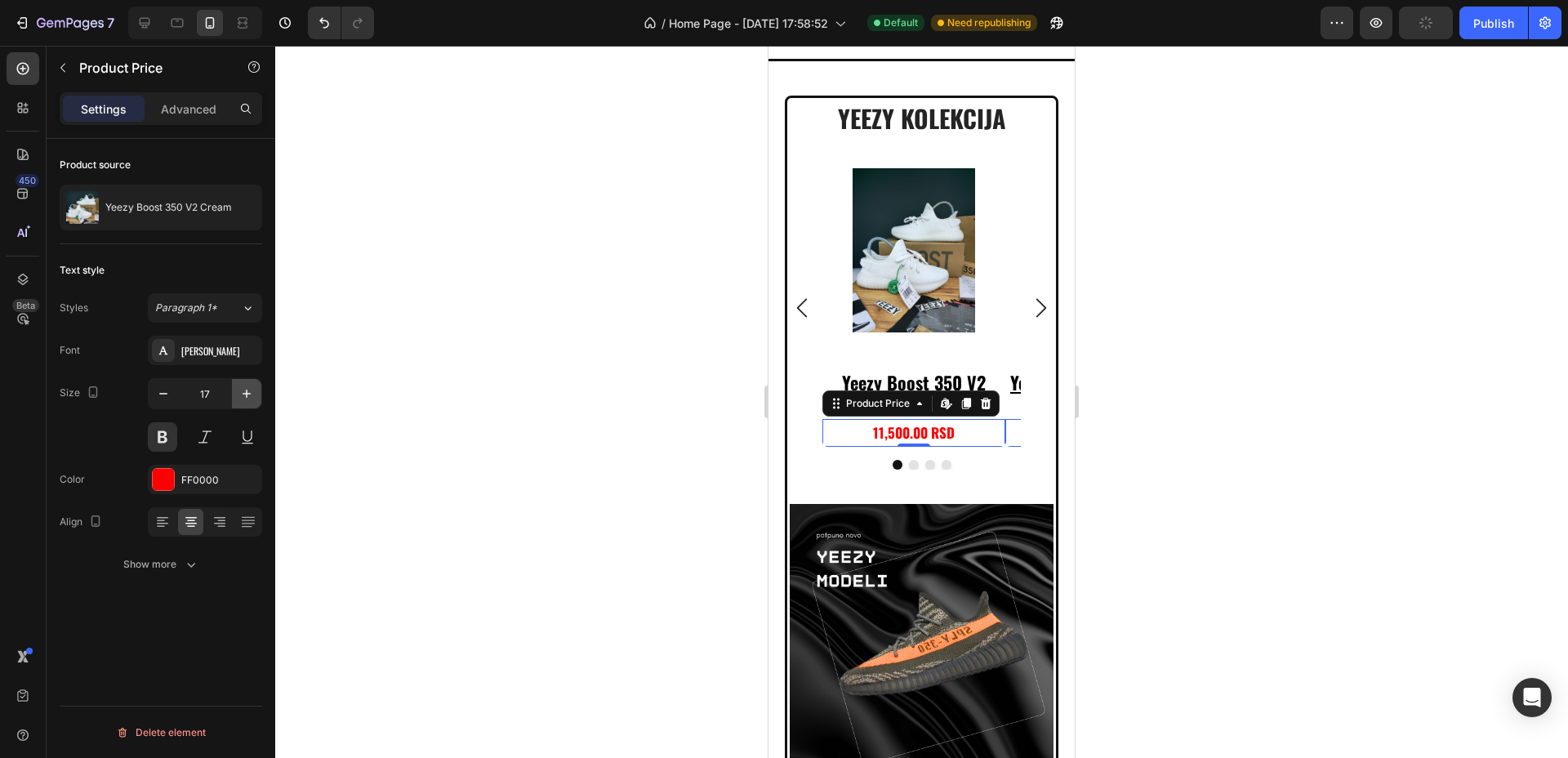
type input "18"
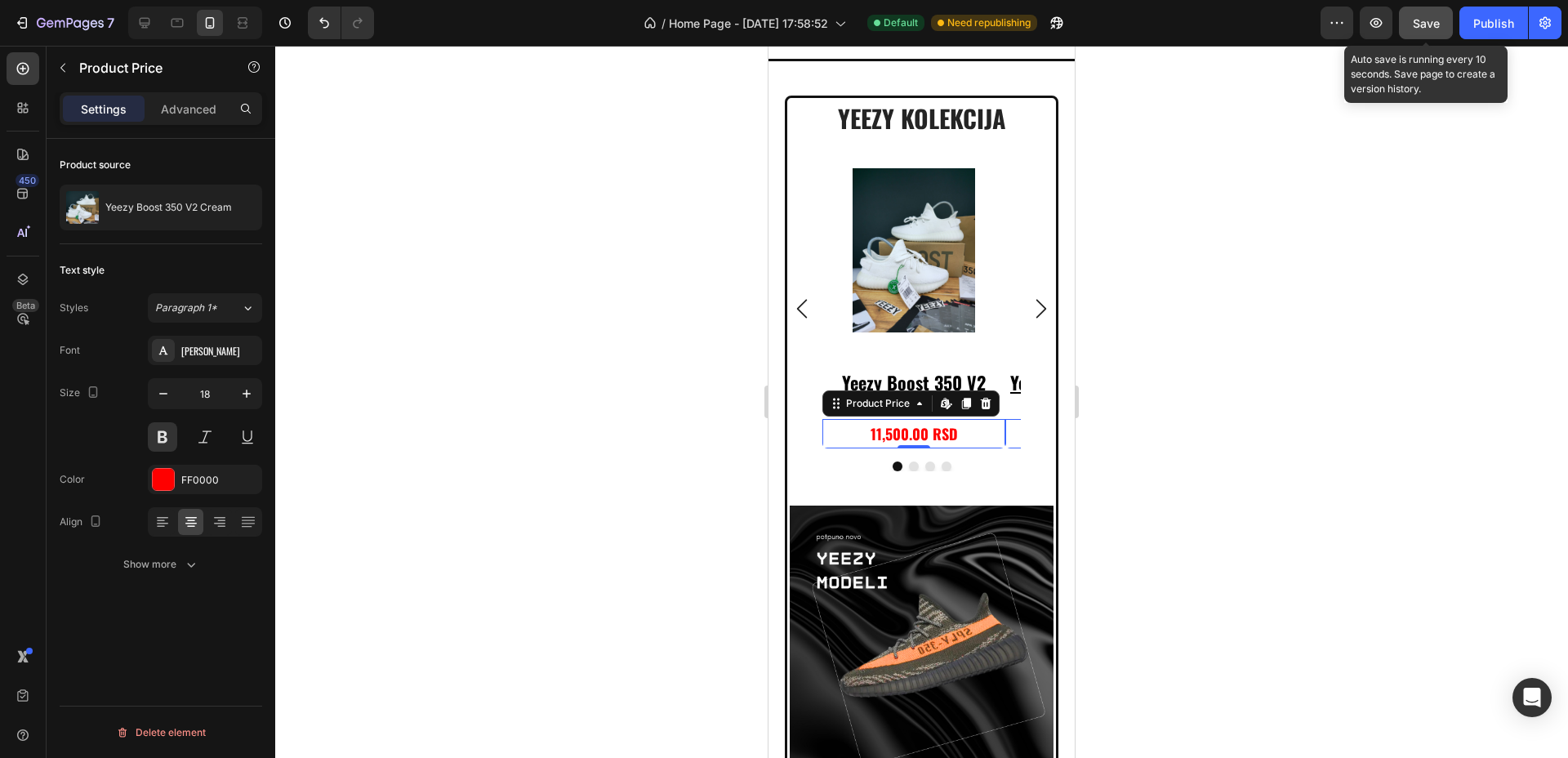
click at [1425, 17] on span "Save" at bounding box center [1426, 24] width 27 height 14
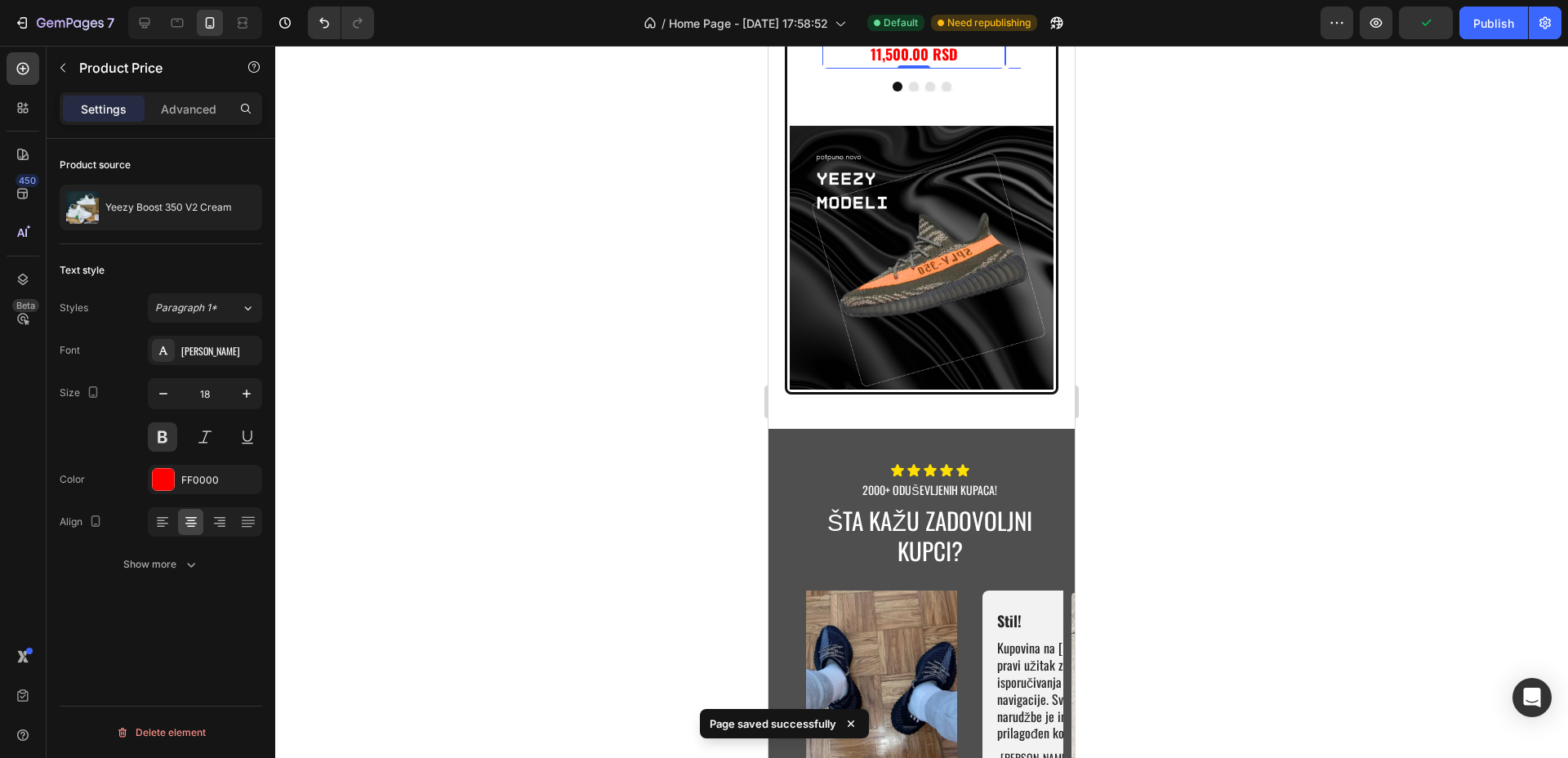
scroll to position [5774, 0]
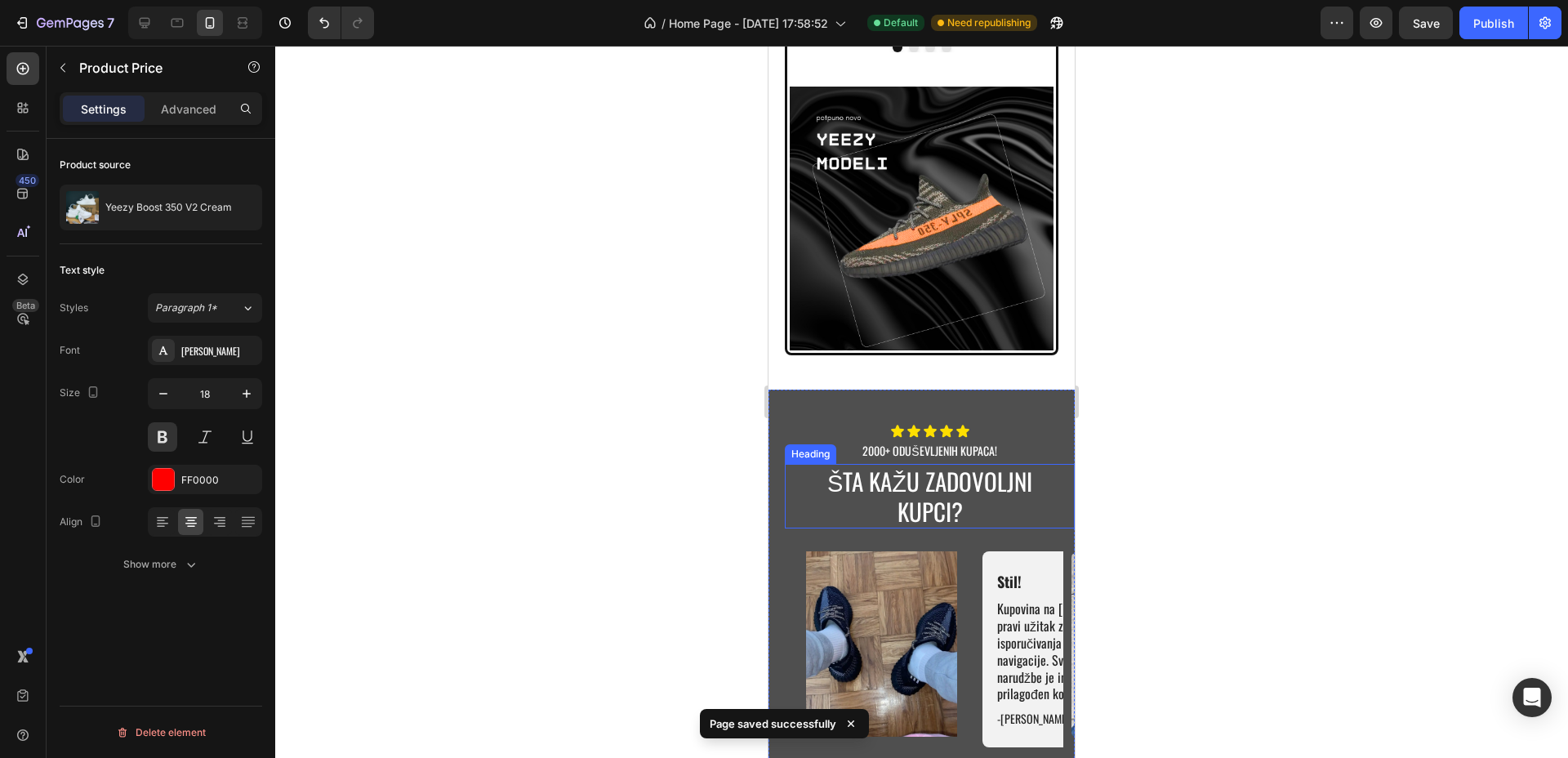
click at [920, 472] on h2 "ŠTA KAŽU ZADOVOLJNI KUPCI?" at bounding box center [929, 495] width 274 height 64
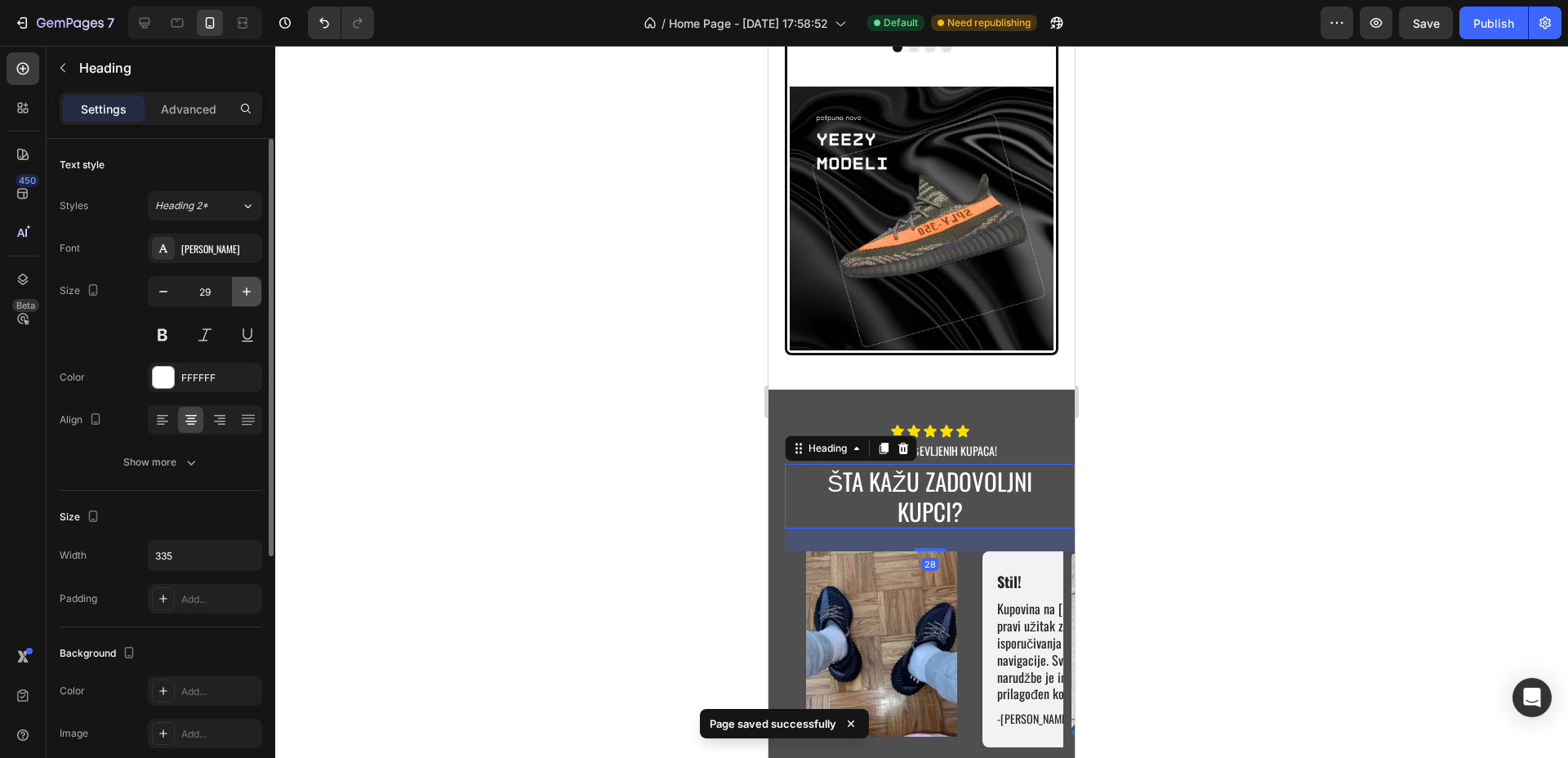
click at [249, 299] on icon "button" at bounding box center [246, 291] width 17 height 17
type input "30"
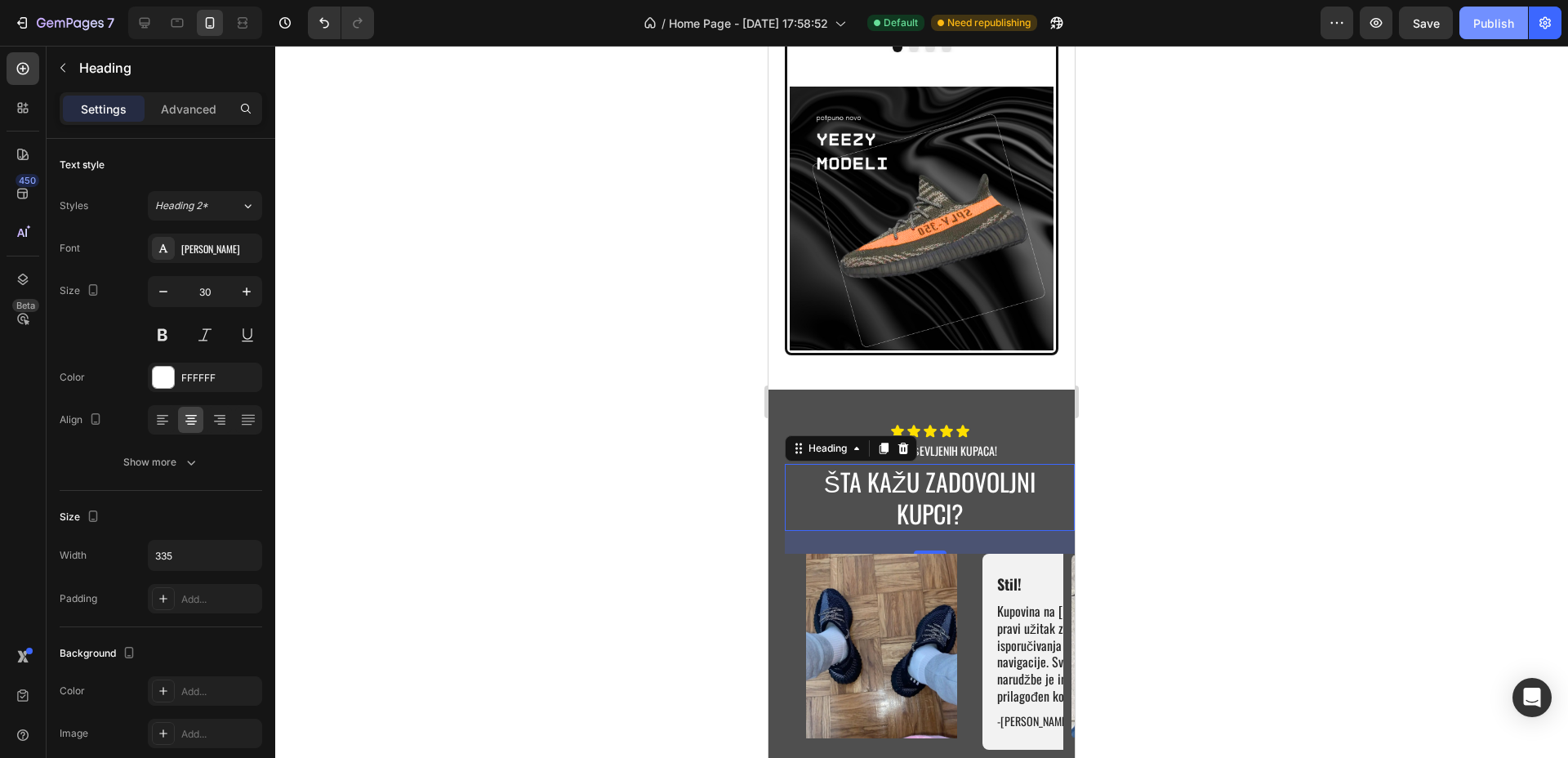
click at [1485, 11] on button "Publish" at bounding box center [1494, 22] width 69 height 33
click at [999, 390] on div "Icon Icon Icon Icon Icon Icon List 2000+ ODUŠEVLJENIH KUPACA! Text Block ŠTA KA…" at bounding box center [922, 617] width 306 height 456
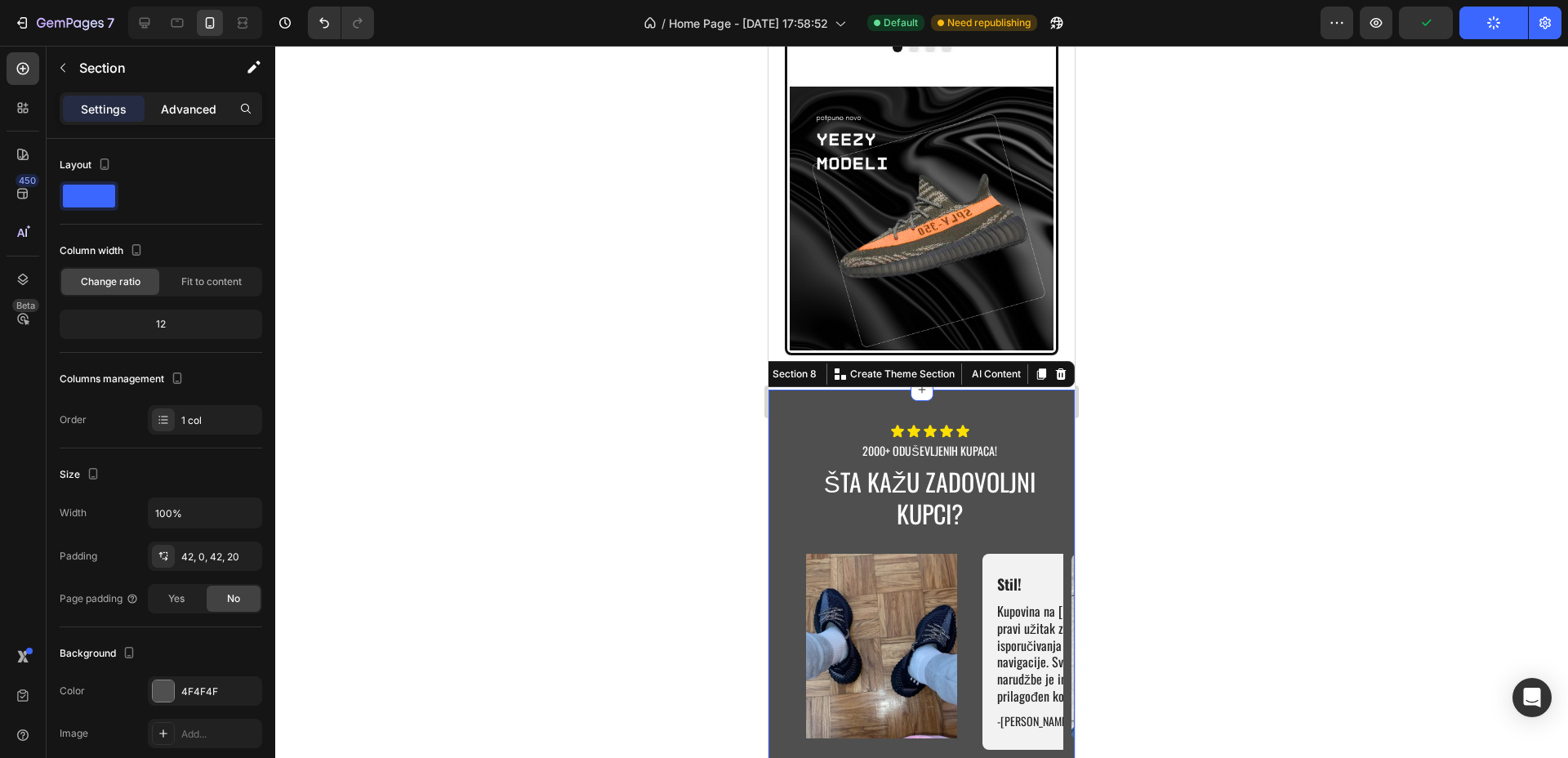
click at [173, 105] on p "Advanced" at bounding box center [188, 108] width 55 height 17
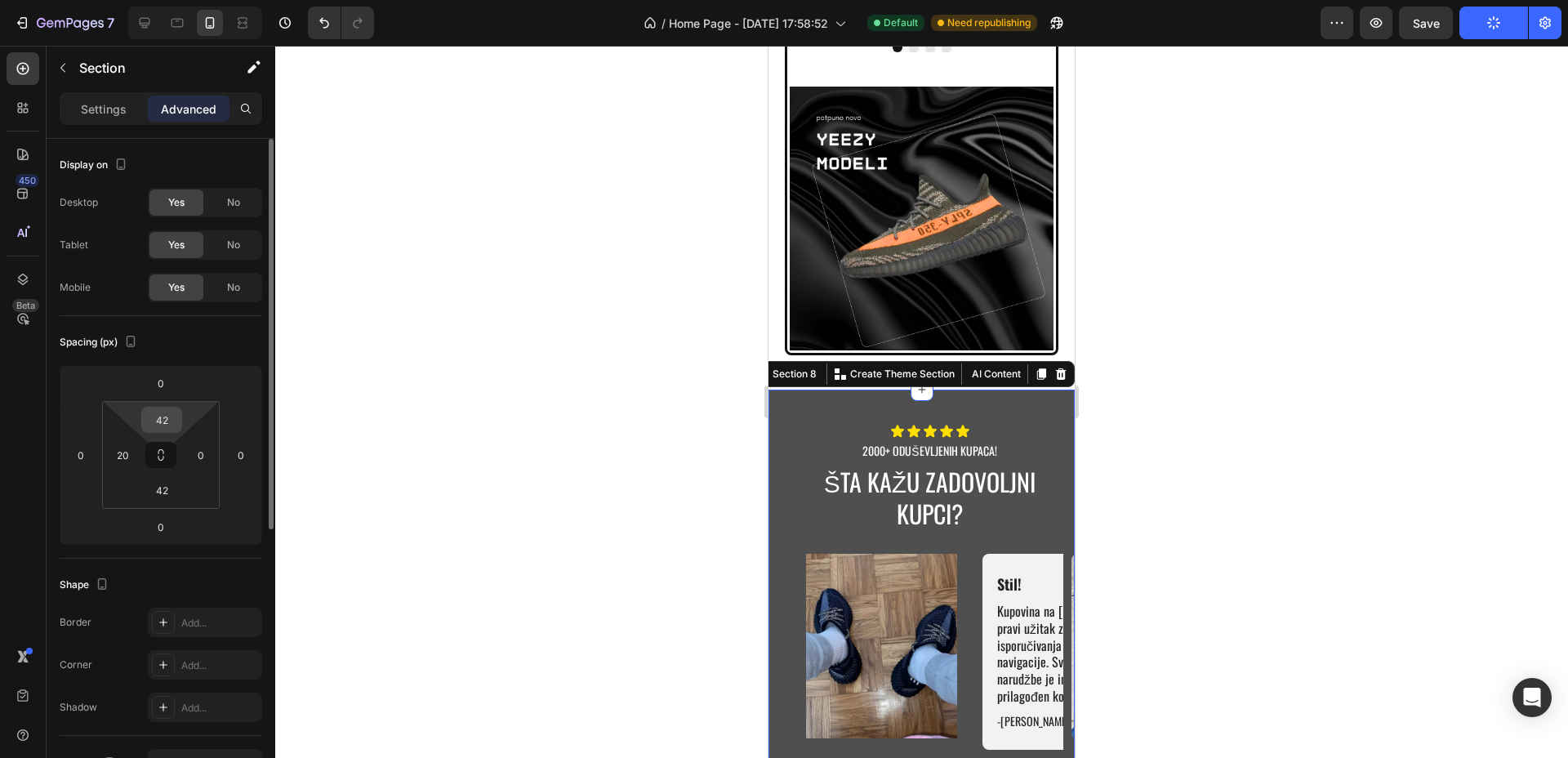
click at [171, 422] on input "42" at bounding box center [161, 419] width 33 height 25
type input "40"
click at [169, 494] on input "42" at bounding box center [161, 490] width 33 height 25
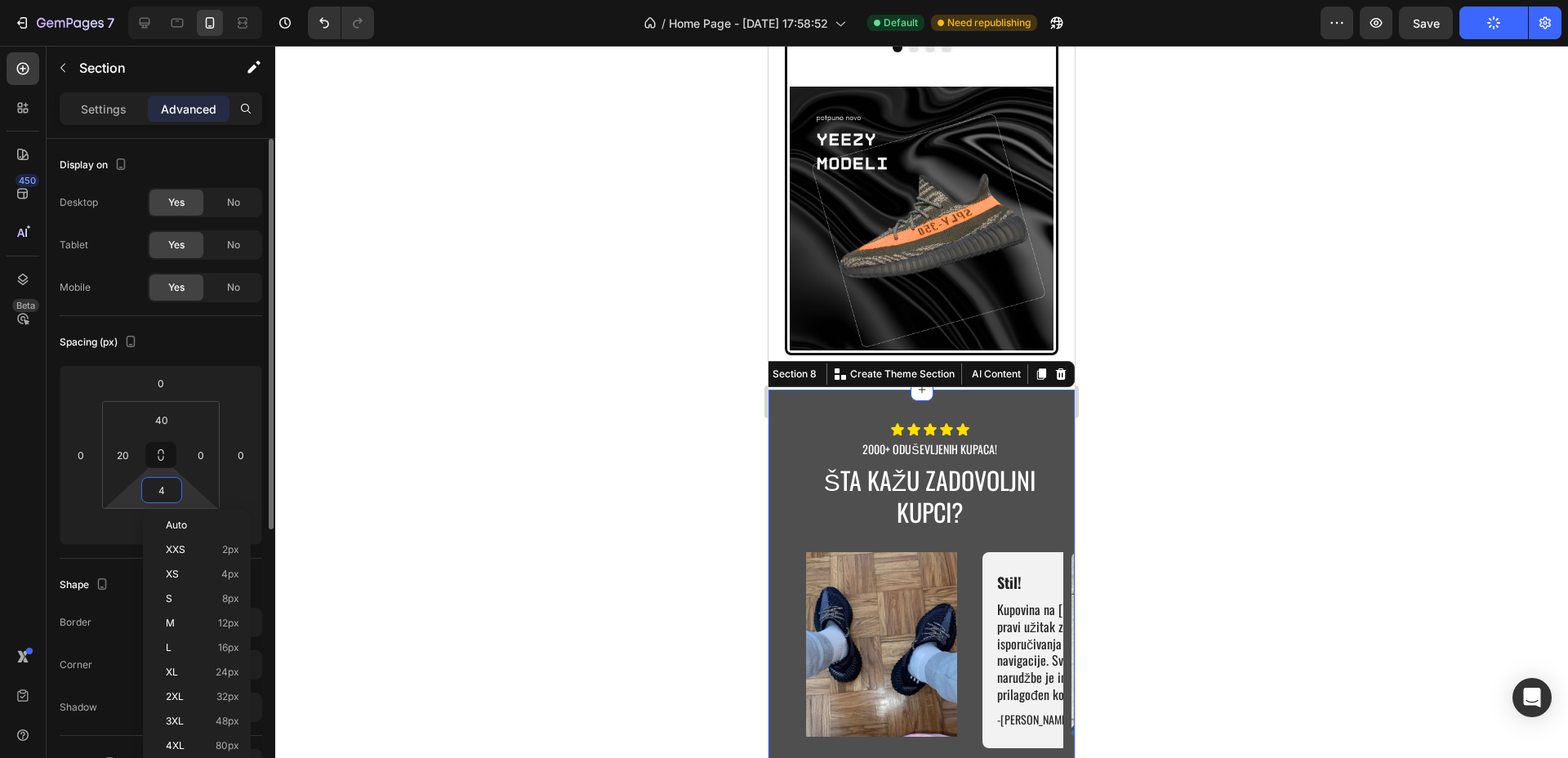
type input "40"
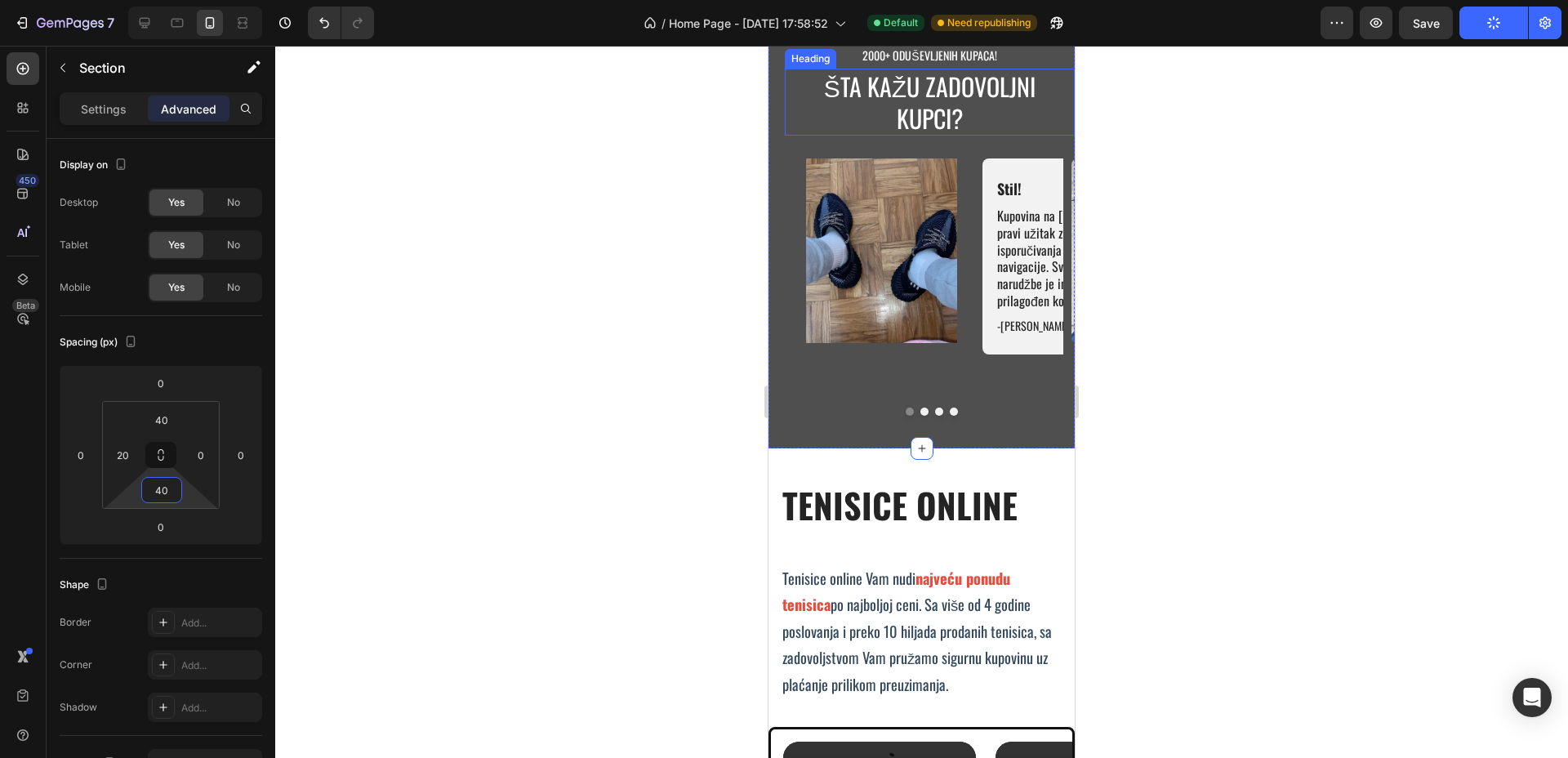
scroll to position [6182, 0]
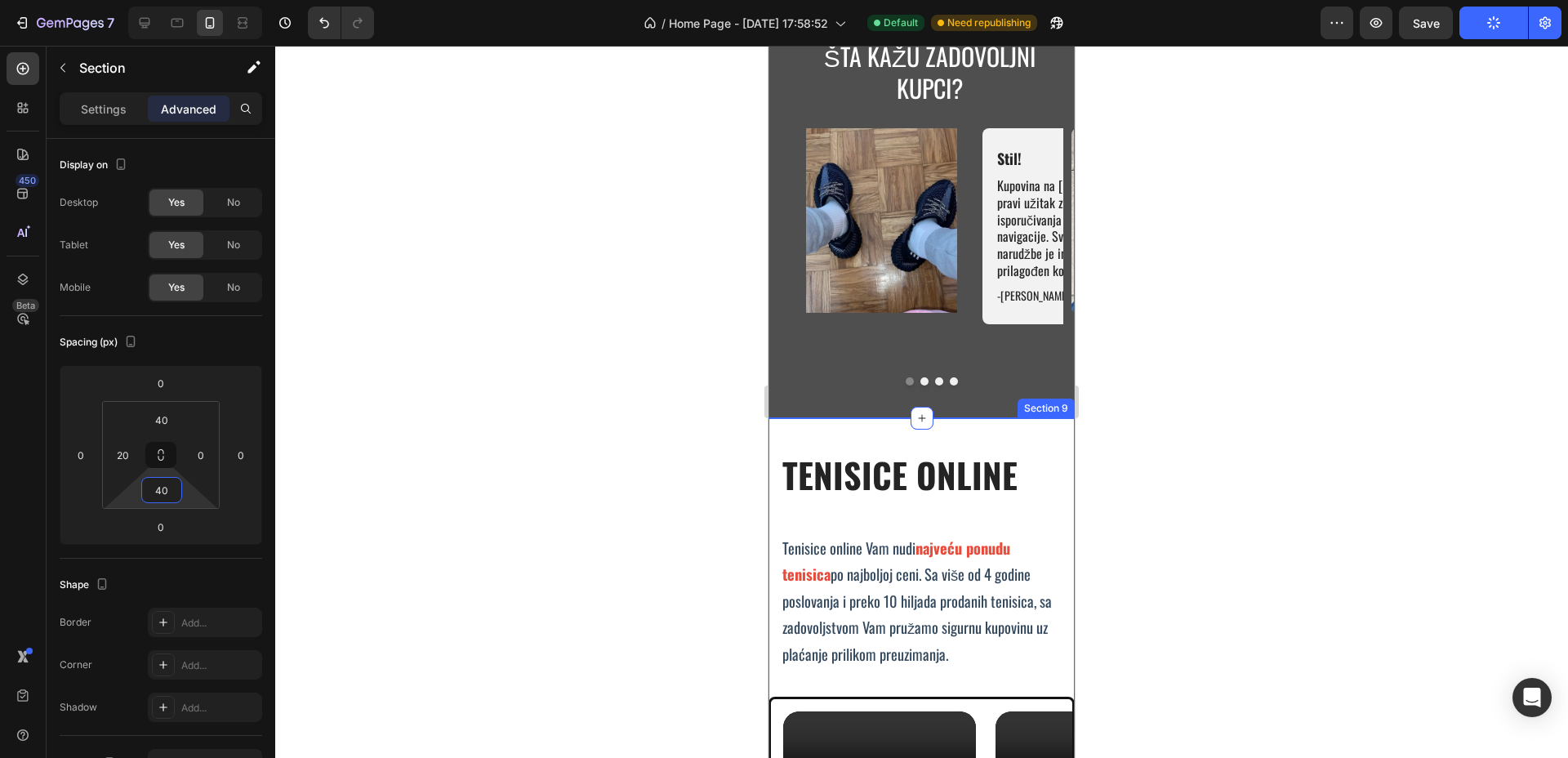
click at [867, 427] on div "TENISICE ONLINE Heading Tenisice online Vam nudi najveću ponudu tenisica po naj…" at bounding box center [922, 653] width 306 height 471
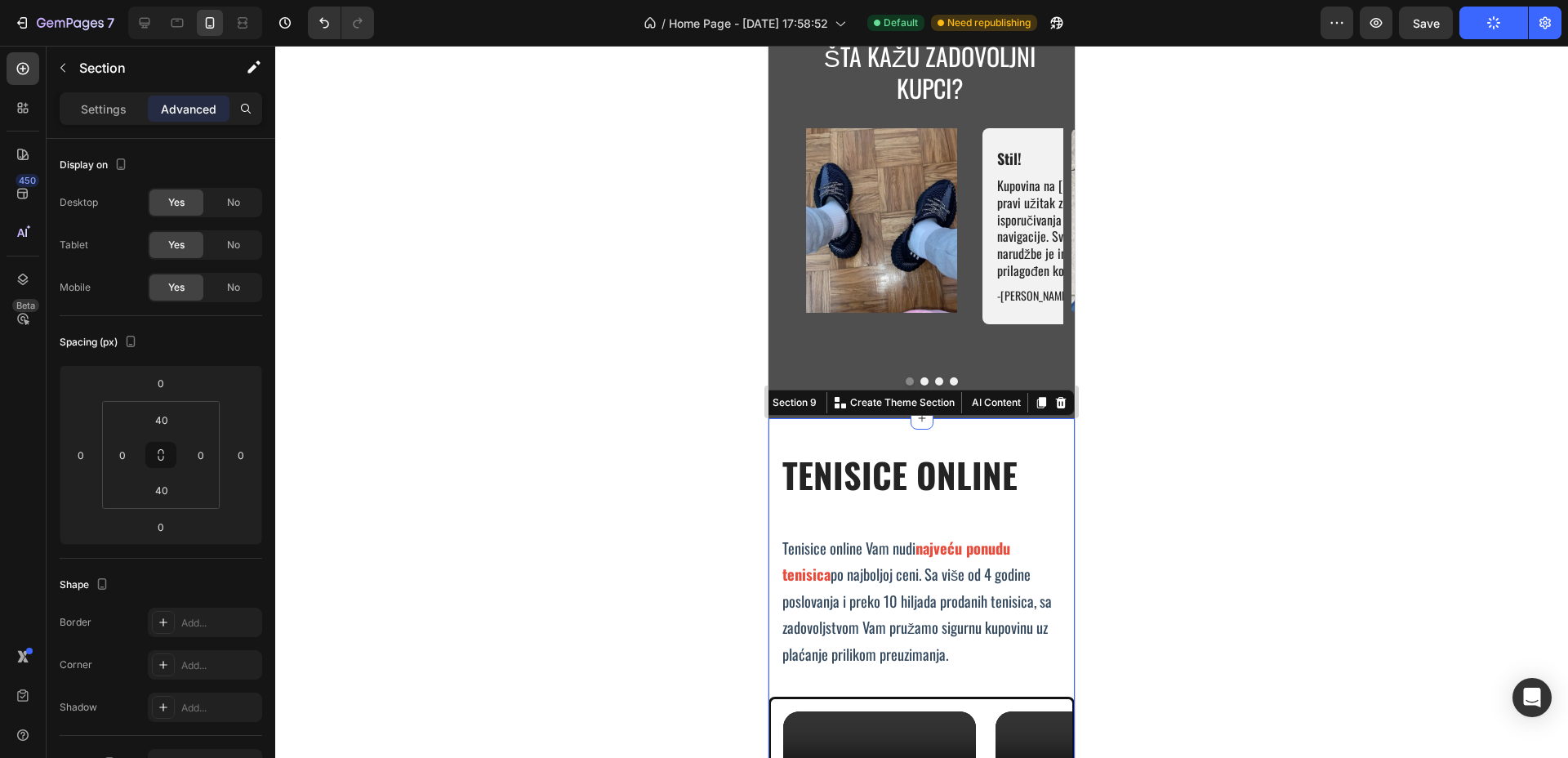
scroll to position [6284, 0]
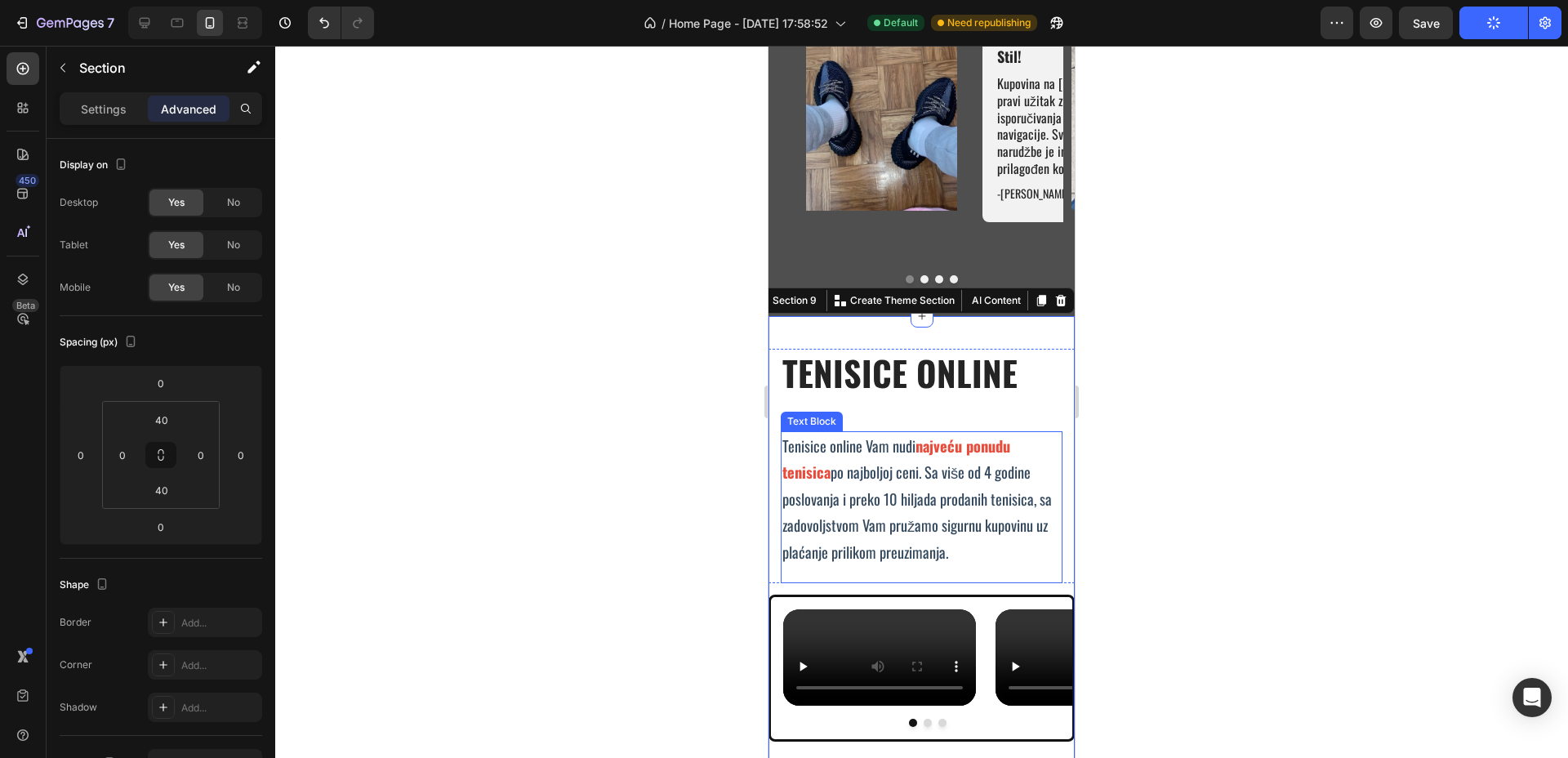
click at [895, 495] on p "Tenisice online Vam nudi najveću ponudu tenisica po najboljoj ceni. Sa više od …" at bounding box center [921, 499] width 279 height 132
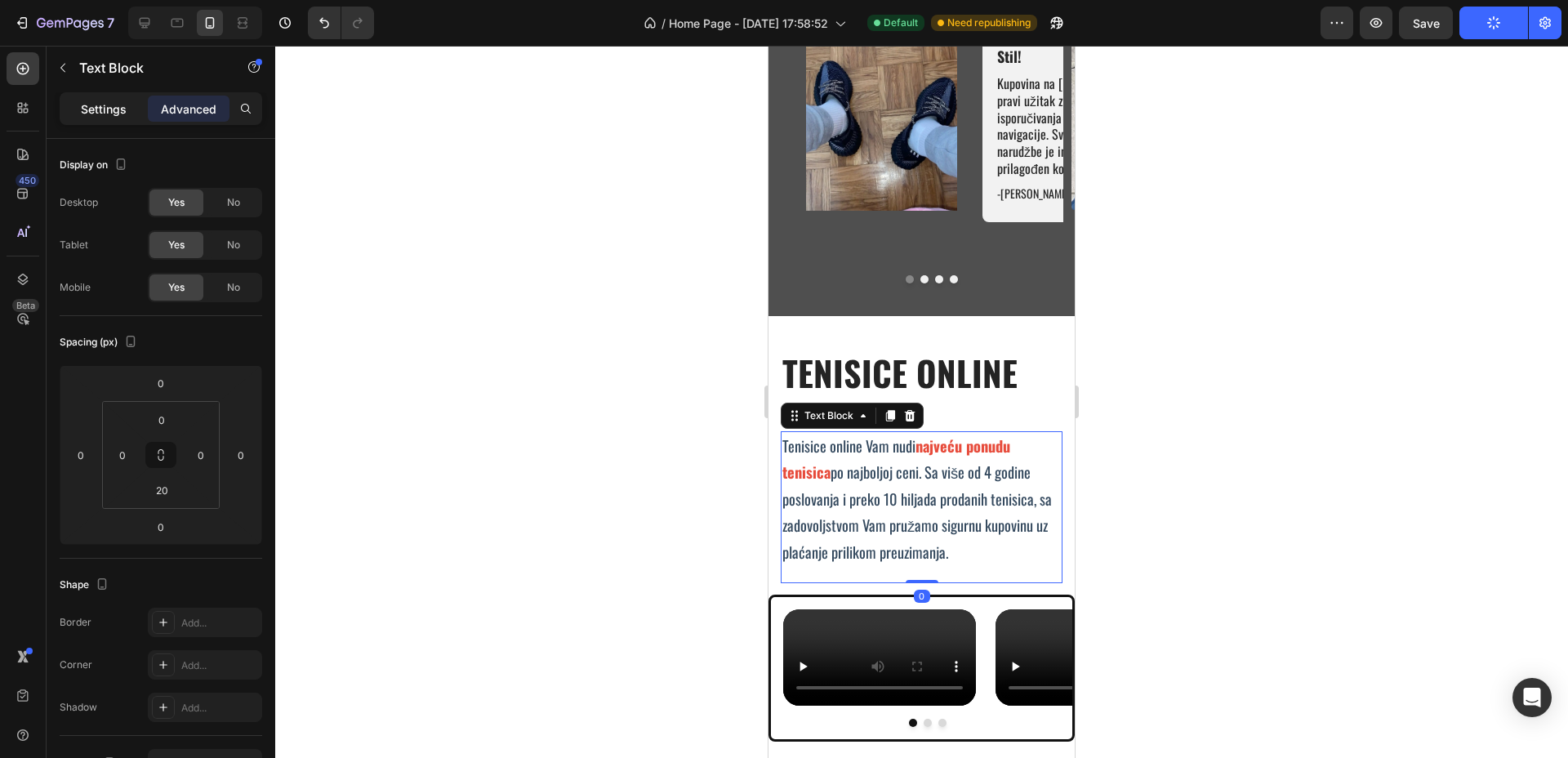
click at [92, 107] on p "Settings" at bounding box center [104, 108] width 46 height 17
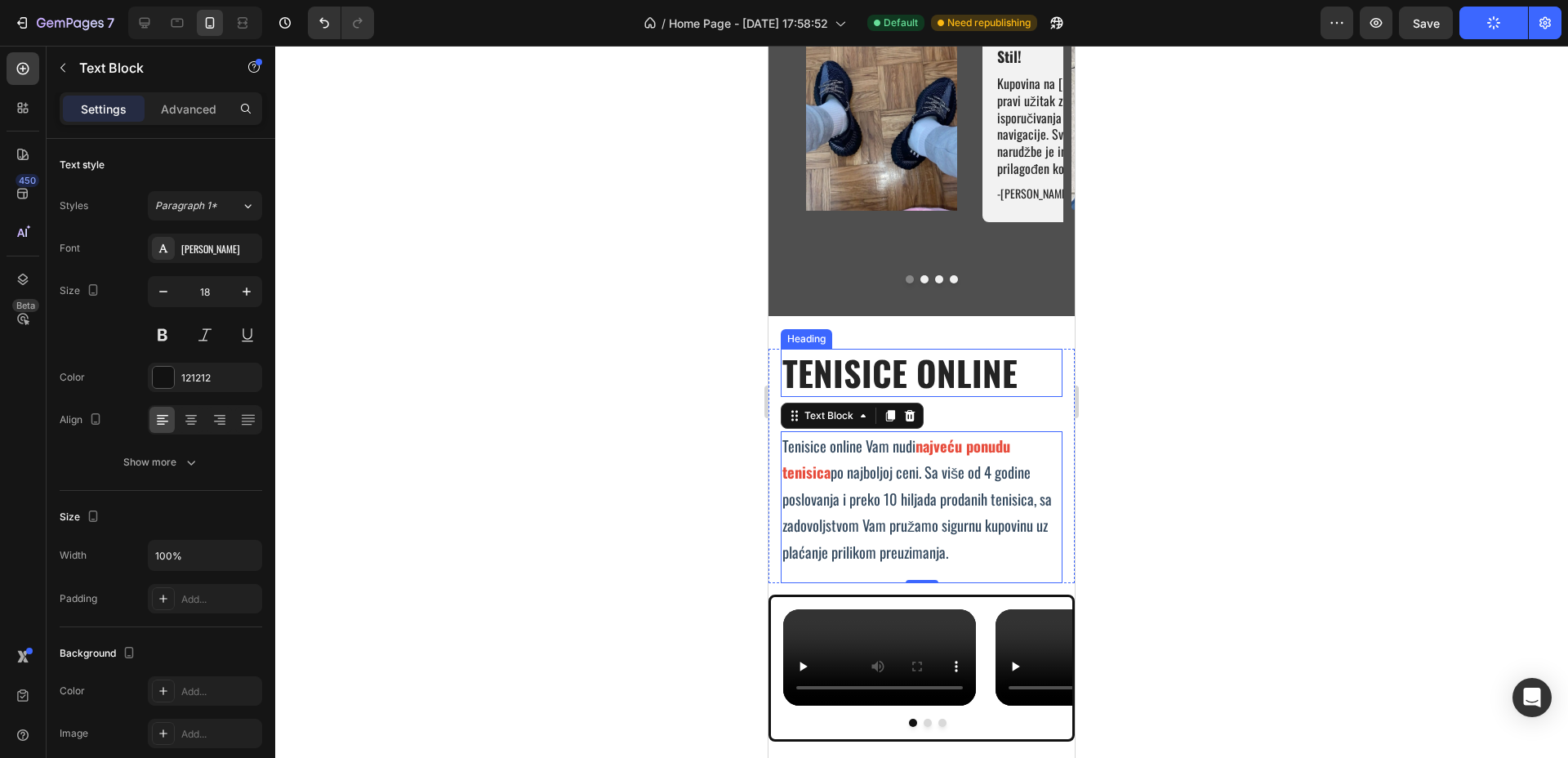
click at [951, 364] on strong "TENISICE ONLINE" at bounding box center [899, 373] width 235 height 51
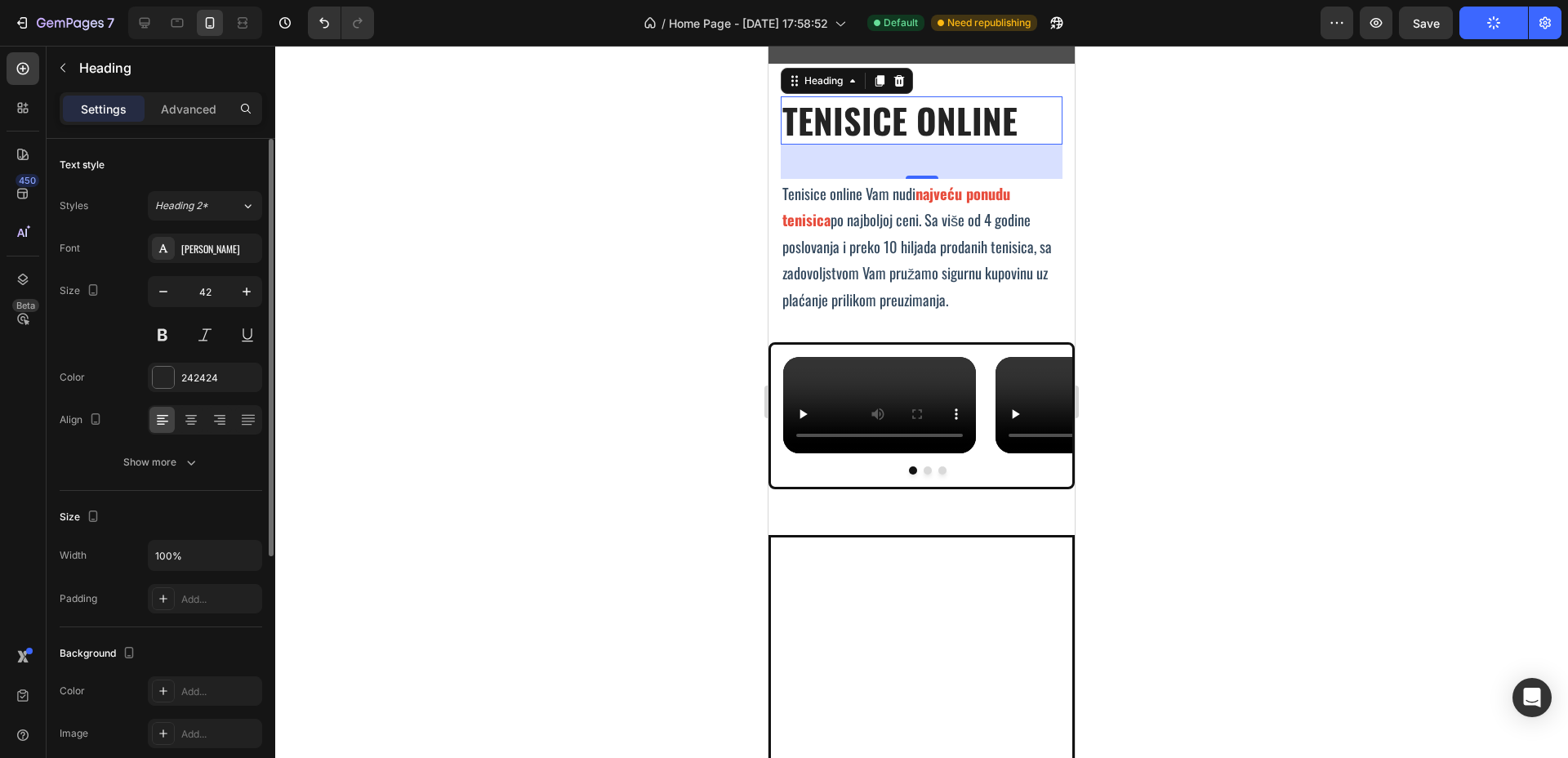
scroll to position [6387, 0]
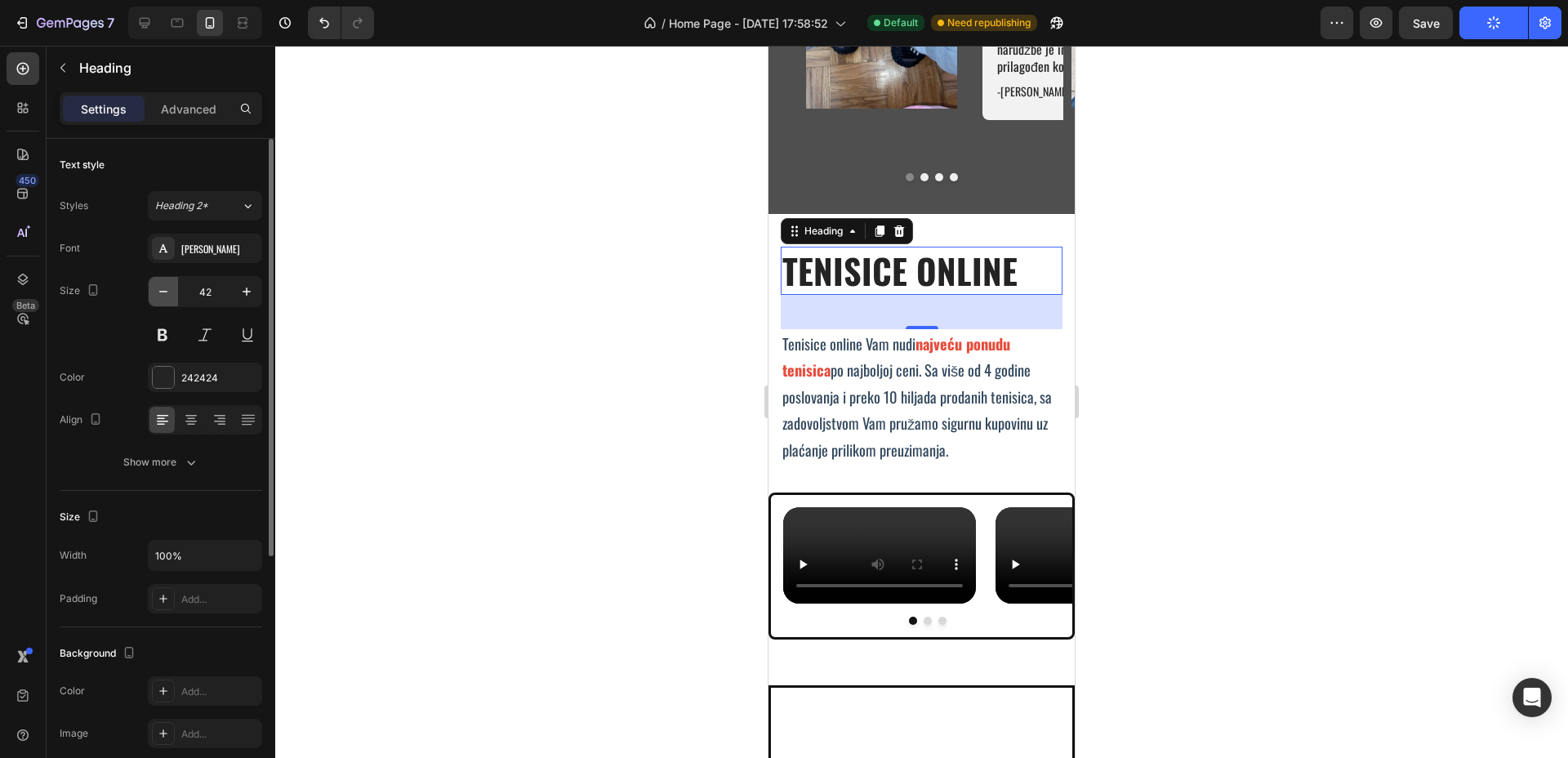
click at [154, 288] on button "button" at bounding box center [163, 291] width 29 height 29
type input "40"
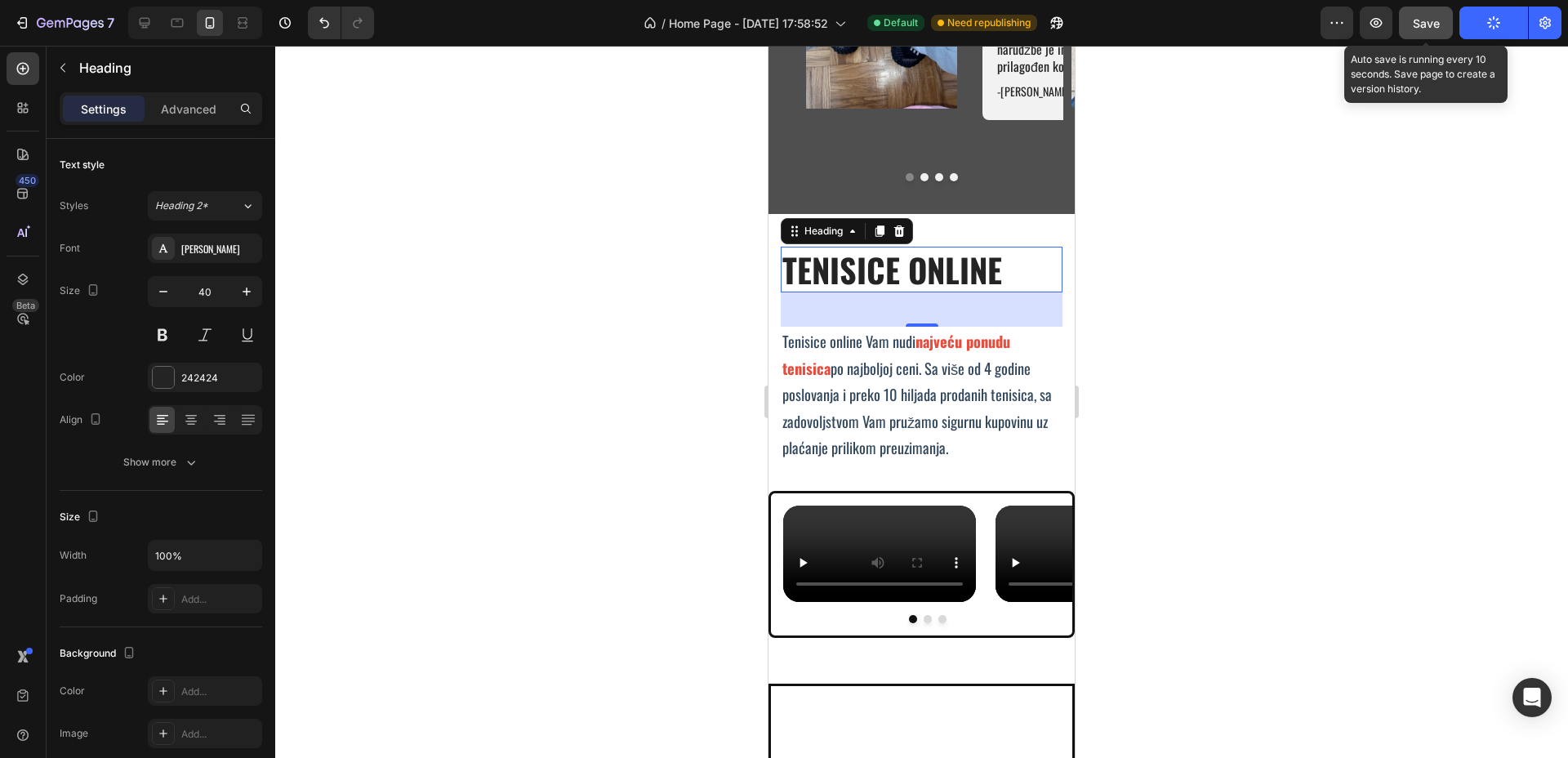
click at [1419, 18] on span "Save" at bounding box center [1426, 24] width 27 height 14
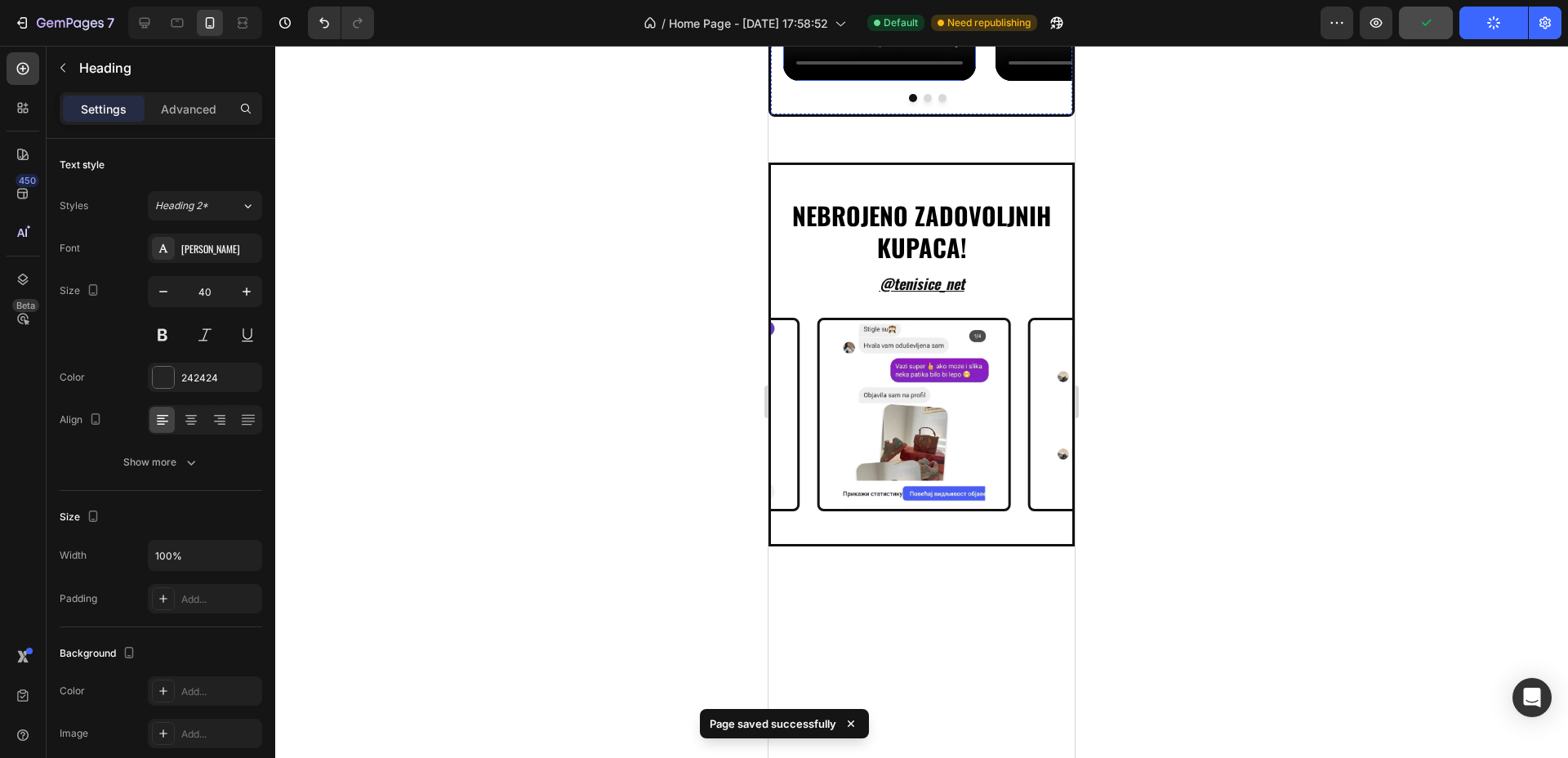
scroll to position [6897, 0]
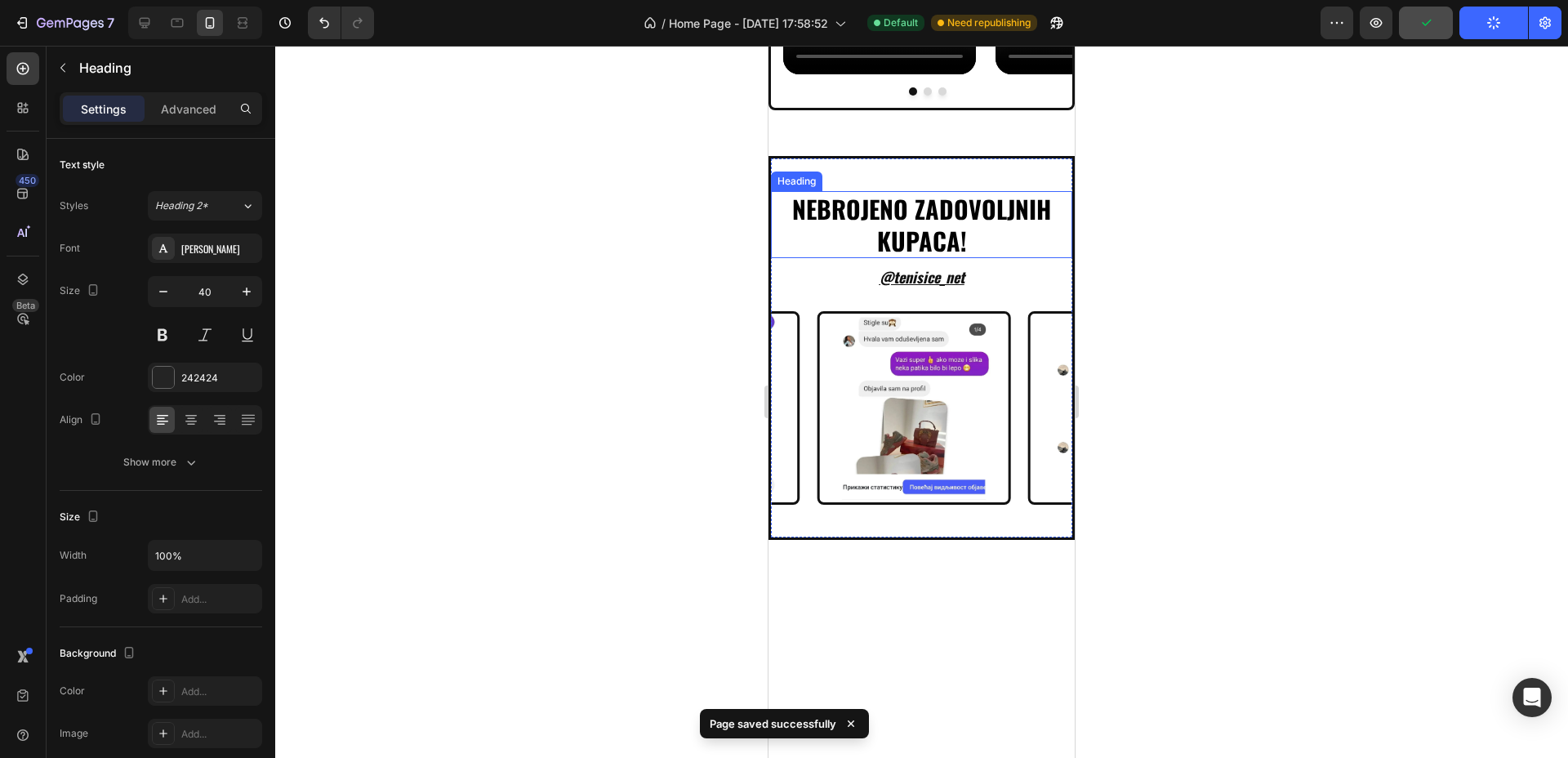
click at [893, 258] on h2 "nebrojeno zadovoljnih kupaca!" at bounding box center [921, 224] width 302 height 67
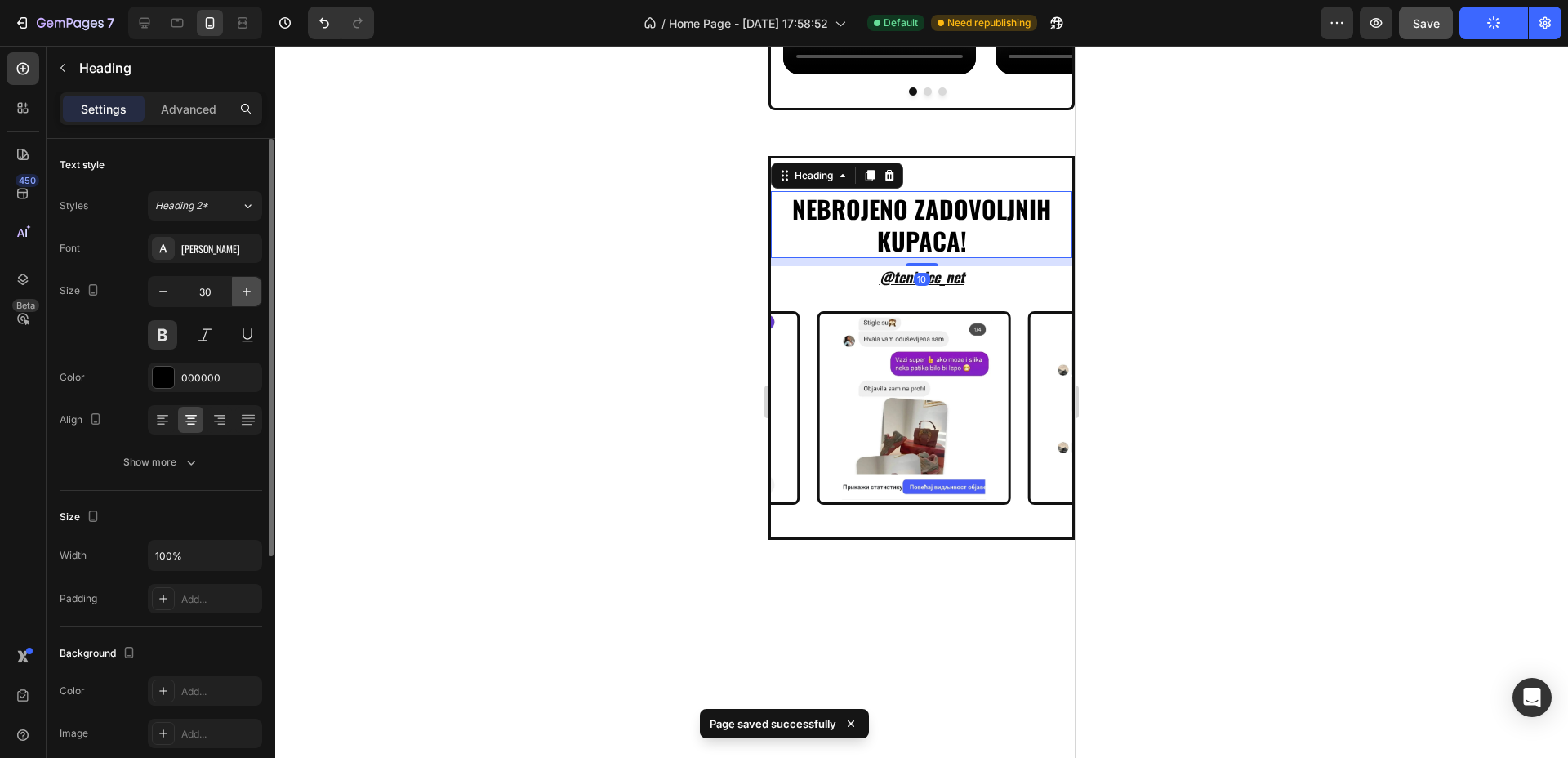
click at [240, 289] on icon "button" at bounding box center [246, 291] width 17 height 17
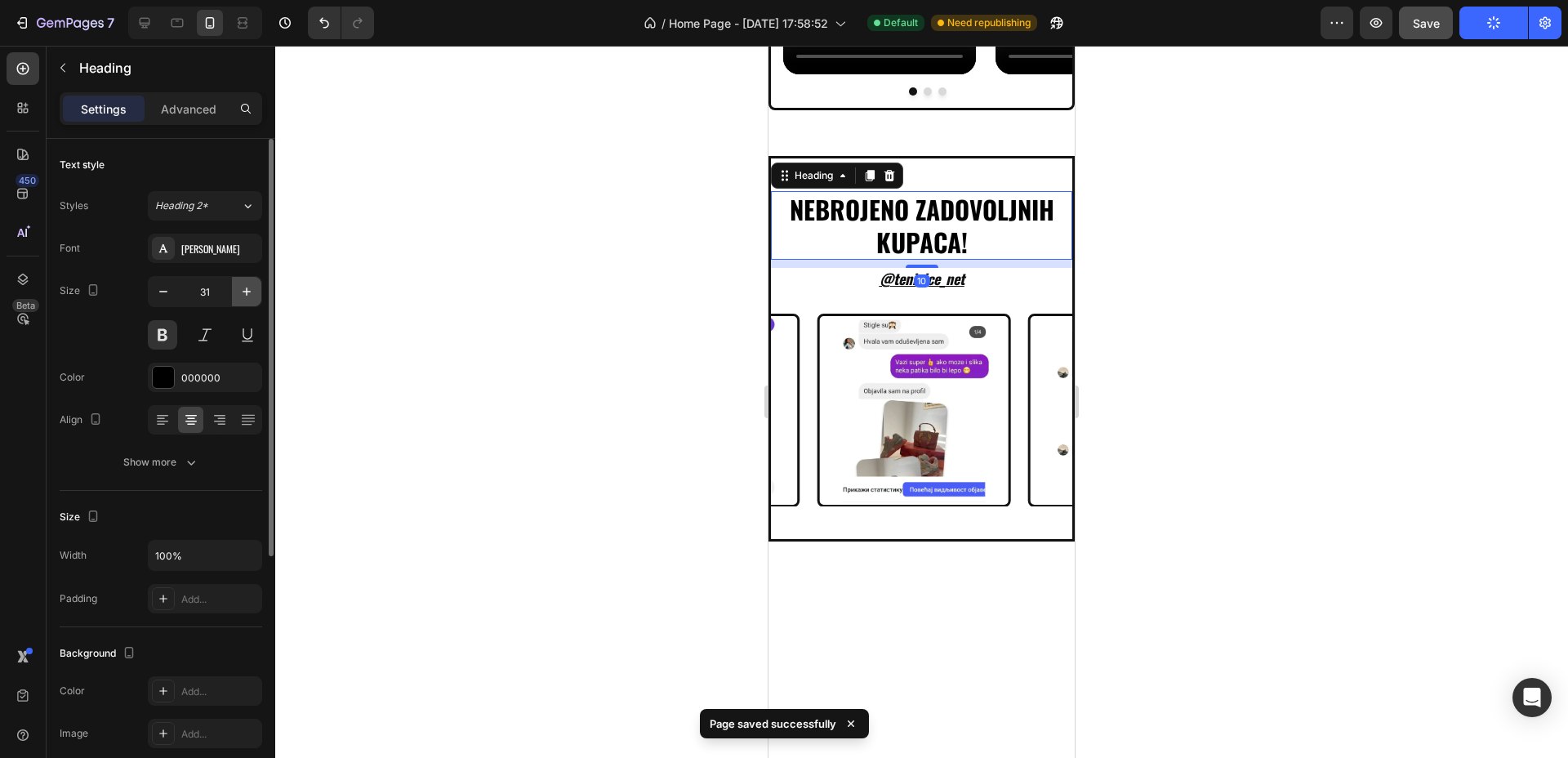
click at [240, 289] on icon "button" at bounding box center [246, 291] width 17 height 17
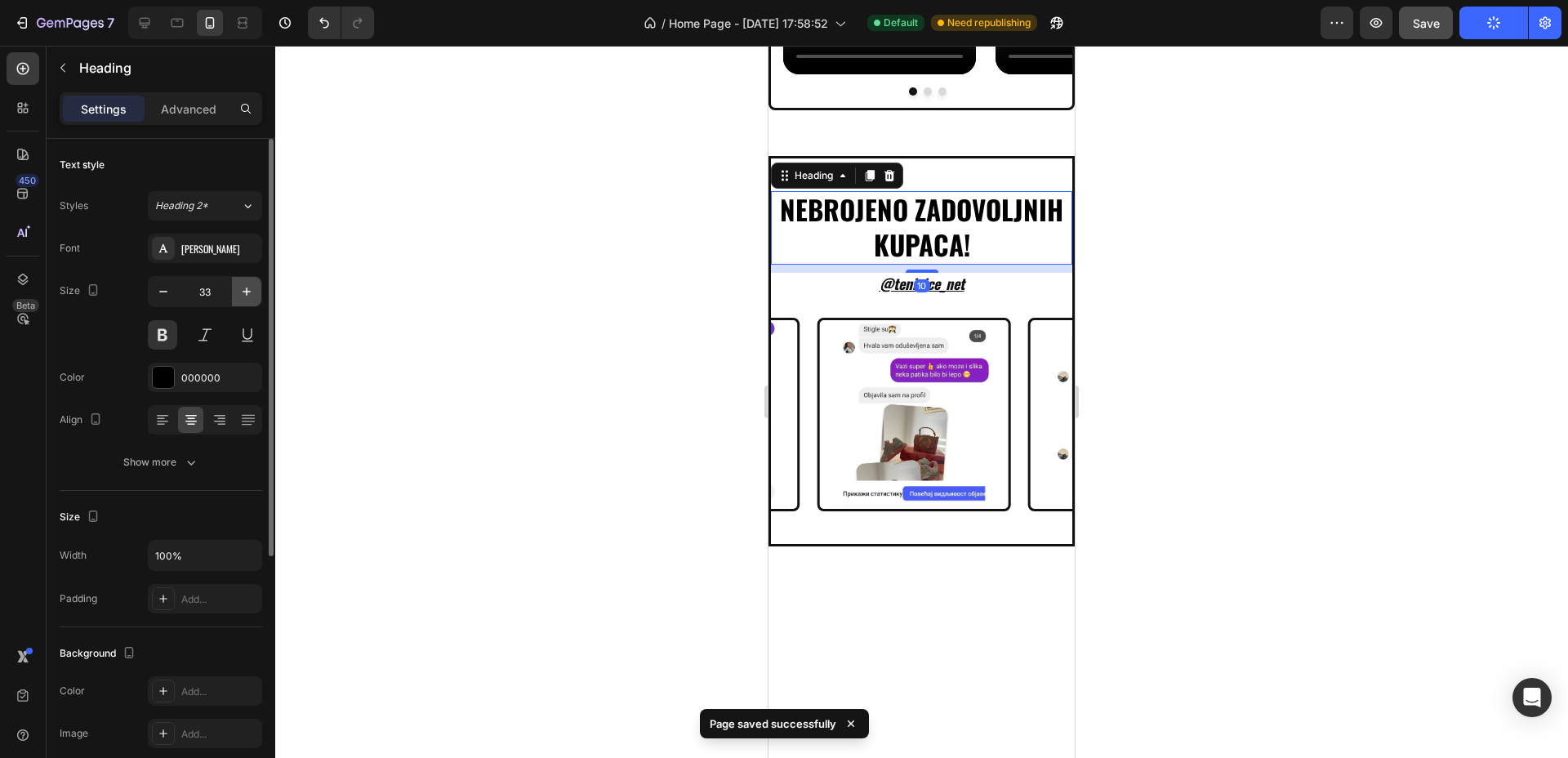
click at [240, 289] on icon "button" at bounding box center [246, 291] width 17 height 17
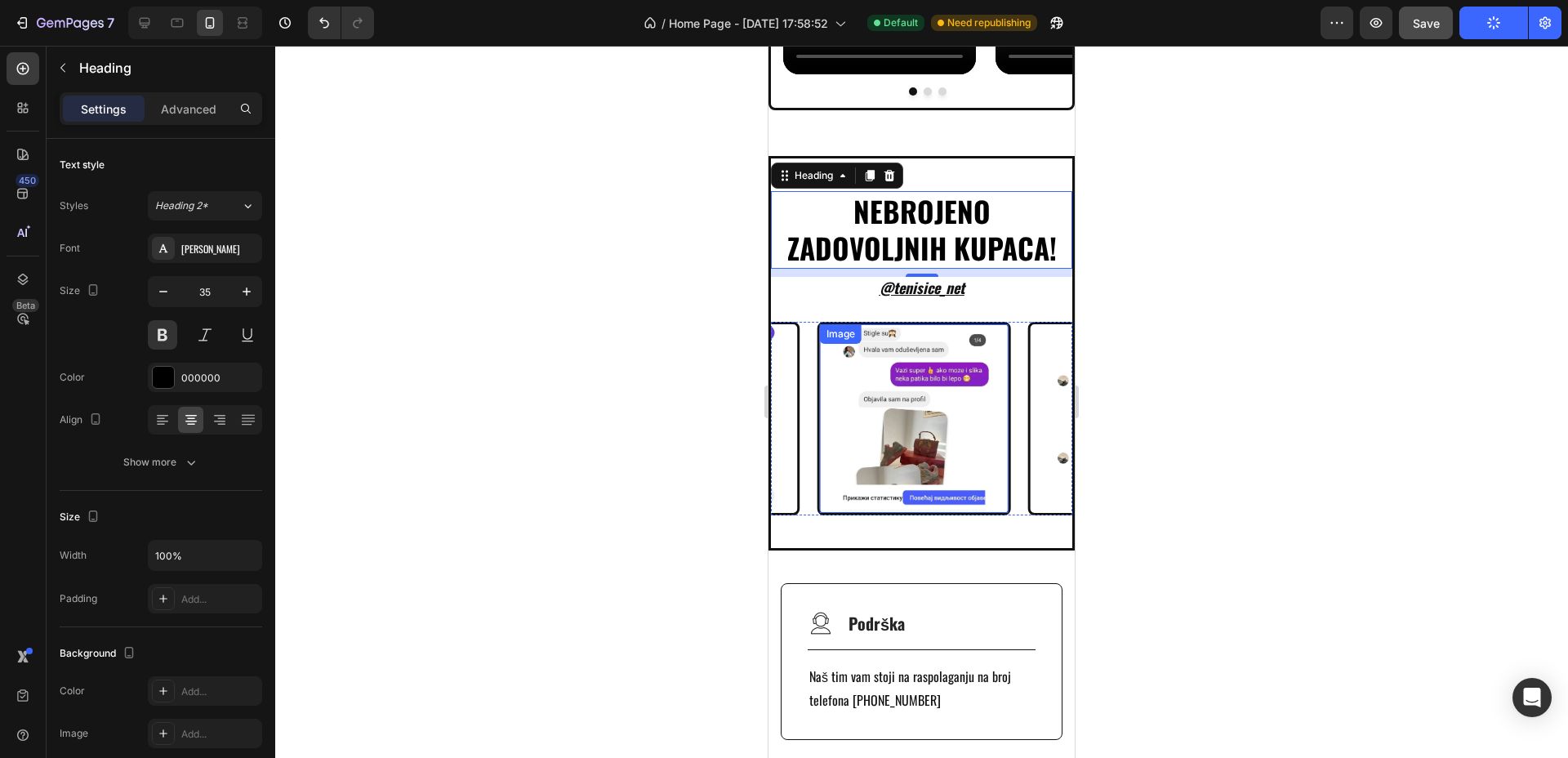
scroll to position [7509, 0]
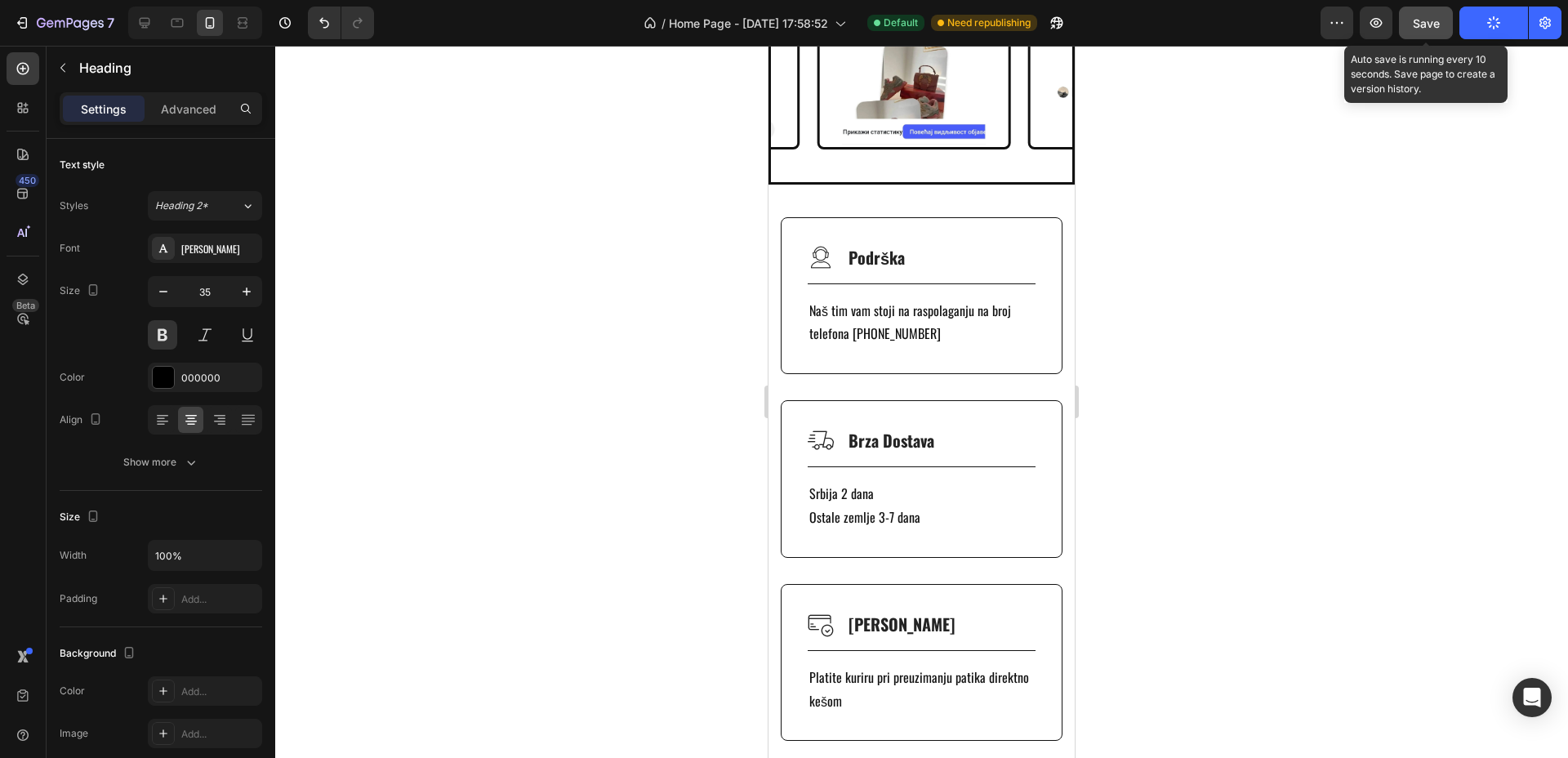
click at [1423, 26] on span "Save" at bounding box center [1426, 24] width 27 height 14
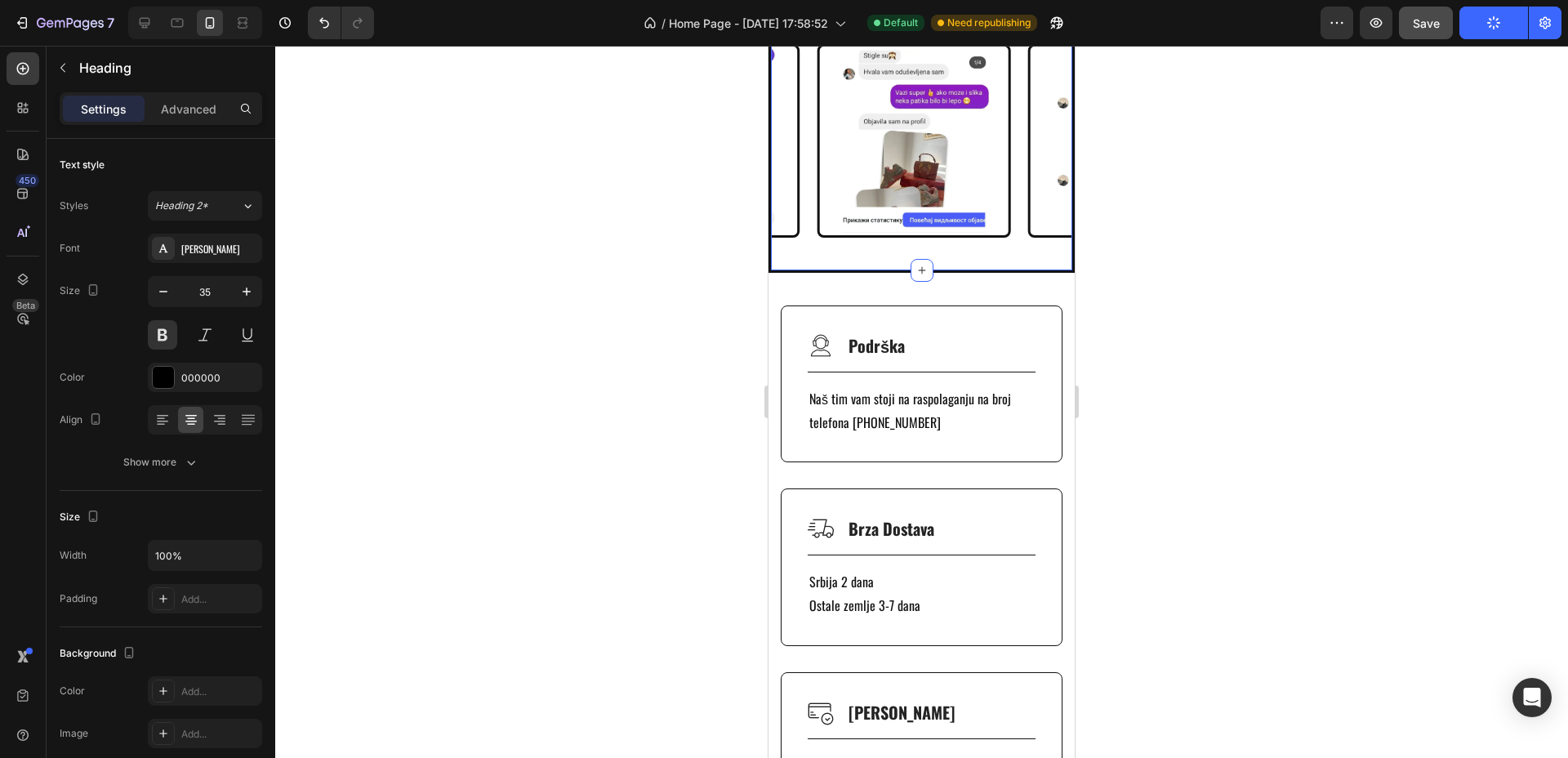
scroll to position [6897, 0]
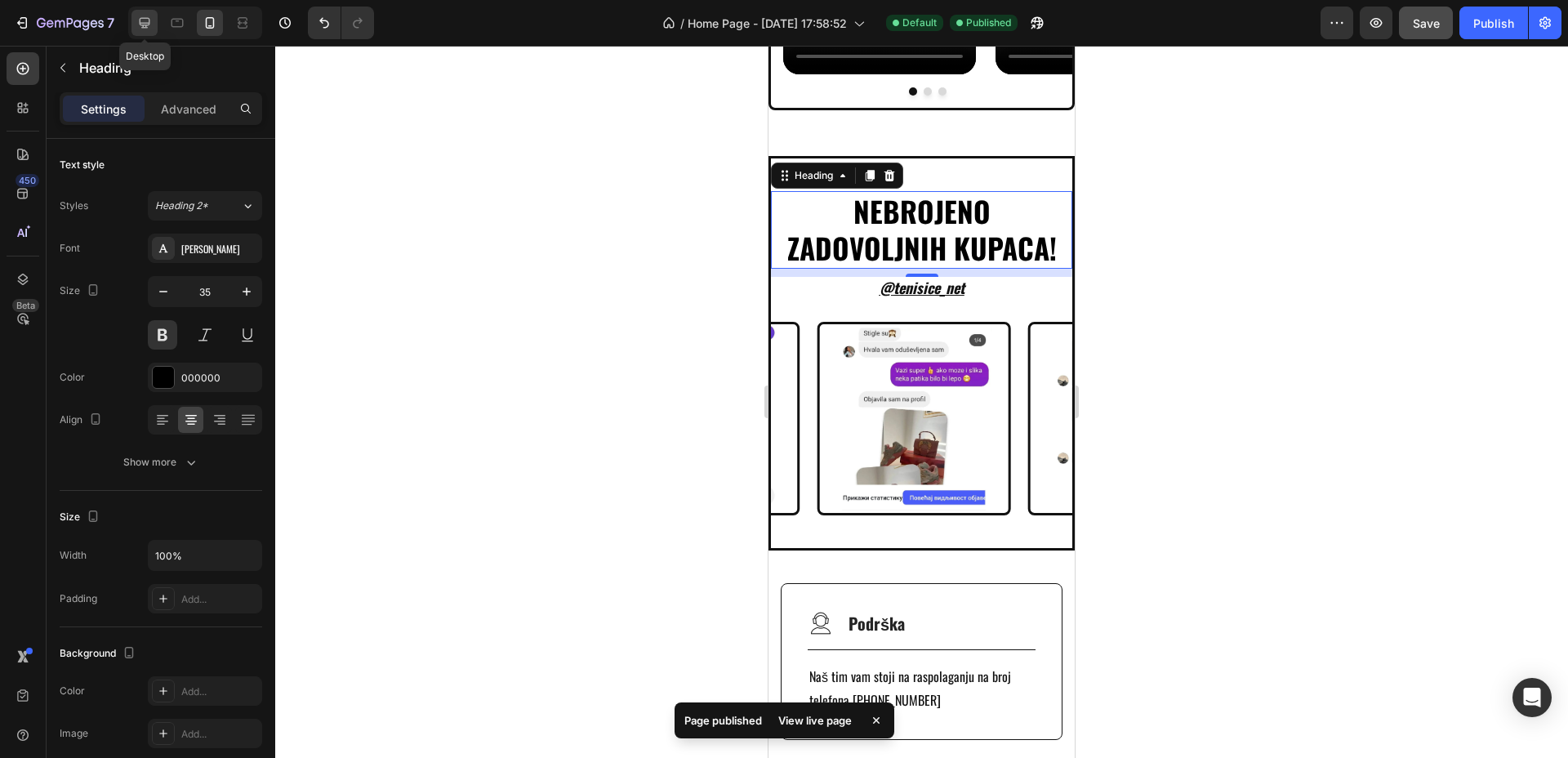
click at [148, 17] on icon at bounding box center [144, 23] width 17 height 17
type input "40"
type input "1200"
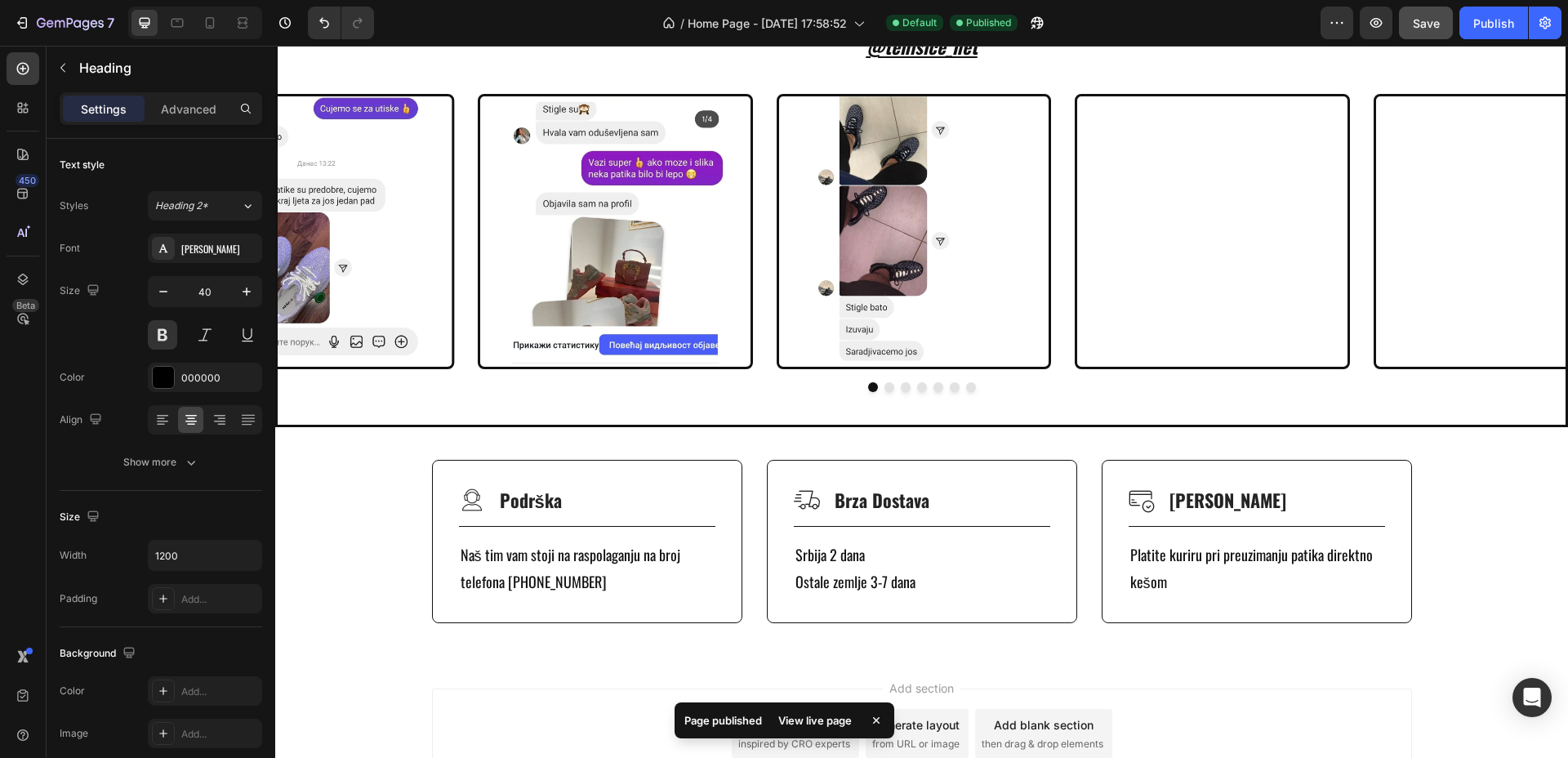
scroll to position [7117, 0]
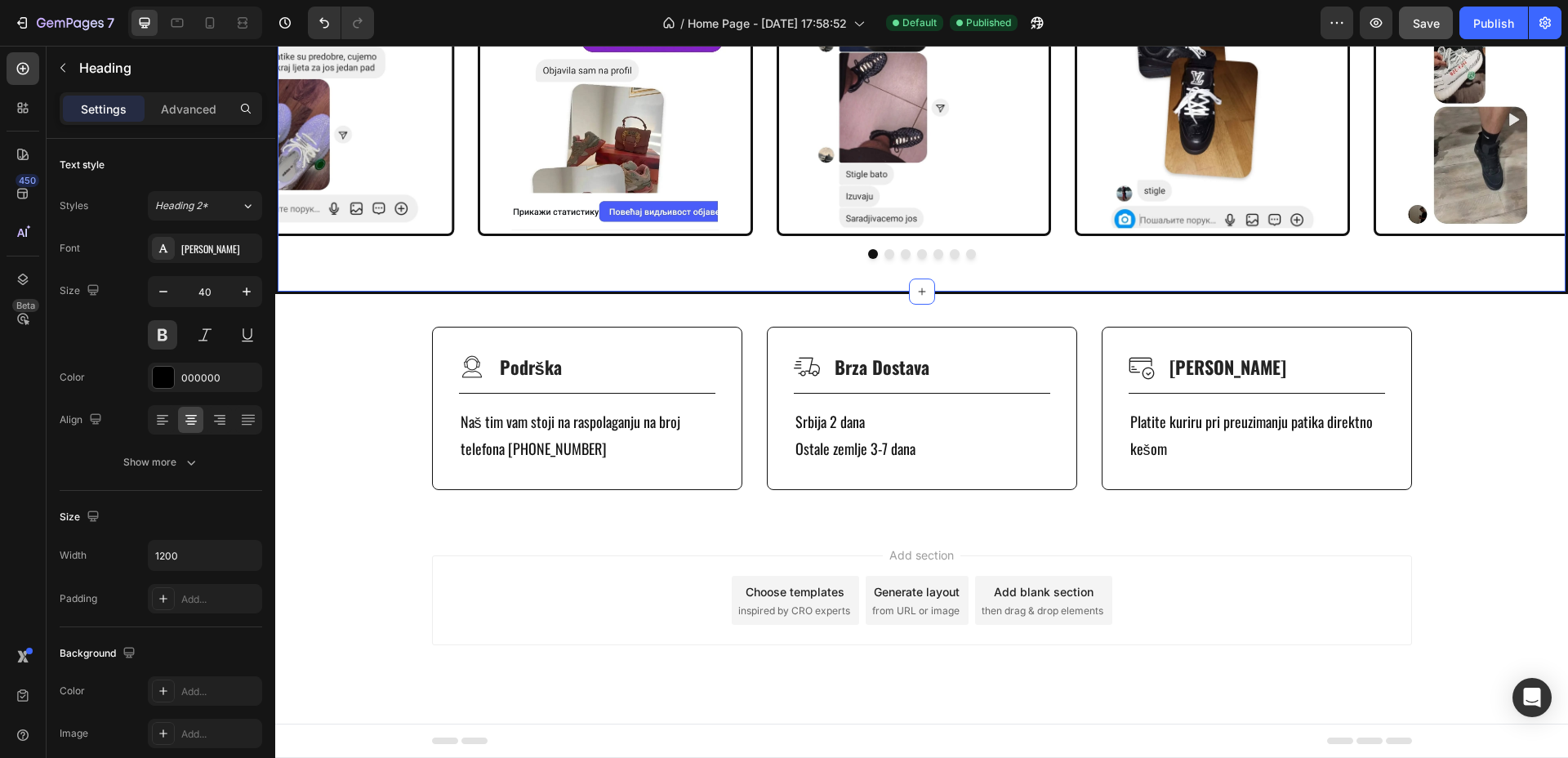
click at [736, 193] on div "nebrojeno zadovoljnih kupaca! Heading 10 @ TENISICE_NET Text Block Image Image …" at bounding box center [922, 52] width 1288 height 414
